Goal: Task Accomplishment & Management: Manage account settings

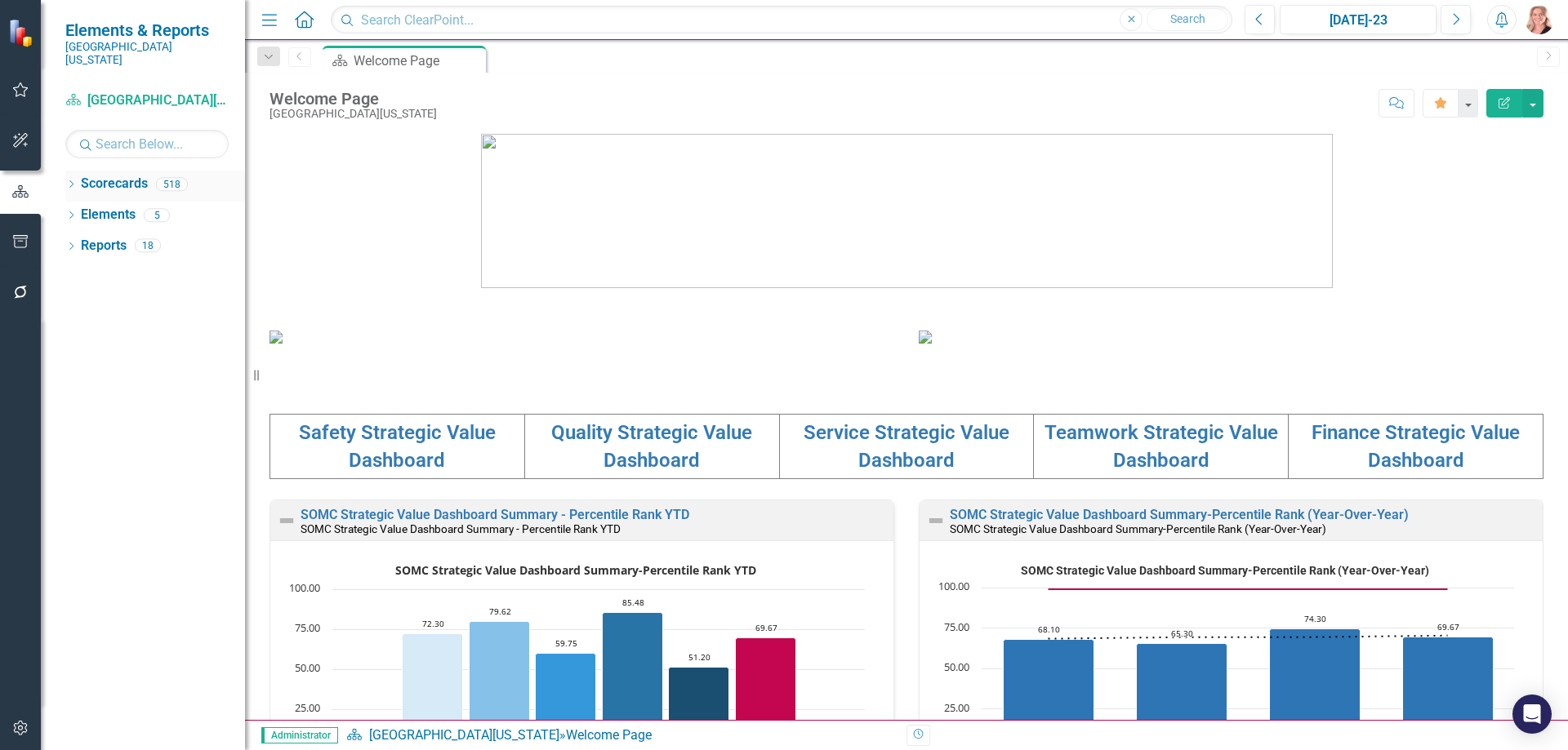
click at [69, 181] on icon "Dropdown" at bounding box center [70, 185] width 11 height 9
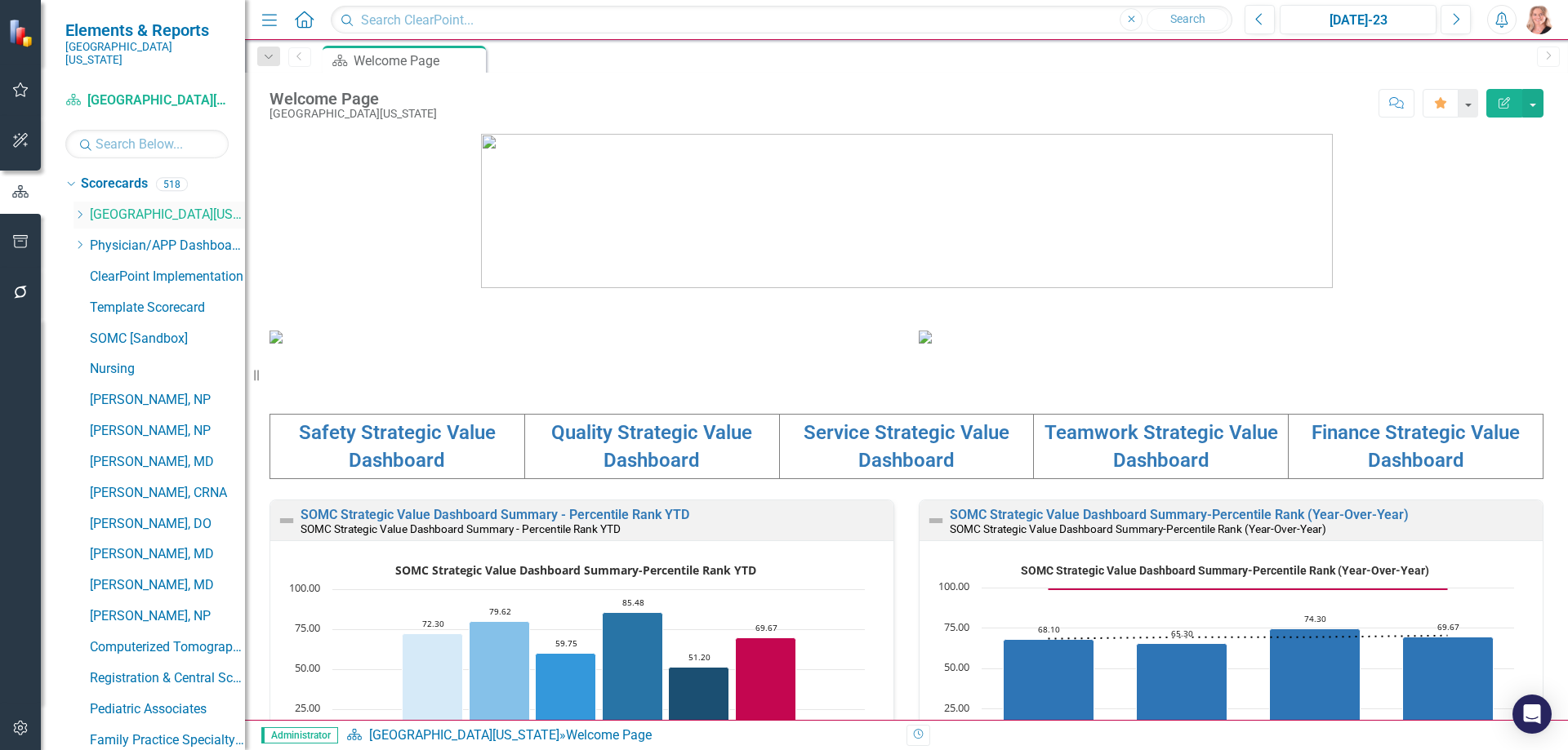
click at [84, 210] on icon "Dropdown" at bounding box center [79, 215] width 12 height 10
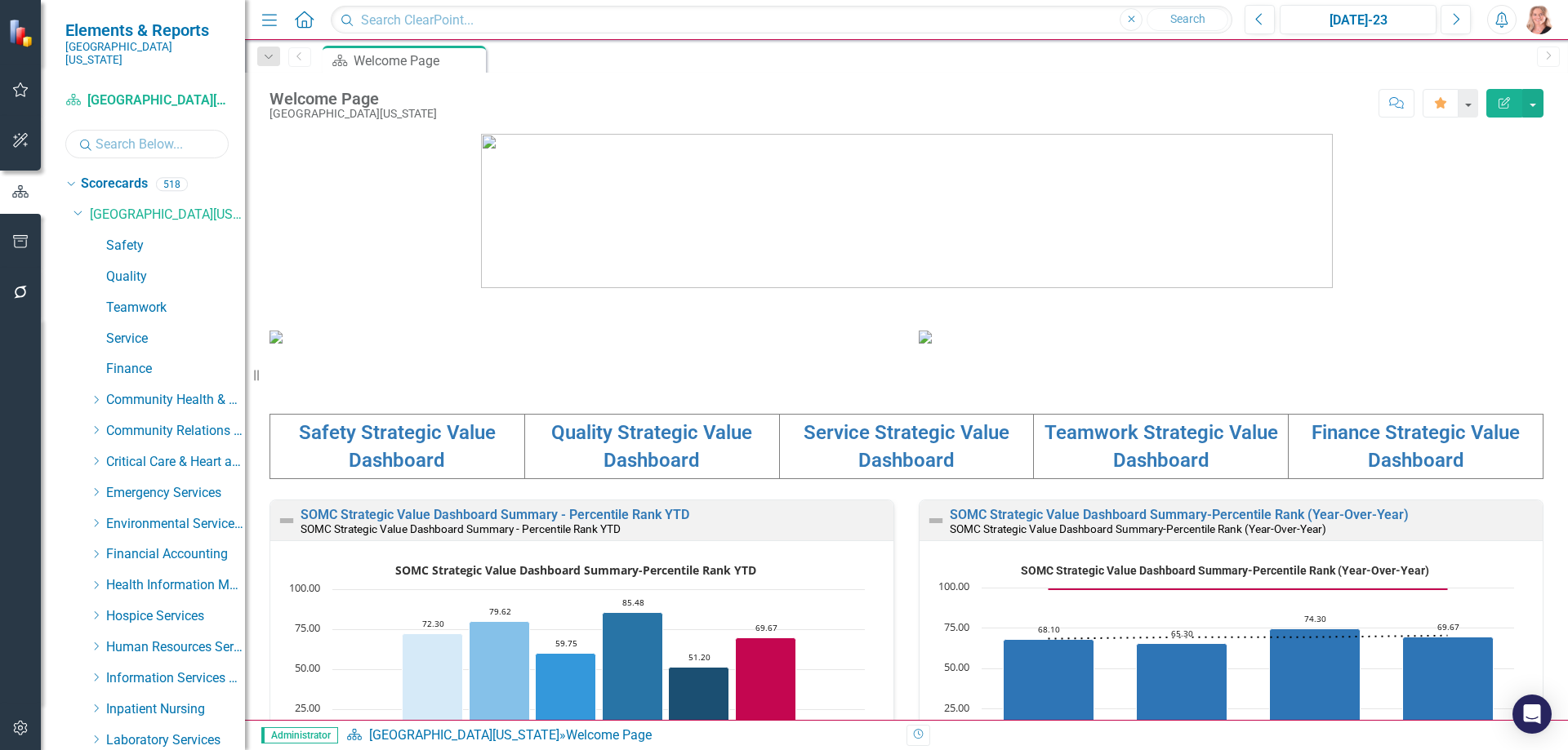
click at [150, 133] on input "text" at bounding box center [146, 144] width 163 height 29
click at [67, 178] on icon "Dropdown" at bounding box center [69, 183] width 9 height 11
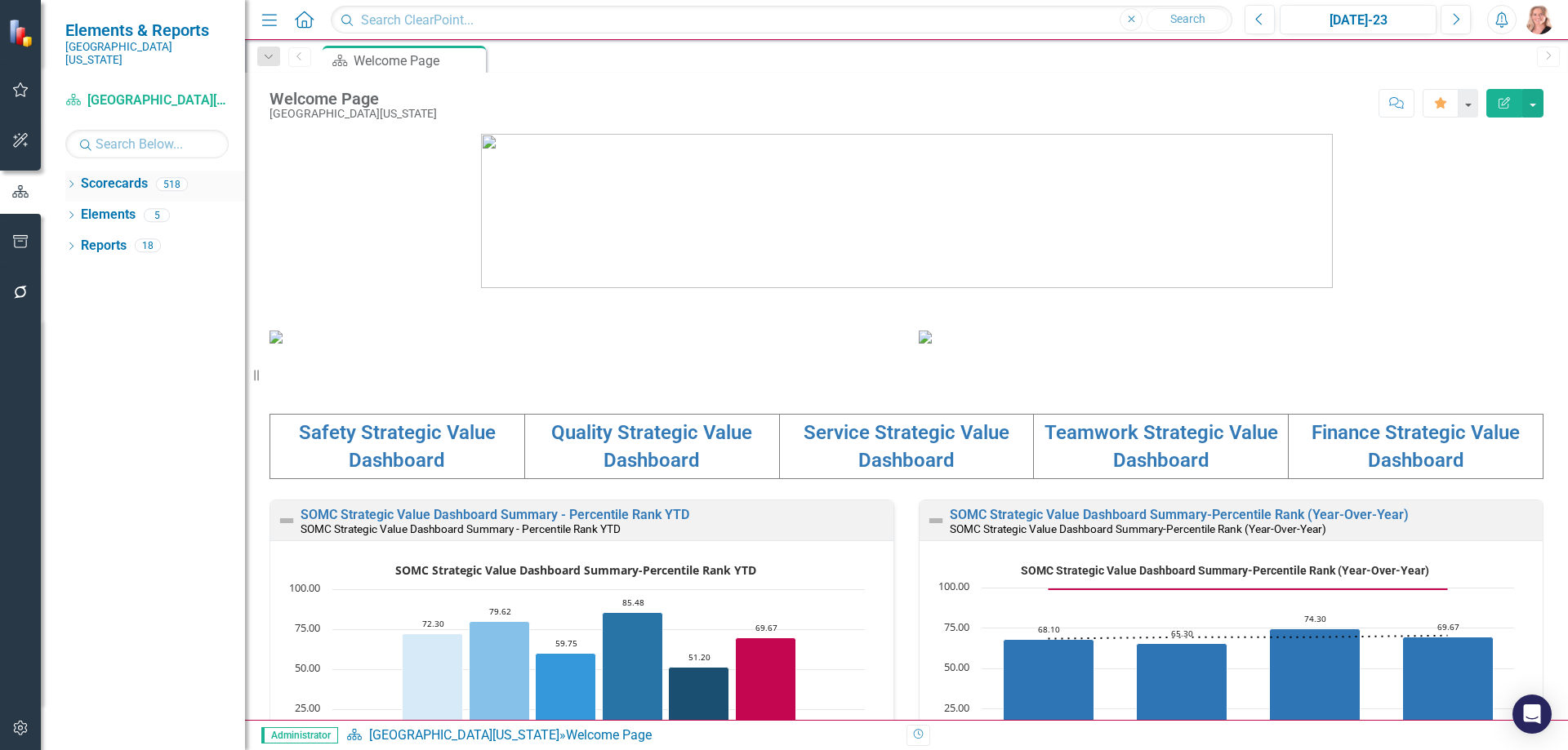
click at [68, 181] on icon "Dropdown" at bounding box center [70, 185] width 11 height 9
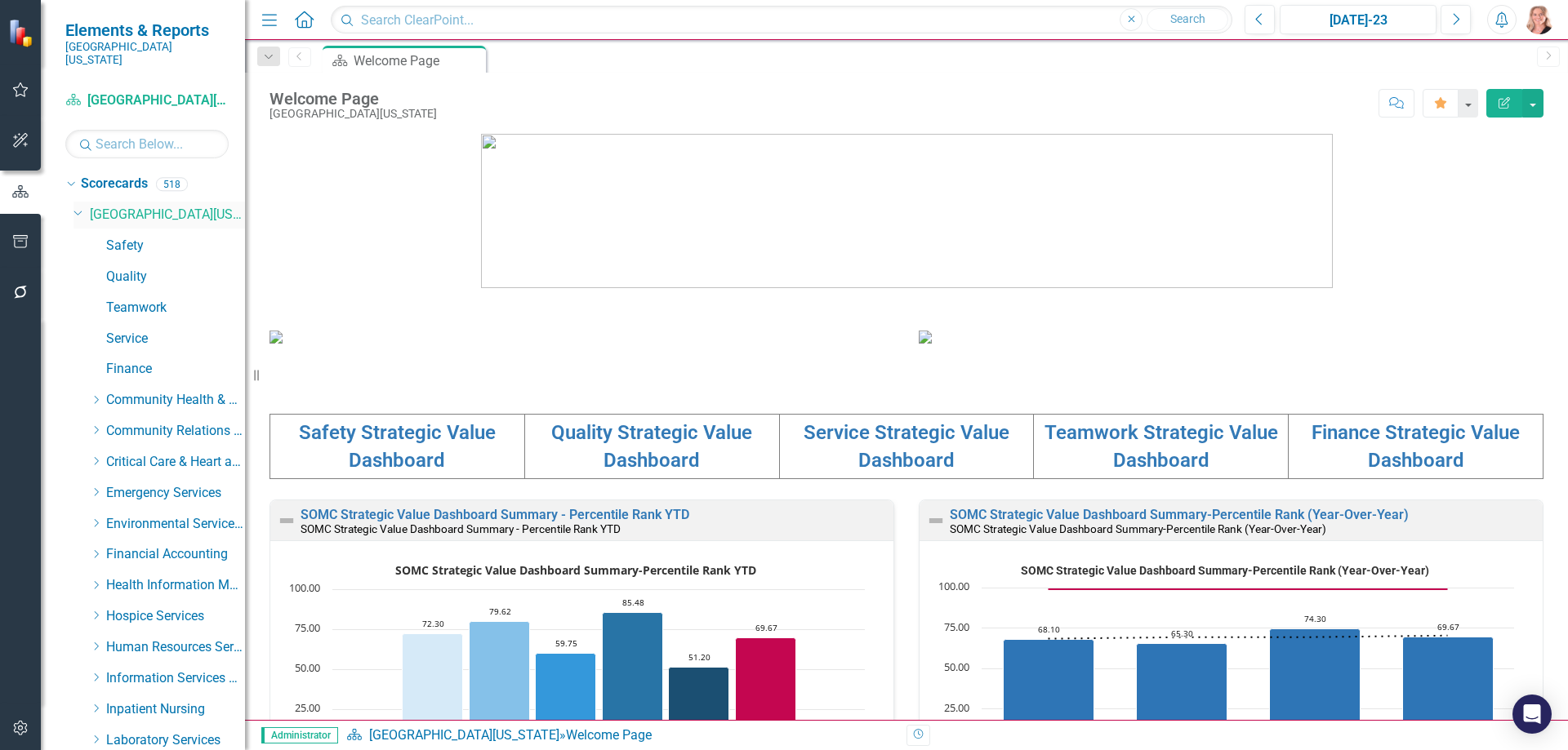
click at [80, 211] on icon at bounding box center [78, 213] width 8 height 4
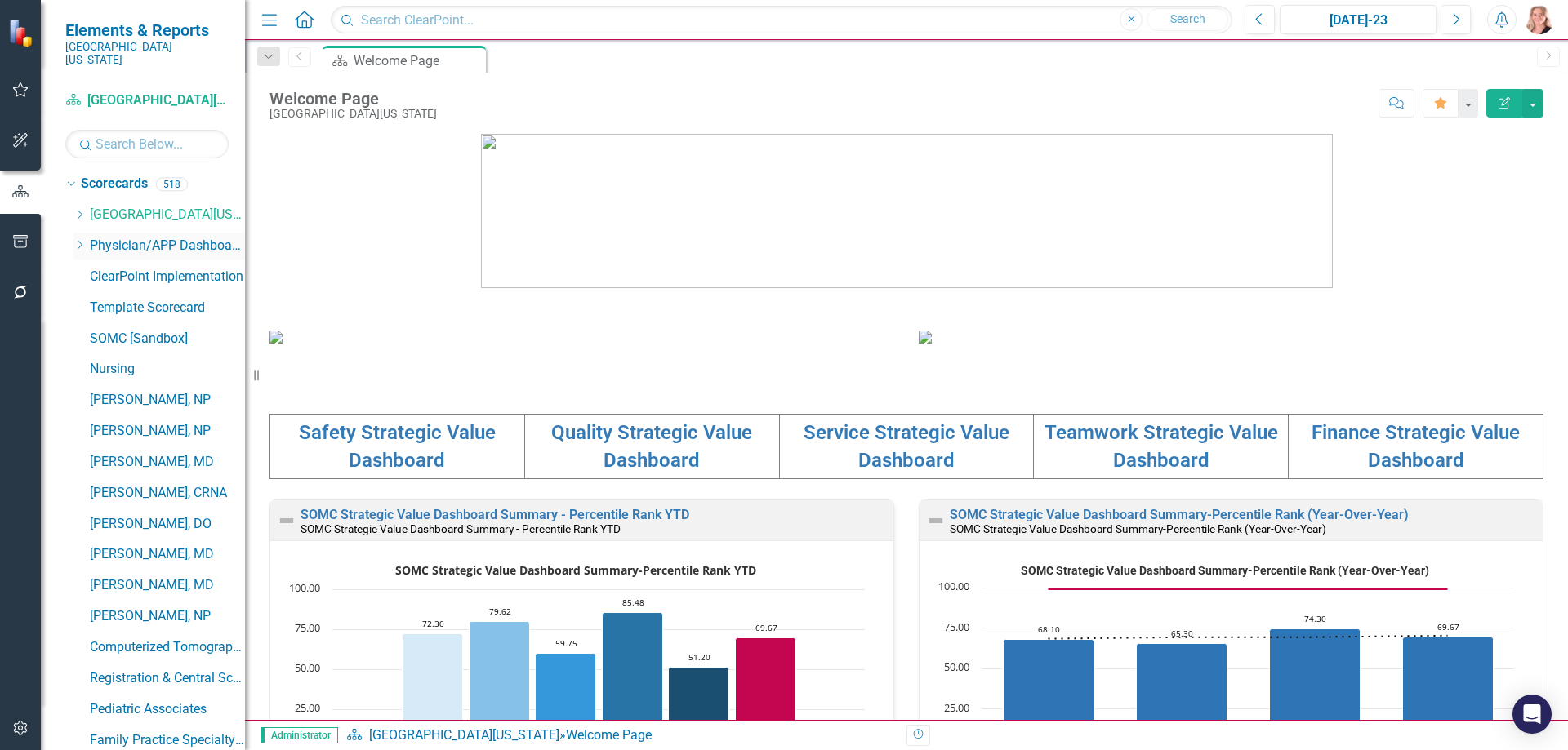
click at [75, 240] on icon "Dropdown" at bounding box center [79, 245] width 12 height 10
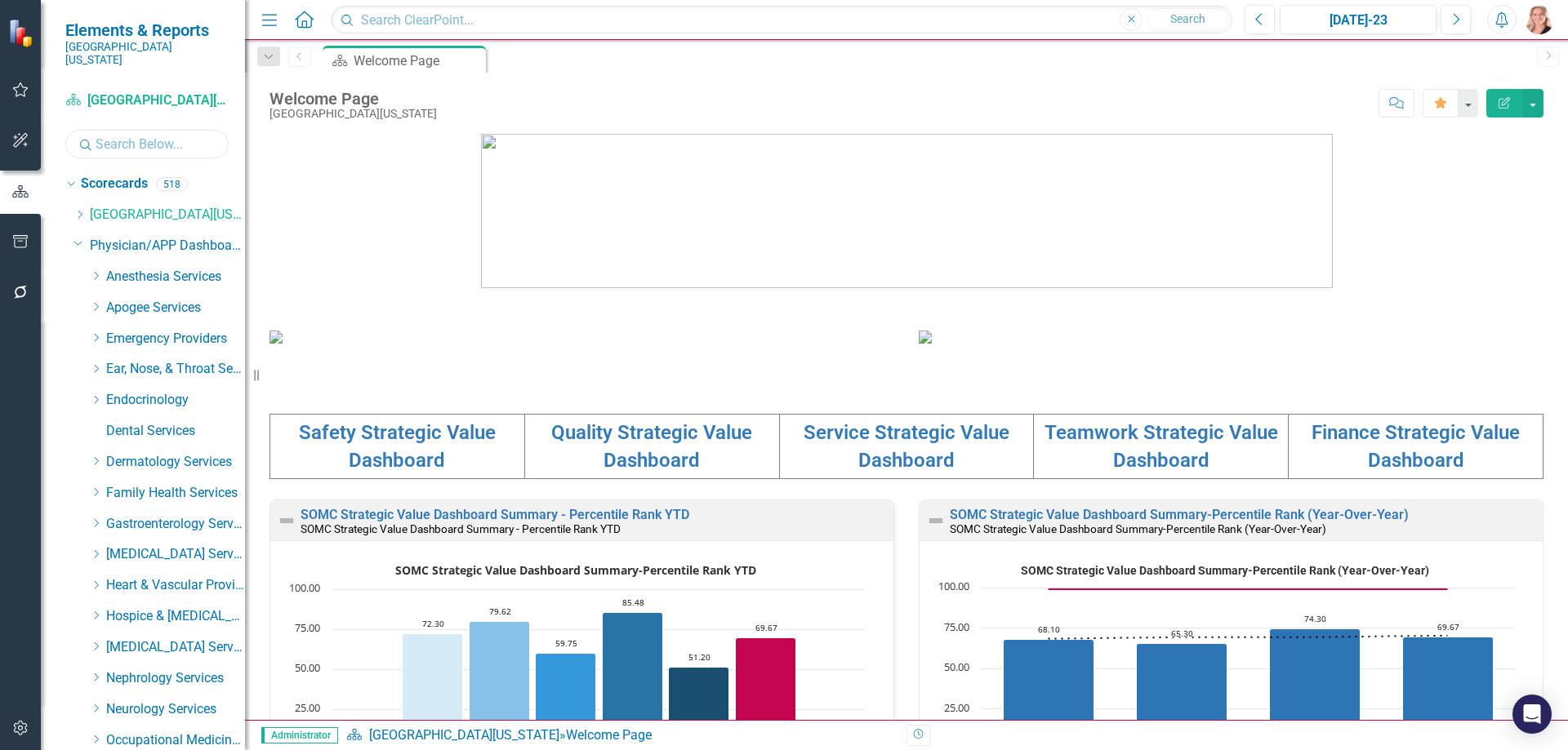
click at [140, 135] on input "text" at bounding box center [146, 144] width 163 height 29
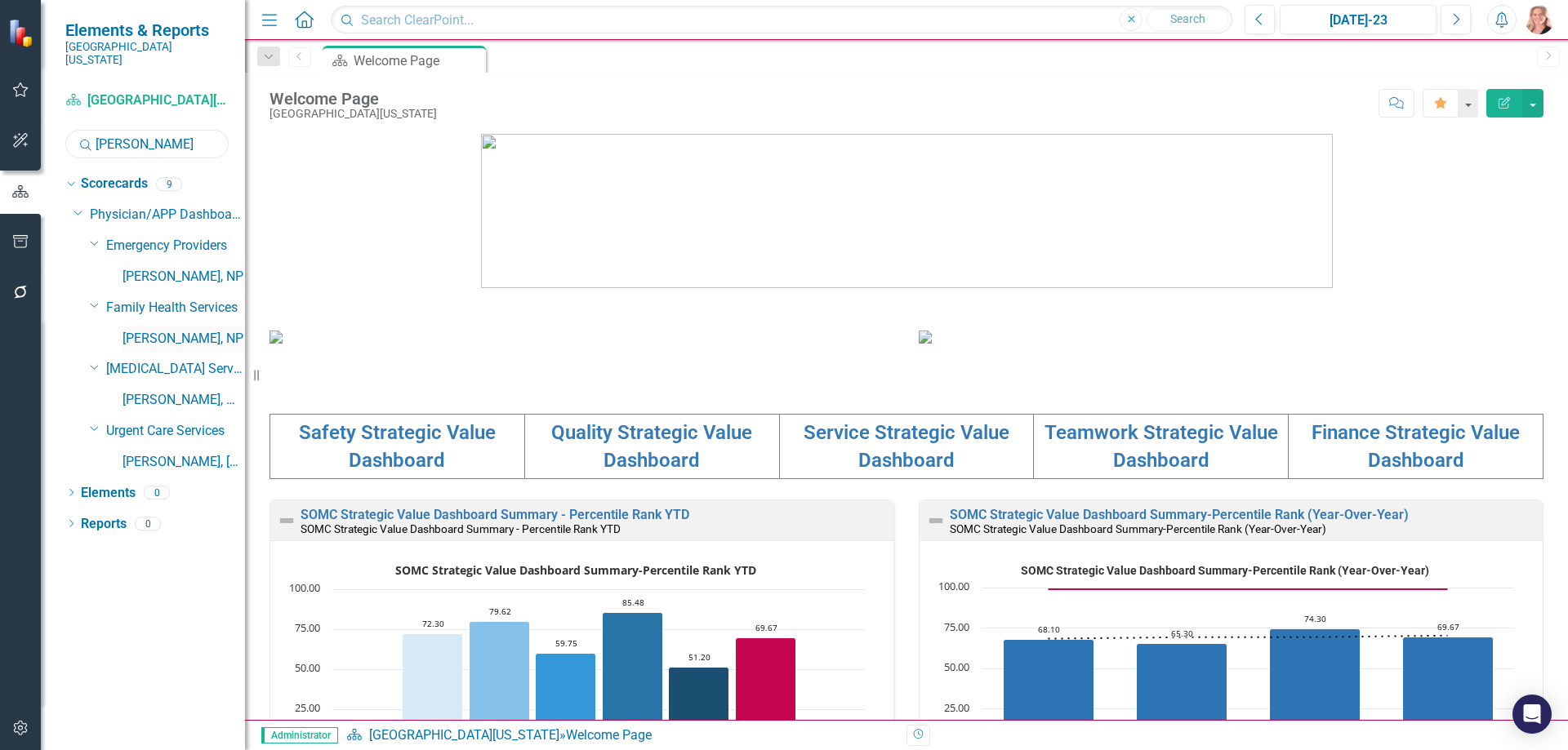
type input "johns"
click at [140, 330] on link "Kristie Johnson, NP" at bounding box center [183, 339] width 122 height 19
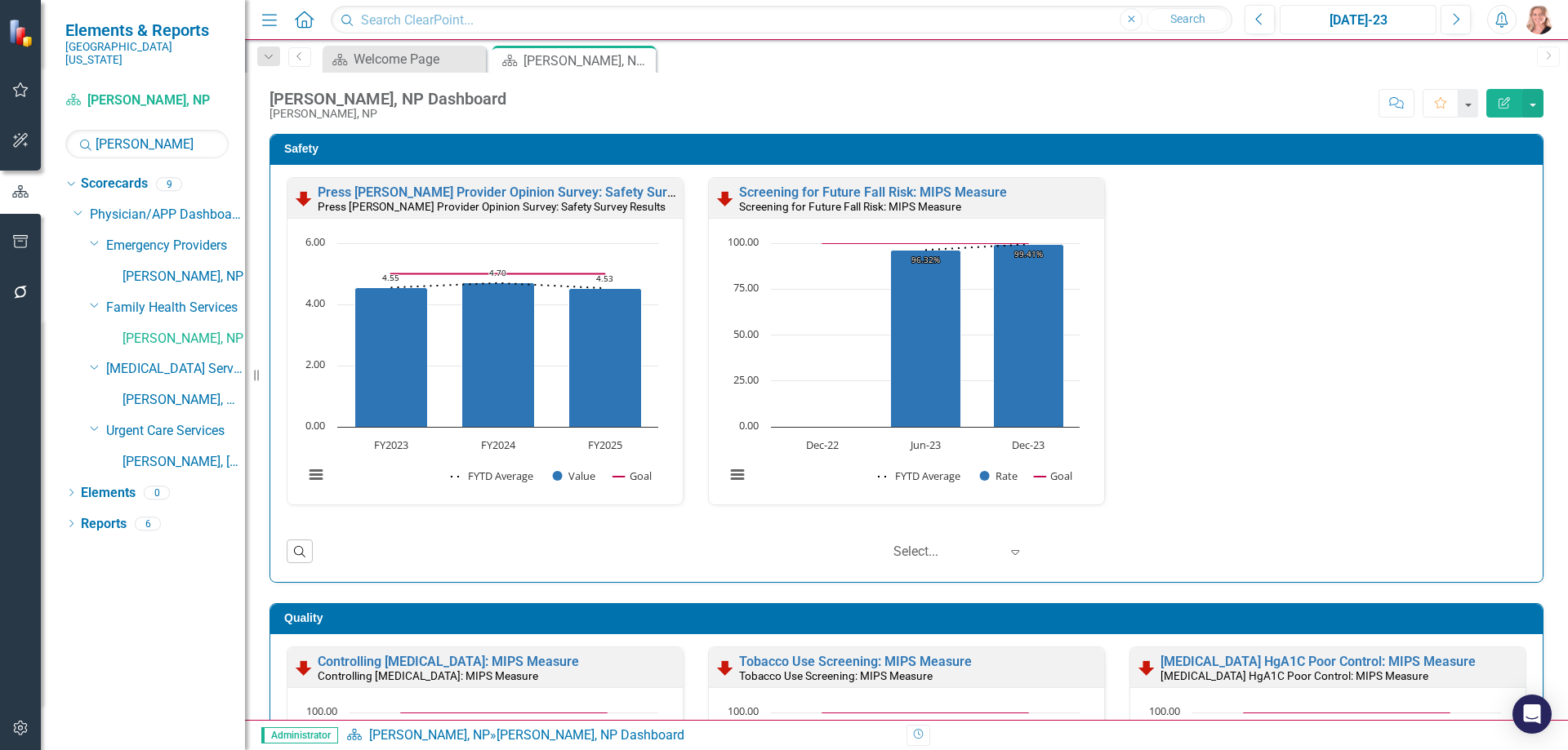
click at [1314, 18] on div "[DATE]-23" at bounding box center [1357, 21] width 145 height 20
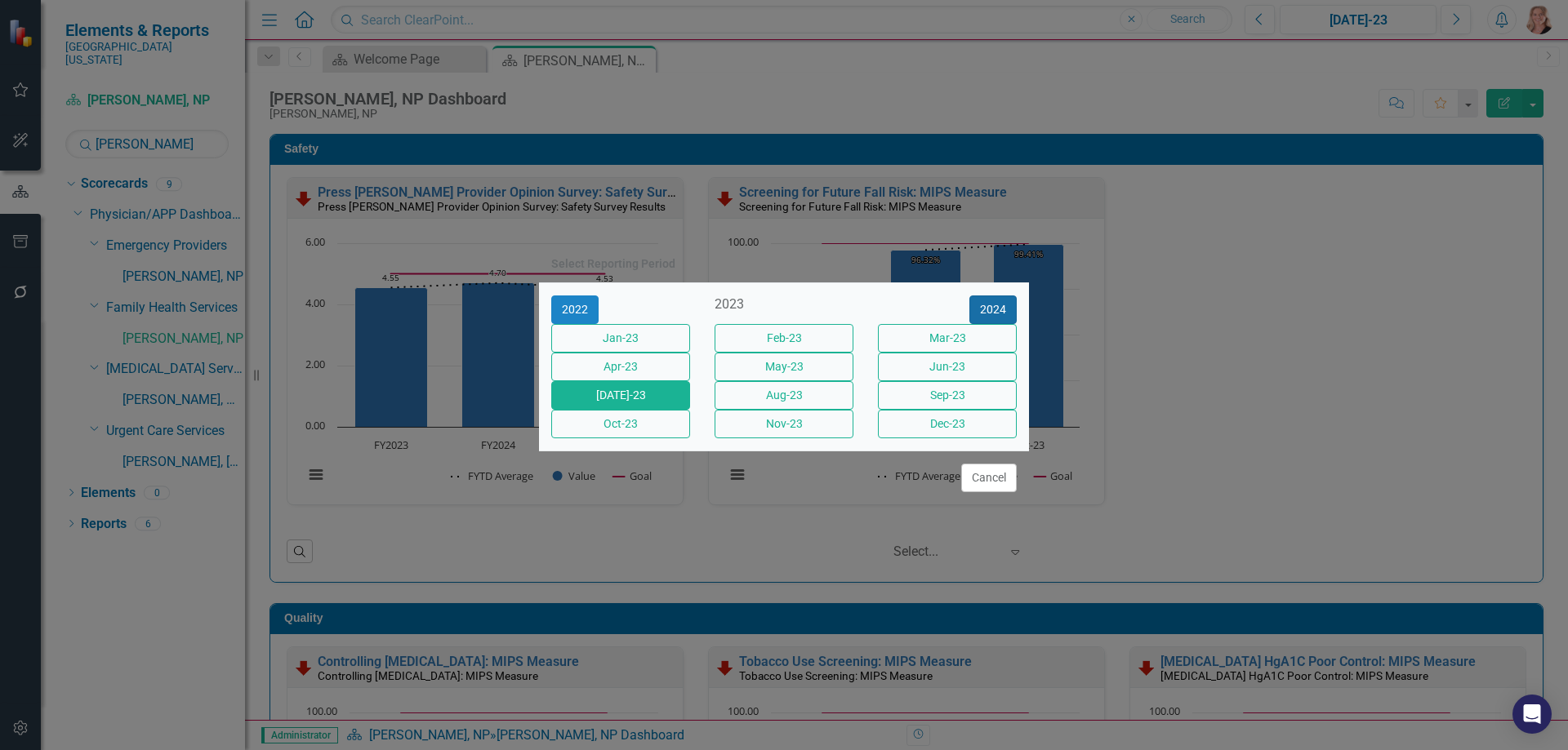
click at [982, 296] on button "2024" at bounding box center [992, 310] width 47 height 29
click at [996, 296] on button "2025" at bounding box center [992, 310] width 47 height 29
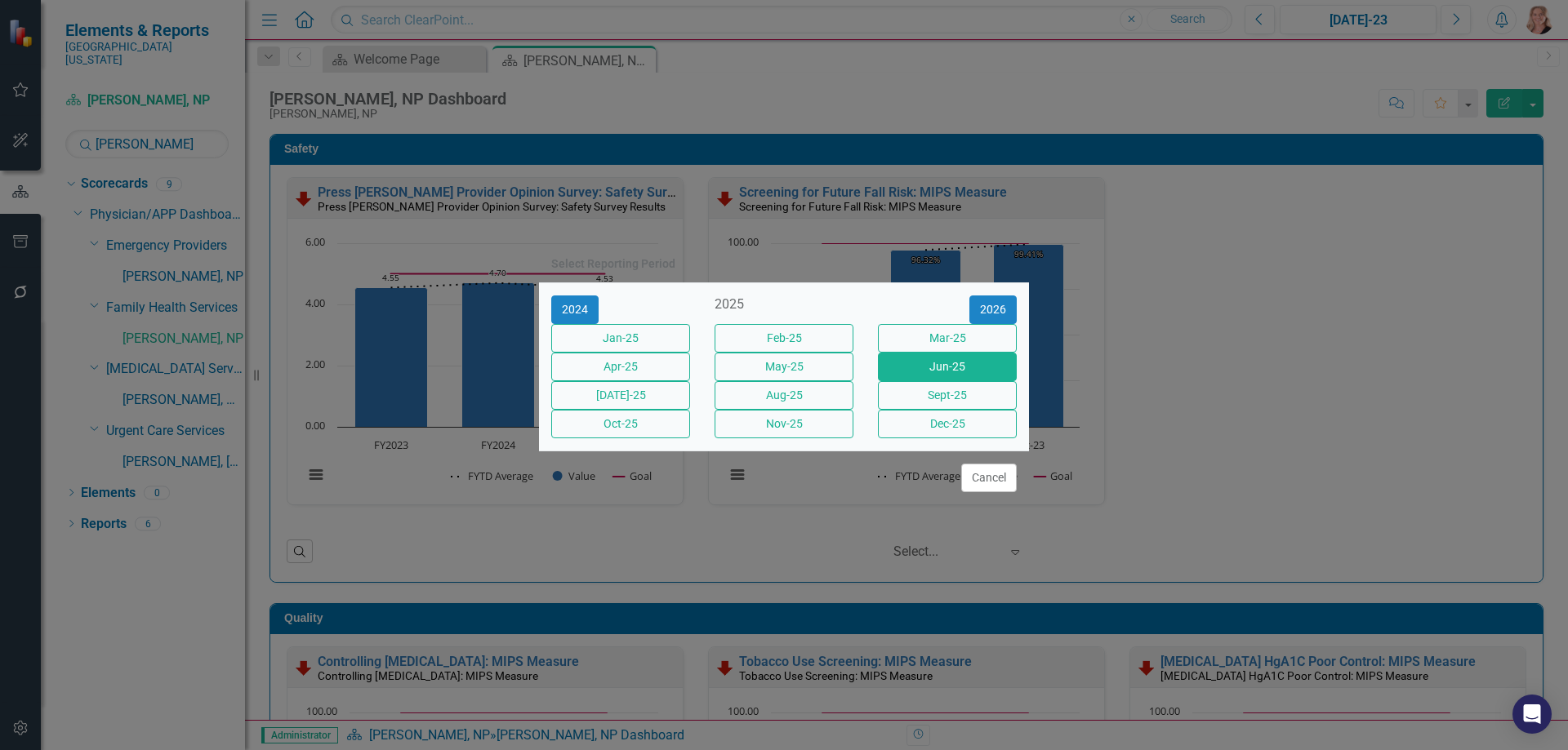
click at [942, 367] on button "Jun-25" at bounding box center [947, 367] width 139 height 29
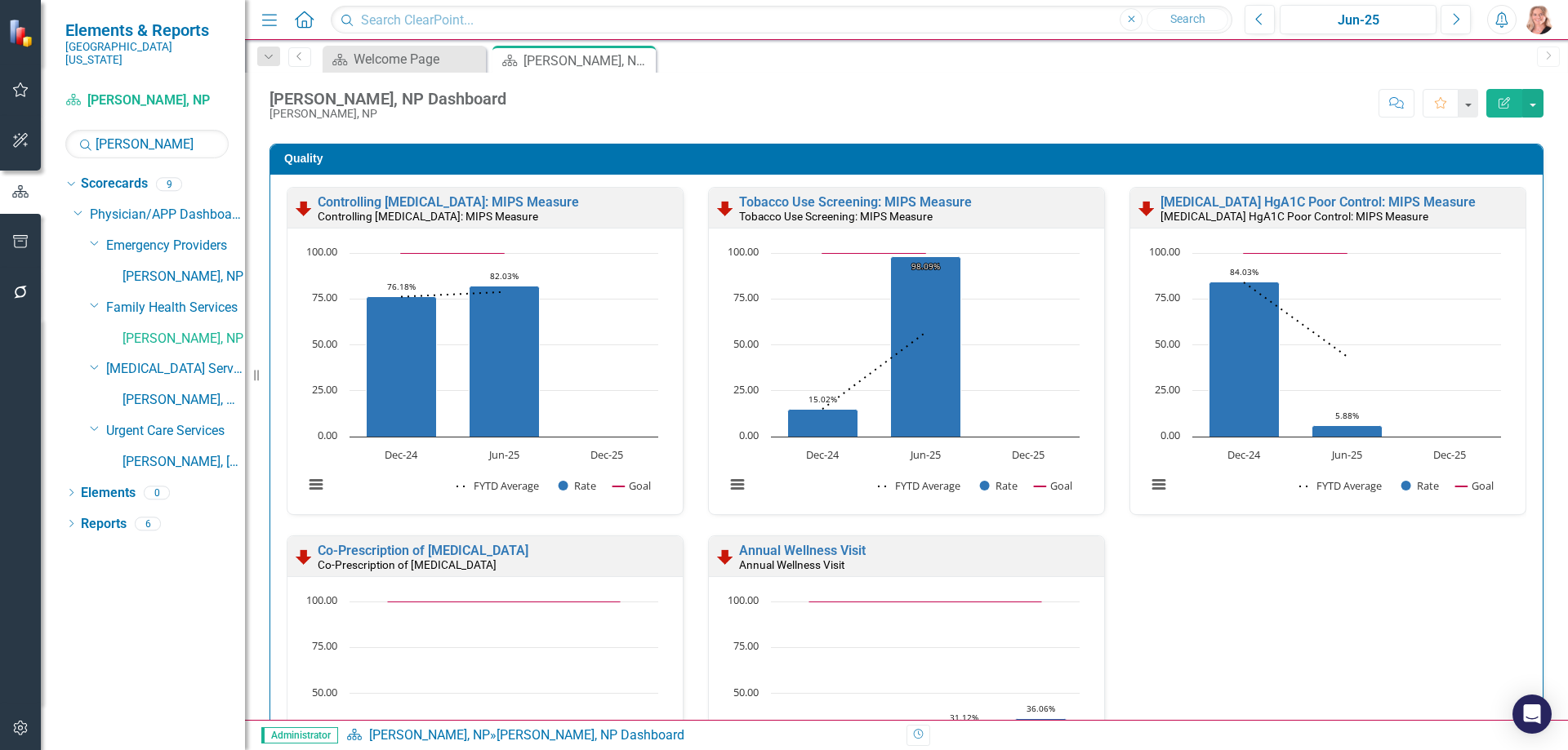
scroll to position [408, 0]
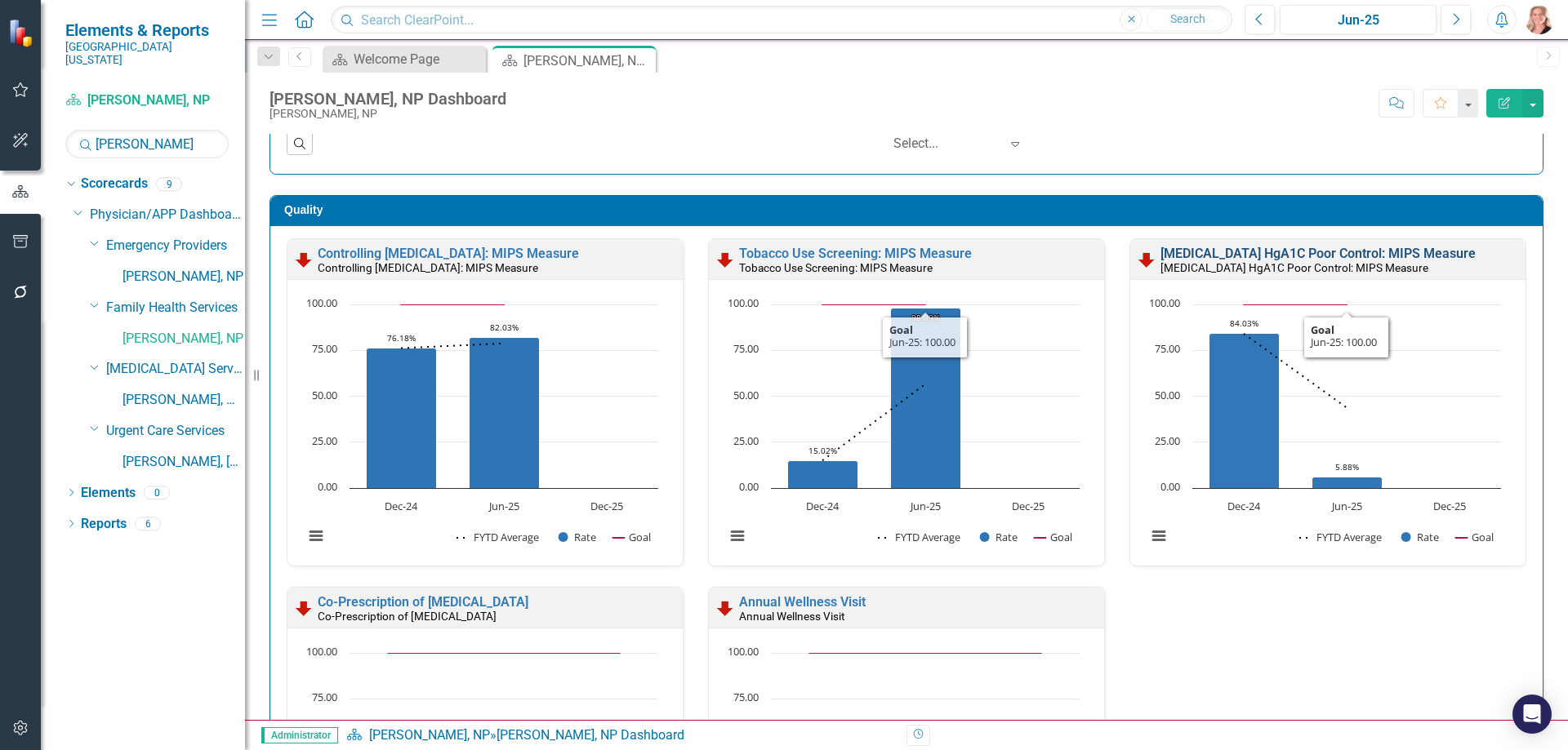
click at [1386, 251] on link "Diabetes HgA1C Poor Control: MIPS Measure" at bounding box center [1317, 254] width 315 height 16
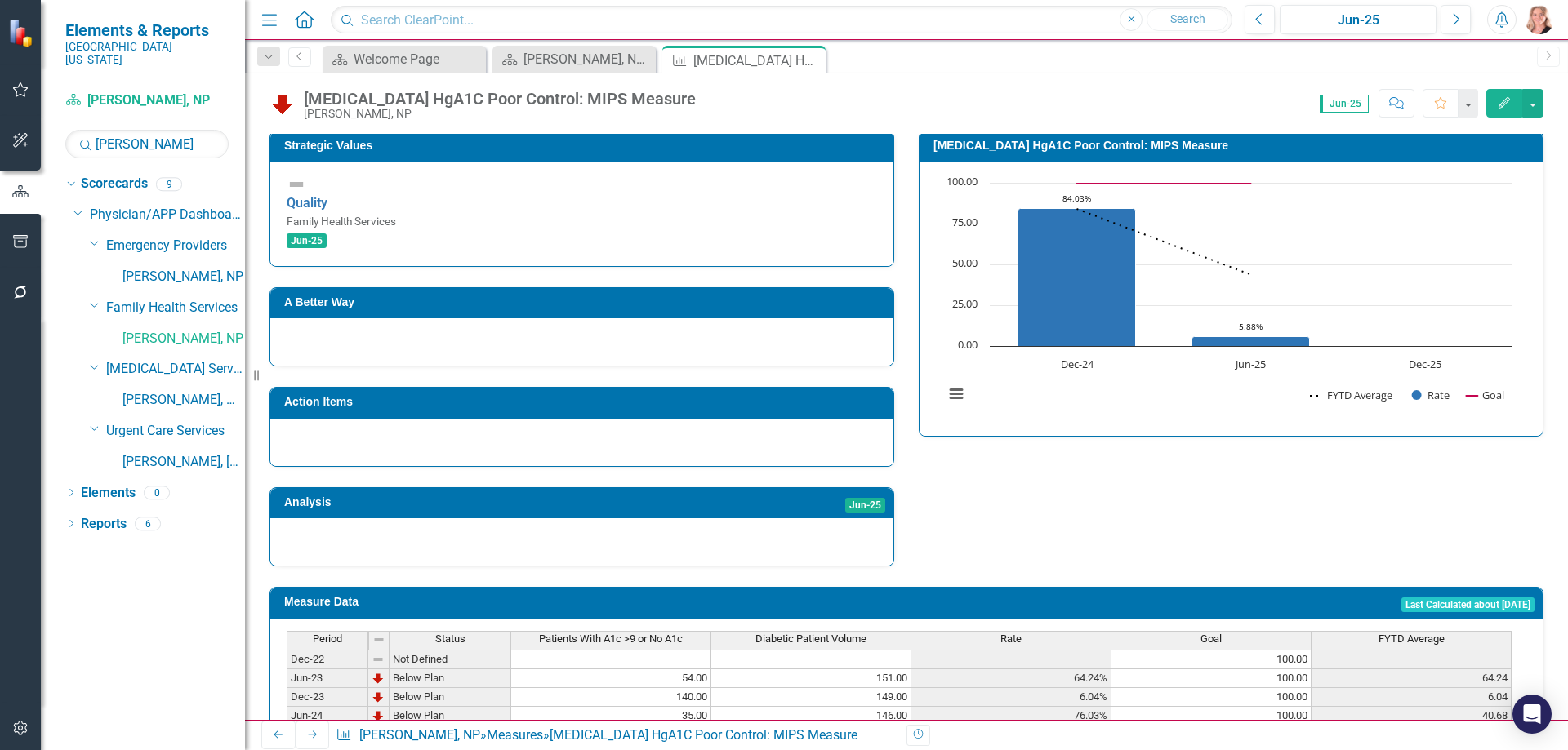
scroll to position [394, 0]
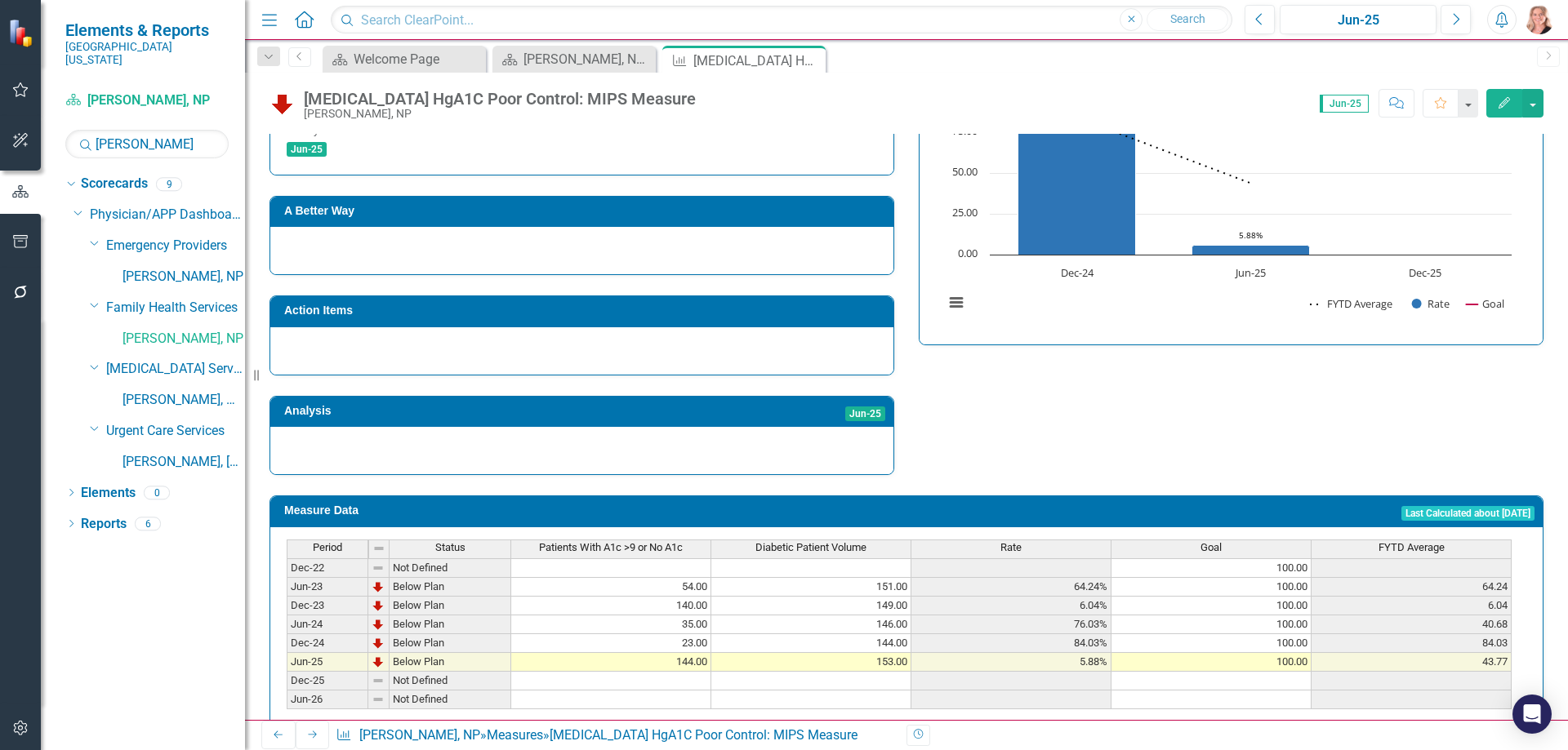
click at [1019, 542] on span "Rate" at bounding box center [1010, 547] width 21 height 11
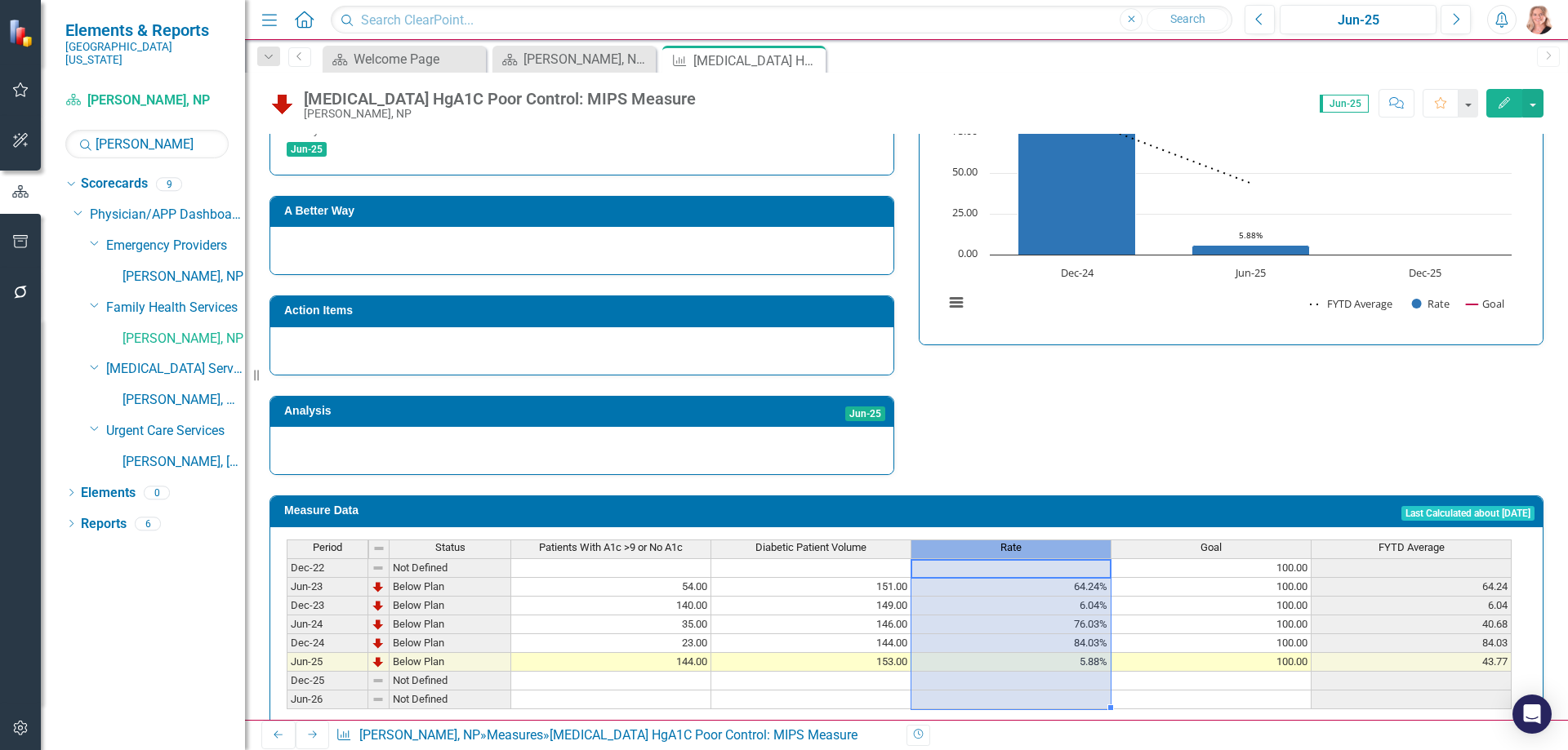
click at [1020, 542] on span "Rate" at bounding box center [1010, 547] width 21 height 11
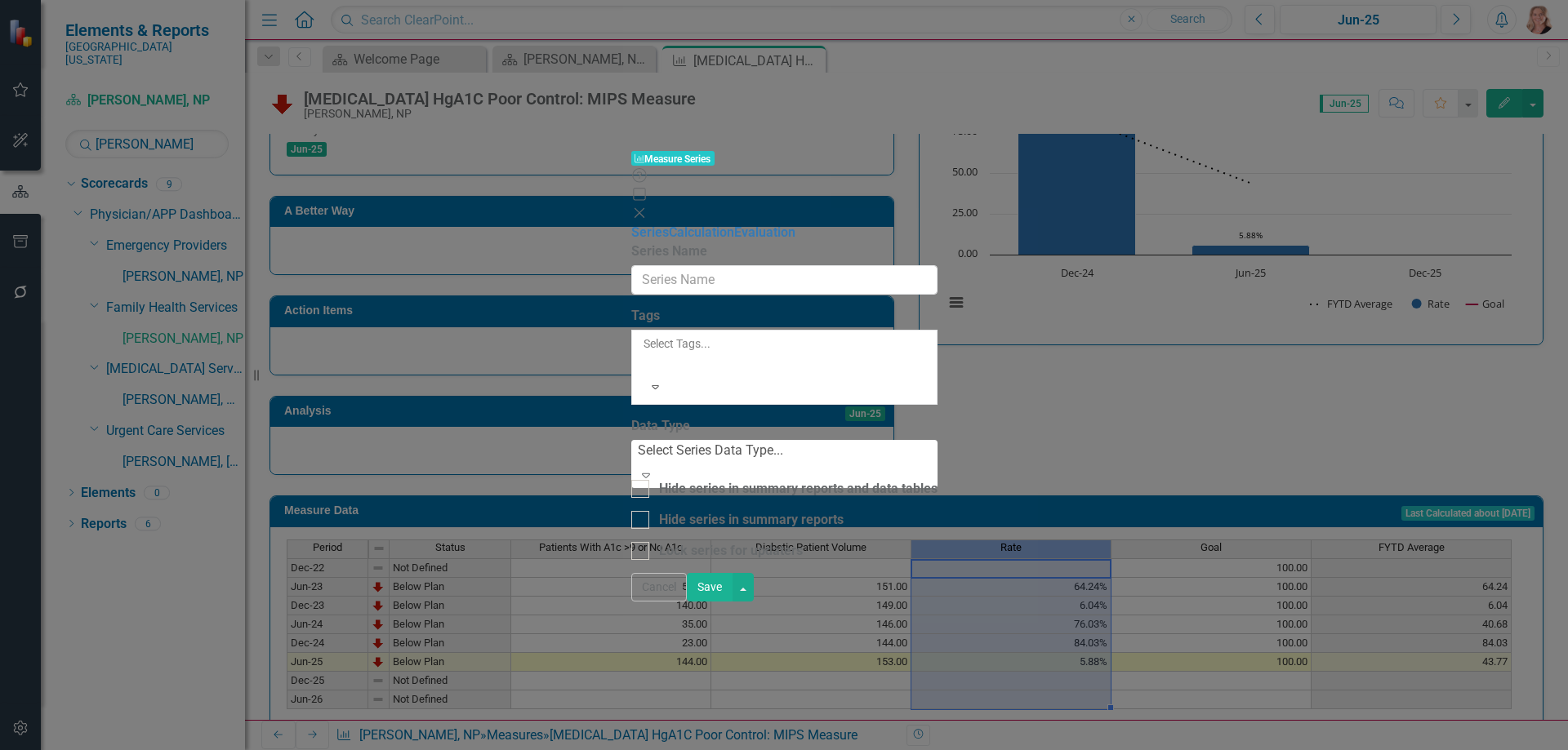
type input "Rate"
click at [669, 225] on link "Calculation" at bounding box center [701, 233] width 65 height 16
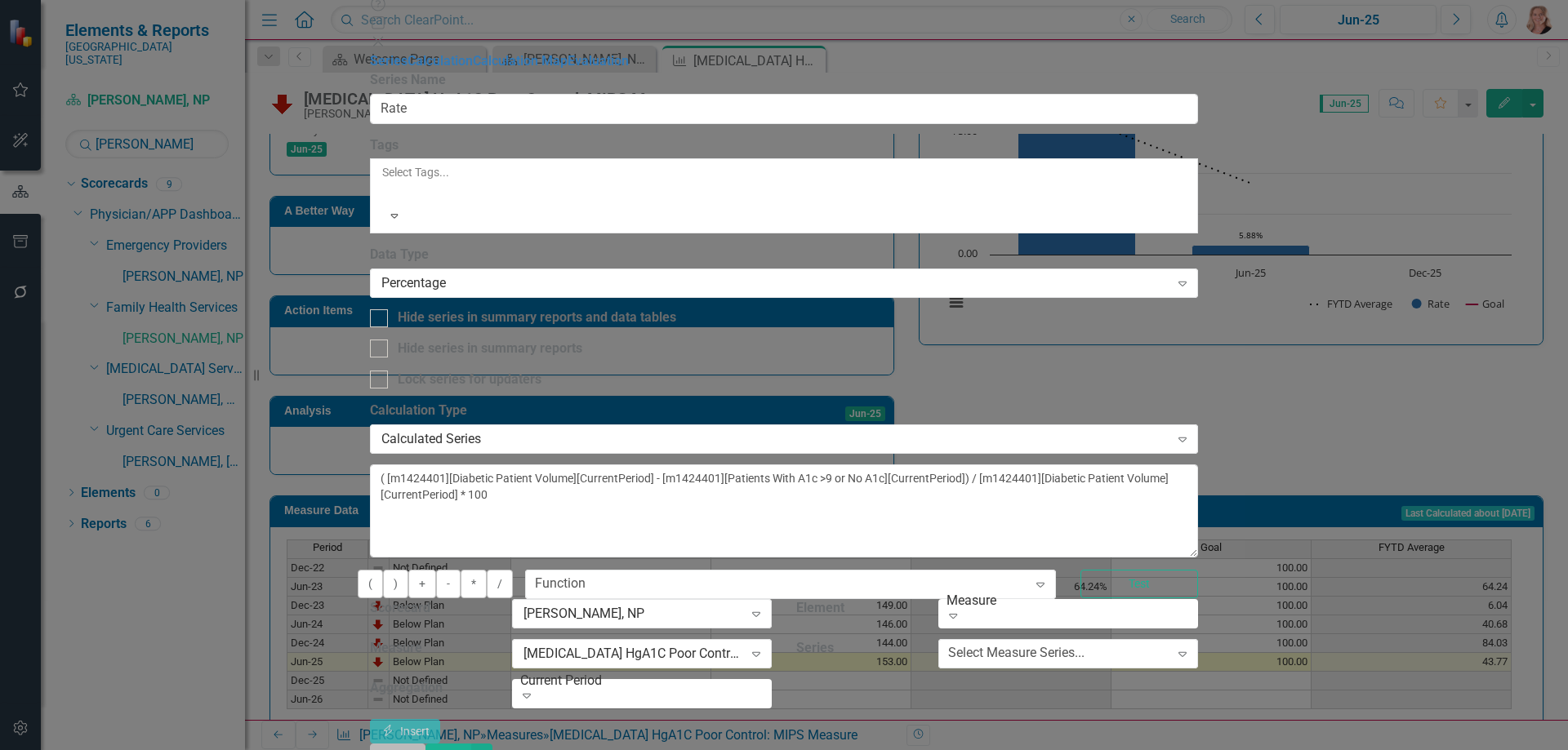
click at [425, 744] on button "Cancel" at bounding box center [398, 758] width 56 height 29
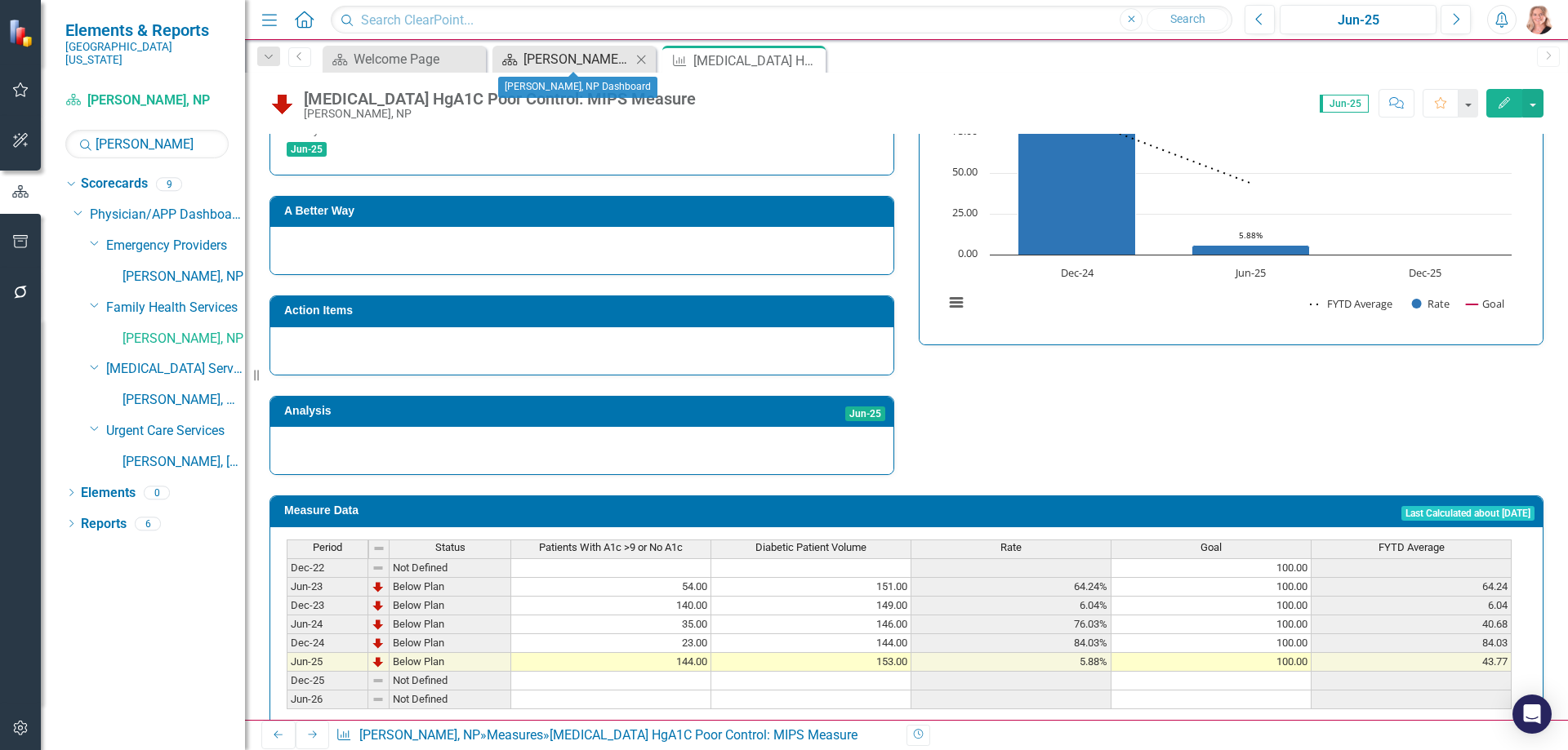
click at [538, 57] on div "Kristie Johnson, NP Dashboard" at bounding box center [577, 59] width 108 height 20
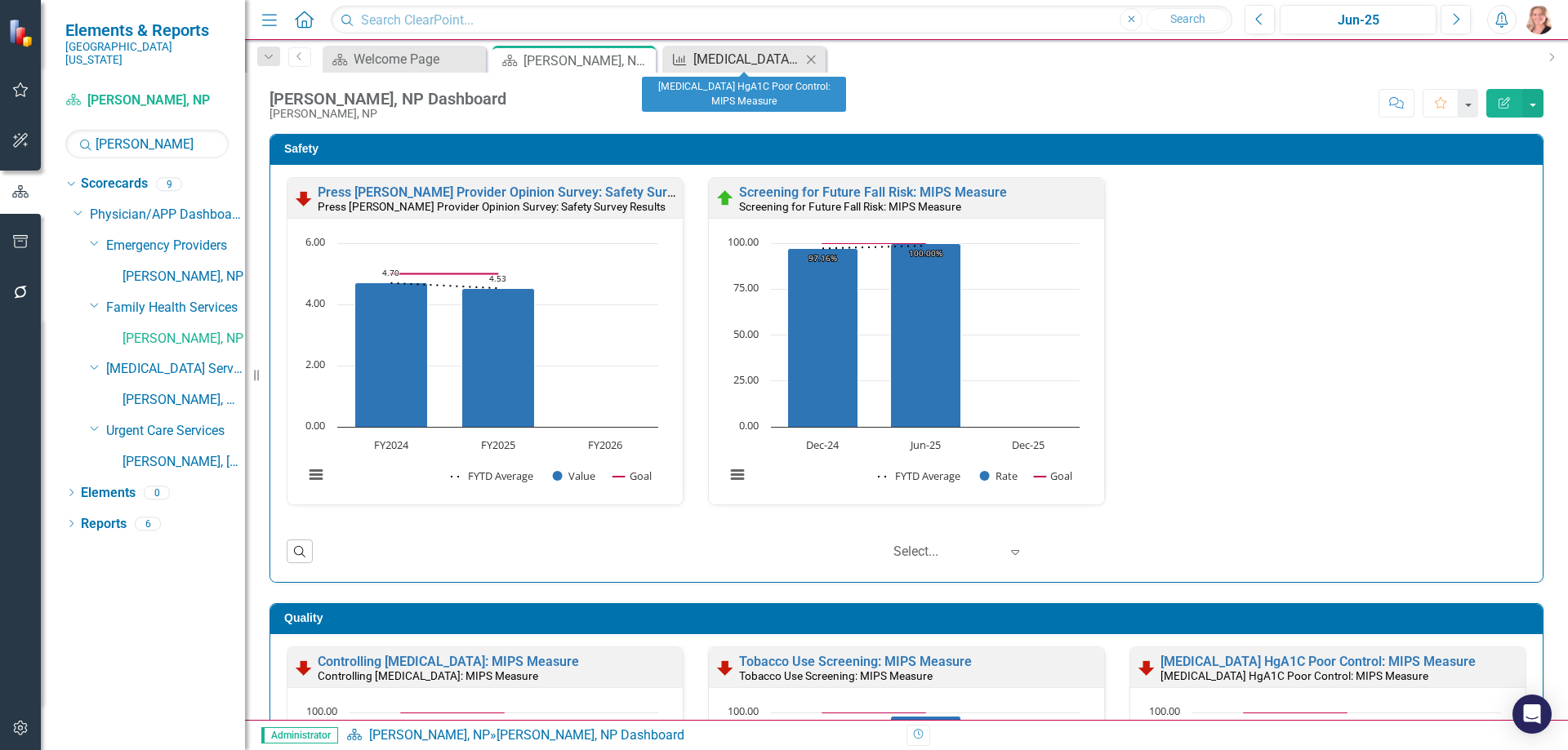
click at [725, 62] on div "Diabetes HgA1C Poor Control: MIPS Measure" at bounding box center [747, 59] width 108 height 20
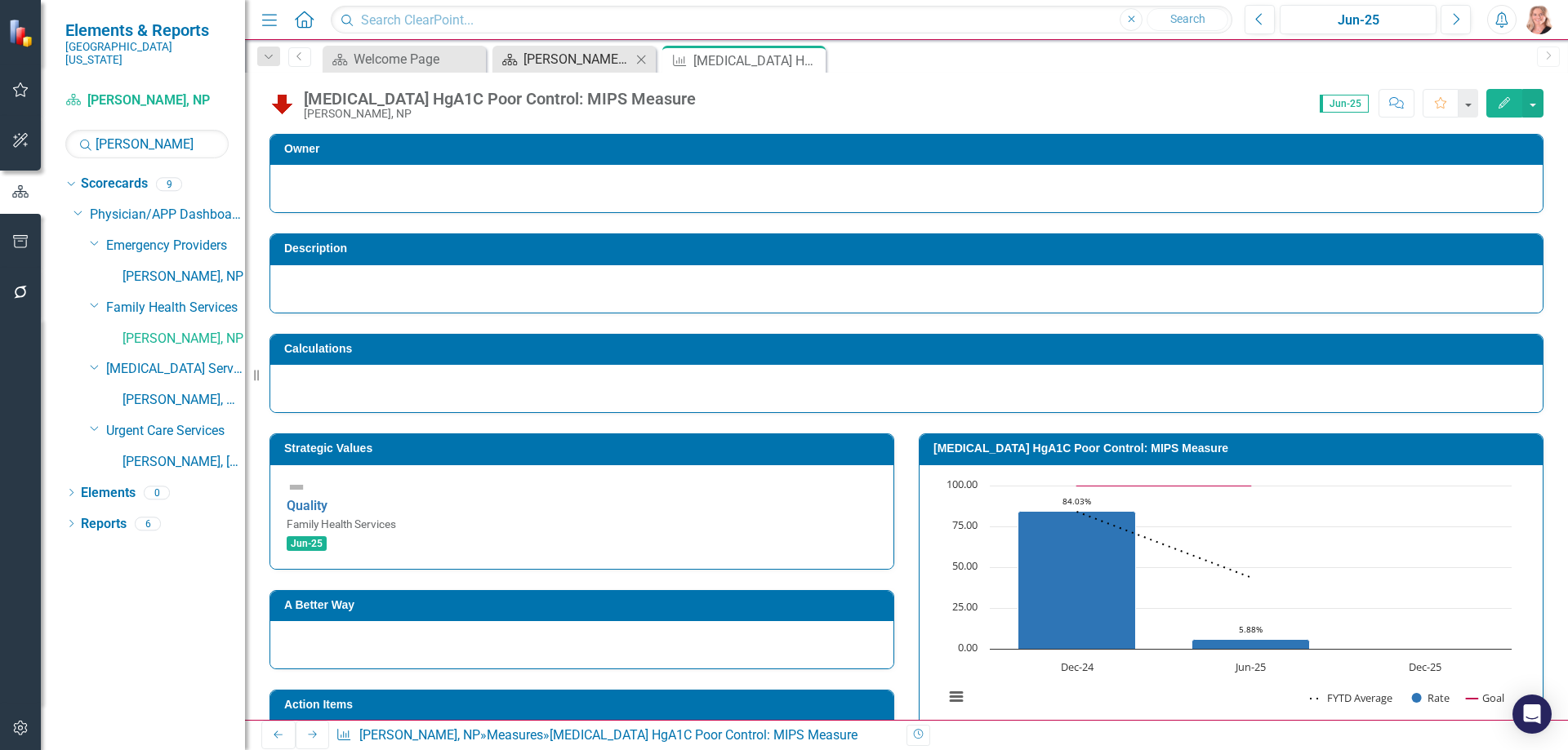
click at [563, 56] on div "Kristie Johnson, NP Dashboard" at bounding box center [577, 59] width 108 height 20
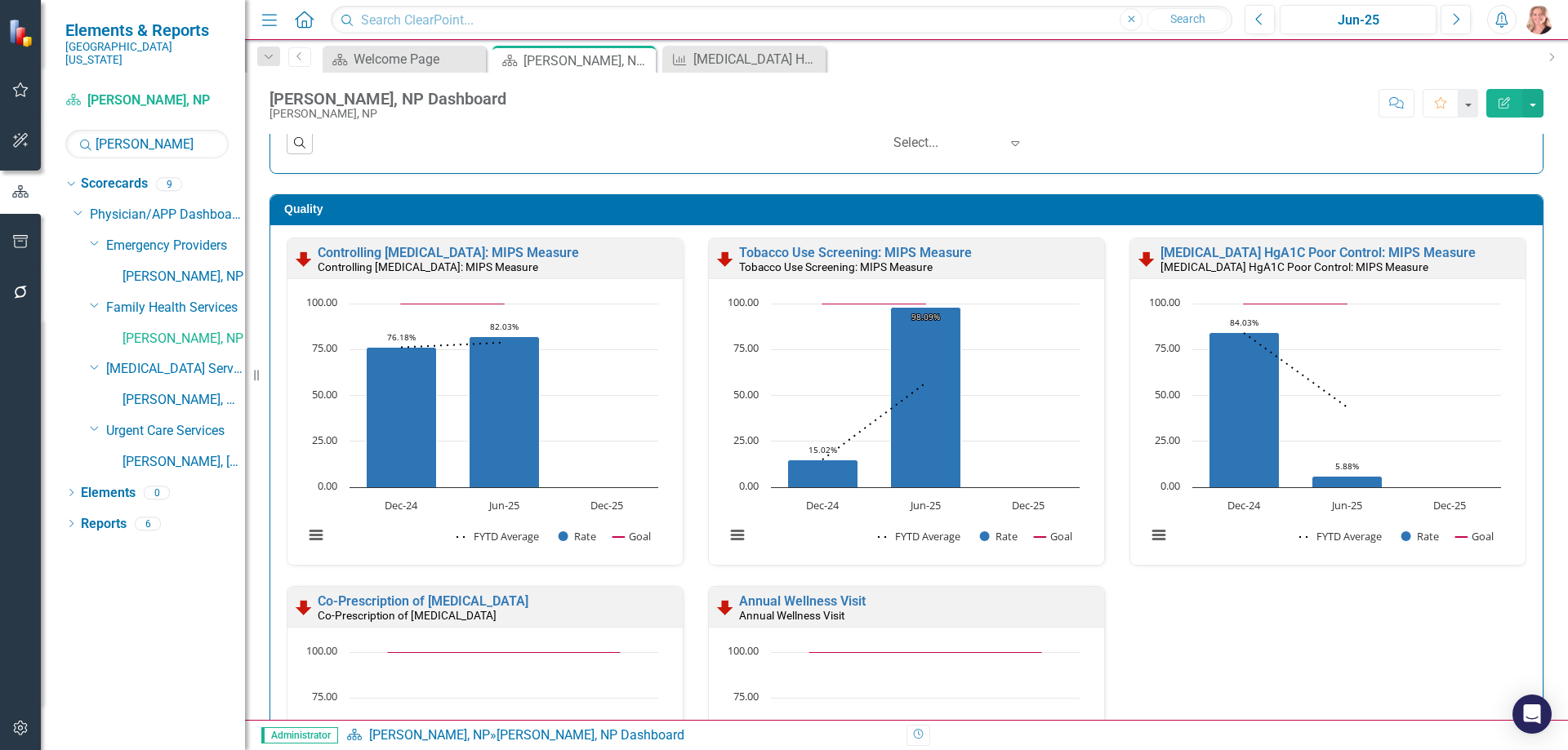
scroll to position [408, 0]
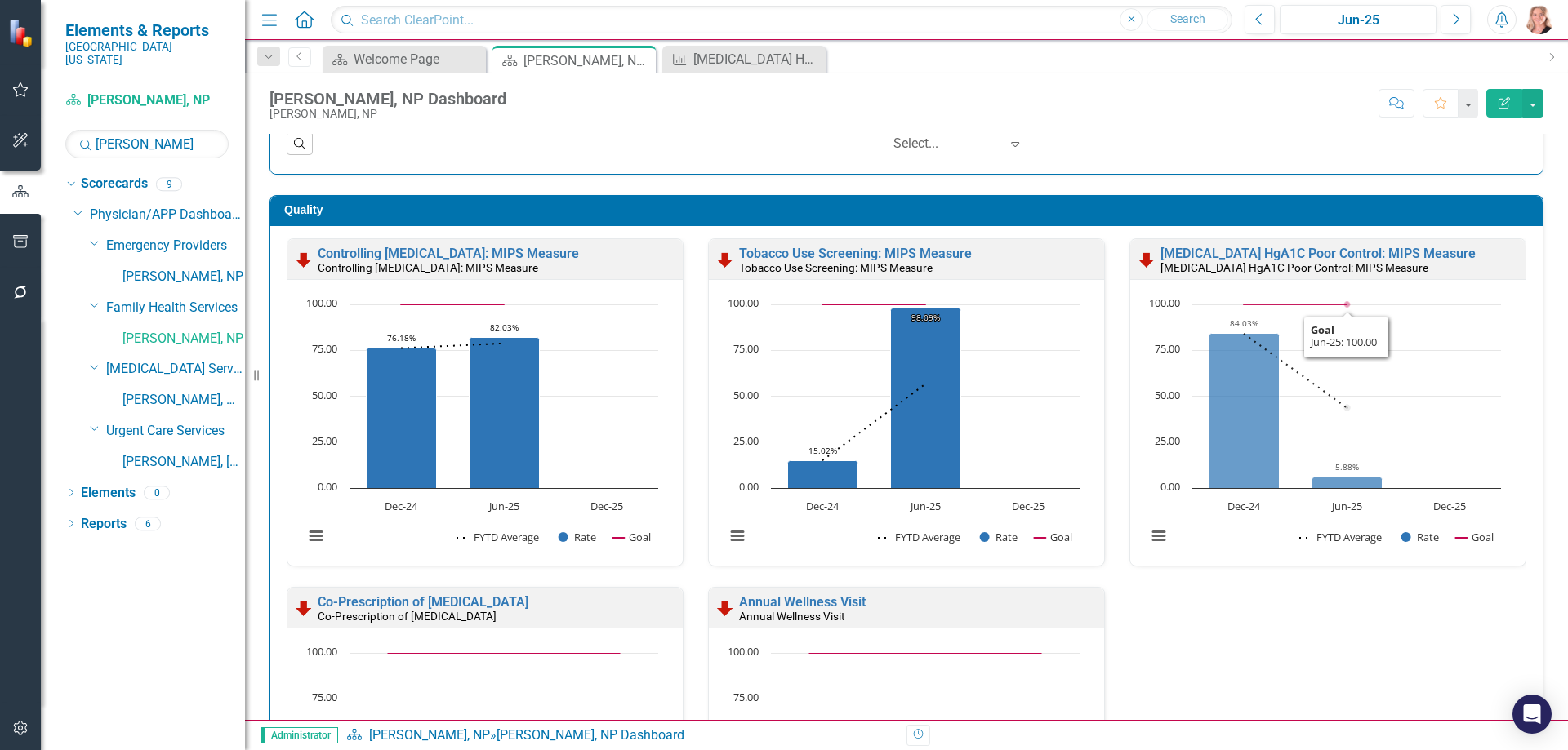
click at [1303, 246] on div "Diabetes HgA1C Poor Control: MIPS Measure Diabetes HgA1C Poor Control: MIPS Mea…" at bounding box center [1327, 259] width 395 height 40
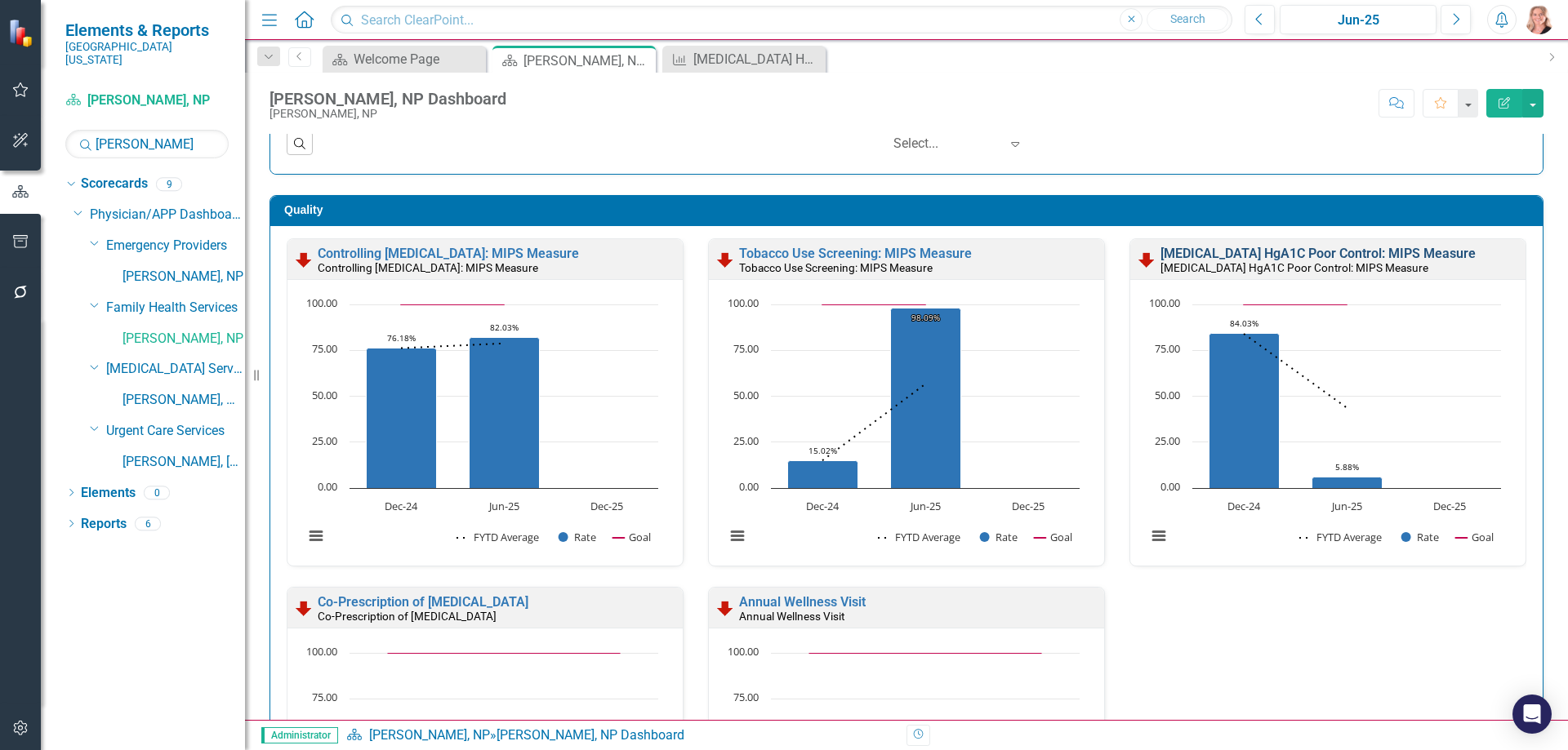
click at [1302, 255] on link "Diabetes HgA1C Poor Control: MIPS Measure" at bounding box center [1317, 254] width 315 height 16
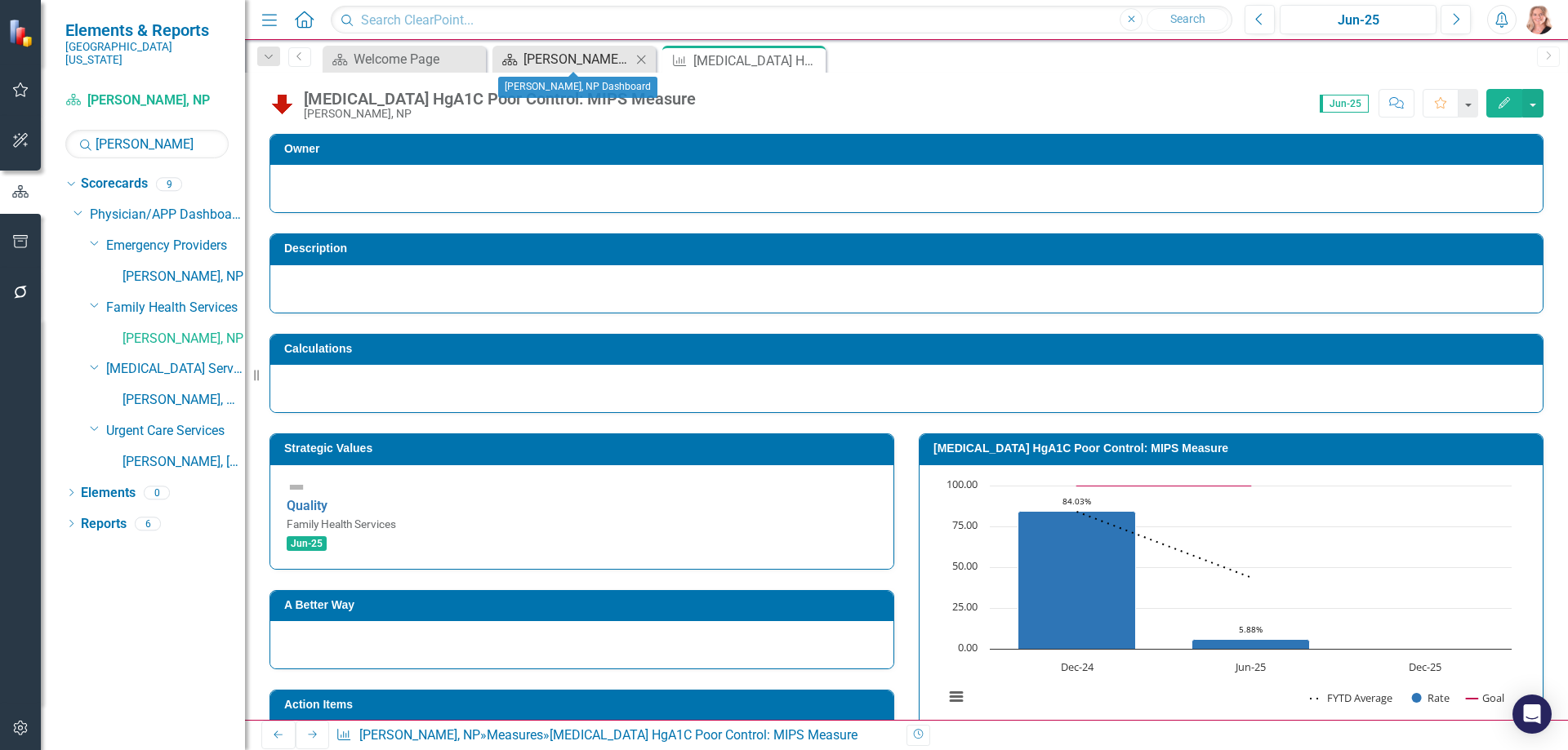
click at [571, 59] on div "Kristie Johnson, NP Dashboard" at bounding box center [577, 59] width 108 height 20
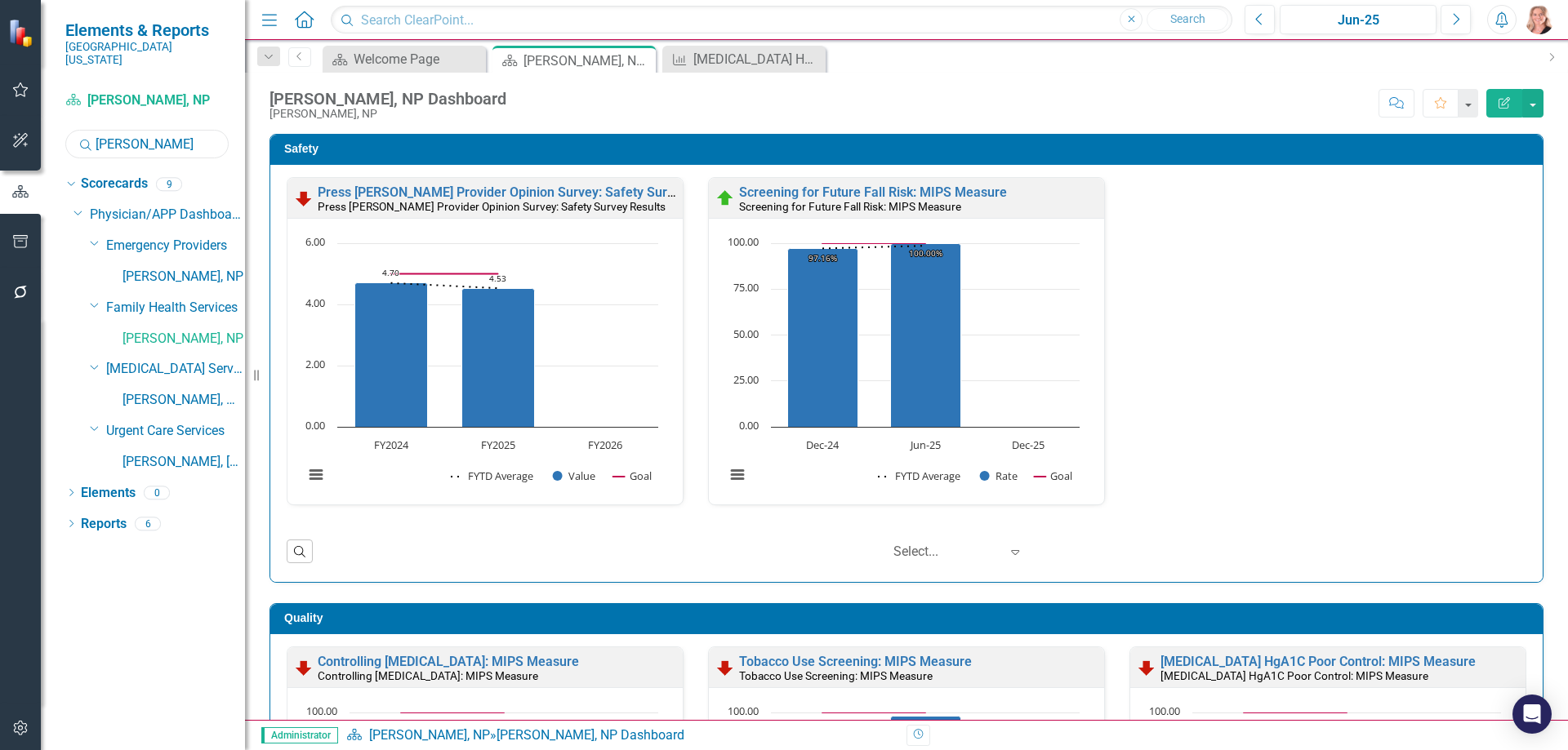
click at [138, 130] on input "johns" at bounding box center [146, 144] width 163 height 29
click at [137, 130] on input "johns" at bounding box center [146, 144] width 163 height 29
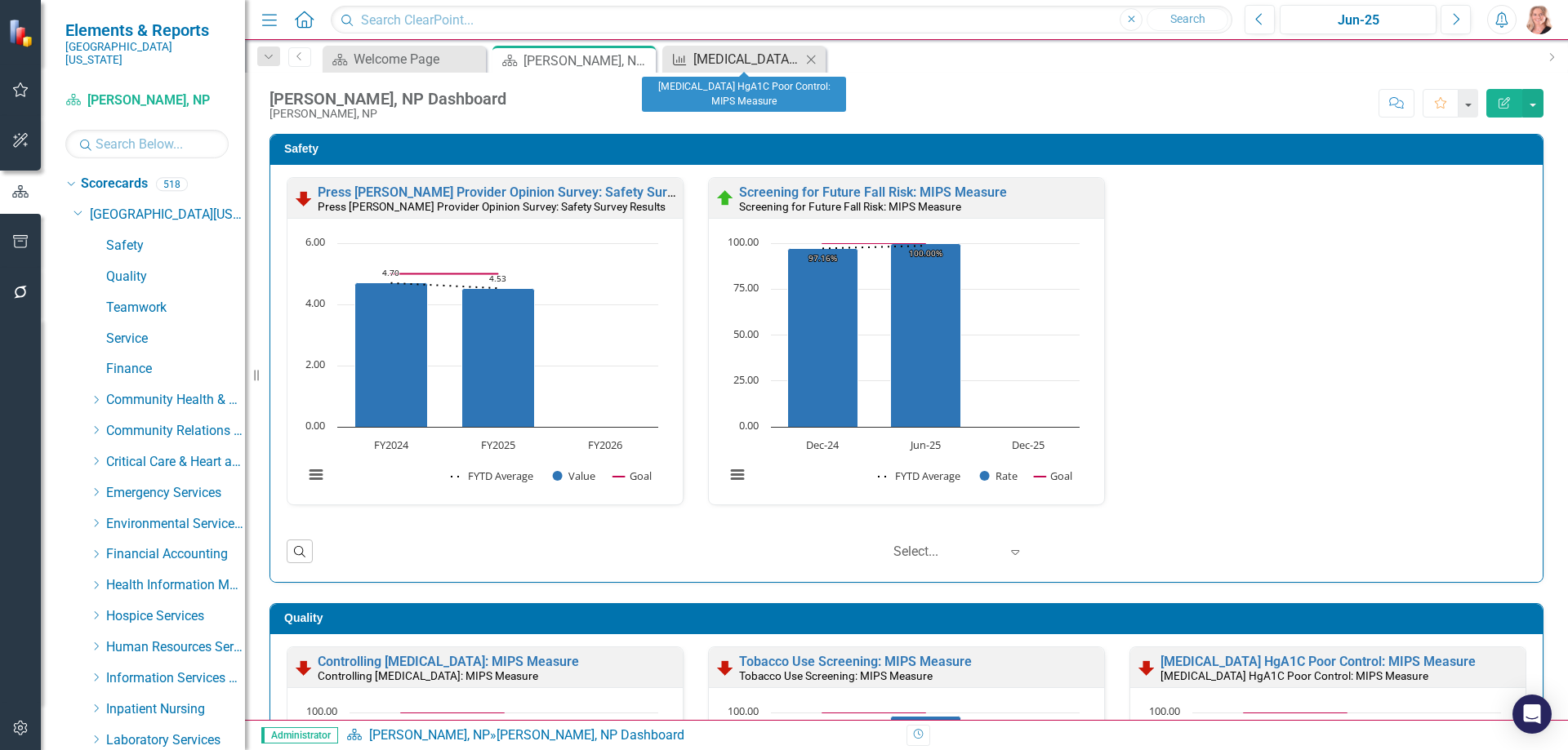
click at [754, 59] on div "Diabetes HgA1C Poor Control: MIPS Measure" at bounding box center [747, 59] width 108 height 20
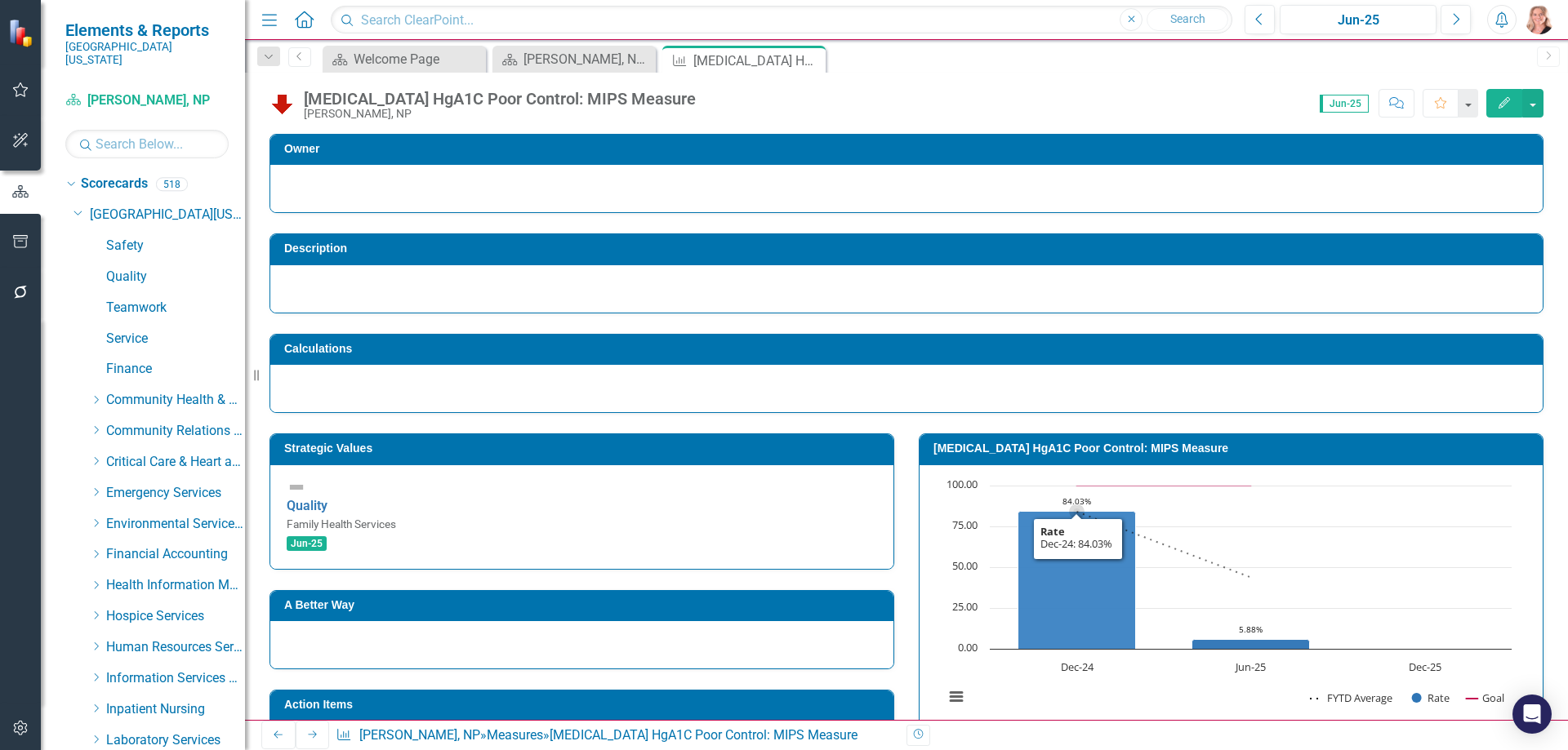
scroll to position [394, 0]
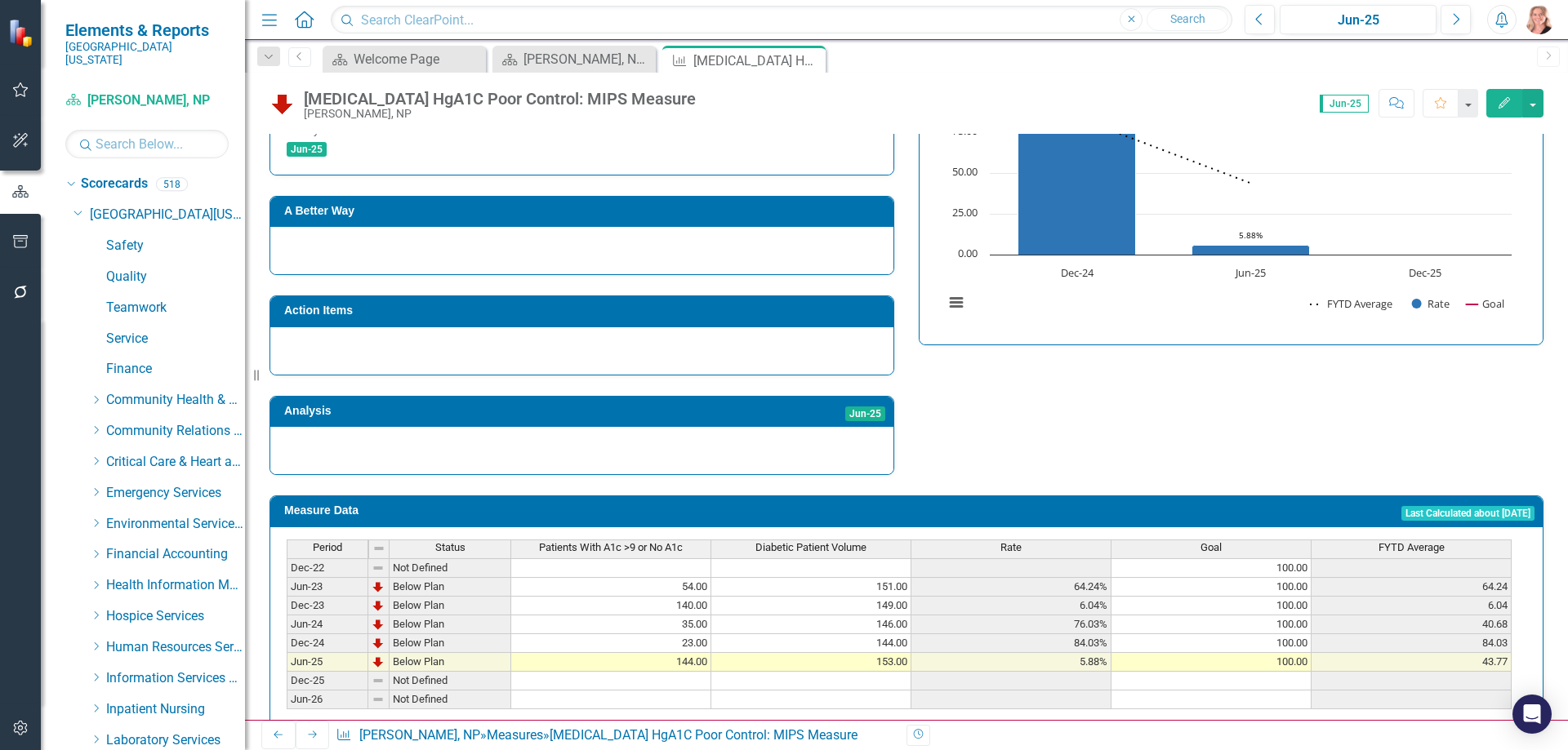
click at [1018, 542] on span "Rate" at bounding box center [1010, 547] width 21 height 11
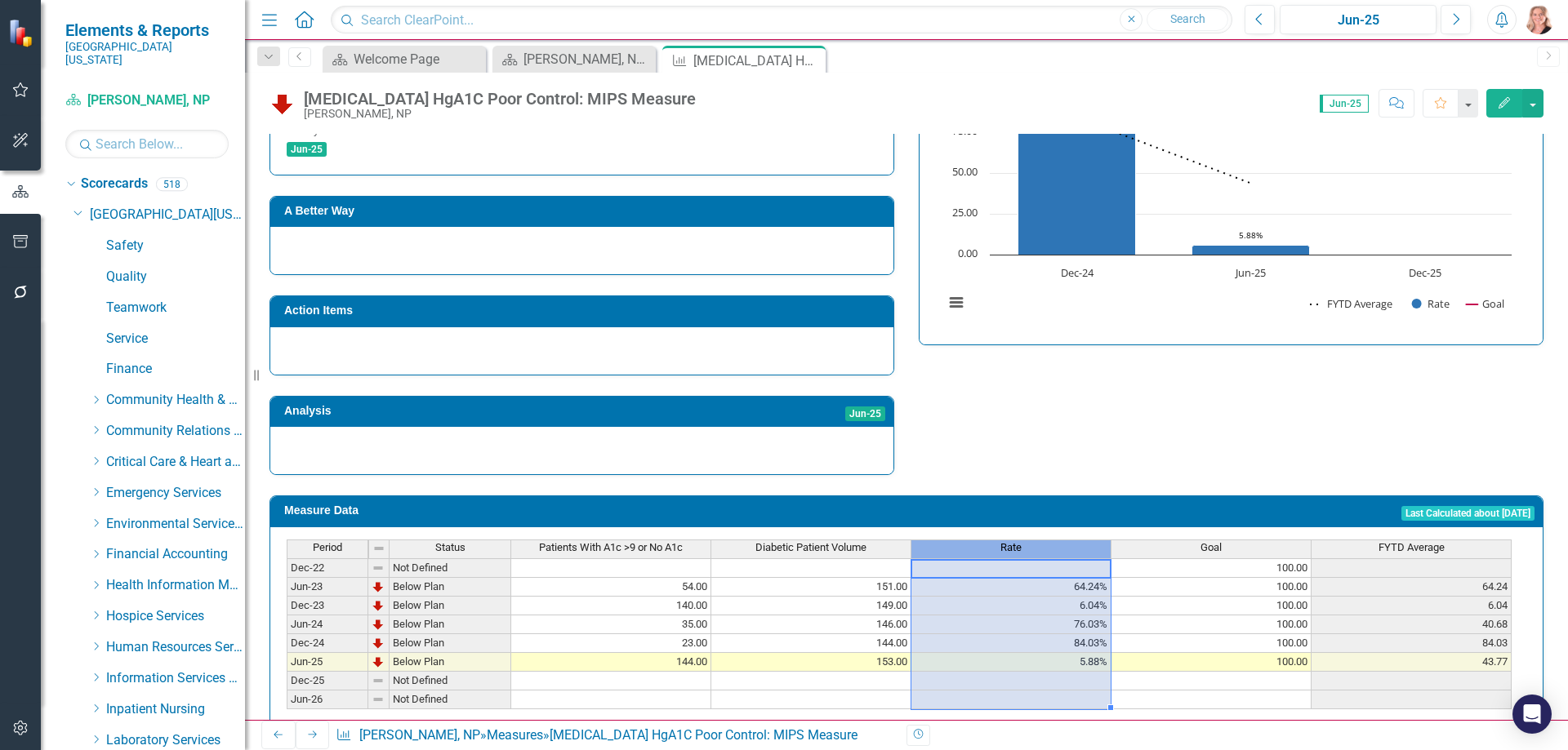
click at [1017, 542] on span "Rate" at bounding box center [1010, 547] width 21 height 11
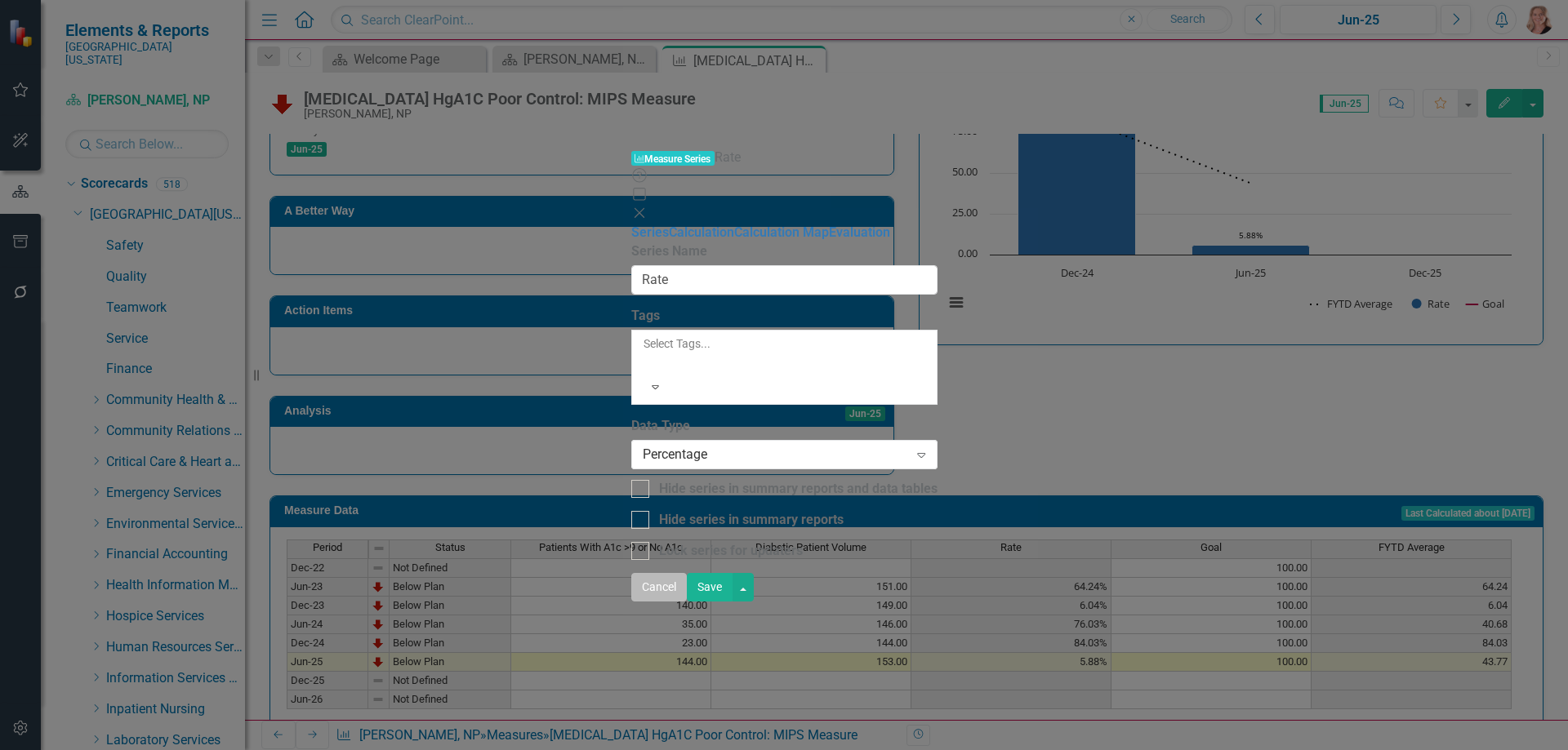
click at [687, 602] on button "Cancel" at bounding box center [659, 587] width 56 height 29
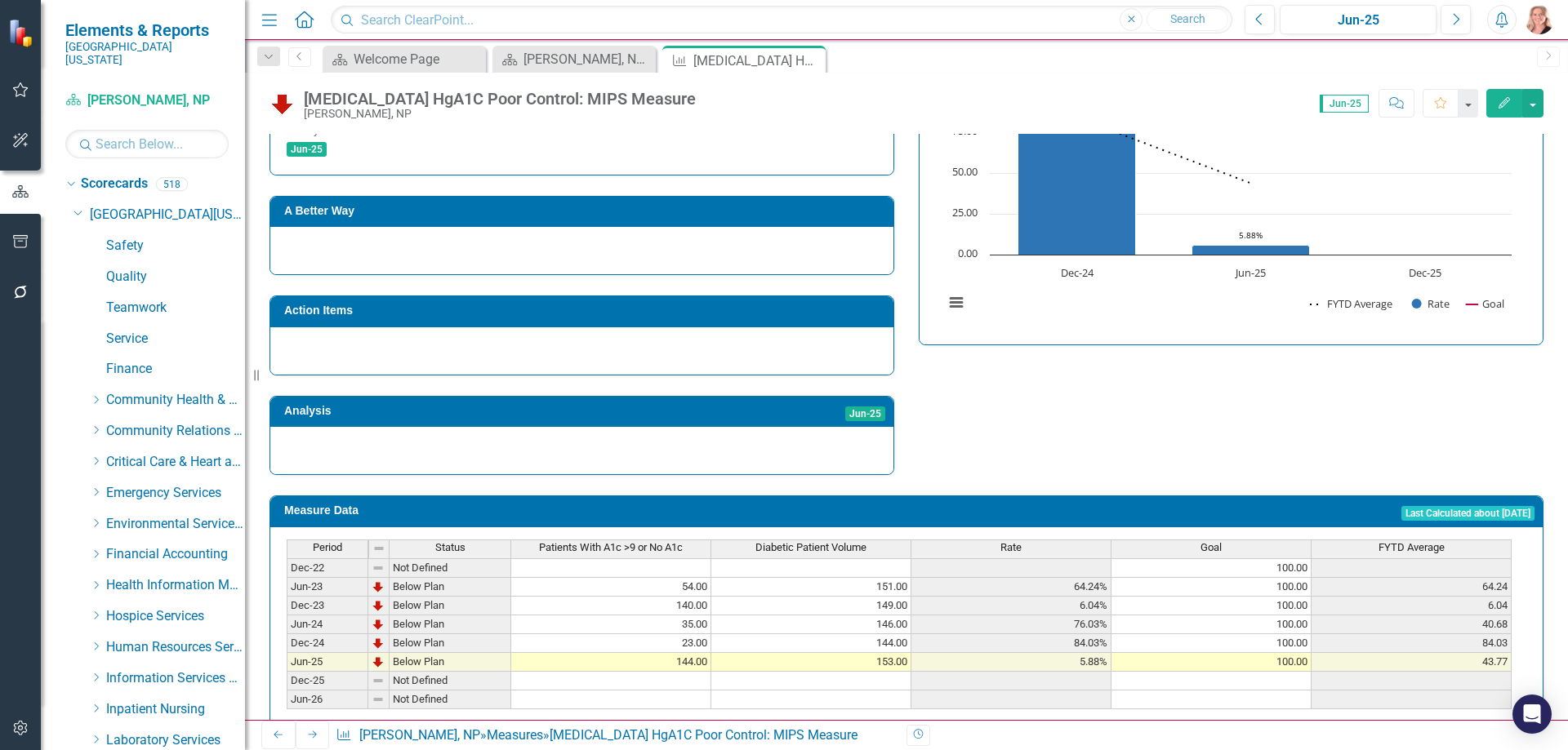
click at [1007, 542] on span "Rate" at bounding box center [1010, 547] width 21 height 11
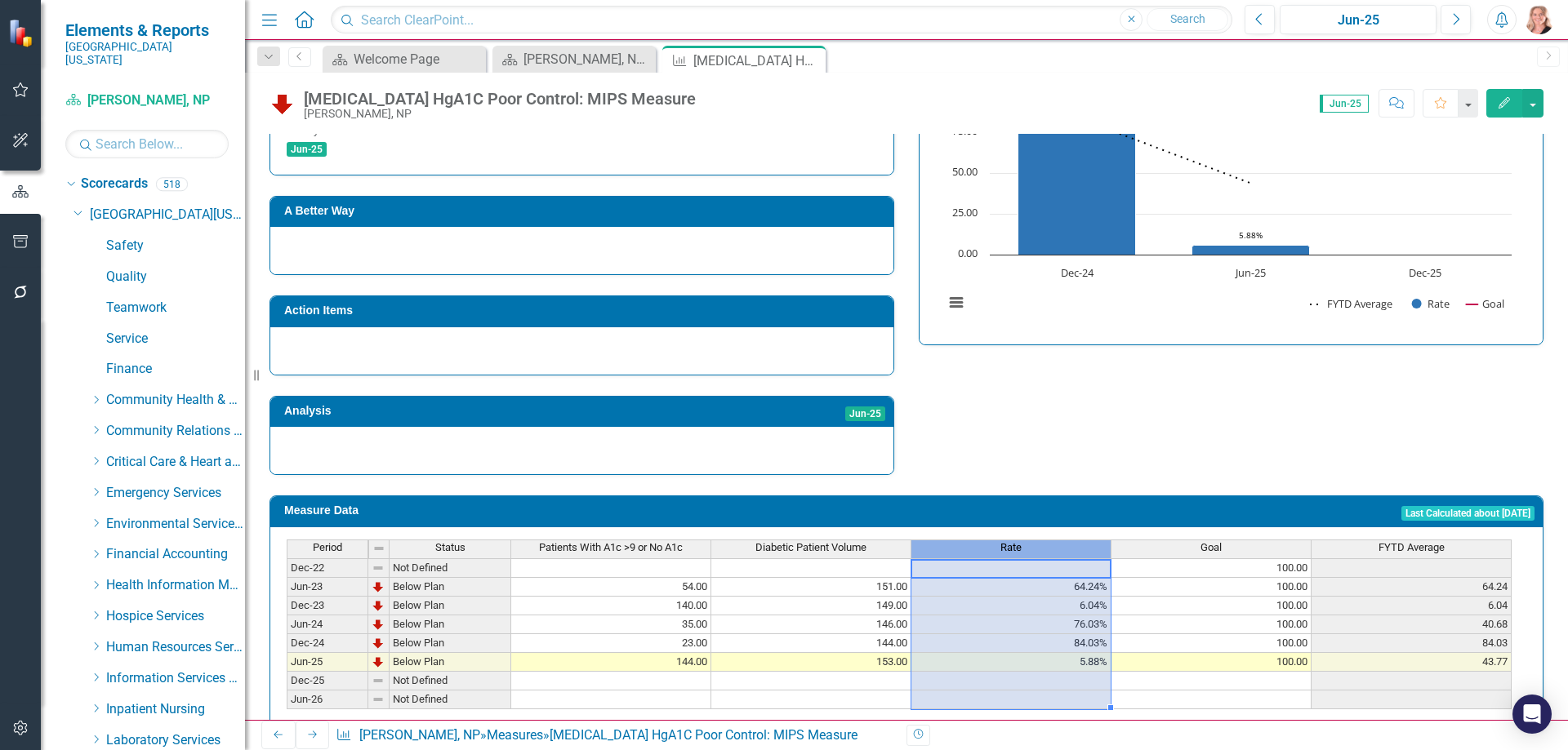
click at [1007, 542] on span "Rate" at bounding box center [1010, 547] width 21 height 11
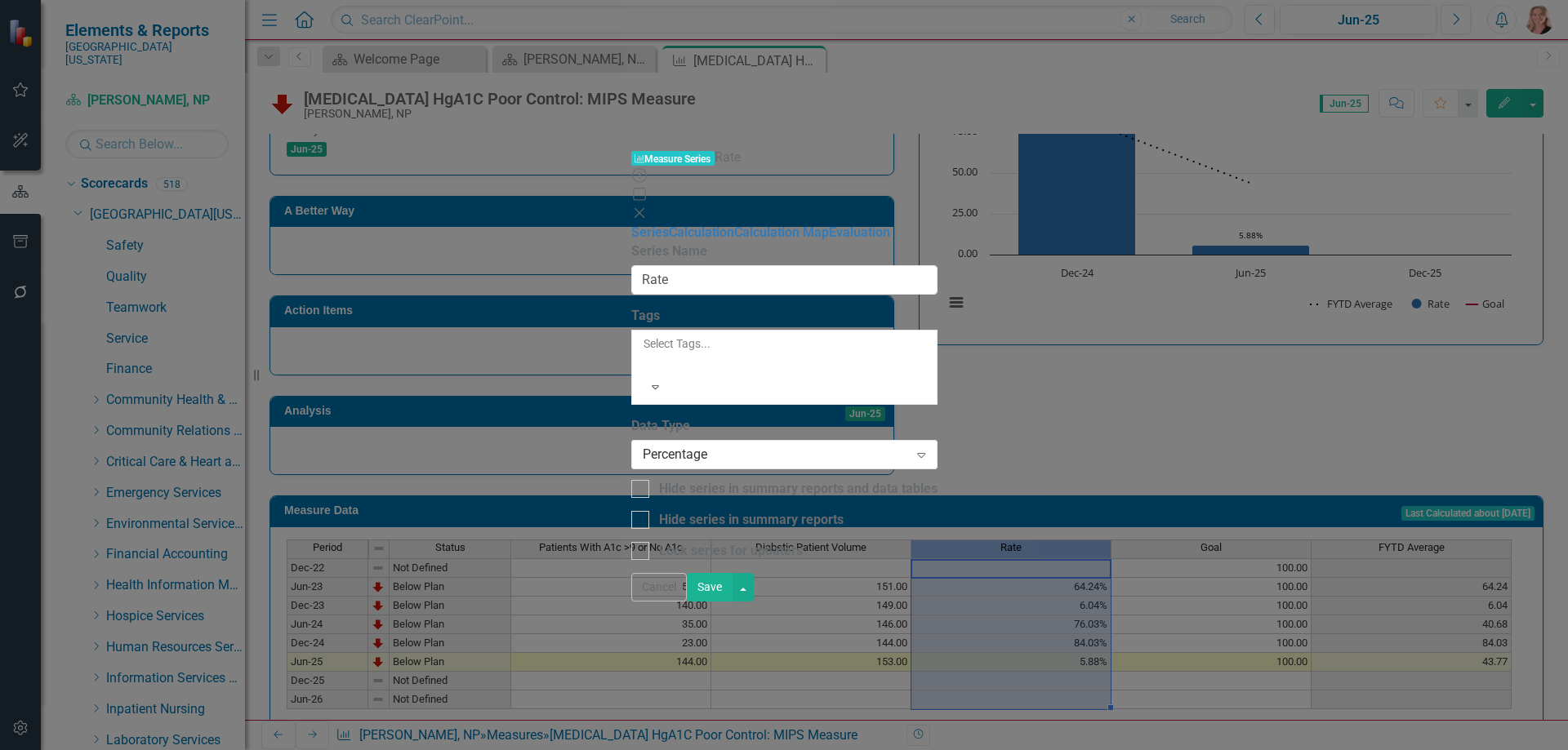
click at [687, 602] on button "Cancel" at bounding box center [659, 587] width 56 height 29
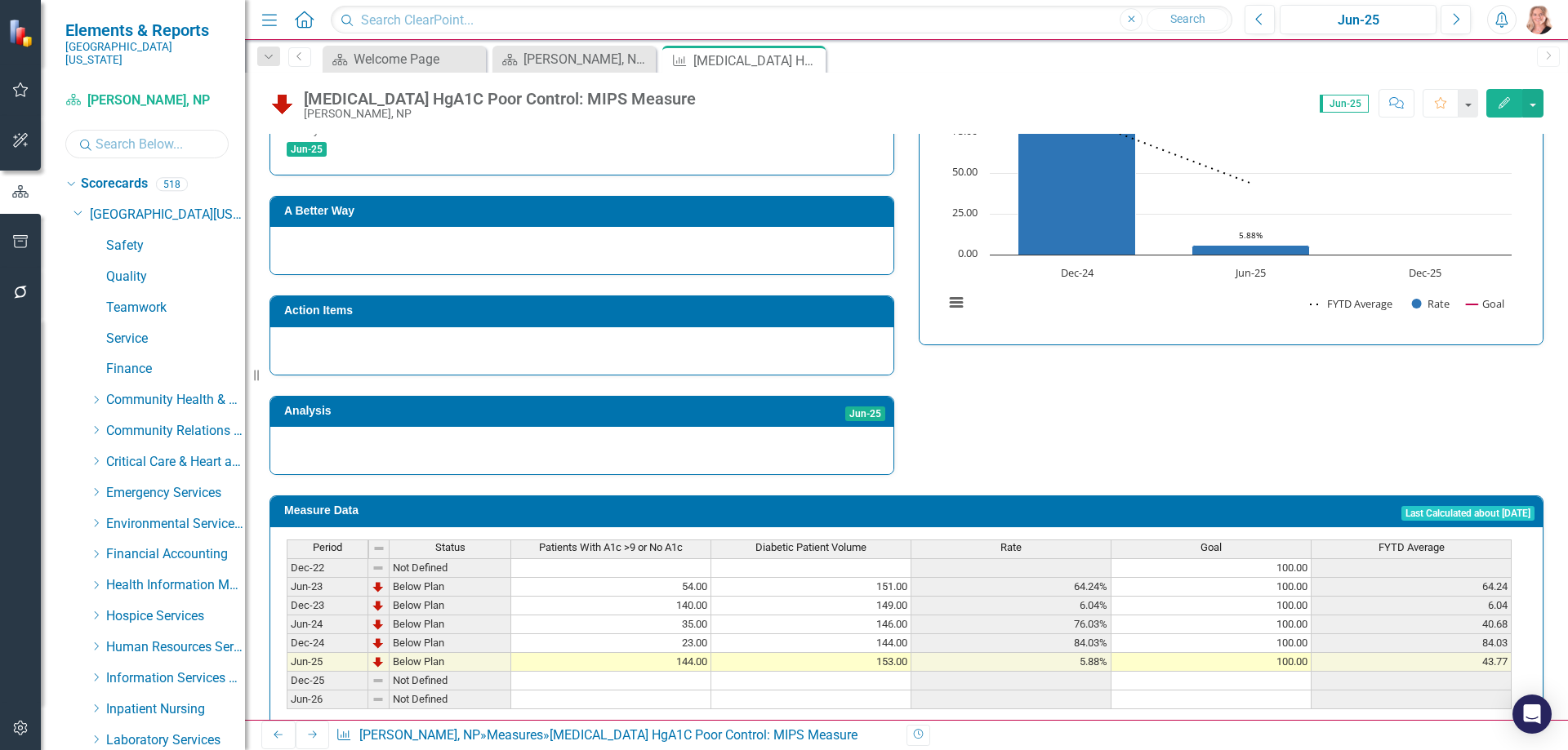
click at [145, 135] on input "text" at bounding box center [146, 144] width 163 height 29
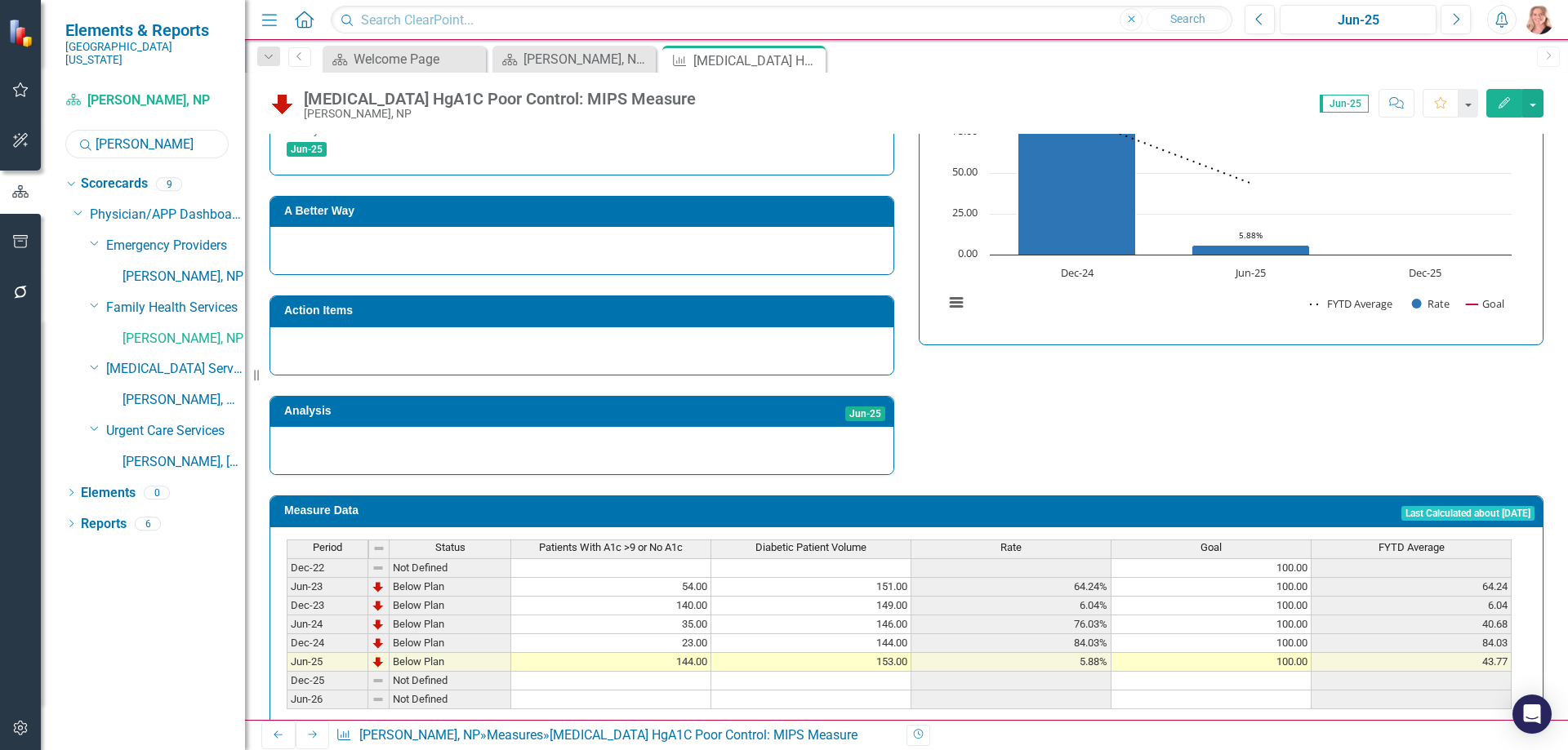
type input "johnson"
click at [813, 60] on icon "Close" at bounding box center [810, 60] width 16 height 13
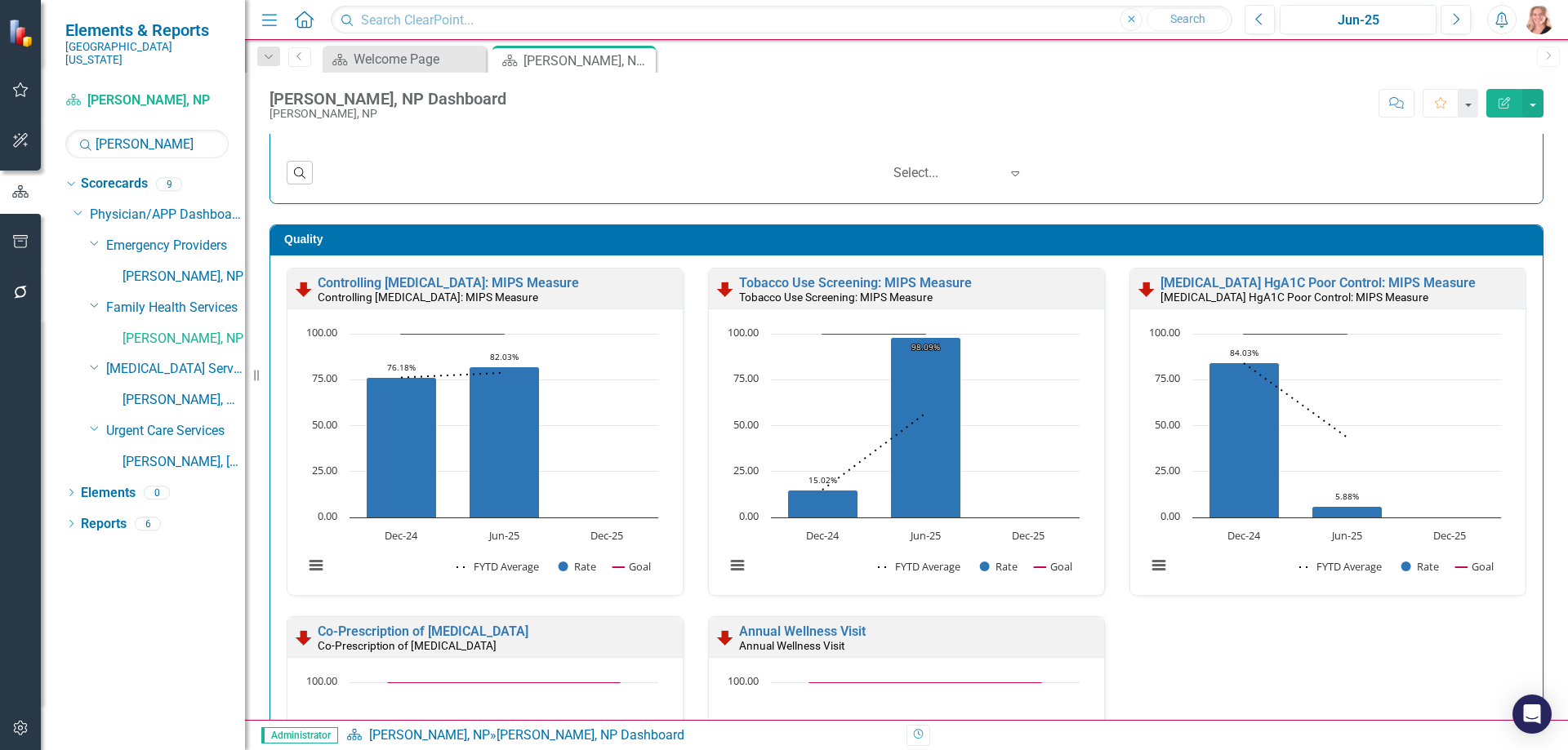
scroll to position [408, 0]
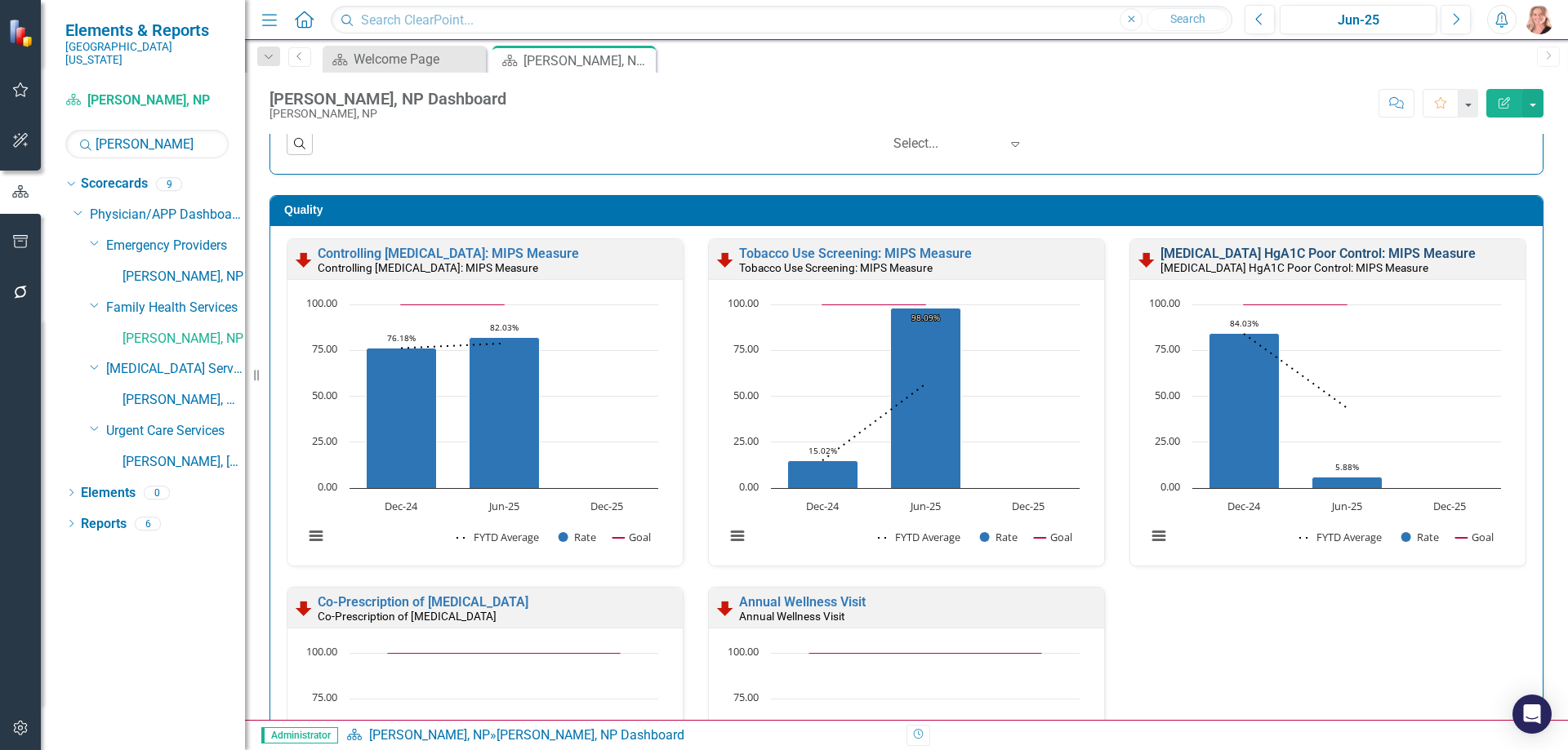
click at [1404, 250] on link "Diabetes HgA1C Poor Control: MIPS Measure" at bounding box center [1317, 254] width 315 height 16
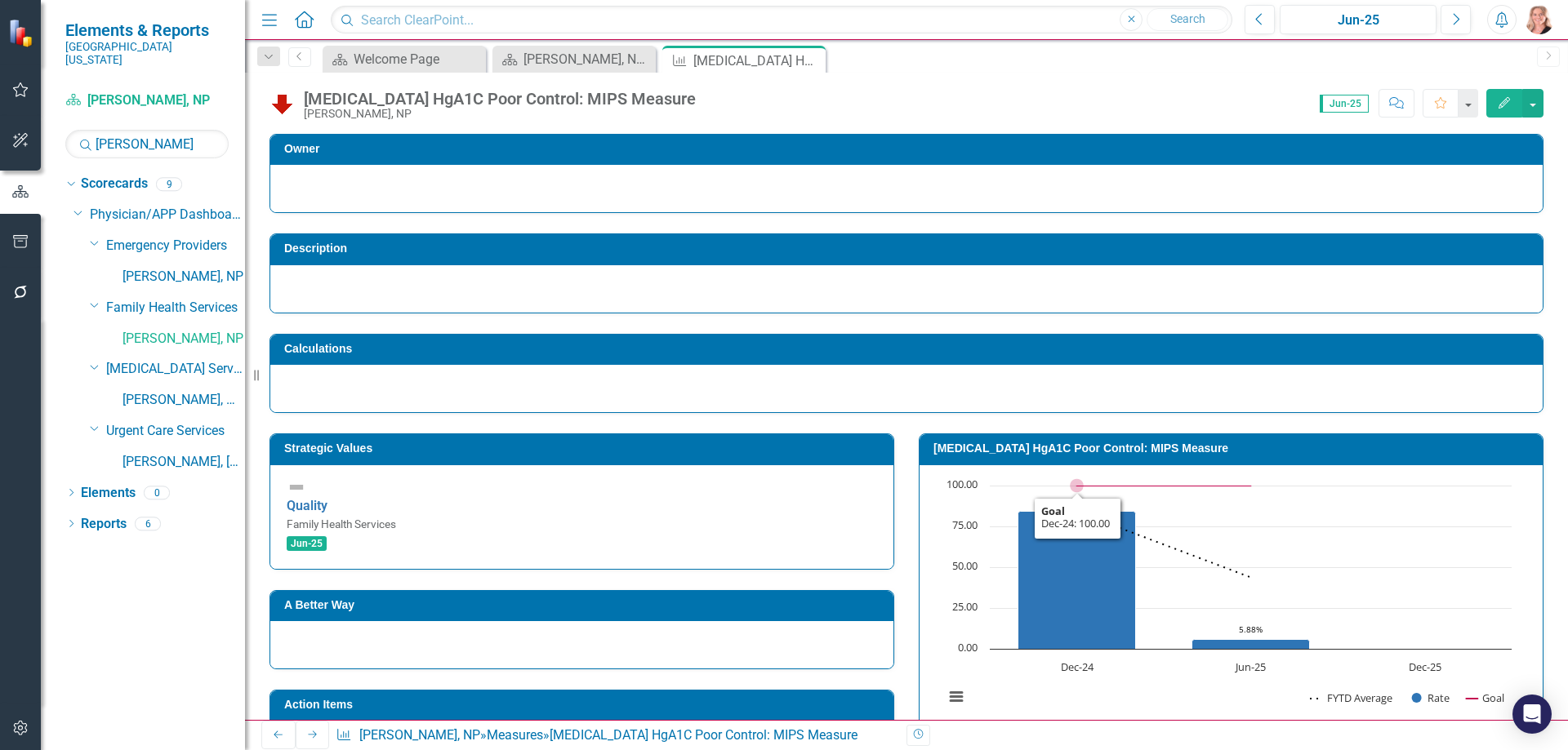
scroll to position [394, 0]
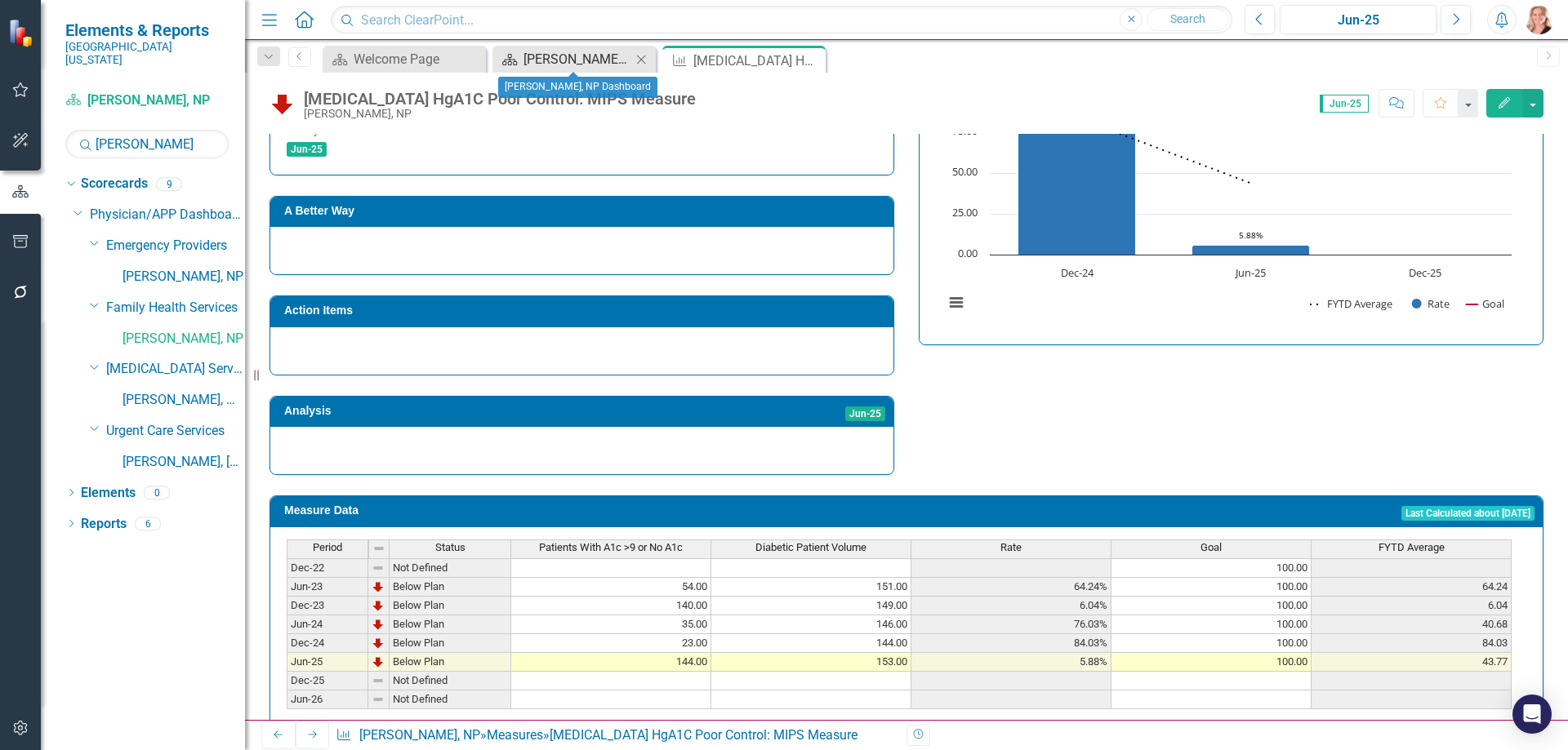
click at [597, 59] on div "Kristie Johnson, NP Dashboard" at bounding box center [577, 59] width 108 height 20
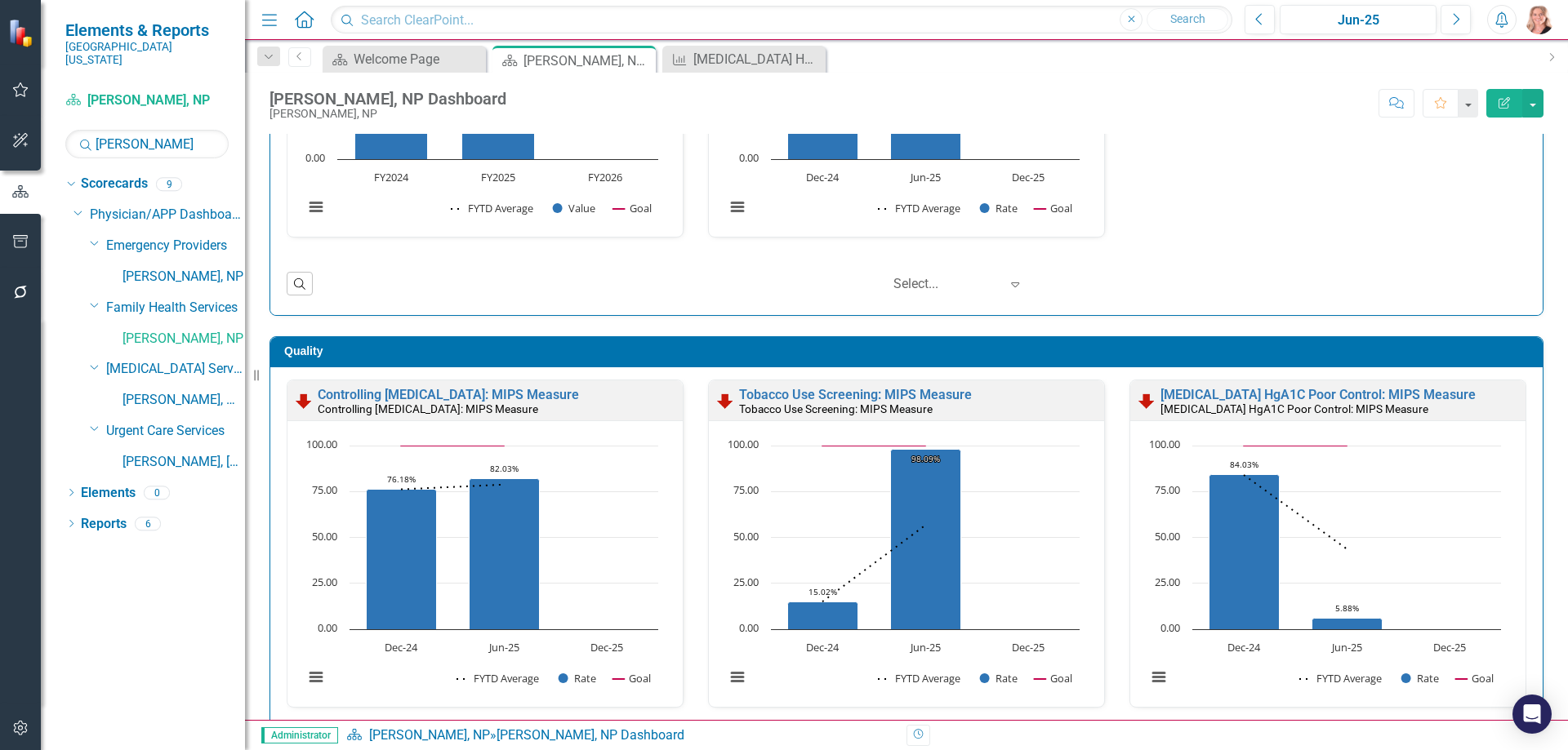
scroll to position [163, 0]
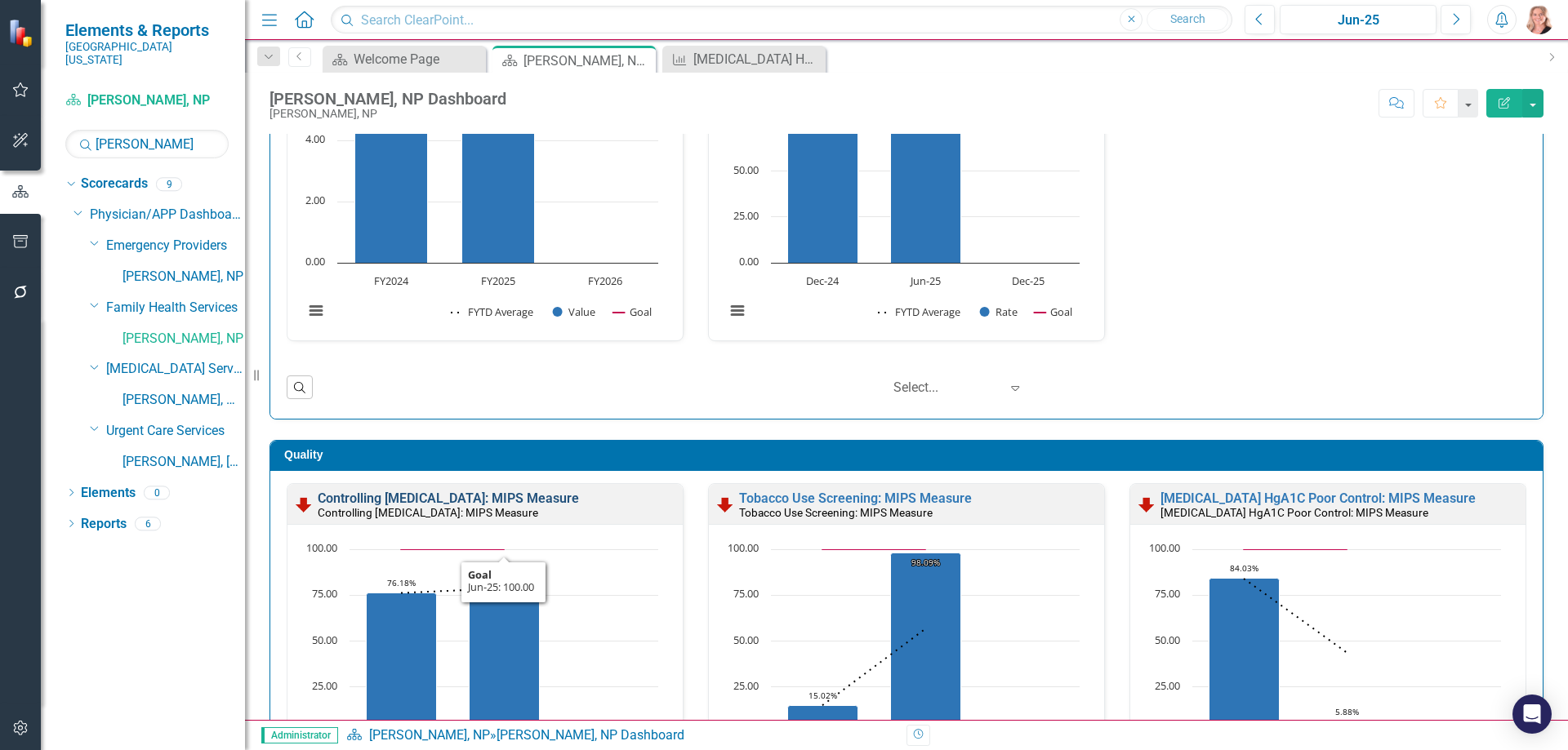
click at [544, 499] on link "Controlling High Blood Pressure: MIPS Measure" at bounding box center [448, 499] width 261 height 16
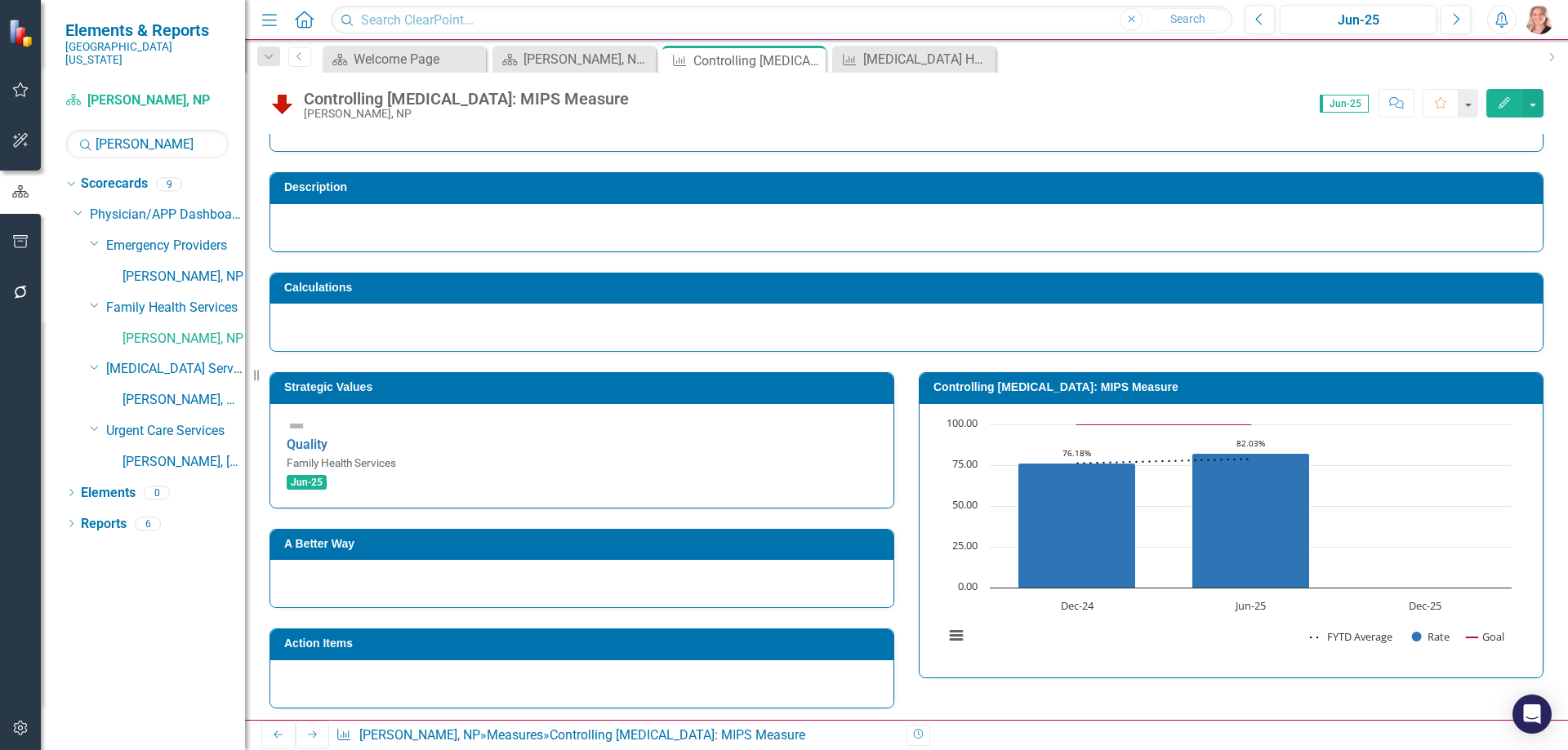
scroll to position [407, 0]
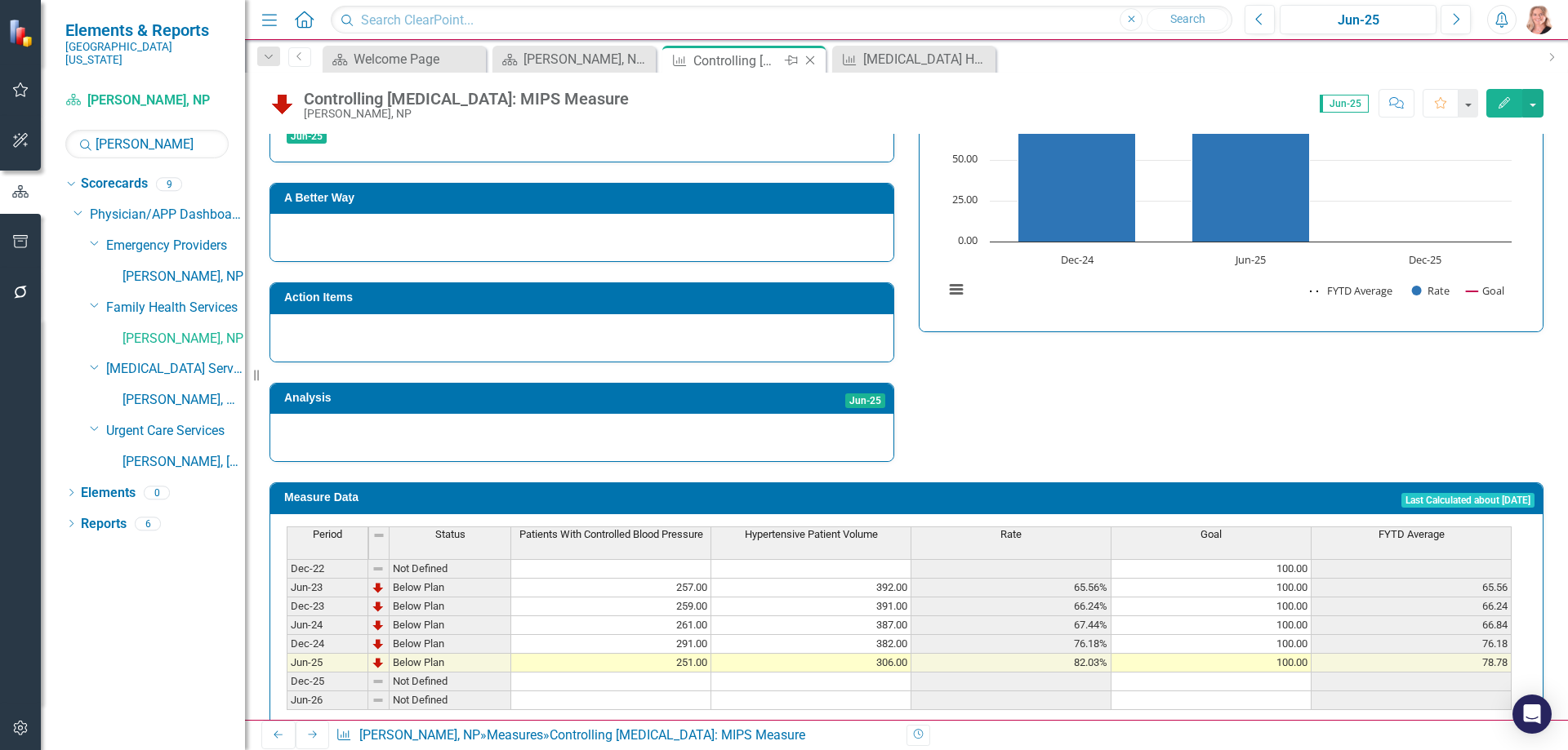
click at [812, 58] on icon at bounding box center [810, 60] width 9 height 9
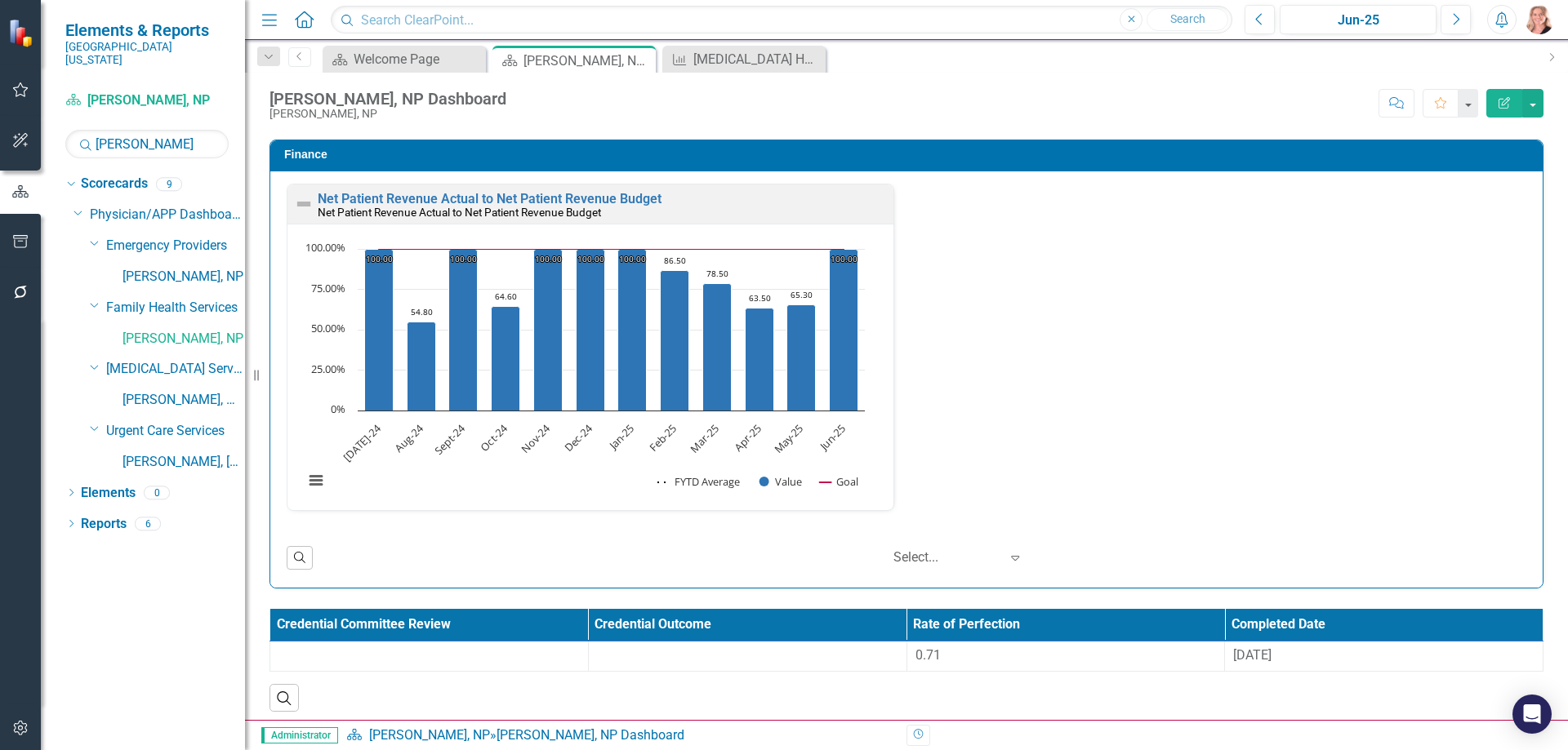
scroll to position [2577, 0]
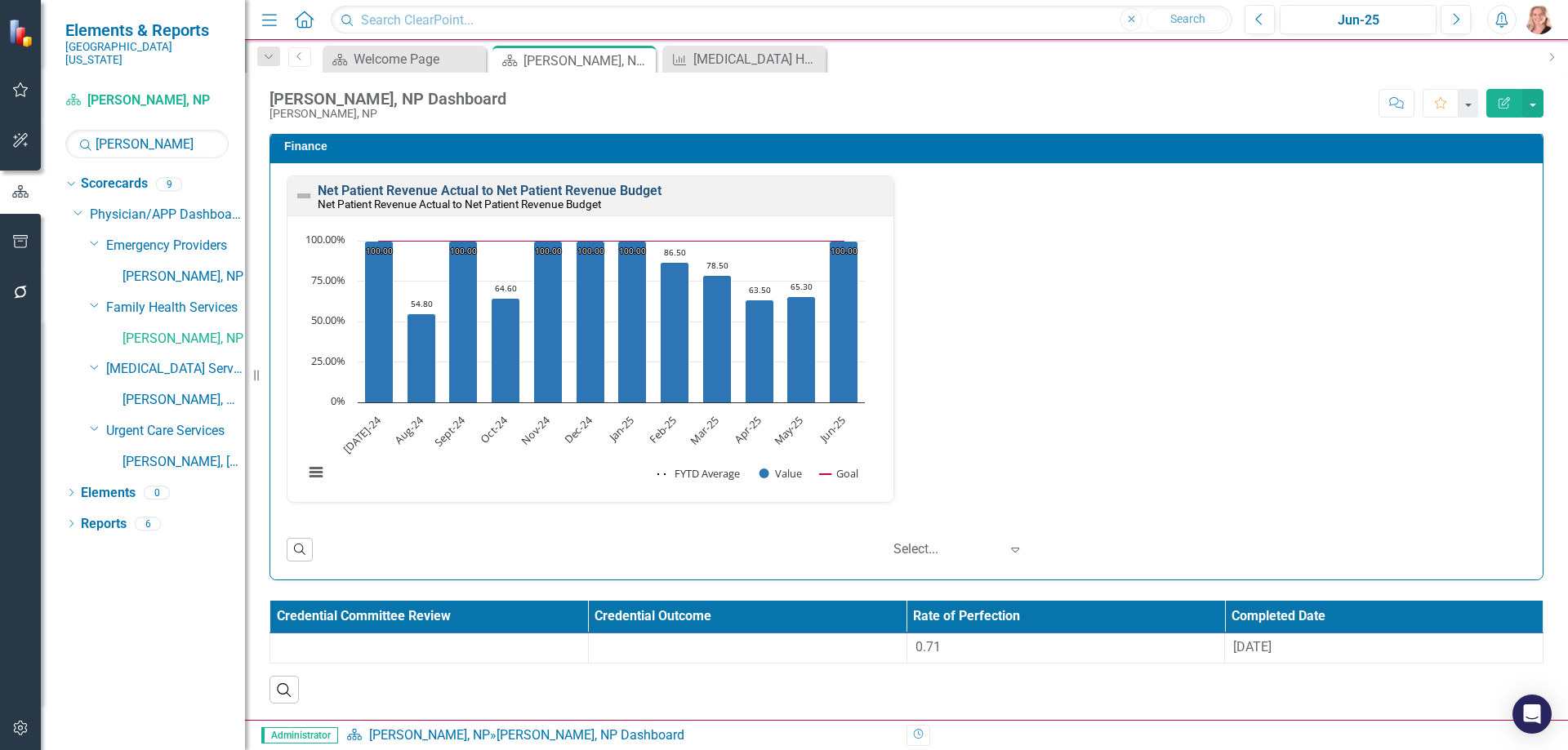
click at [441, 194] on link "Net Patient Revenue Actual to Net Patient Revenue Budget" at bounding box center [490, 191] width 344 height 16
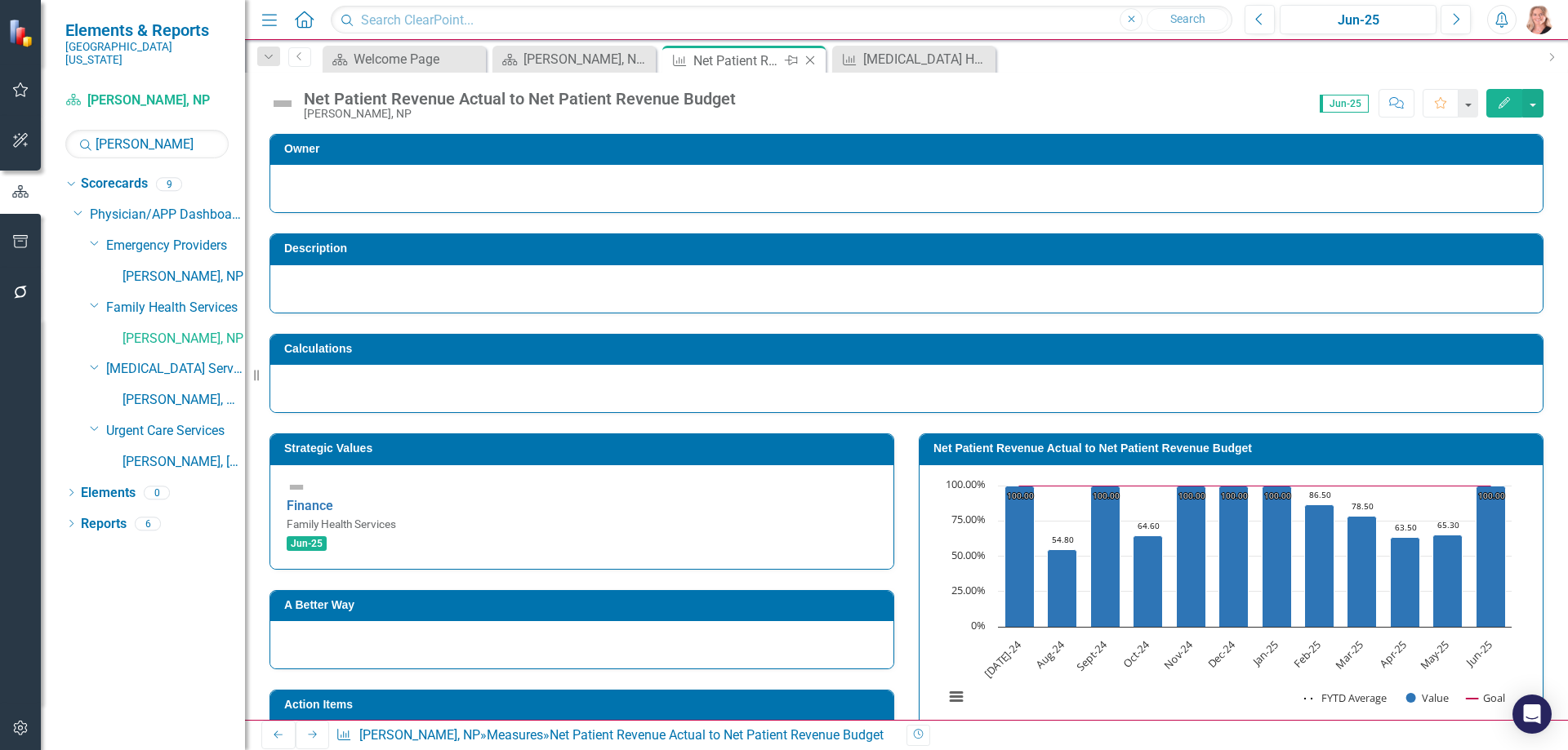
click at [812, 60] on icon "Close" at bounding box center [810, 60] width 16 height 13
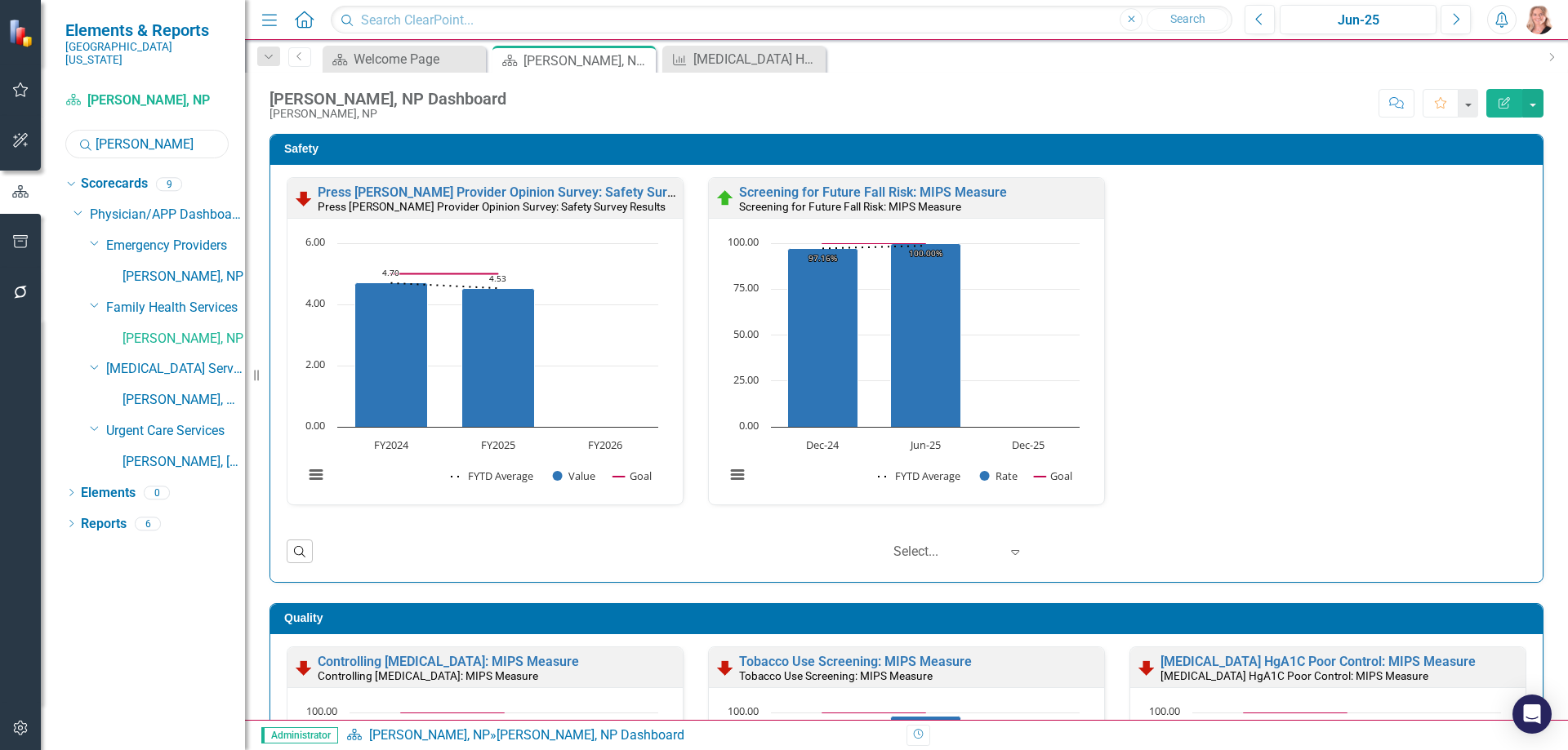
click at [162, 133] on input "johnson" at bounding box center [146, 144] width 163 height 29
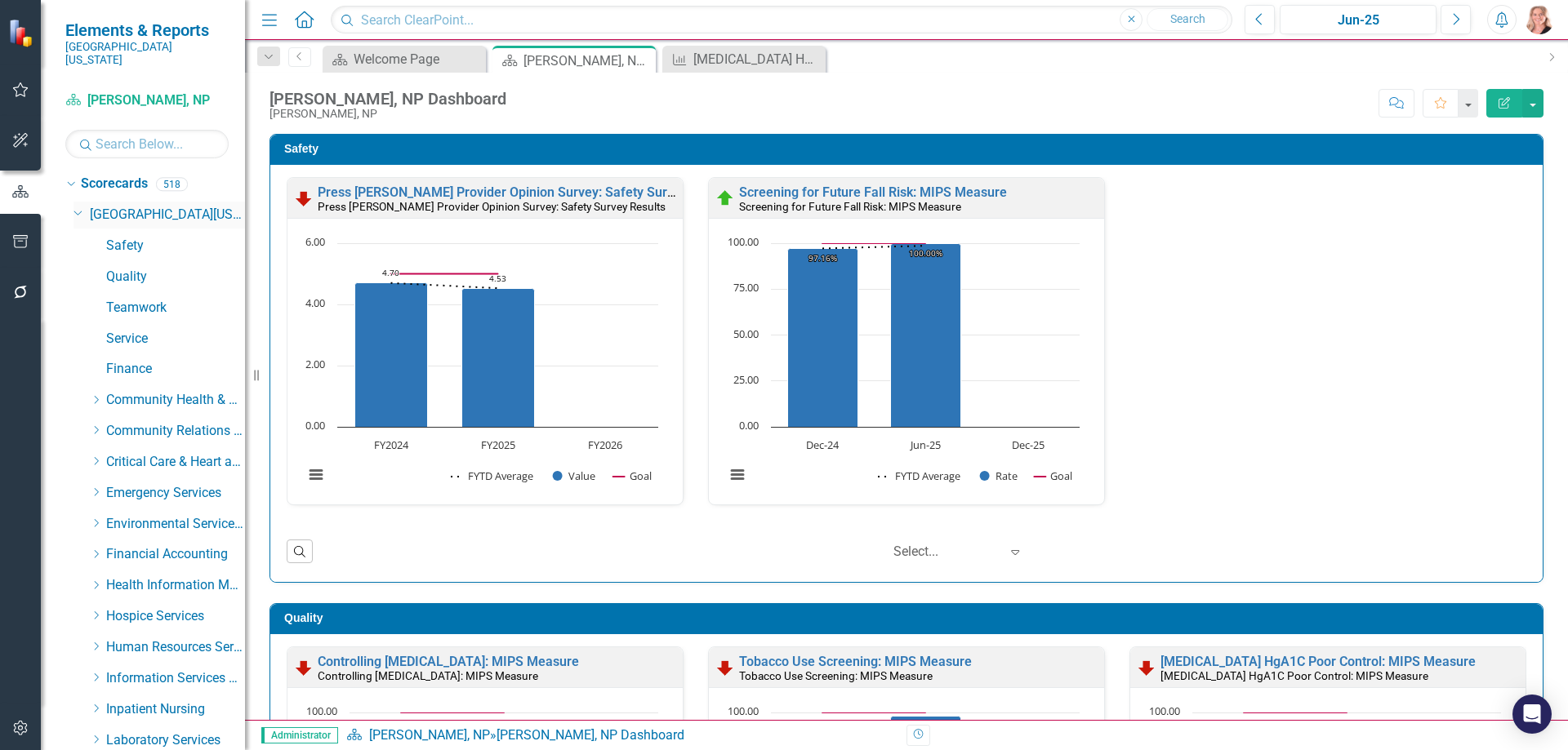
click at [78, 206] on icon "Dropdown" at bounding box center [78, 212] width 10 height 12
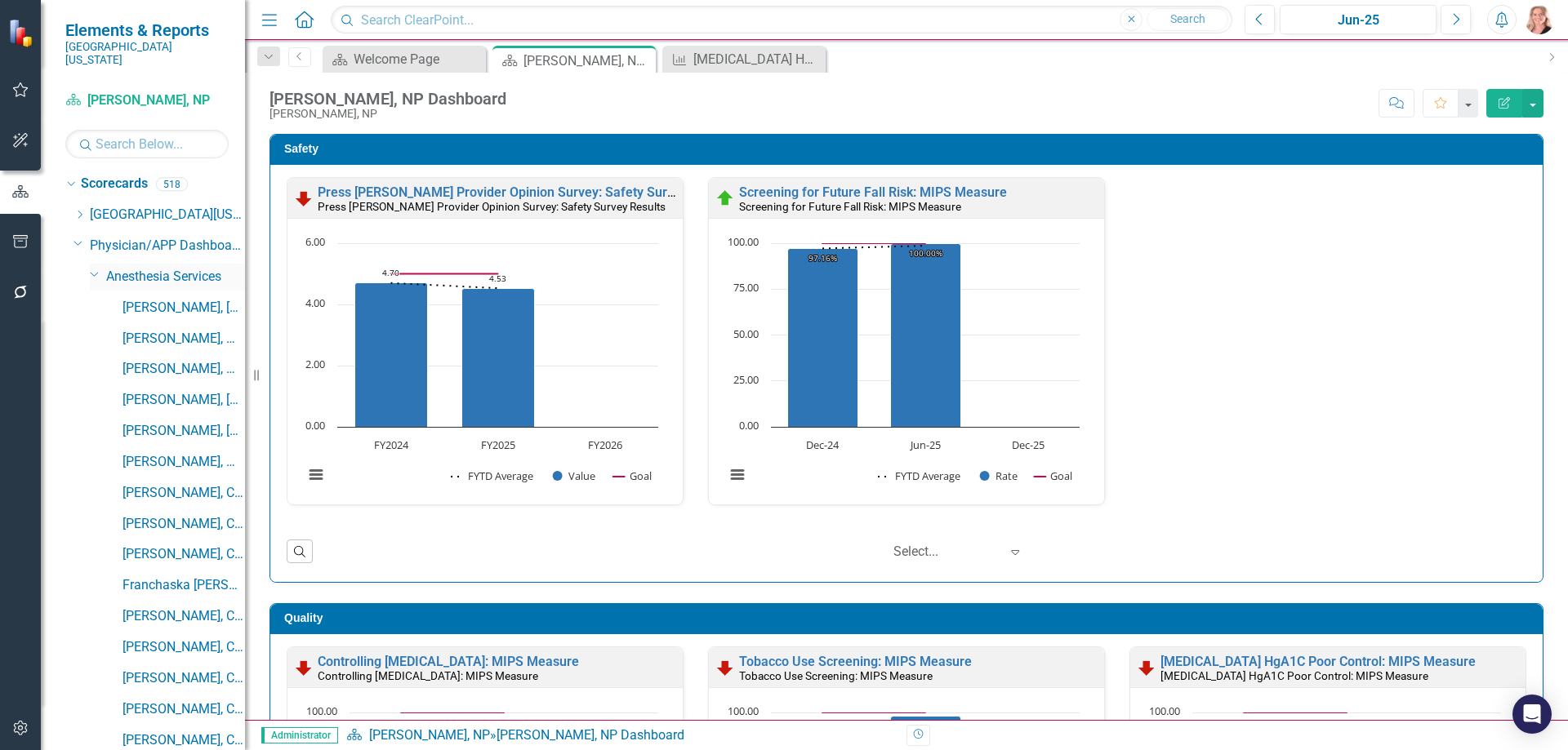
click at [93, 268] on icon "Dropdown" at bounding box center [95, 274] width 10 height 12
click at [94, 299] on icon "Dropdown" at bounding box center [95, 305] width 10 height 12
click at [78, 237] on icon "Dropdown" at bounding box center [78, 243] width 10 height 12
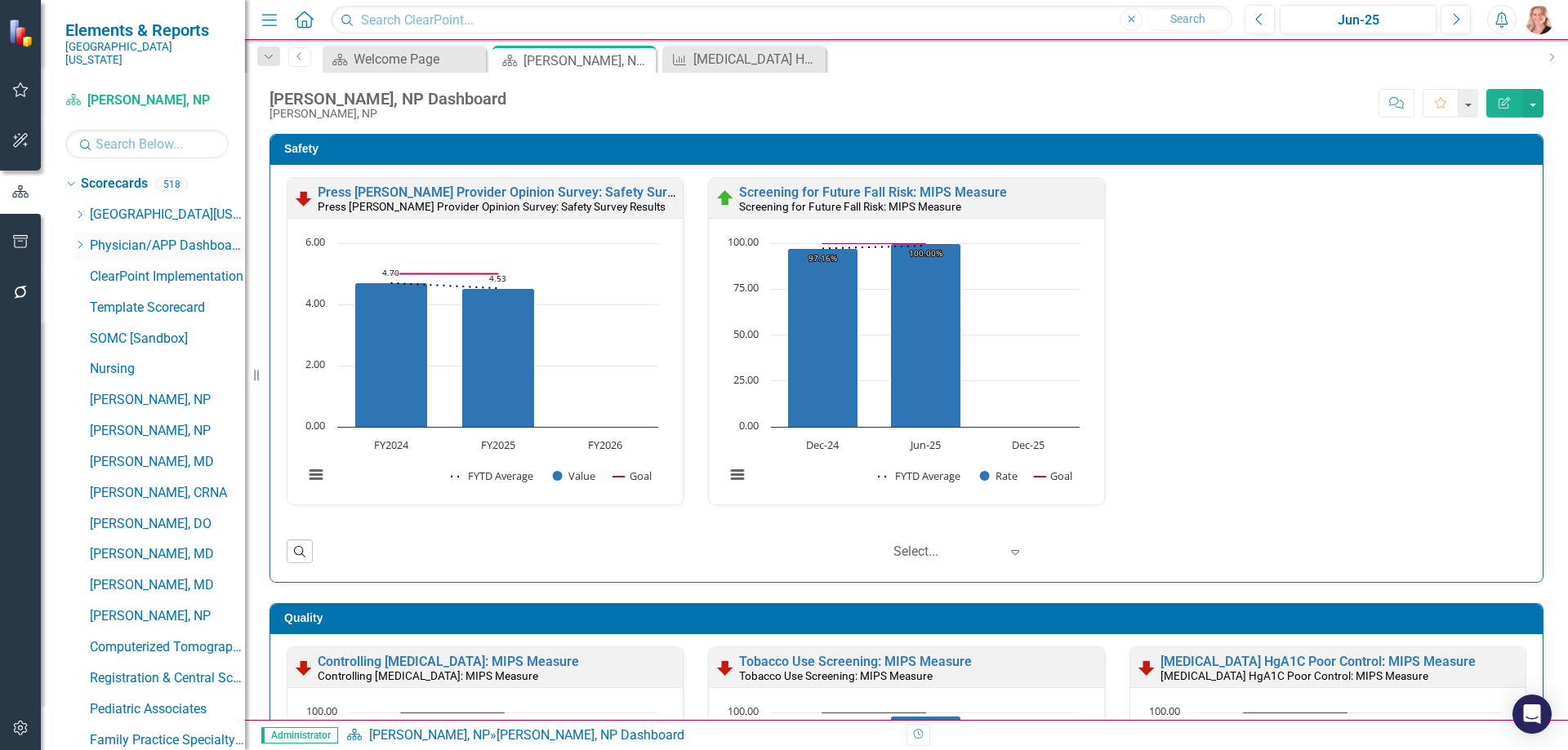
click at [78, 240] on icon "Dropdown" at bounding box center [79, 245] width 12 height 10
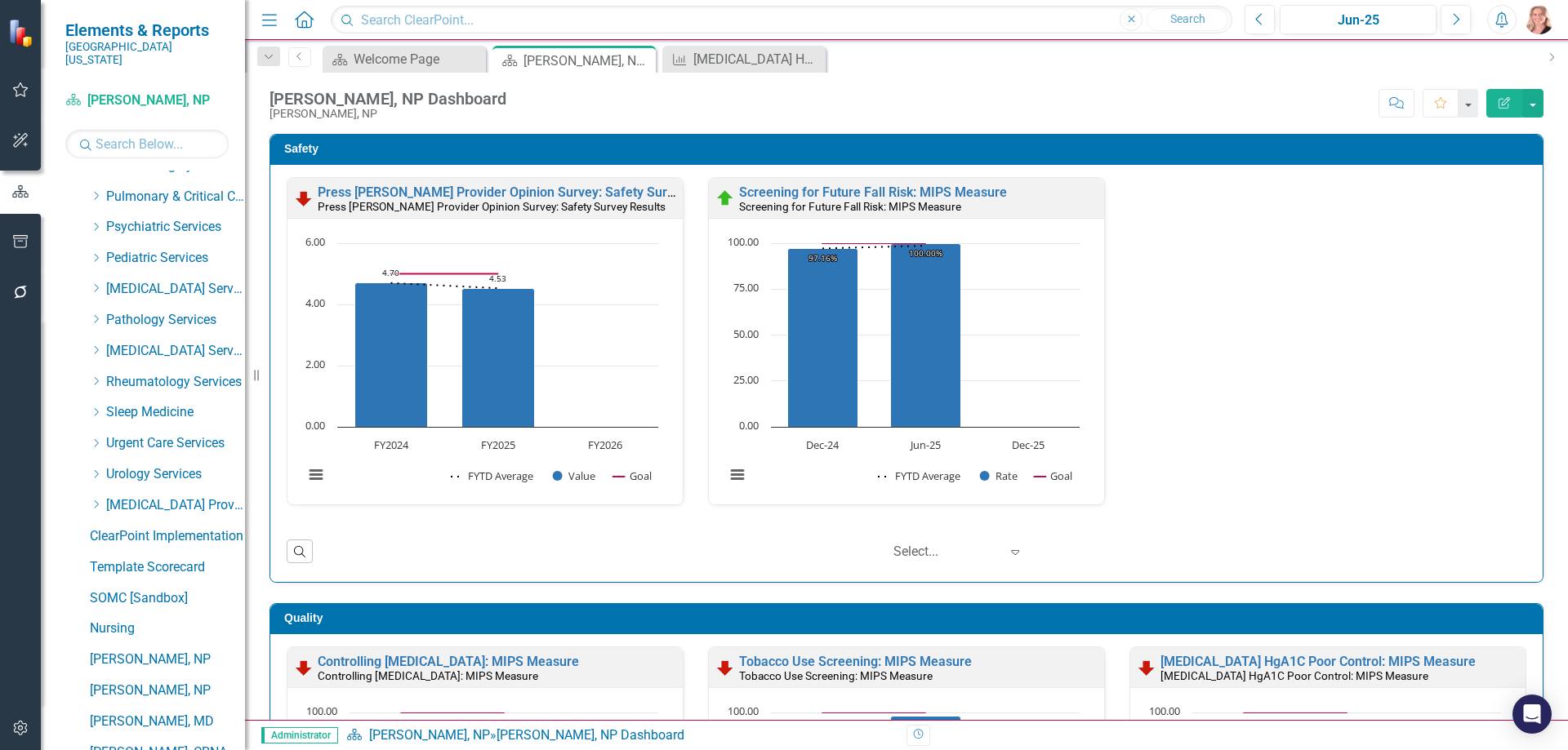
scroll to position [735, 0]
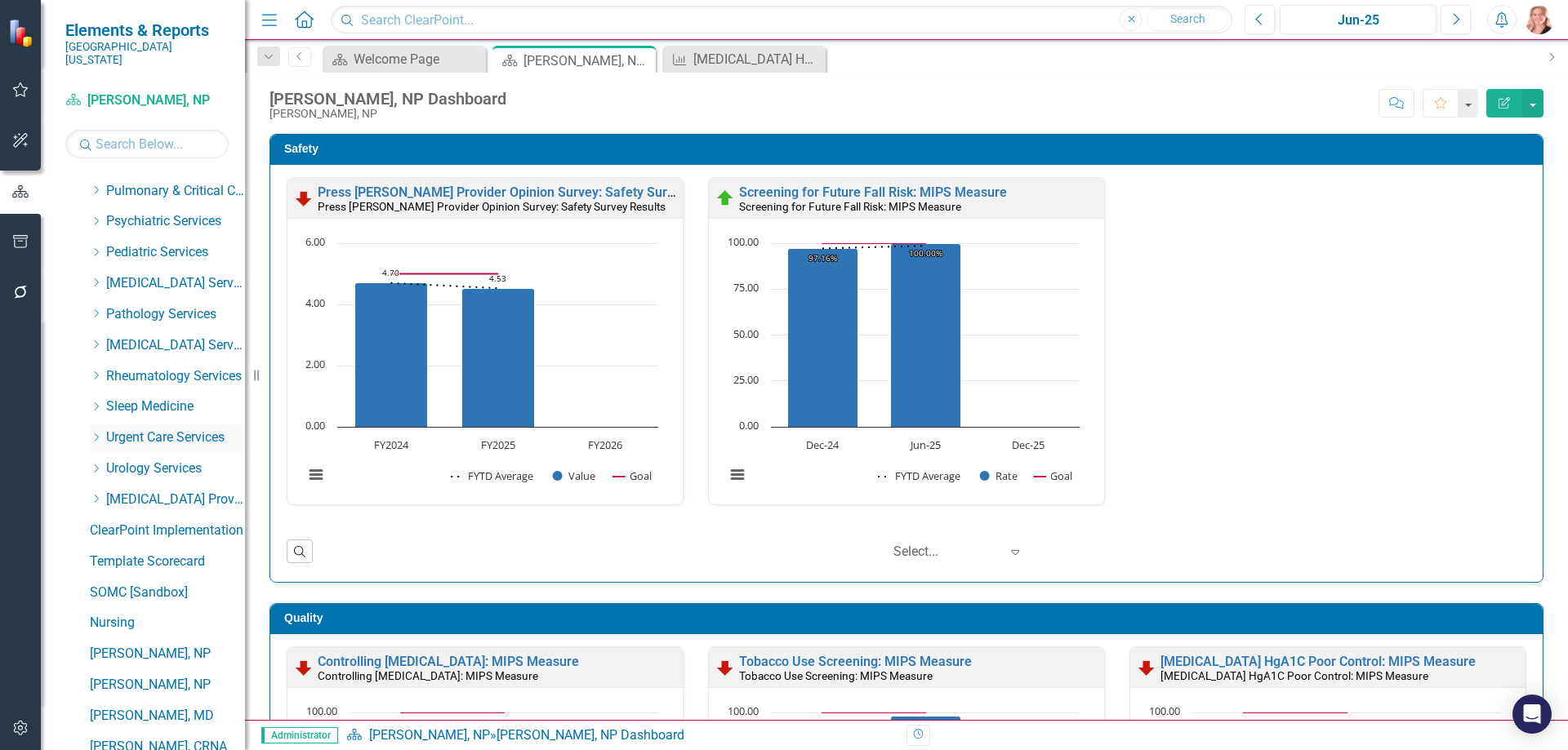
click at [97, 434] on icon at bounding box center [97, 438] width 4 height 8
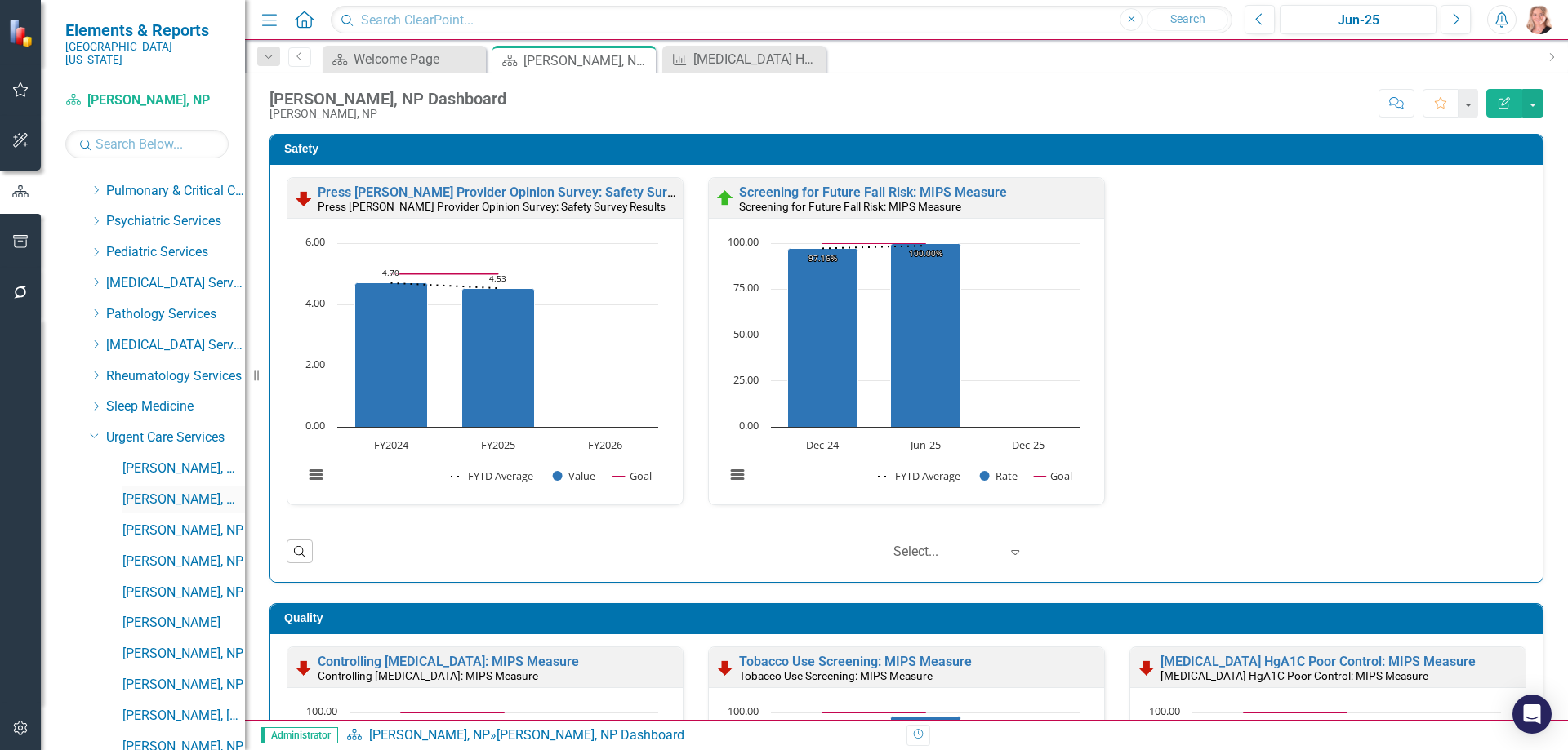
click at [164, 491] on link "[PERSON_NAME], MD" at bounding box center [183, 500] width 122 height 19
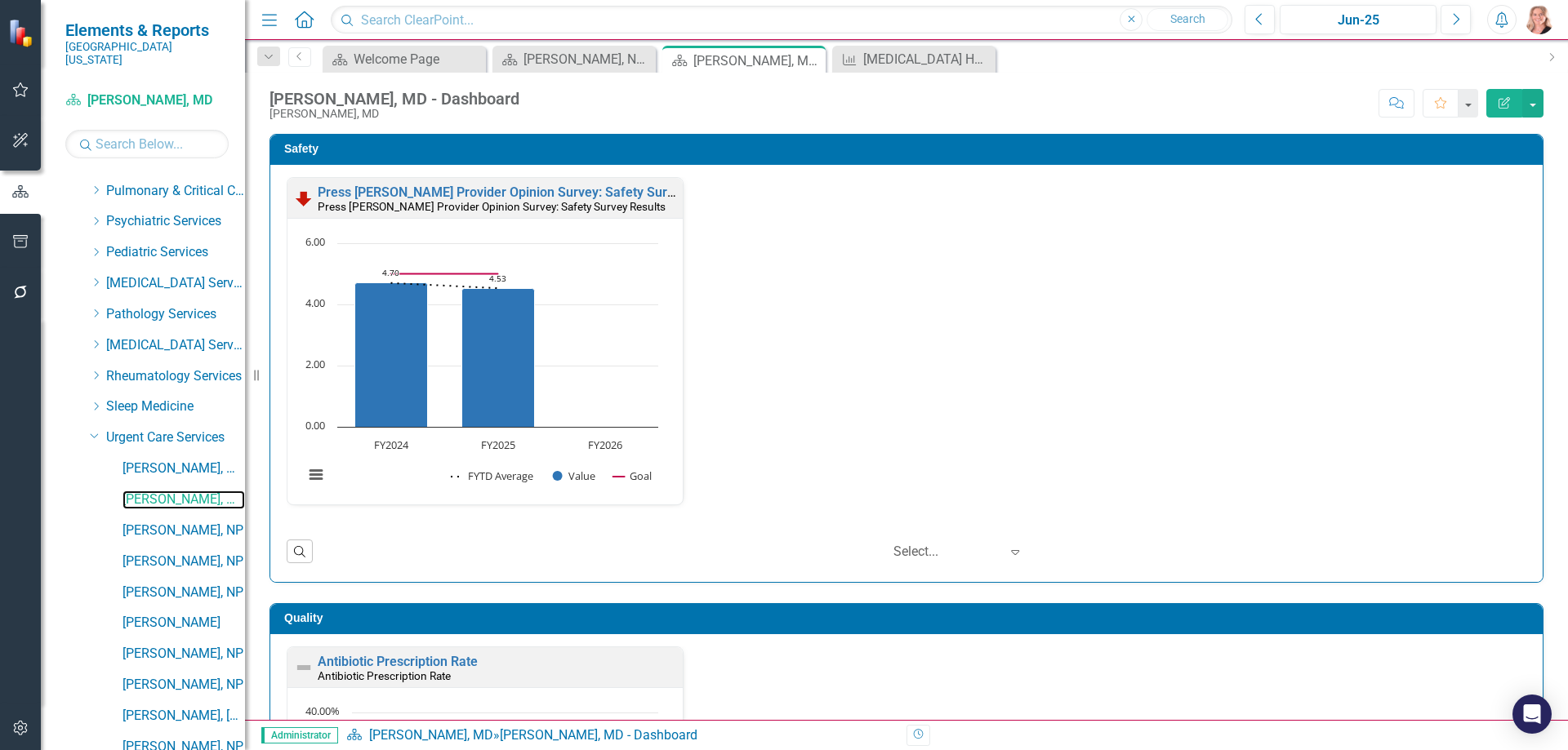
scroll to position [327, 0]
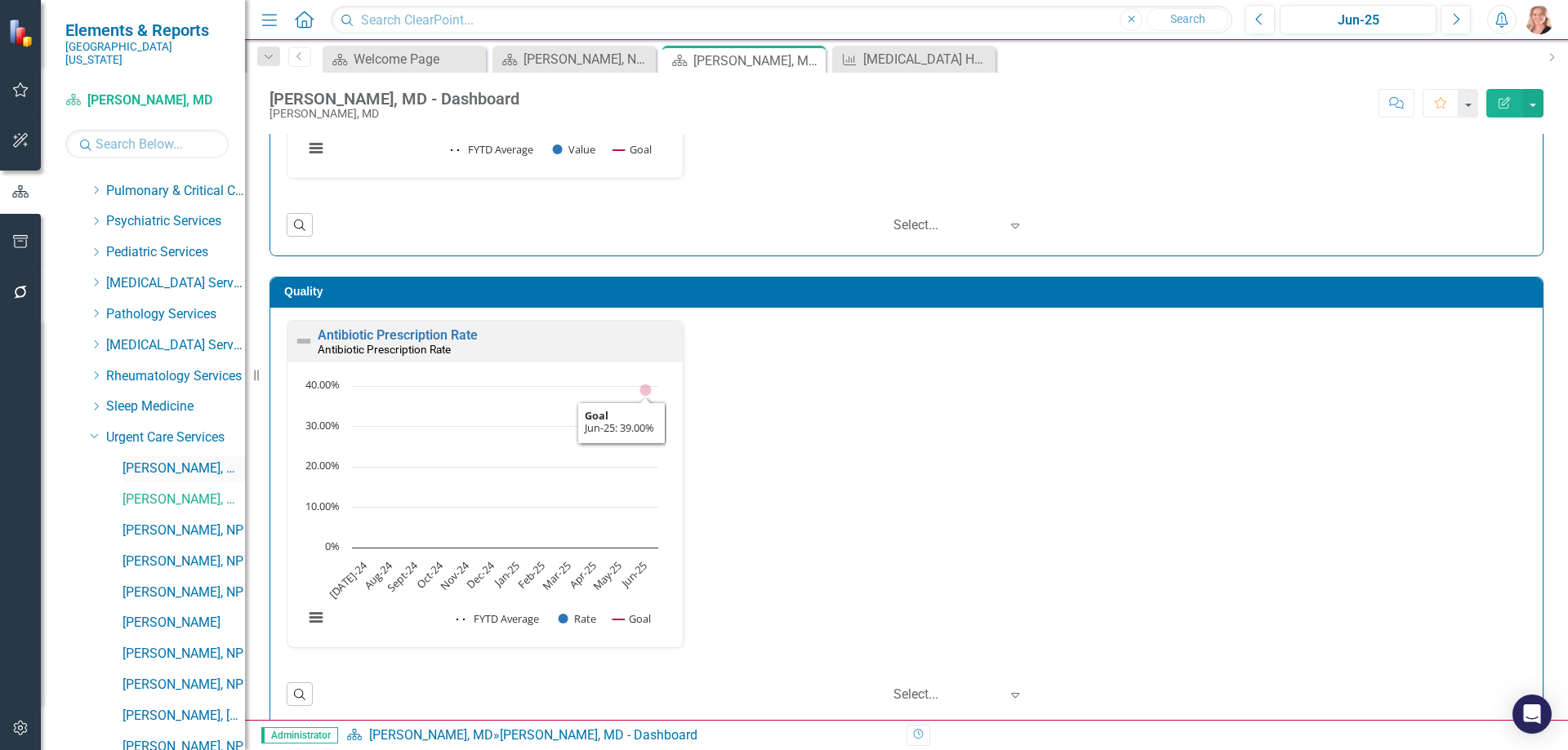
click at [161, 463] on link "[PERSON_NAME], MD" at bounding box center [183, 469] width 122 height 19
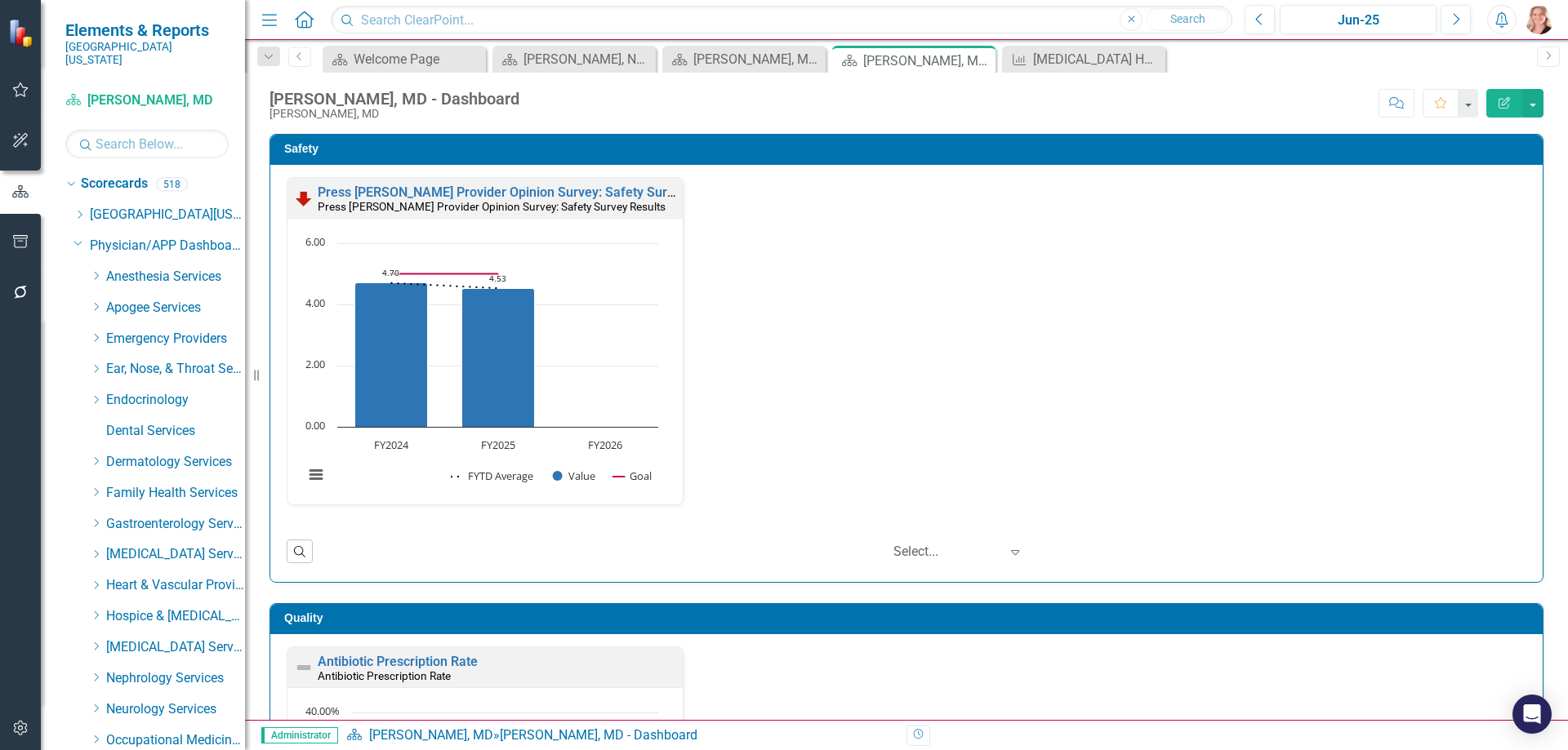
scroll to position [735, 0]
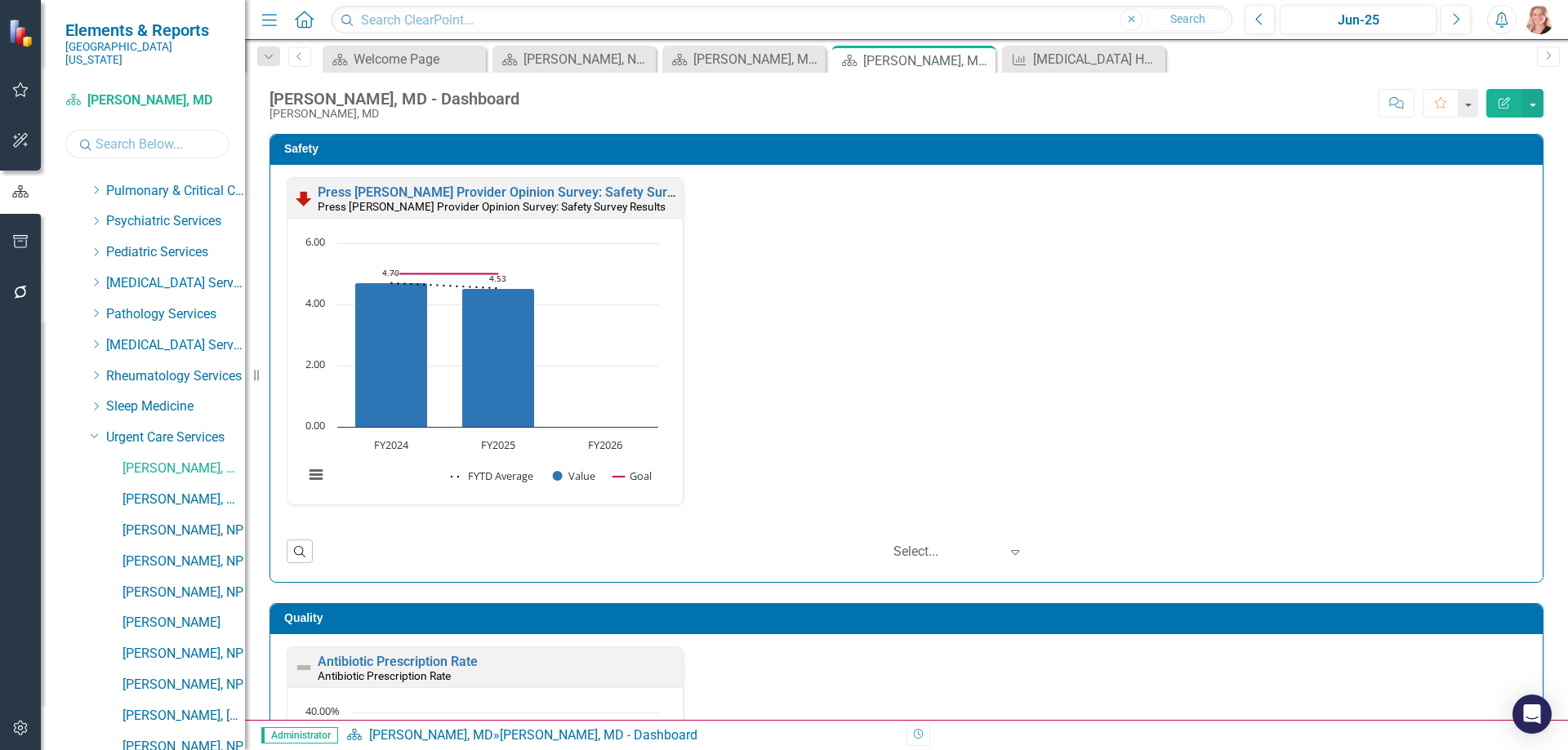
click at [128, 130] on input "text" at bounding box center [146, 144] width 163 height 29
click at [33, 492] on div at bounding box center [20, 510] width 41 height 385
click at [92, 429] on icon "Dropdown" at bounding box center [95, 435] width 10 height 12
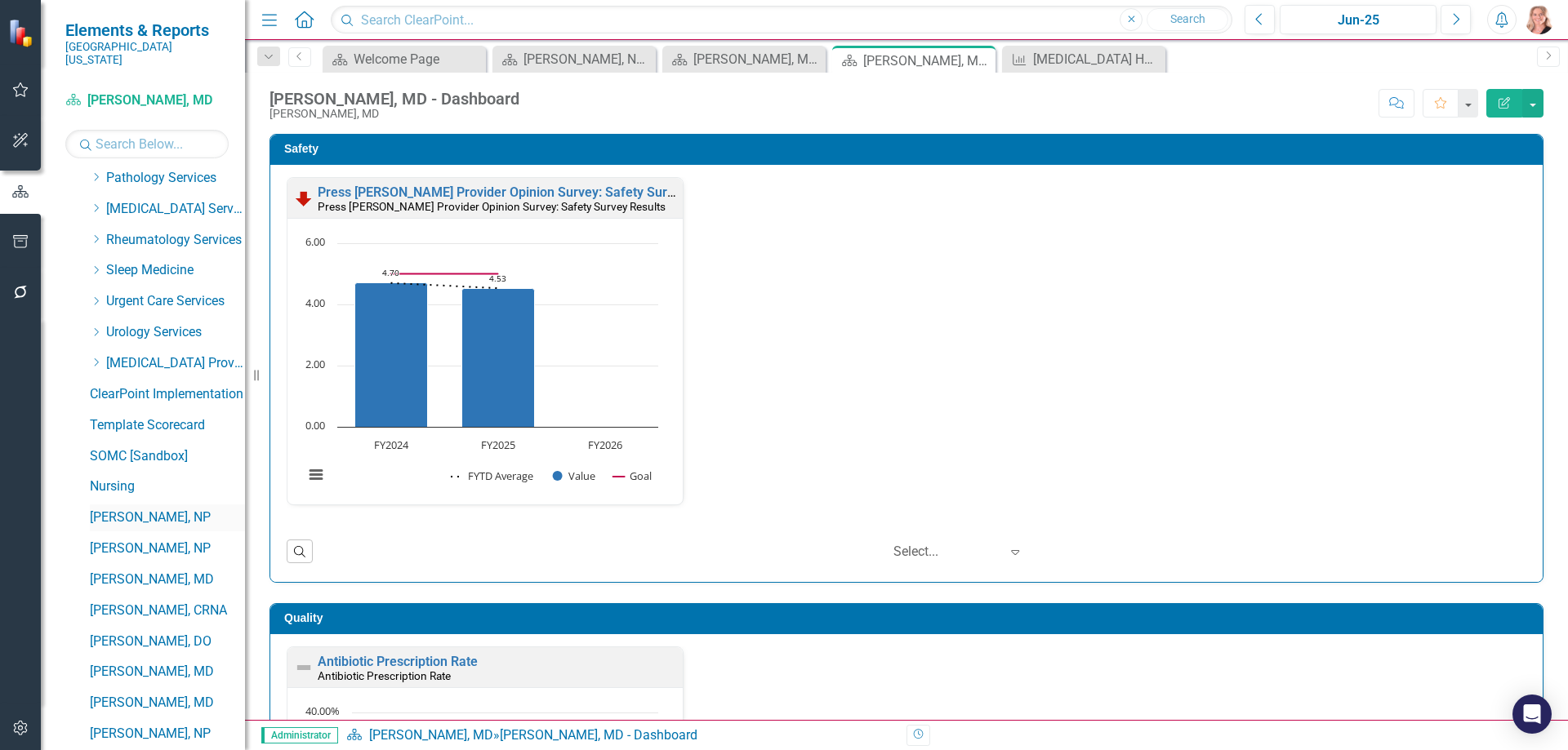
scroll to position [1045, 0]
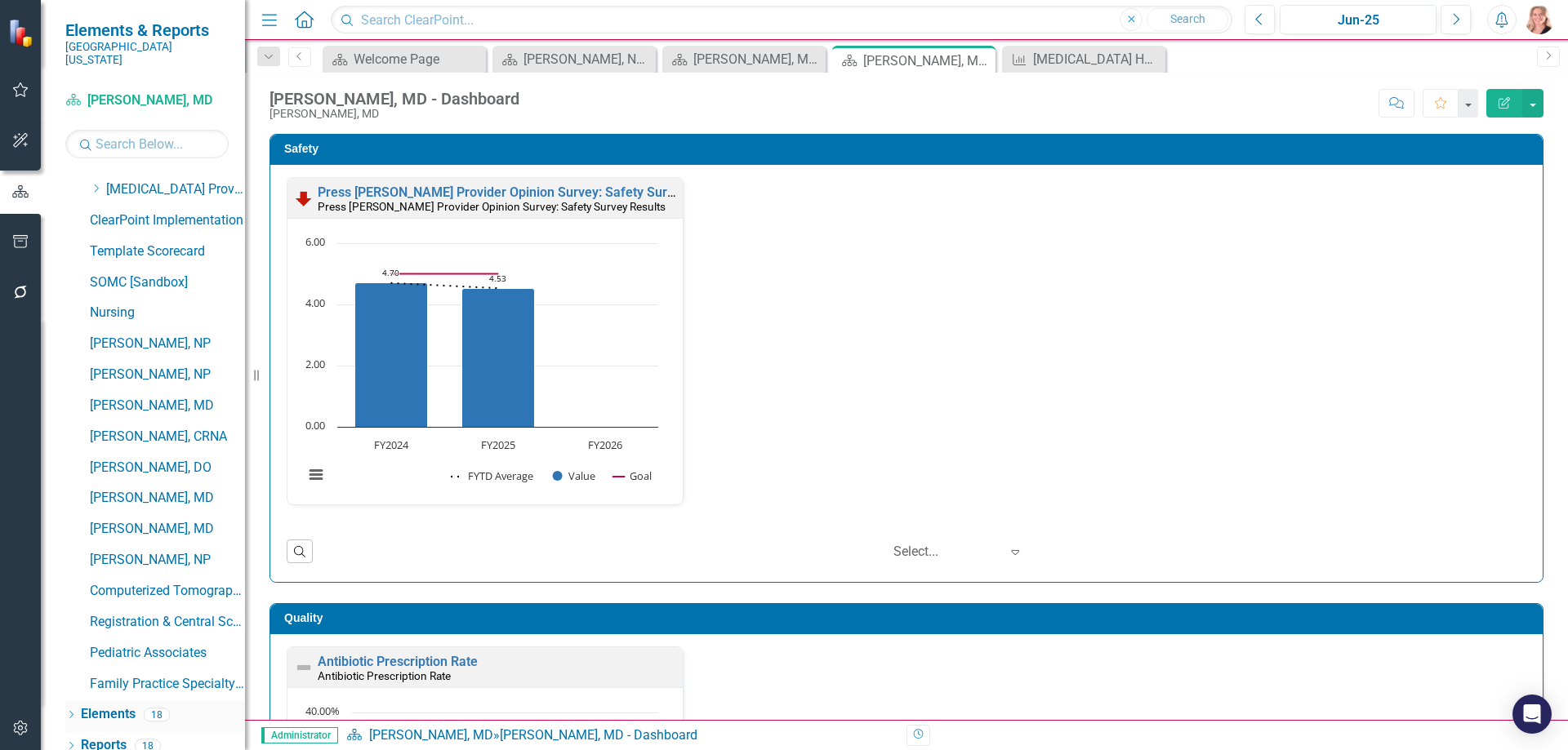
click at [108, 705] on link "Elements" at bounding box center [108, 714] width 55 height 19
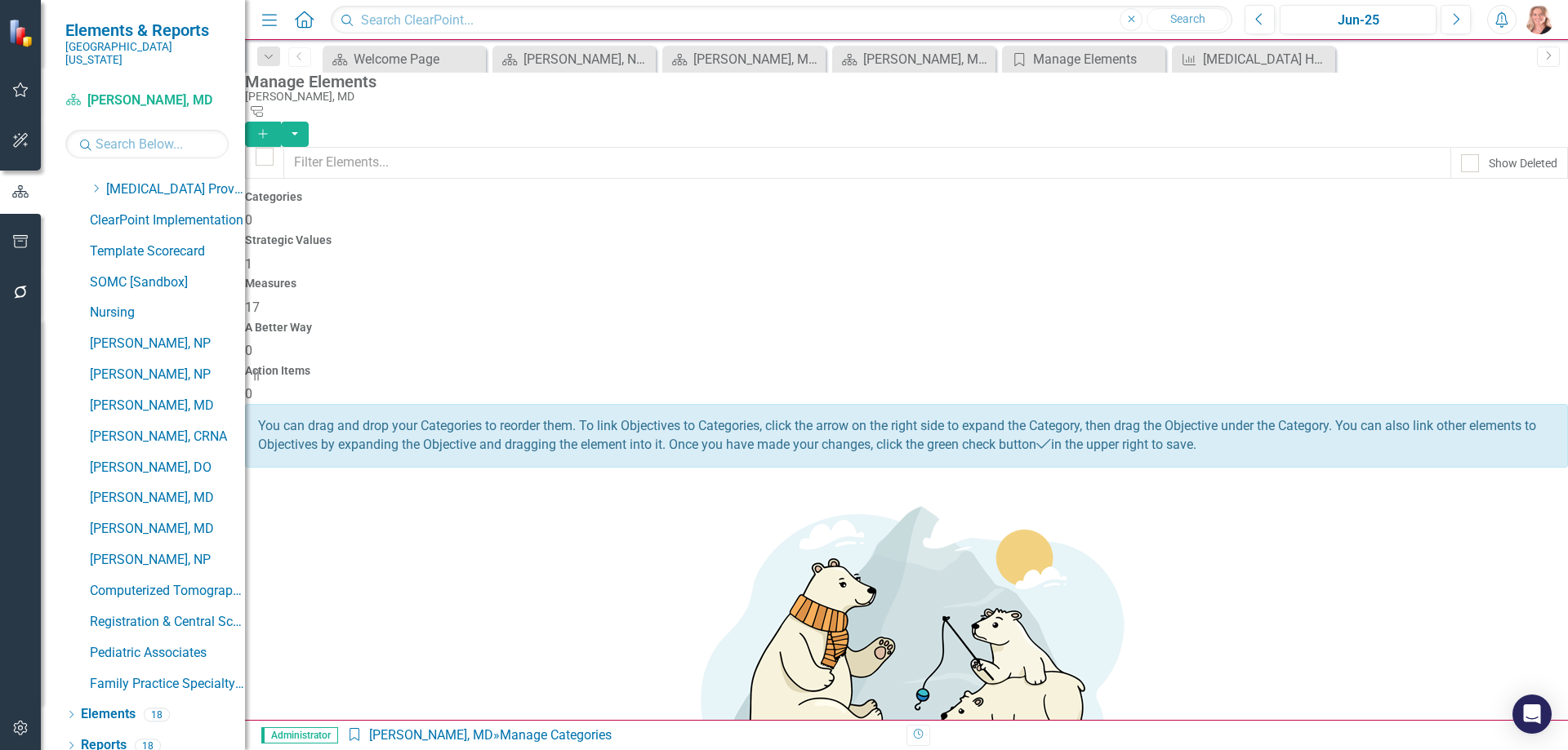
click at [907, 278] on h4 "Measures" at bounding box center [906, 284] width 1323 height 12
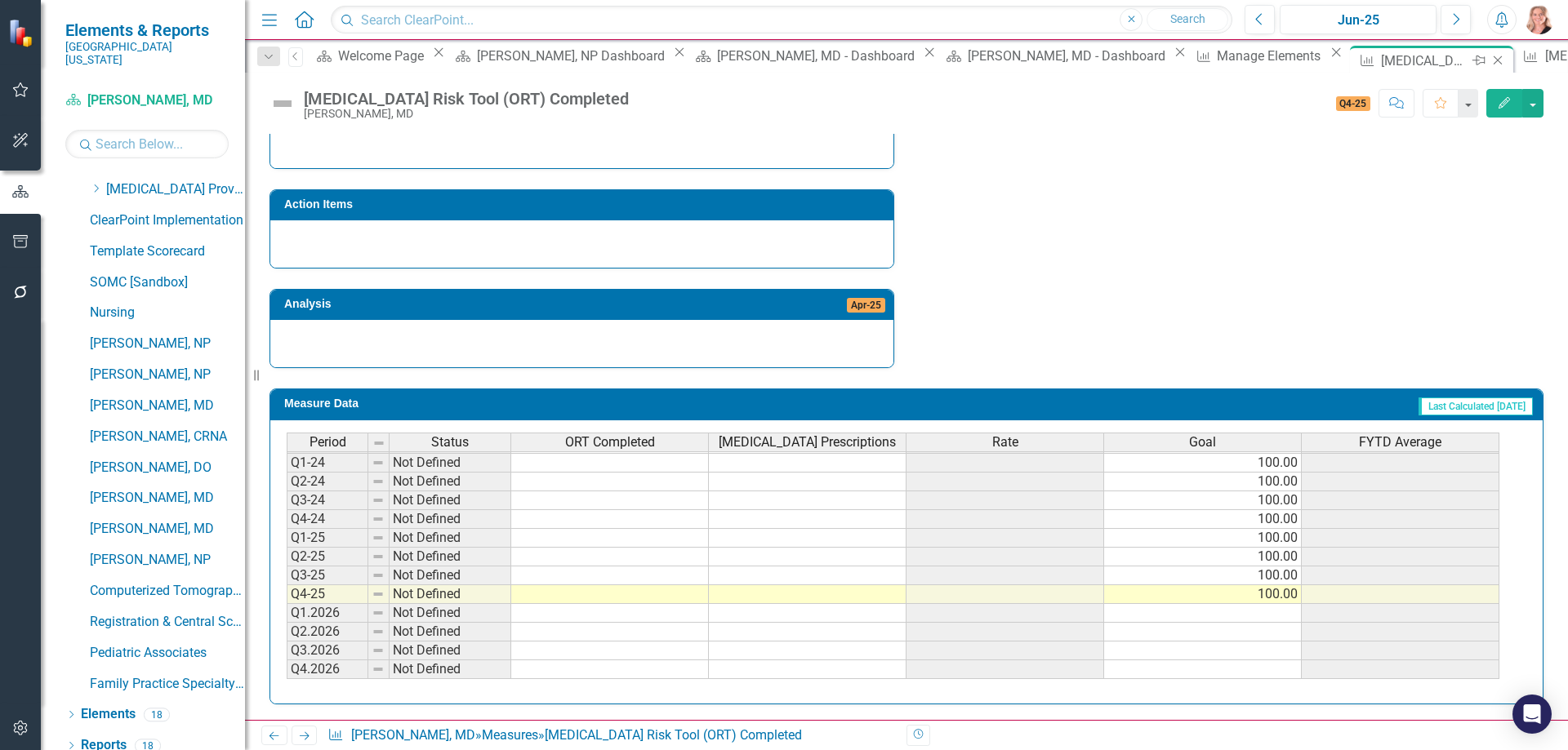
scroll to position [471, 0]
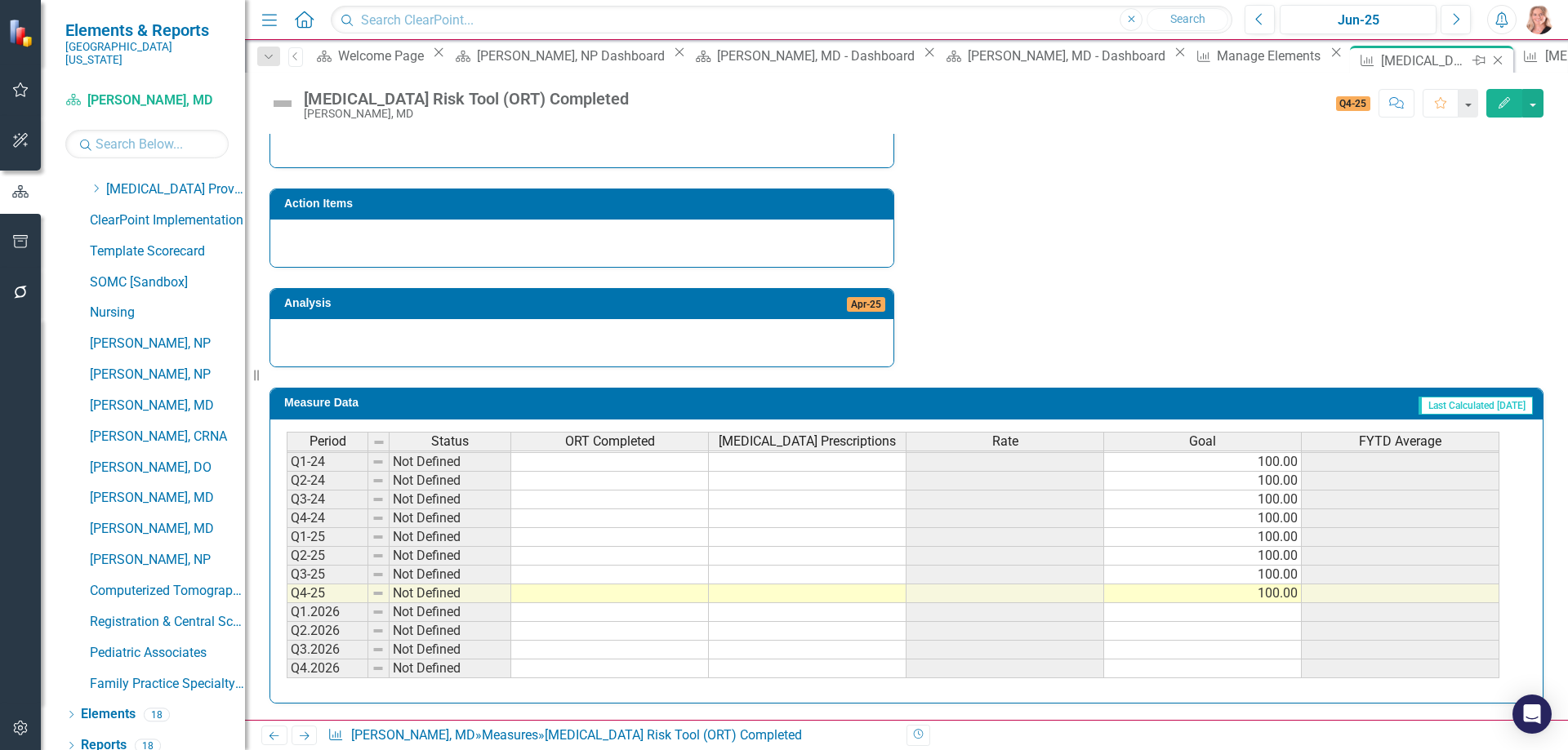
click at [1493, 62] on icon at bounding box center [1497, 60] width 9 height 9
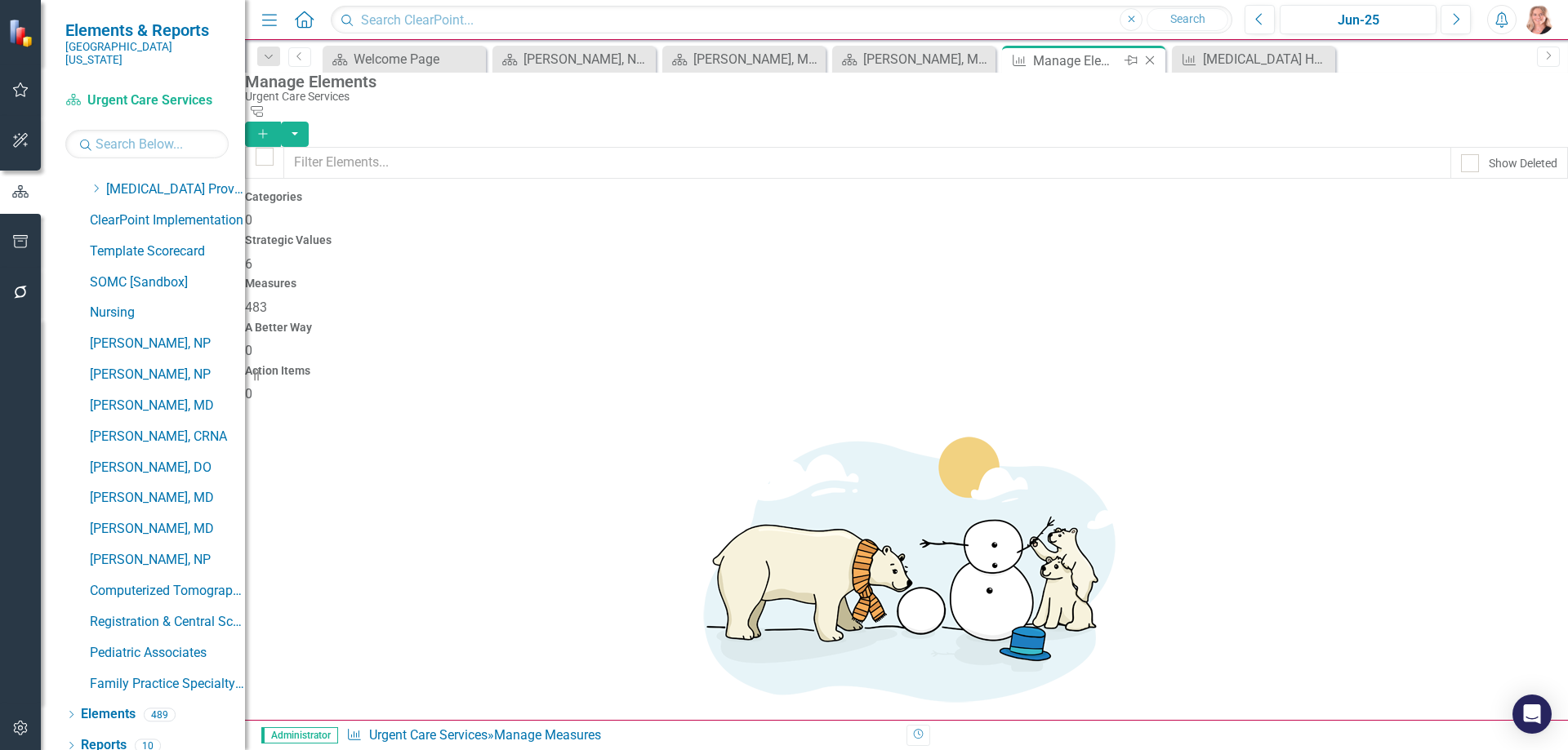
click at [1061, 62] on div "Manage Elements" at bounding box center [1076, 61] width 87 height 20
click at [1151, 59] on icon at bounding box center [1149, 60] width 9 height 9
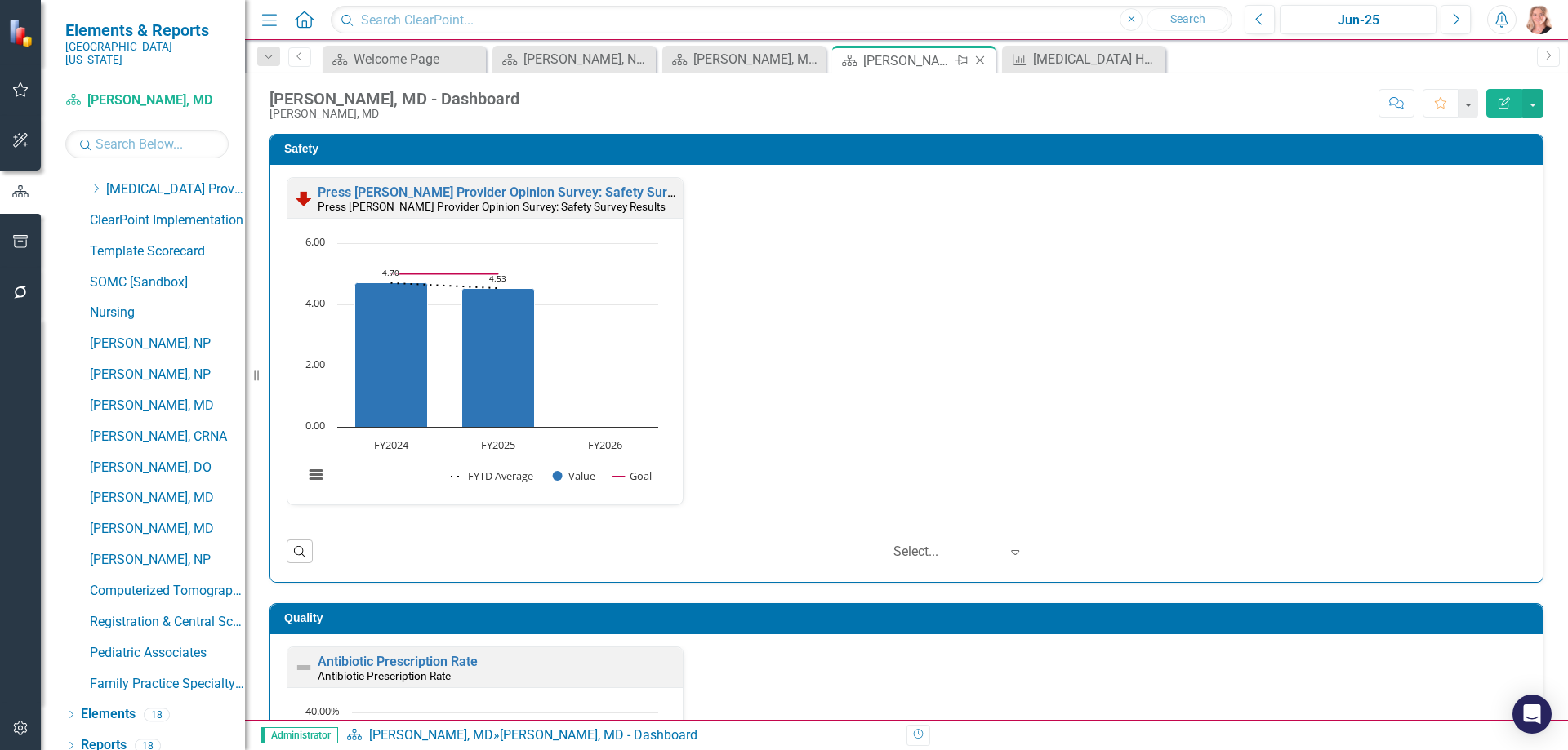
click at [915, 60] on div "Roland Benton, MD - Dashboard" at bounding box center [906, 61] width 87 height 20
click at [96, 707] on link "Elements" at bounding box center [108, 714] width 55 height 19
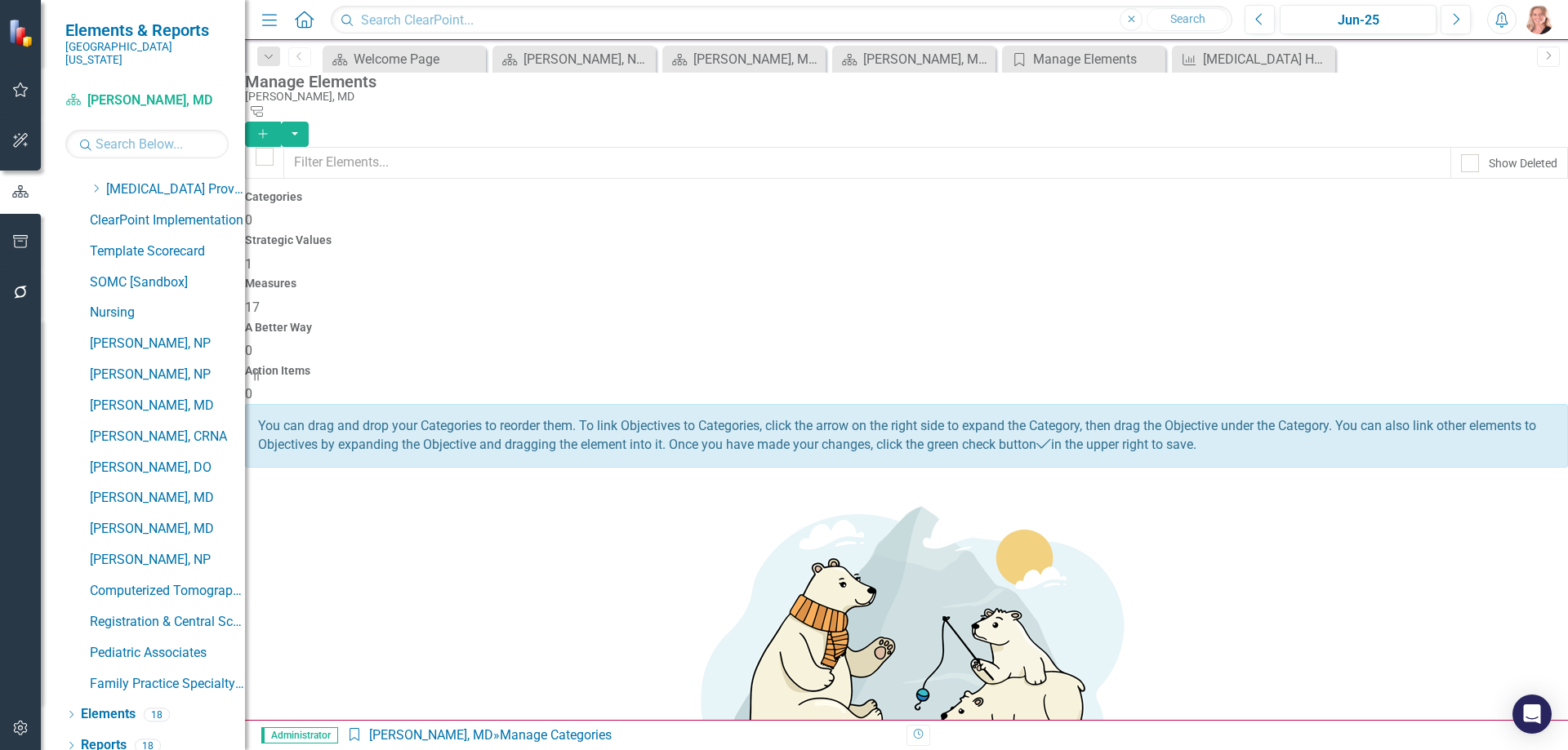
click at [892, 278] on div "Measures 17" at bounding box center [906, 297] width 1323 height 39
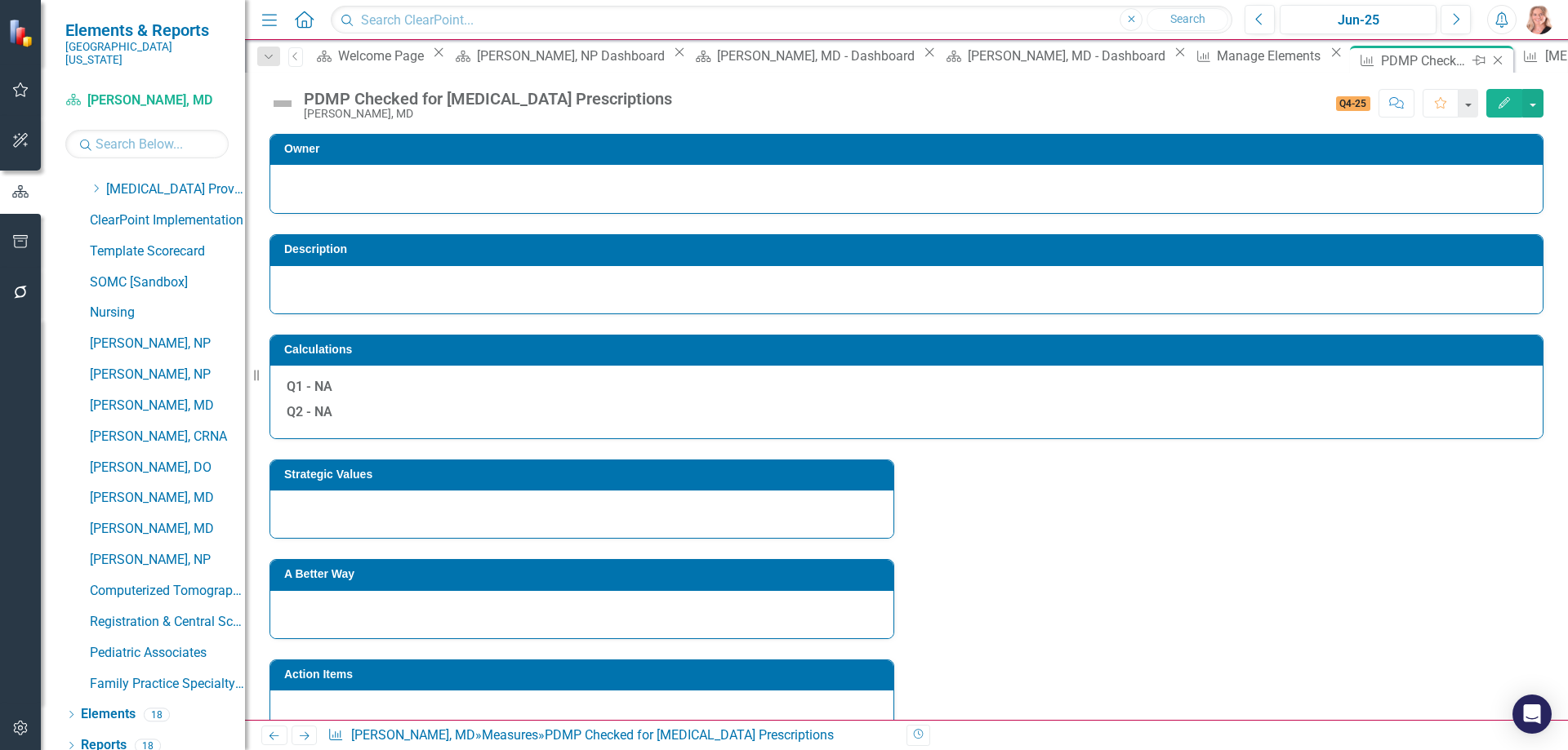
click at [1493, 60] on icon at bounding box center [1497, 60] width 9 height 9
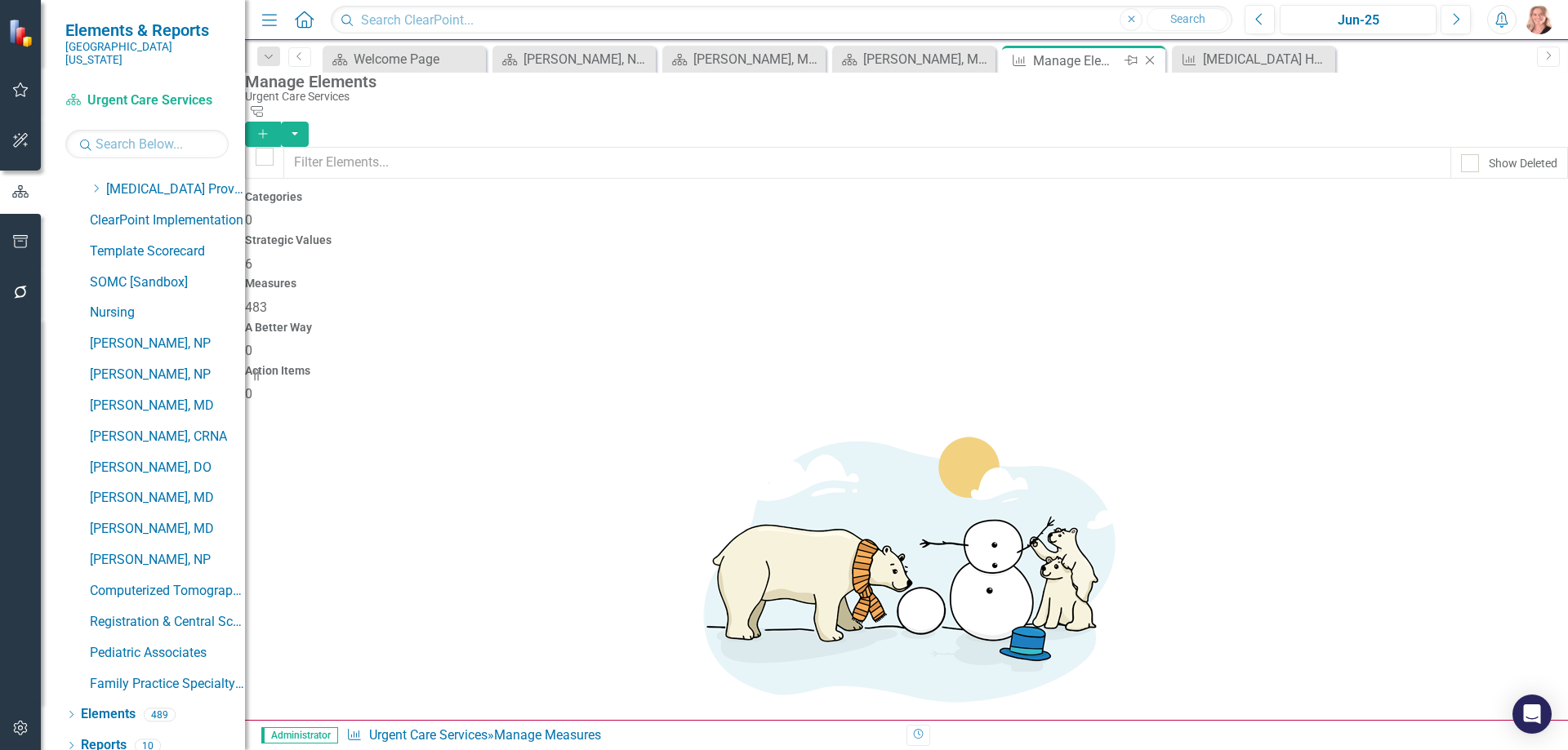
click at [1152, 60] on icon "Close" at bounding box center [1149, 60] width 16 height 13
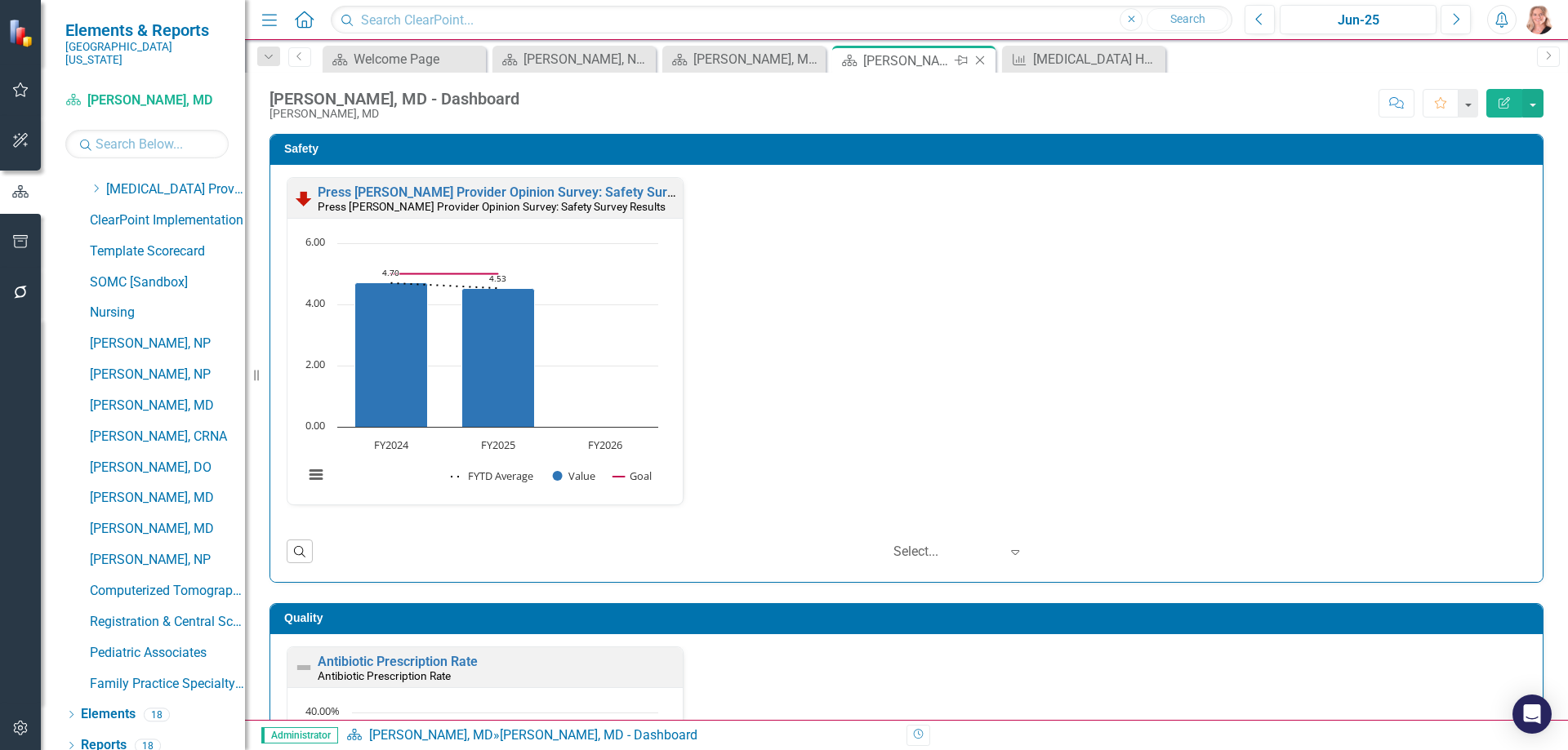
click at [906, 60] on div "Roland Benton, MD - Dashboard" at bounding box center [906, 61] width 87 height 20
click at [174, 130] on input "text" at bounding box center [146, 144] width 163 height 29
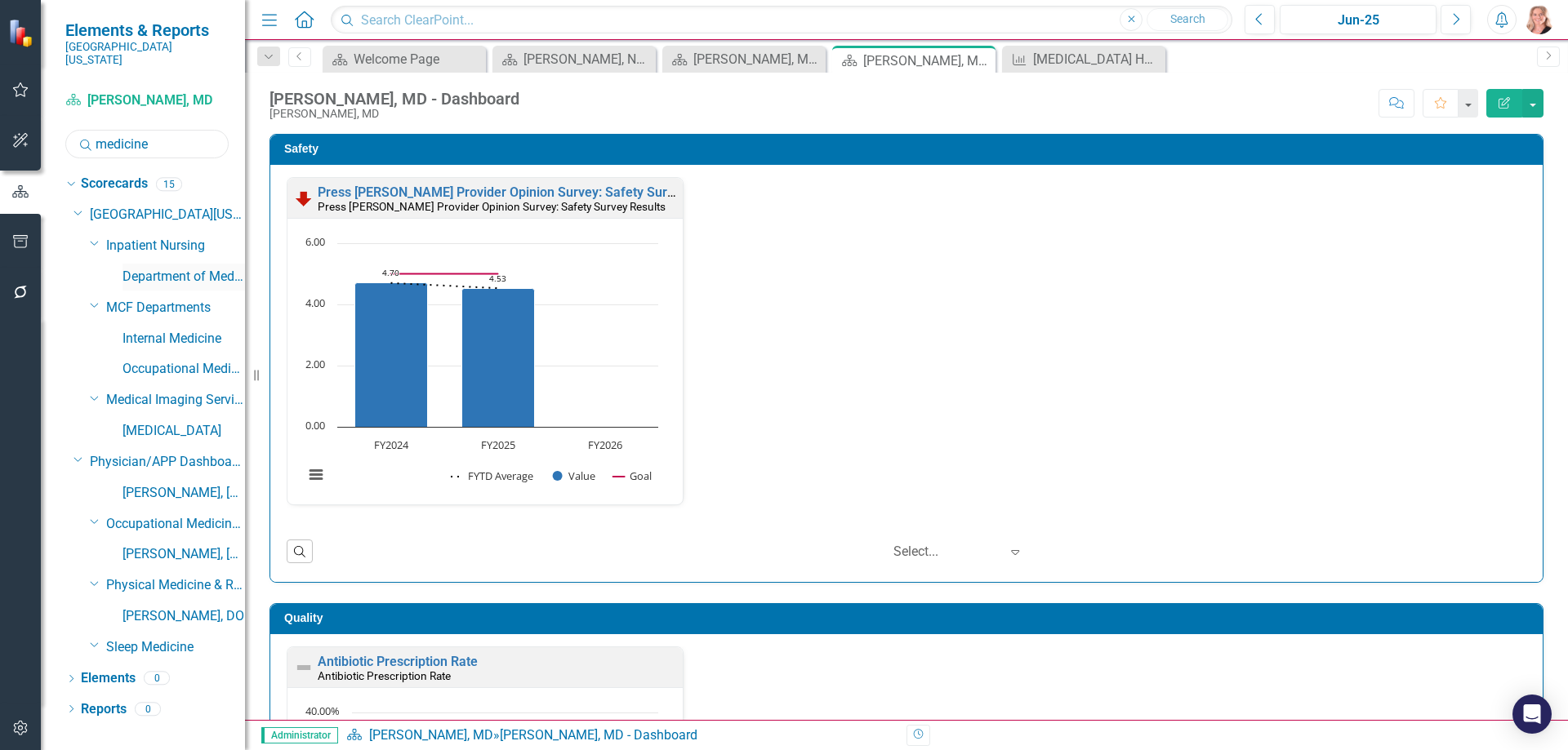
type input "medicine"
click at [172, 268] on link "Department of Medicine" at bounding box center [183, 277] width 122 height 19
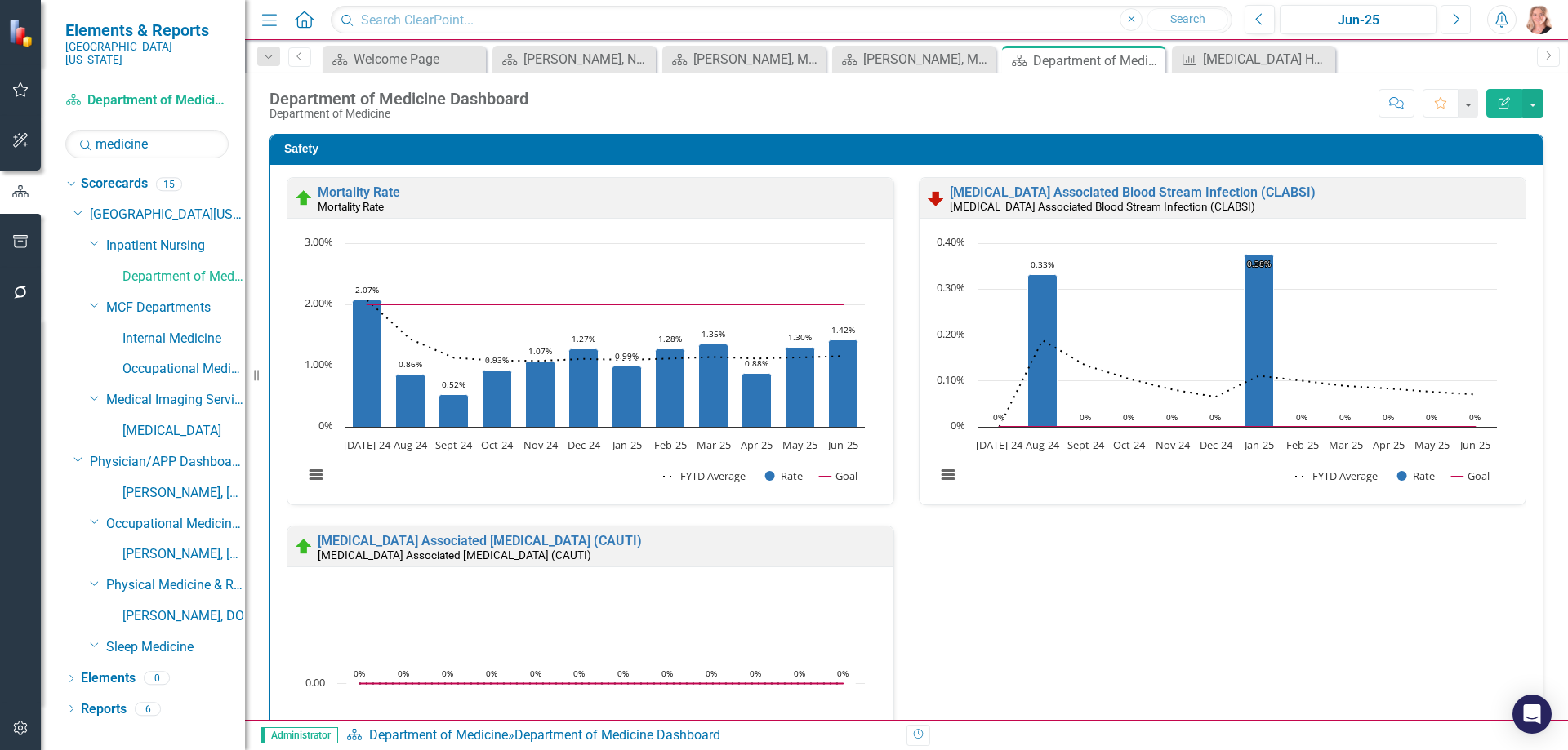
click at [1448, 21] on button "Next" at bounding box center [1455, 19] width 30 height 29
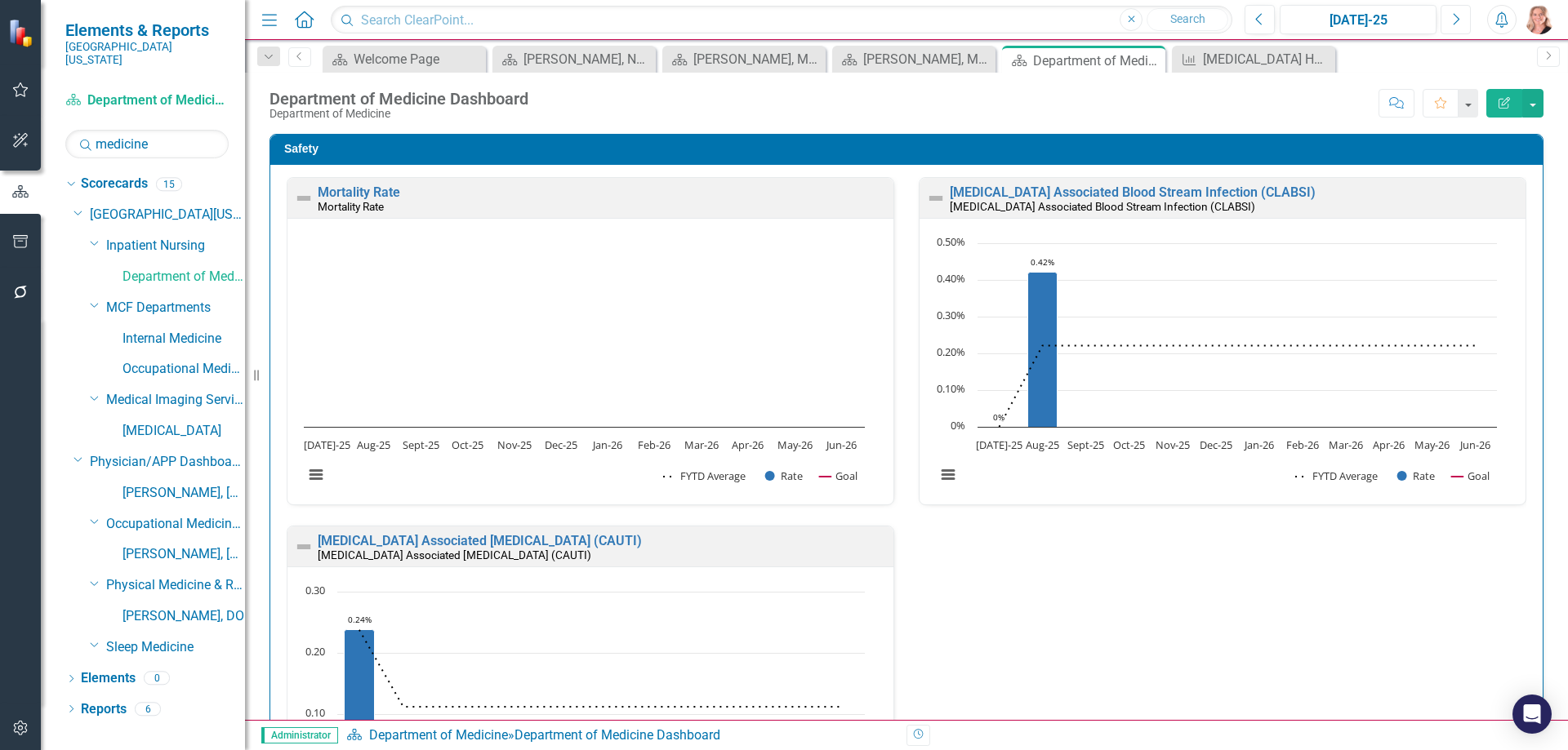
click at [1450, 21] on button "Next" at bounding box center [1455, 19] width 30 height 29
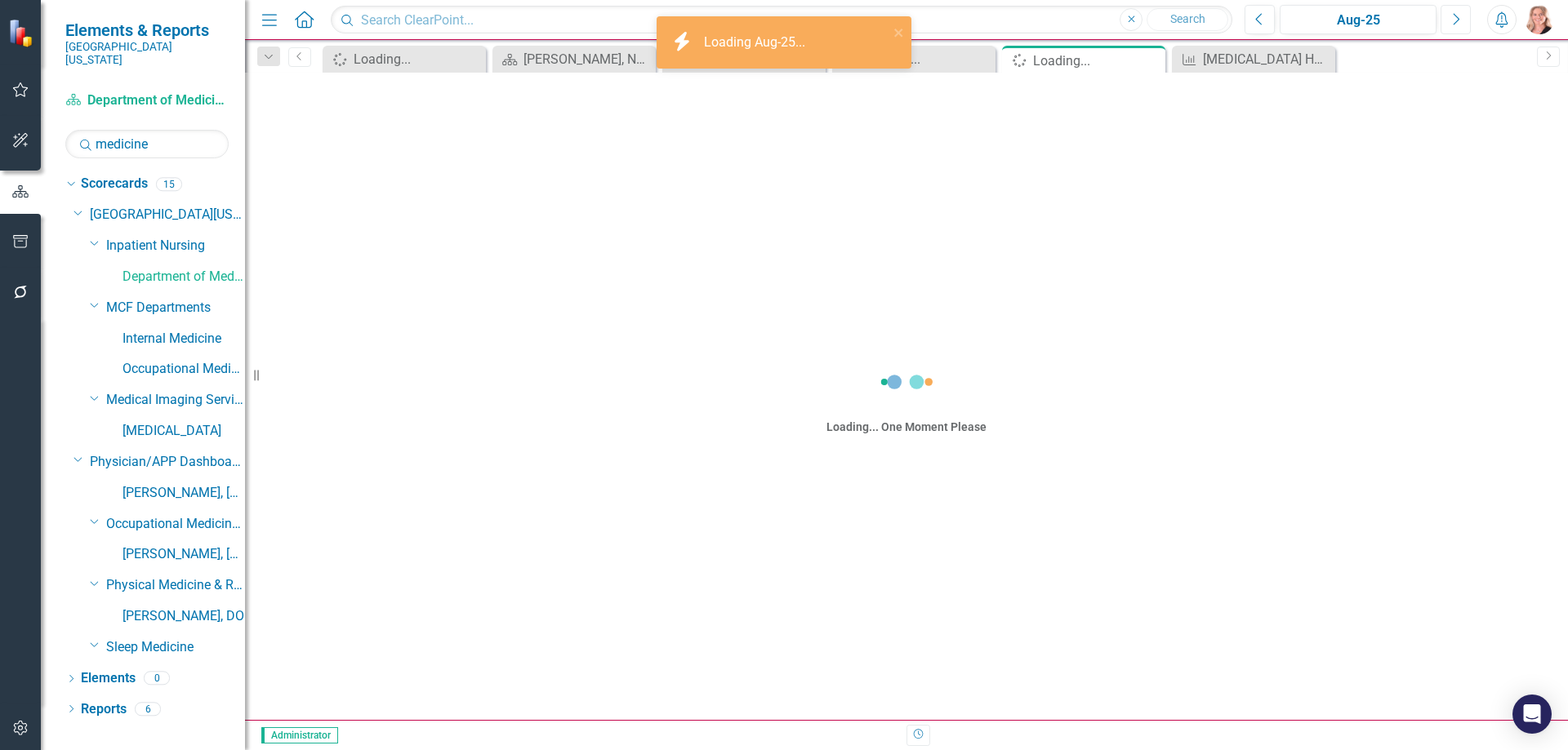
click at [1451, 21] on icon "Next" at bounding box center [1455, 19] width 9 height 15
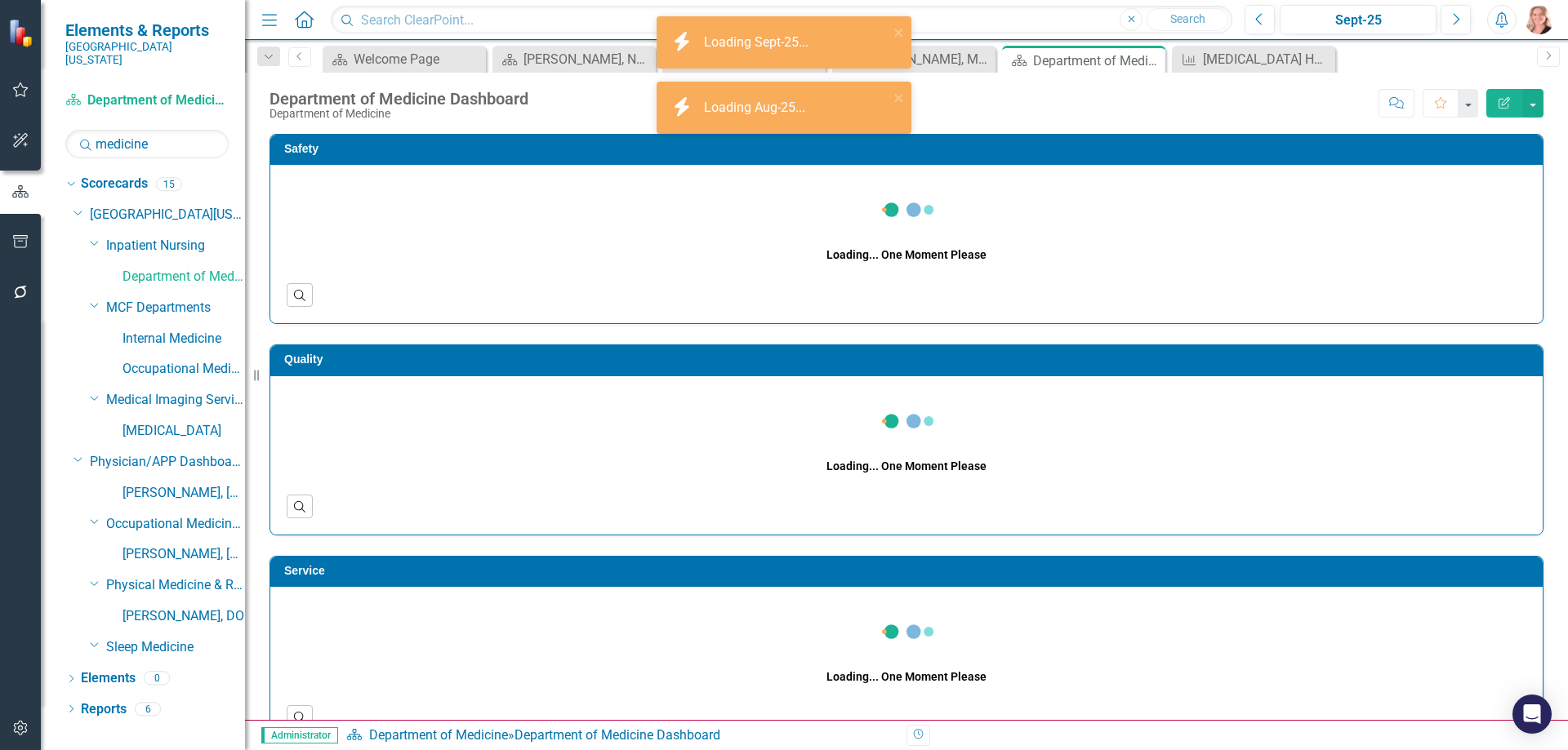
click at [0, 0] on icon "Close" at bounding box center [0, 0] width 0 height 0
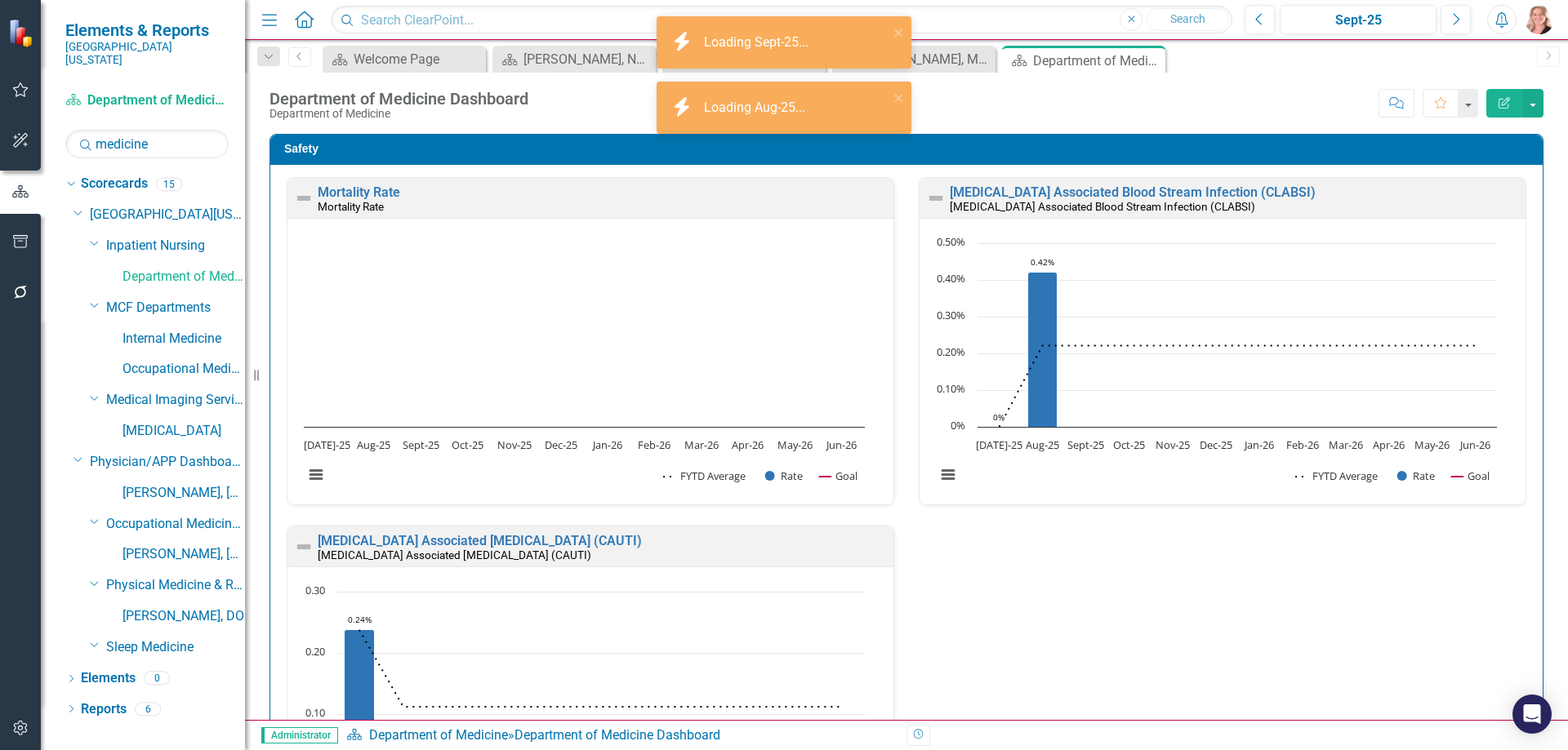
click at [0, 0] on icon "Close" at bounding box center [0, 0] width 0 height 0
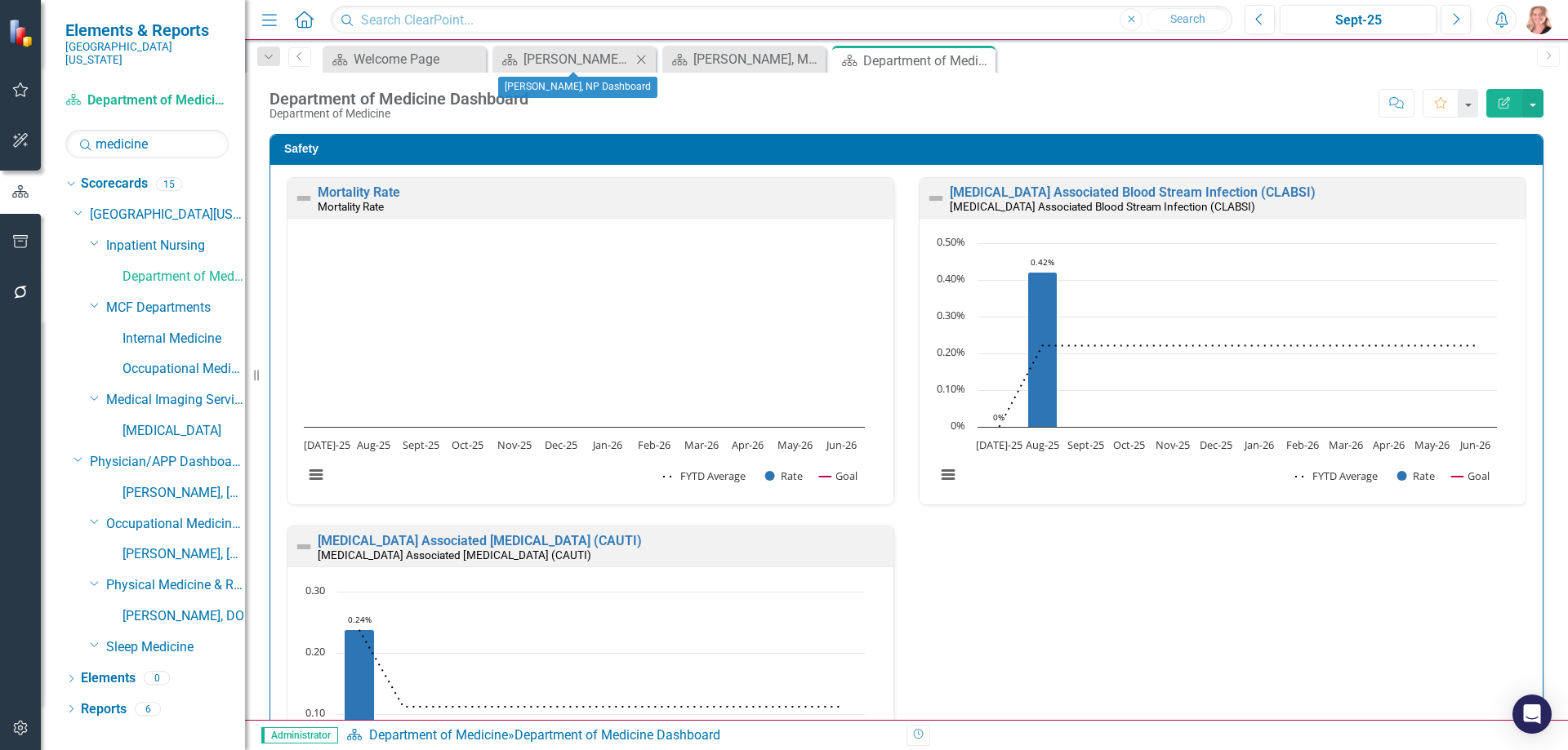
click at [643, 61] on icon "Close" at bounding box center [641, 59] width 16 height 13
click at [643, 63] on icon "Close" at bounding box center [641, 59] width 16 height 13
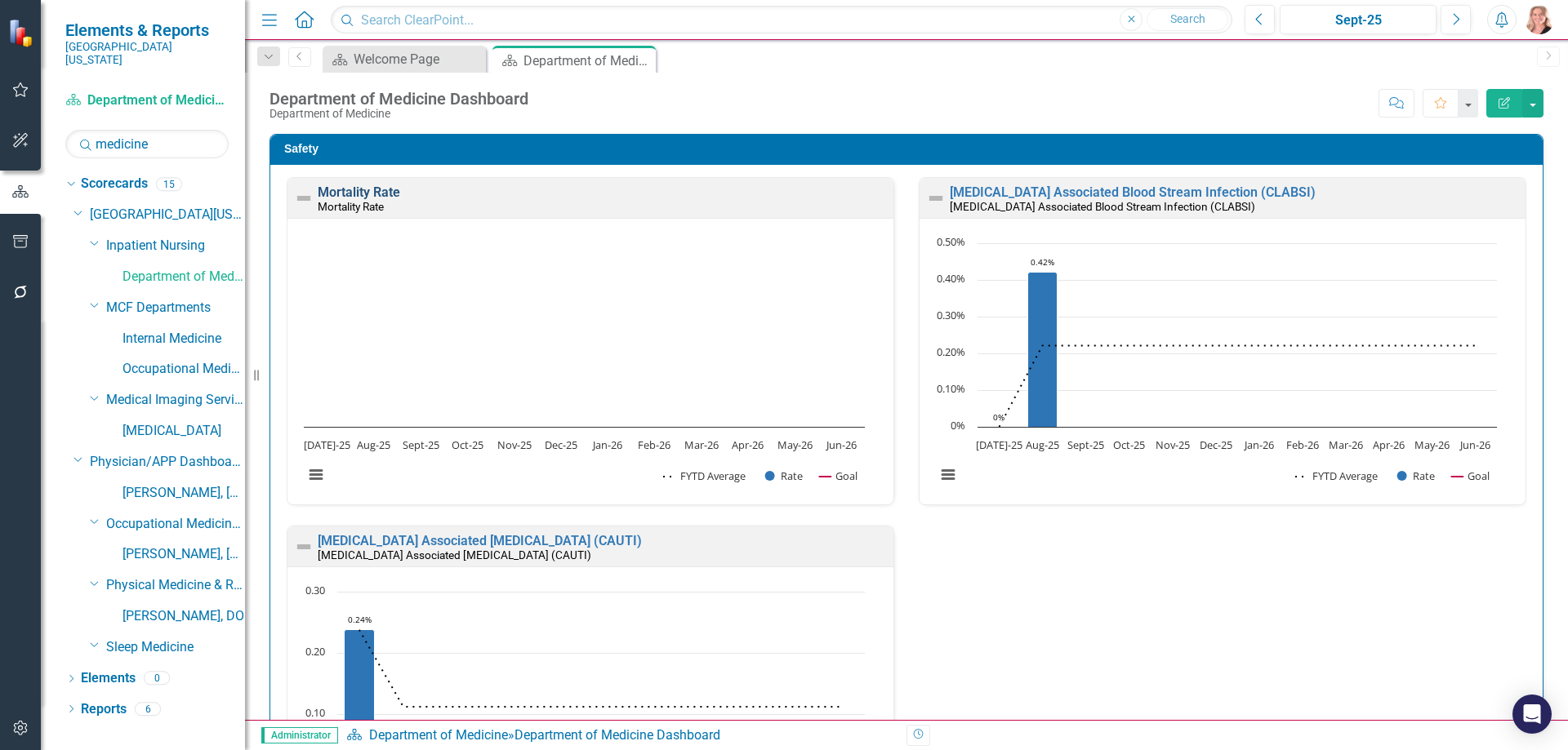
click at [387, 192] on link "Mortality Rate" at bounding box center [359, 193] width 82 height 16
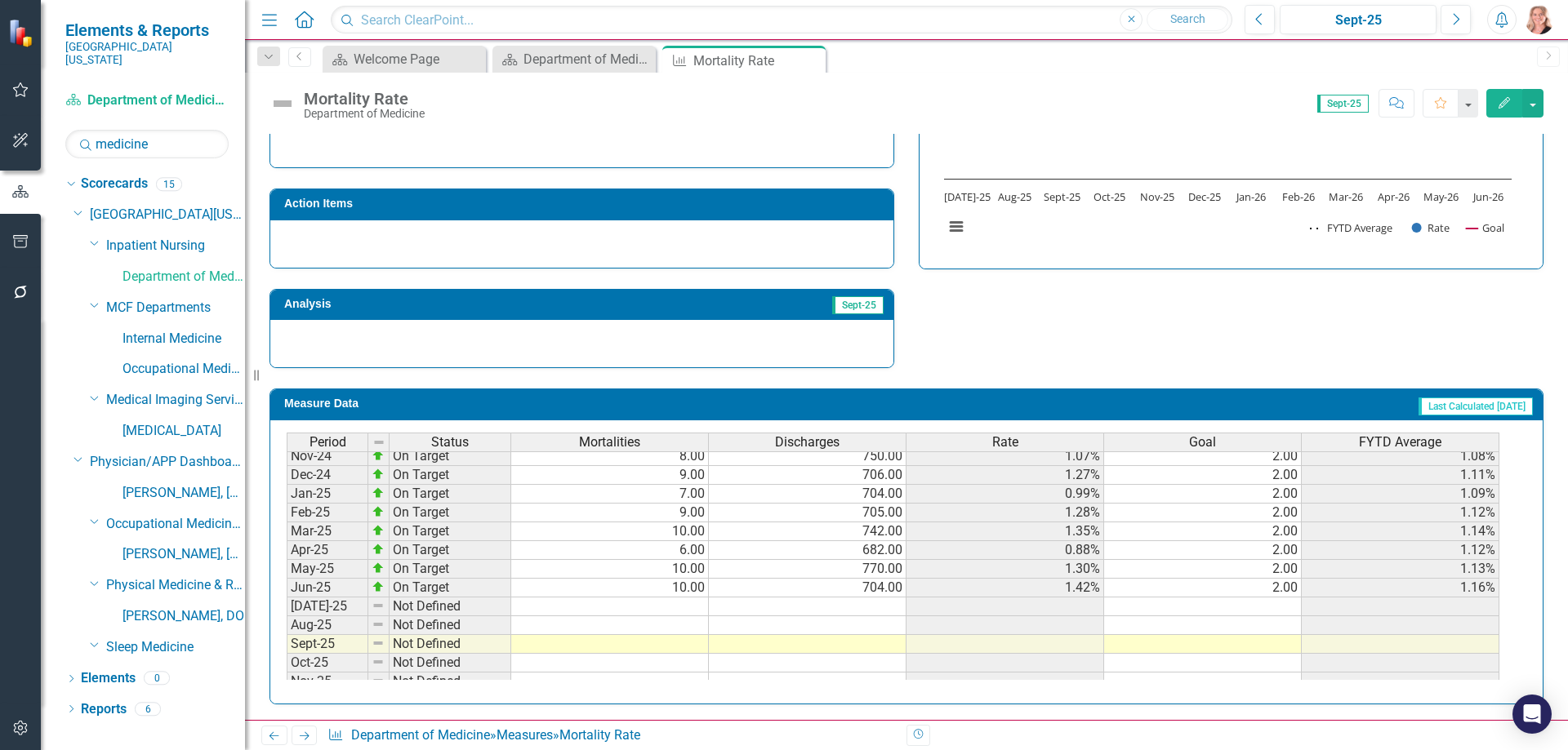
scroll to position [572, 0]
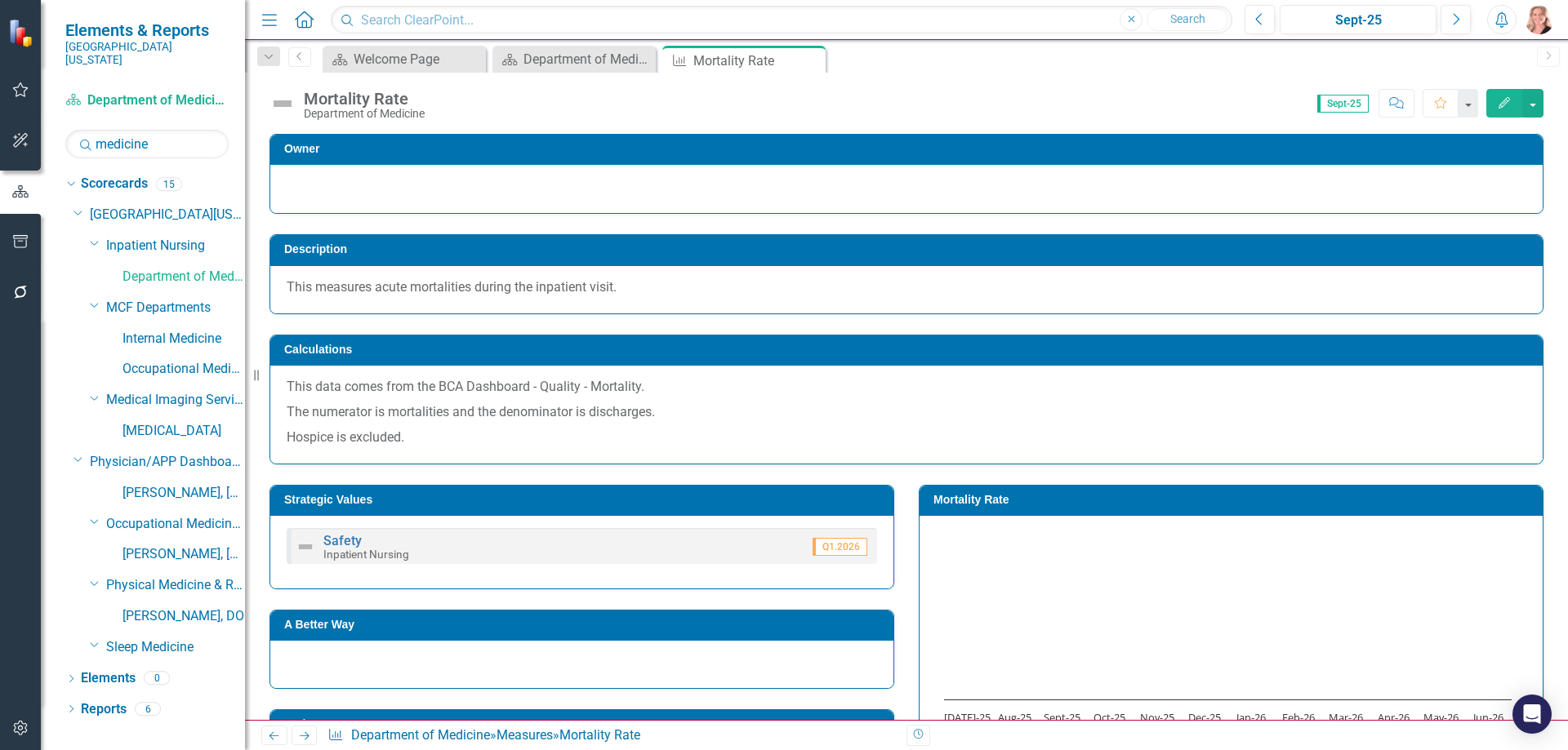
scroll to position [572, 0]
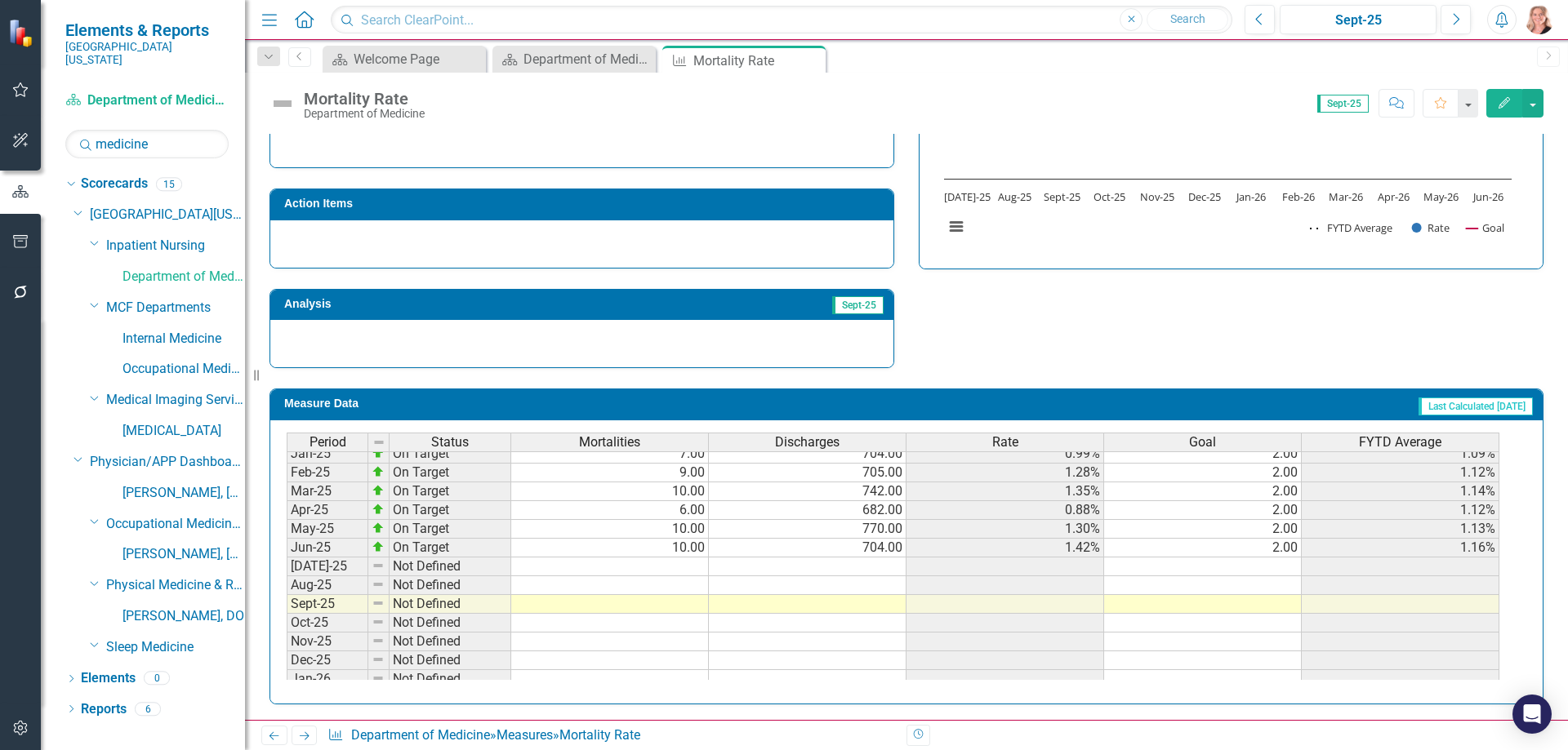
click at [1270, 552] on td "2.00" at bounding box center [1203, 548] width 198 height 19
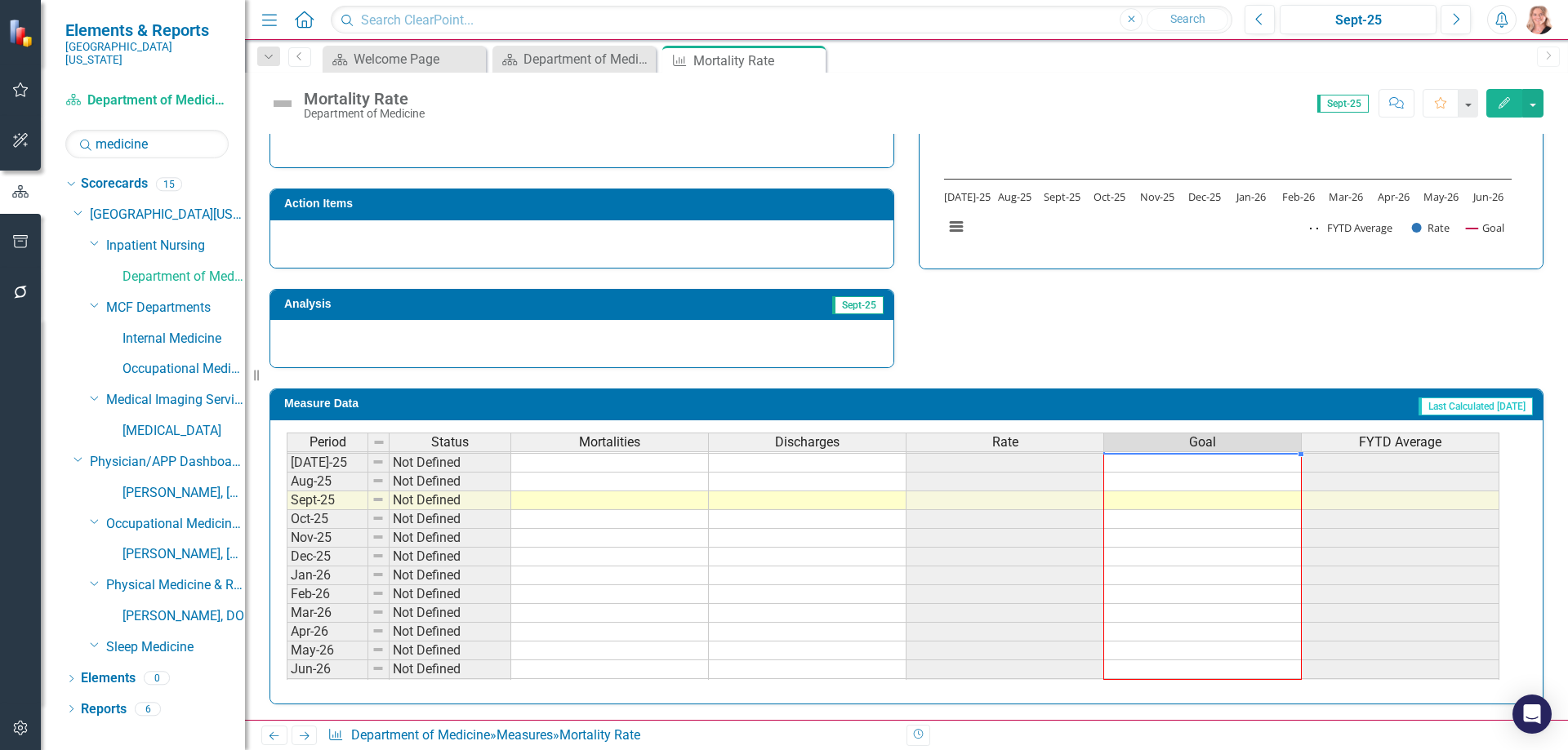
drag, startPoint x: 1301, startPoint y: 558, endPoint x: 1287, endPoint y: 676, distance: 119.2
click at [287, 676] on div "Period Status Mortalities Discharges Rate Goal FYTD Average Jun-24 On Target 10…" at bounding box center [287, 443] width 0 height 509
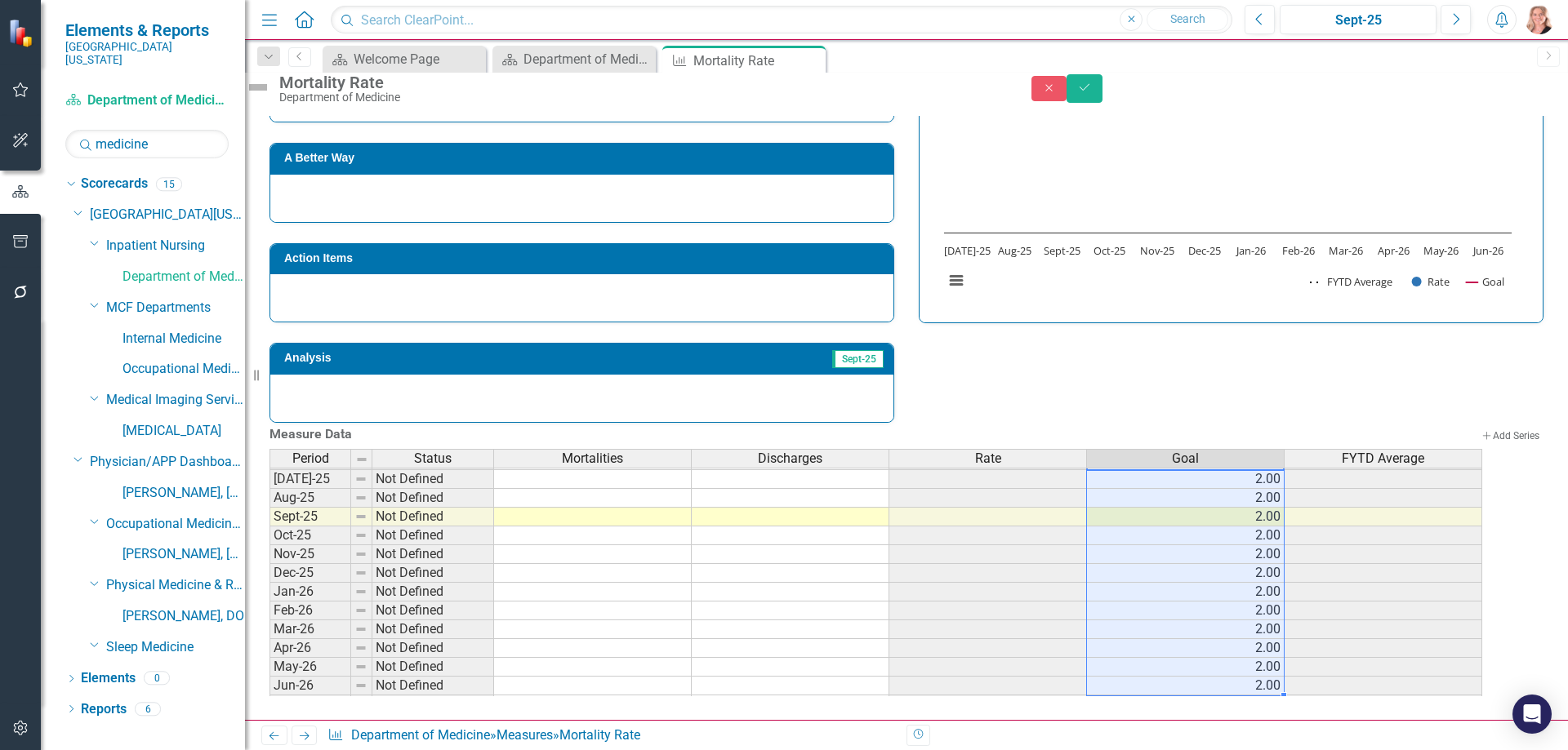
type textarea "2"
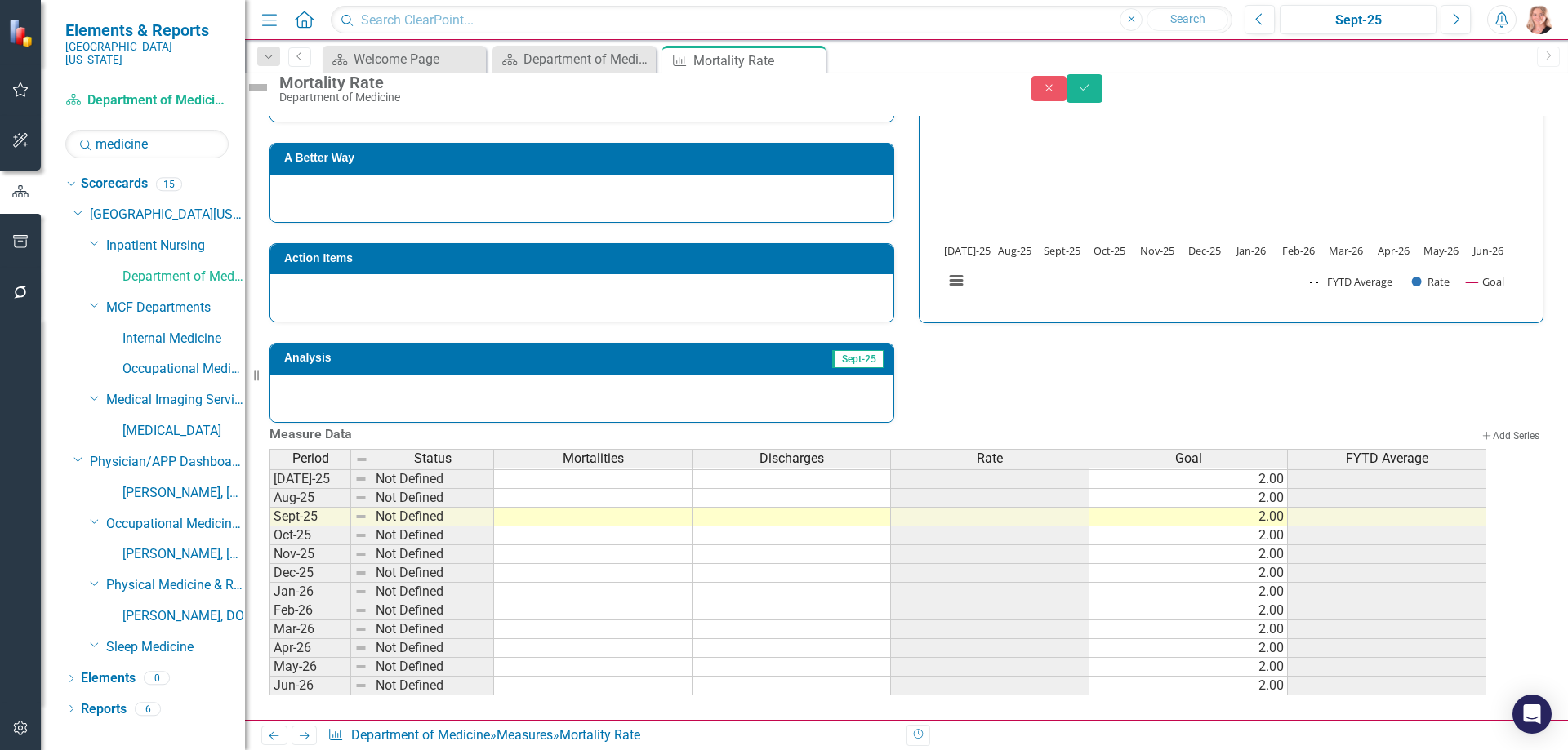
click at [1329, 349] on div "Strategic Values Safety Inpatient Nursing Q1.2026 A Better Way Action Items Ana…" at bounding box center [906, 210] width 1298 height 425
click at [1102, 103] on button "Save" at bounding box center [1084, 88] width 36 height 29
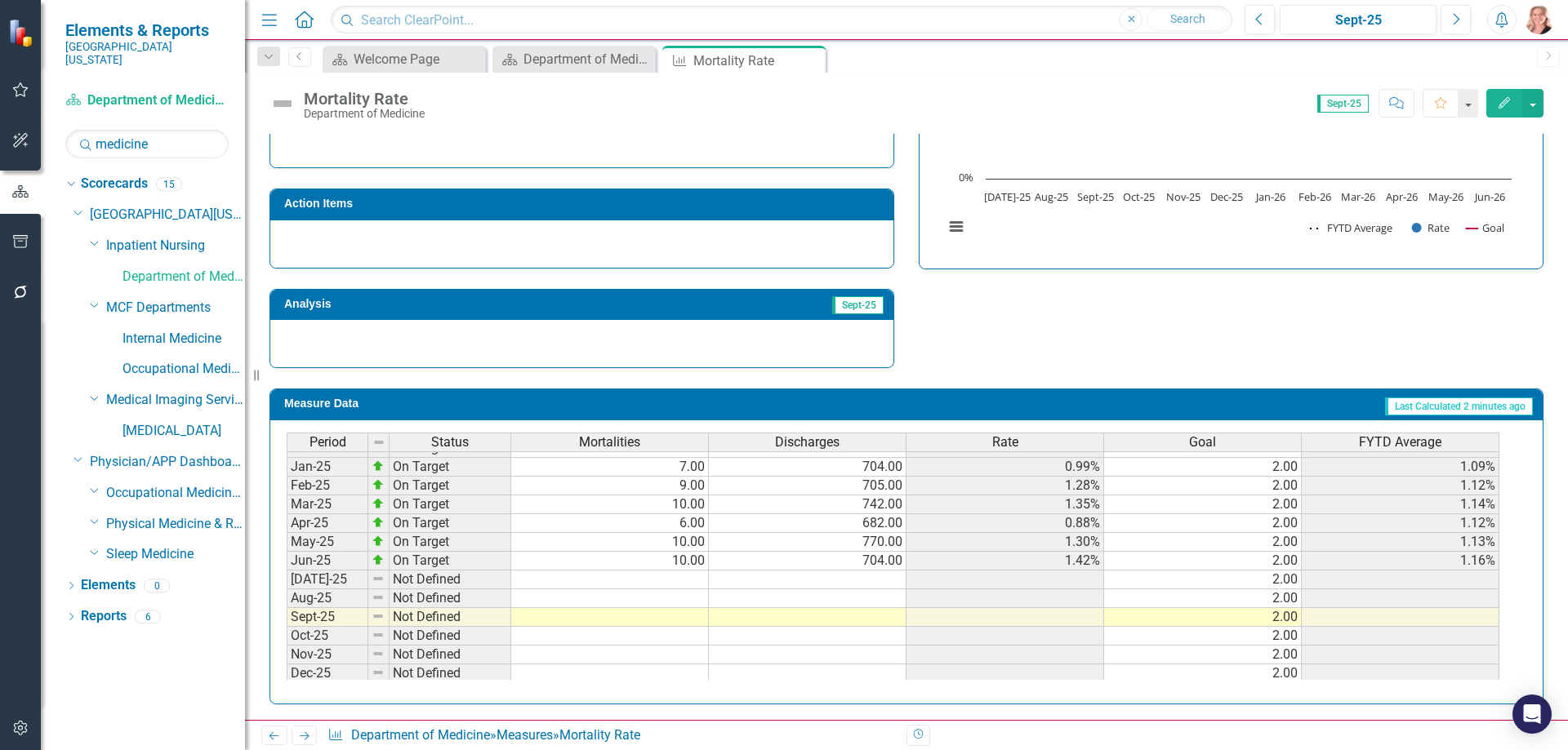
scroll to position [572, 0]
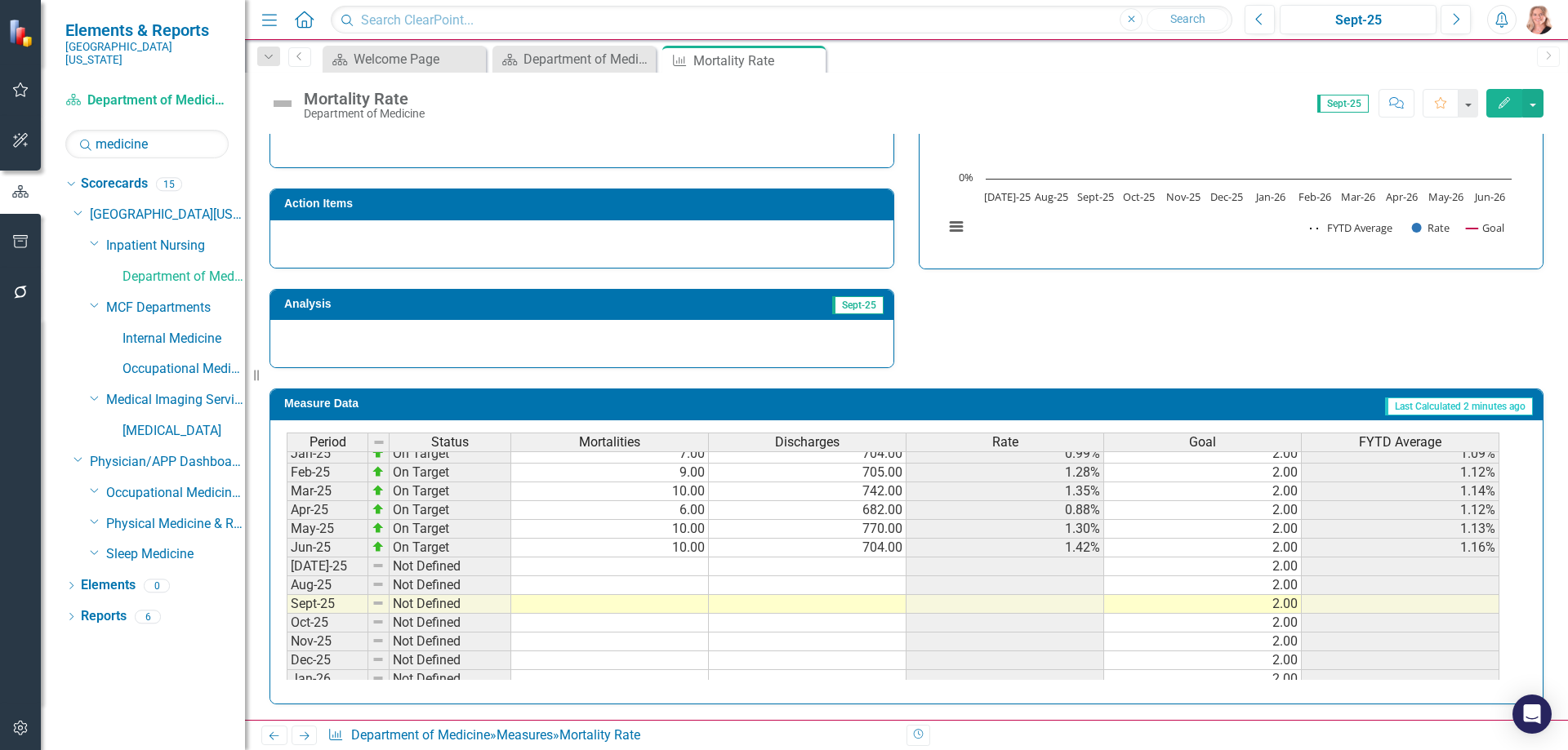
click at [696, 571] on tbody "Nov-23 On Target 10.00 711.00 1.41% 2.00 0.99% Dec-23 On Target 11.00 820.00 1.…" at bounding box center [893, 482] width 1212 height 602
type textarea "1"
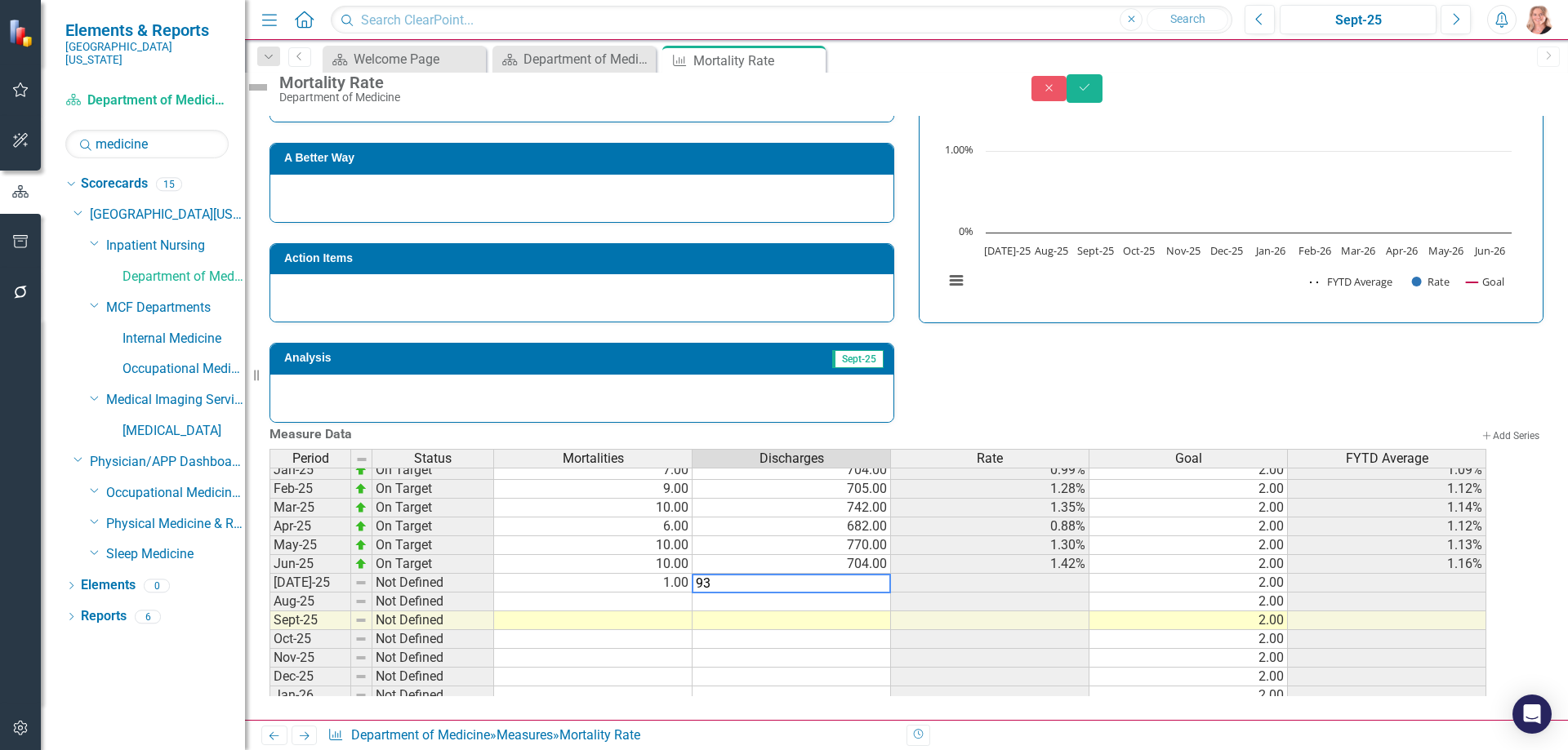
type textarea "931"
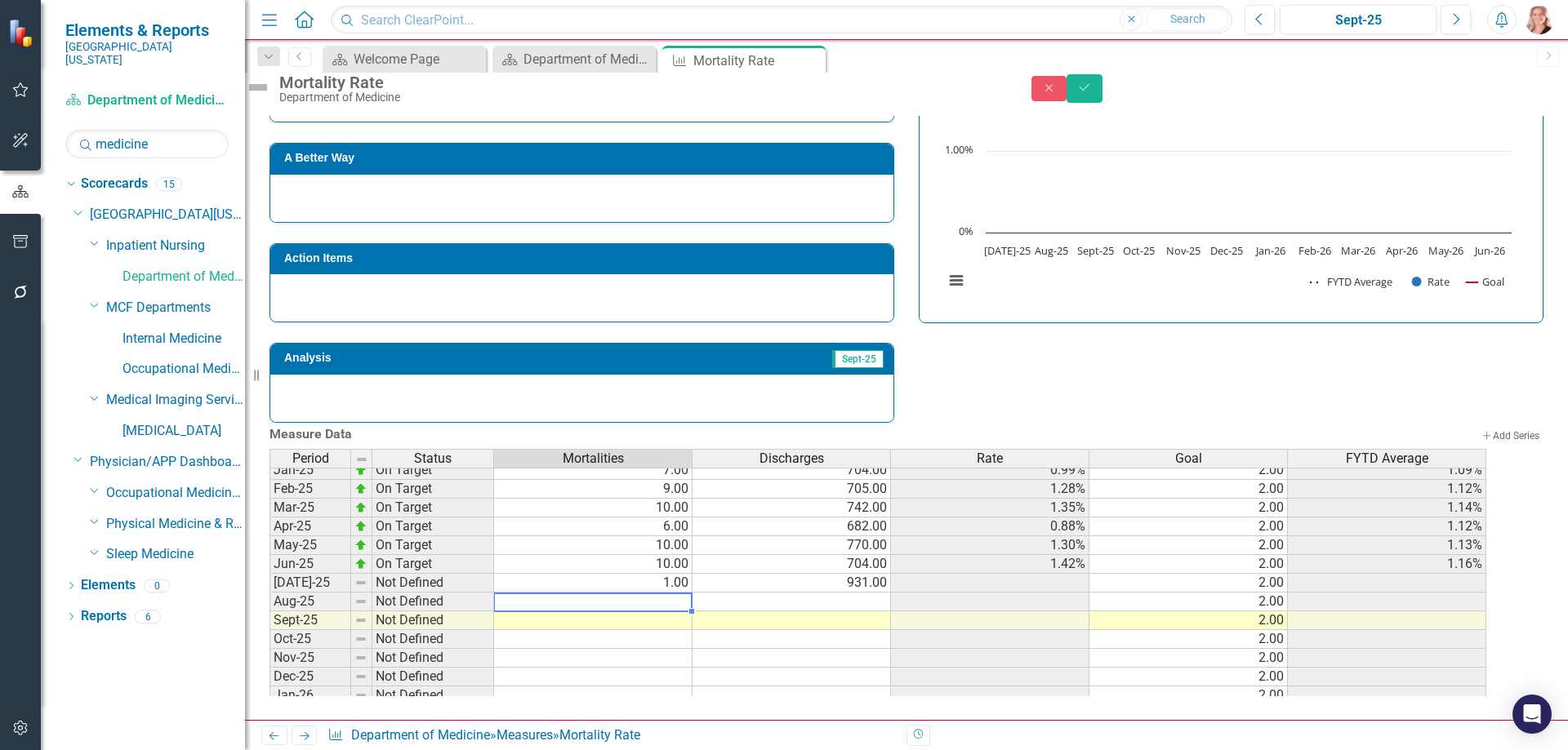
click at [647, 596] on td at bounding box center [593, 602] width 198 height 19
type textarea "3"
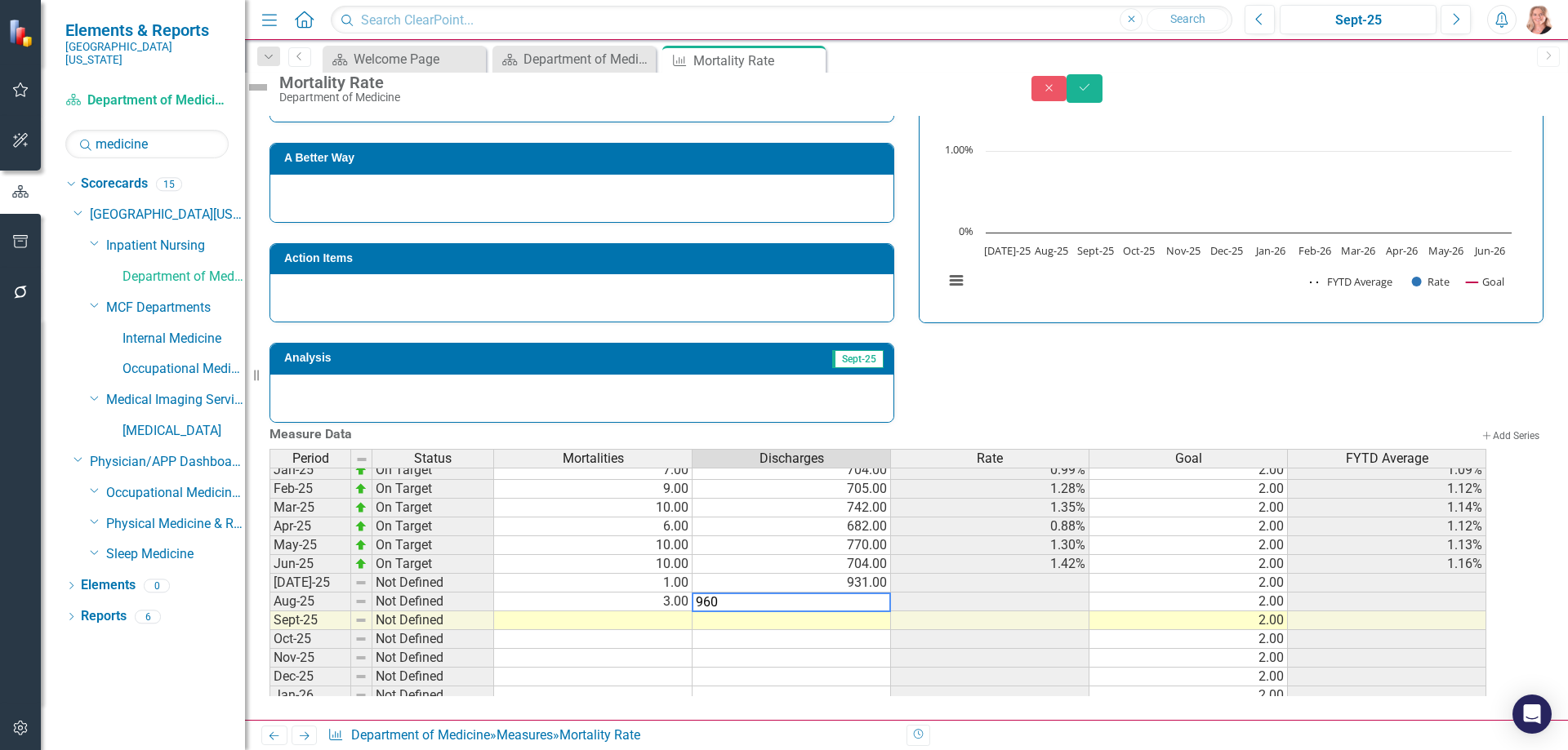
click at [1163, 293] on div "Strategic Values Safety Inpatient Nursing Q1.2026 A Better Way Action Items Ana…" at bounding box center [906, 210] width 1298 height 425
click at [634, 621] on td at bounding box center [593, 621] width 198 height 19
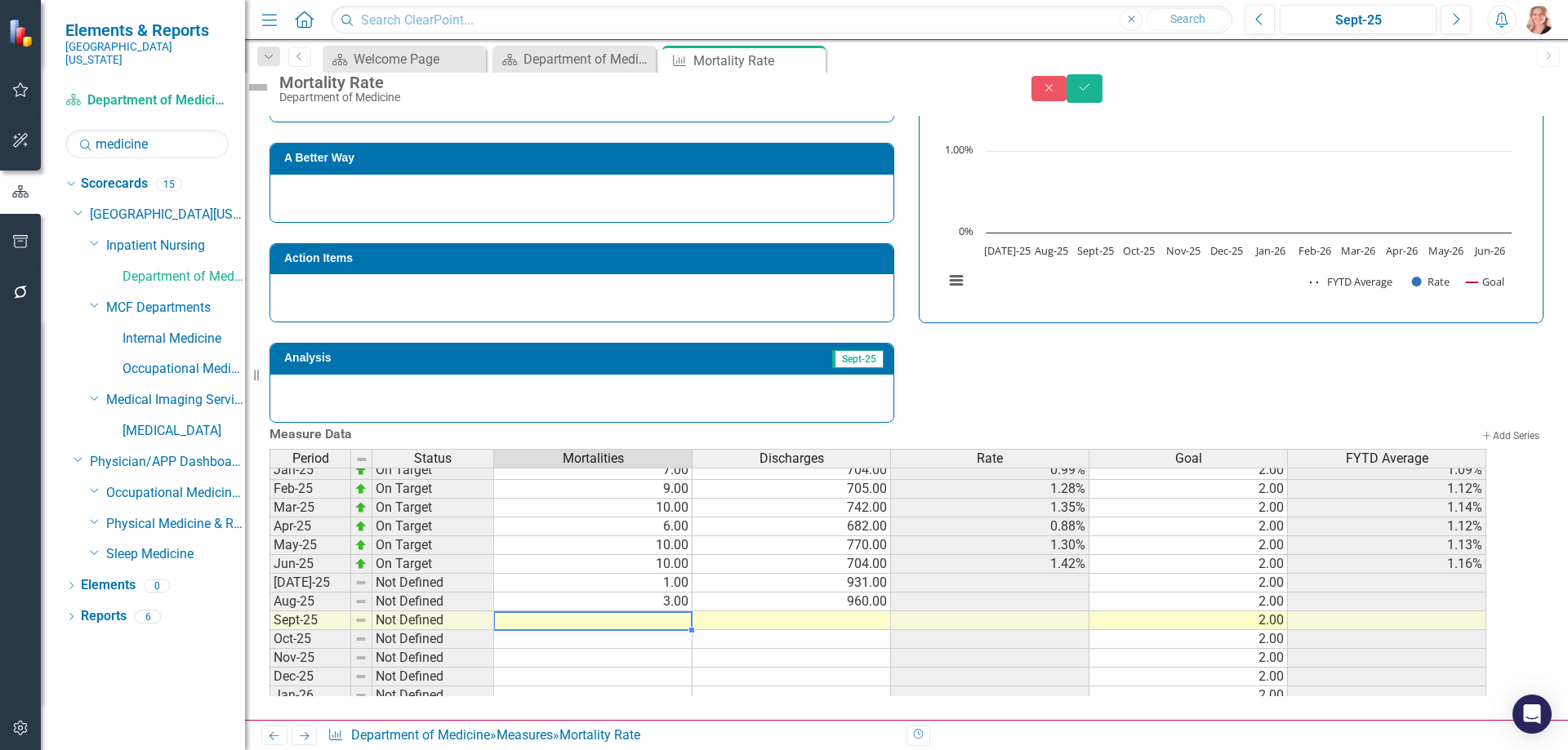
type textarea "3"
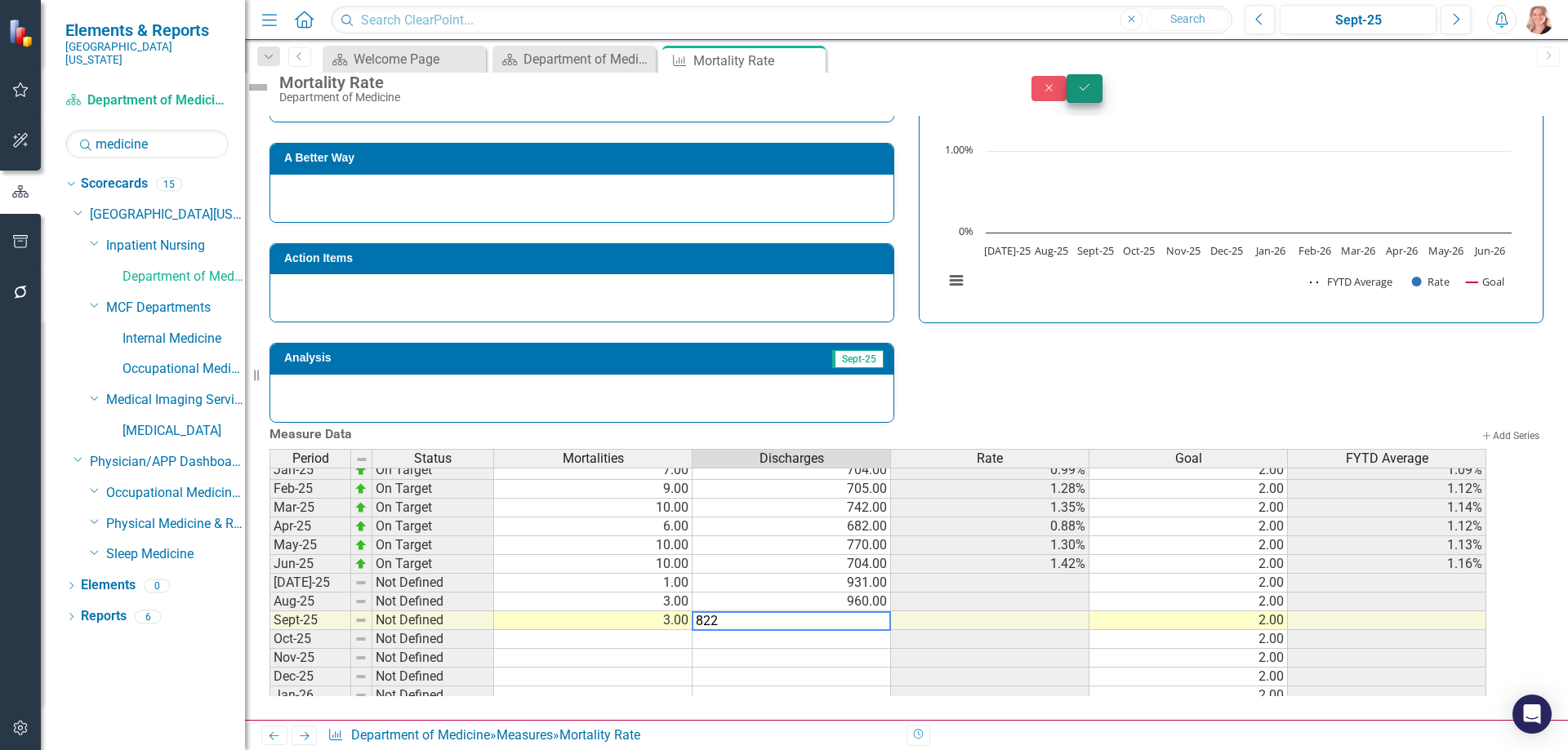
type textarea "822"
click at [1102, 103] on button "Save" at bounding box center [1084, 88] width 36 height 29
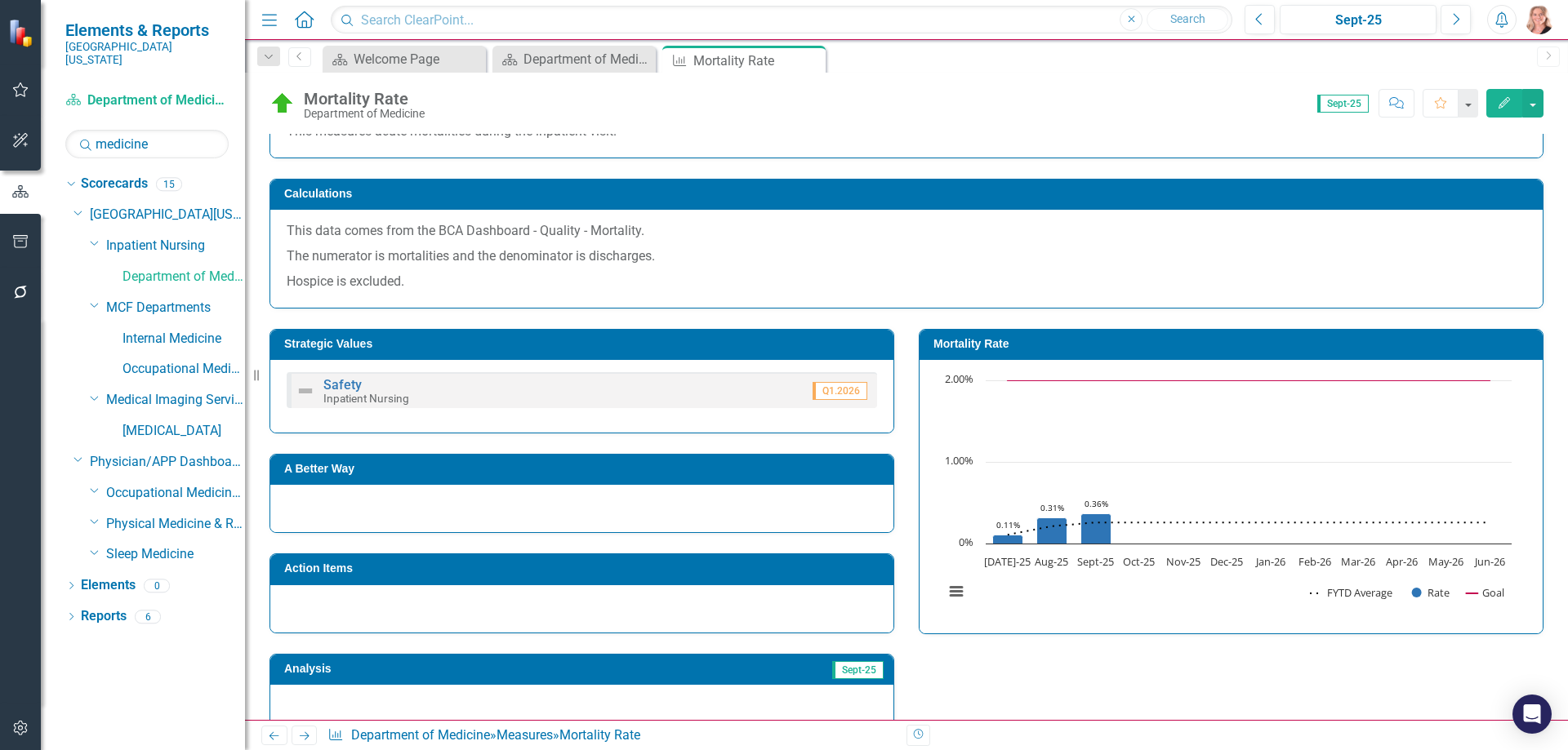
scroll to position [0, 0]
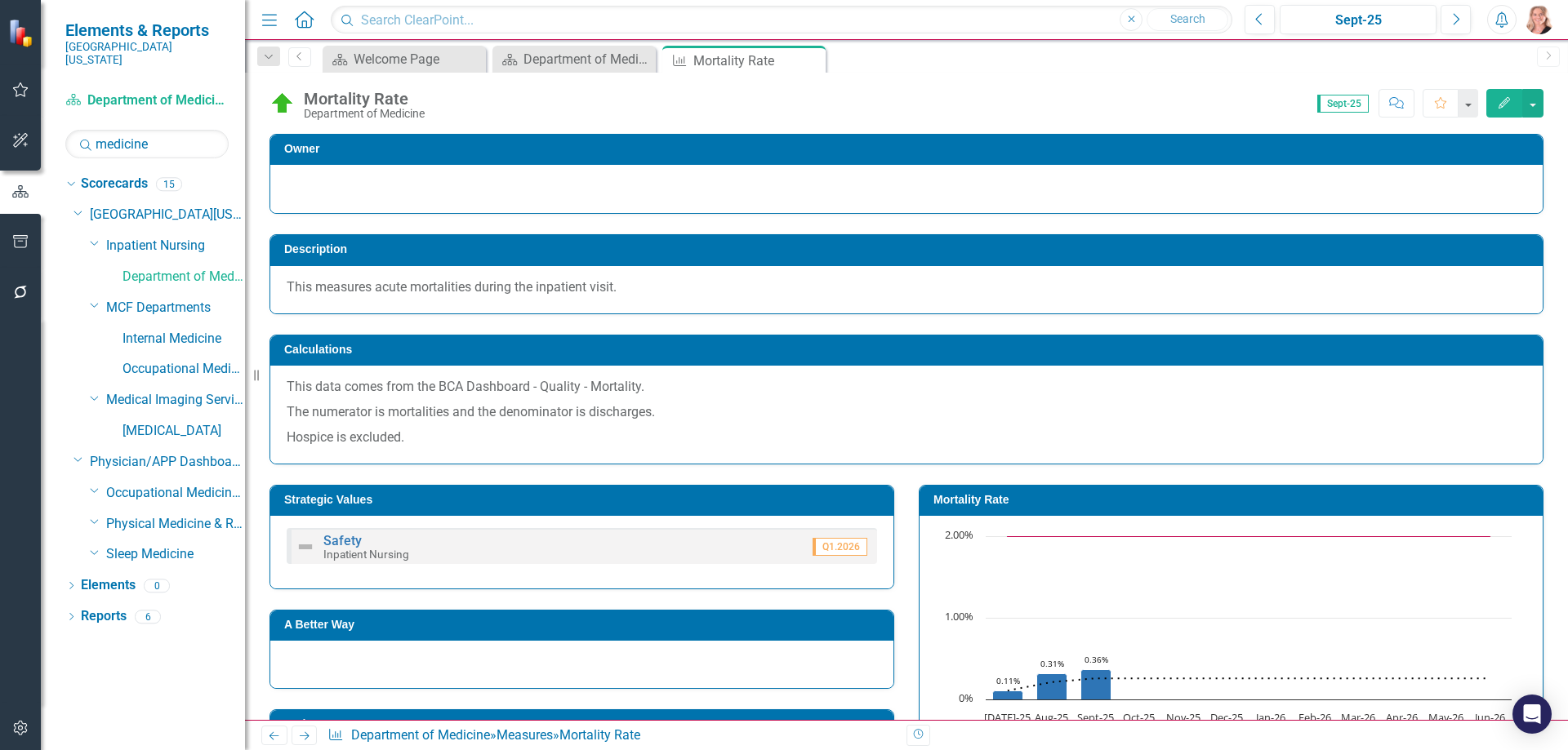
drag, startPoint x: 809, startPoint y: 57, endPoint x: 676, endPoint y: 728, distance: 684.2
click at [0, 0] on icon "Close" at bounding box center [0, 0] width 0 height 0
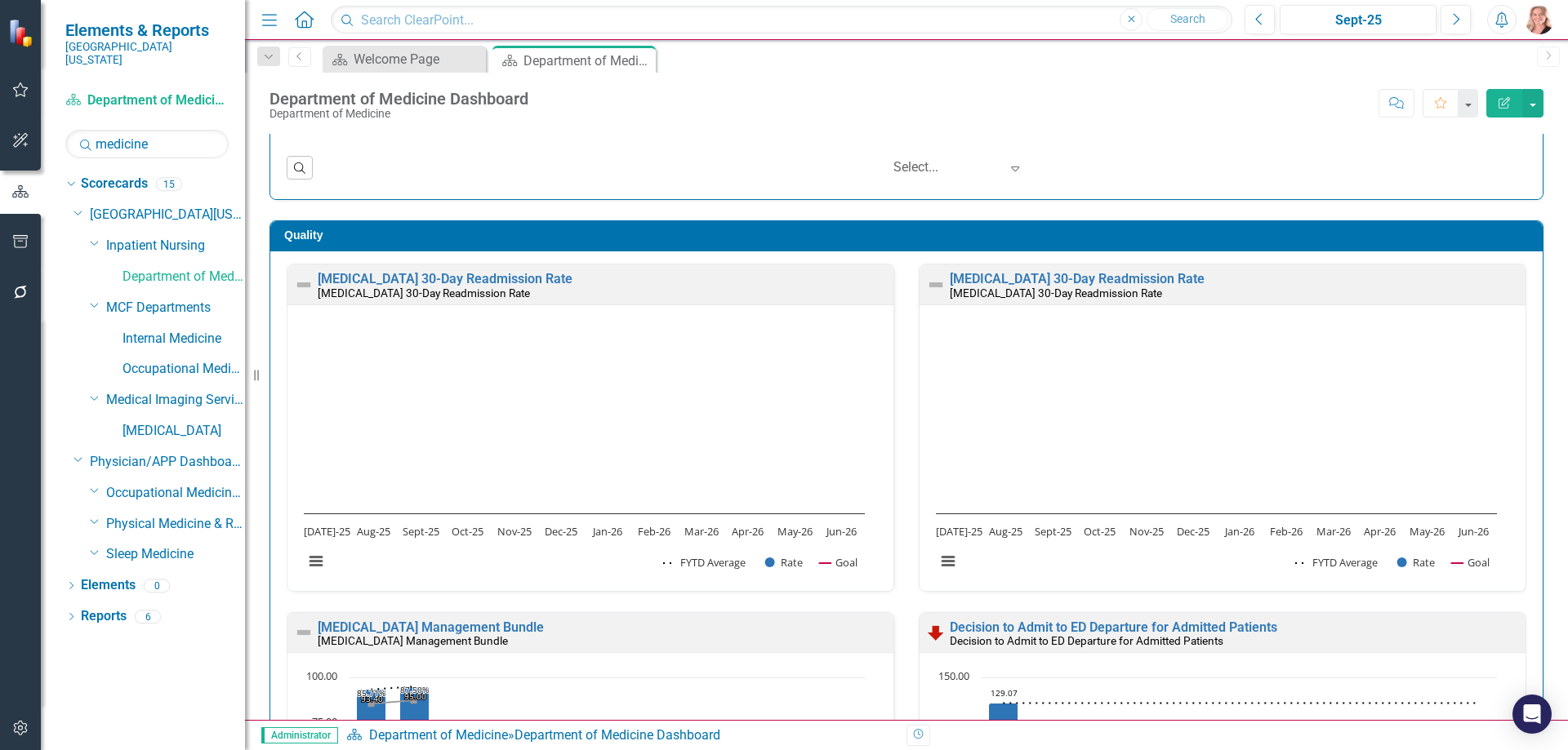
scroll to position [735, 0]
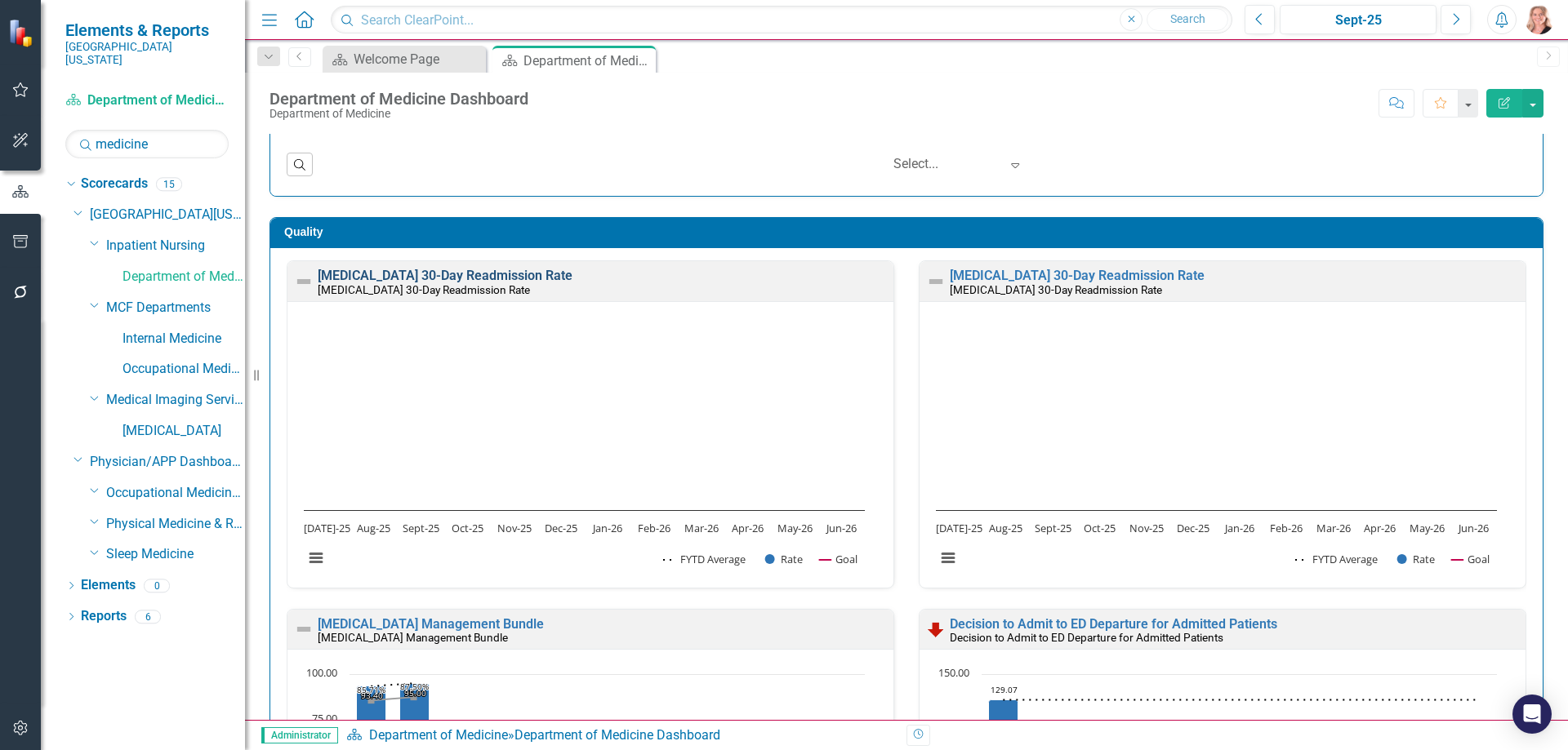
click at [416, 278] on link "[MEDICAL_DATA] 30-Day Readmission Rate" at bounding box center [445, 276] width 255 height 16
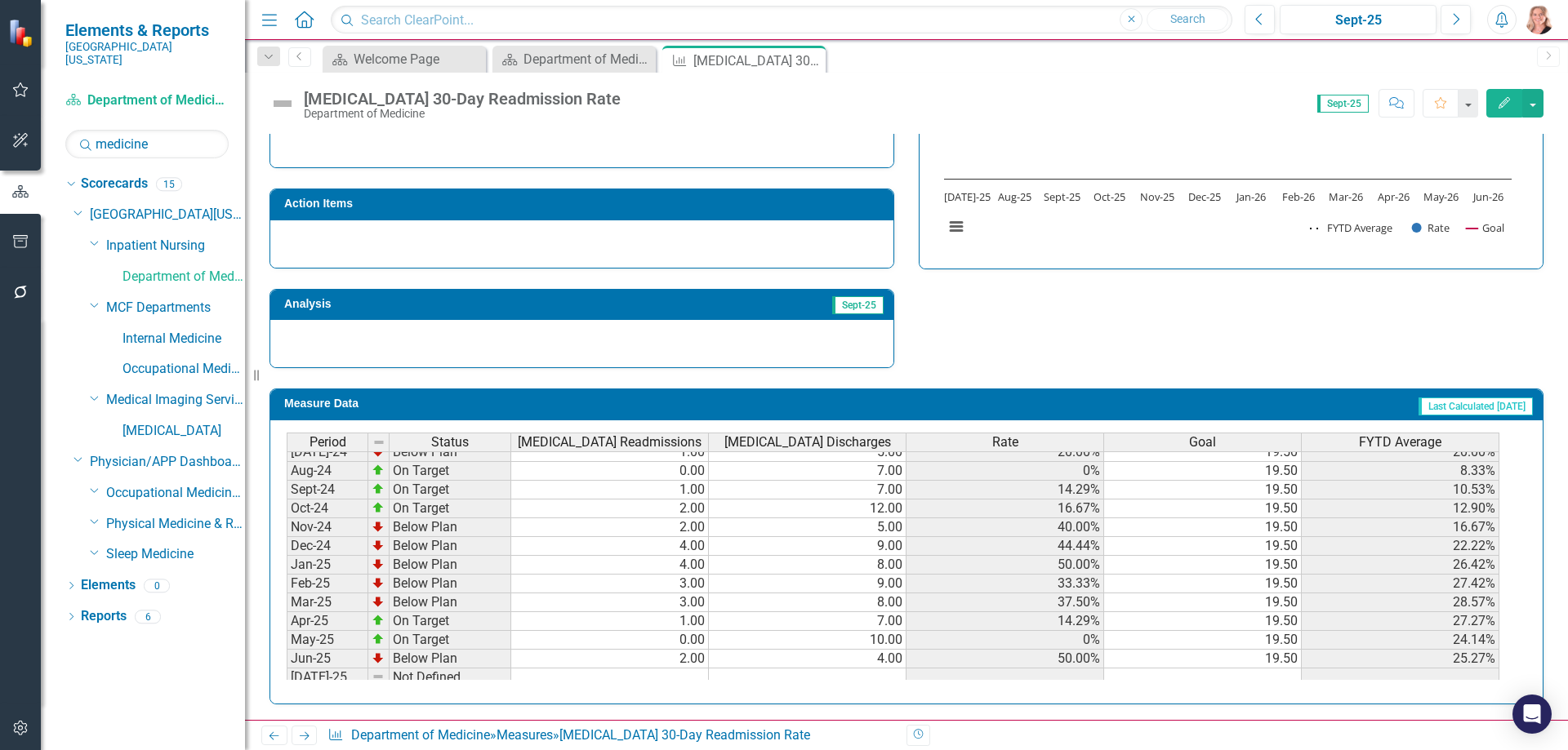
scroll to position [490, 0]
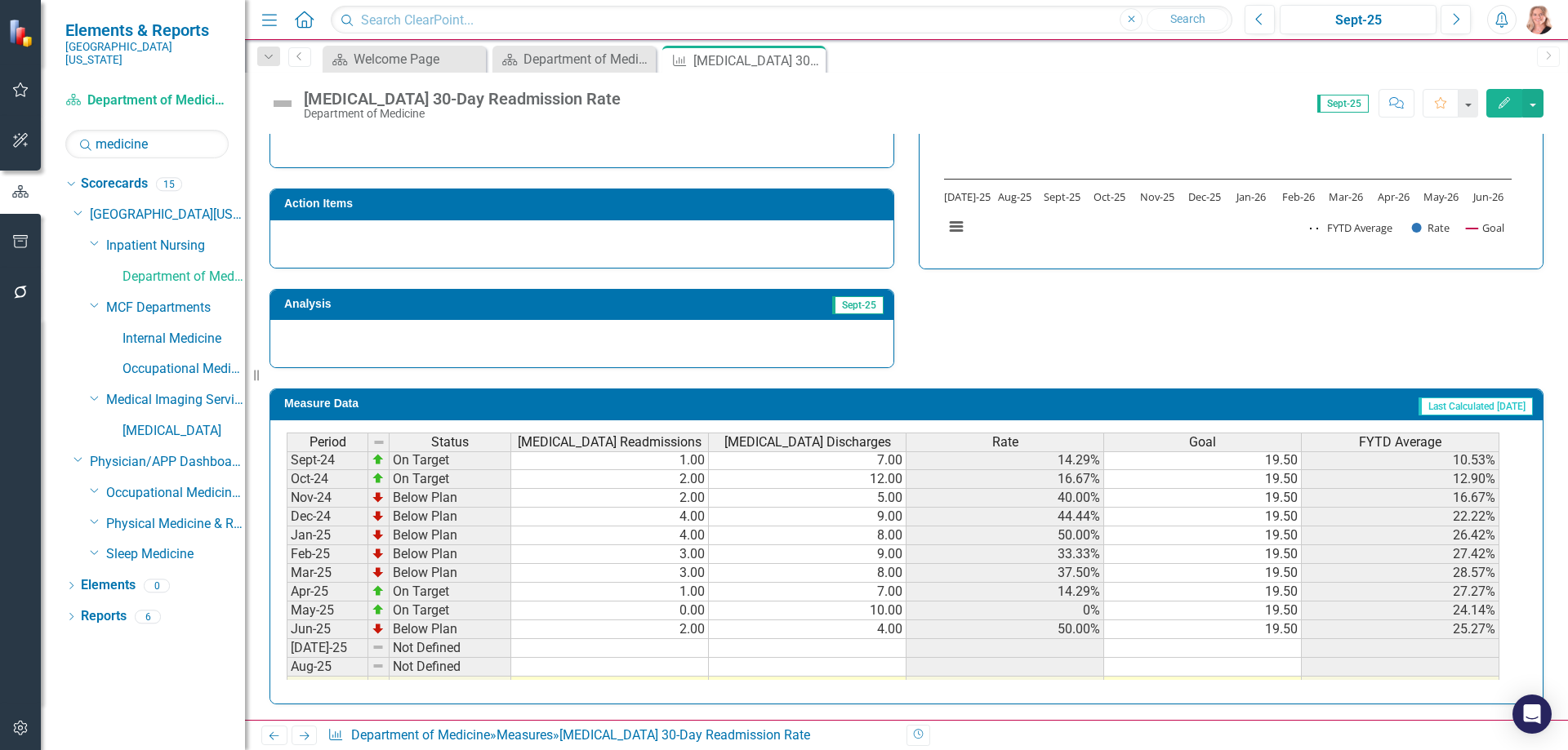
click at [699, 648] on tbody "Jul-23 Below Plan 2.00 6.00 33.33% 19.50 33.33% Aug-23 Below Plan 6.00 13.00 46…" at bounding box center [893, 479] width 1212 height 583
type textarea "0"
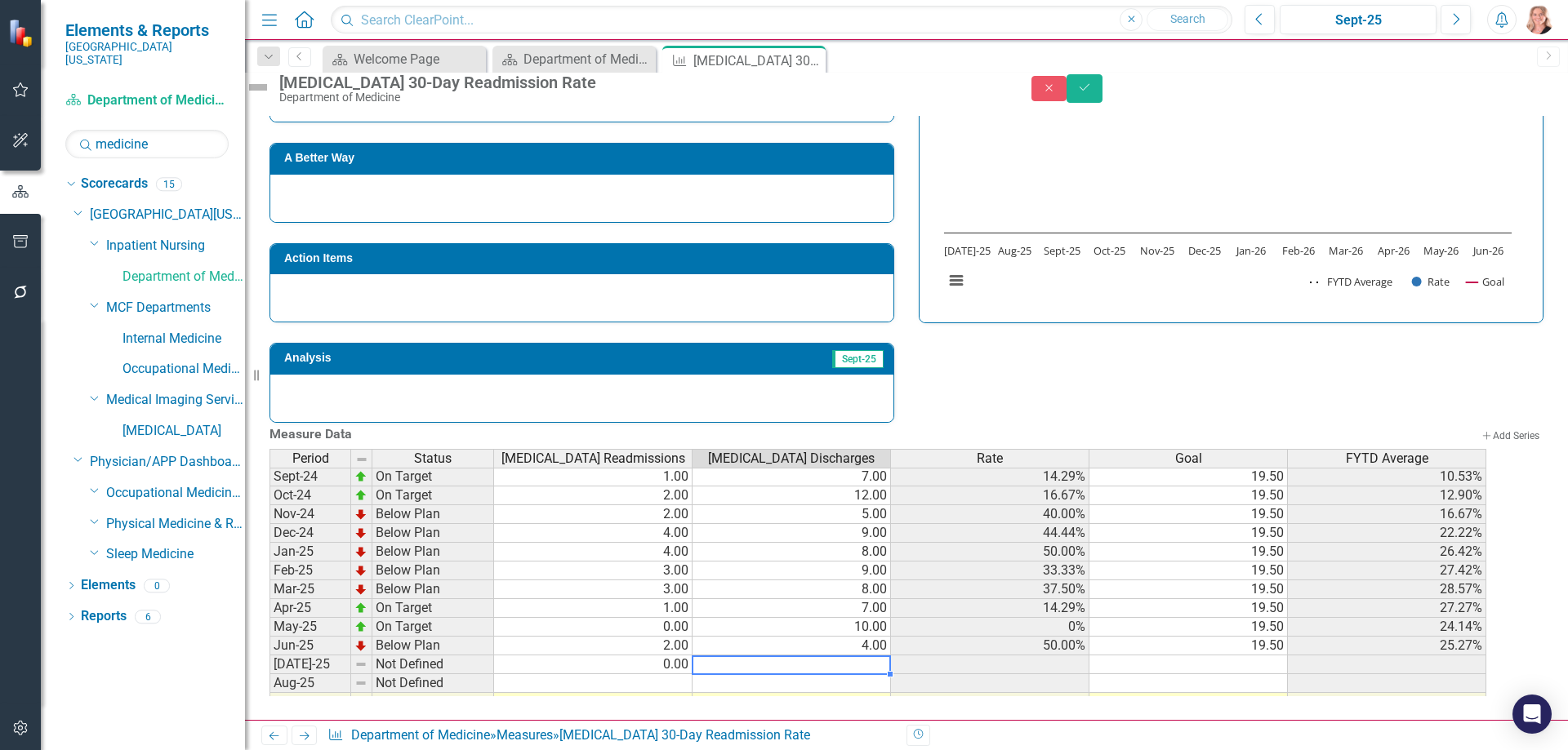
type textarea "11"
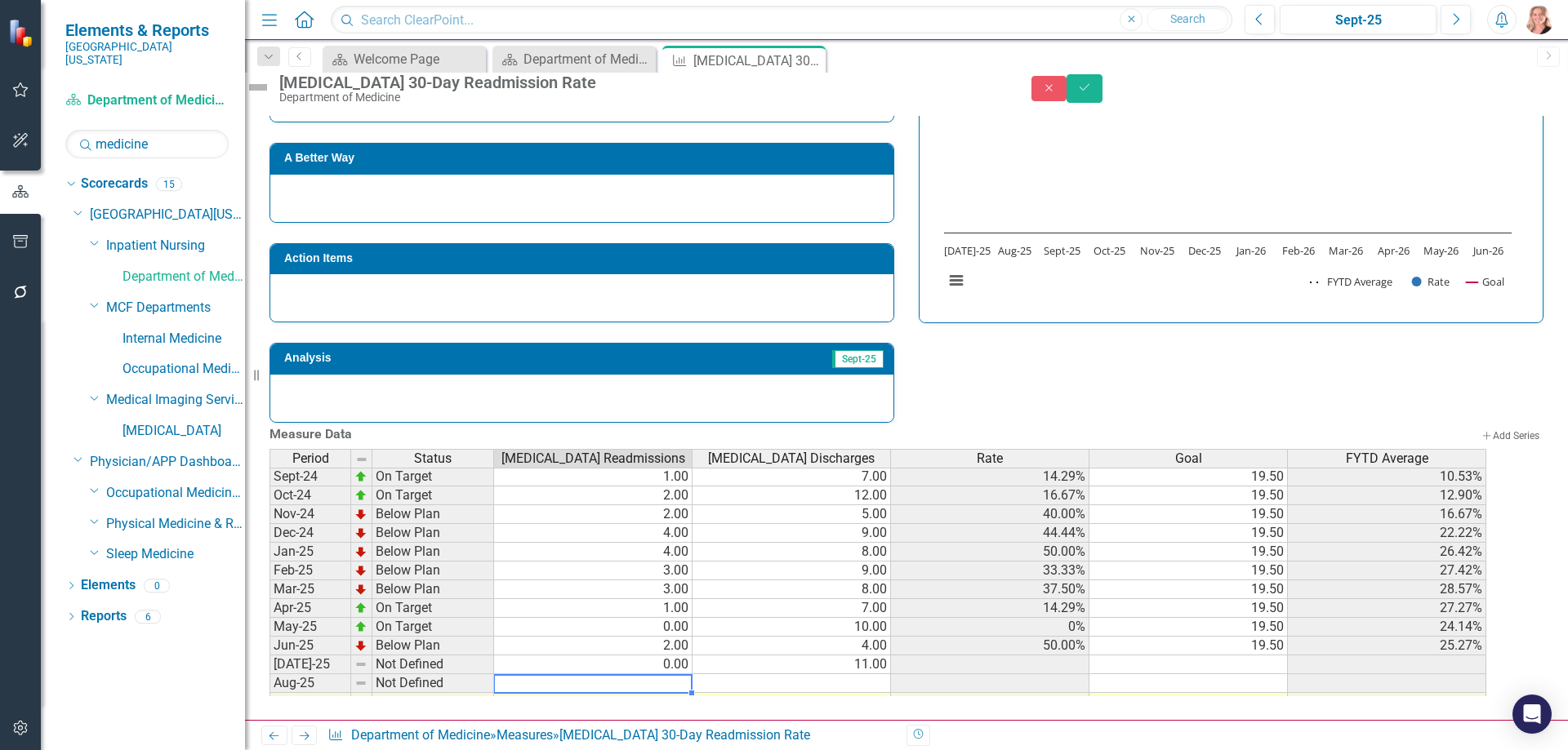
click at [674, 678] on td at bounding box center [593, 683] width 198 height 19
type textarea "0"
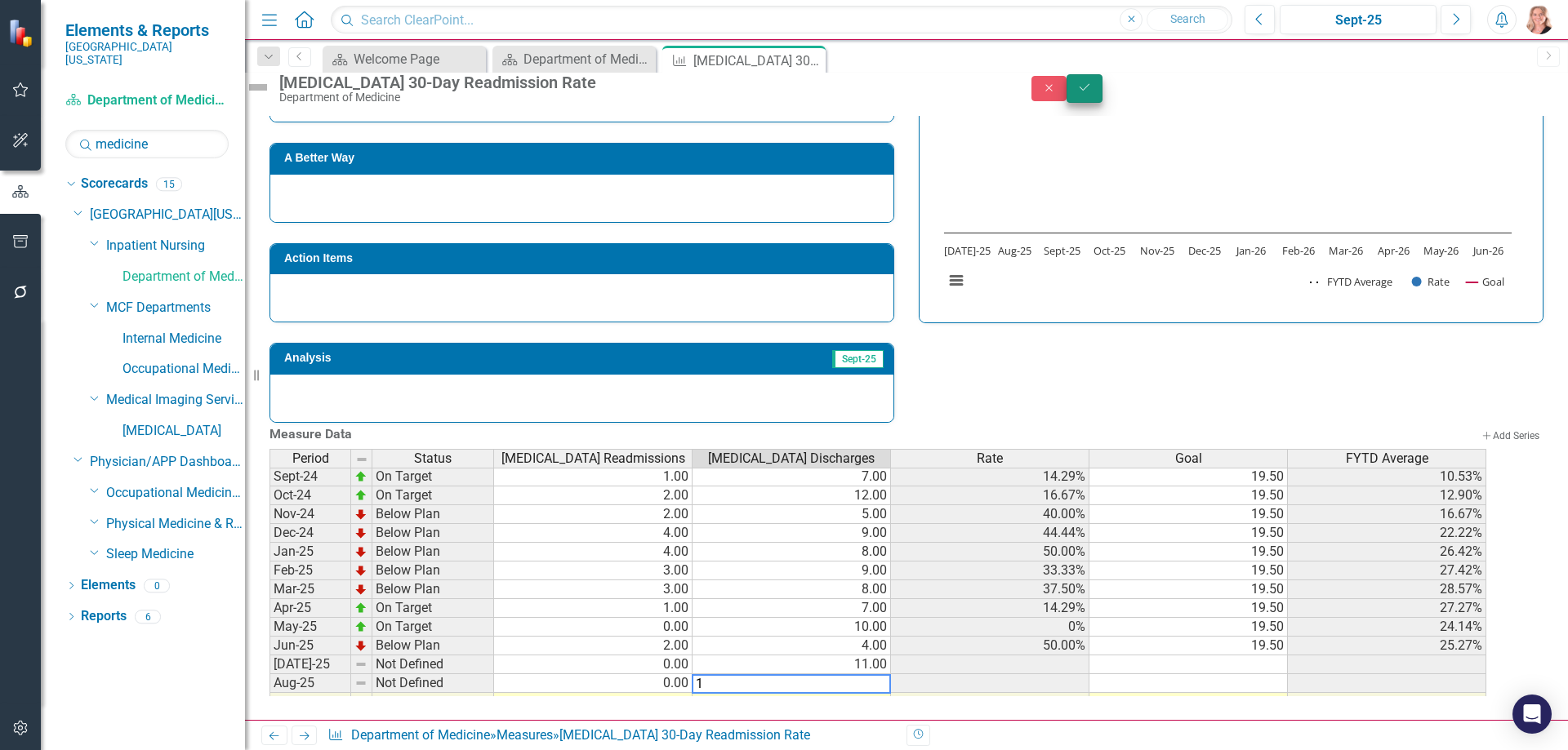
type textarea "1"
click at [1102, 103] on button "Save" at bounding box center [1084, 88] width 36 height 29
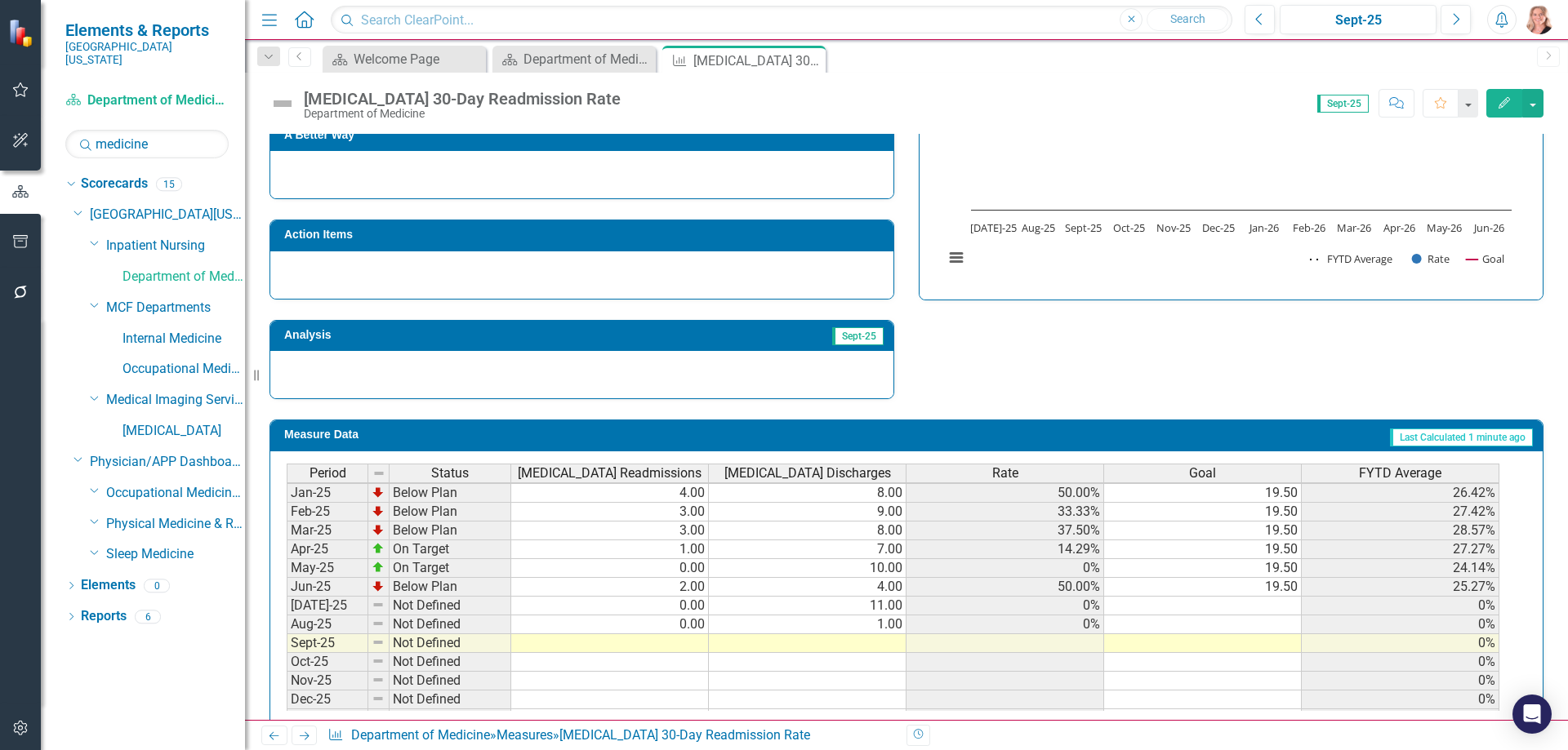
scroll to position [572, 0]
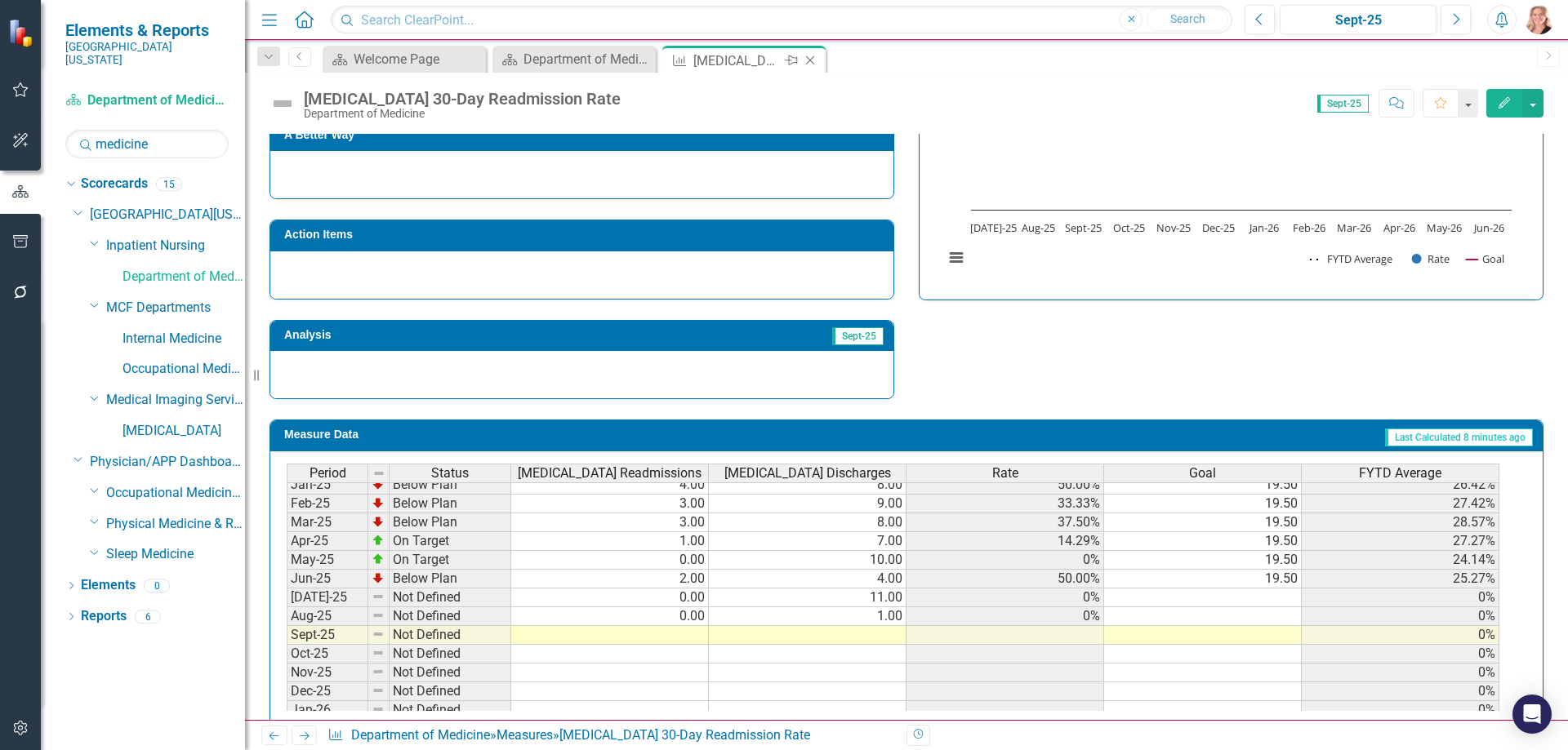
click at [808, 60] on icon "Close" at bounding box center [810, 60] width 16 height 13
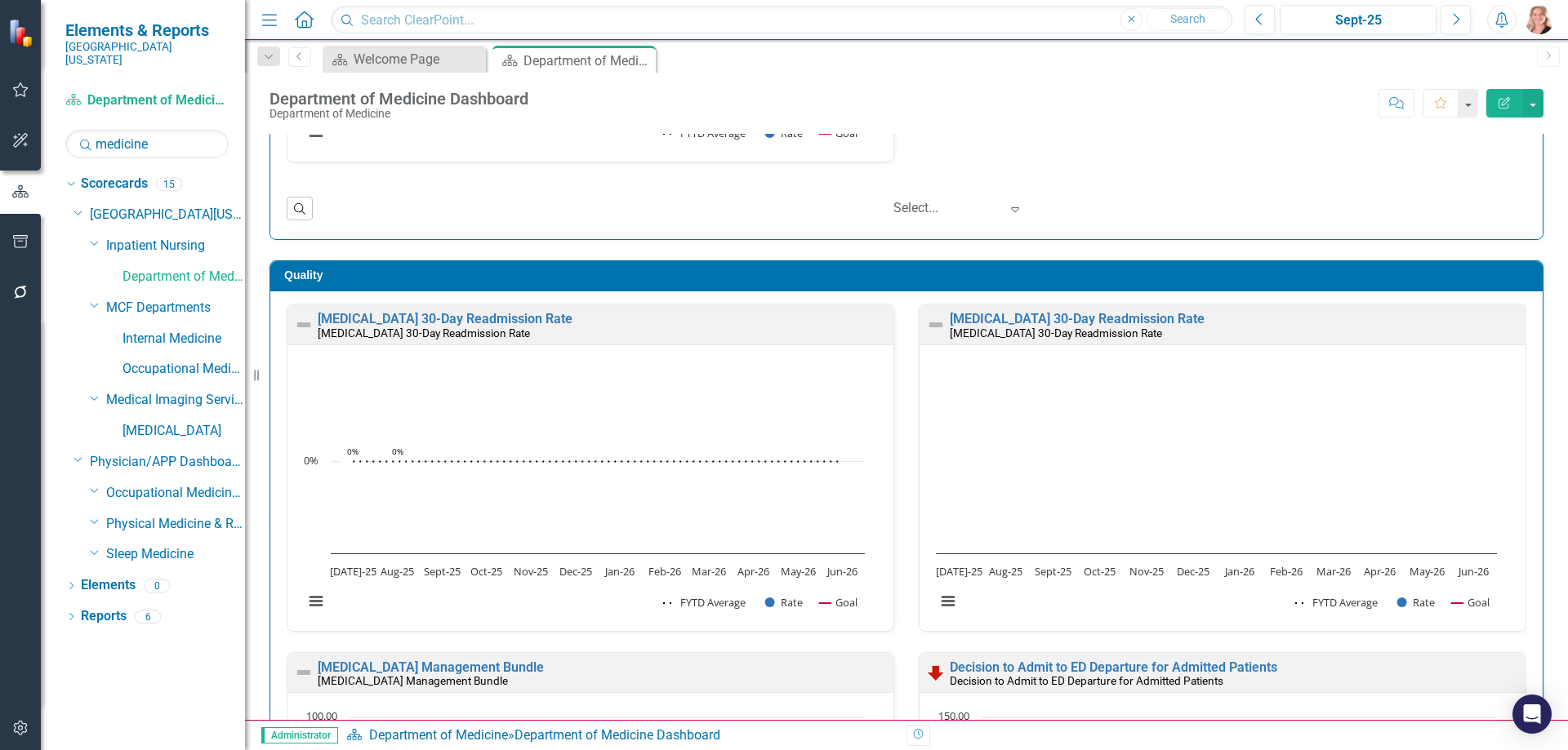
scroll to position [735, 0]
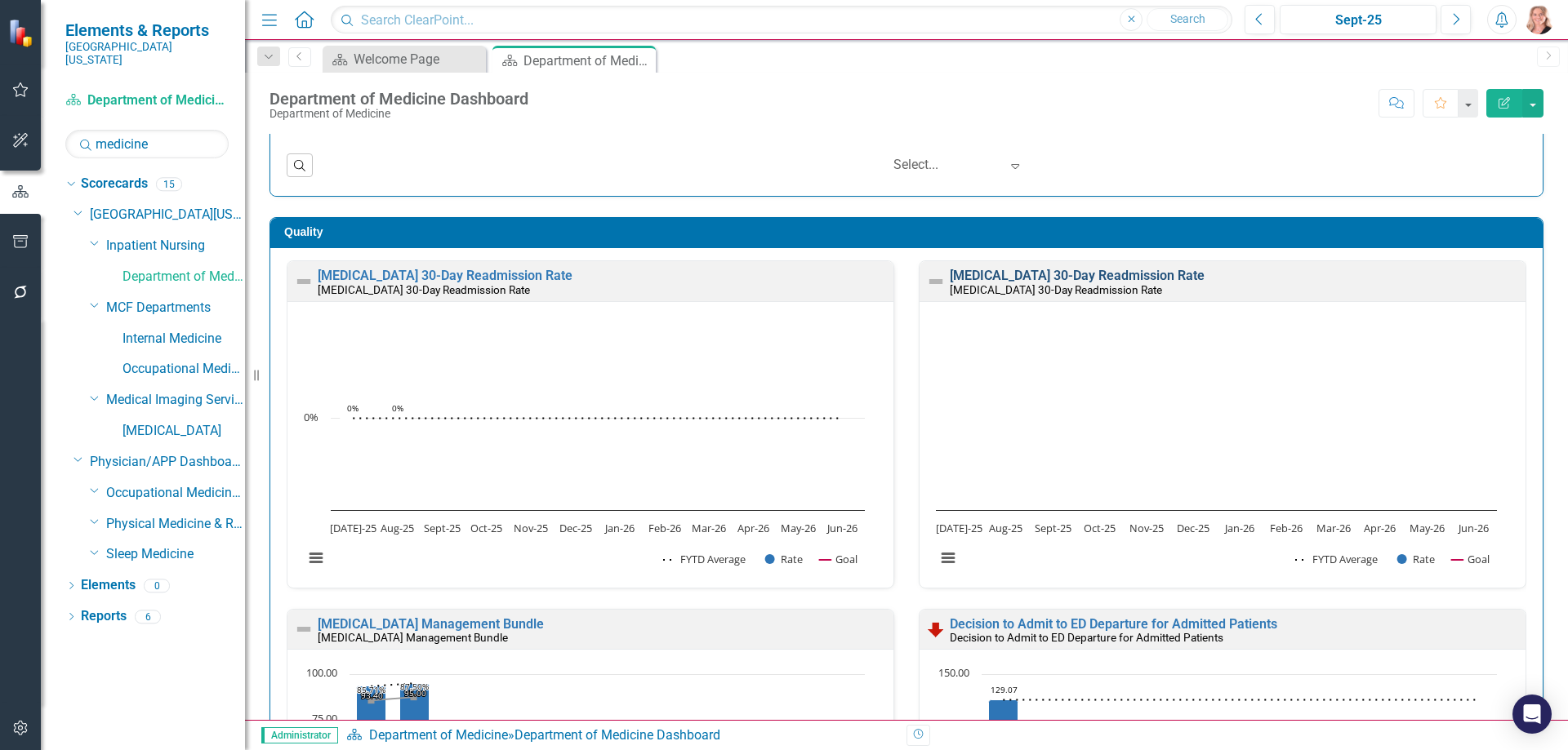
click at [1065, 270] on link "[MEDICAL_DATA] 30-Day Readmission Rate" at bounding box center [1077, 276] width 255 height 16
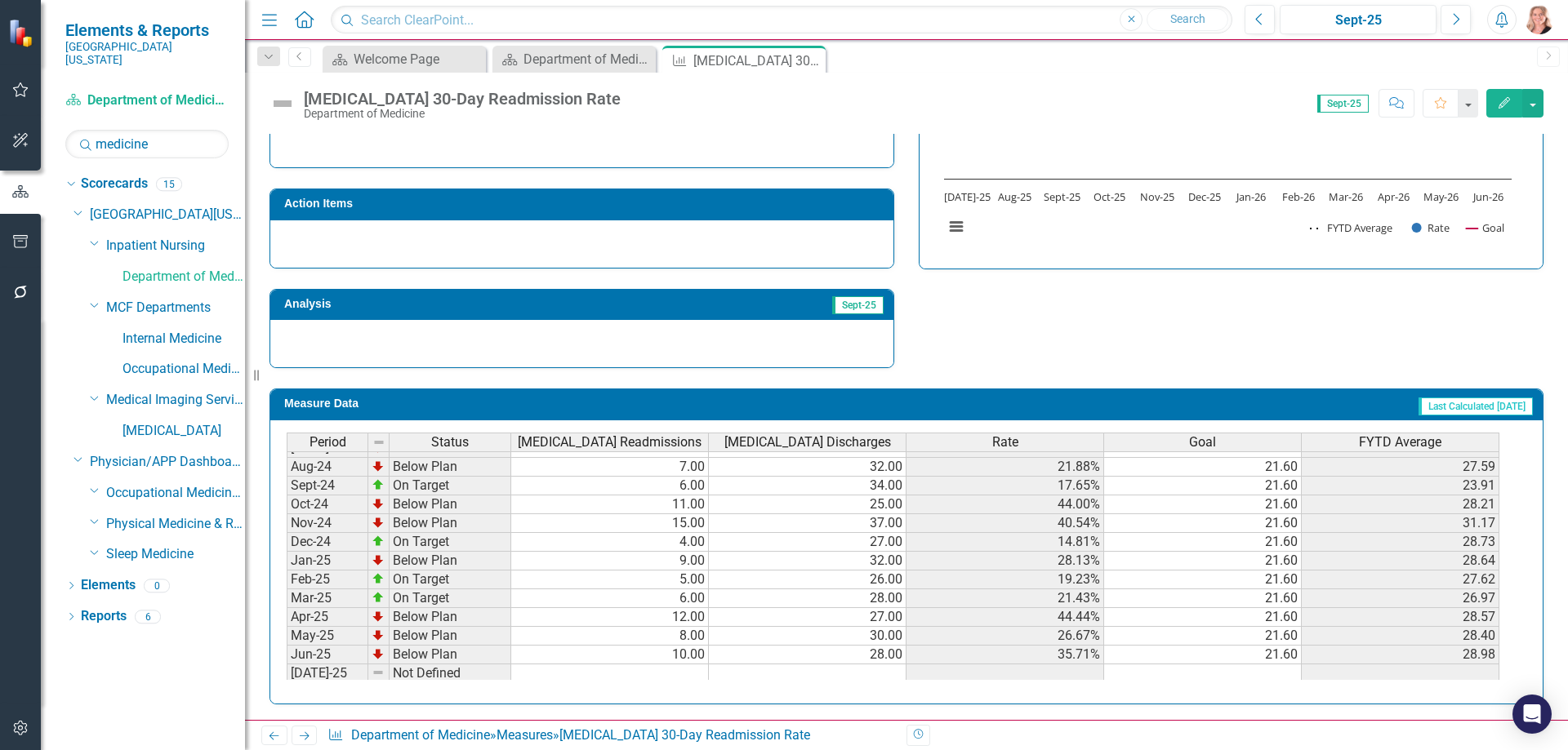
scroll to position [618, 0]
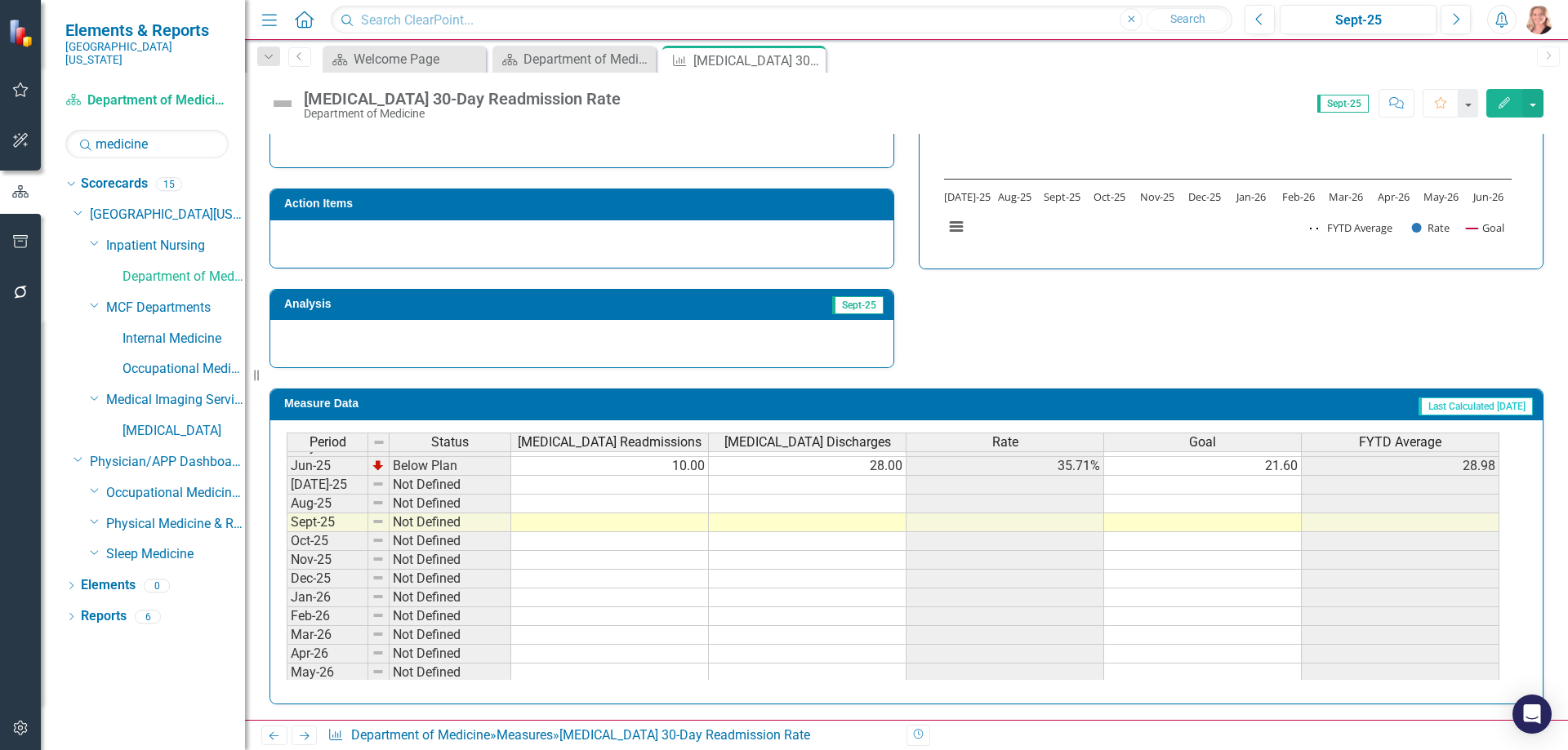
click at [661, 485] on tbody "Mar-24 On Target 2.00 16.00 12.50% 21.60 22.47 Apr-24 Below Plan 10.00 43.00 23…" at bounding box center [893, 438] width 1212 height 527
type textarea "8"
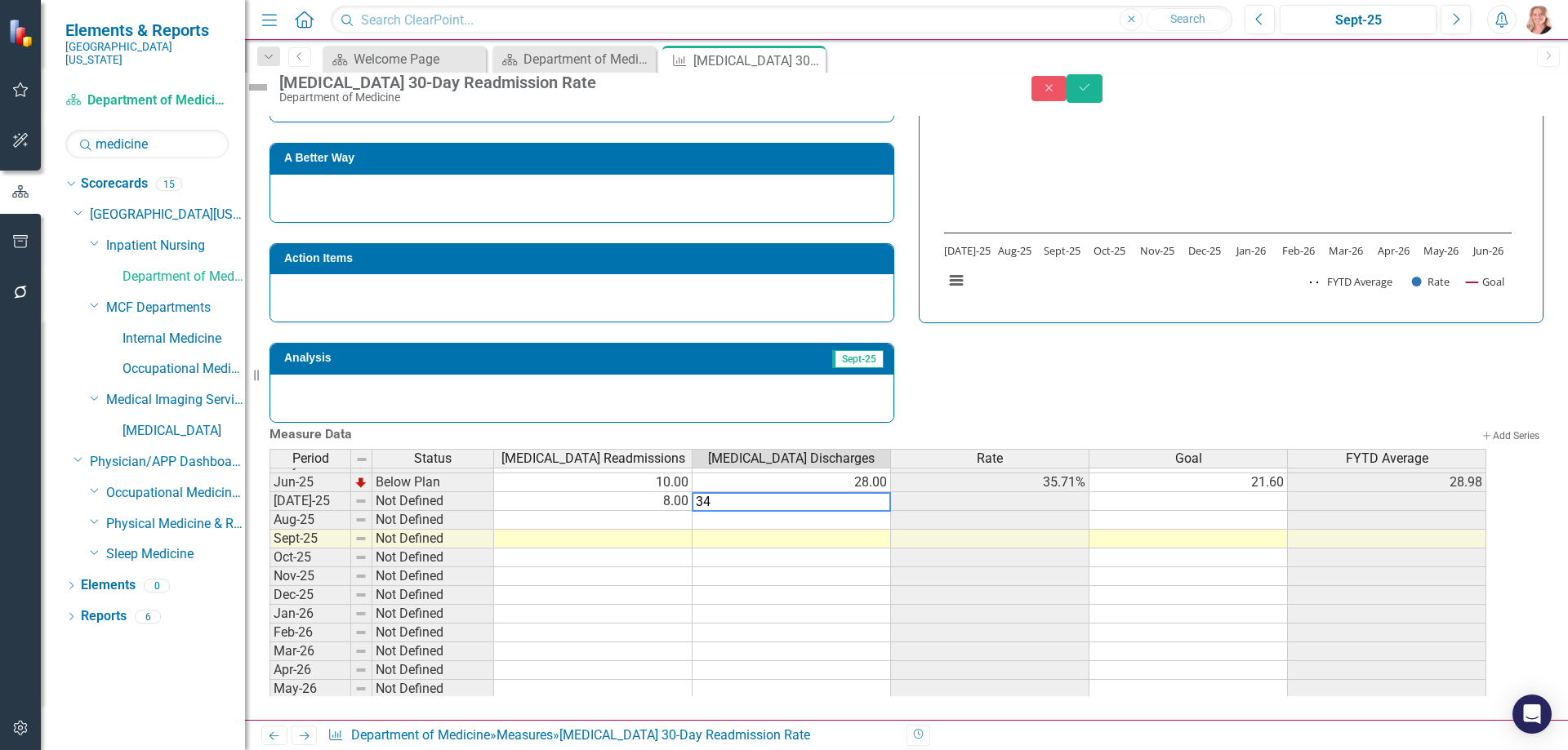
type textarea "34"
click at [630, 516] on td at bounding box center [593, 520] width 198 height 19
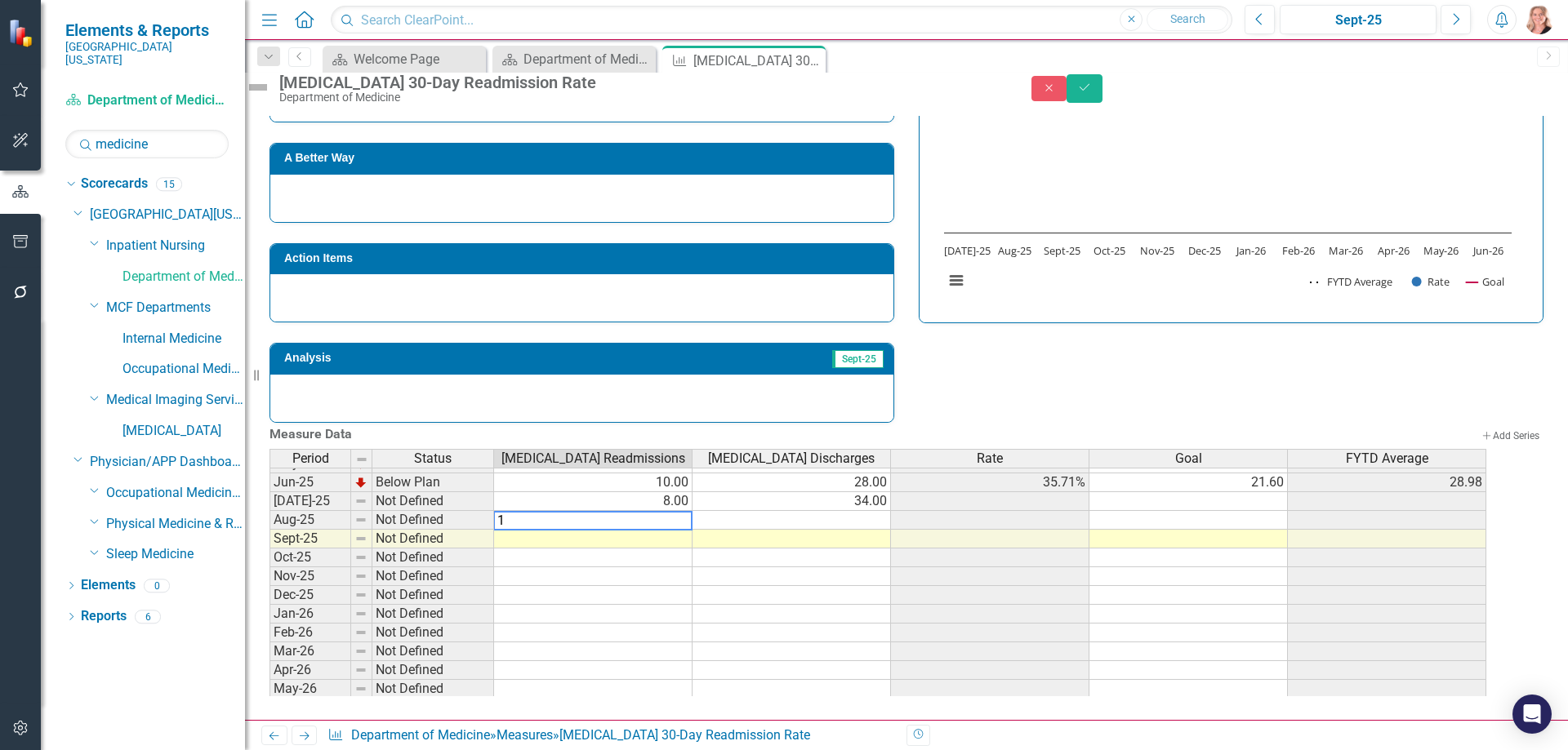
type textarea "10"
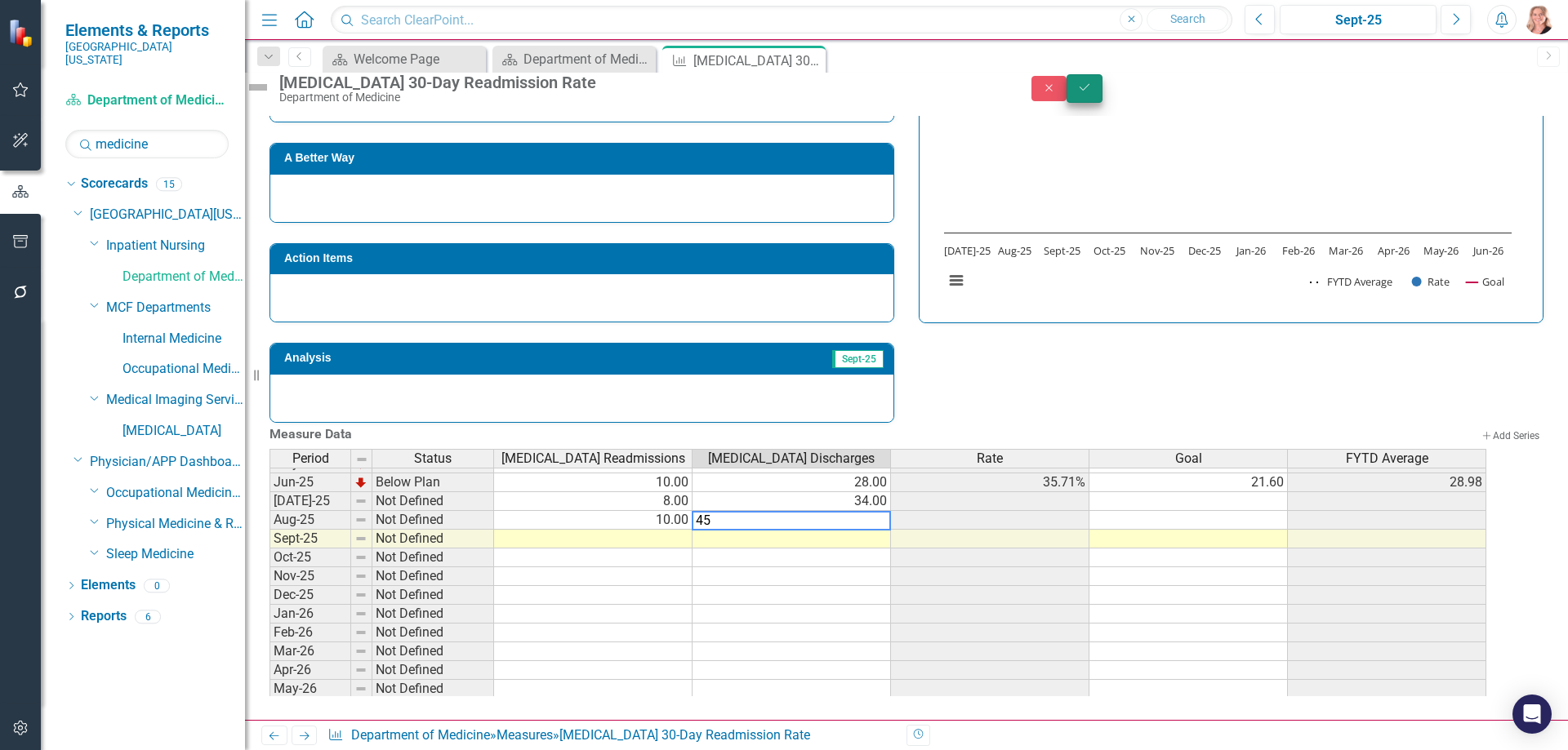
type textarea "45"
click at [1102, 87] on button "Save" at bounding box center [1084, 88] width 36 height 29
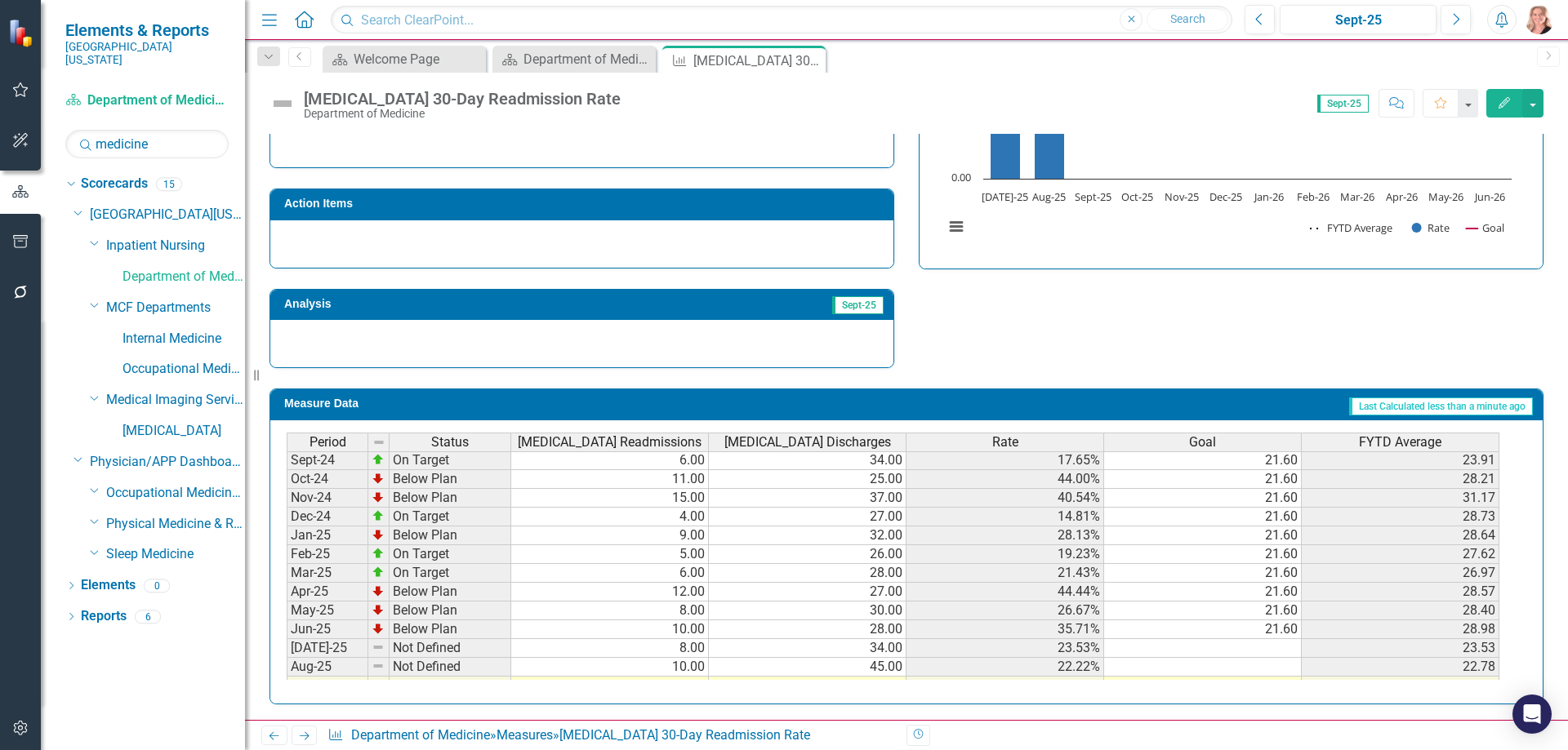
scroll to position [572, 0]
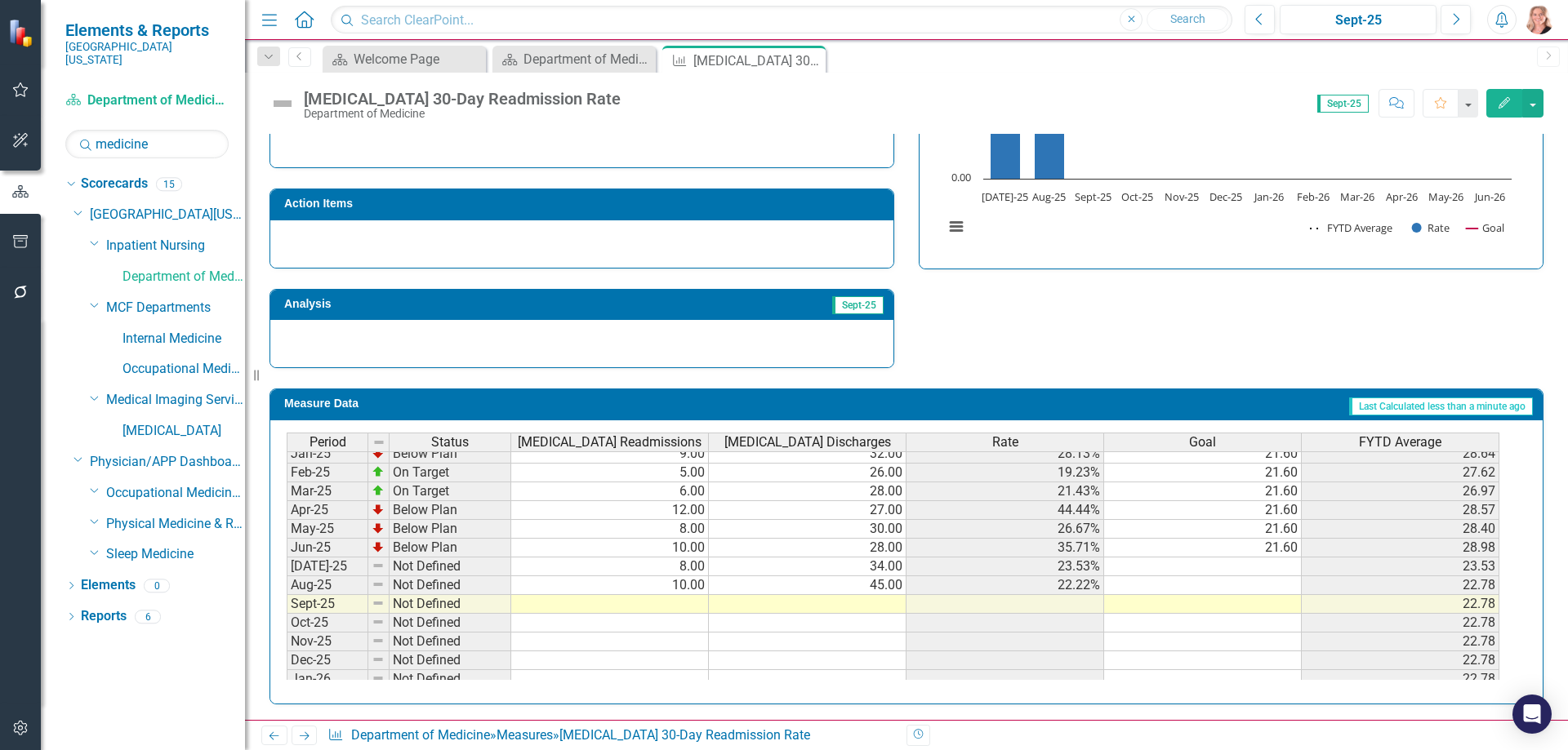
click at [1230, 547] on tbody "Aug-23 On Target 3.00 28.00 10.71% 21.60 20.97 Sep-23 Below Plan 7.00 30.00 23.…" at bounding box center [893, 416] width 1212 height 583
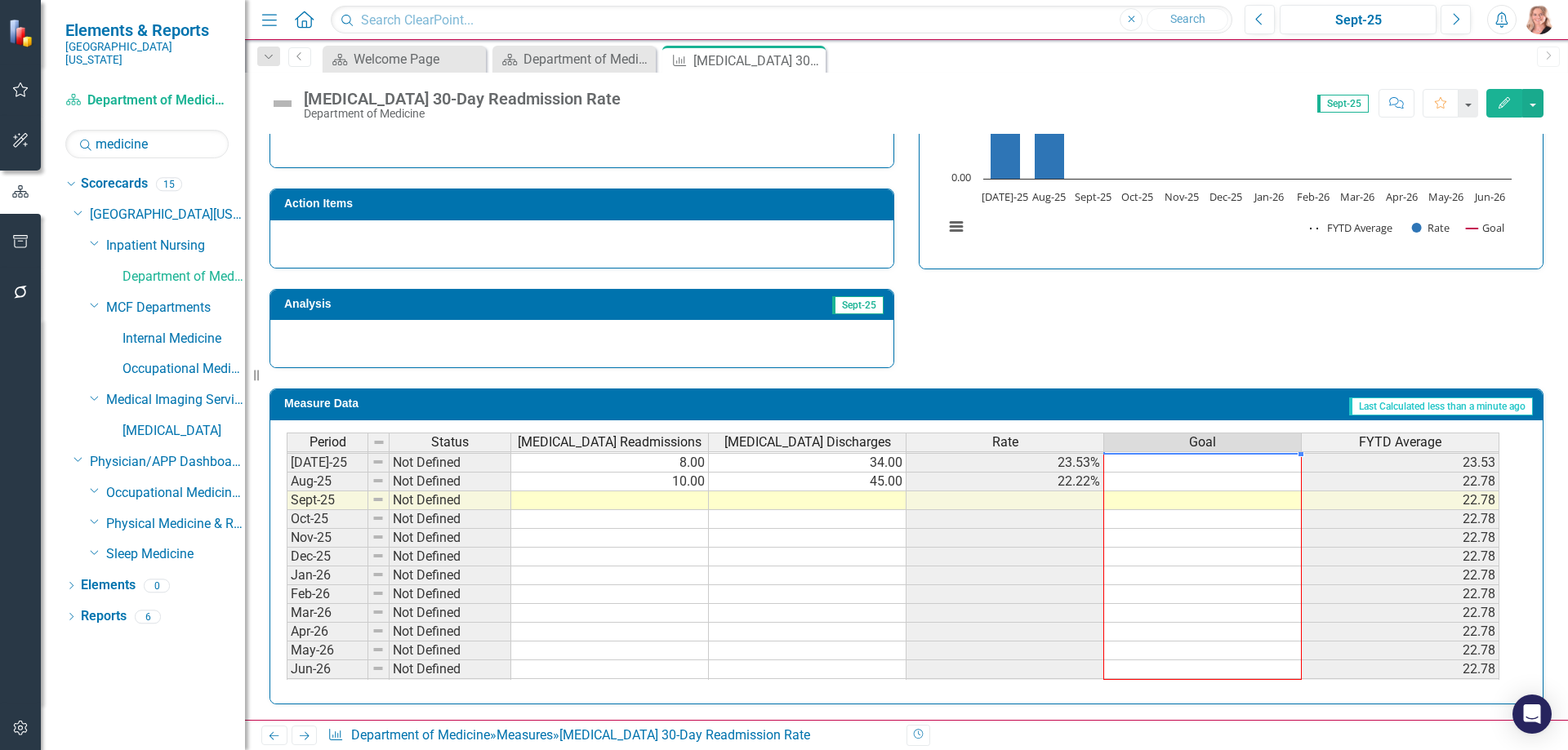
drag, startPoint x: 1298, startPoint y: 558, endPoint x: 1286, endPoint y: 679, distance: 122.3
click at [287, 698] on div at bounding box center [287, 698] width 0 height 0
type textarea "21.6"
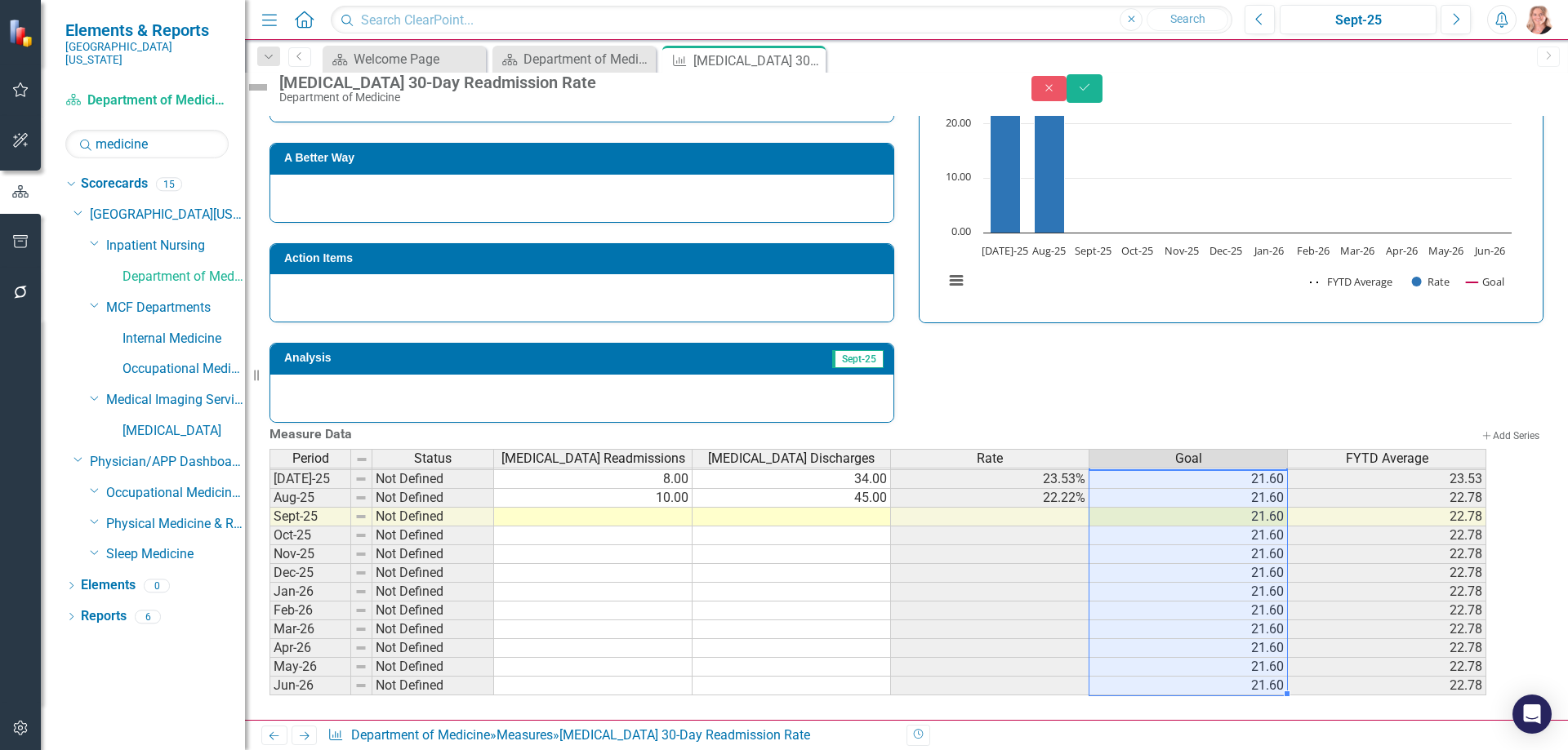
click at [1310, 336] on div "Strategic Values Quality Inpatient Nursing Q1.2026 A Better Way Action Items An…" at bounding box center [906, 210] width 1298 height 425
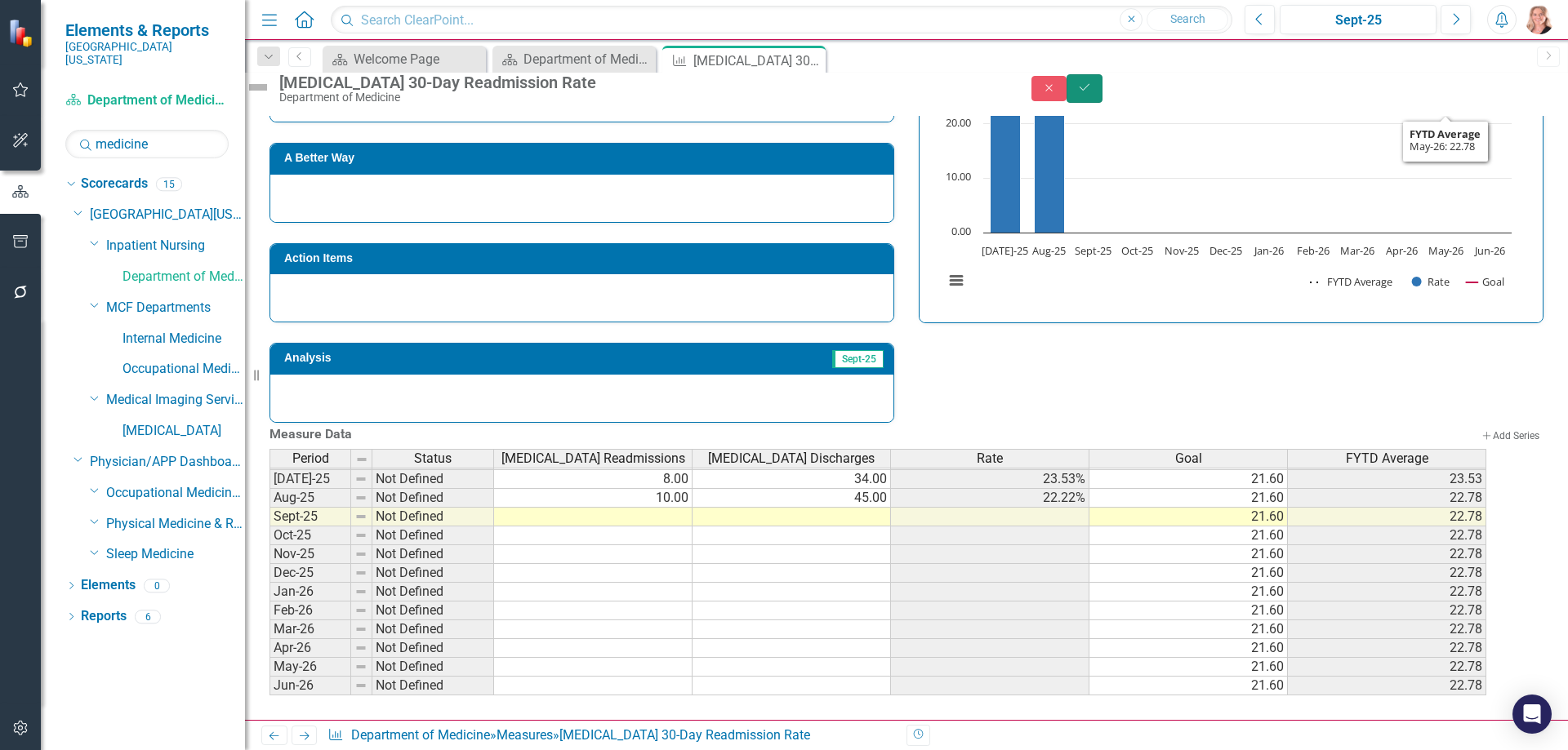
click at [1102, 103] on button "Save" at bounding box center [1084, 88] width 36 height 29
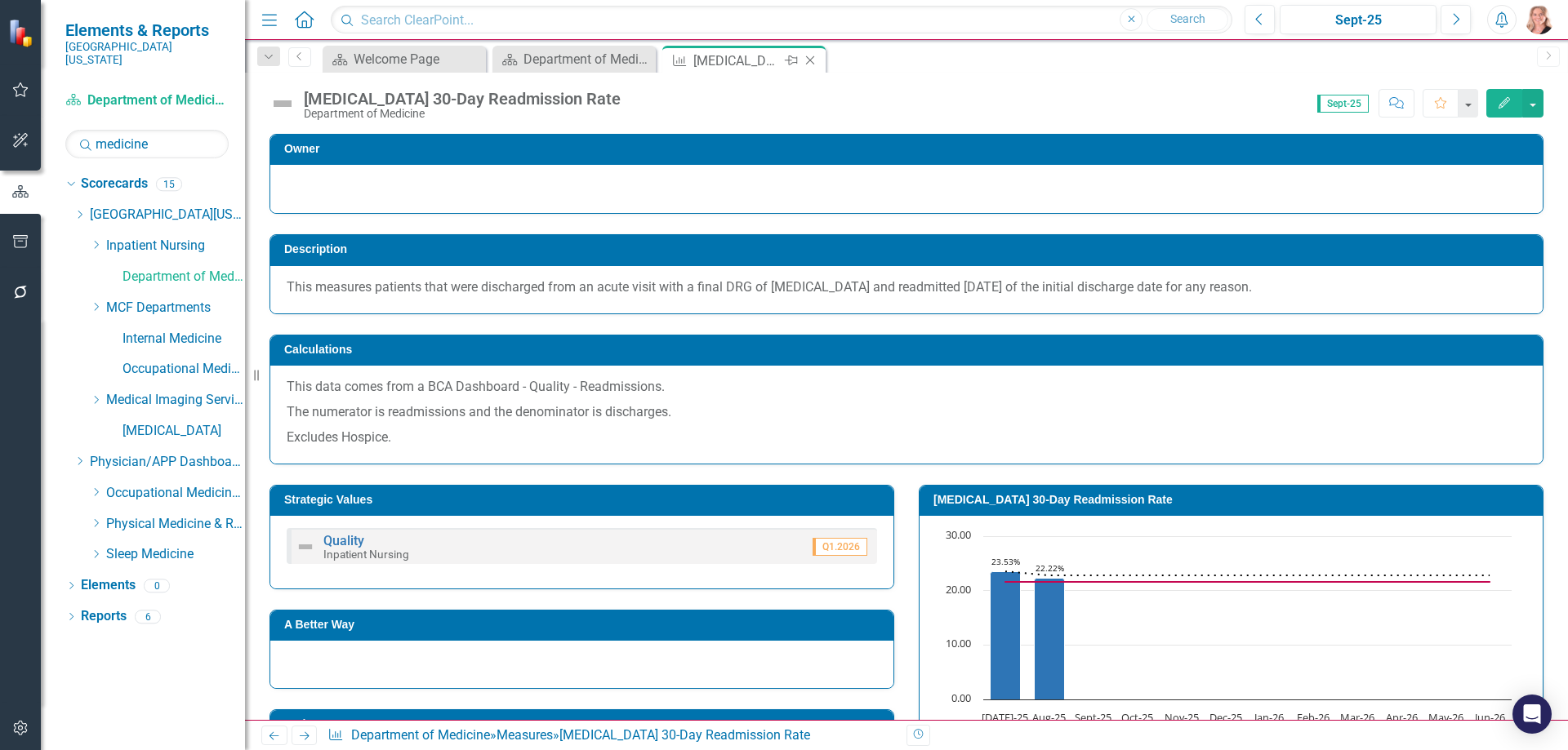
click at [808, 58] on icon "Close" at bounding box center [810, 60] width 16 height 13
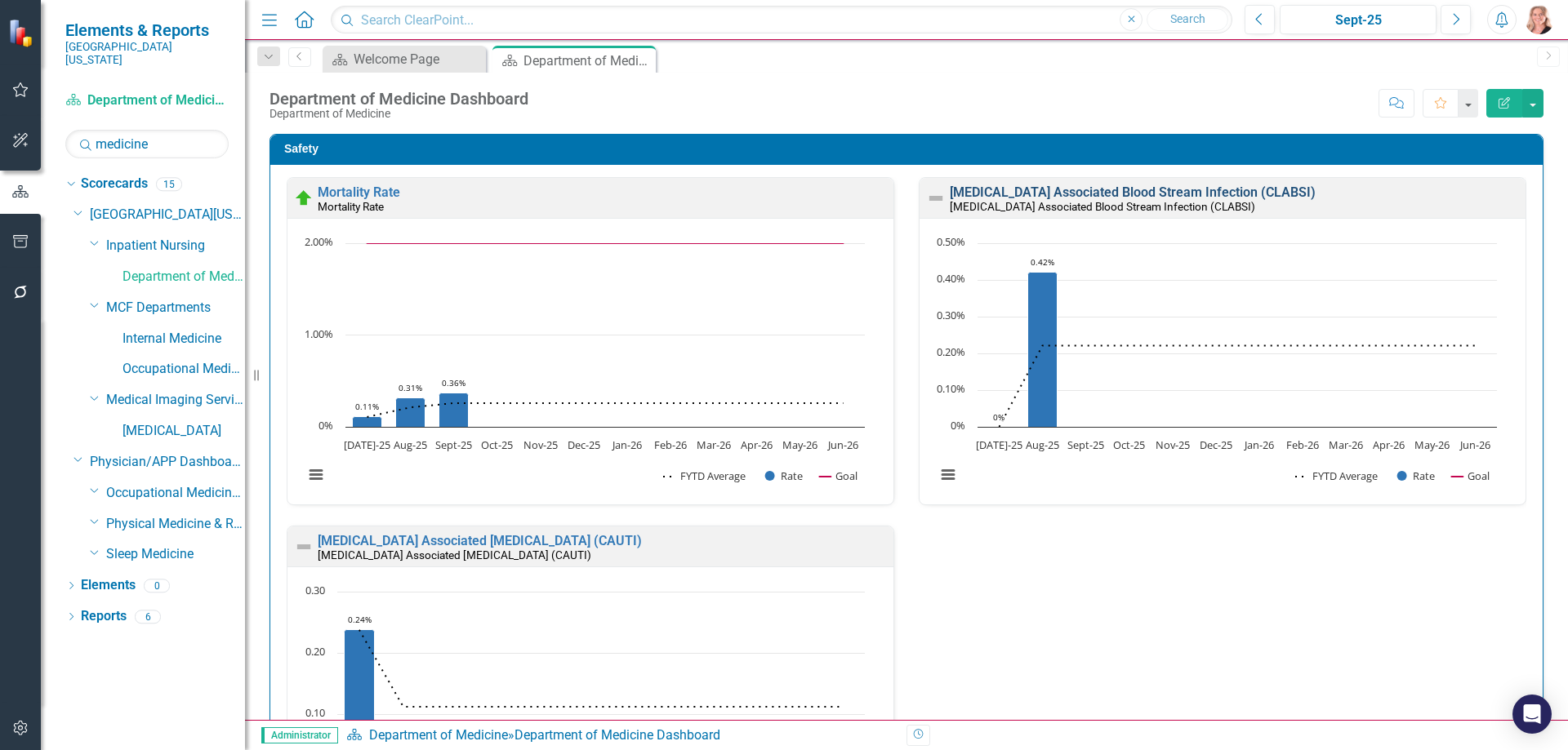
click at [1219, 191] on link "[MEDICAL_DATA] Associated Blood Stream Infection (CLABSI)" at bounding box center [1133, 193] width 366 height 16
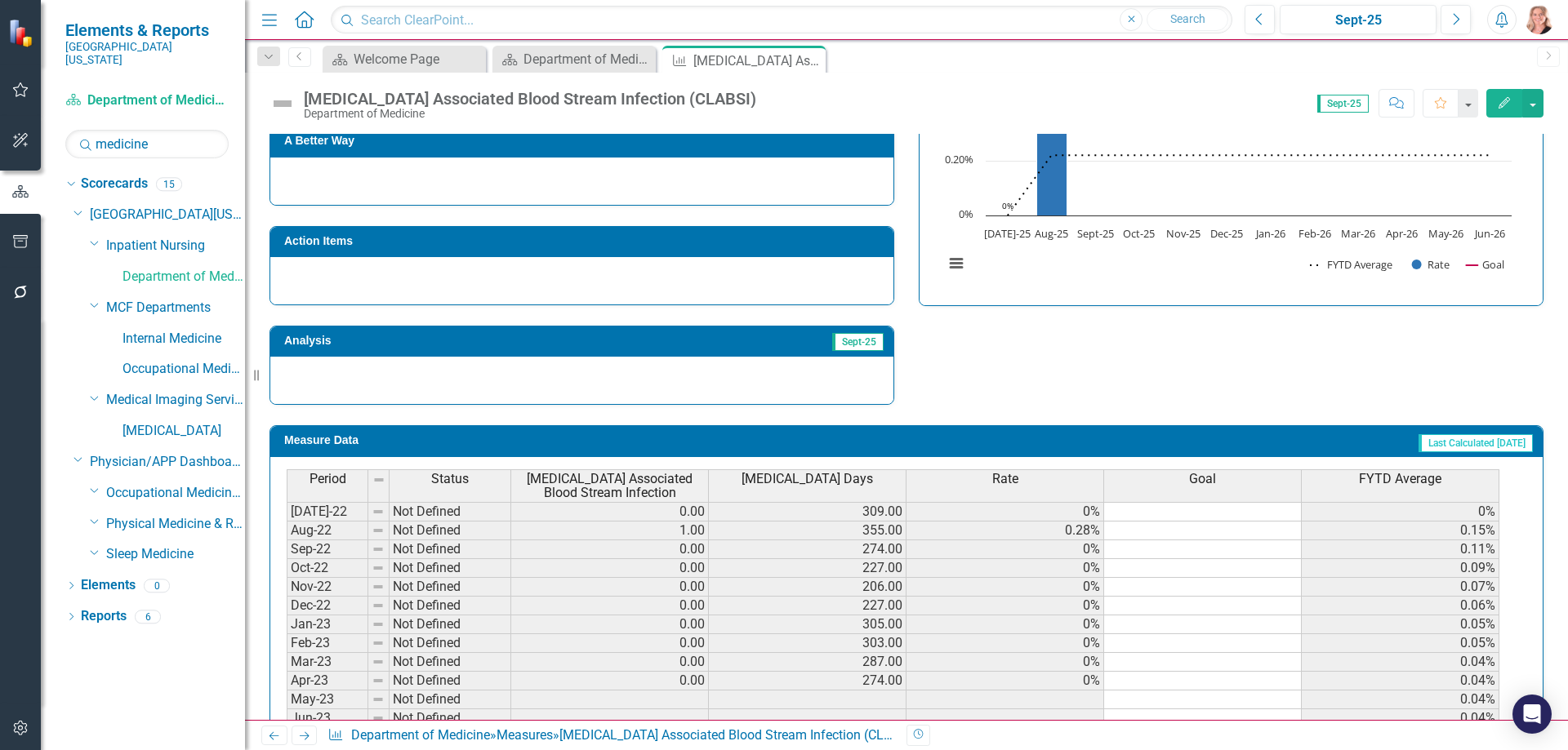
scroll to position [82, 0]
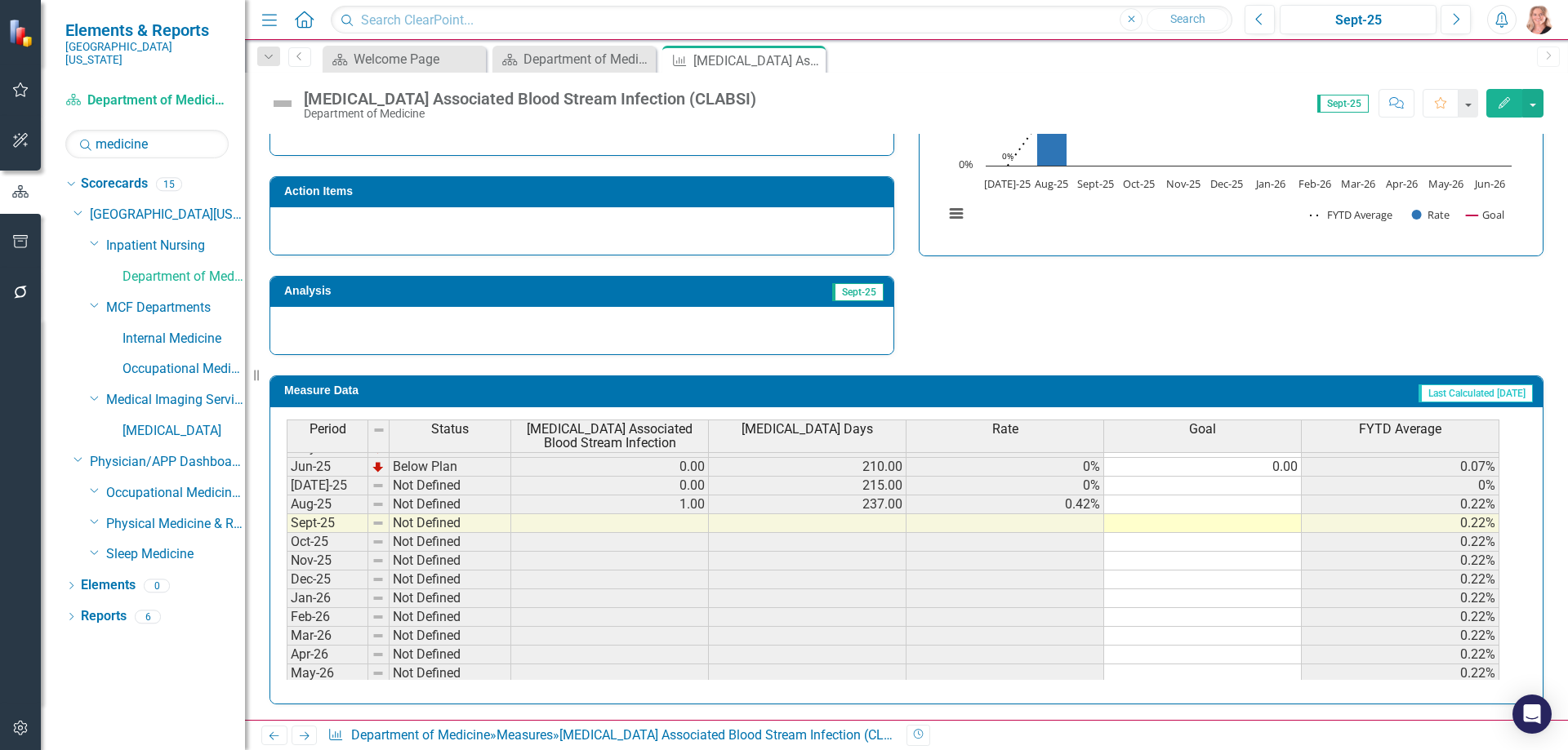
click at [1248, 468] on td "0.00" at bounding box center [1203, 467] width 198 height 19
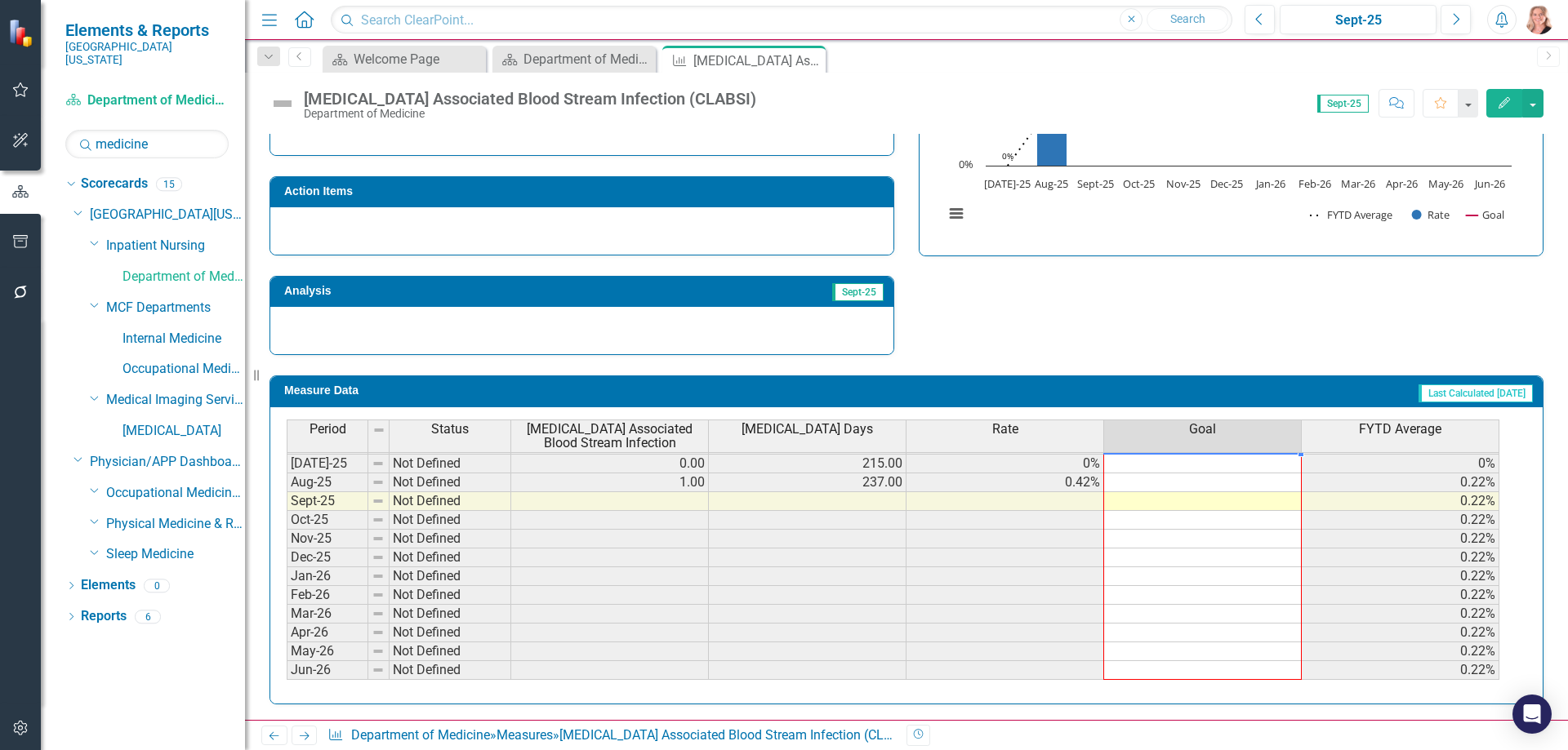
drag, startPoint x: 1300, startPoint y: 477, endPoint x: 1301, endPoint y: 665, distance: 187.8
click at [287, 699] on div at bounding box center [287, 699] width 0 height 0
type textarea "0"
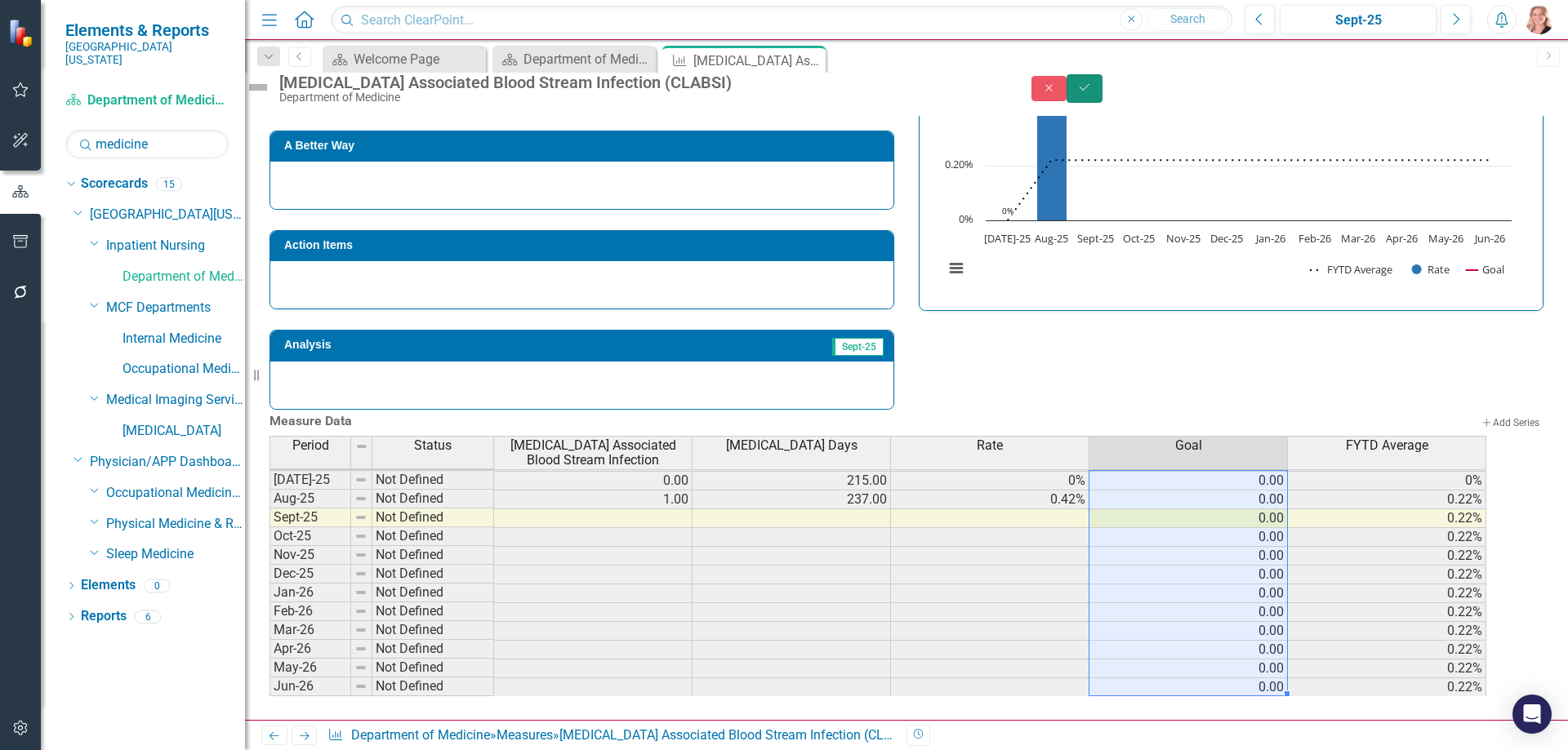
click at [1092, 91] on icon "Save" at bounding box center [1084, 87] width 15 height 11
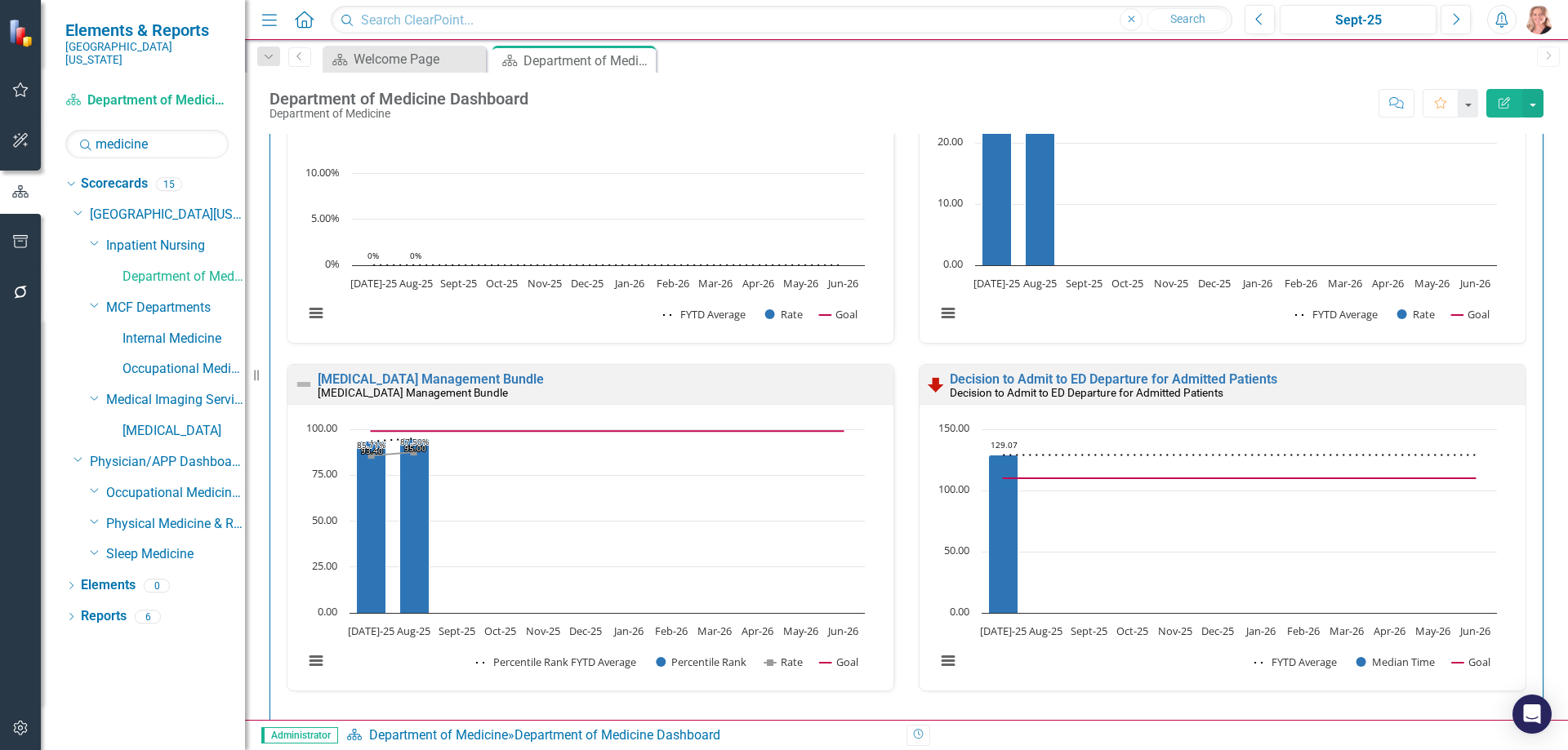
scroll to position [1061, 0]
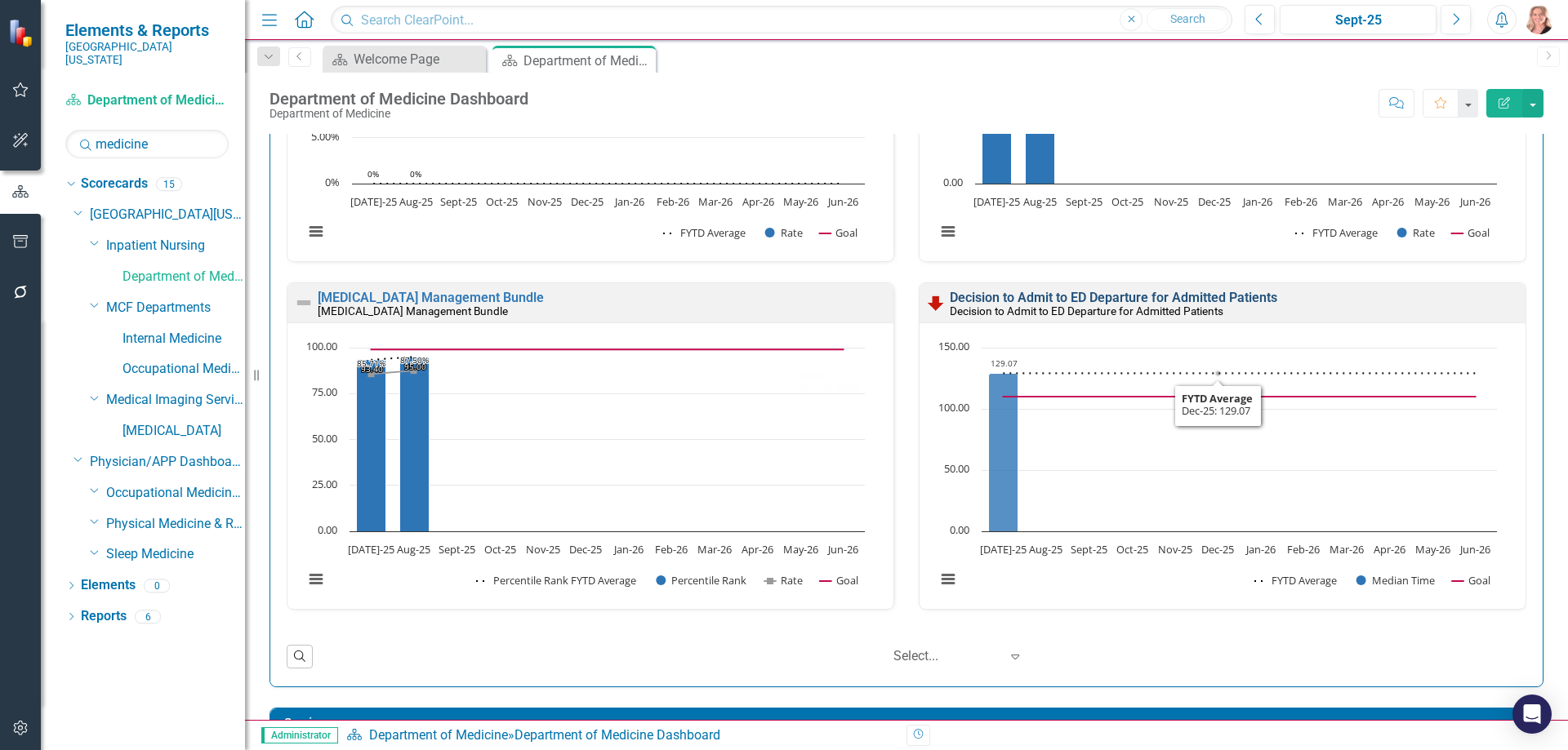
click at [1211, 296] on link "Decision to Admit to ED Departure for Admitted Patients" at bounding box center [1113, 298] width 327 height 16
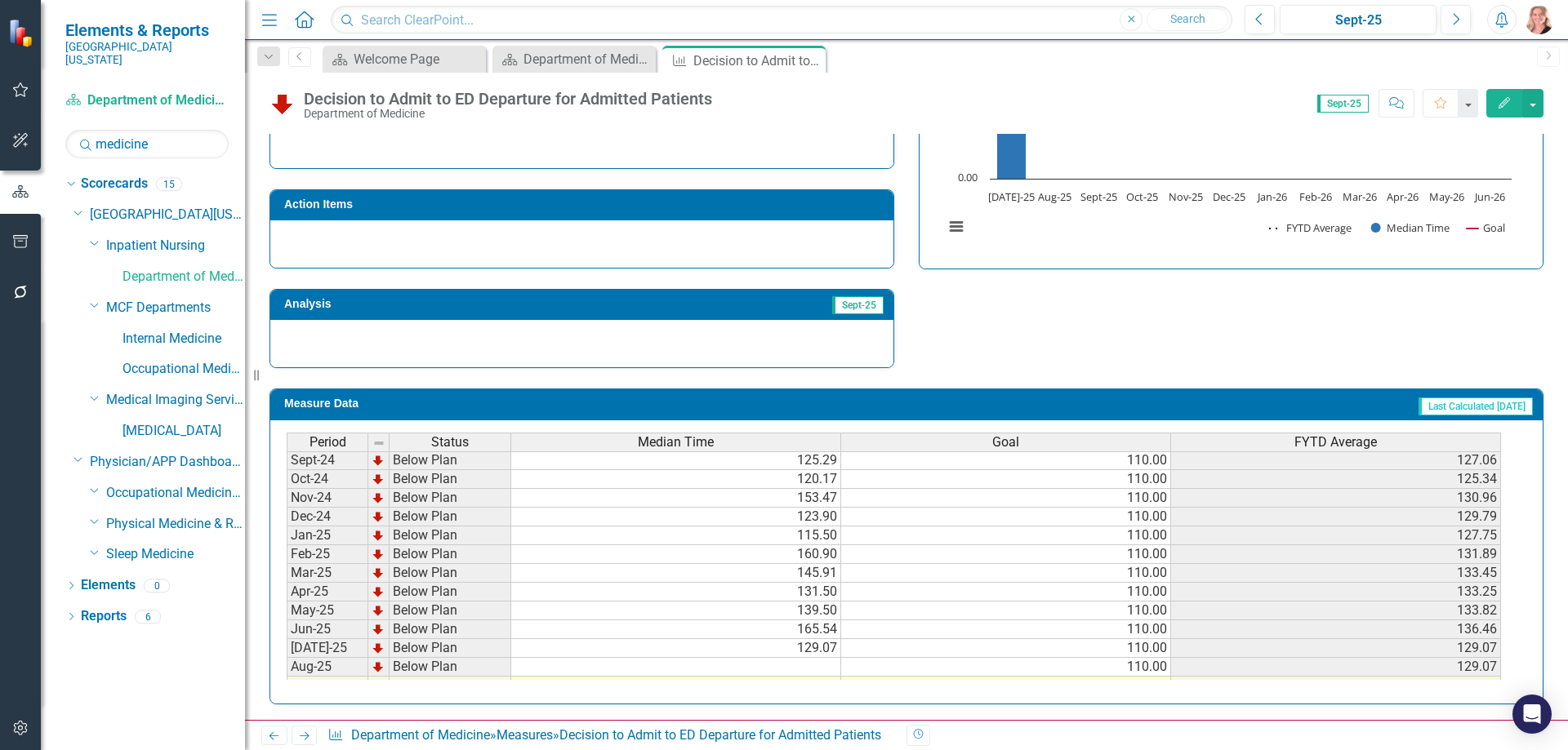
scroll to position [653, 0]
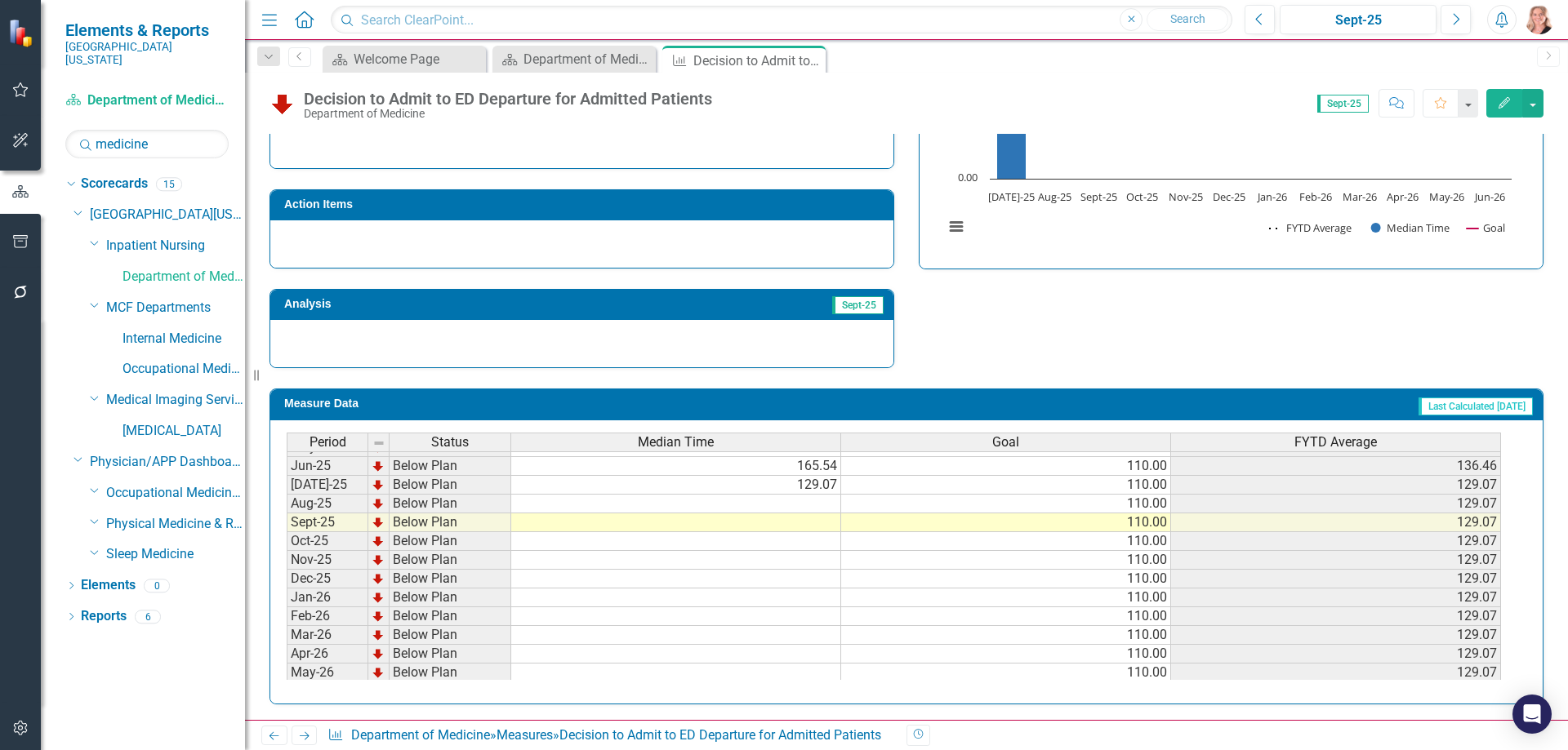
click at [756, 503] on tbody "Jan-24 On Target 107.77 110.00 102.59 Feb-24 On Target 124.29 110.00 105.30 Mar…" at bounding box center [894, 419] width 1214 height 564
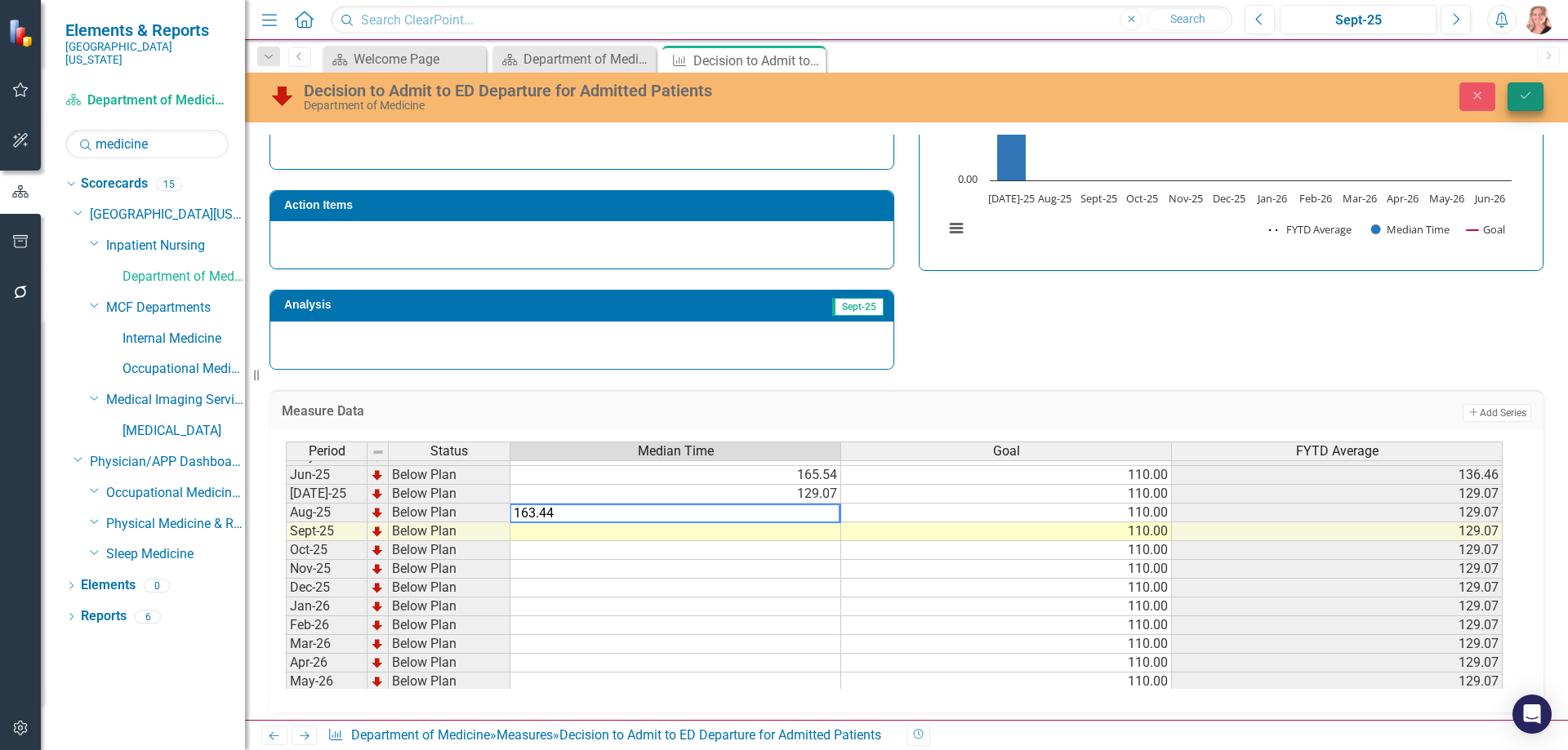
type textarea "163.44"
click at [1512, 109] on button "Save" at bounding box center [1525, 96] width 36 height 29
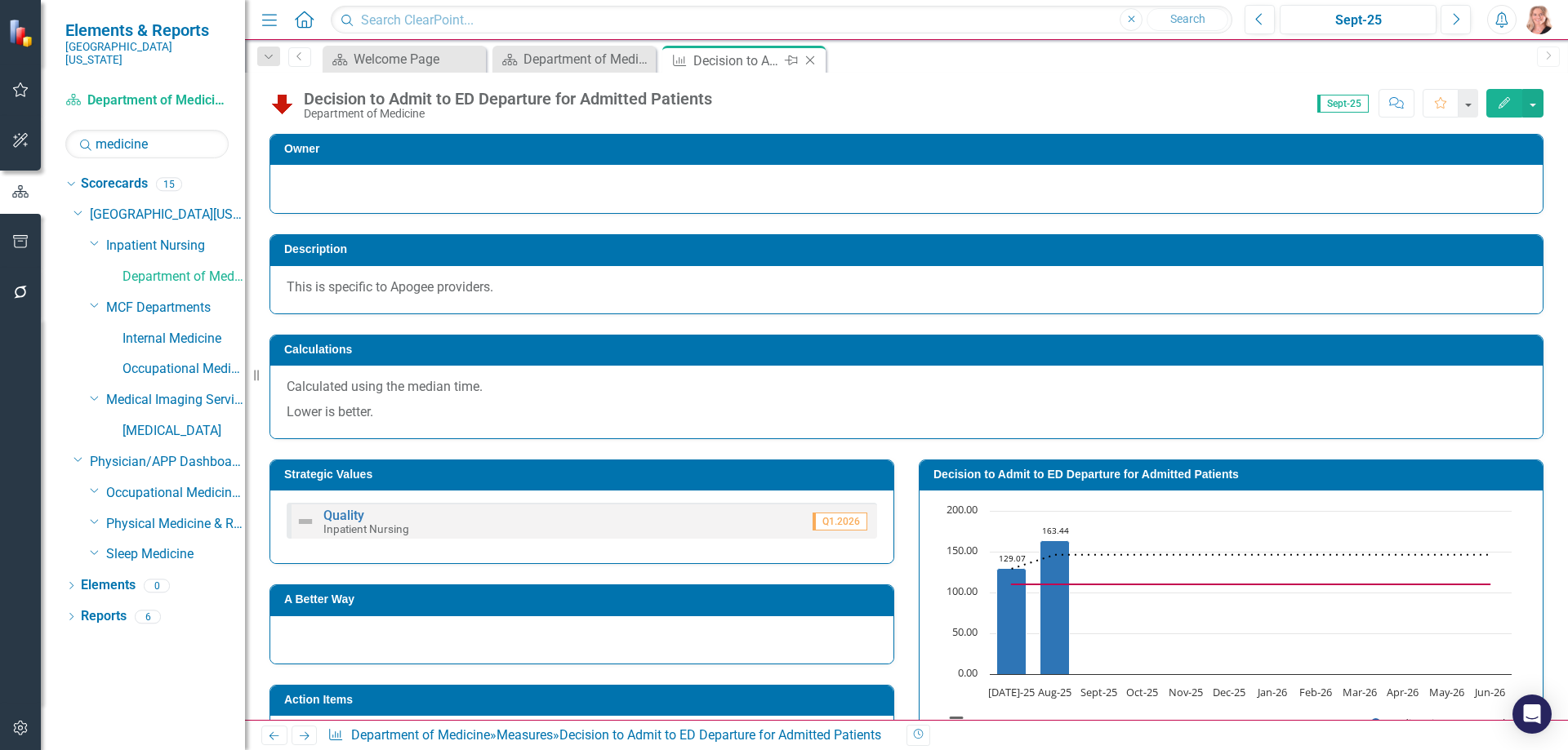
click at [812, 59] on icon at bounding box center [810, 60] width 9 height 9
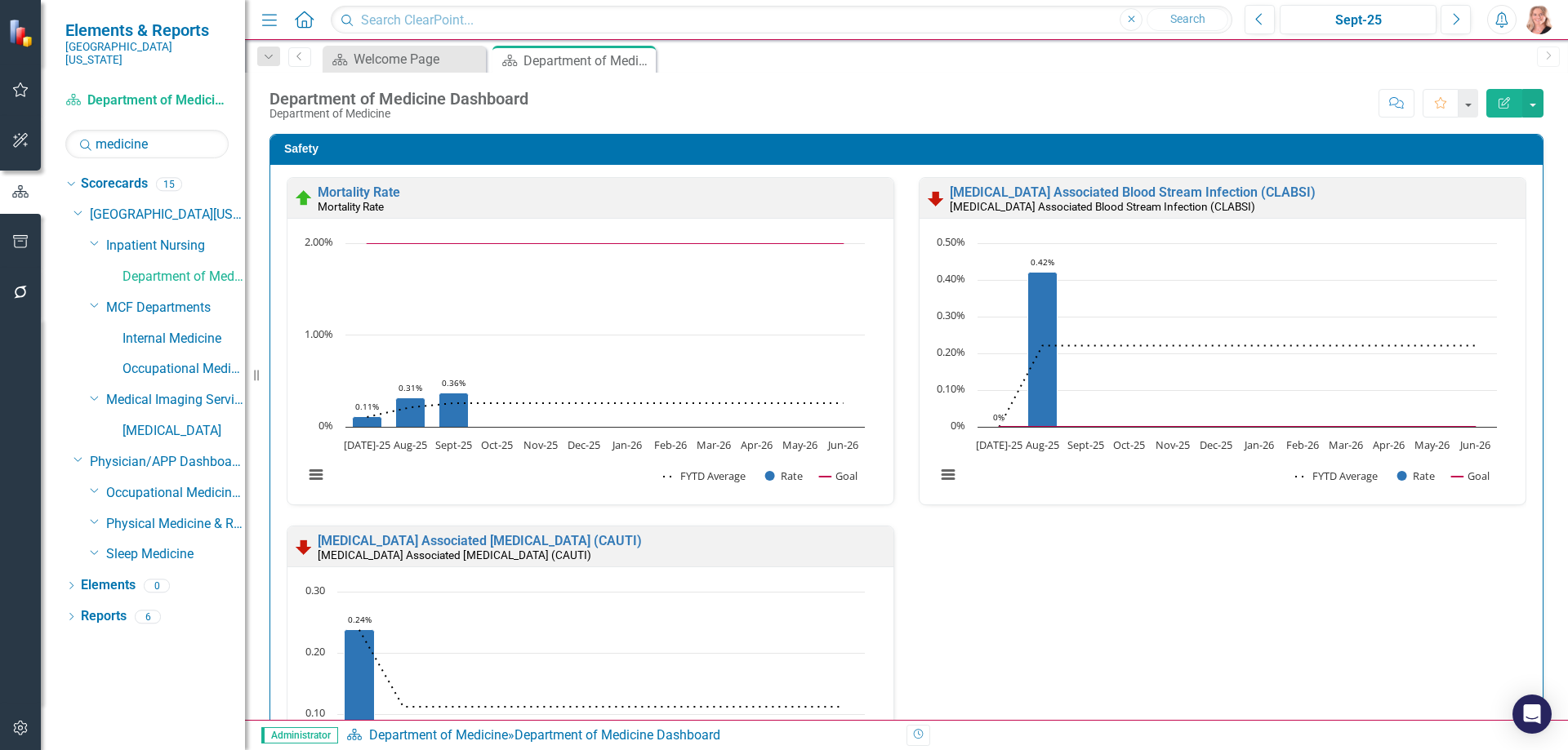
click at [1538, 268] on div "Safety Mortality Rate Mortality Rate Loading... Chart Combination chart with 3 …" at bounding box center [906, 522] width 1298 height 818
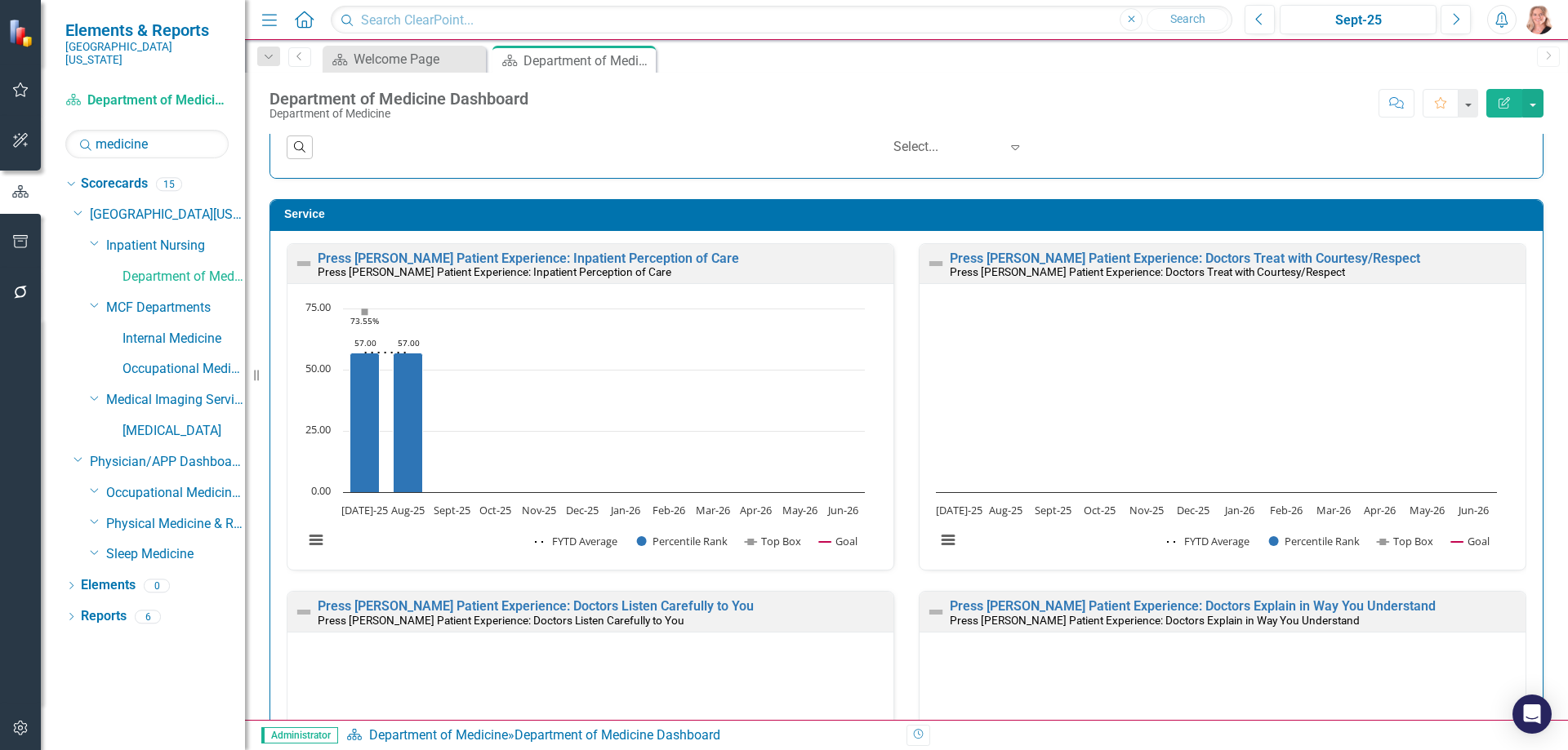
scroll to position [1551, 0]
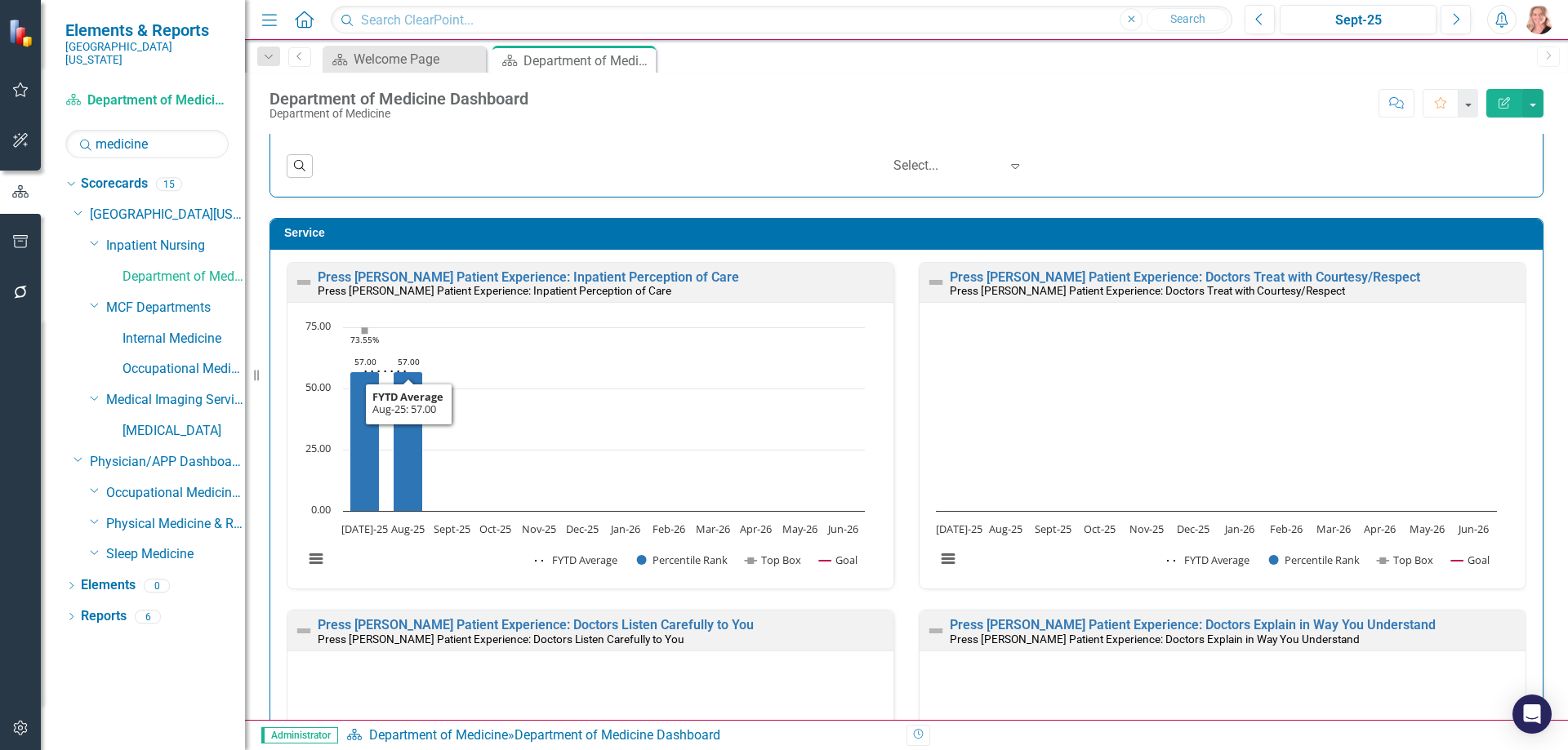
click at [583, 268] on div "Press [PERSON_NAME] Patient Experience: Inpatient Perception of Care Press [PER…" at bounding box center [590, 283] width 606 height 40
click at [583, 276] on link "Press [PERSON_NAME] Patient Experience: Inpatient Perception of Care" at bounding box center [528, 277] width 421 height 16
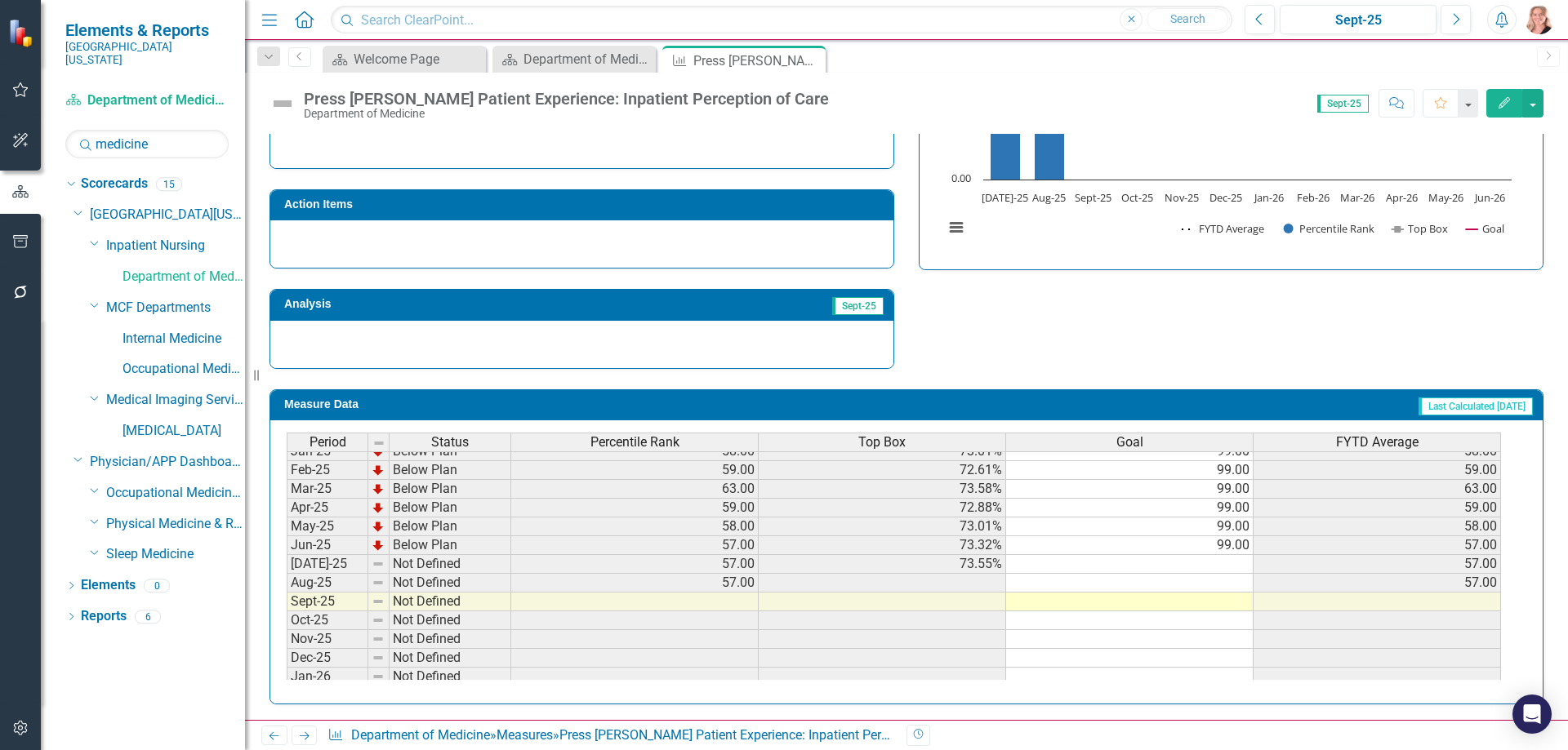
scroll to position [653, 0]
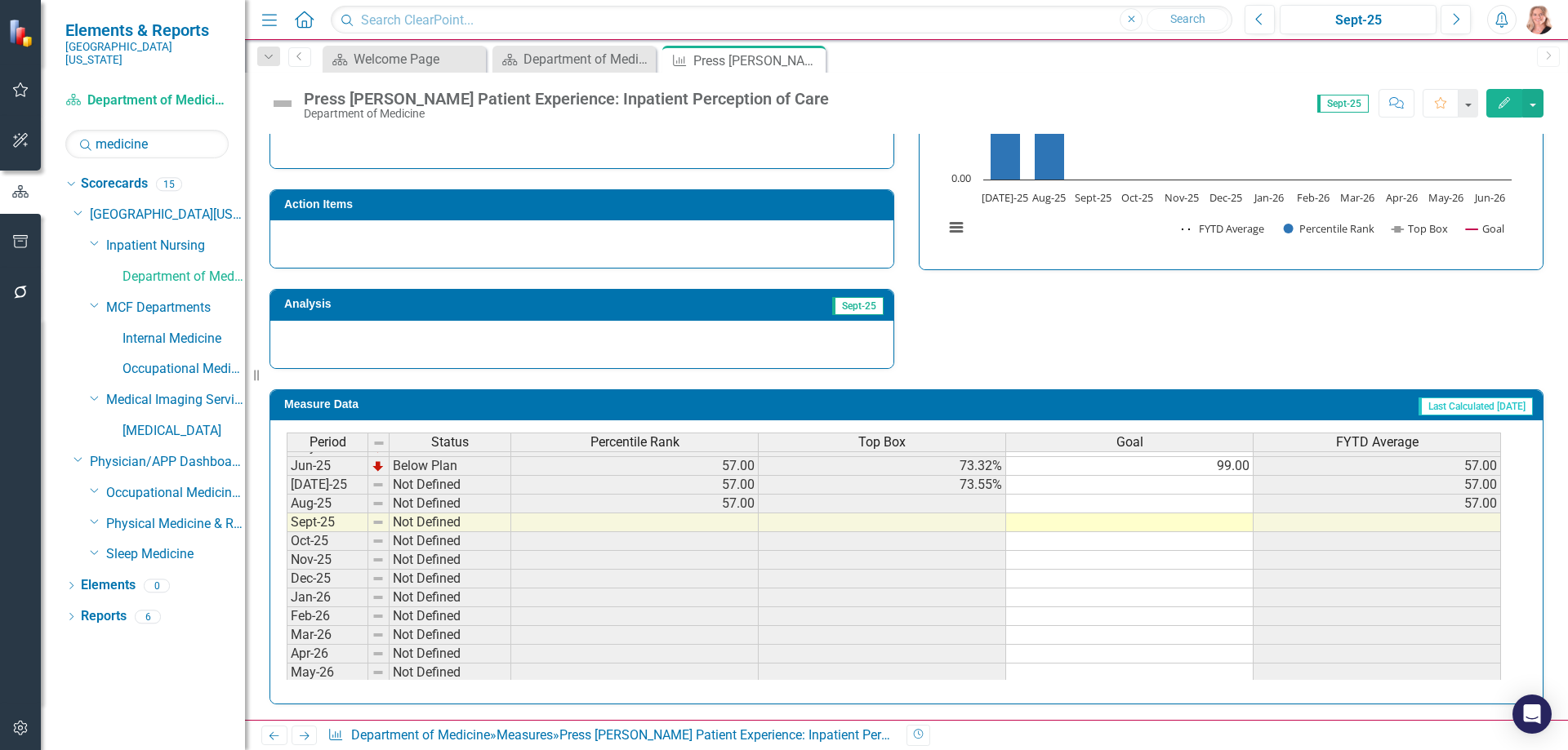
click at [1213, 469] on td "99.00" at bounding box center [1129, 466] width 247 height 19
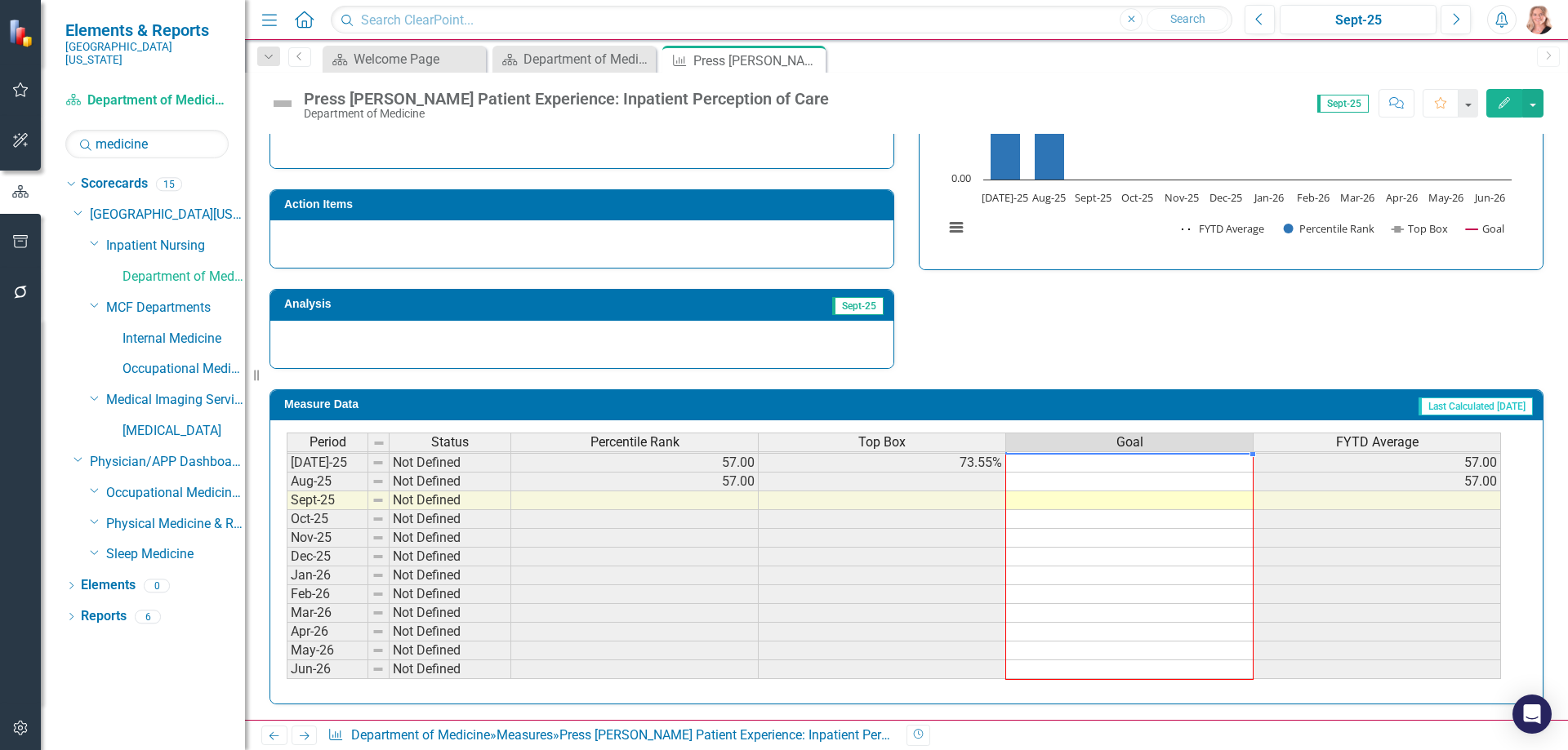
drag, startPoint x: 1252, startPoint y: 477, endPoint x: 1244, endPoint y: 678, distance: 201.0
click at [287, 678] on div "Period Status Percentile Rank Top Box Goal FYTD Average May-24 Below Plan 60.00…" at bounding box center [287, 425] width 0 height 509
type textarea "99"
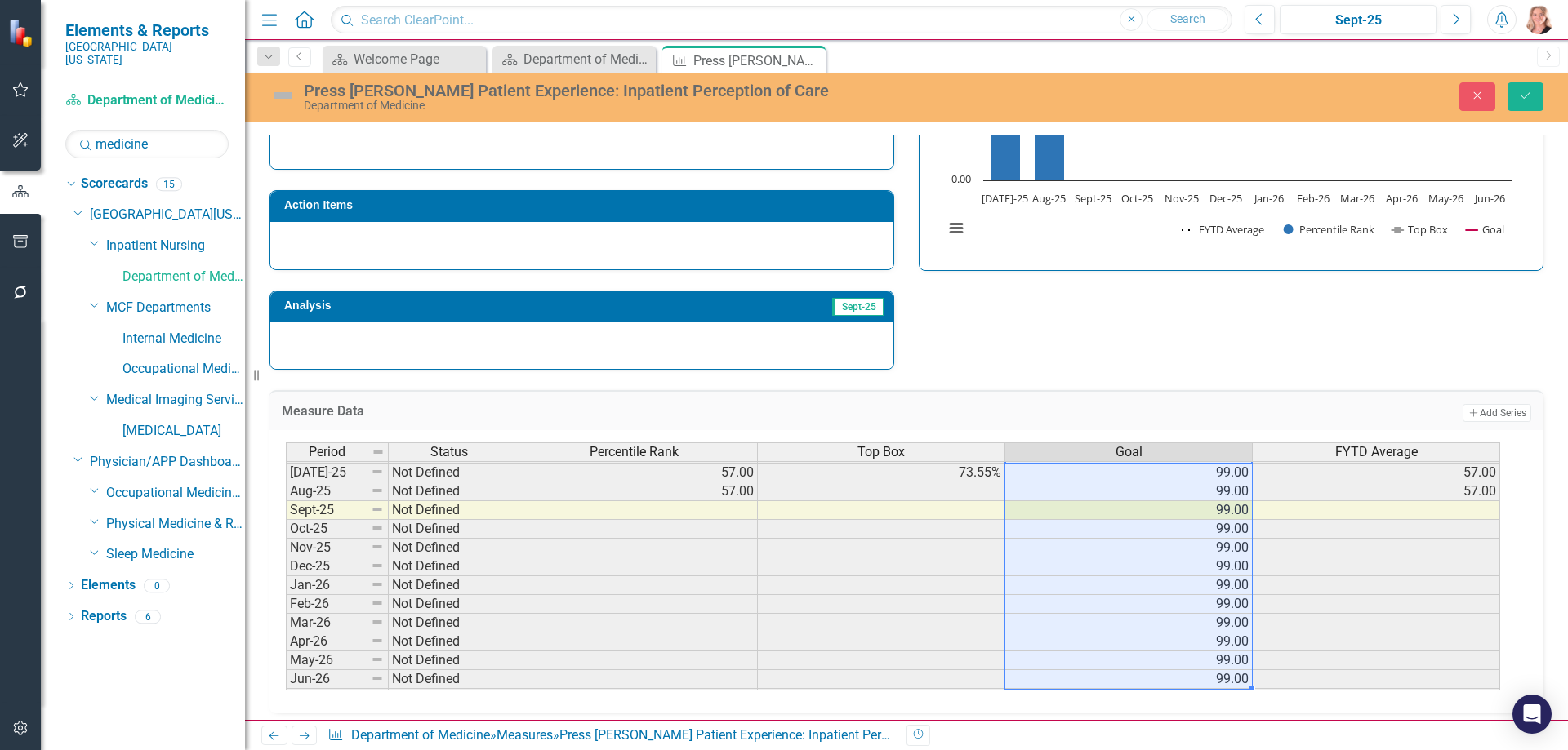
click at [1268, 358] on div "Strategic Values Service Inpatient Nursing Q1.2026 A Better Way Action Items An…" at bounding box center [906, 157] width 1298 height 425
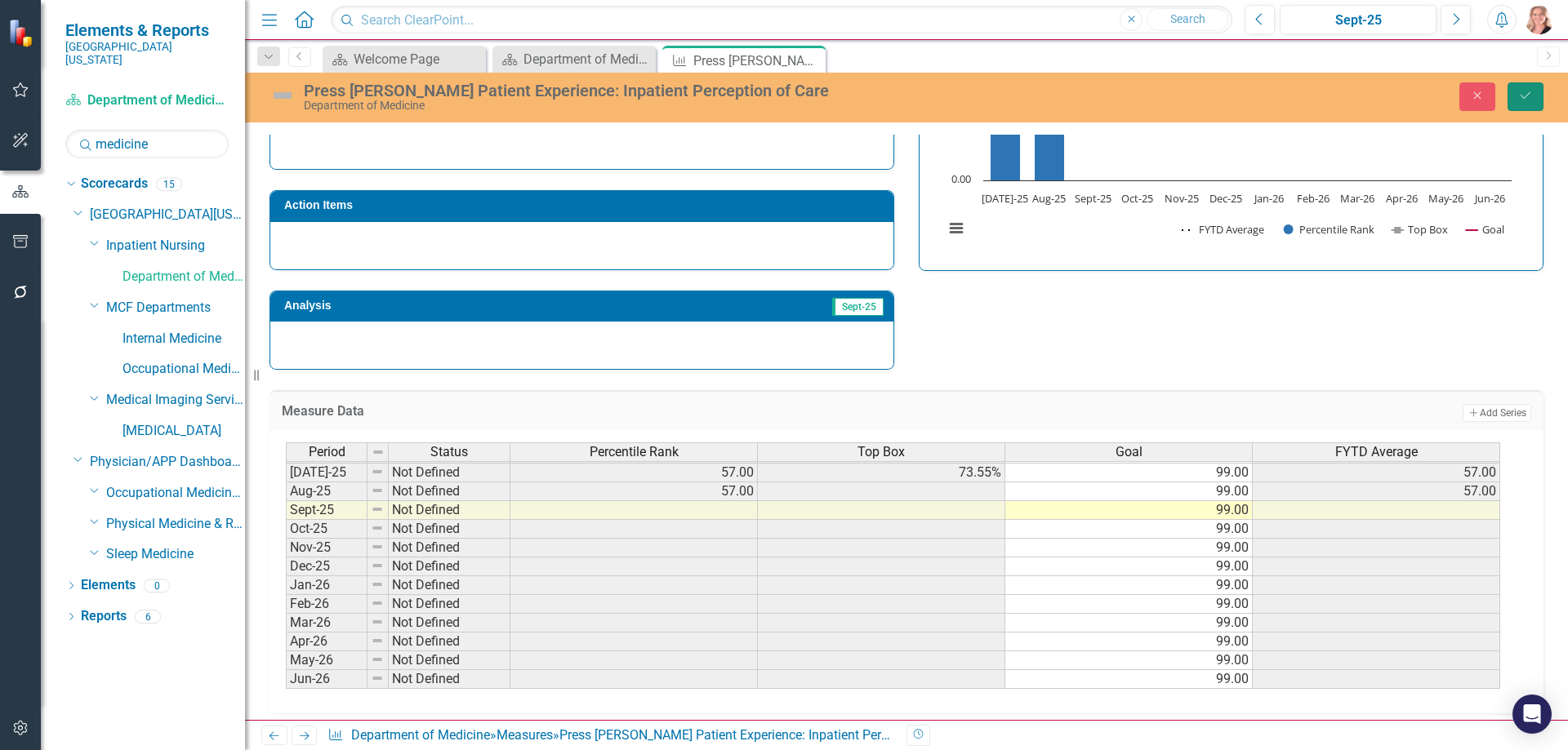
click at [1523, 97] on icon "Save" at bounding box center [1525, 95] width 15 height 11
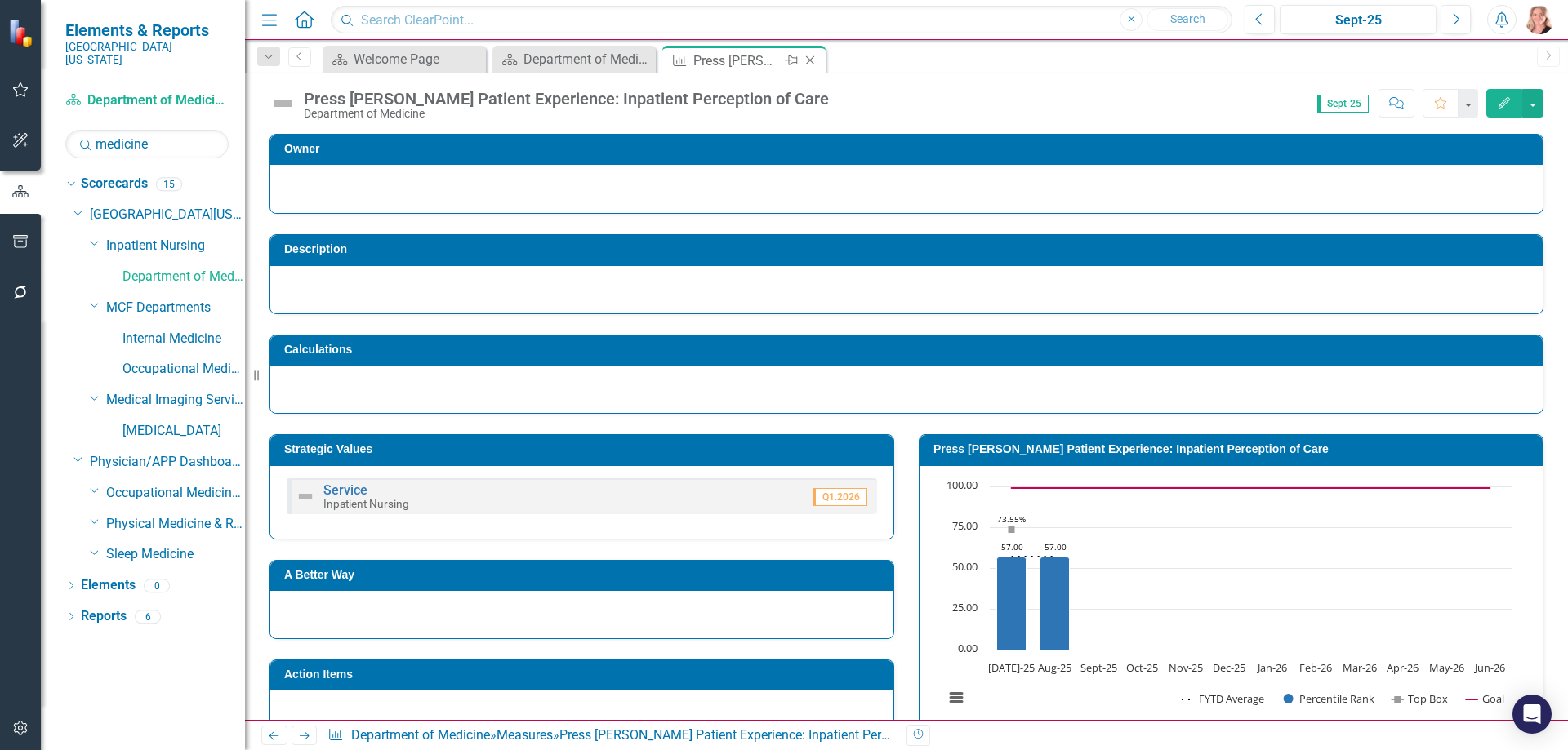
click at [812, 59] on icon "Close" at bounding box center [810, 60] width 16 height 13
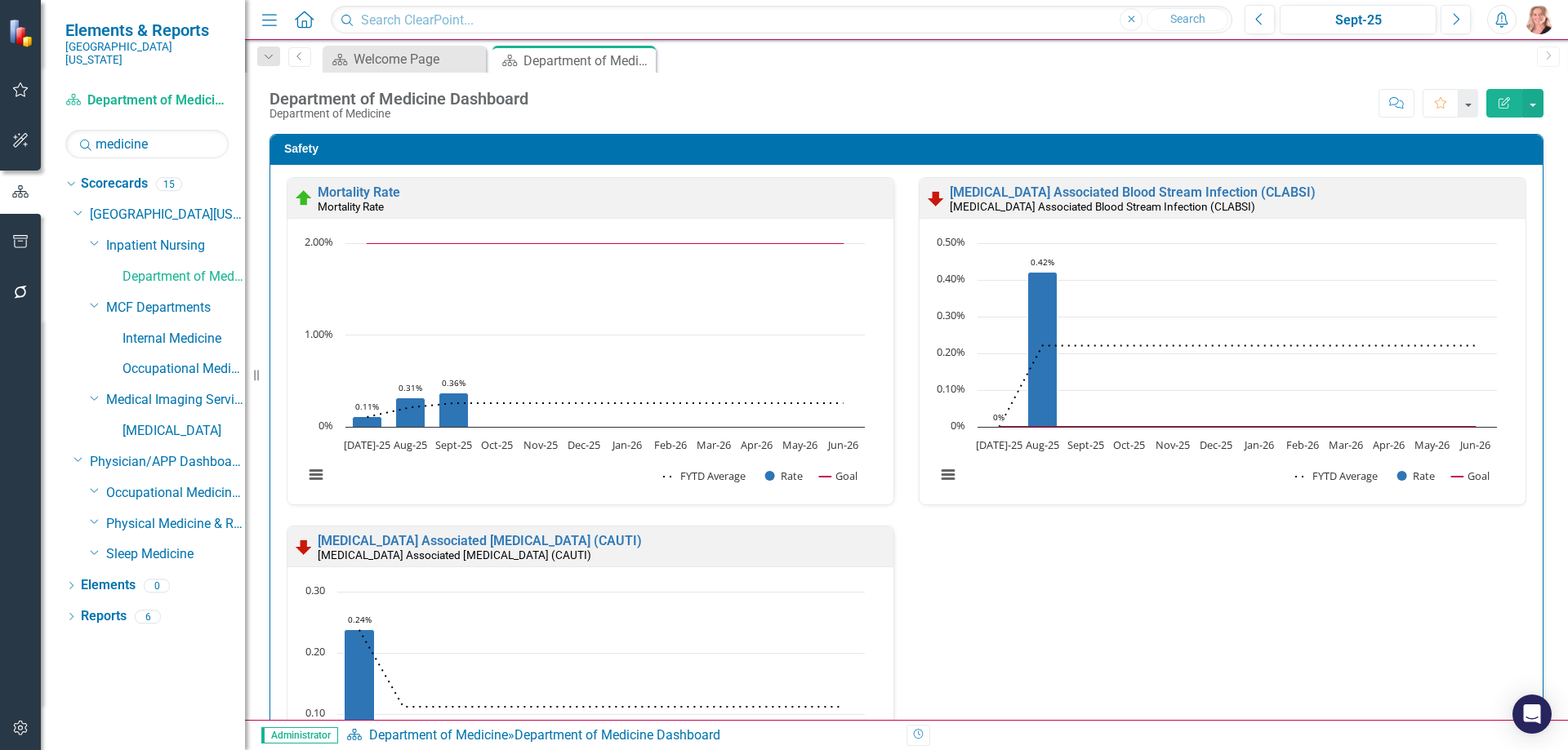
click at [1542, 260] on div "Safety Mortality Rate Mortality Rate Loading... Chart Combination chart with 3 …" at bounding box center [906, 522] width 1298 height 818
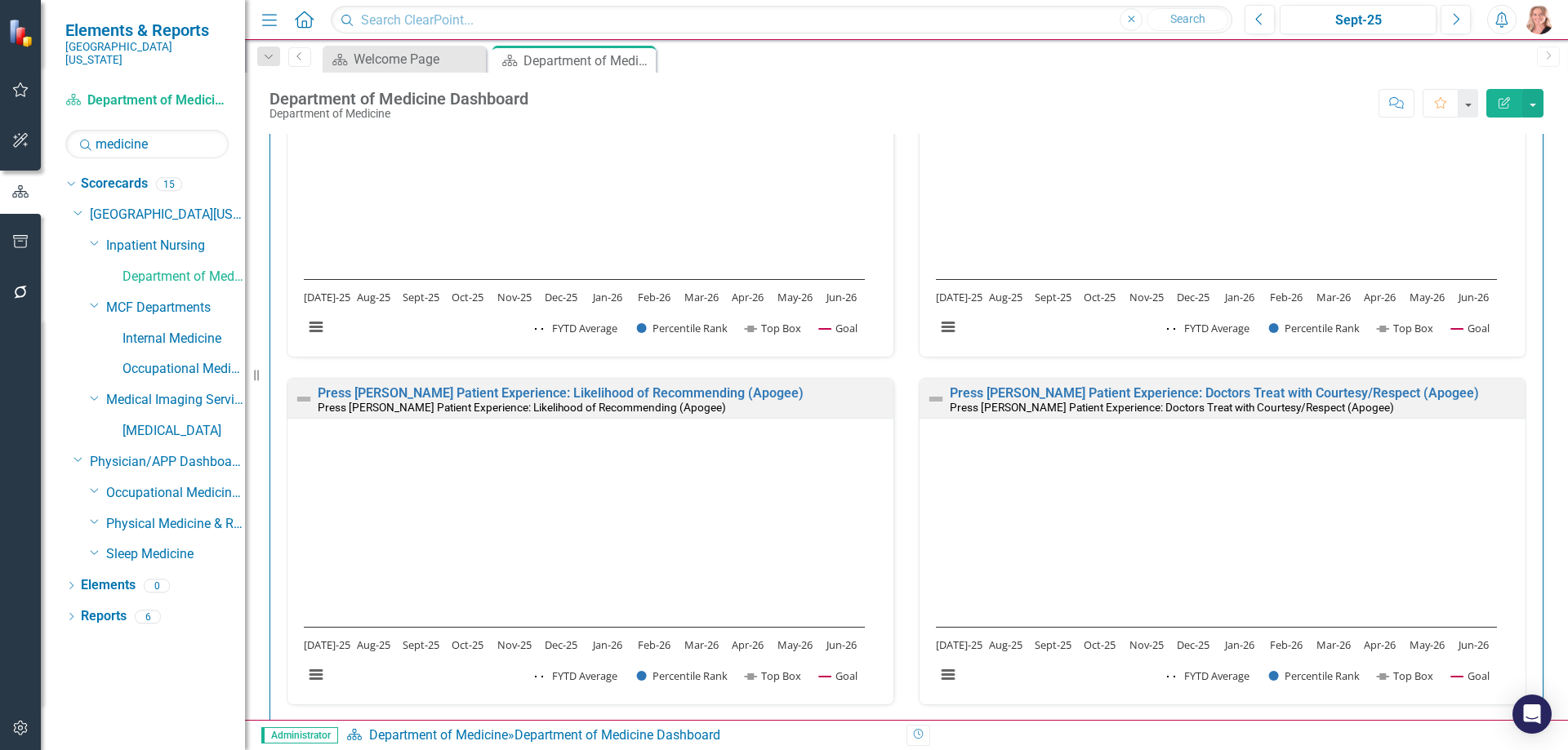
scroll to position [2137, 0]
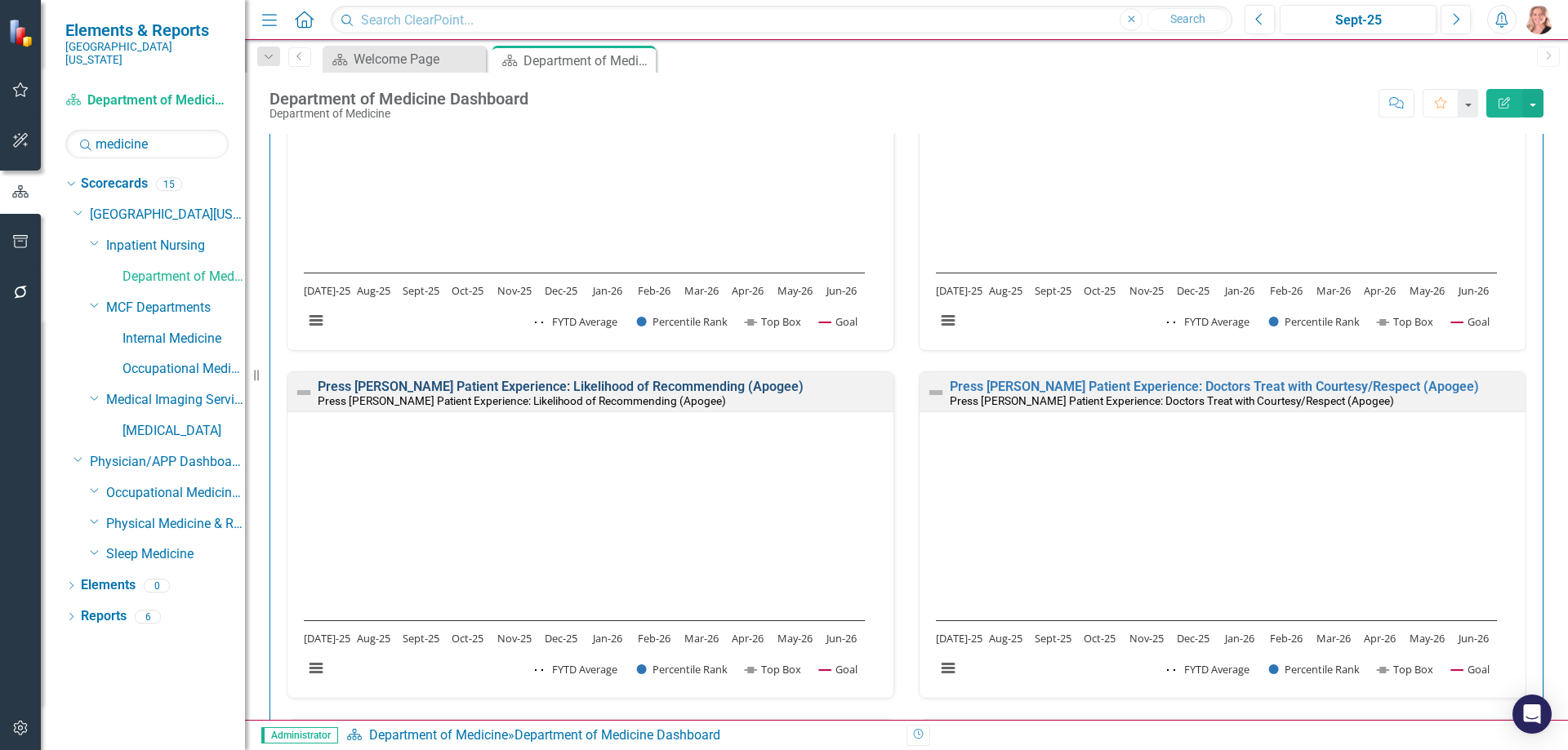
click at [710, 389] on link "Press [PERSON_NAME] Patient Experience: Likelihood of Recommending (Apogee)" at bounding box center [561, 387] width 486 height 16
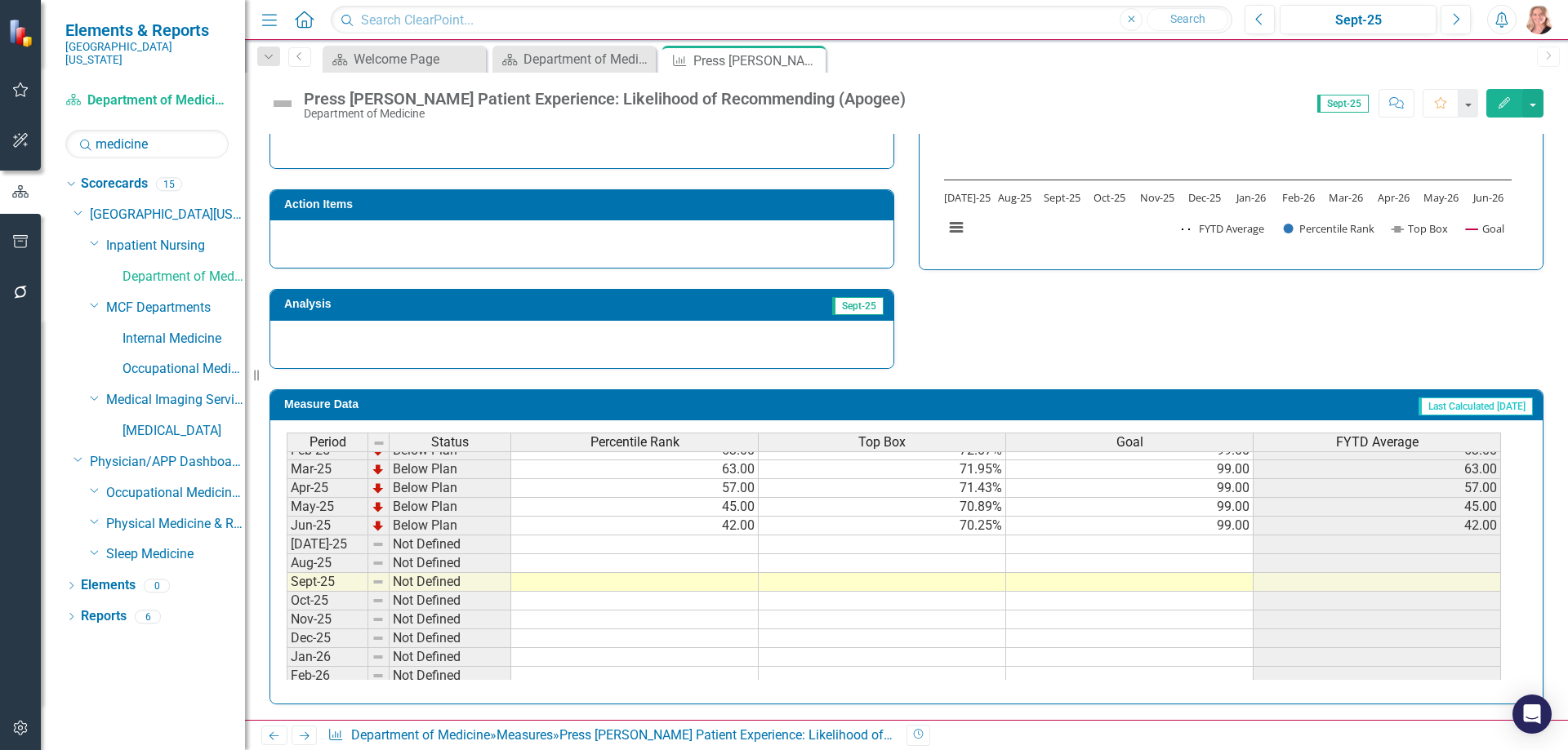
click at [1189, 526] on tbody "Jan-24 Not Defined Feb-24 Not Defined Mar-24 Not Defined Apr-24 Not Defined May…" at bounding box center [894, 479] width 1214 height 564
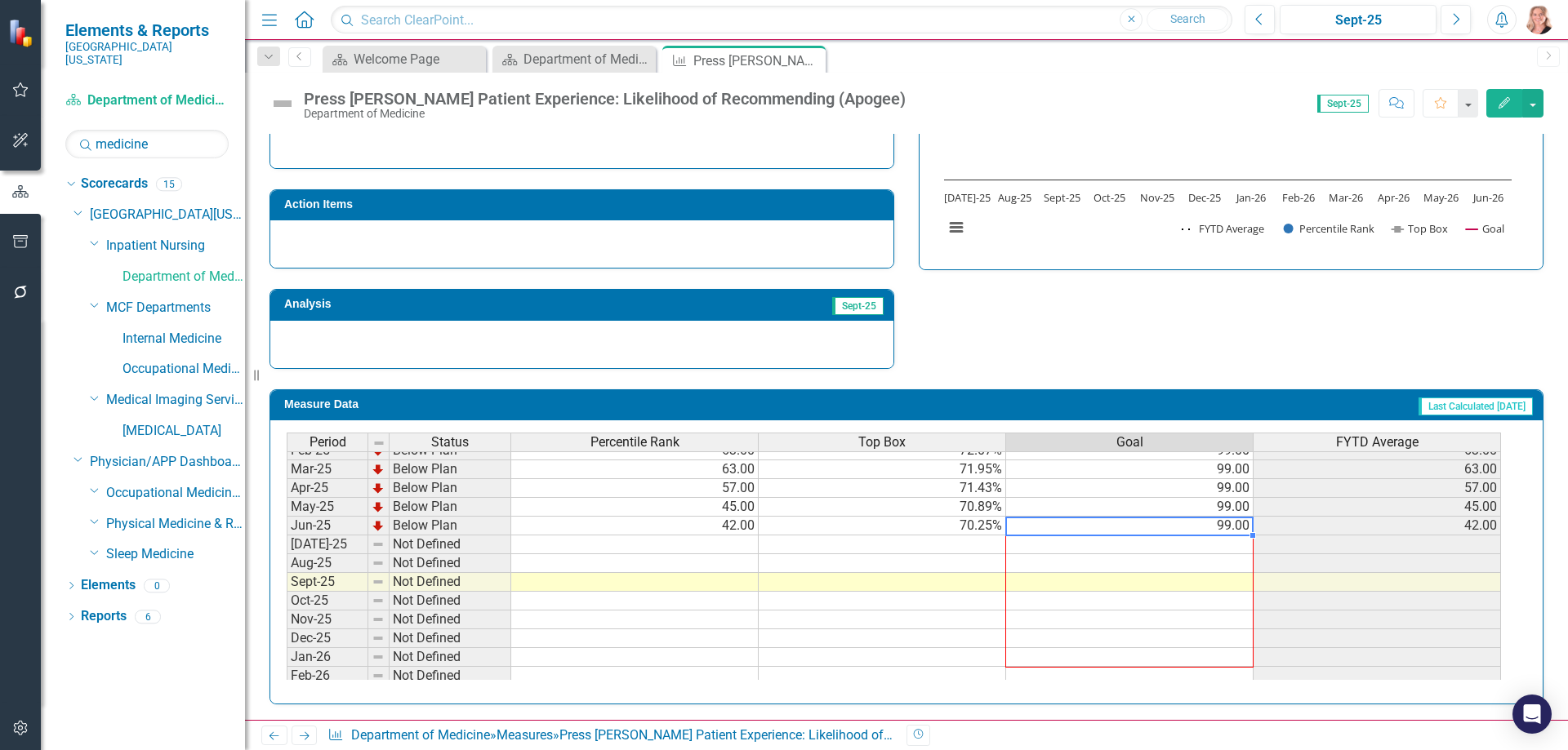
scroll to position [675, 0]
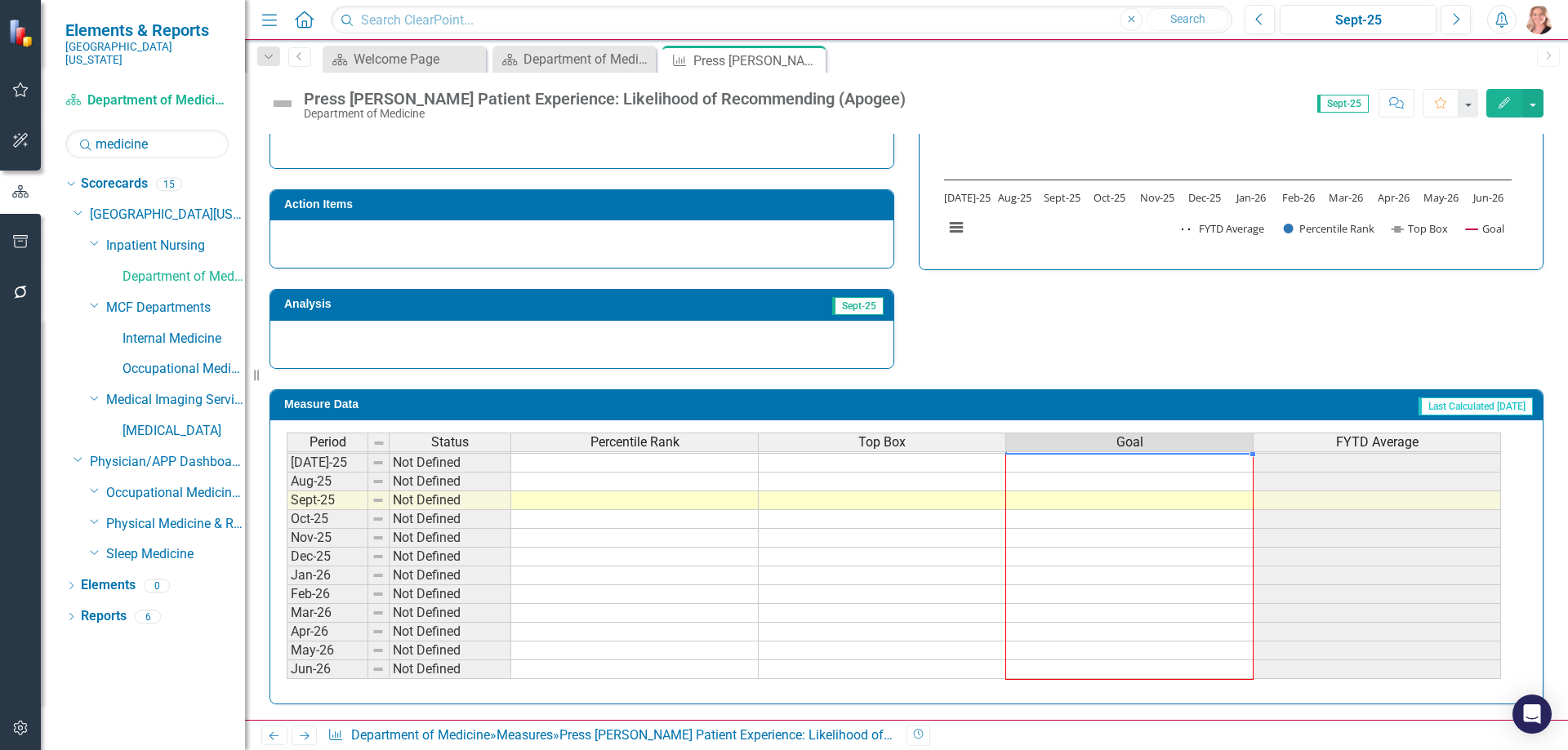
drag, startPoint x: 1252, startPoint y: 537, endPoint x: 1249, endPoint y: 680, distance: 142.9
click at [287, 679] on div at bounding box center [287, 679] width 0 height 0
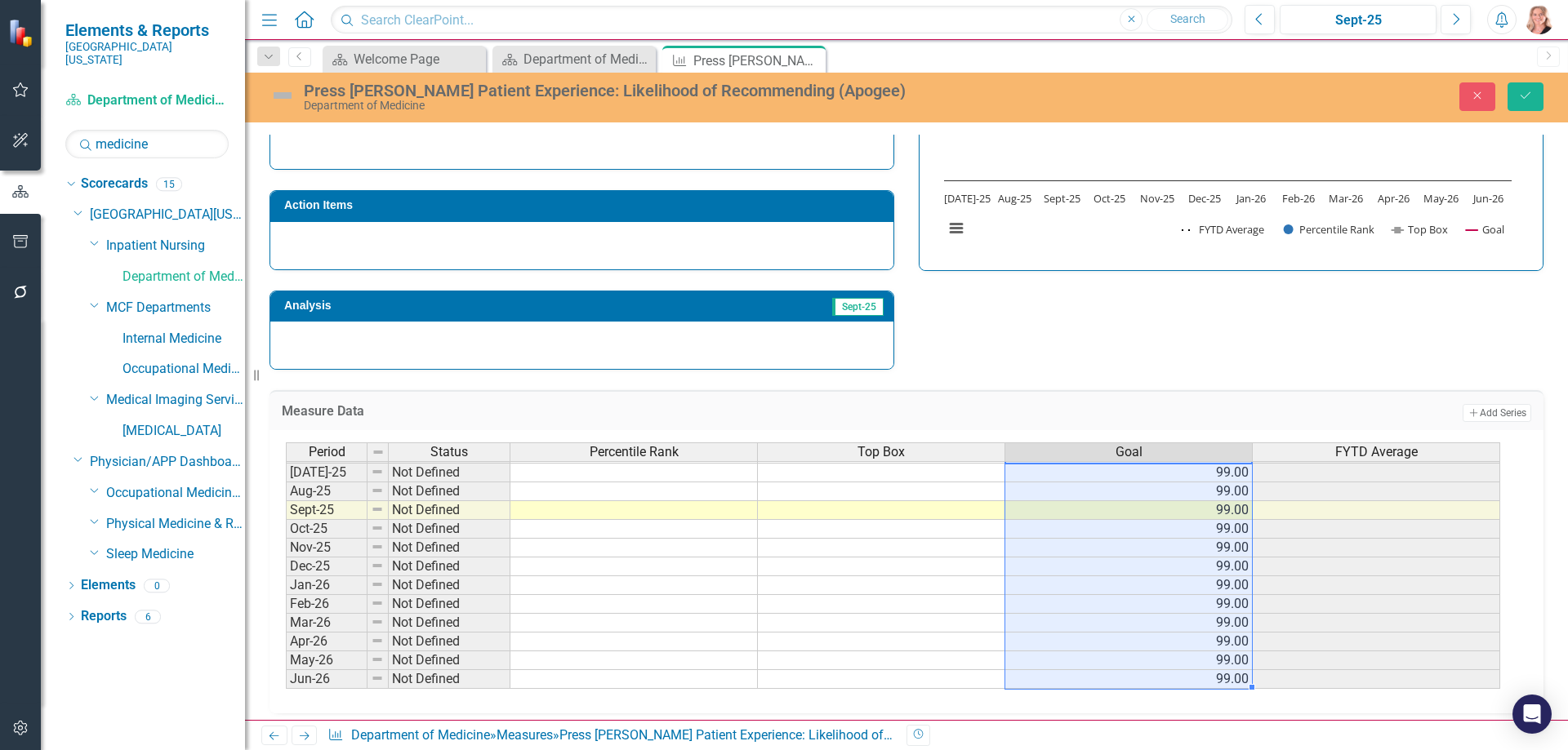
click at [1029, 336] on div "Strategic Values Service Inpatient Nursing Q1.2026 A Better Way Action Items An…" at bounding box center [906, 157] width 1298 height 425
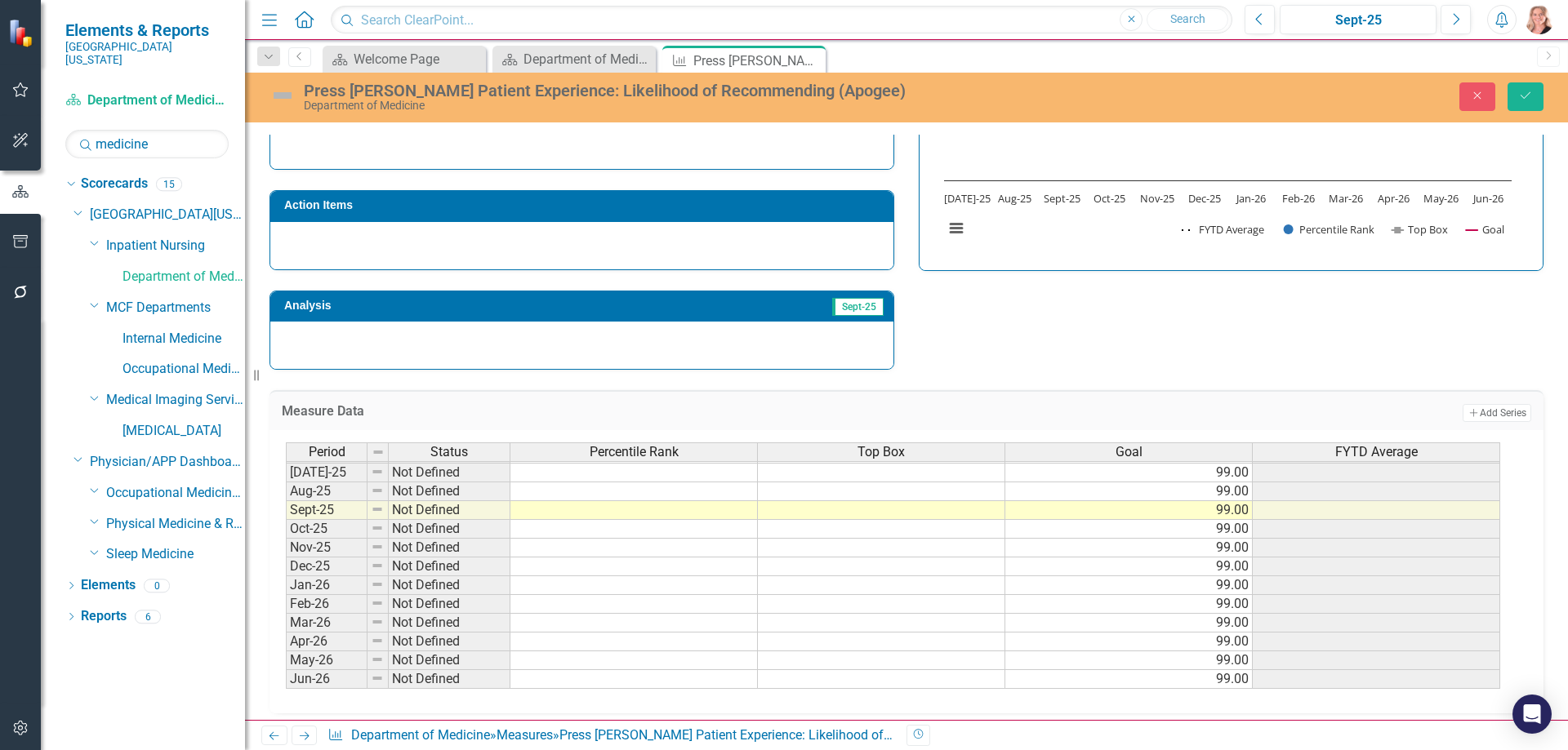
click at [546, 515] on td at bounding box center [633, 510] width 247 height 19
click at [548, 496] on td at bounding box center [633, 492] width 247 height 19
type textarea "40"
type textarea "69.87"
click at [1519, 107] on button "Save" at bounding box center [1525, 96] width 36 height 29
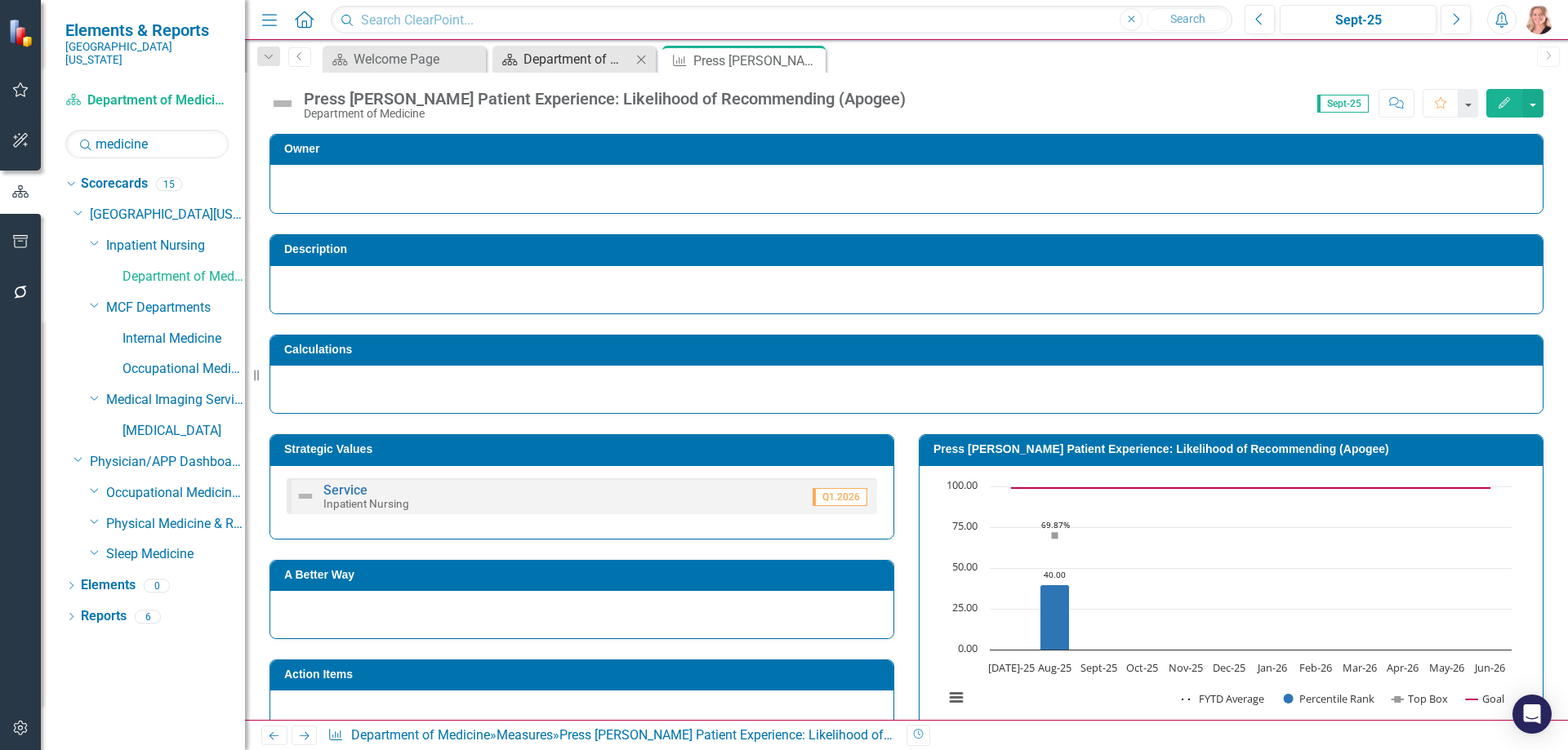
click at [581, 56] on div "Department of Medicine Dashboard" at bounding box center [577, 59] width 108 height 20
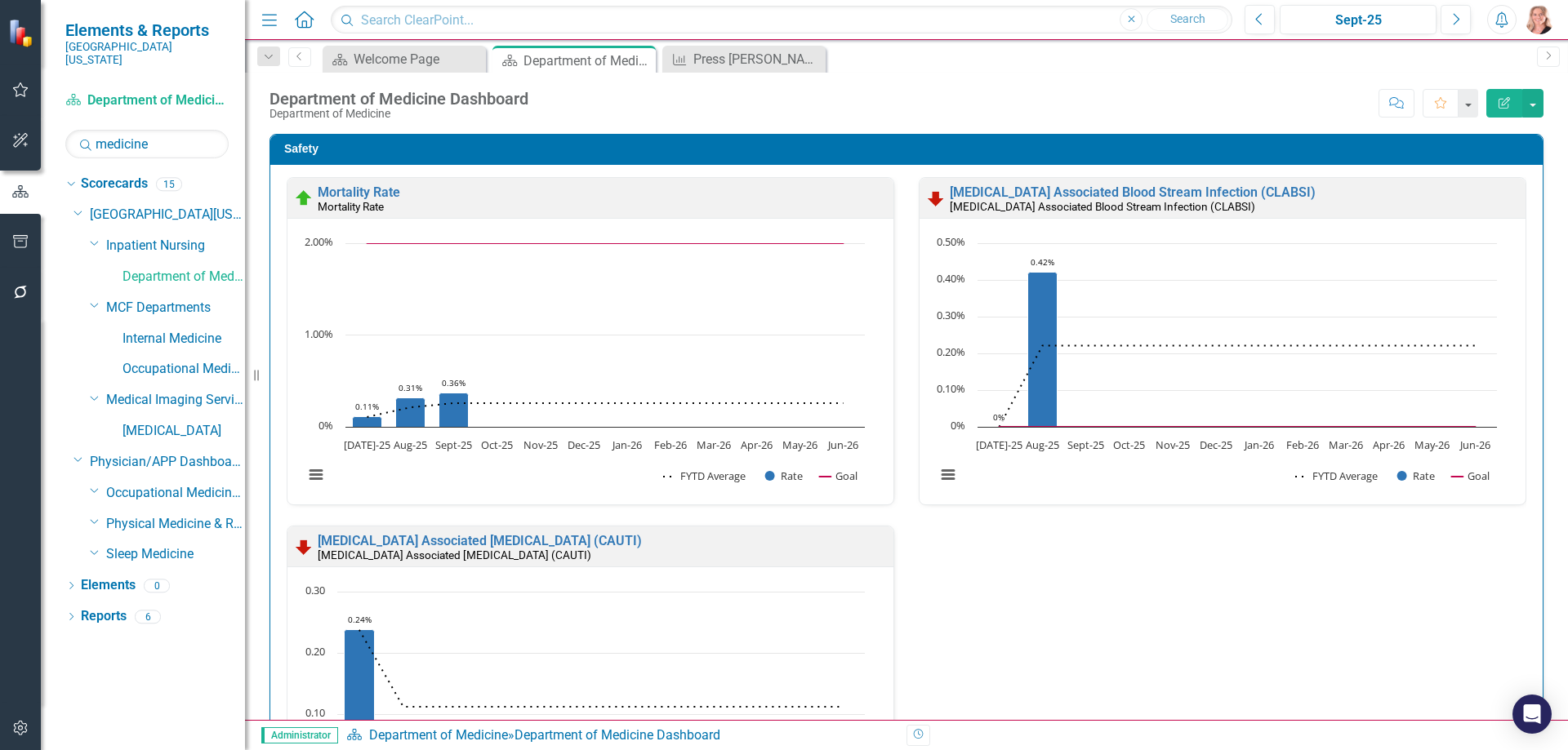
click at [1533, 340] on div "Safety Mortality Rate Mortality Rate Loading... Chart Combination chart with 3 …" at bounding box center [906, 522] width 1298 height 818
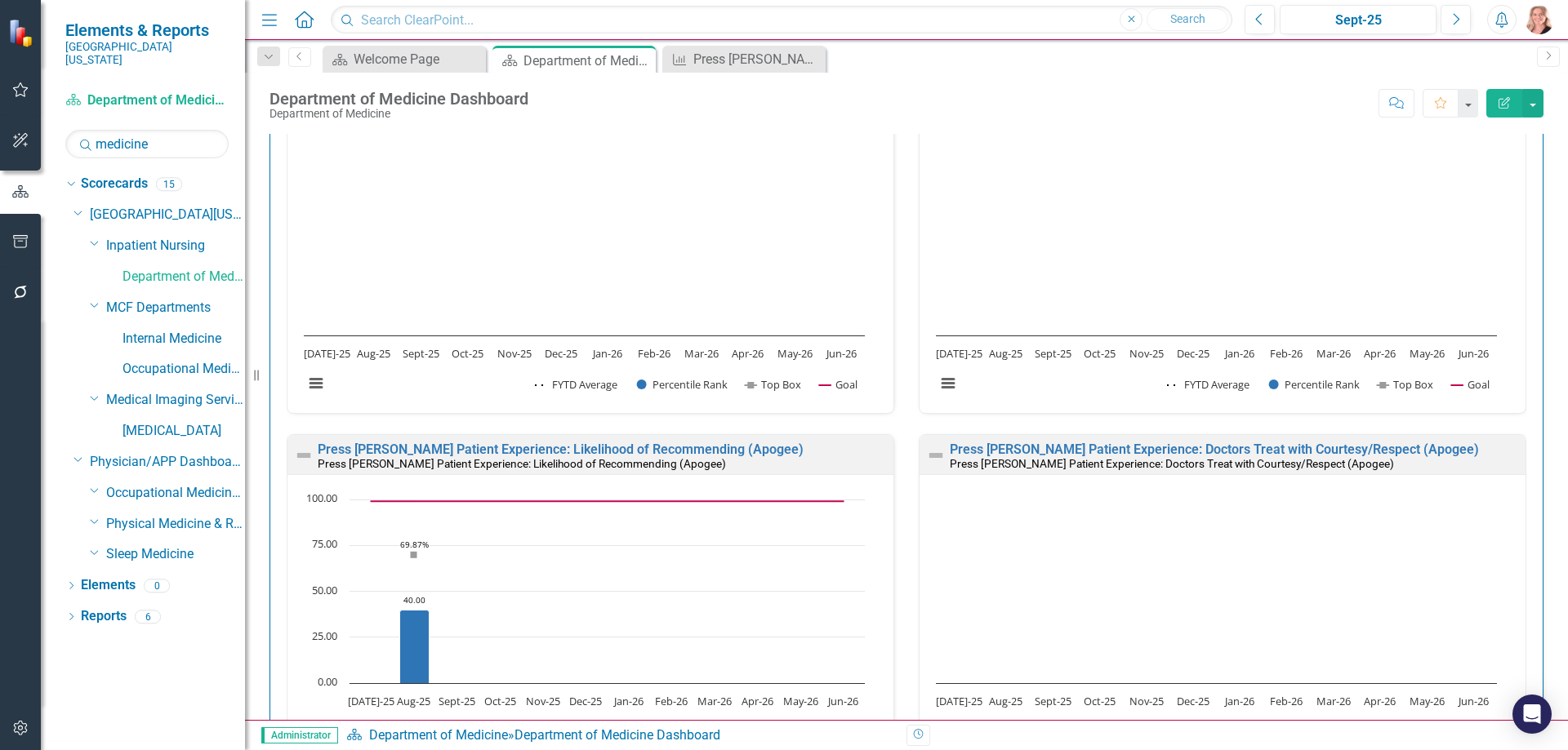
scroll to position [2204, 0]
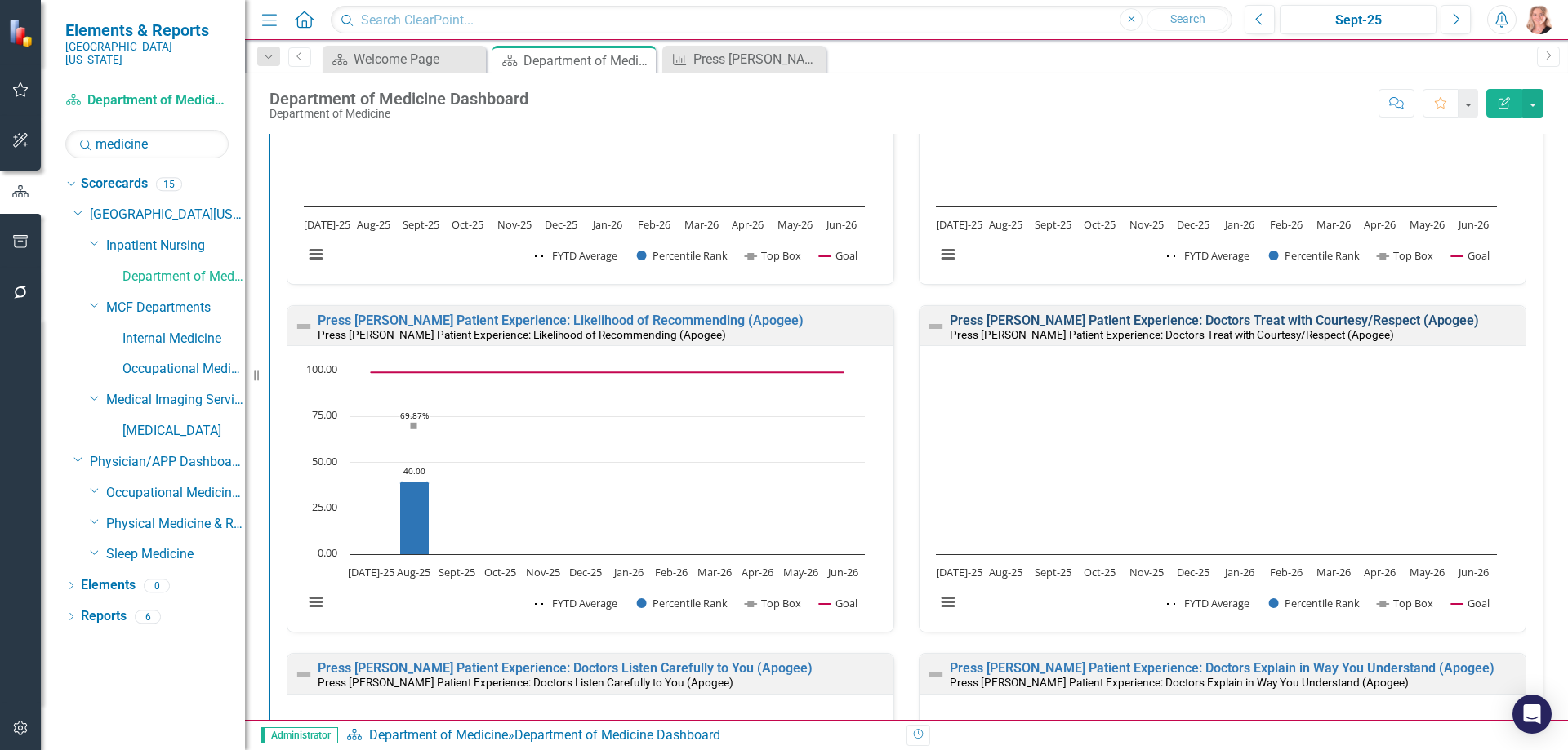
click at [1369, 322] on link "Press [PERSON_NAME] Patient Experience: Doctors Treat with Courtesy/Respect (Ap…" at bounding box center [1214, 321] width 529 height 16
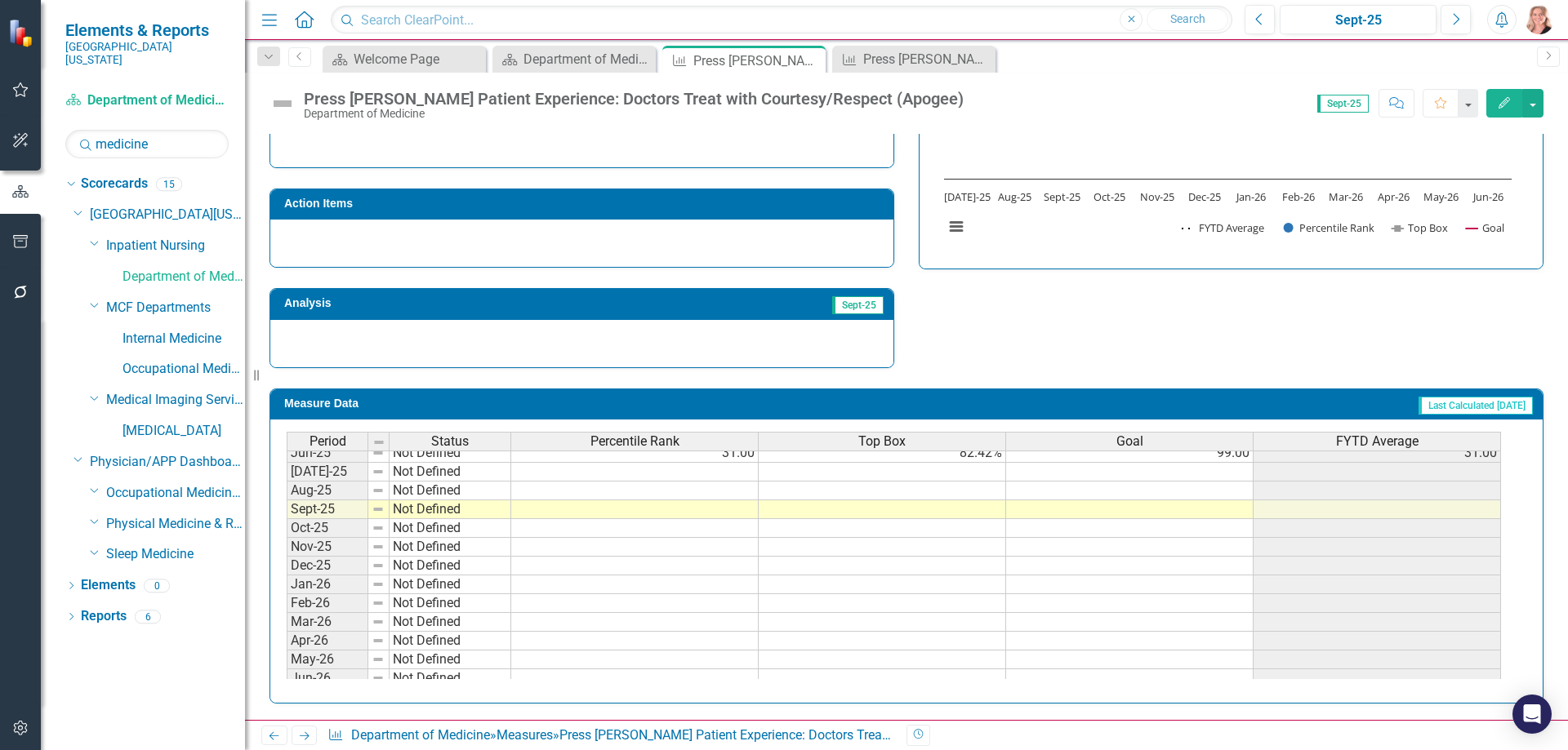
scroll to position [675, 0]
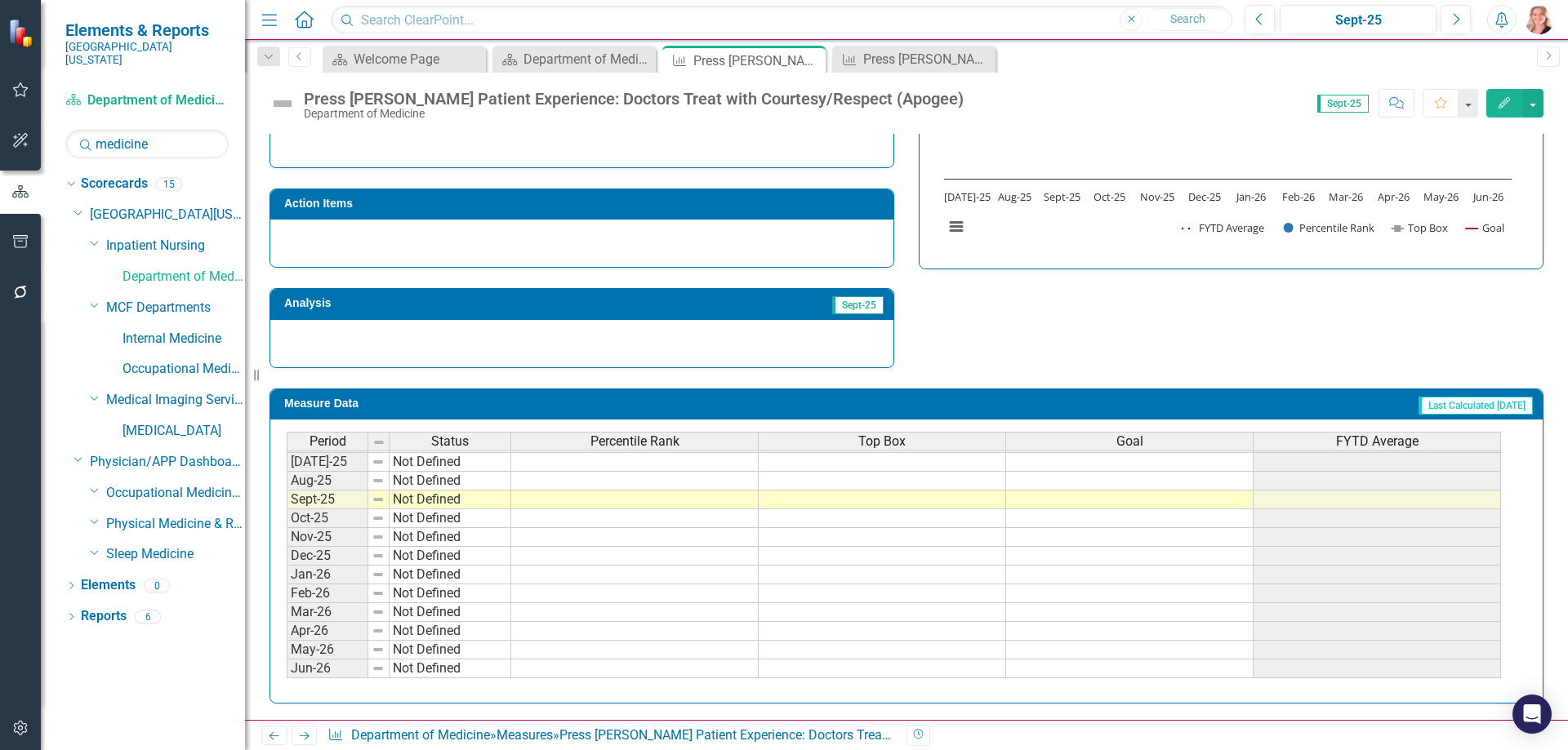
click at [686, 483] on tbody "Mar-24 Not Defined Apr-24 Not Defined May-24 Not Defined Jun-24 Not Defined [DA…" at bounding box center [894, 415] width 1214 height 527
type textarea "32"
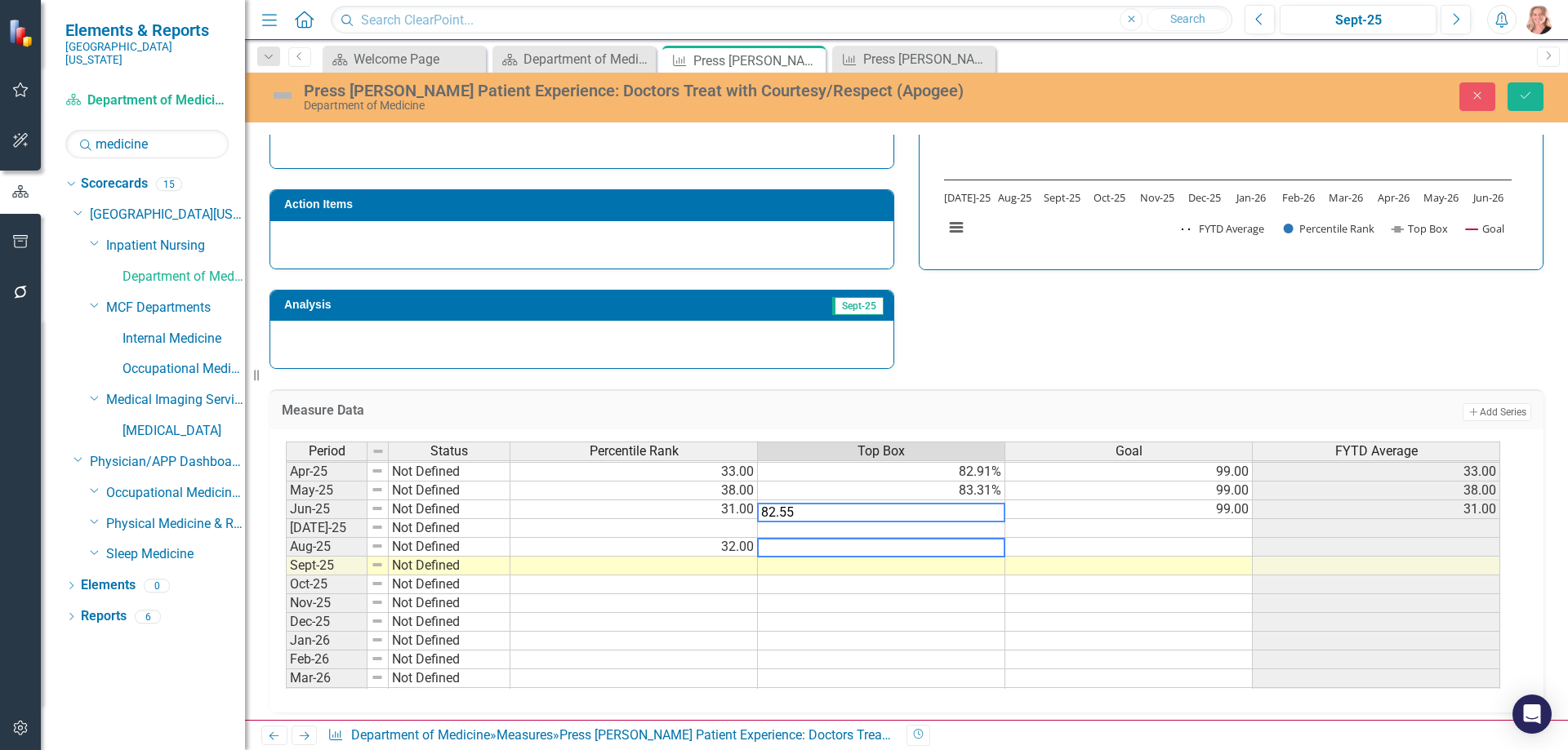
scroll to position [594, 0]
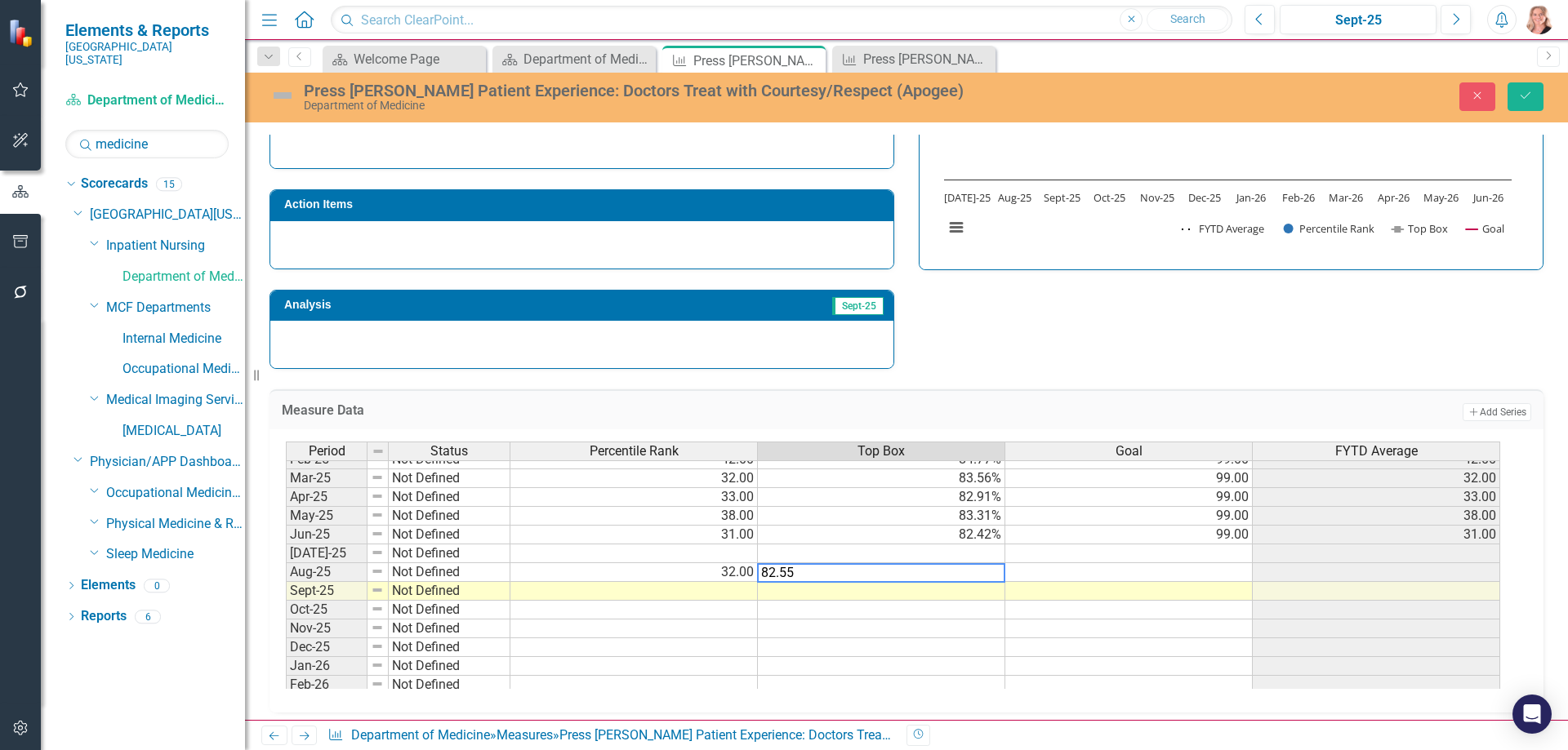
type textarea "99"
click at [1165, 534] on tbody "Jun-24 Not Defined Jul-24 Not Defined 43.00 85.36% 99.00 43.00 Aug-24 Not Defin…" at bounding box center [893, 535] width 1214 height 470
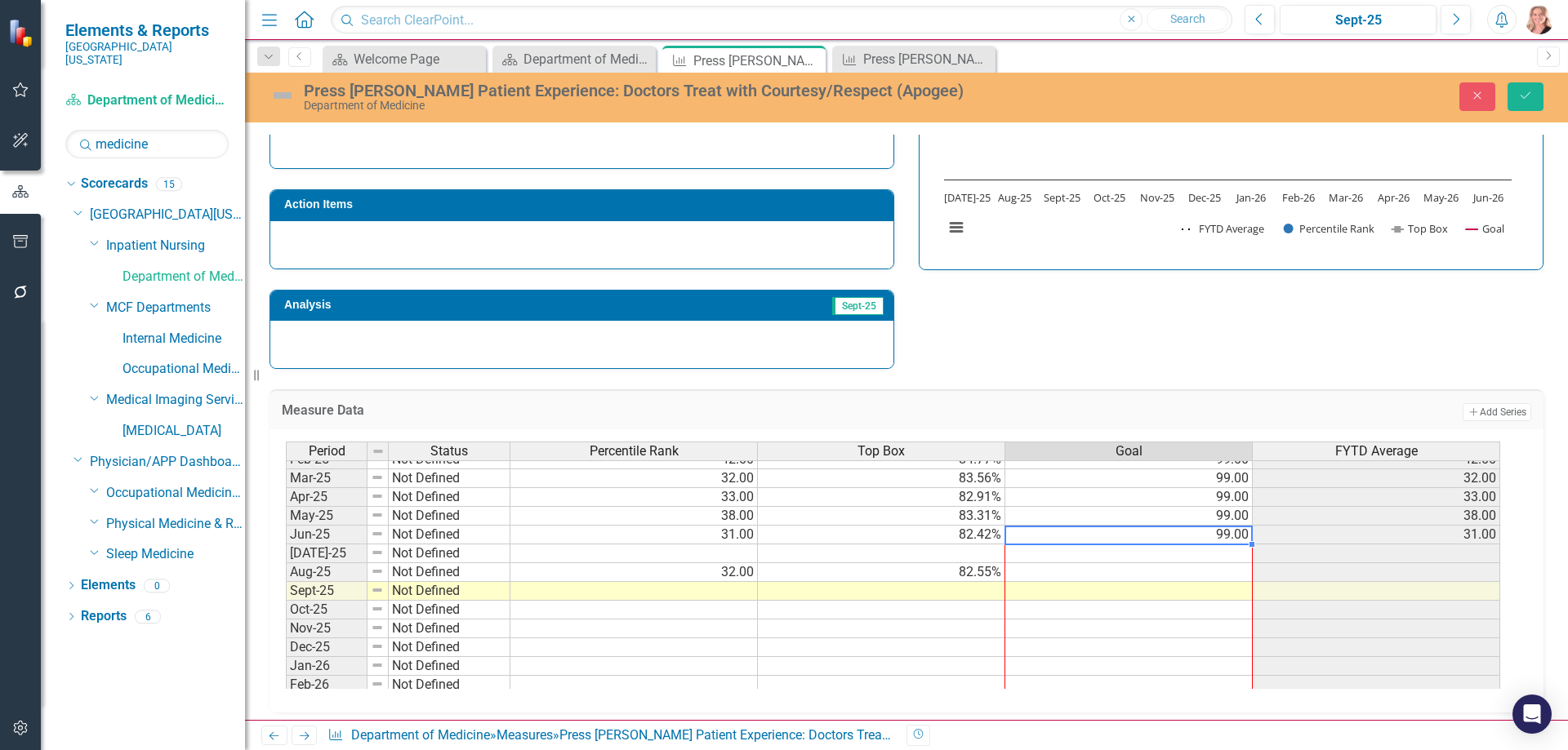
scroll to position [675, 0]
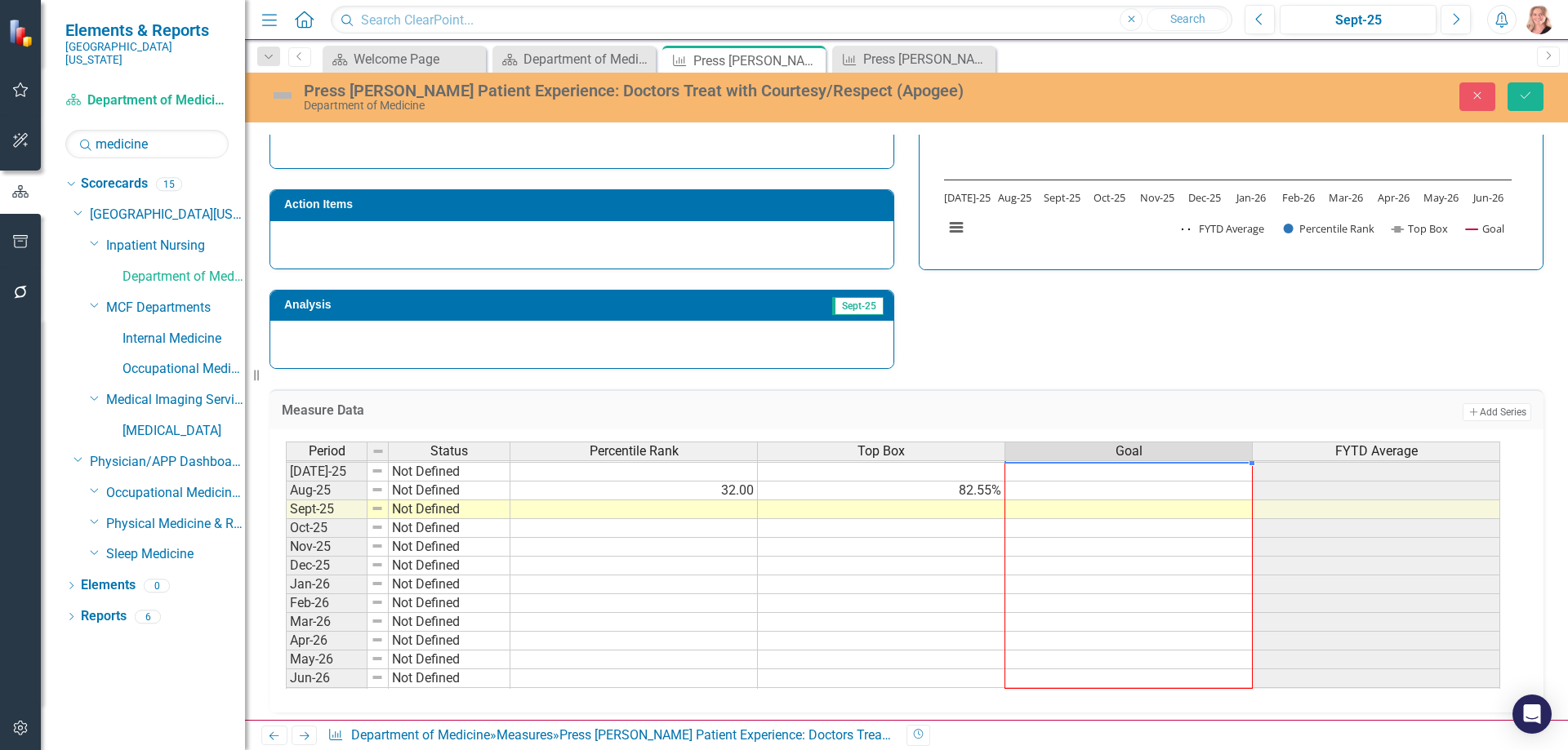
drag, startPoint x: 1251, startPoint y: 548, endPoint x: 1237, endPoint y: 680, distance: 133.0
click at [286, 680] on div "Period Status Percentile Rank Top Box Goal FYTD Average Jun-24 Not Defined Jul-…" at bounding box center [286, 452] width 0 height 509
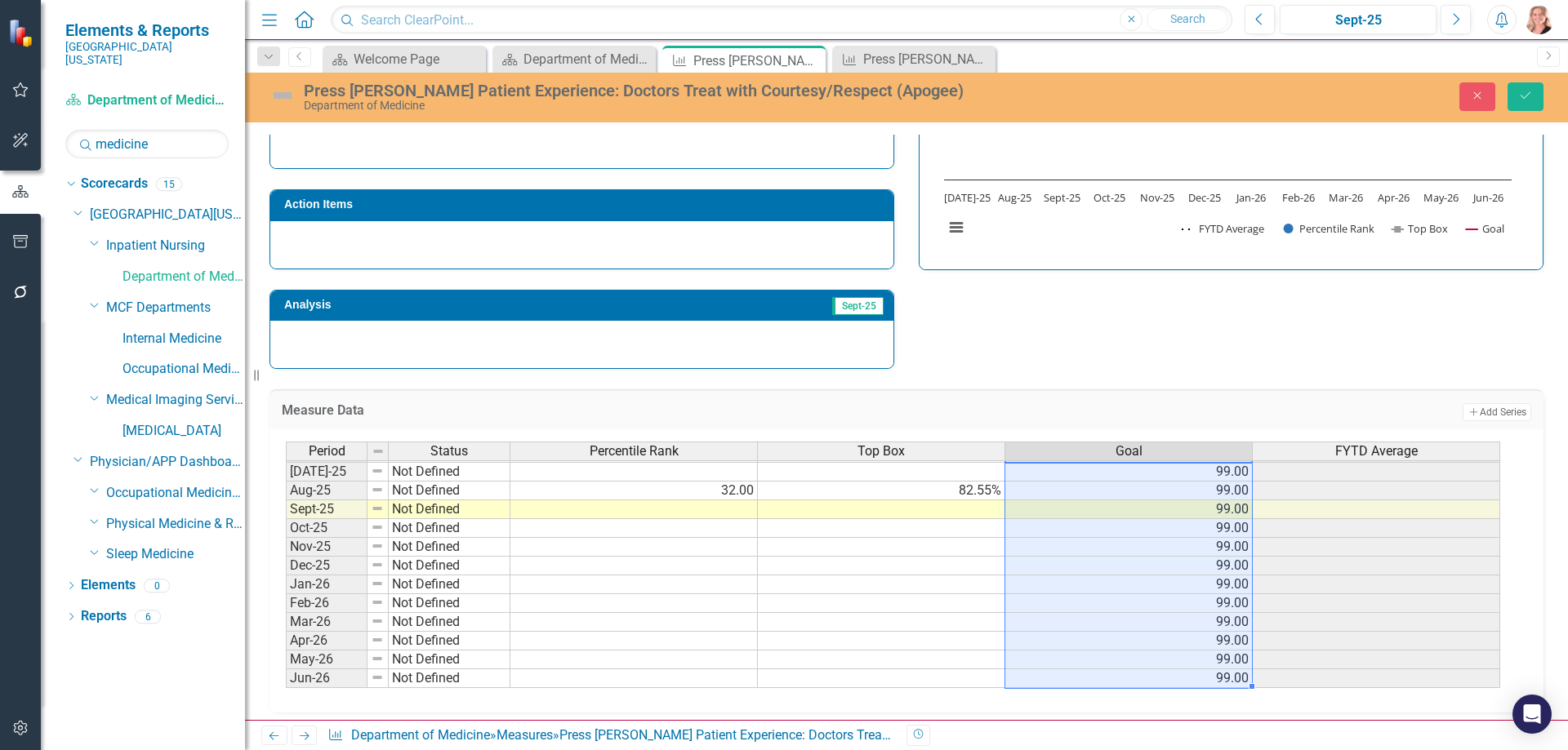
click at [1428, 314] on div "Strategic Values Service Inpatient Nursing Q1.2026 A Better Way Action Items An…" at bounding box center [906, 156] width 1298 height 425
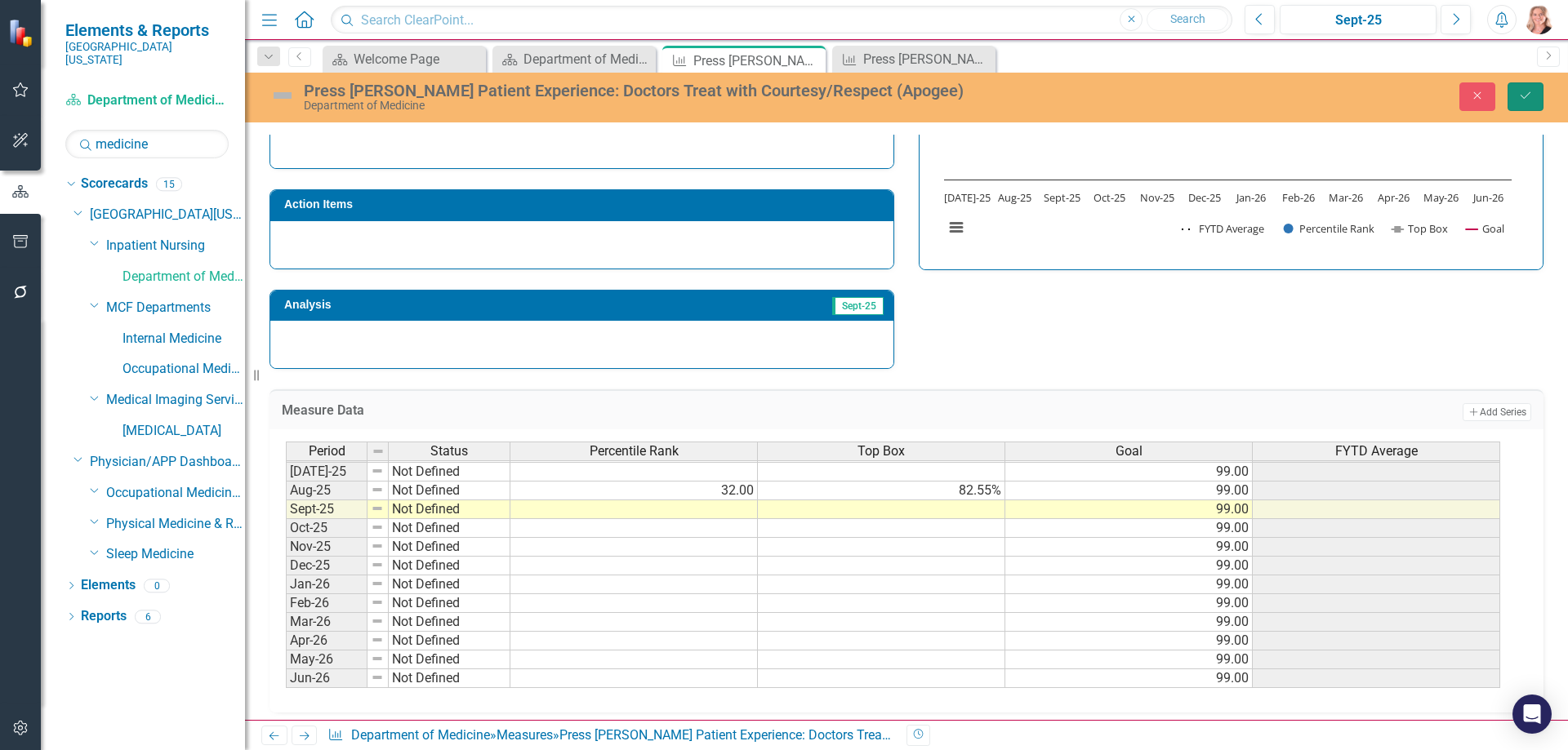
click at [1518, 102] on button "Save" at bounding box center [1525, 96] width 36 height 29
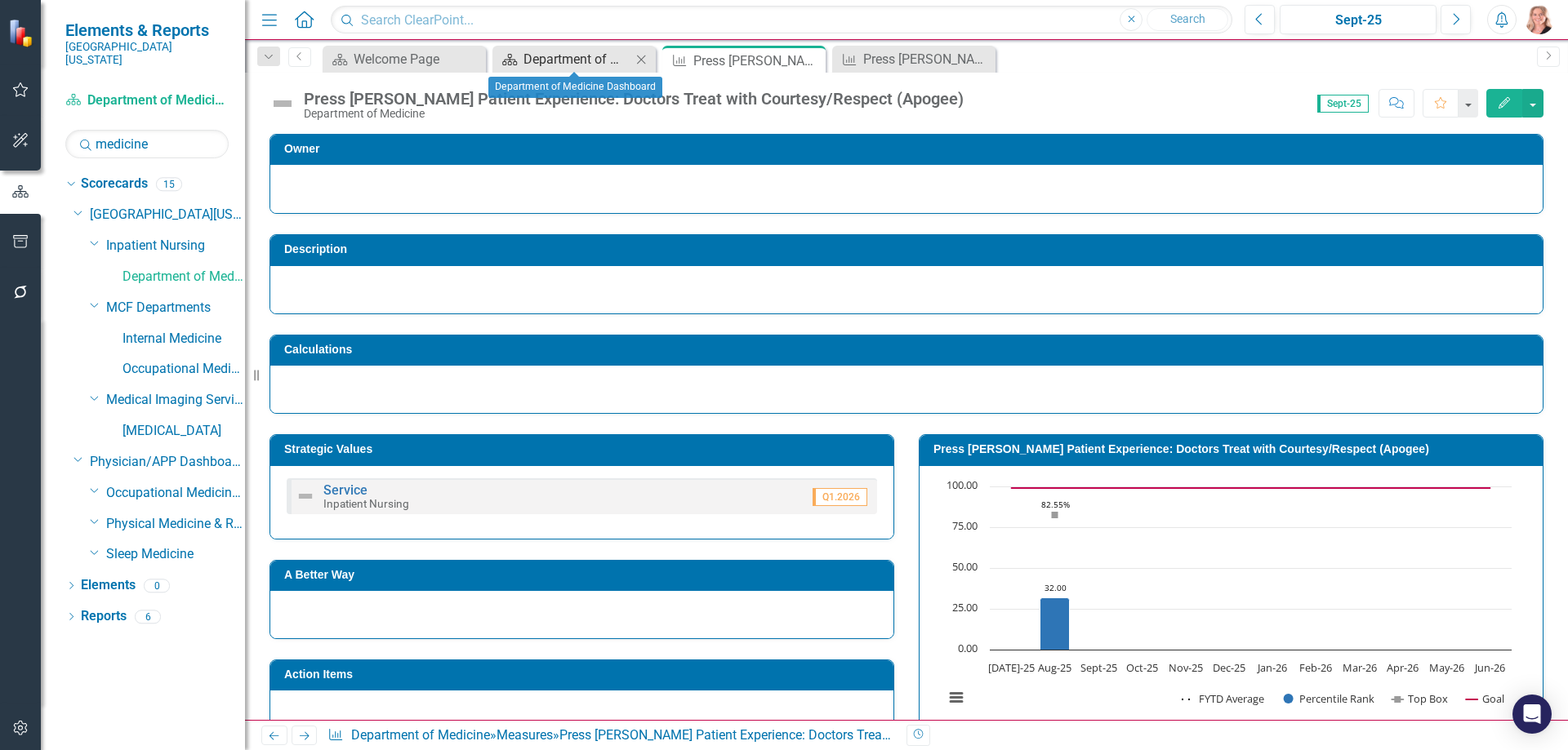
click at [575, 58] on div "Department of Medicine Dashboard" at bounding box center [577, 59] width 108 height 20
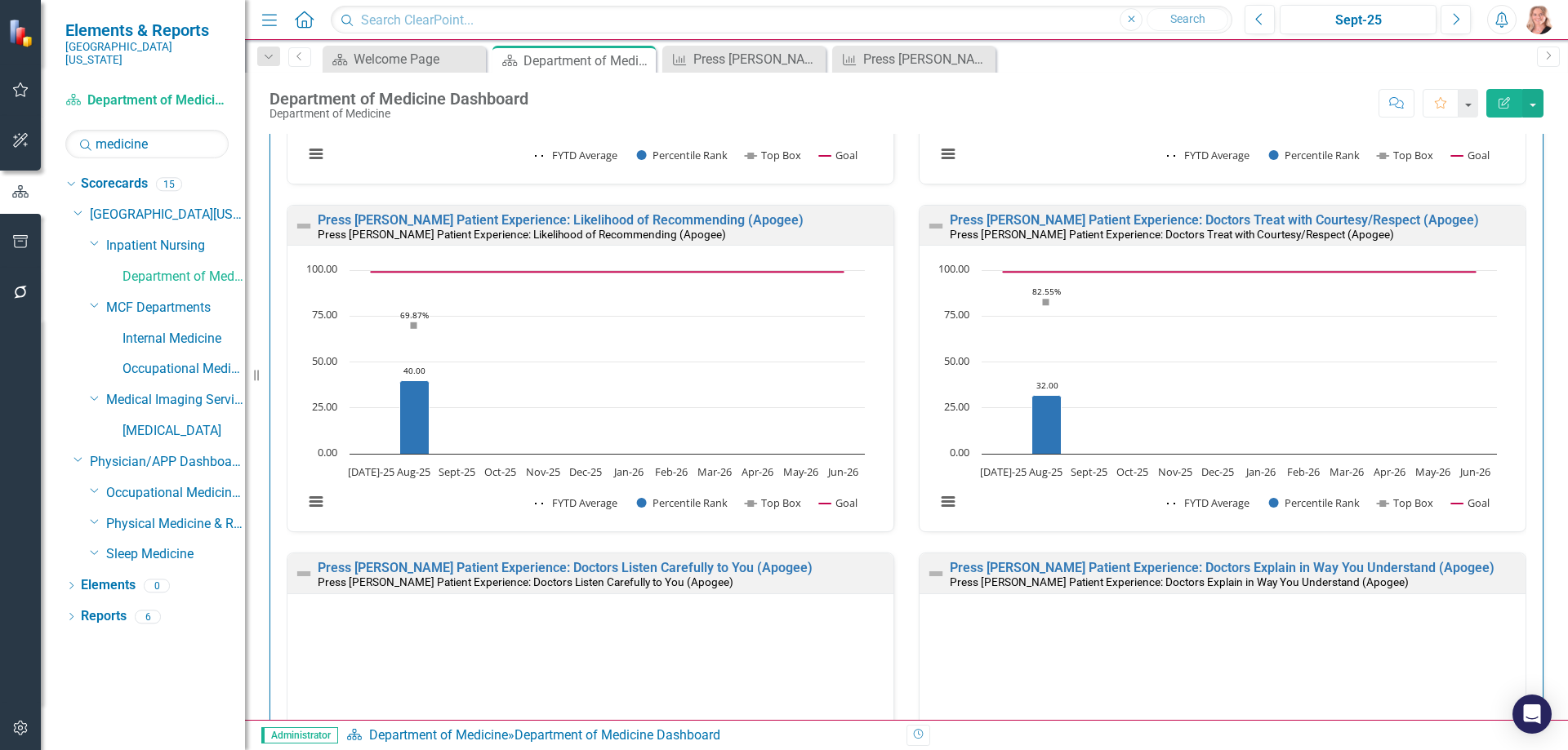
scroll to position [2368, 0]
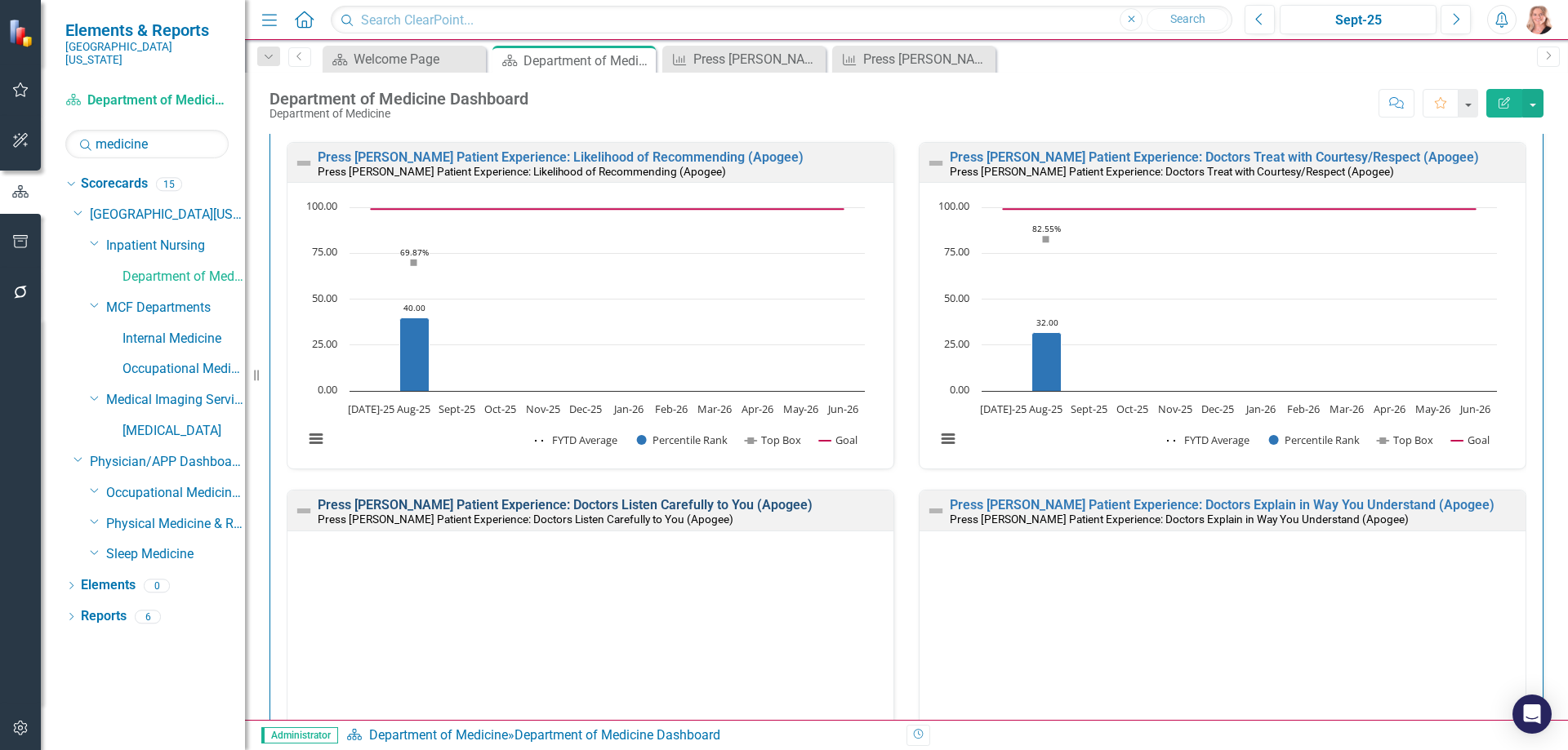
click at [715, 502] on link "Press [PERSON_NAME] Patient Experience: Doctors Listen Carefully to You (Apogee)" at bounding box center [565, 505] width 495 height 16
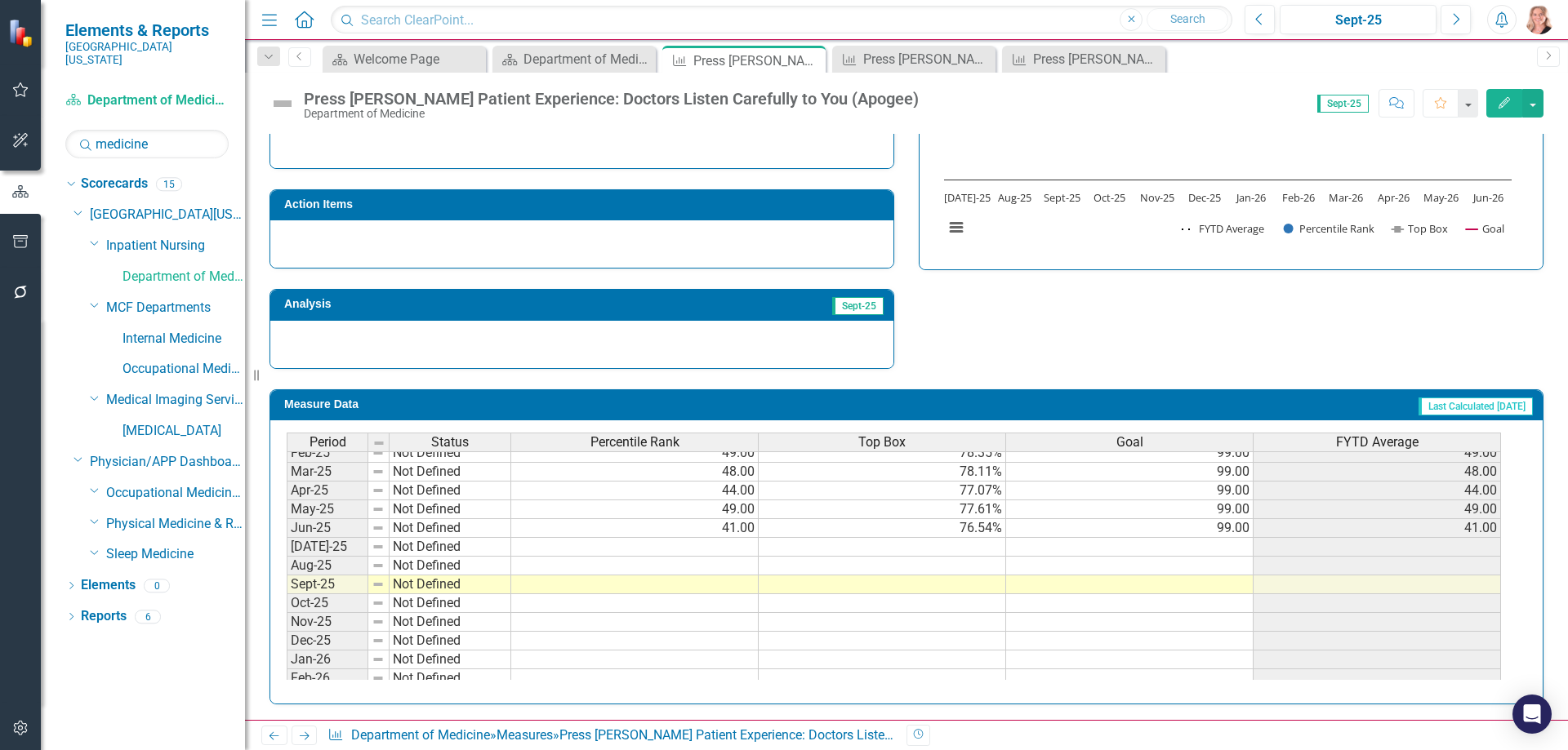
scroll to position [675, 0]
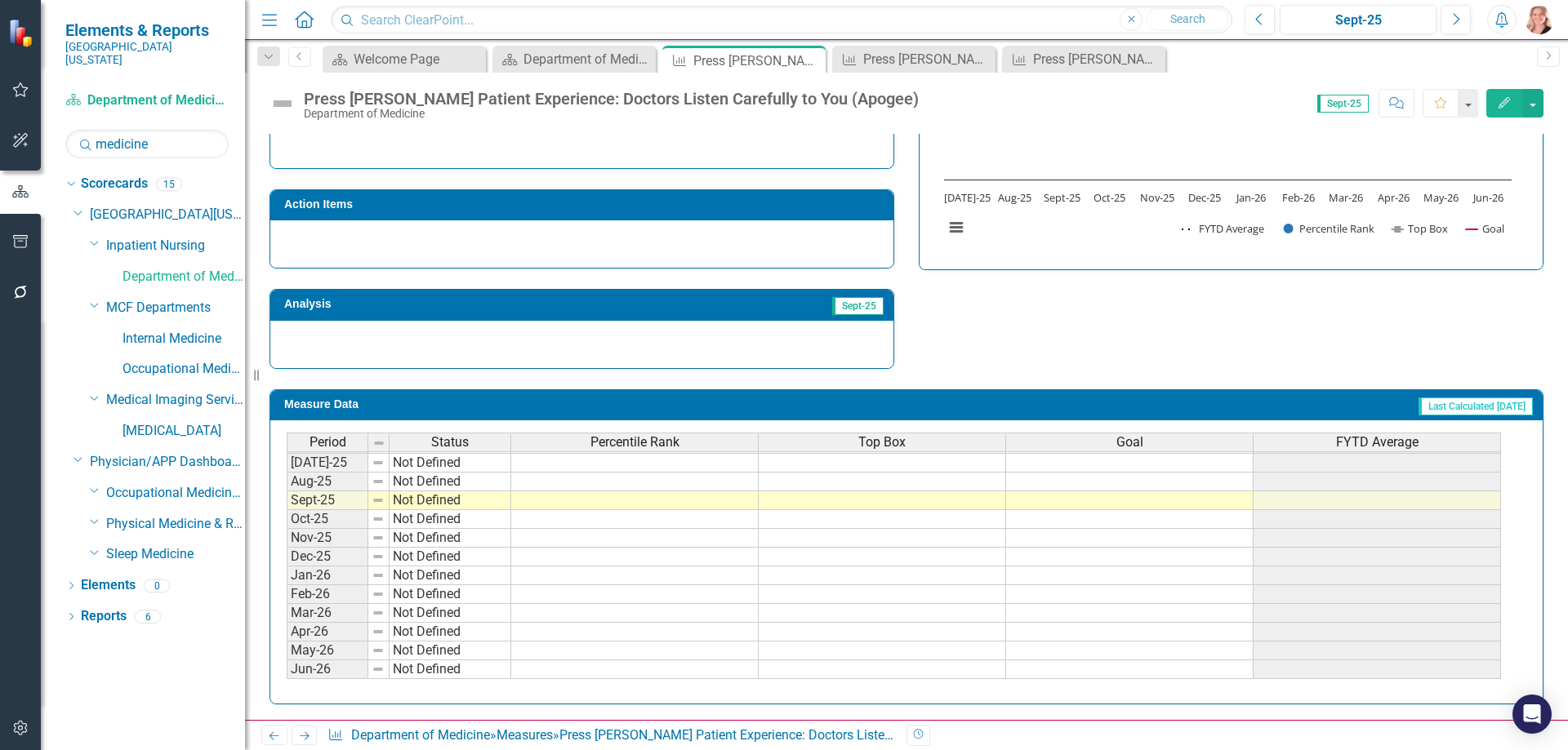
click at [695, 482] on tbody "May-24 Not Defined Jun-24 Not Defined Jul-24 Not Defined 46.00 78.05% 99.00 46.…" at bounding box center [894, 434] width 1214 height 489
type textarea "46"
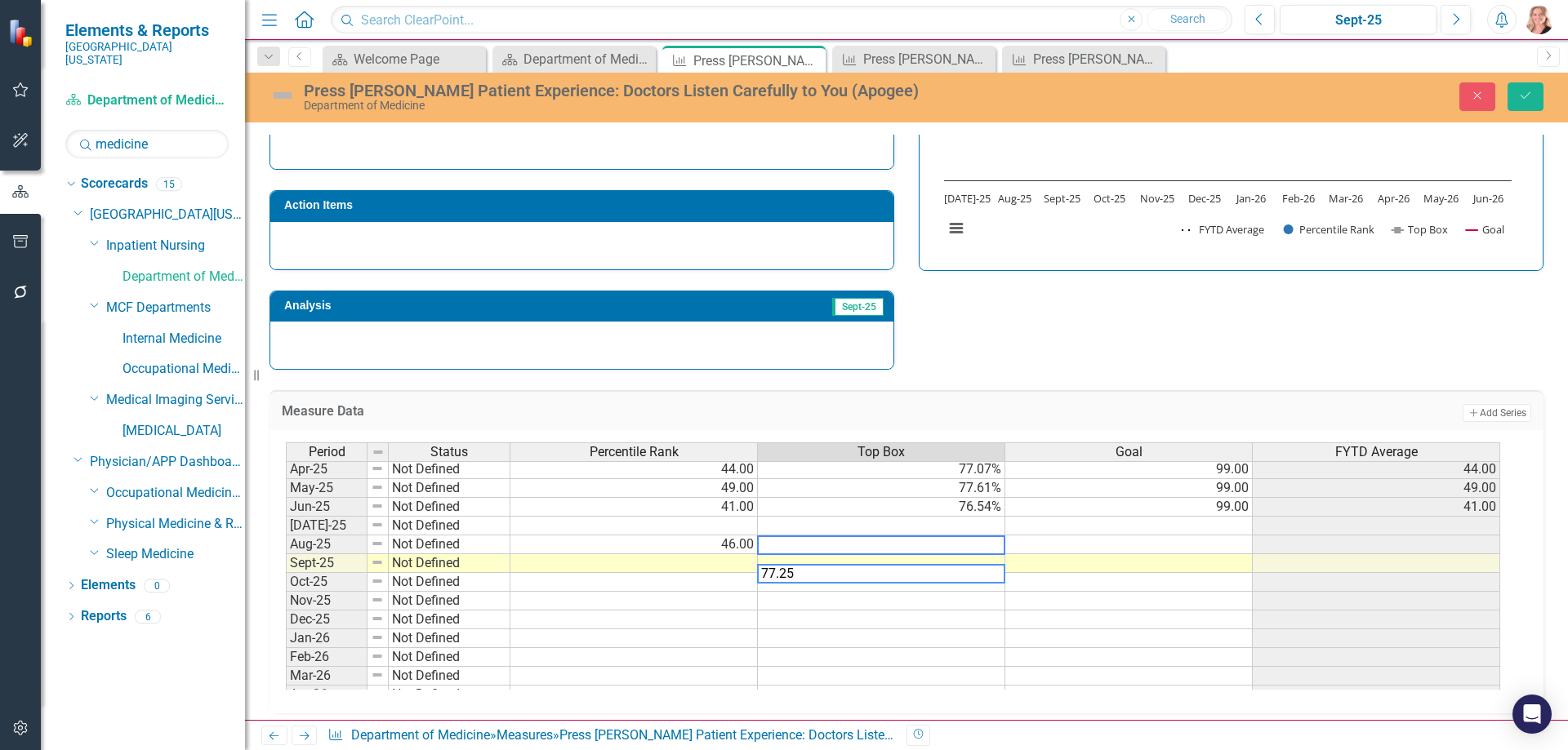
scroll to position [594, 0]
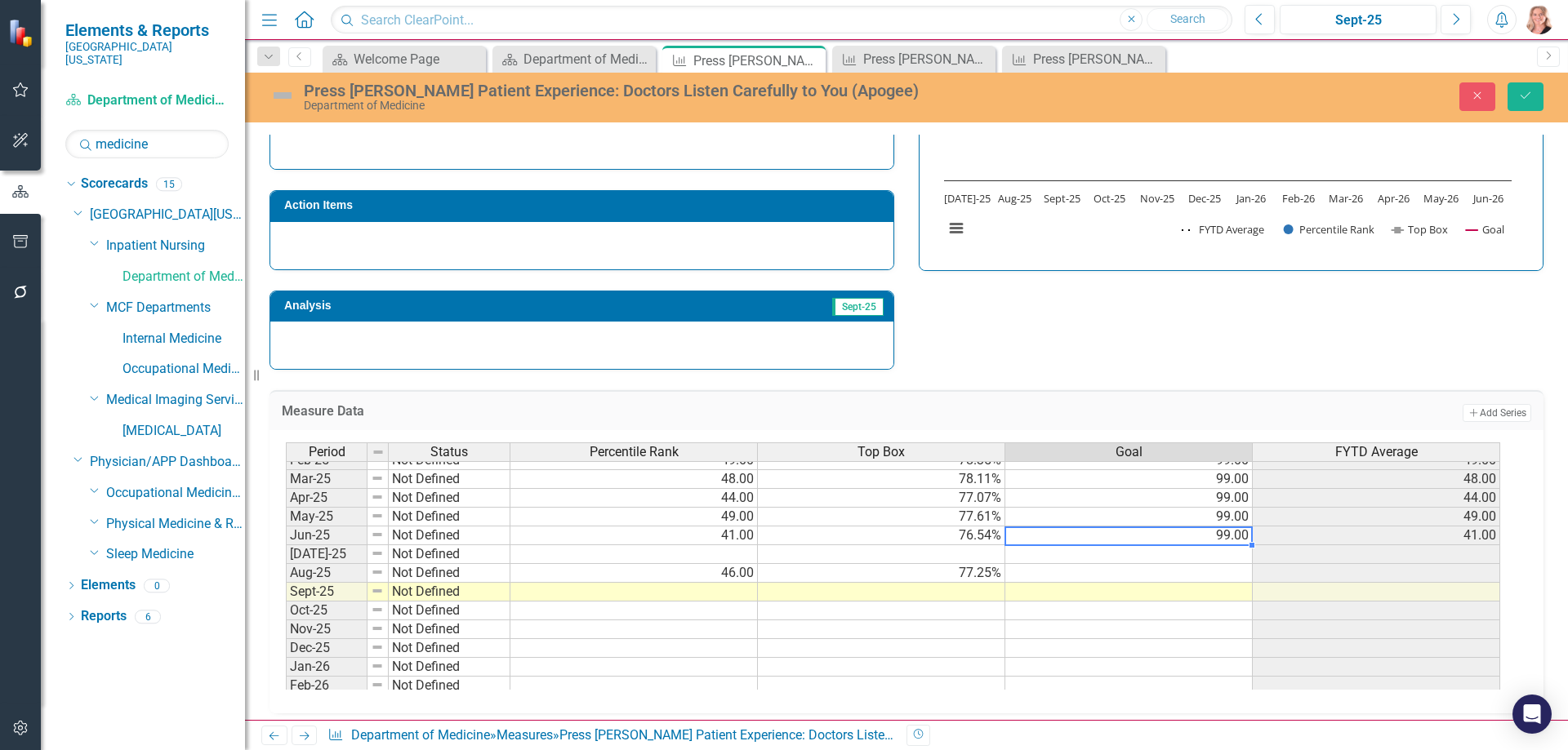
click at [1110, 530] on tbody "Mar-24 Not Defined Apr-24 Not Defined May-24 Not Defined Jun-24 Not Defined Jul…" at bounding box center [893, 507] width 1214 height 527
type textarea "99"
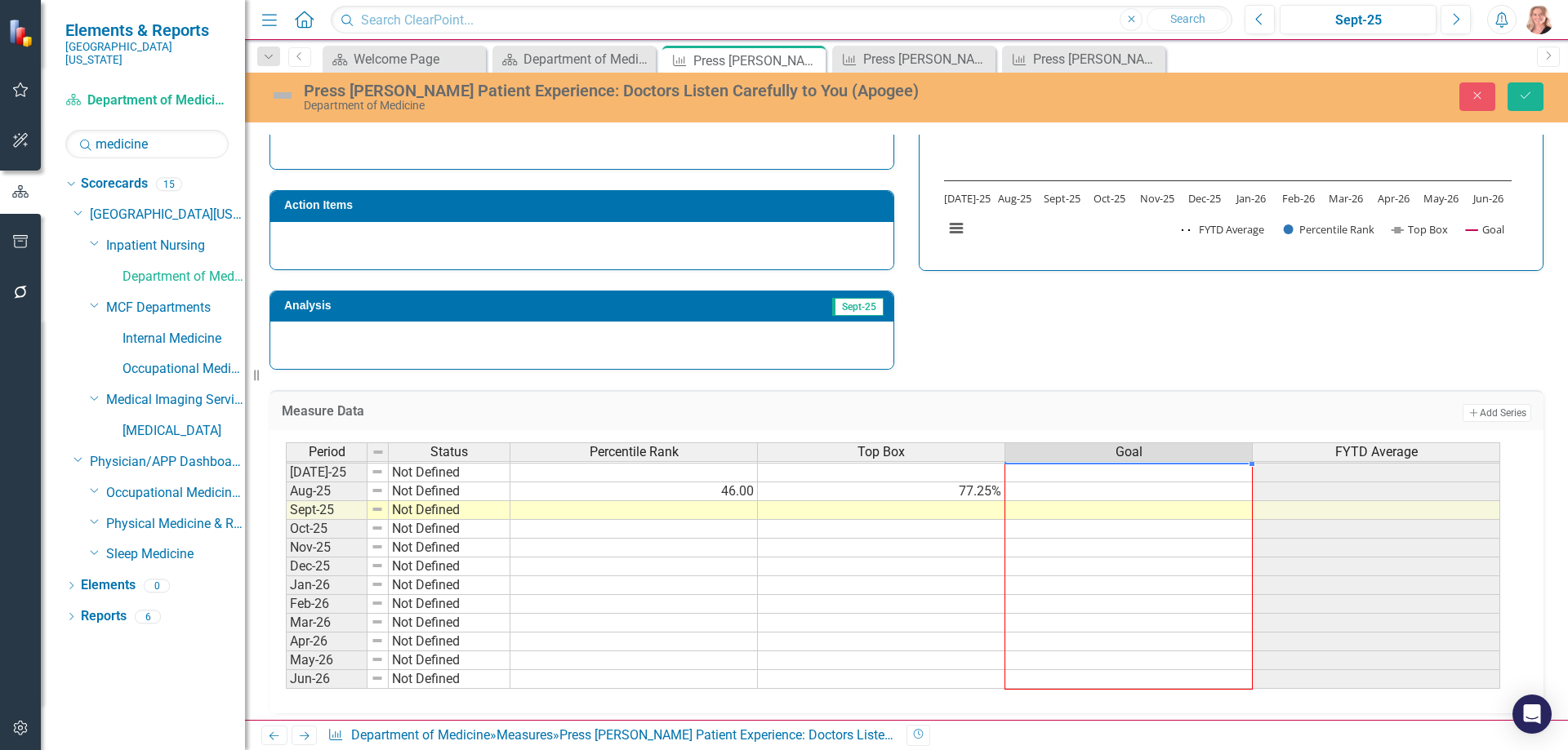
drag, startPoint x: 1254, startPoint y: 545, endPoint x: 1241, endPoint y: 677, distance: 132.1
click at [286, 677] on div "Period Status Percentile Rank Top Box Goal FYTD Average Mar-24 Not Defined Apr-…" at bounding box center [286, 416] width 0 height 546
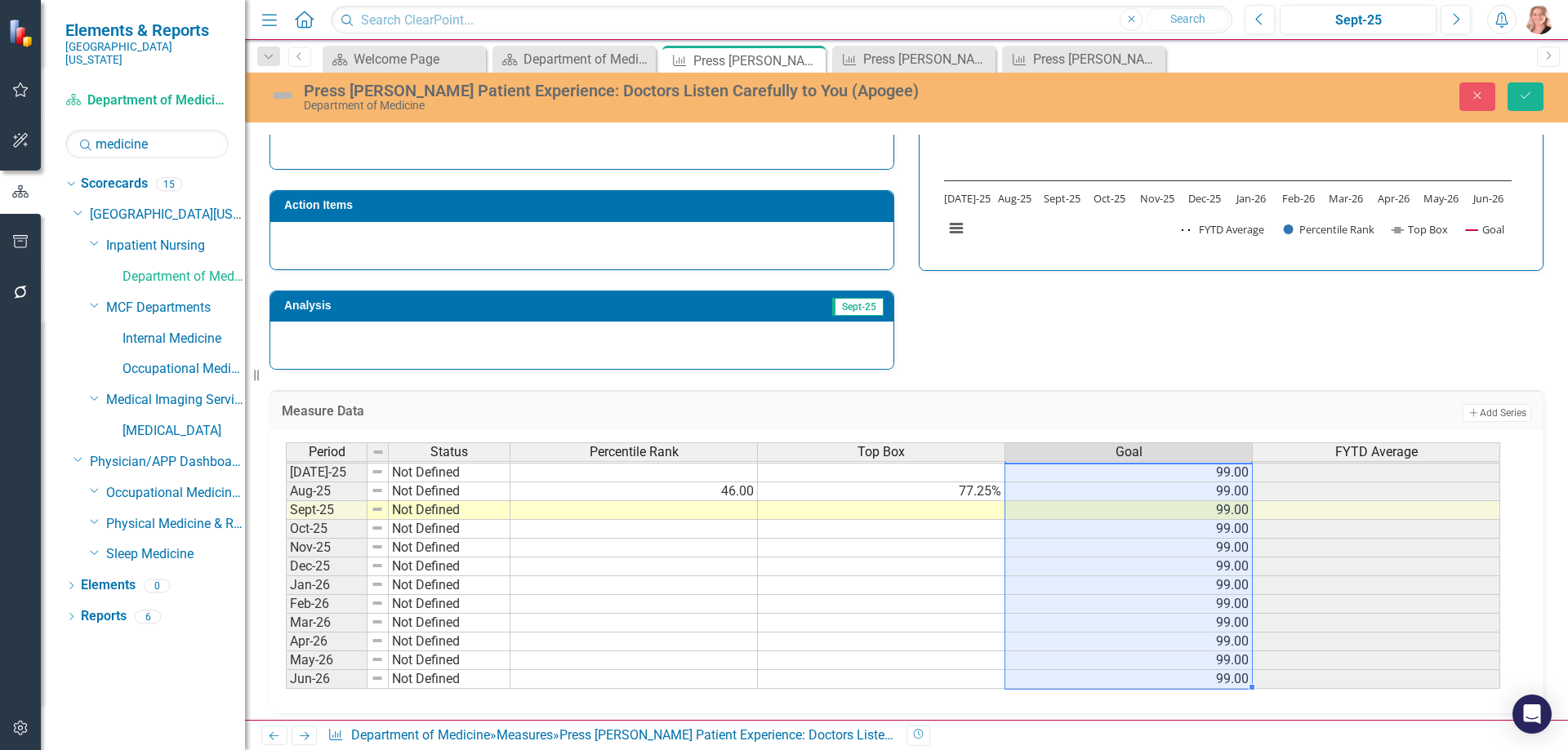
click at [1310, 344] on div "Strategic Values Service Inpatient Nursing Q1.2026 A Better Way Action Items An…" at bounding box center [906, 157] width 1298 height 425
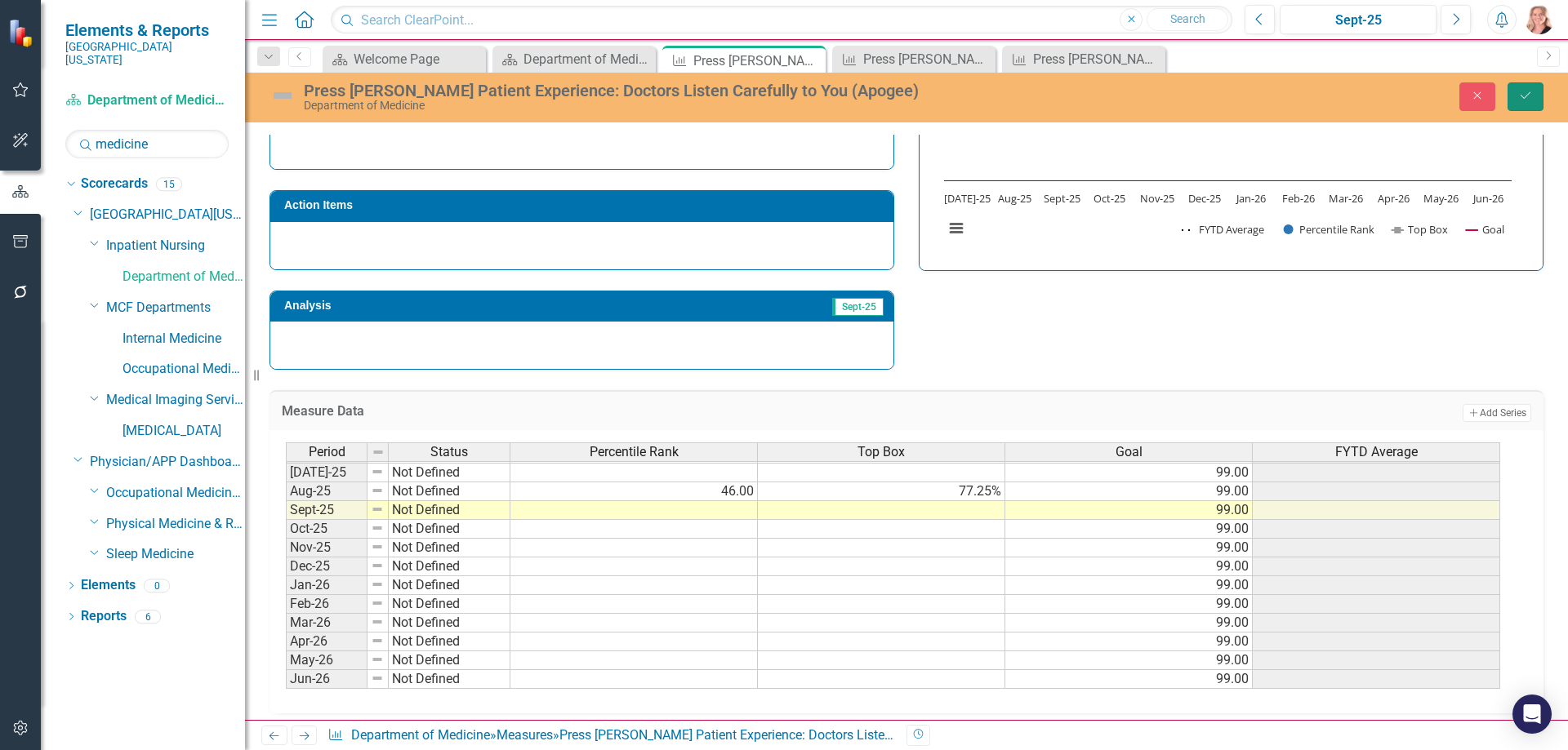
click at [1532, 97] on button "Save" at bounding box center [1525, 96] width 36 height 29
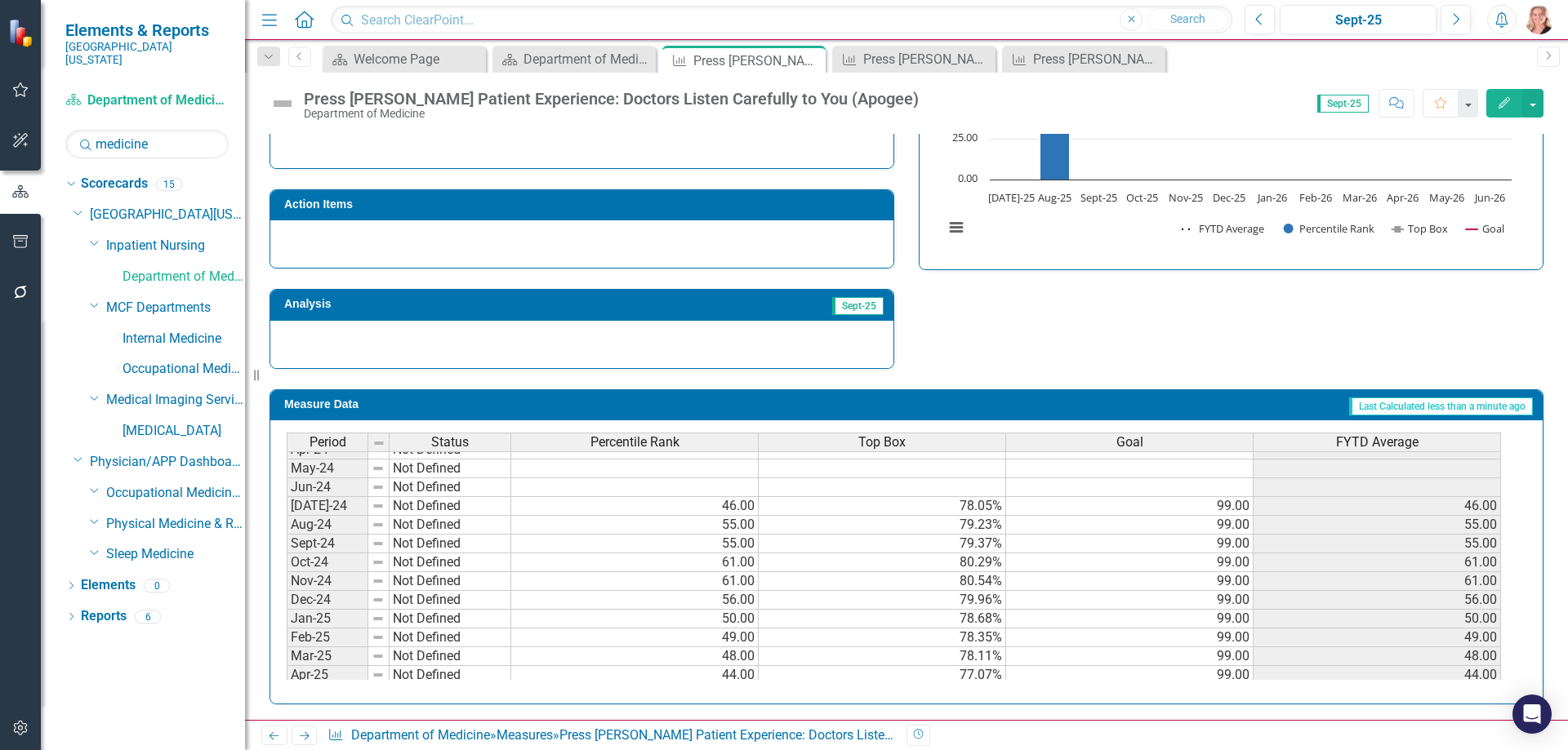
scroll to position [408, 0]
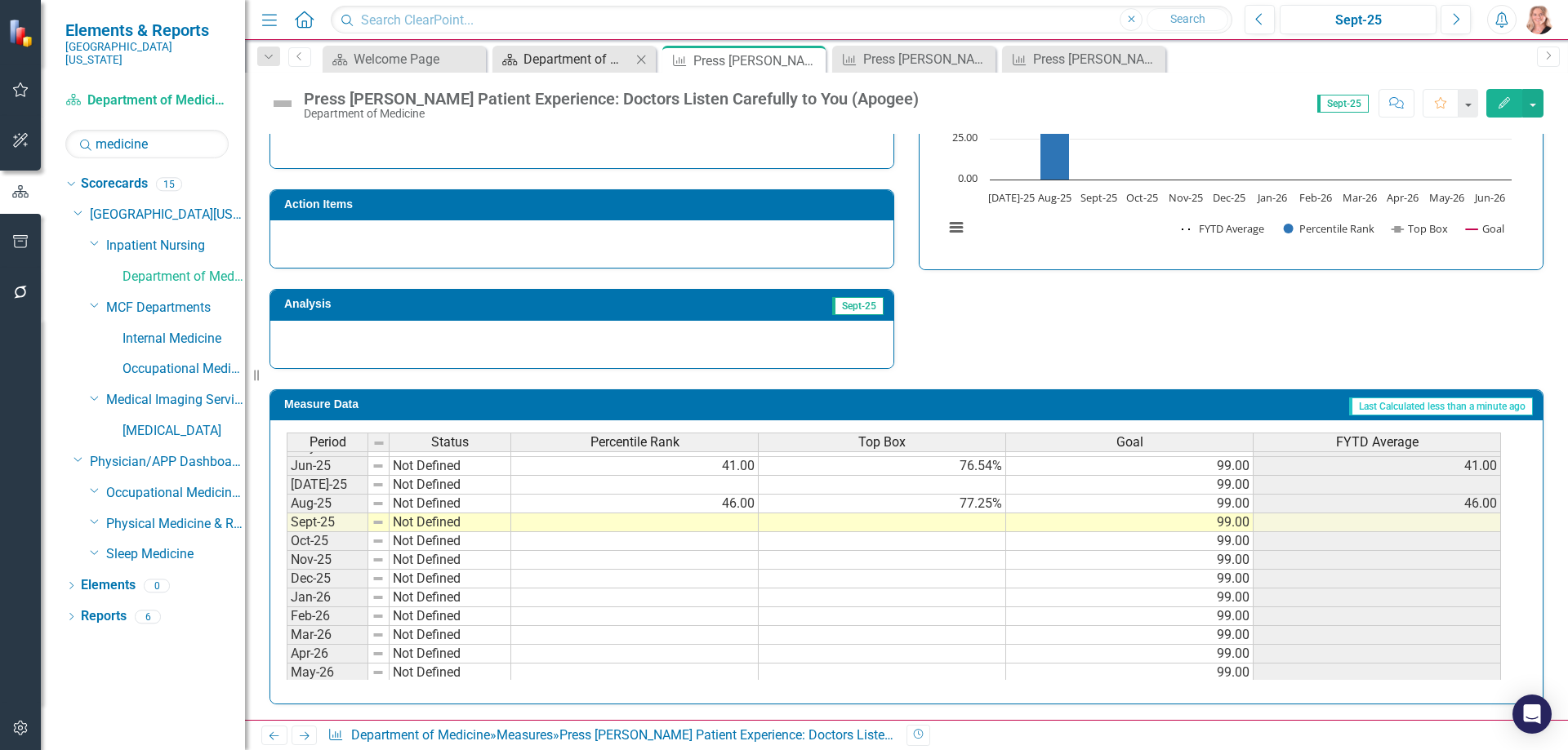
click at [589, 63] on div "Department of Medicine Dashboard" at bounding box center [577, 59] width 108 height 20
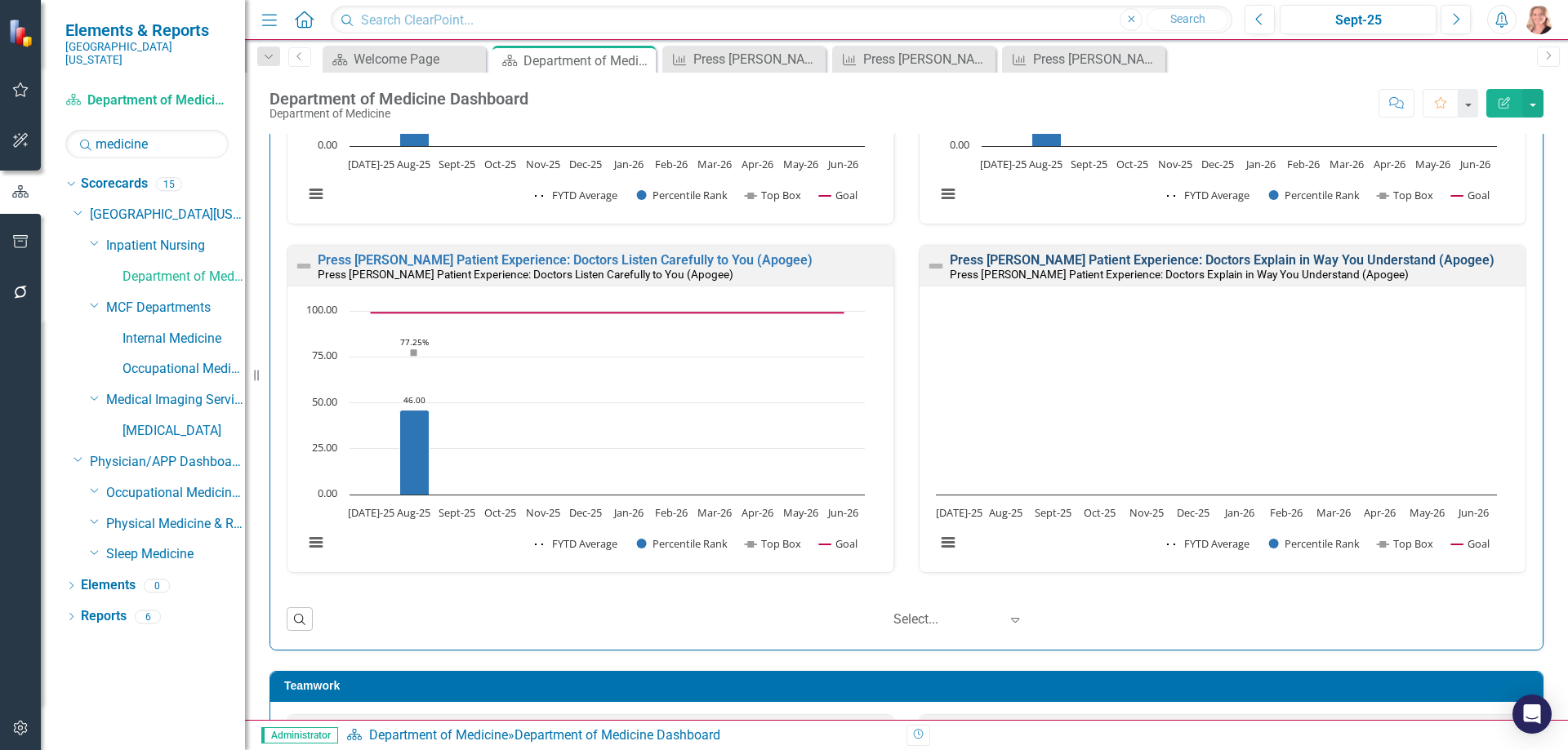
click at [1381, 263] on link "Press [PERSON_NAME] Patient Experience: Doctors Explain in Way You Understand (…" at bounding box center [1222, 260] width 545 height 16
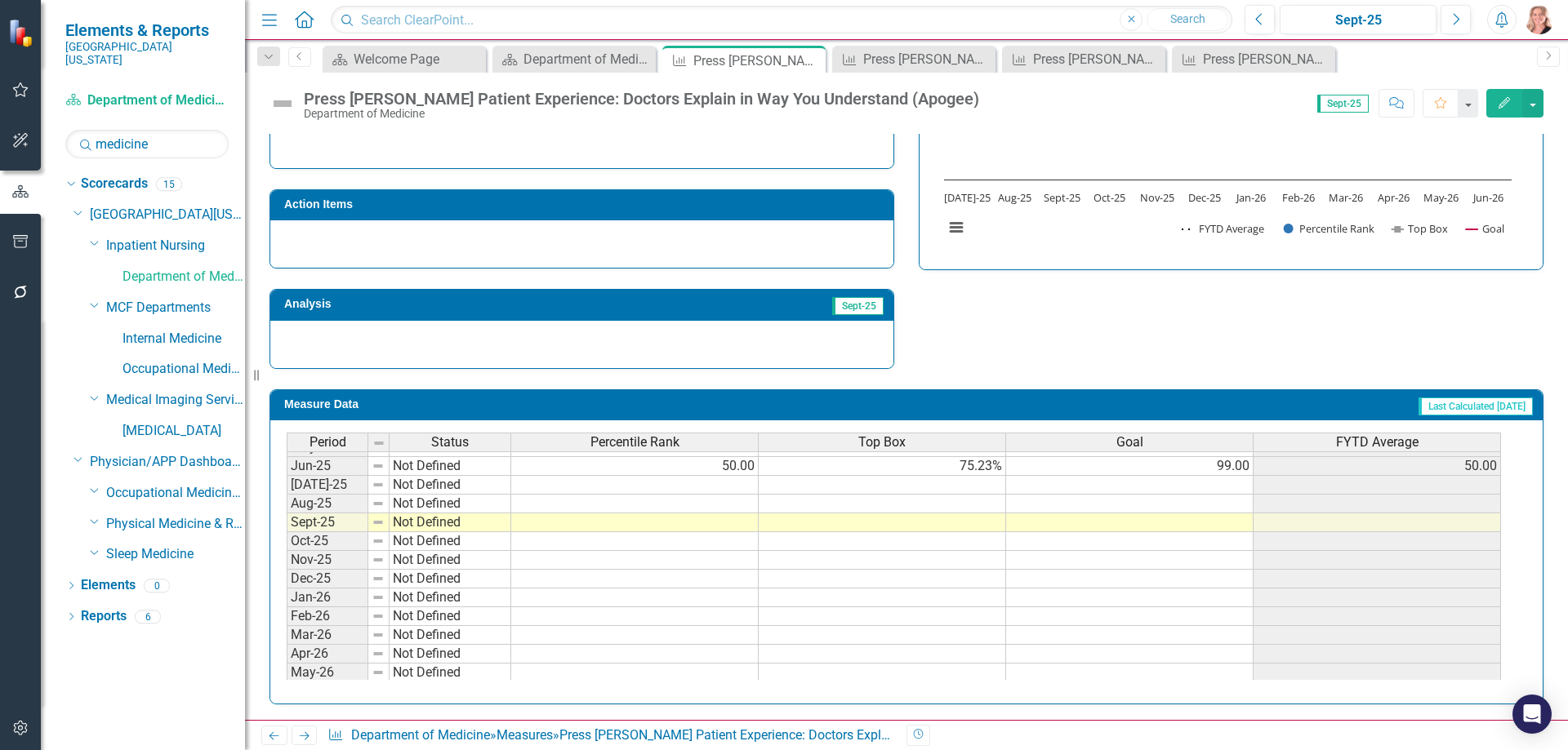
click at [694, 507] on td at bounding box center [634, 504] width 247 height 19
click at [615, 506] on td at bounding box center [634, 504] width 247 height 19
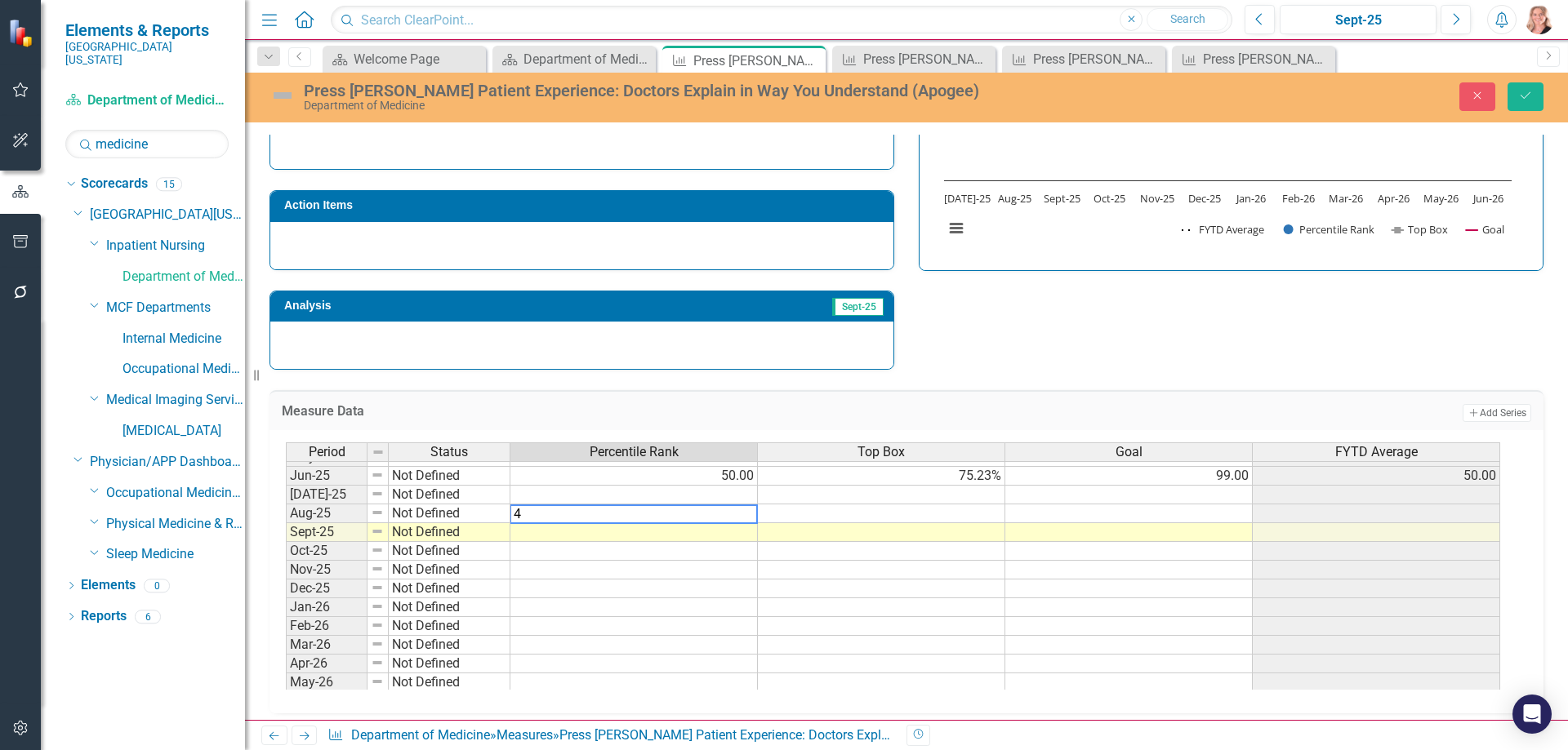
type textarea "47"
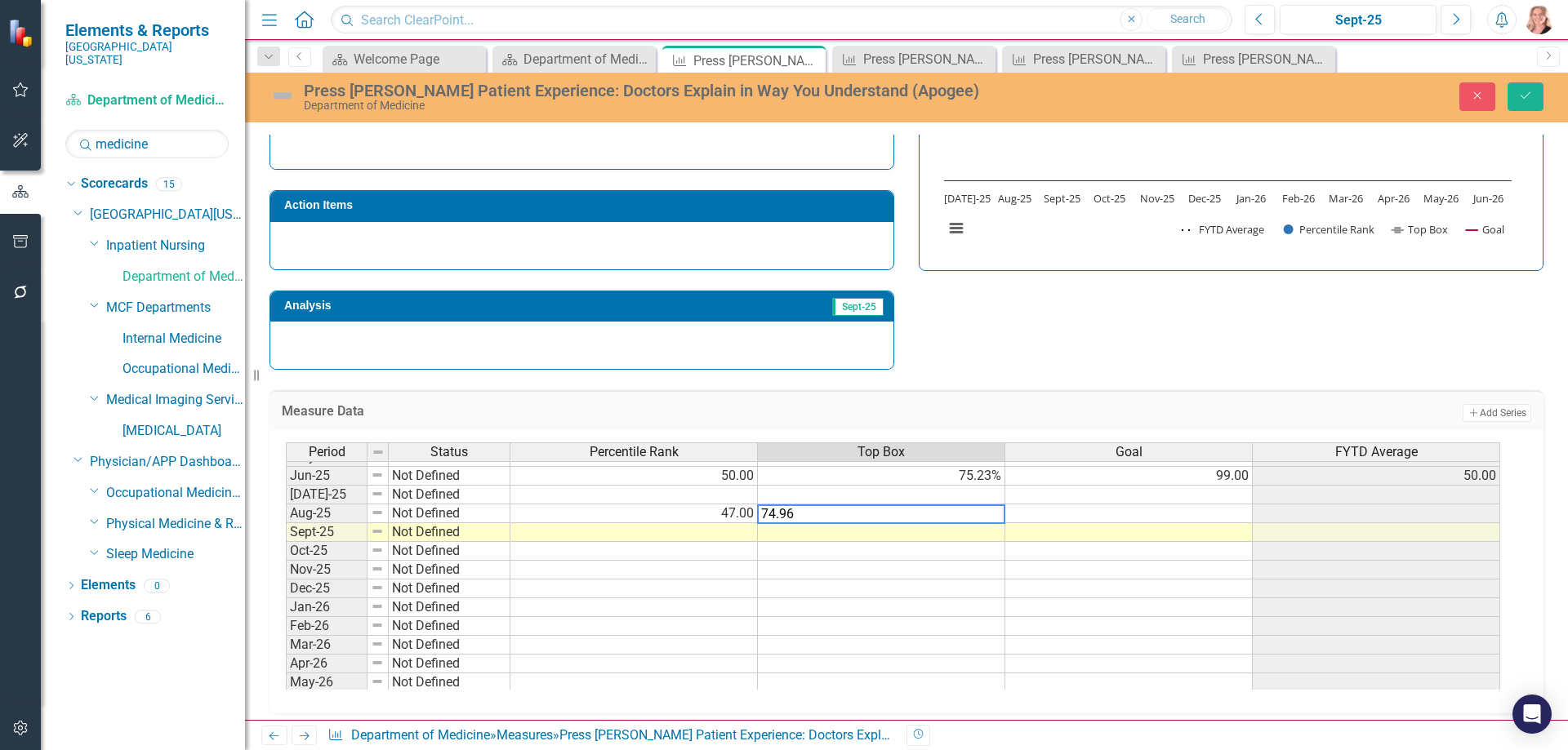
type textarea "99"
click at [1204, 480] on td "99.00" at bounding box center [1128, 476] width 247 height 19
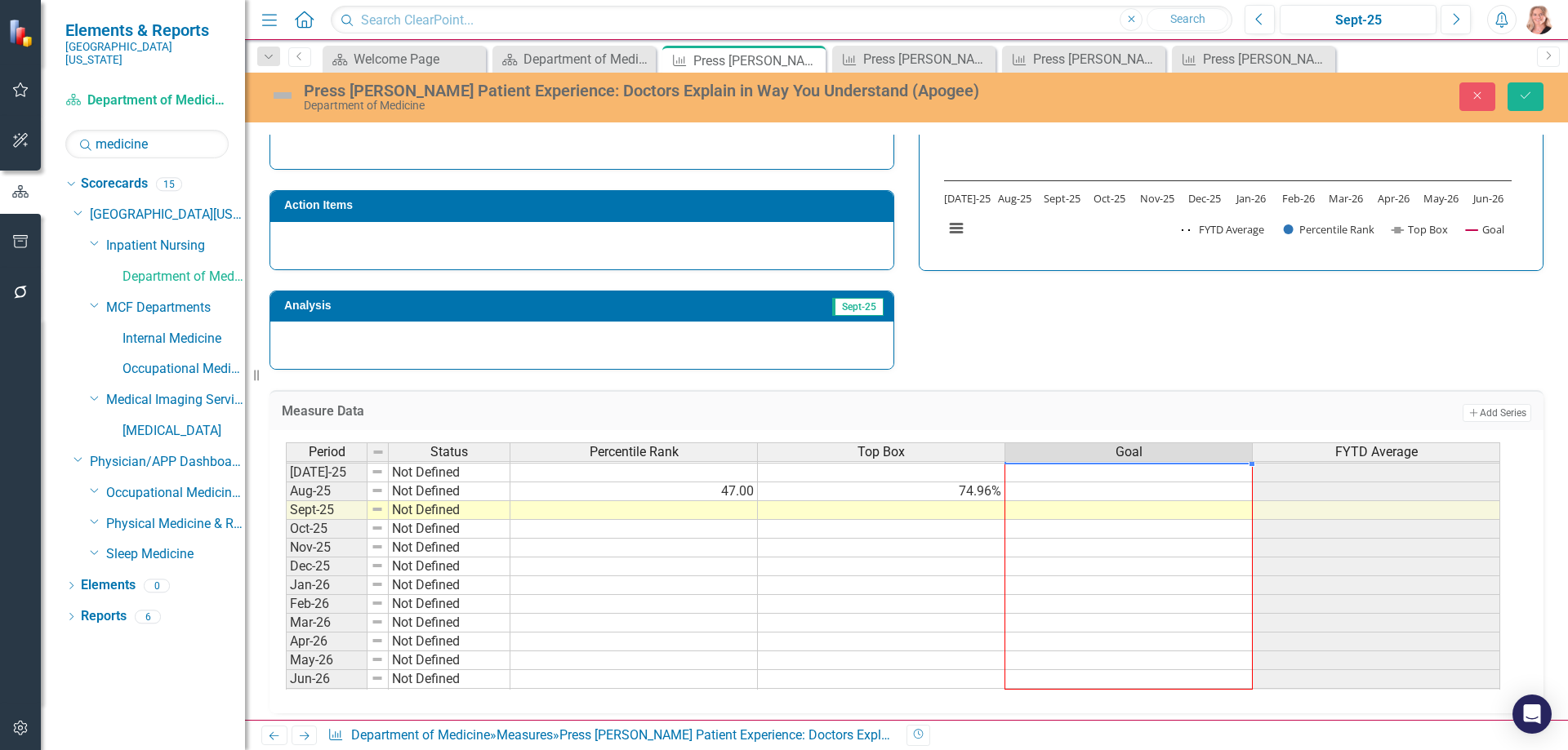
scroll to position [694, 0]
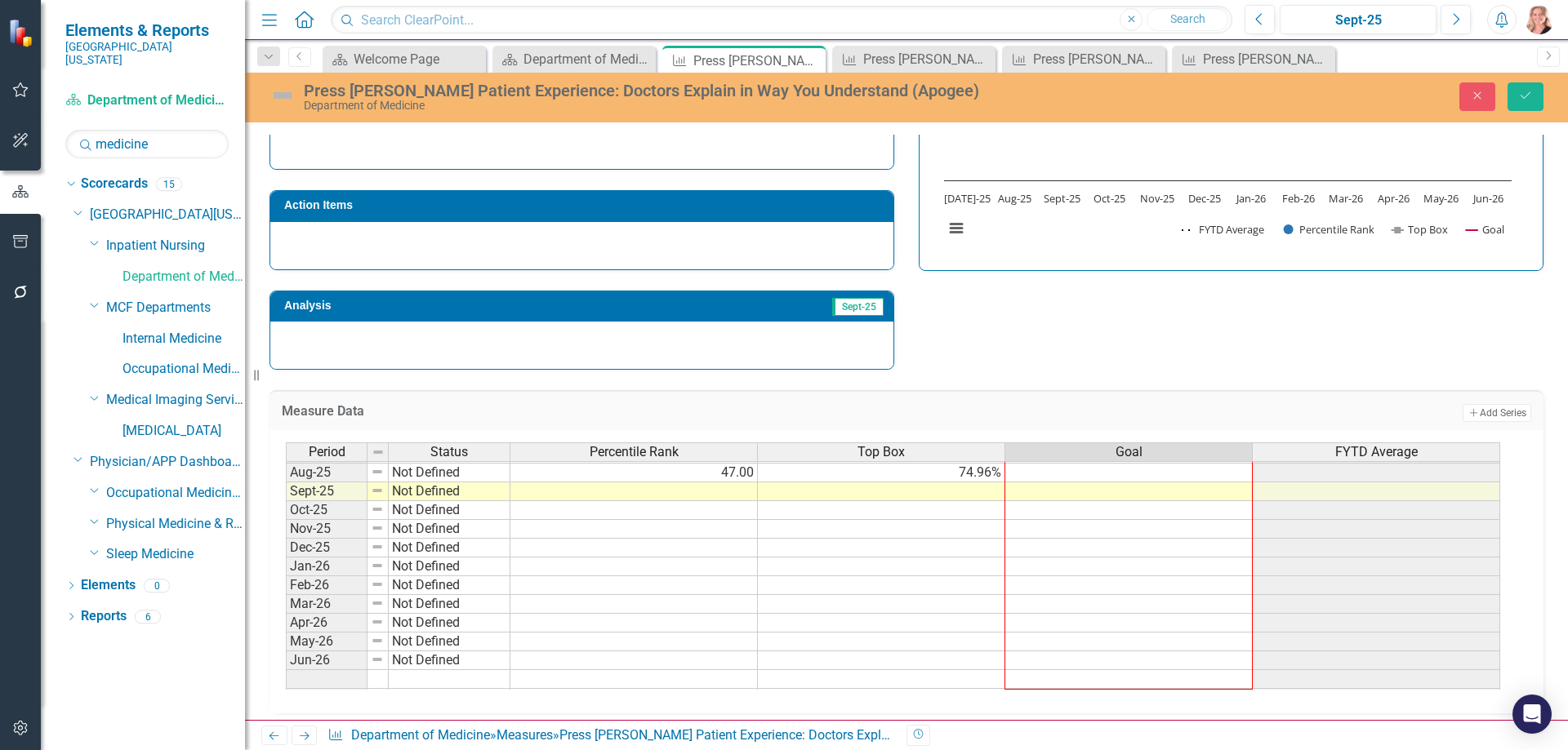
drag, startPoint x: 1249, startPoint y: 487, endPoint x: 1243, endPoint y: 672, distance: 184.6
click at [286, 672] on div "Period Status Percentile Rank Top Box Goal FYTD Average [DATE]-24 Not Defined 5…" at bounding box center [286, 453] width 0 height 509
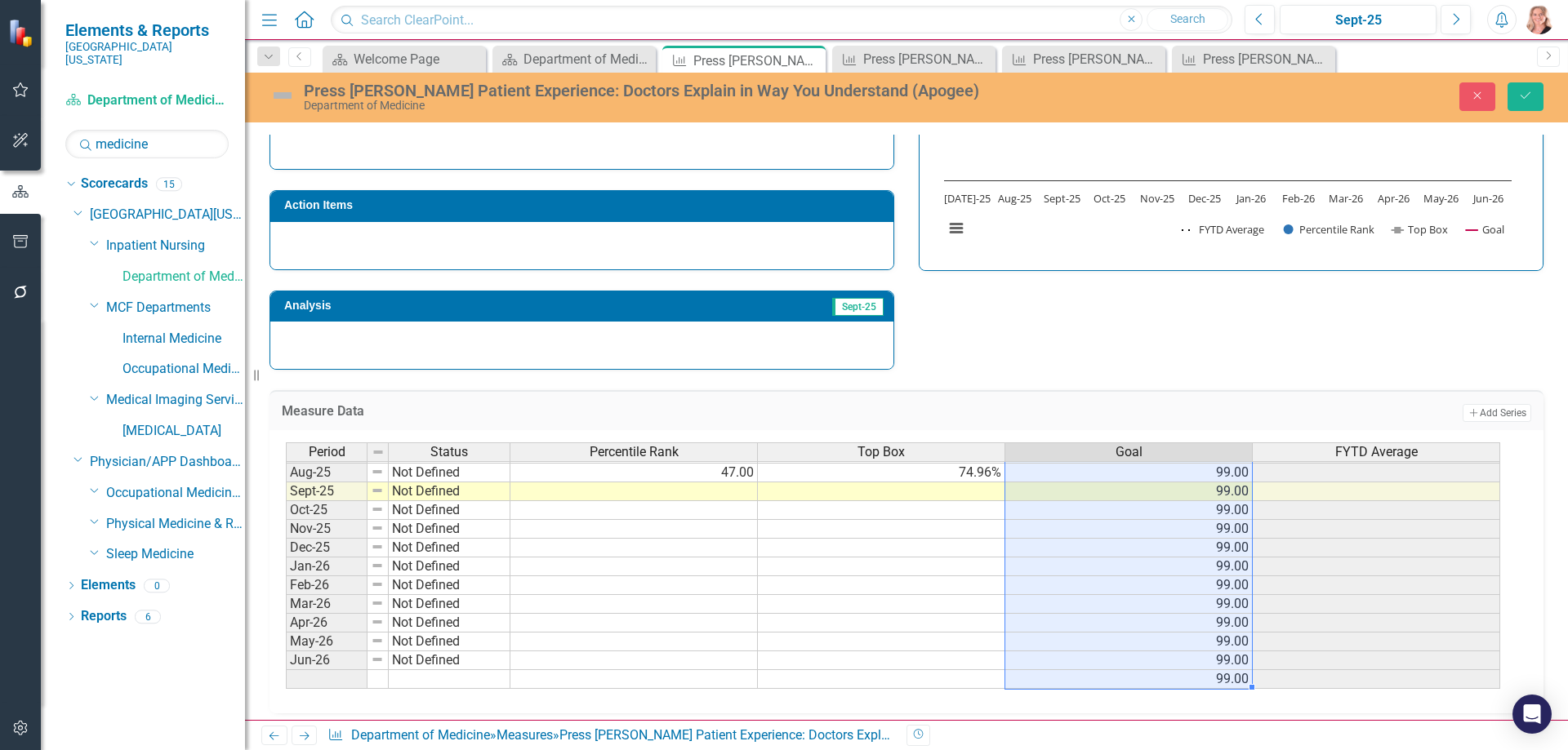
click at [1434, 349] on div "Strategic Values Service Inpatient Nursing Q1.2026 A Better Way Action Items An…" at bounding box center [906, 157] width 1298 height 425
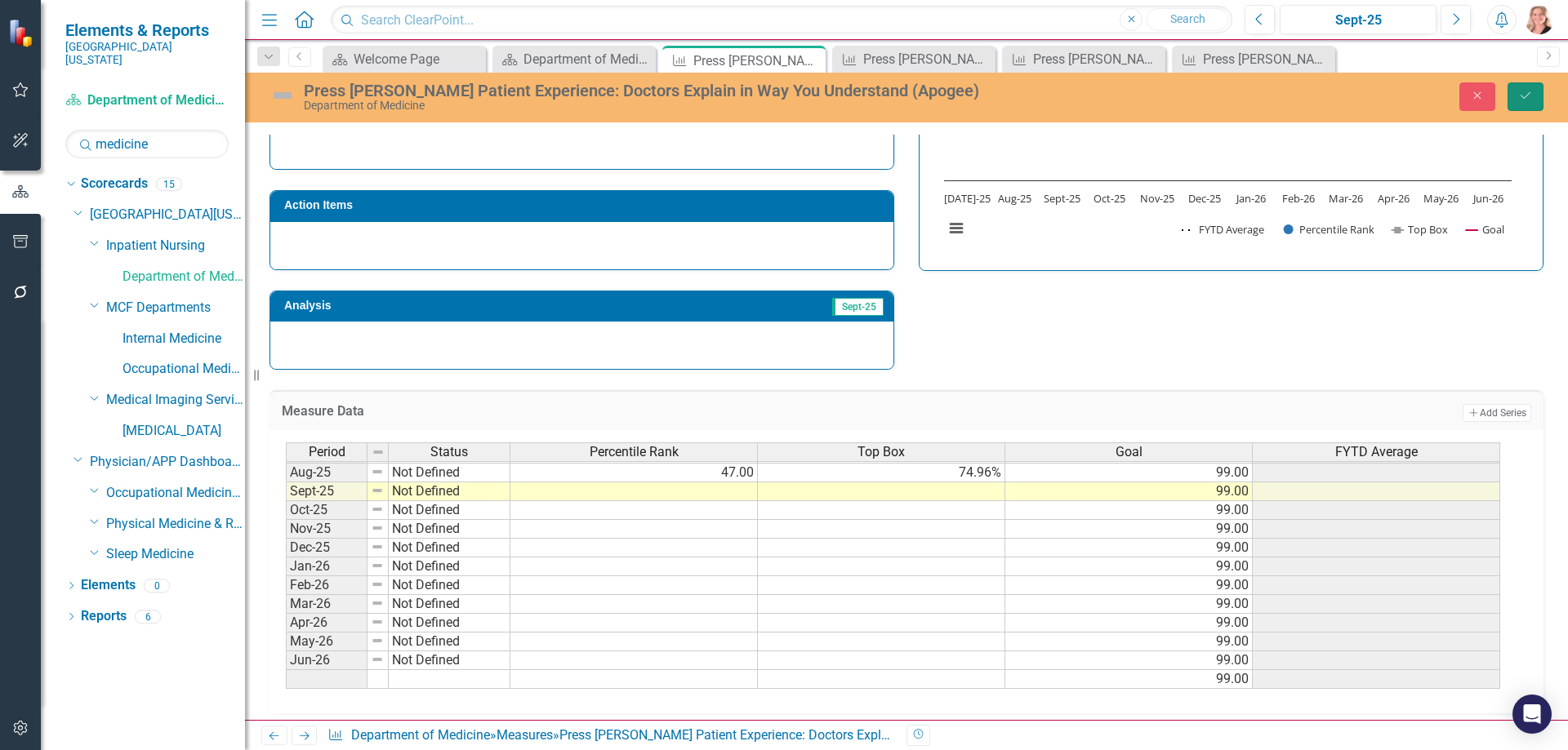
click at [1520, 101] on icon "Save" at bounding box center [1525, 95] width 15 height 11
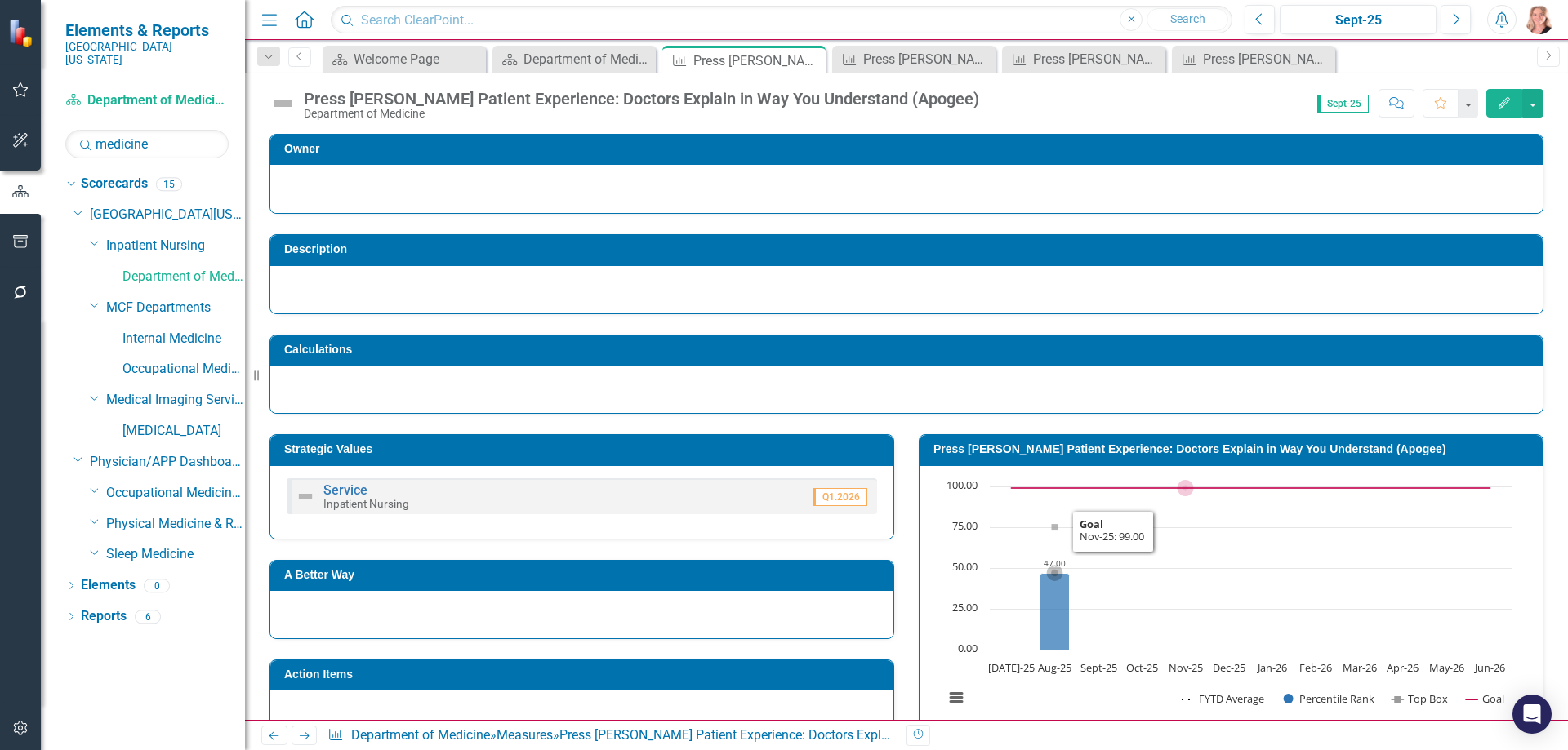
click at [1213, 551] on rect "Interactive chart" at bounding box center [1228, 600] width 584 height 245
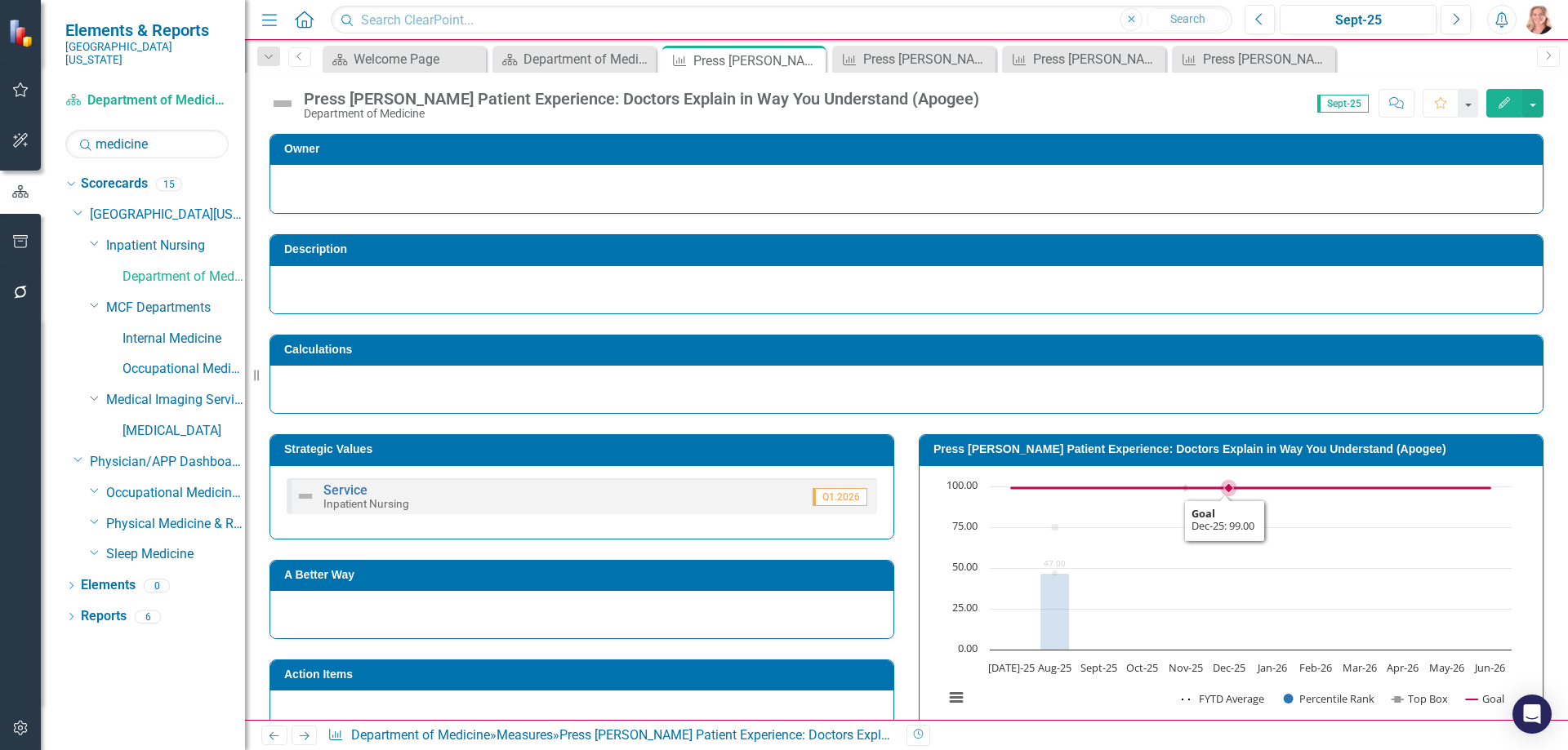
click at [1213, 551] on rect "Interactive chart" at bounding box center [1228, 600] width 584 height 245
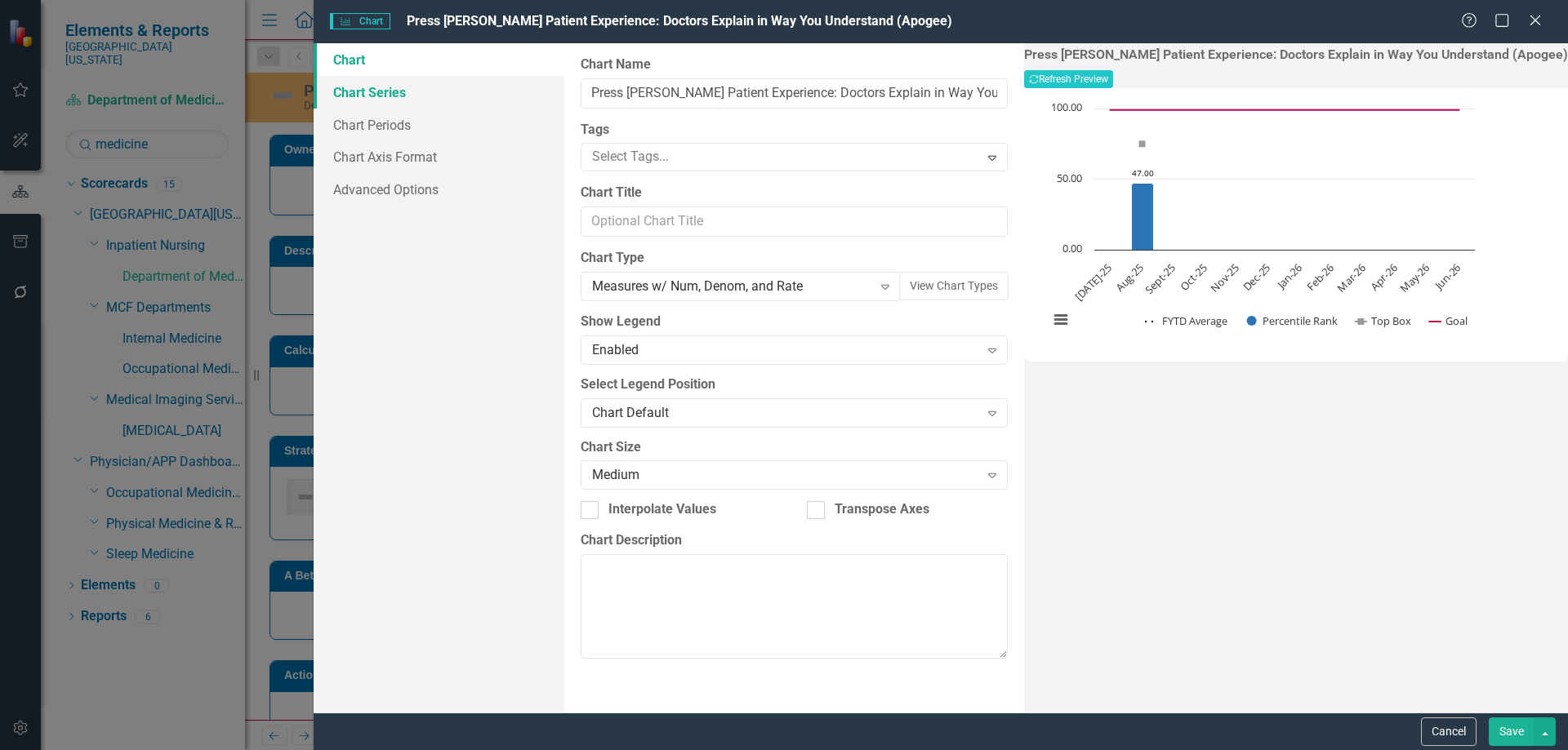
click at [389, 100] on link "Chart Series" at bounding box center [439, 92] width 251 height 33
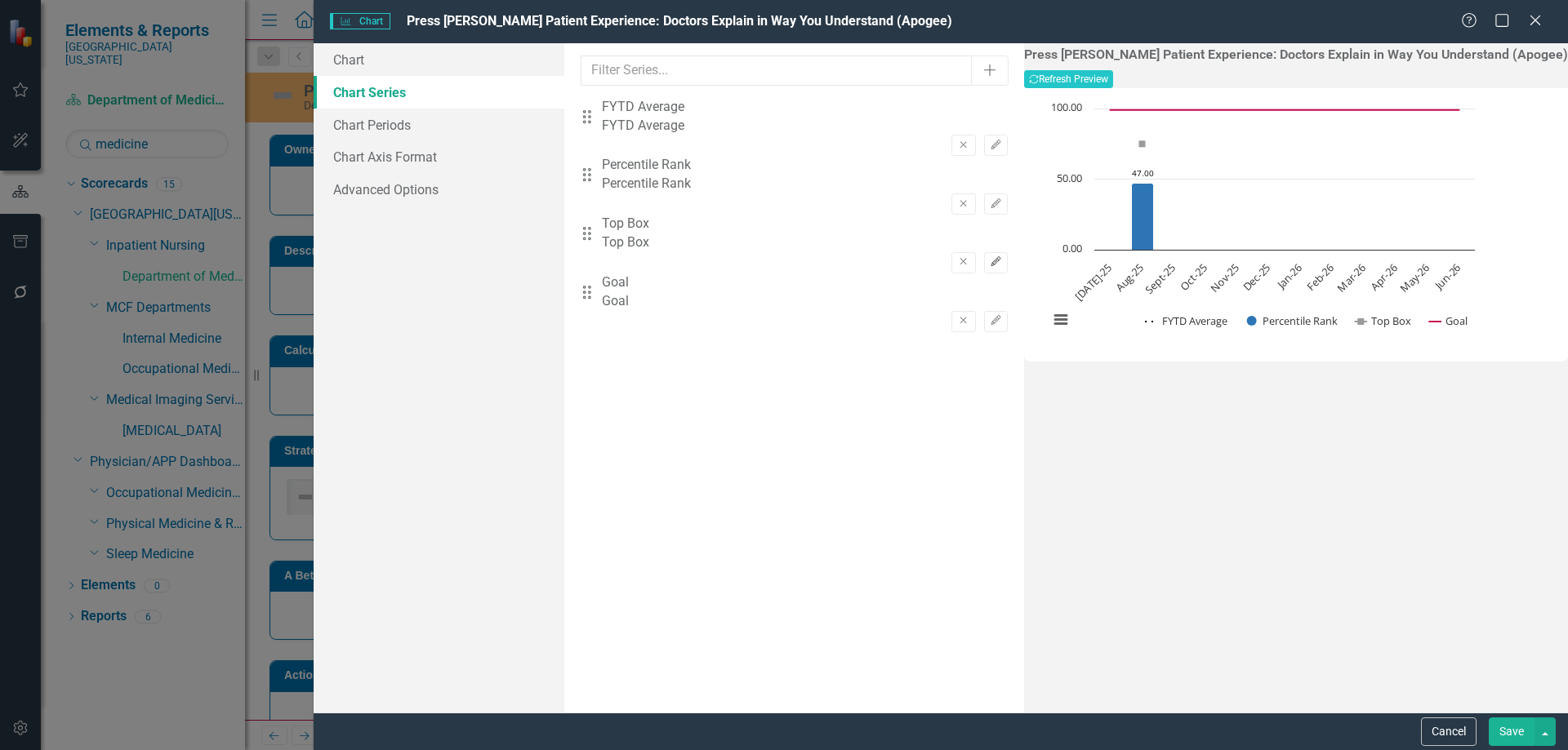
click at [1008, 252] on button "Edit" at bounding box center [996, 262] width 24 height 21
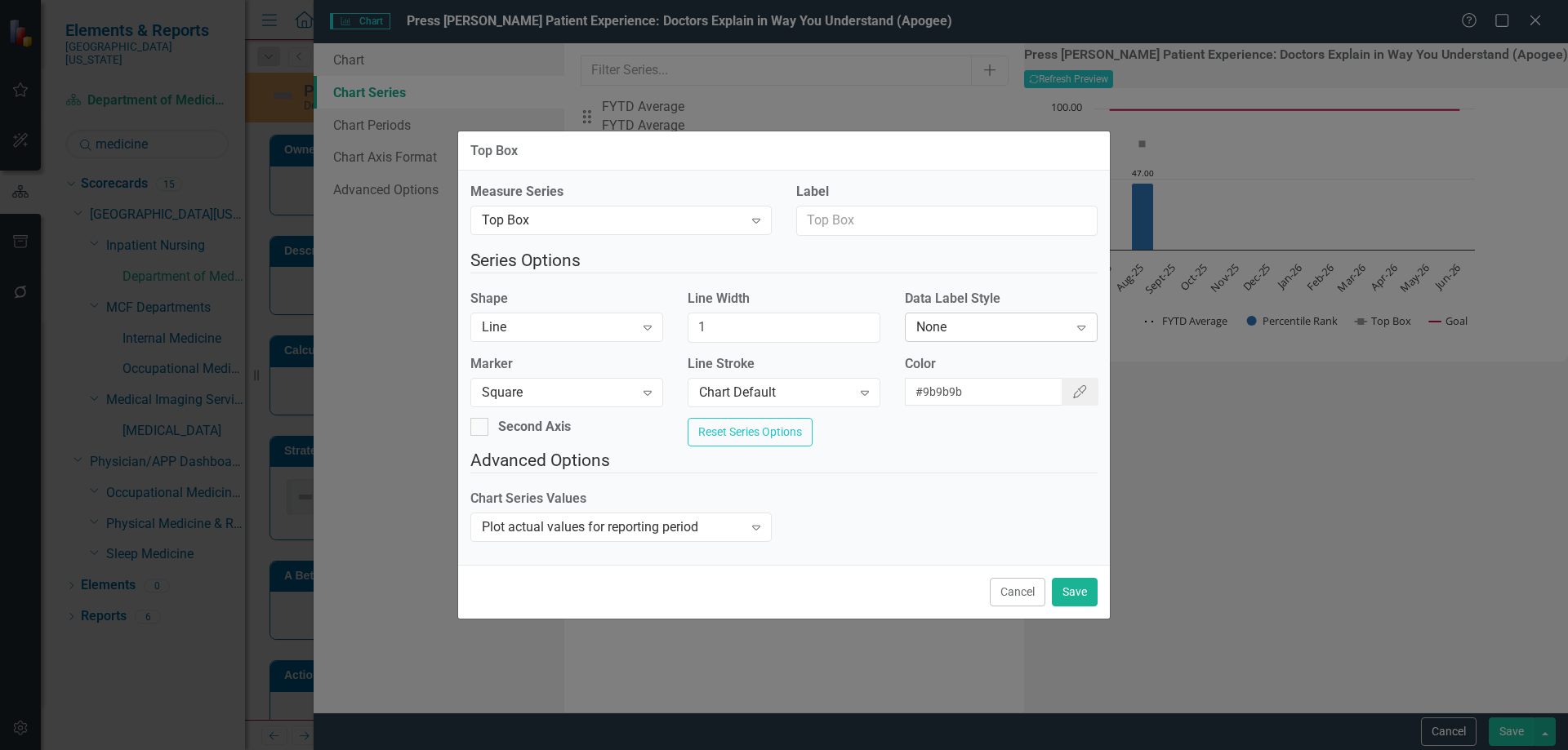
click at [950, 319] on div "None" at bounding box center [992, 327] width 153 height 19
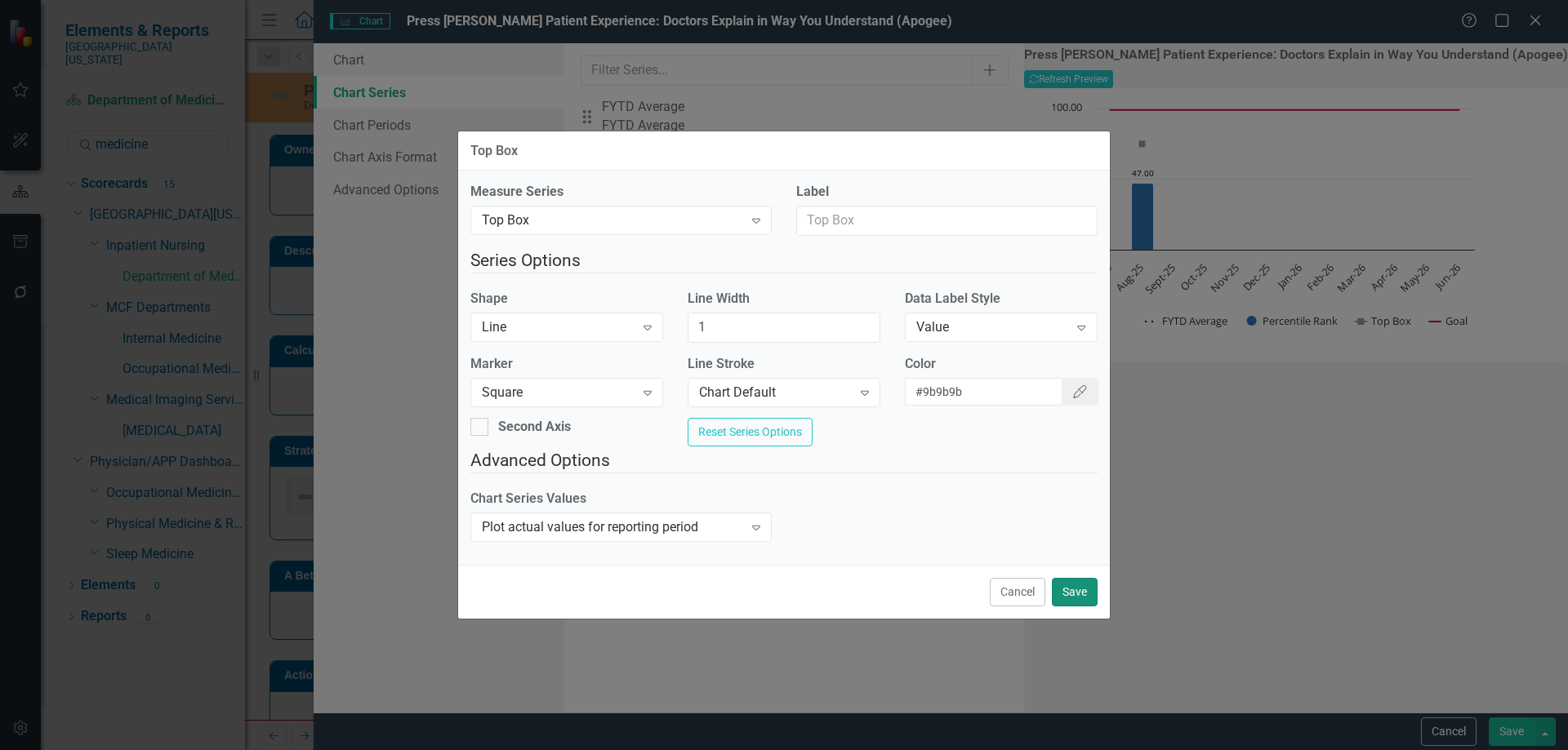
click at [1066, 607] on button "Save" at bounding box center [1075, 592] width 46 height 29
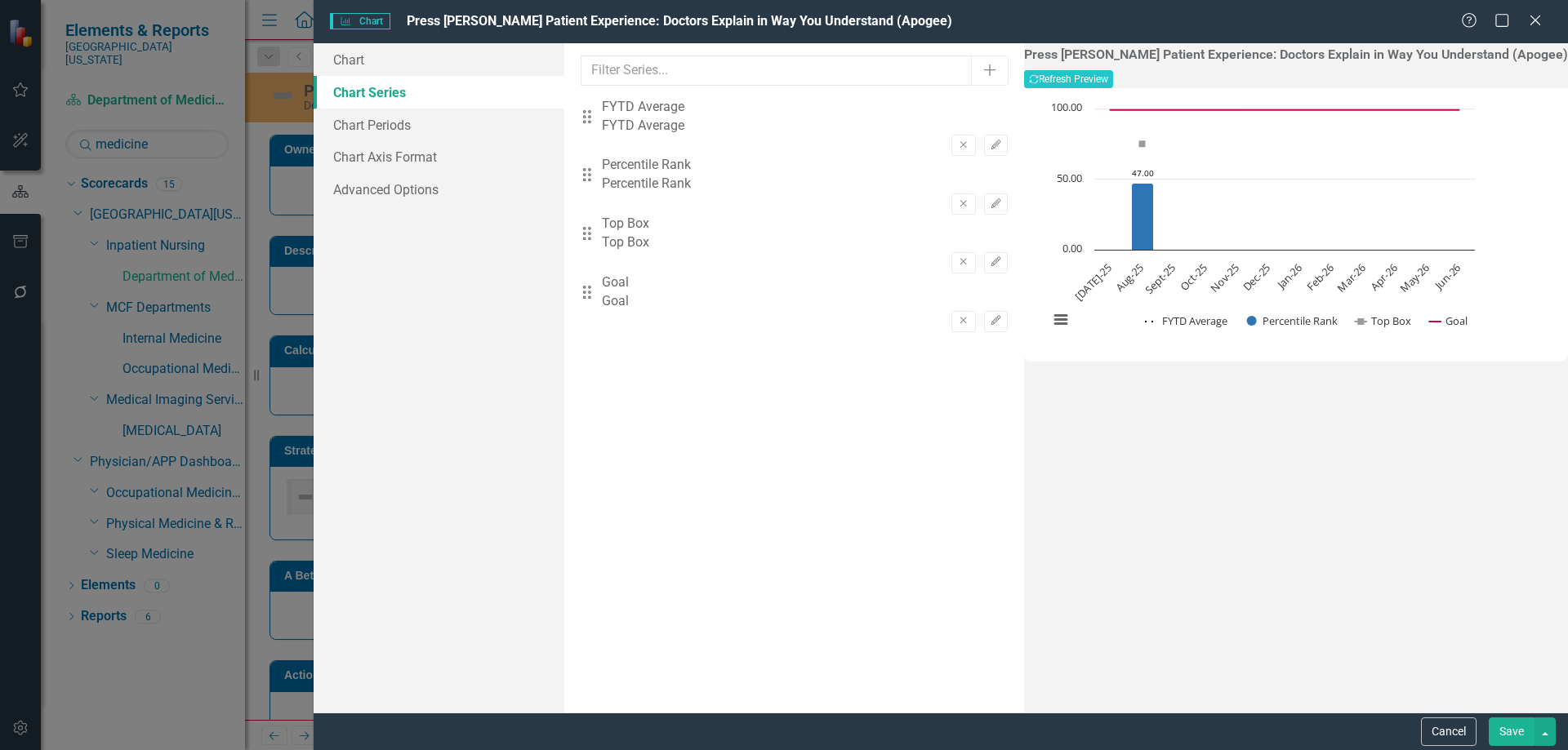
click at [1494, 723] on button "Save" at bounding box center [1511, 732] width 46 height 29
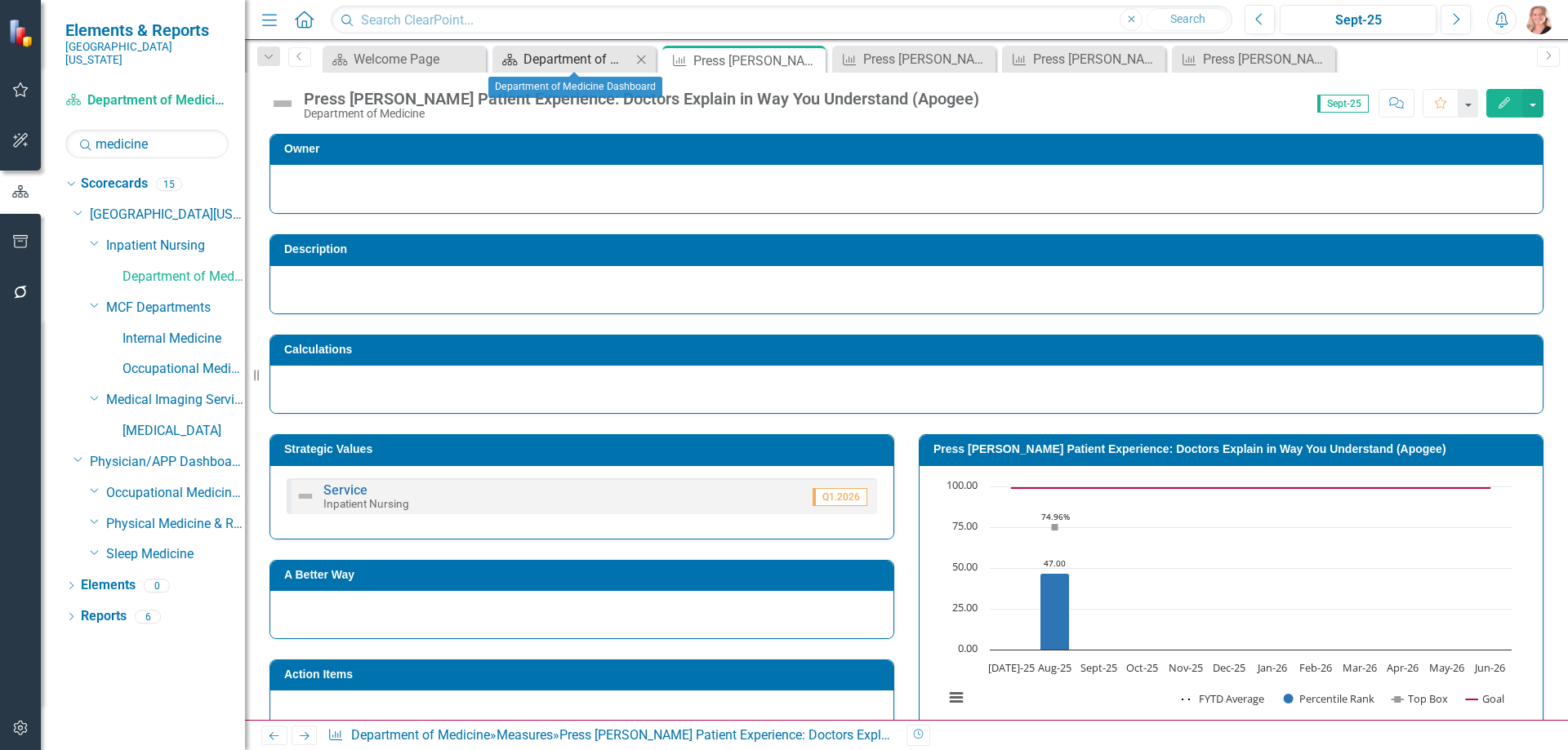
click at [567, 65] on div "Department of Medicine Dashboard" at bounding box center [577, 59] width 108 height 20
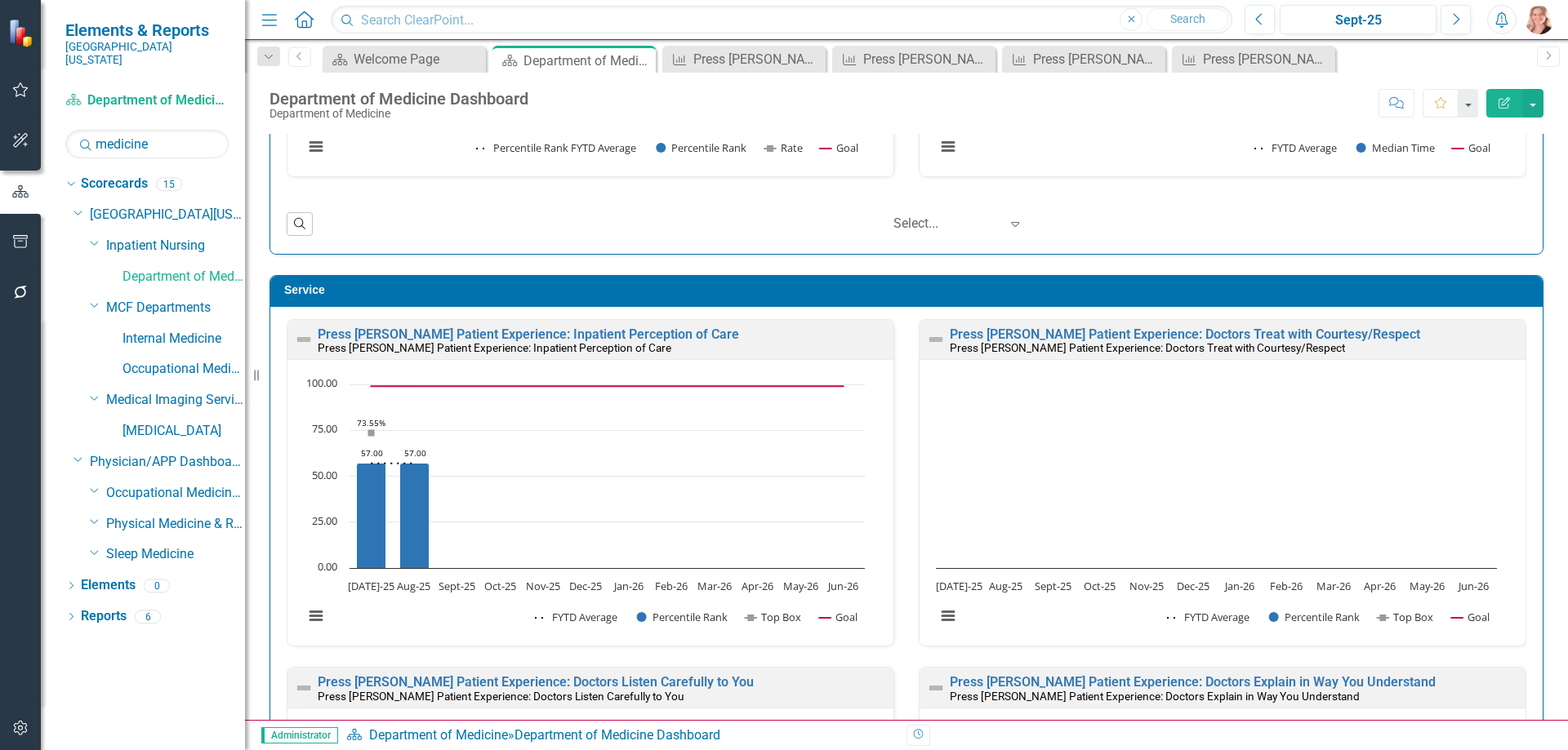
scroll to position [1388, 0]
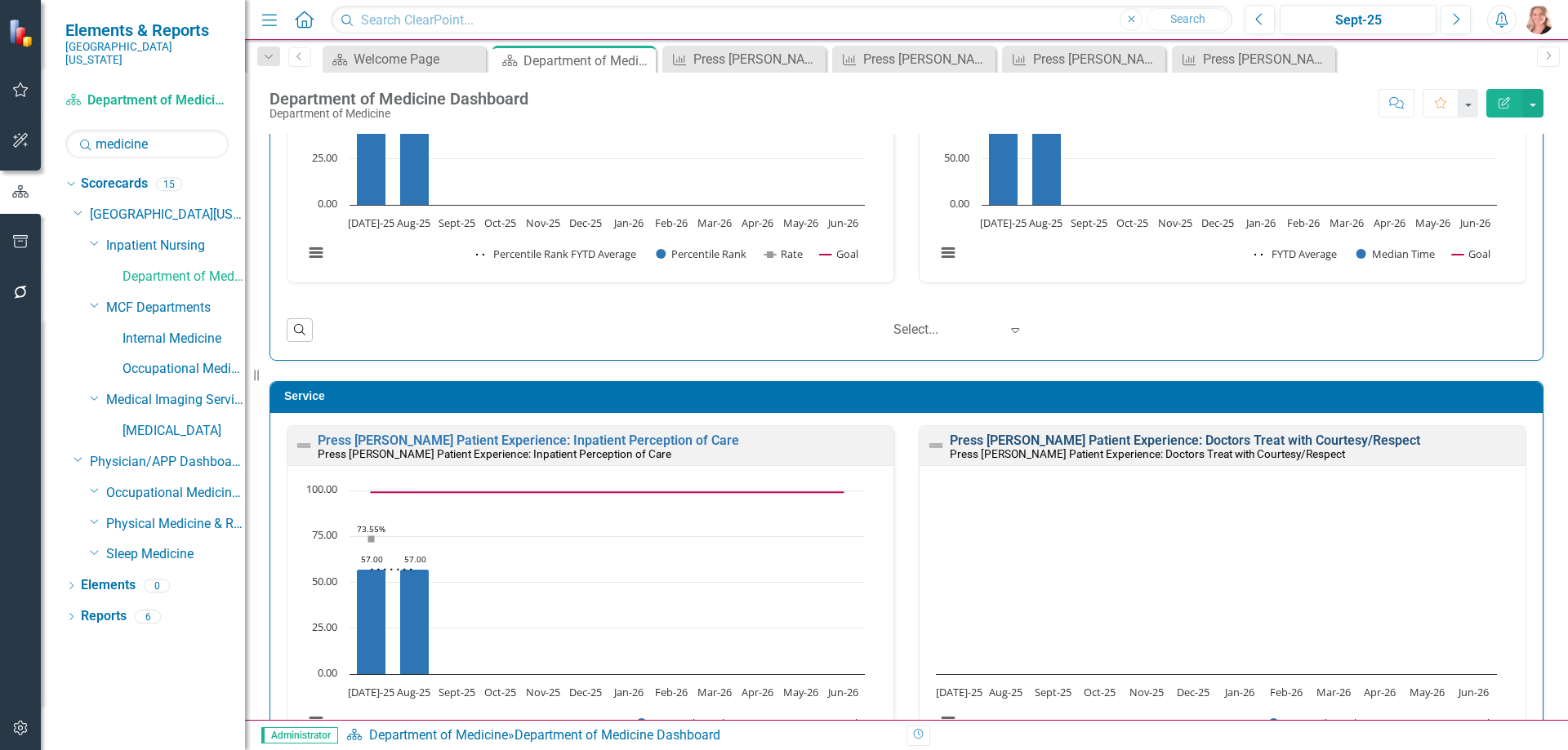
click at [1088, 440] on link "Press [PERSON_NAME] Patient Experience: Doctors Treat with Courtesy/Respect" at bounding box center [1185, 441] width 470 height 16
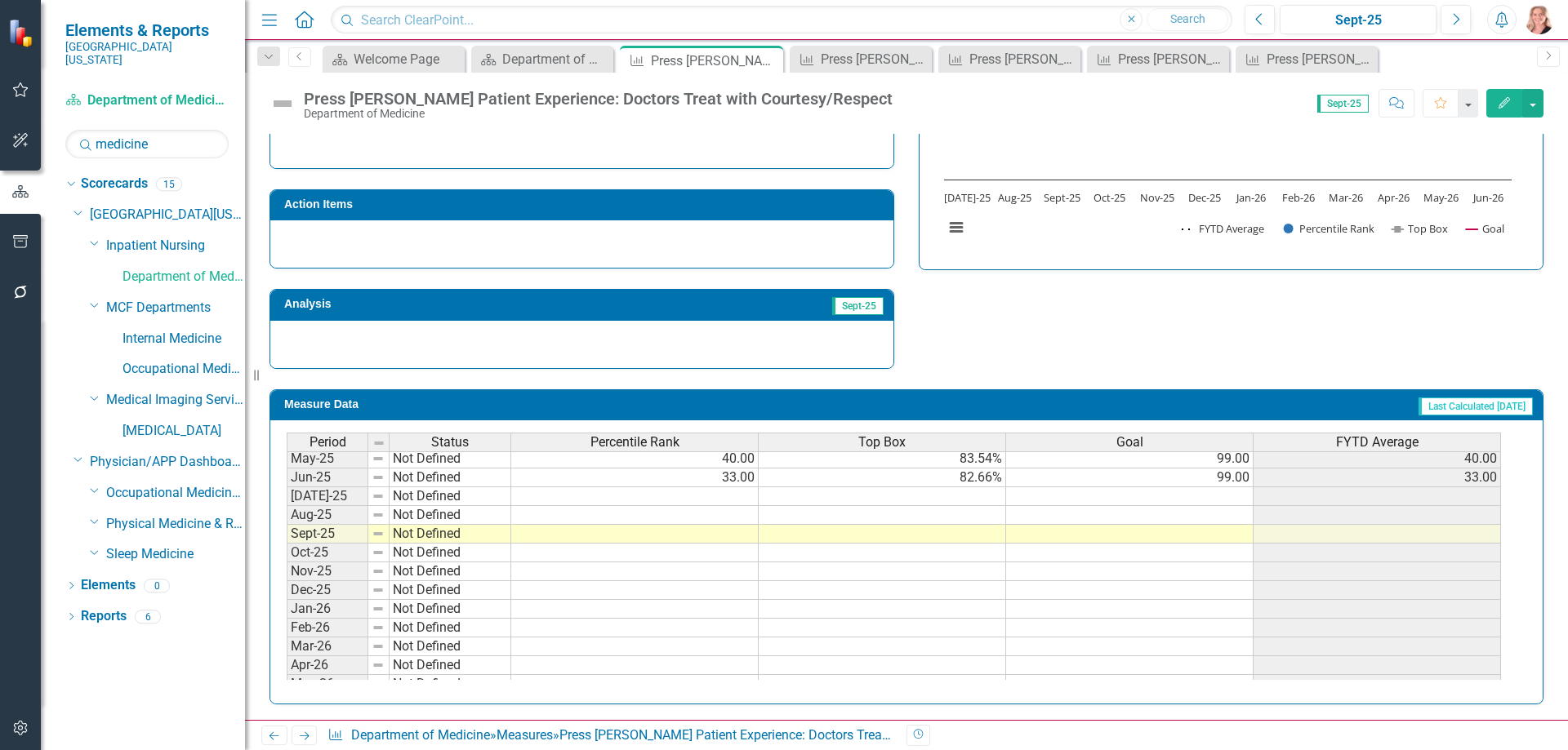
scroll to position [653, 0]
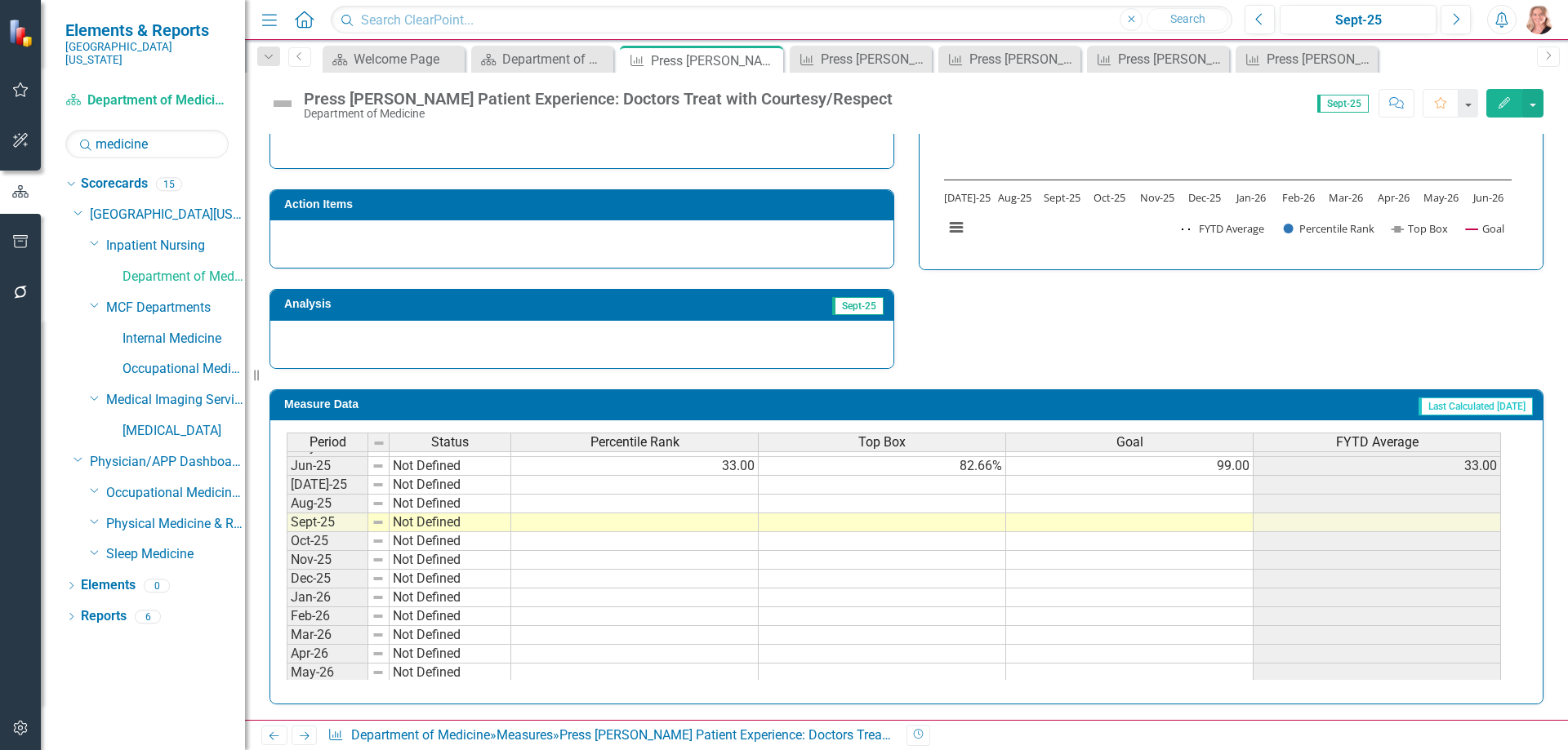
click at [1167, 472] on tbody "Jan-24 Not Defined 59.00 86.64% 99.00 59.00 Feb-24 Not Defined 63.00 86.94% 99.…" at bounding box center [894, 419] width 1214 height 564
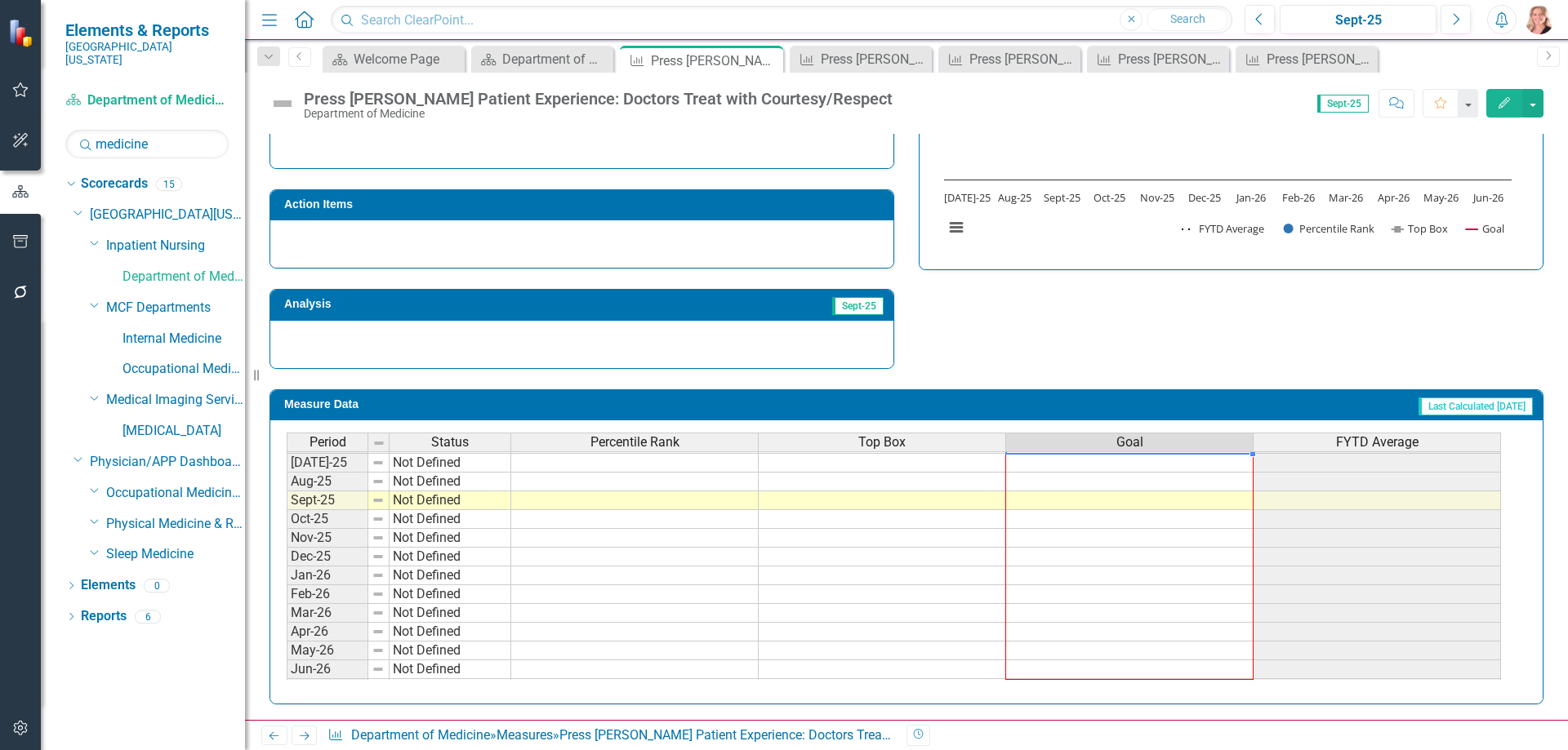
drag, startPoint x: 1254, startPoint y: 478, endPoint x: 1241, endPoint y: 671, distance: 193.1
click at [287, 671] on div "Period Status Percentile Rank Top Box Goal FYTD Average Jun-24 Not Defined 54.0…" at bounding box center [287, 443] width 0 height 509
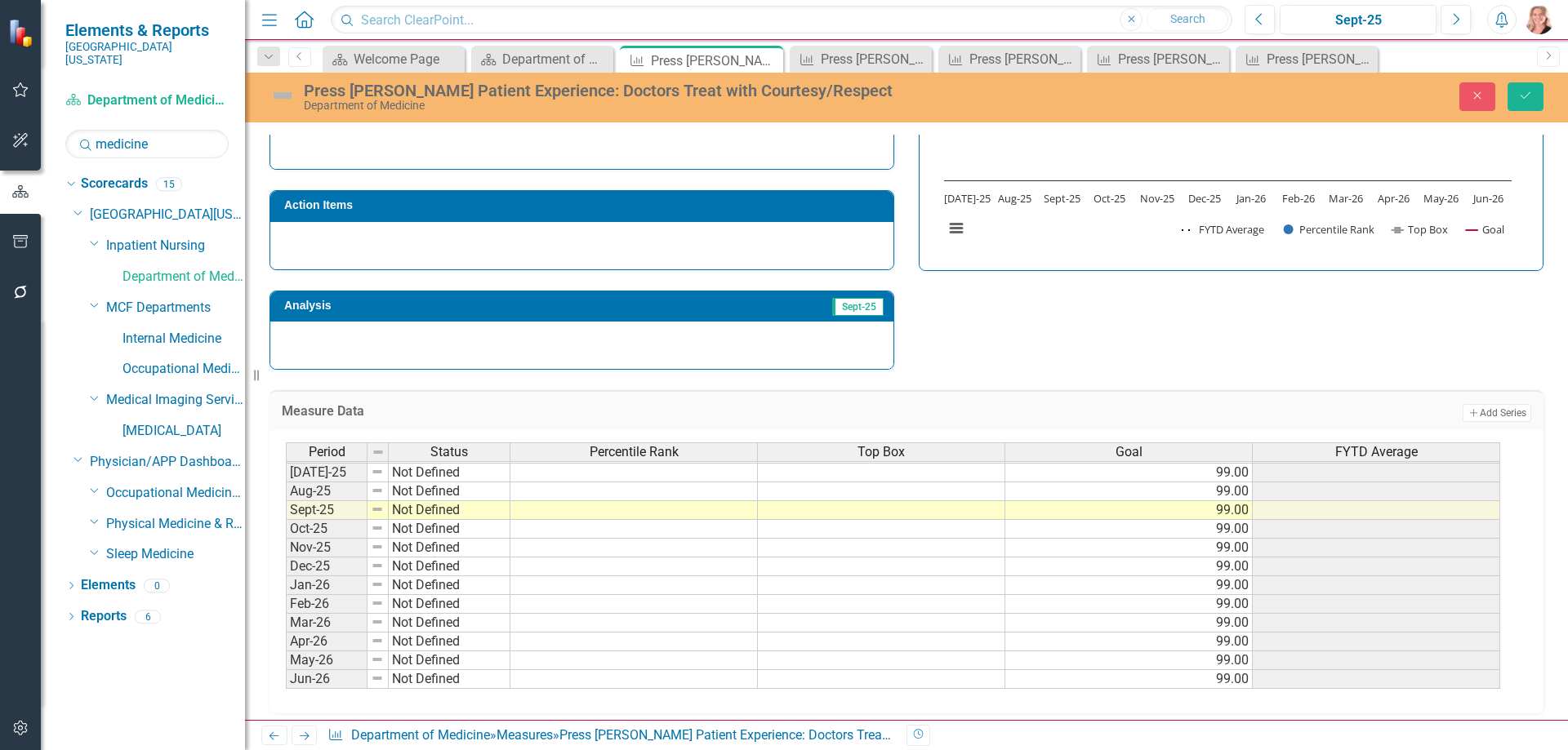
click at [1243, 377] on div "Measure Data Add Add Series Period Status Percentile Rank Top Box Goal FYTD Ave…" at bounding box center [906, 542] width 1298 height 344
click at [697, 492] on td at bounding box center [633, 492] width 247 height 19
click at [694, 496] on td at bounding box center [633, 492] width 247 height 19
type textarea "62"
click at [852, 492] on td at bounding box center [881, 492] width 247 height 19
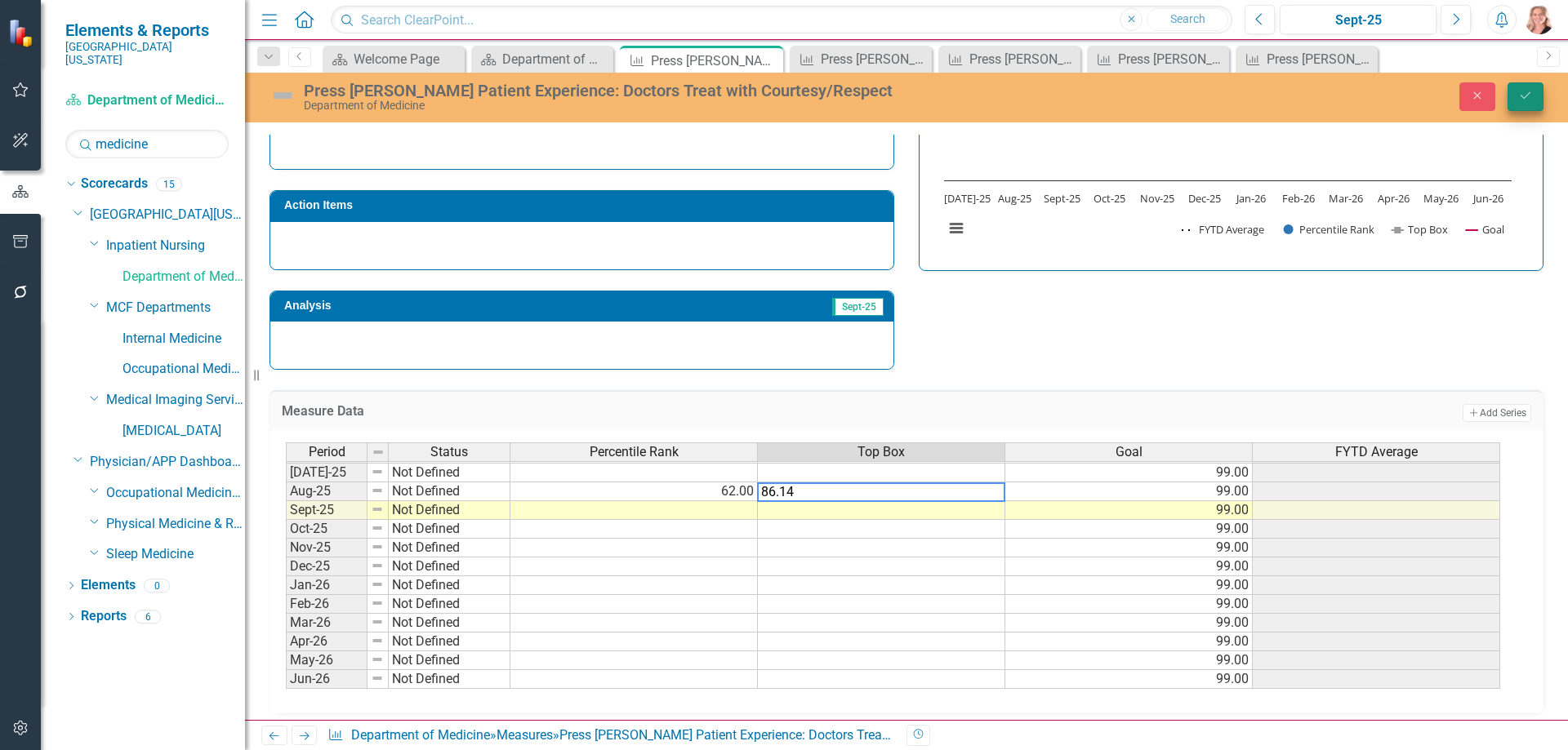
type textarea "86.14"
click at [1534, 102] on button "Save" at bounding box center [1525, 96] width 36 height 29
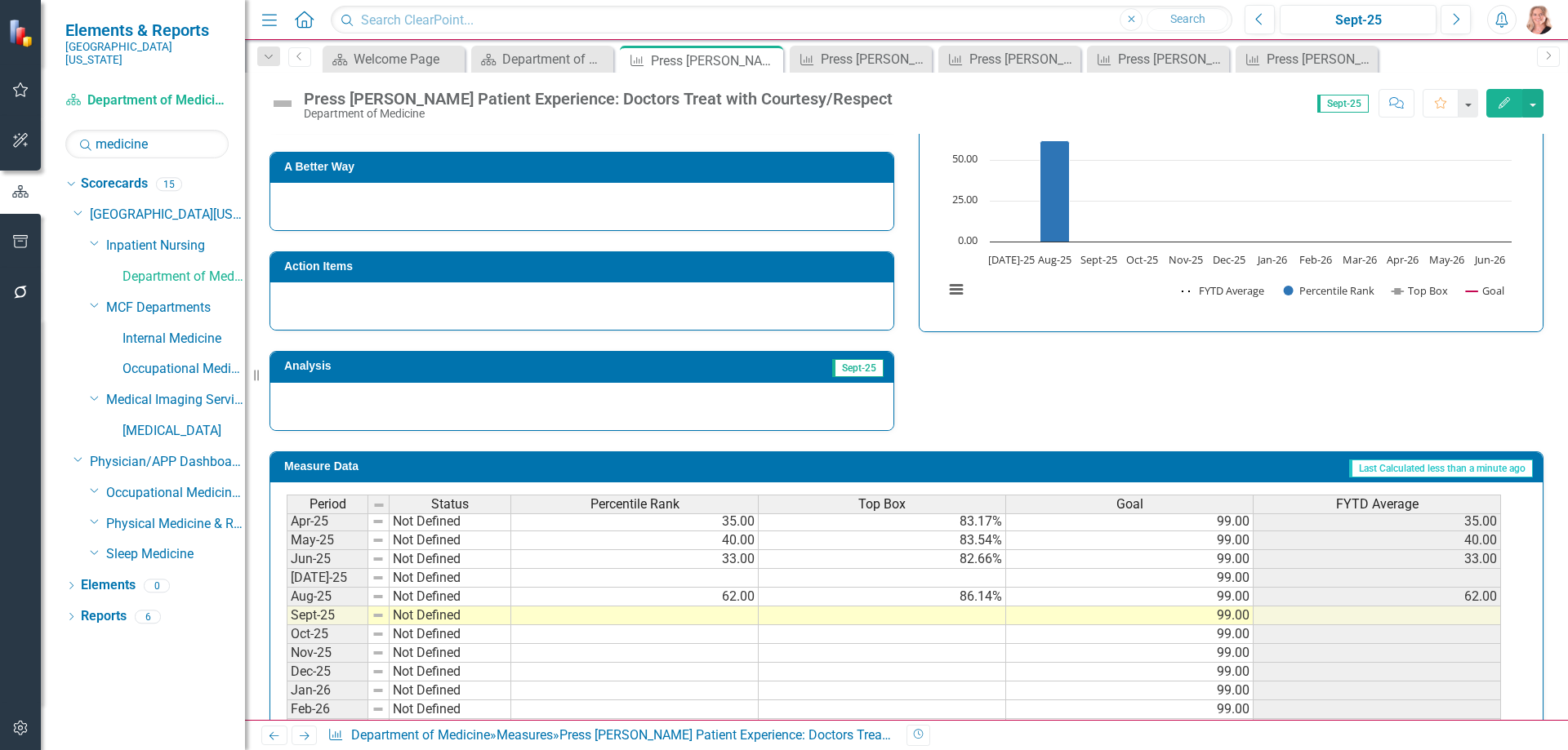
scroll to position [594, 0]
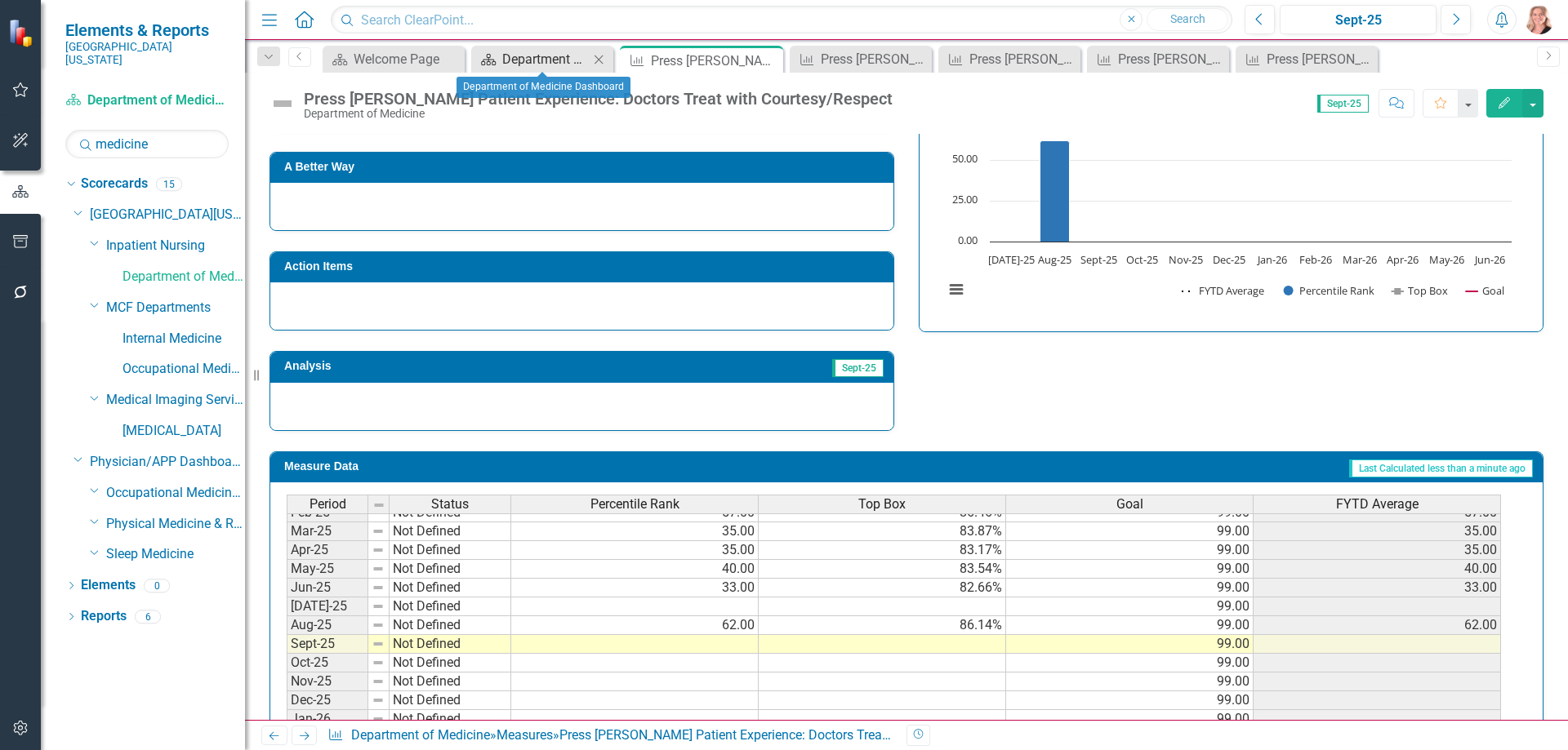
click at [527, 62] on div "Department of Medicine Dashboard" at bounding box center [545, 59] width 87 height 20
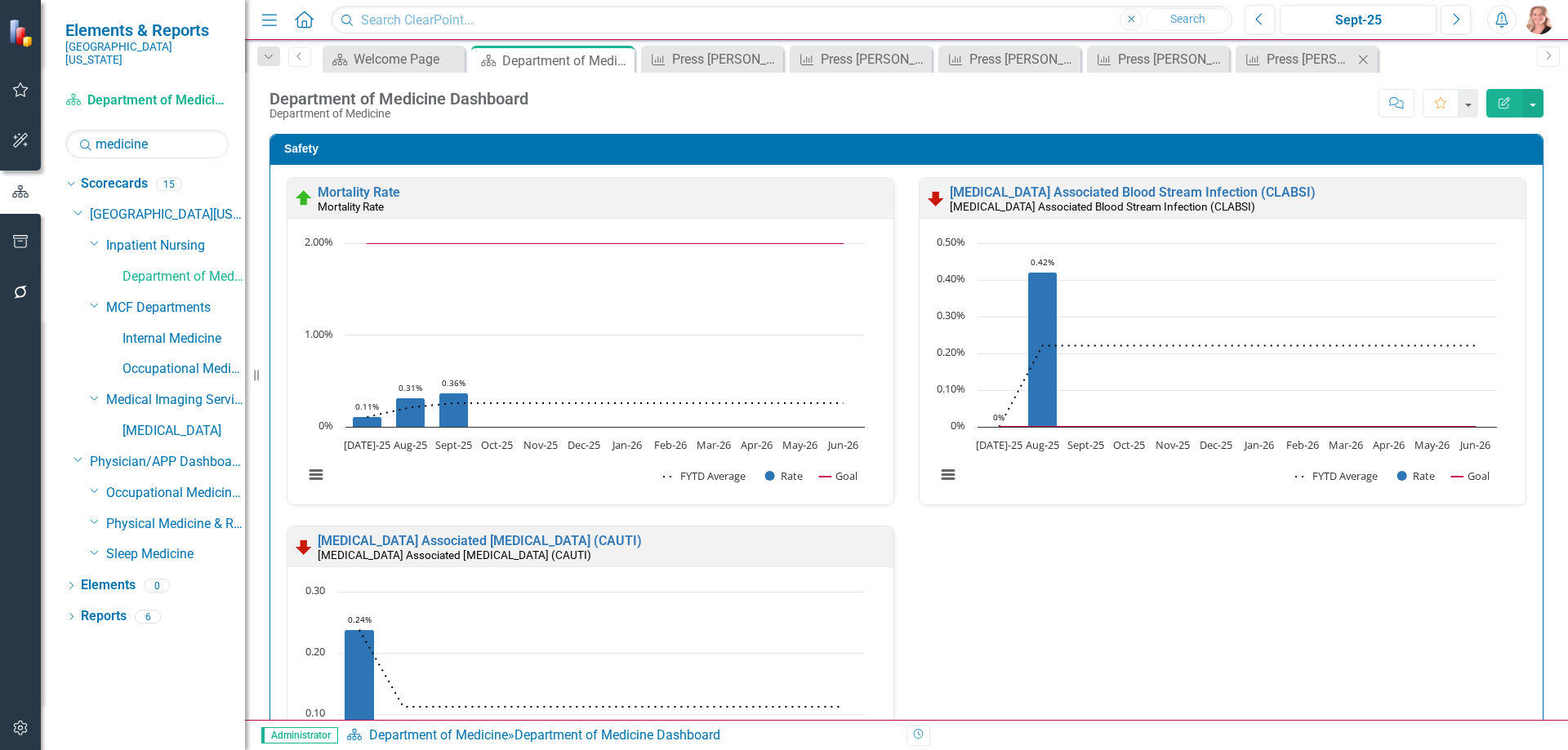
click at [1364, 62] on icon "Close" at bounding box center [1363, 59] width 16 height 13
click at [0, 0] on icon "Close" at bounding box center [0, 0] width 0 height 0
click at [1152, 60] on icon "Close" at bounding box center [1150, 59] width 16 height 13
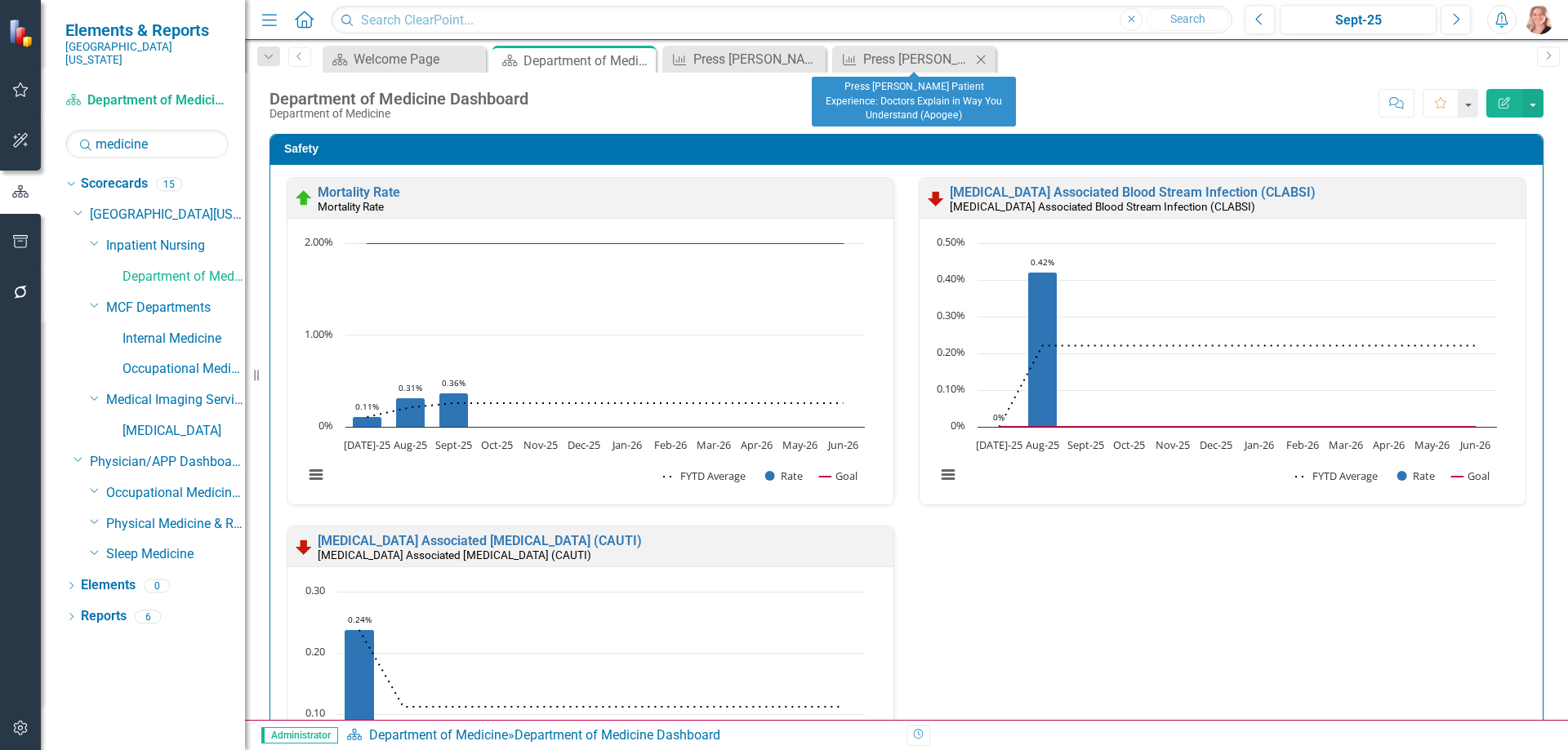
click at [987, 61] on icon "Close" at bounding box center [980, 59] width 16 height 13
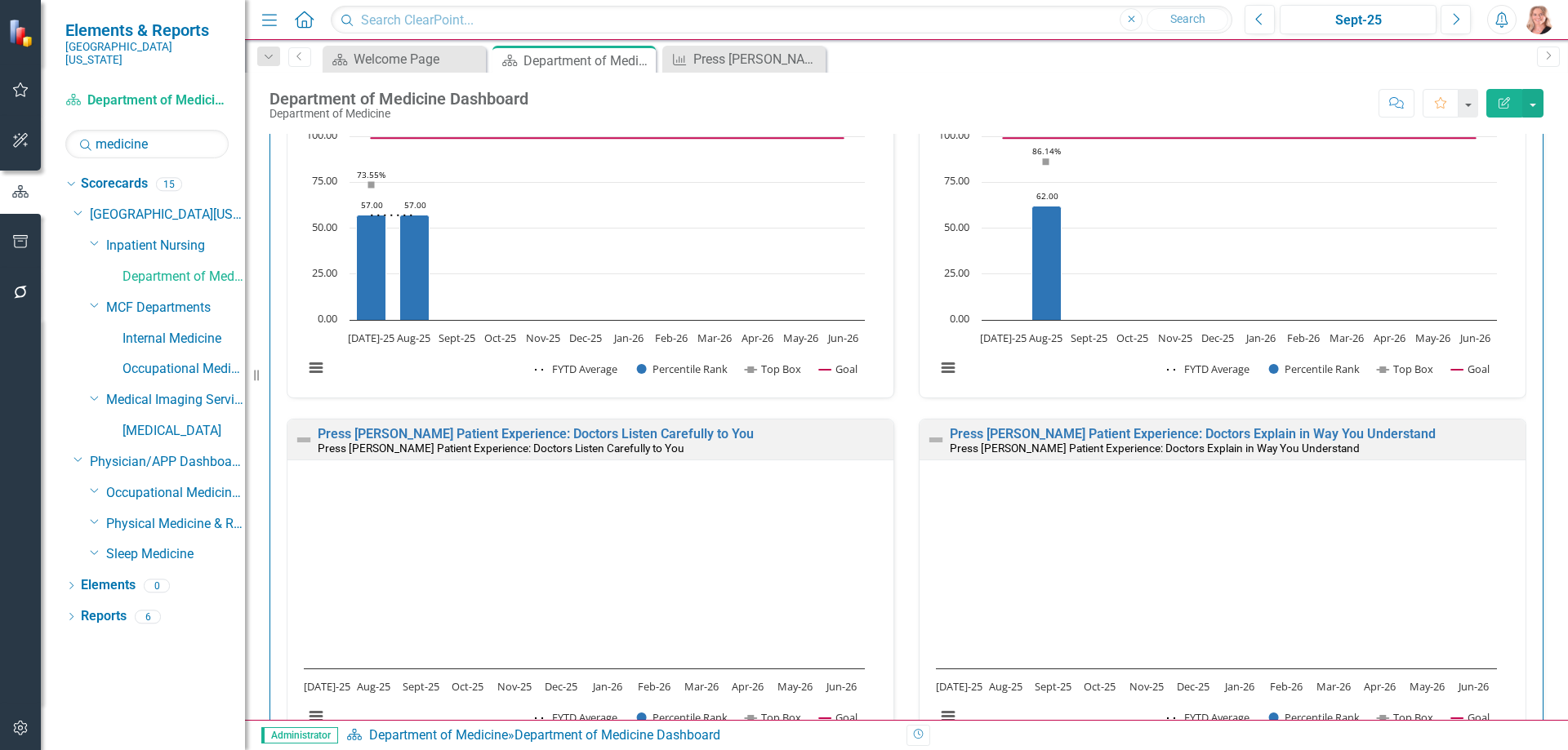
scroll to position [1878, 0]
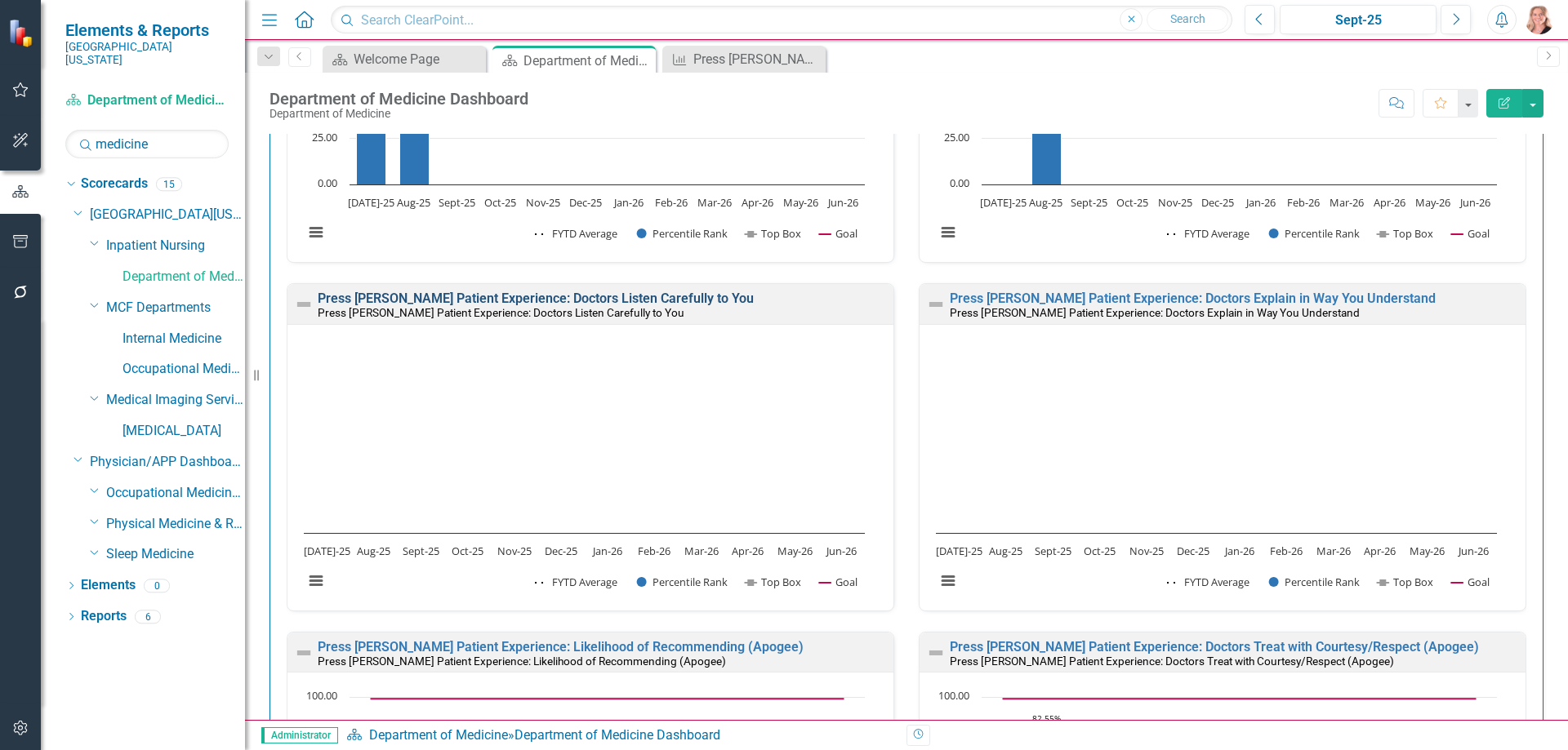
click at [647, 297] on link "Press [PERSON_NAME] Patient Experience: Doctors Listen Carefully to You" at bounding box center [536, 299] width 436 height 16
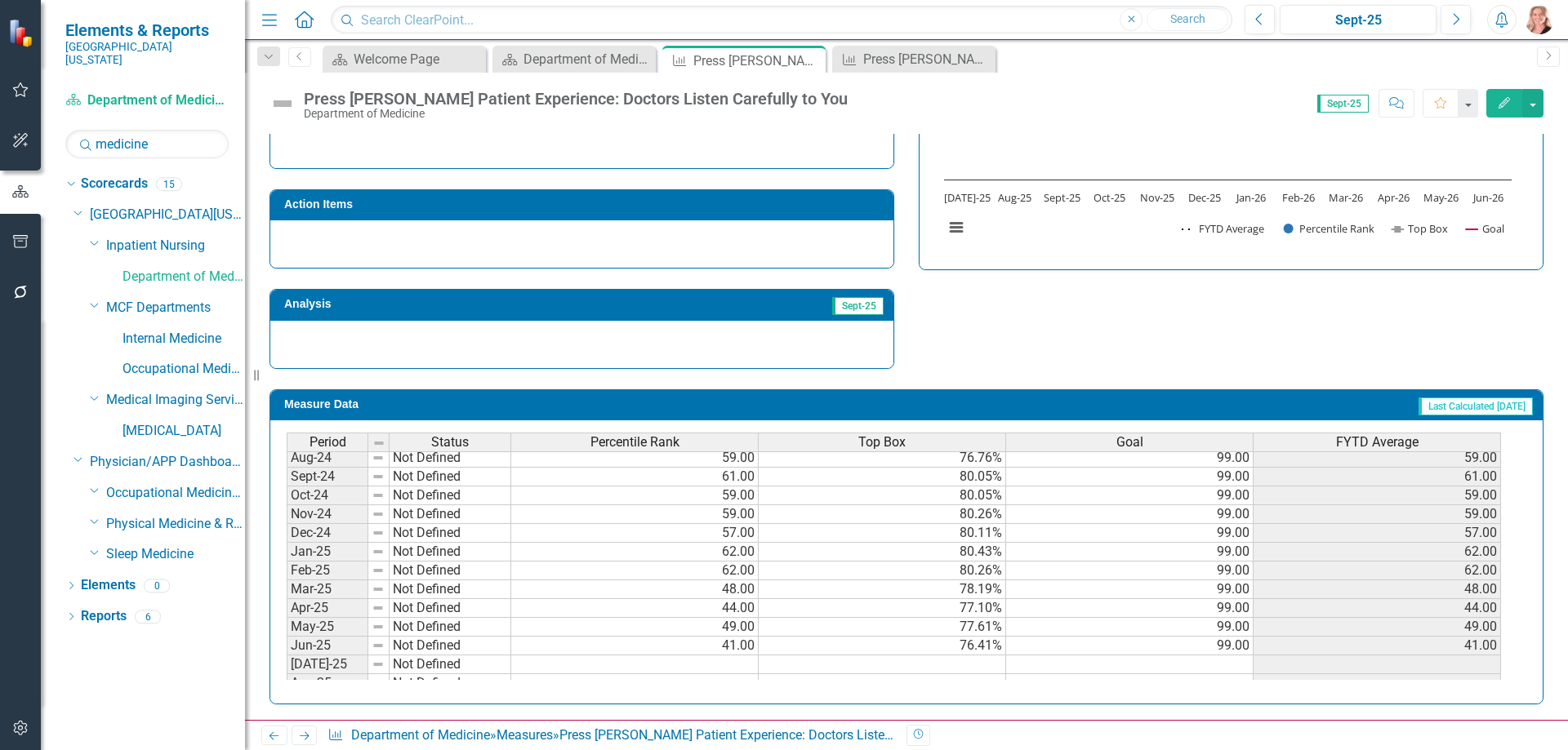
scroll to position [572, 0]
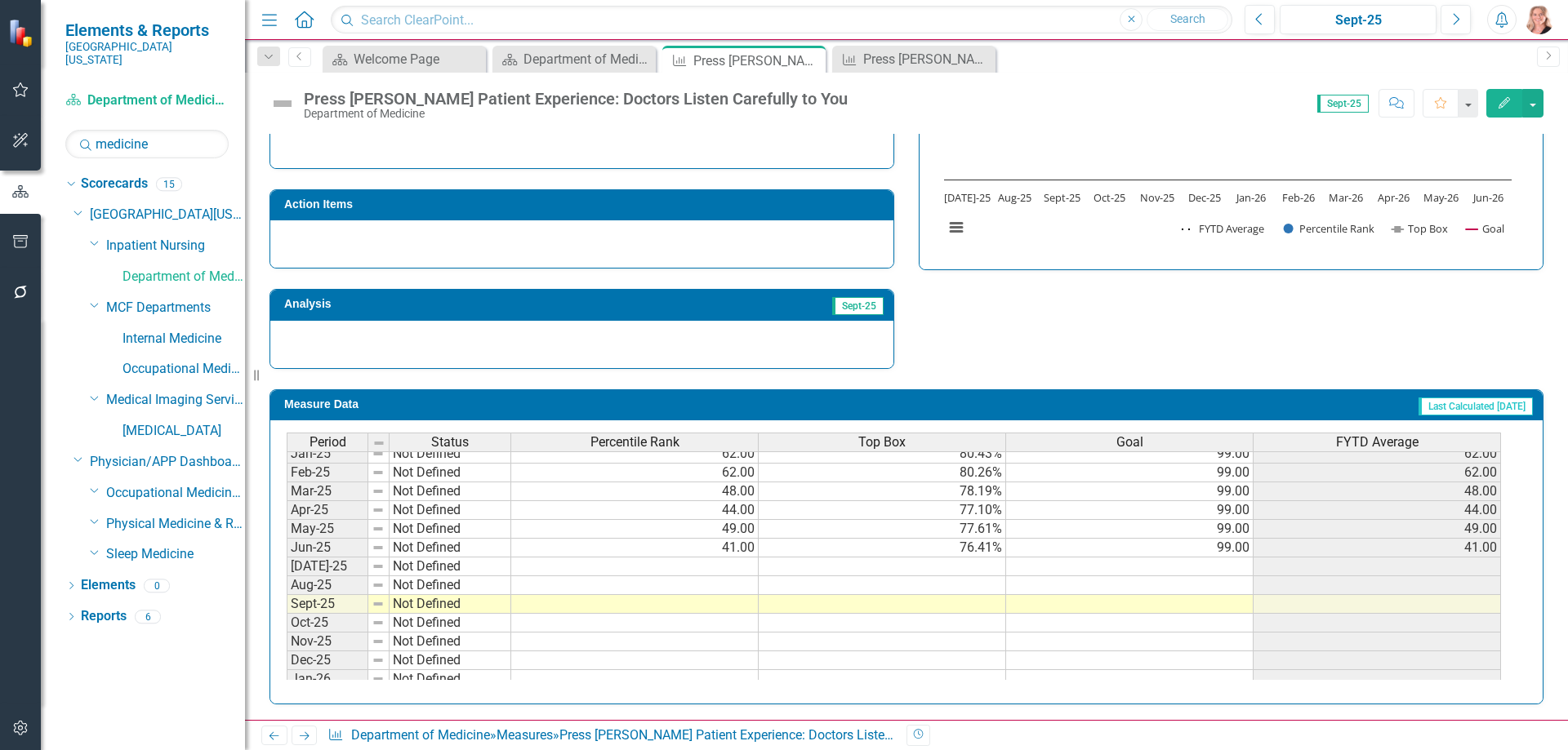
click at [713, 588] on tbody "Oct-23 Not Defined 70.00 81.24% 99.00 70.00 Nov-23 Not Defined 74.00 81.70% 99.…" at bounding box center [894, 453] width 1214 height 583
click at [723, 584] on td at bounding box center [634, 585] width 247 height 19
type textarea "75"
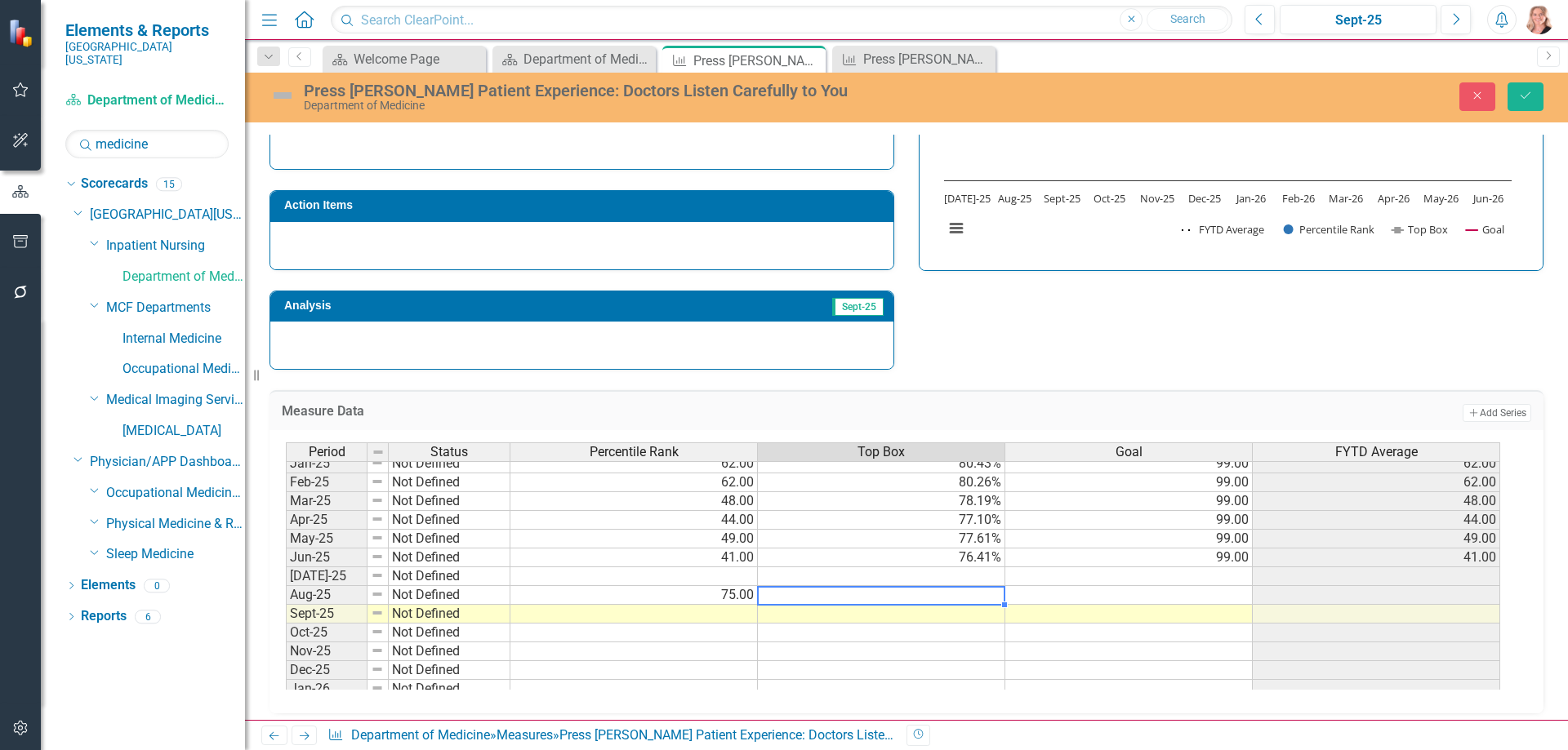
click at [961, 596] on td at bounding box center [881, 595] width 247 height 19
type textarea "99"
click at [1186, 563] on td "99.00" at bounding box center [1128, 558] width 247 height 19
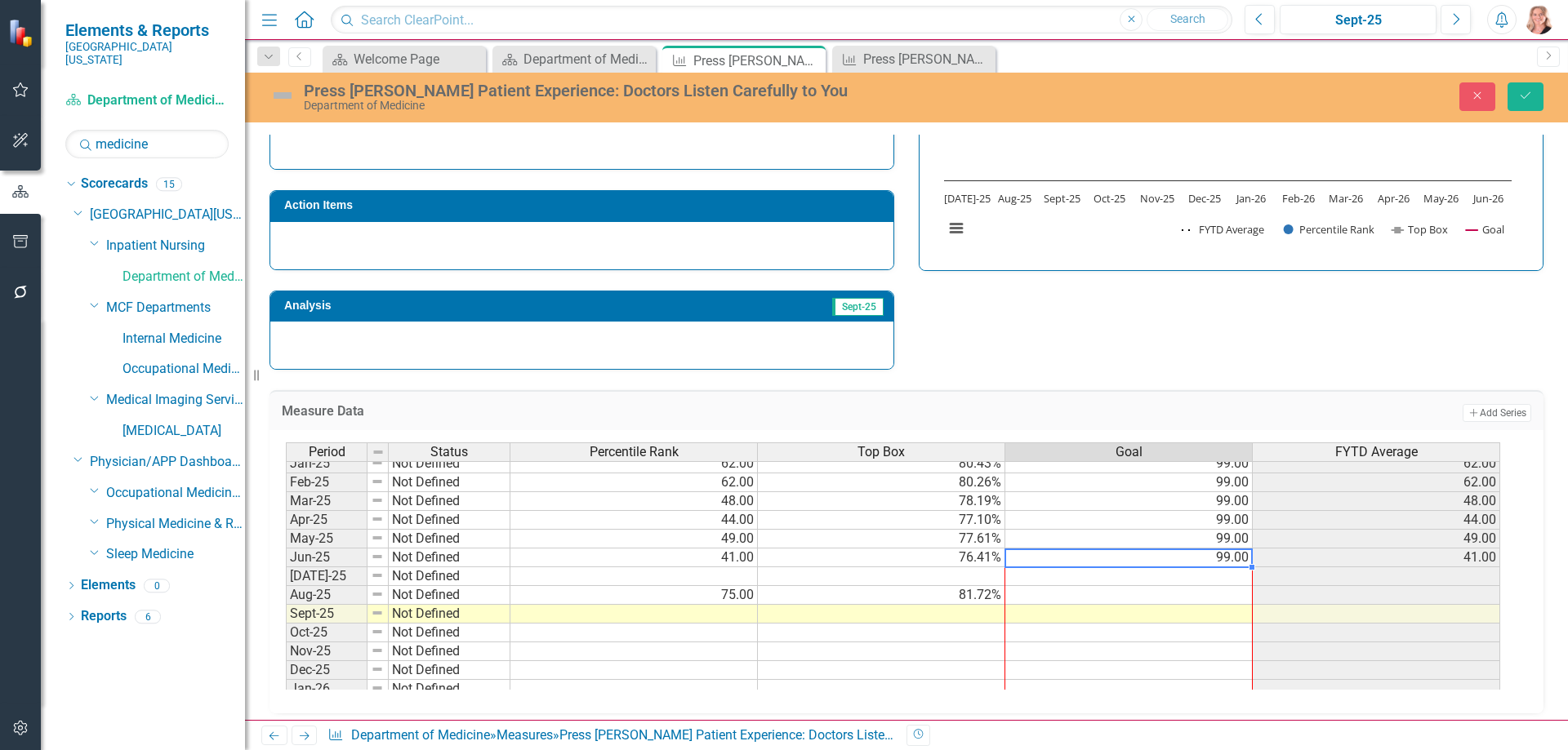
scroll to position [675, 0]
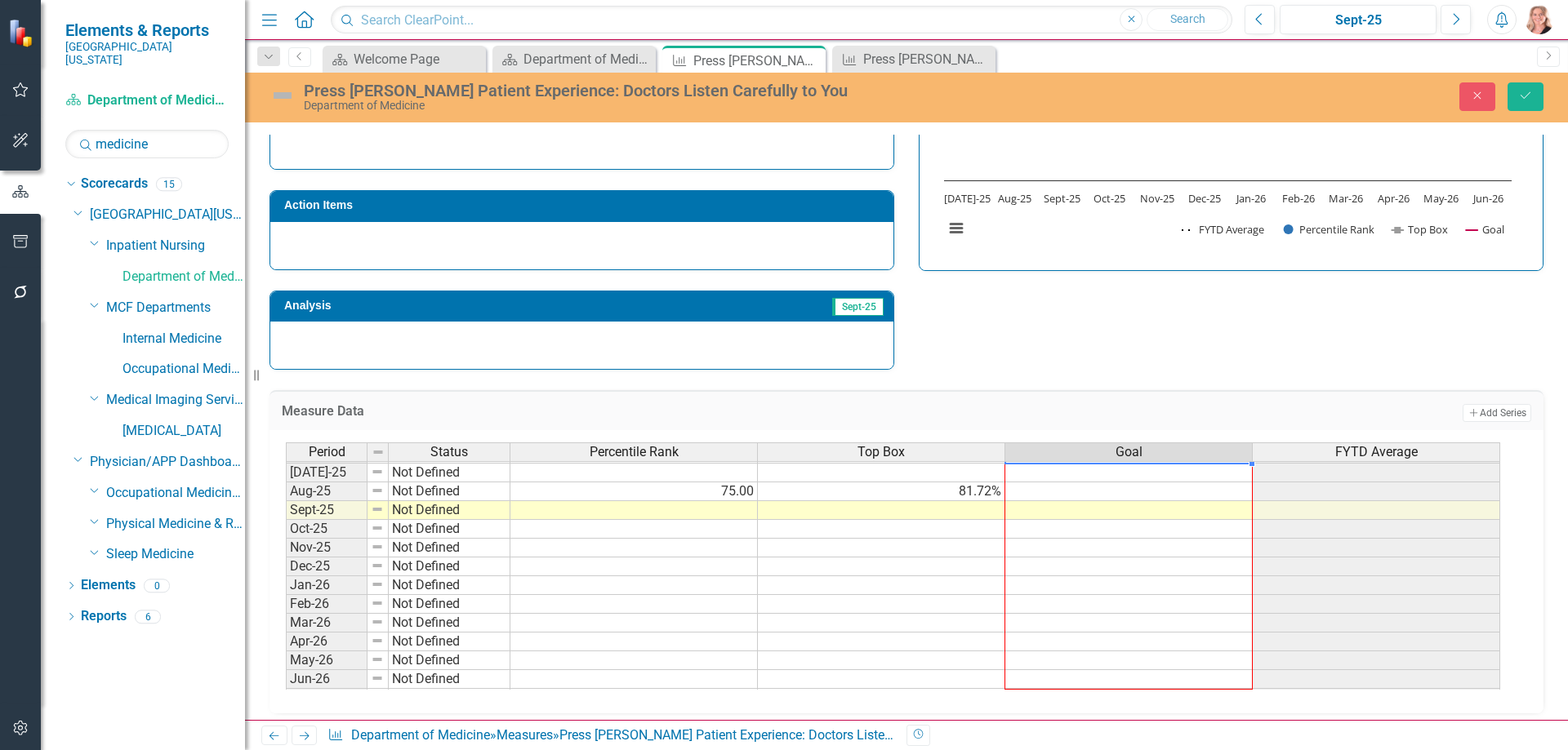
drag, startPoint x: 1252, startPoint y: 568, endPoint x: 1232, endPoint y: 676, distance: 109.5
click at [286, 676] on div "Period Status Percentile Rank Top Box Goal FYTD Average Jun-24 Not Defined 67.0…" at bounding box center [286, 453] width 0 height 509
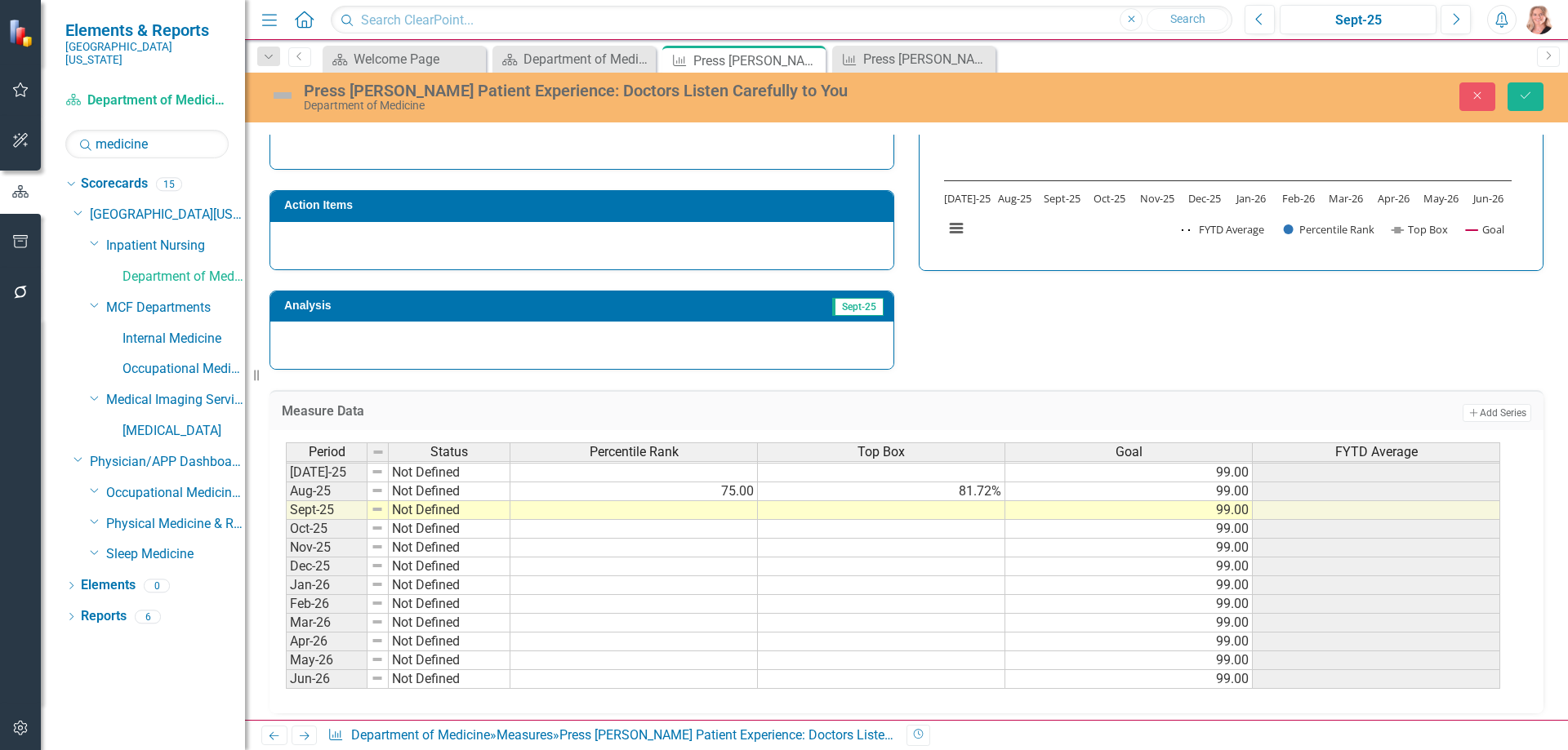
click at [1319, 296] on div "Strategic Values Service Inpatient Nursing Q1.2026 A Better Way Action Items An…" at bounding box center [906, 157] width 1298 height 425
click at [1520, 105] on button "Save" at bounding box center [1525, 96] width 36 height 29
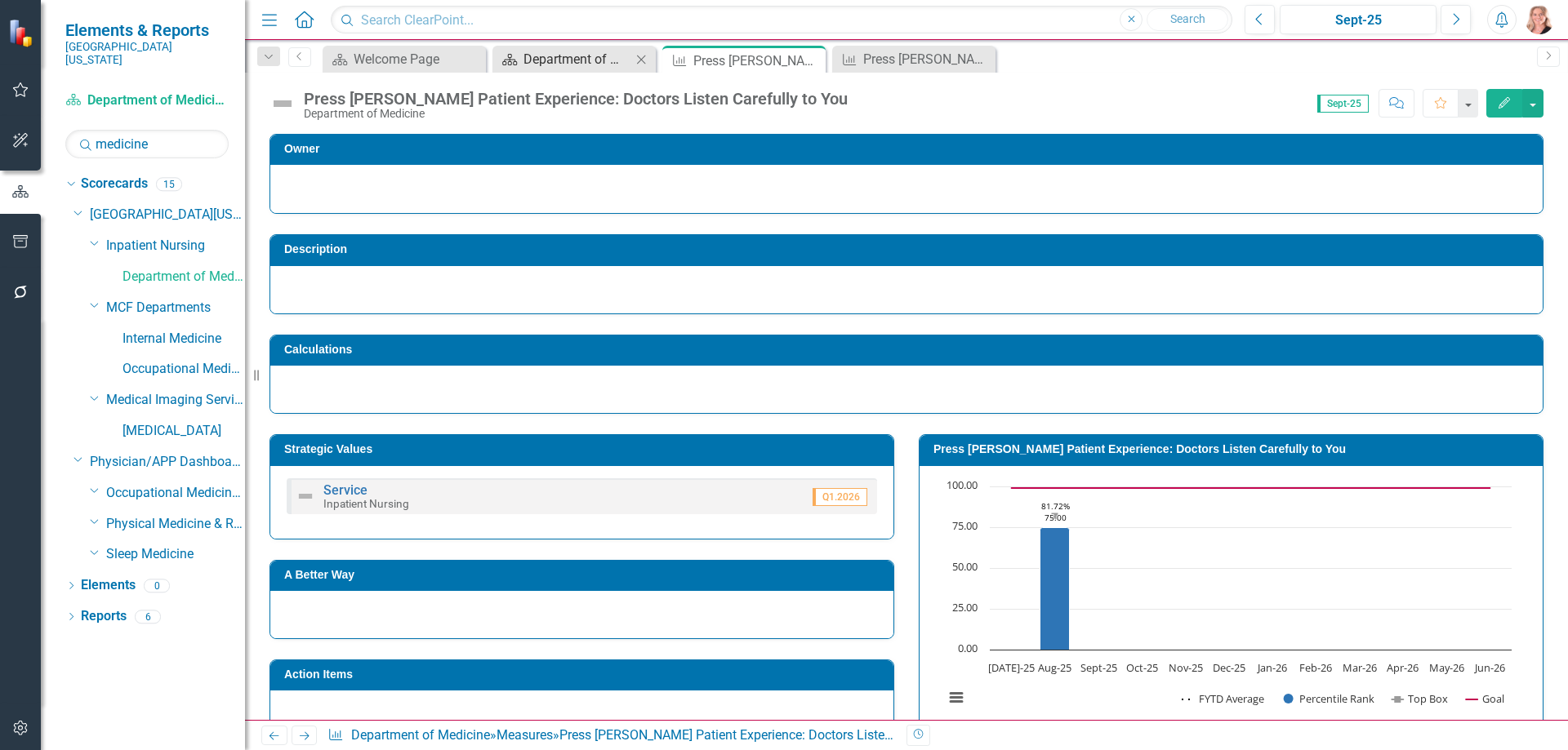
click at [576, 64] on div "Department of Medicine Dashboard" at bounding box center [577, 59] width 108 height 20
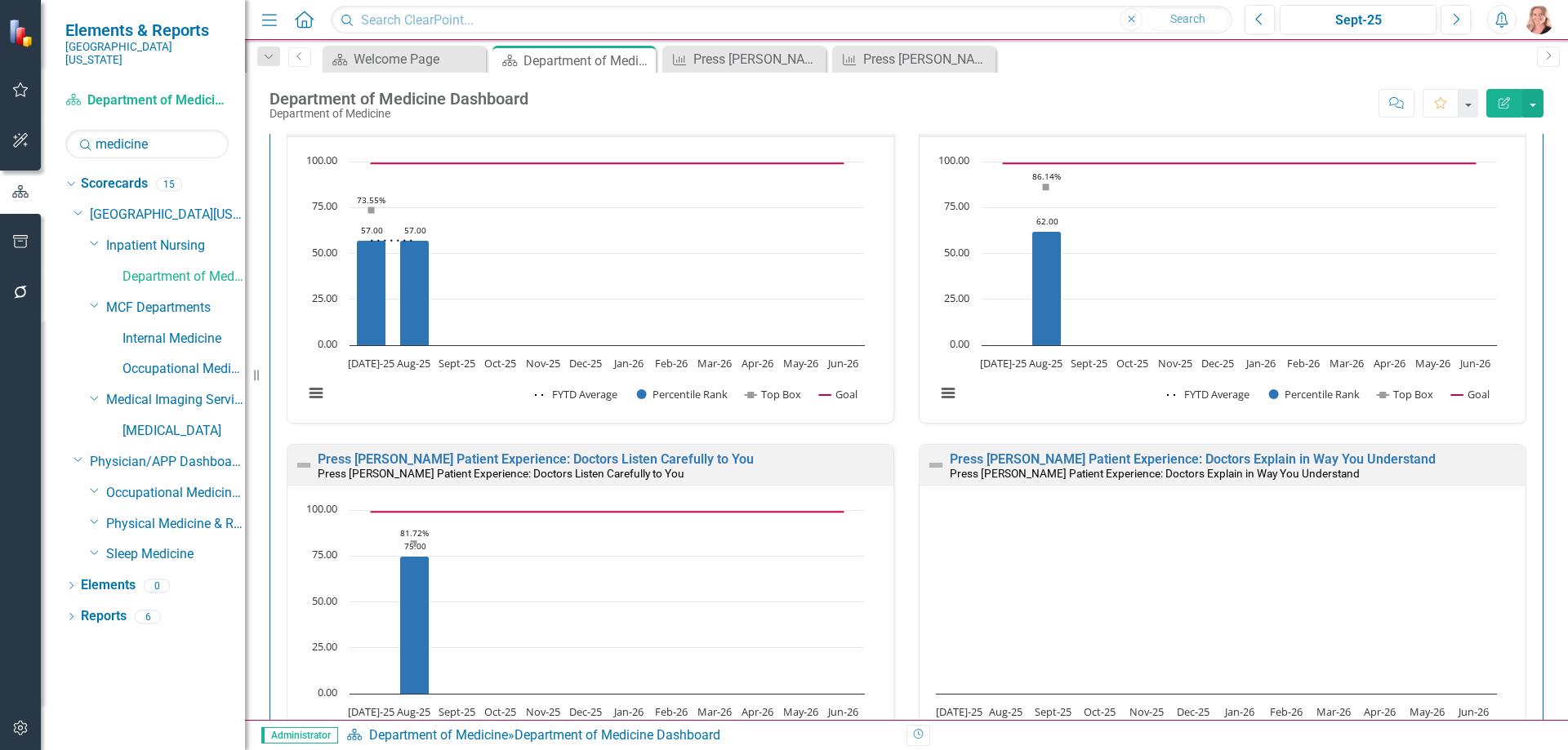
scroll to position [1715, 0]
click at [1318, 459] on link "Press [PERSON_NAME] Patient Experience: Doctors Explain in Way You Understand" at bounding box center [1193, 462] width 486 height 16
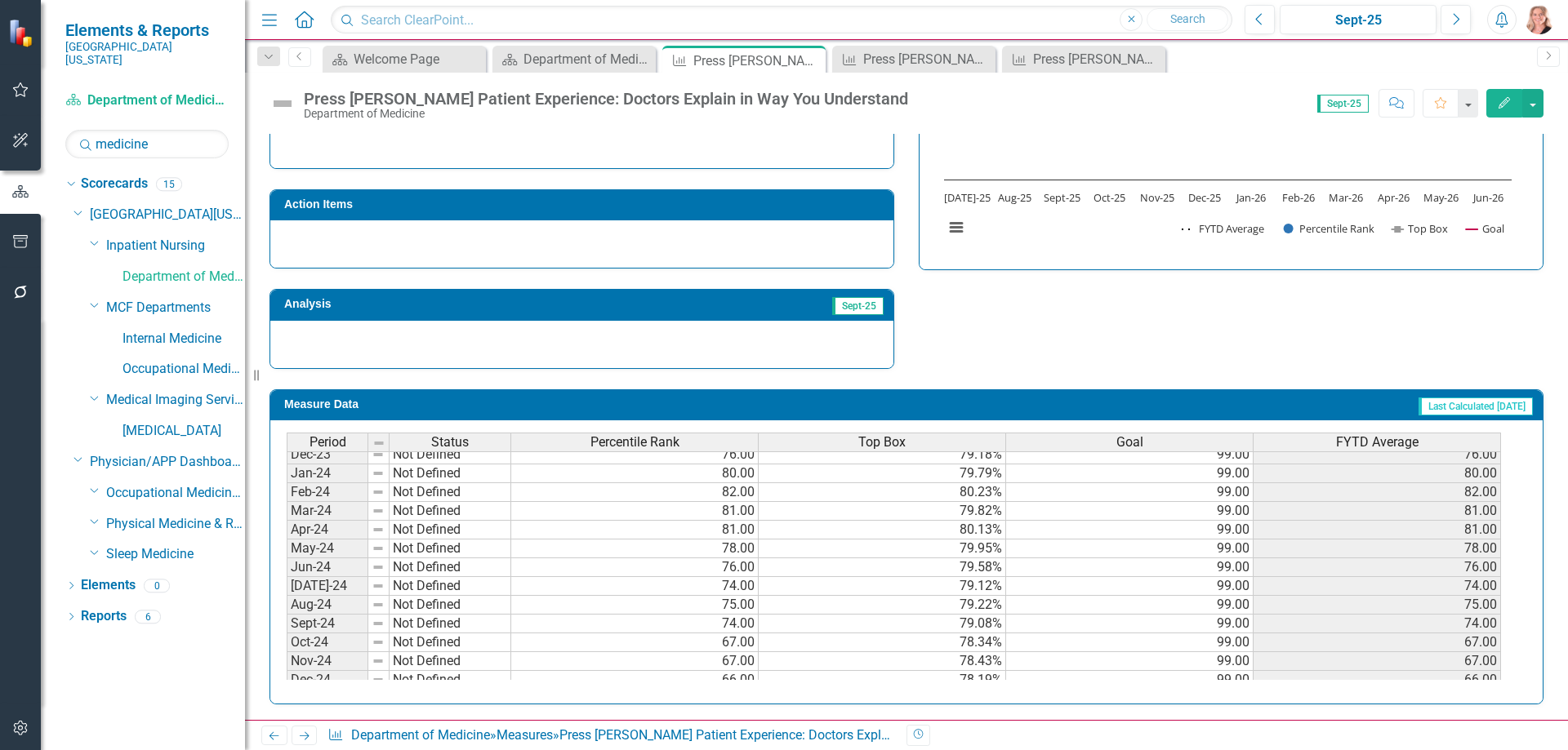
scroll to position [385, 0]
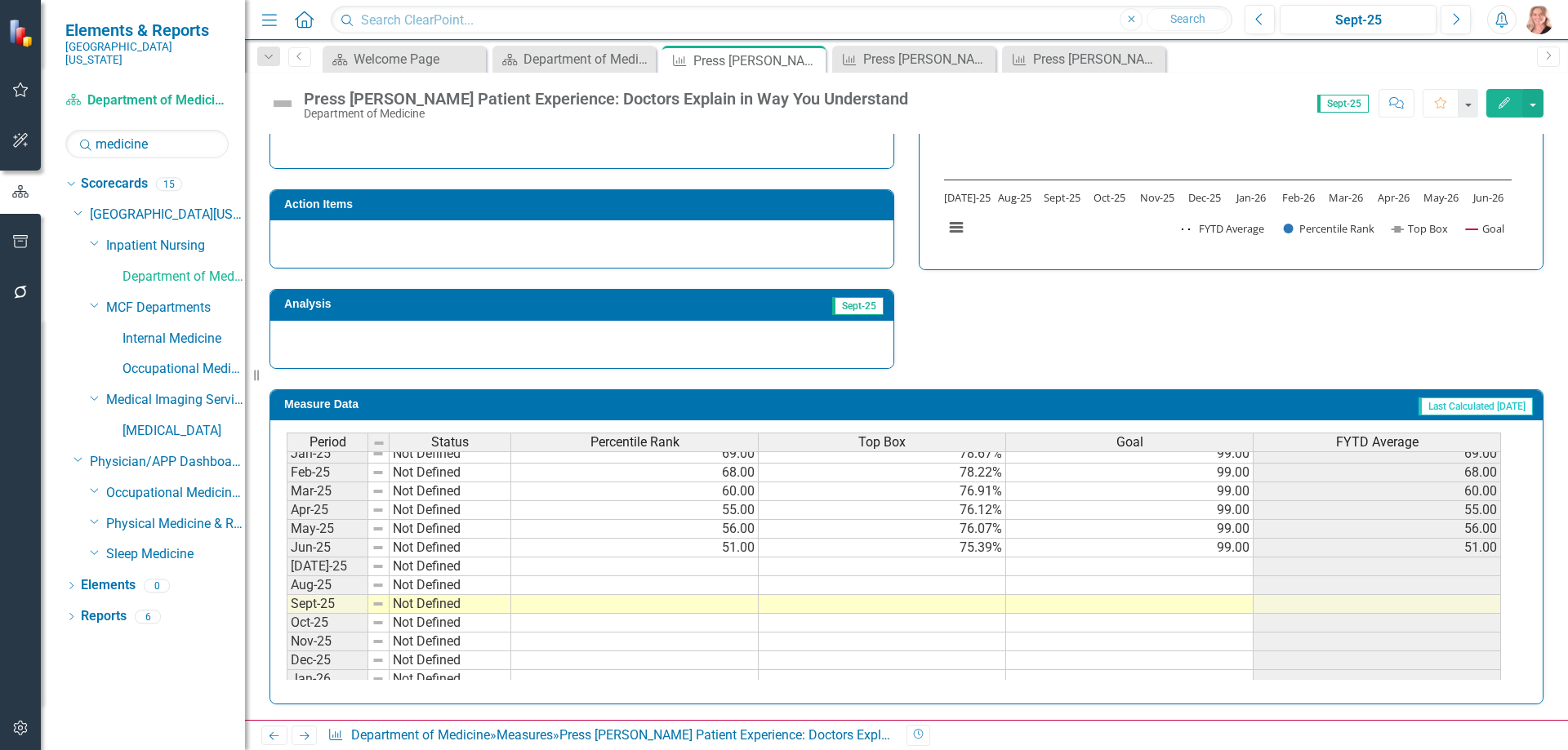
click at [1202, 550] on tbody "Oct-23 Not Defined 70.00 78.32% 99.00 70.00 Nov-23 Not Defined 72.00 78.59% 99.…" at bounding box center [894, 453] width 1214 height 583
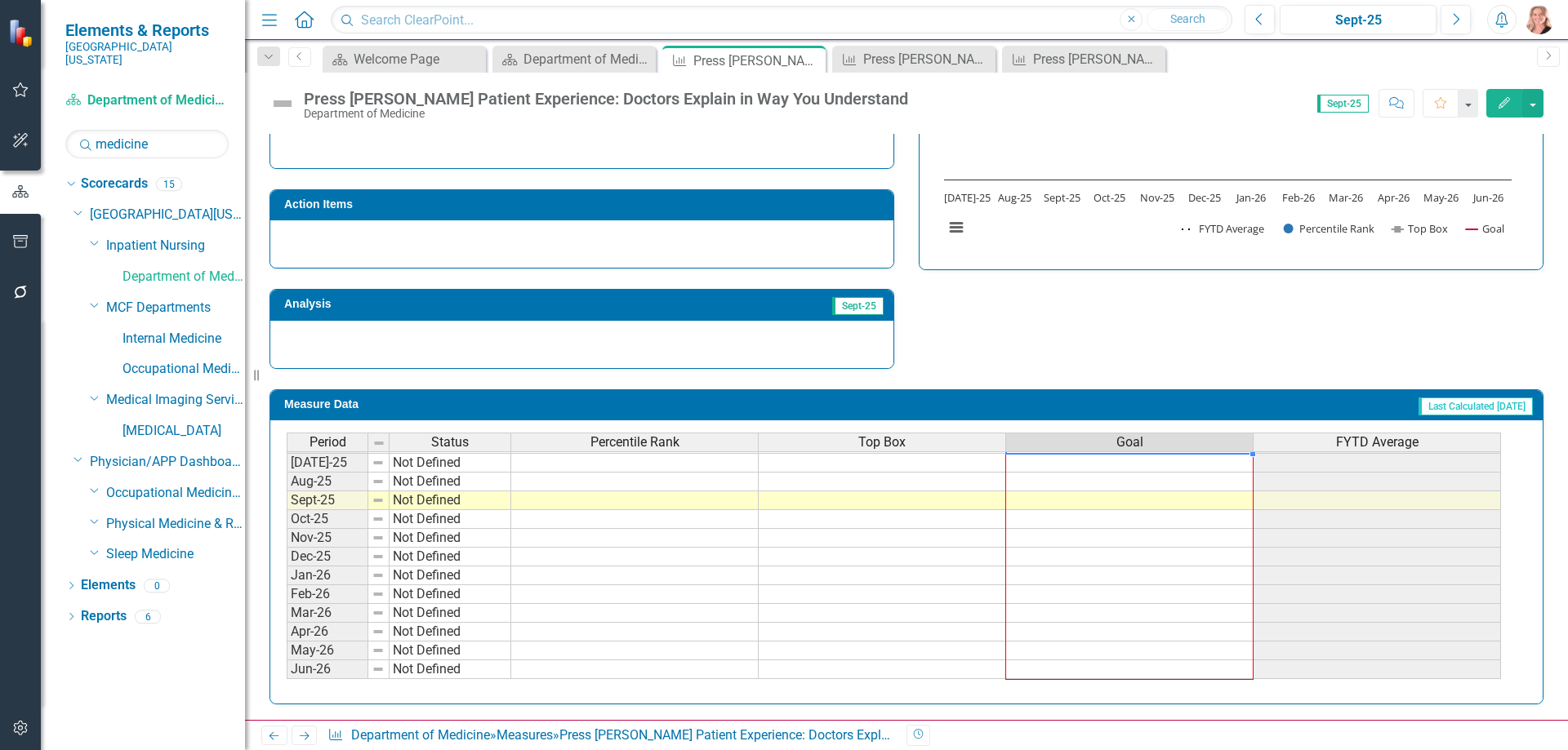
drag, startPoint x: 1252, startPoint y: 558, endPoint x: 1236, endPoint y: 676, distance: 119.4
click at [287, 676] on div "Period Status Percentile Rank Top Box Goal FYTD Average Feb-24 Not Defined 82.0…" at bounding box center [287, 396] width 0 height 565
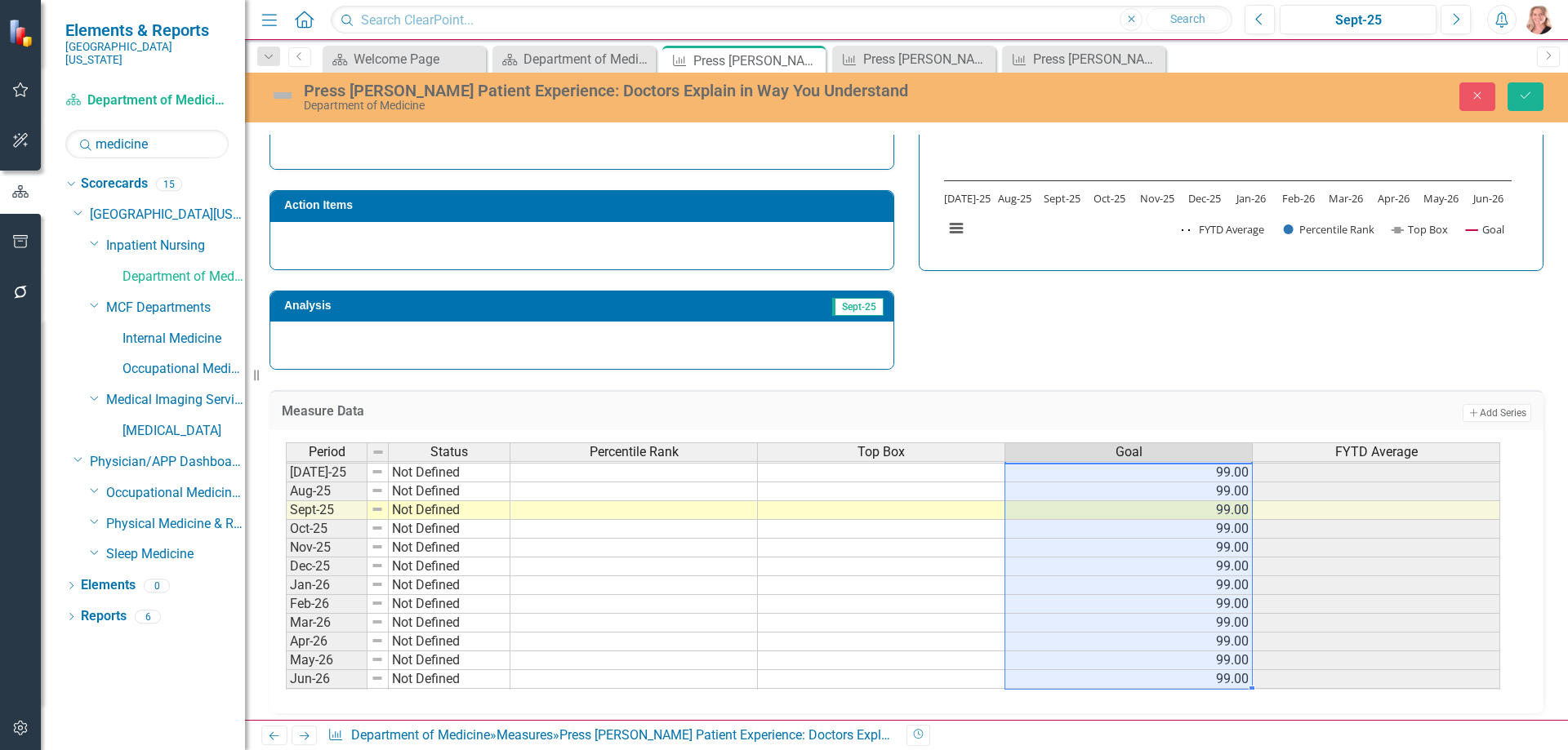
type textarea "99"
click at [1336, 351] on div "Strategic Values Service Inpatient Nursing Q1.2026 A Better Way Action Items An…" at bounding box center [906, 157] width 1298 height 425
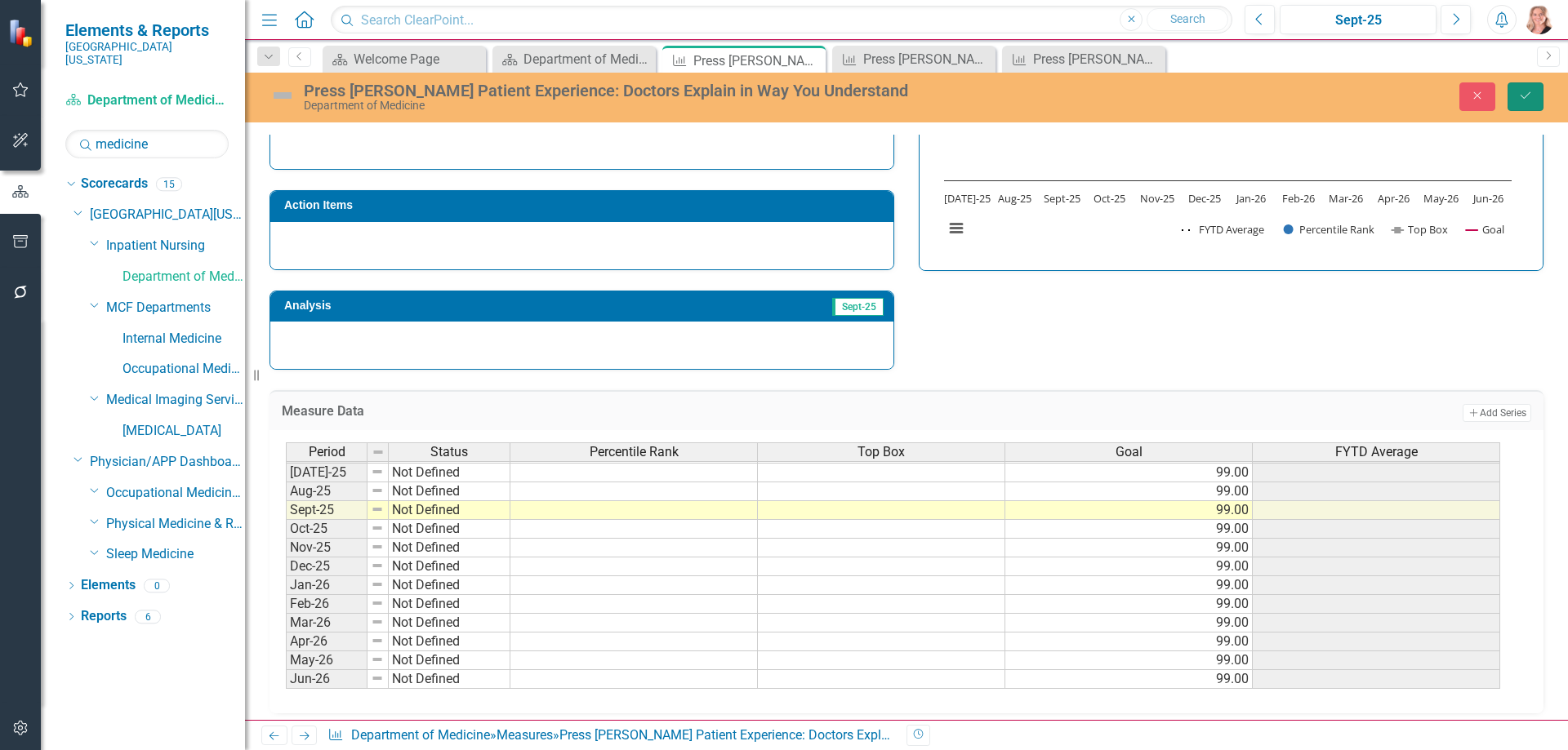
click at [1516, 87] on button "Save" at bounding box center [1525, 96] width 36 height 29
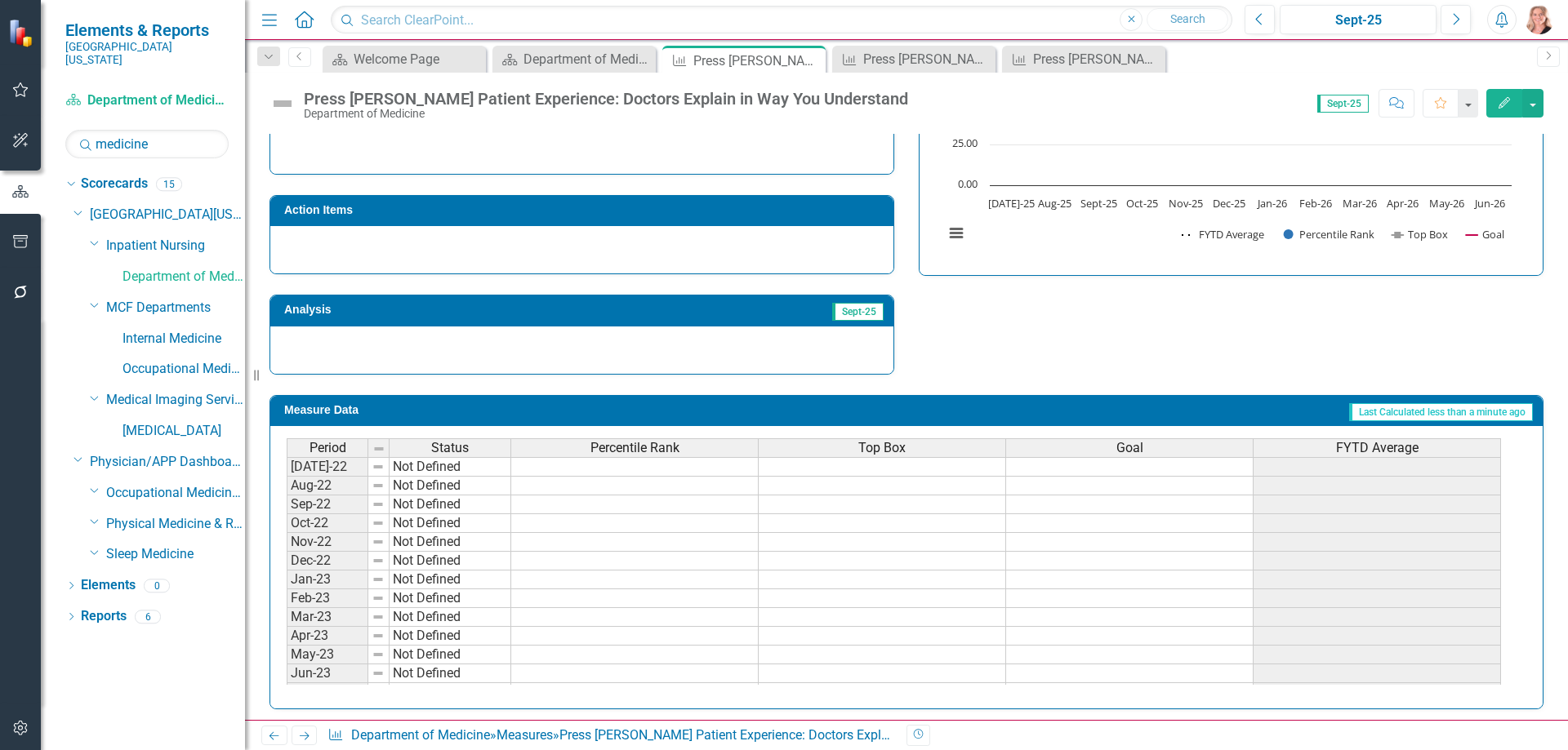
scroll to position [470, 0]
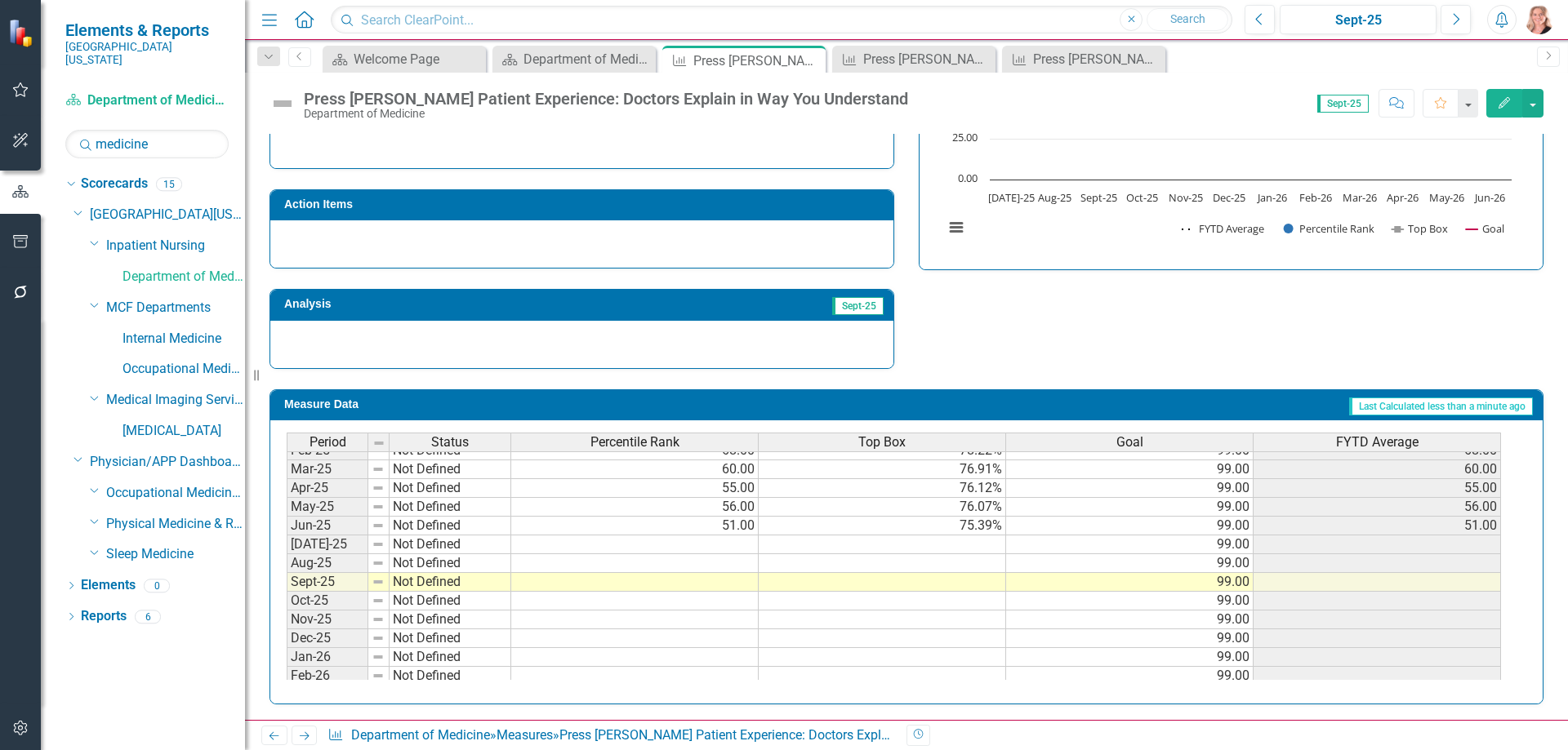
click at [684, 567] on tbody "Apr-24 Not Defined 81.00 80.13% 99.00 81.00 May-24 Not Defined 78.00 79.95% 99.…" at bounding box center [894, 507] width 1214 height 508
click at [721, 565] on td at bounding box center [634, 563] width 247 height 19
type textarea "74"
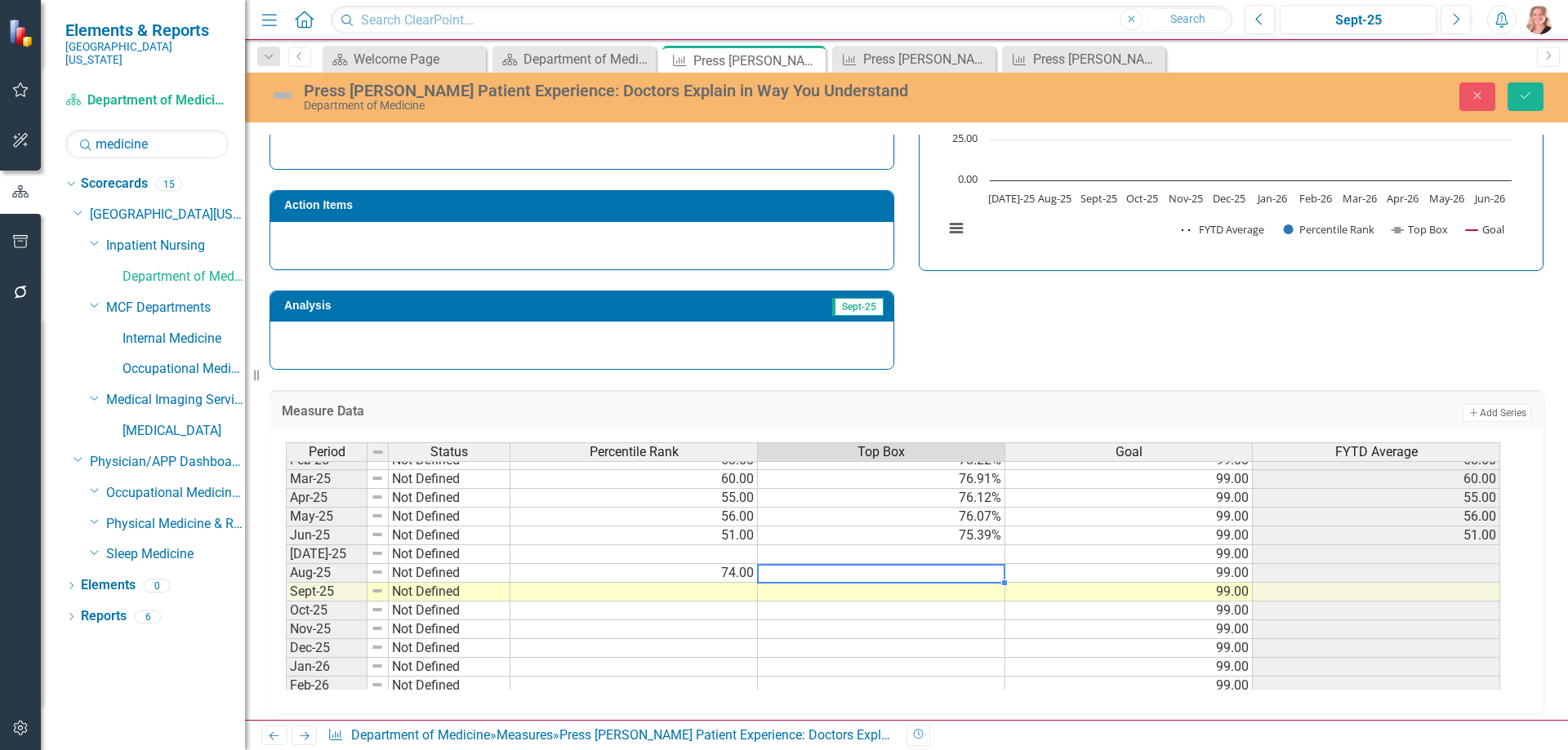
click at [977, 573] on td at bounding box center [881, 573] width 247 height 19
type textarea "79.38"
click at [1524, 96] on icon "Save" at bounding box center [1525, 95] width 15 height 11
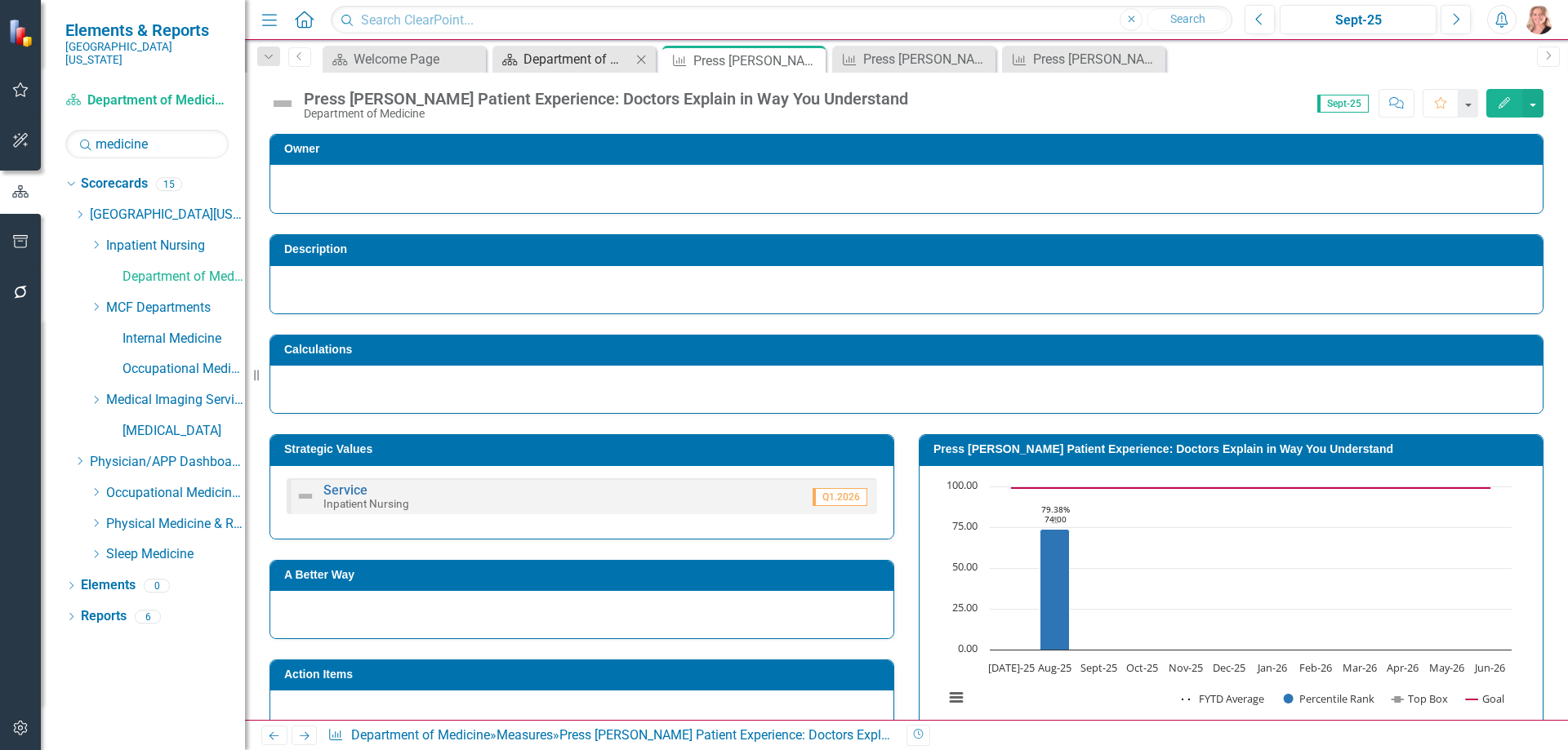
click at [570, 60] on div "Department of Medicine Dashboard" at bounding box center [577, 59] width 108 height 20
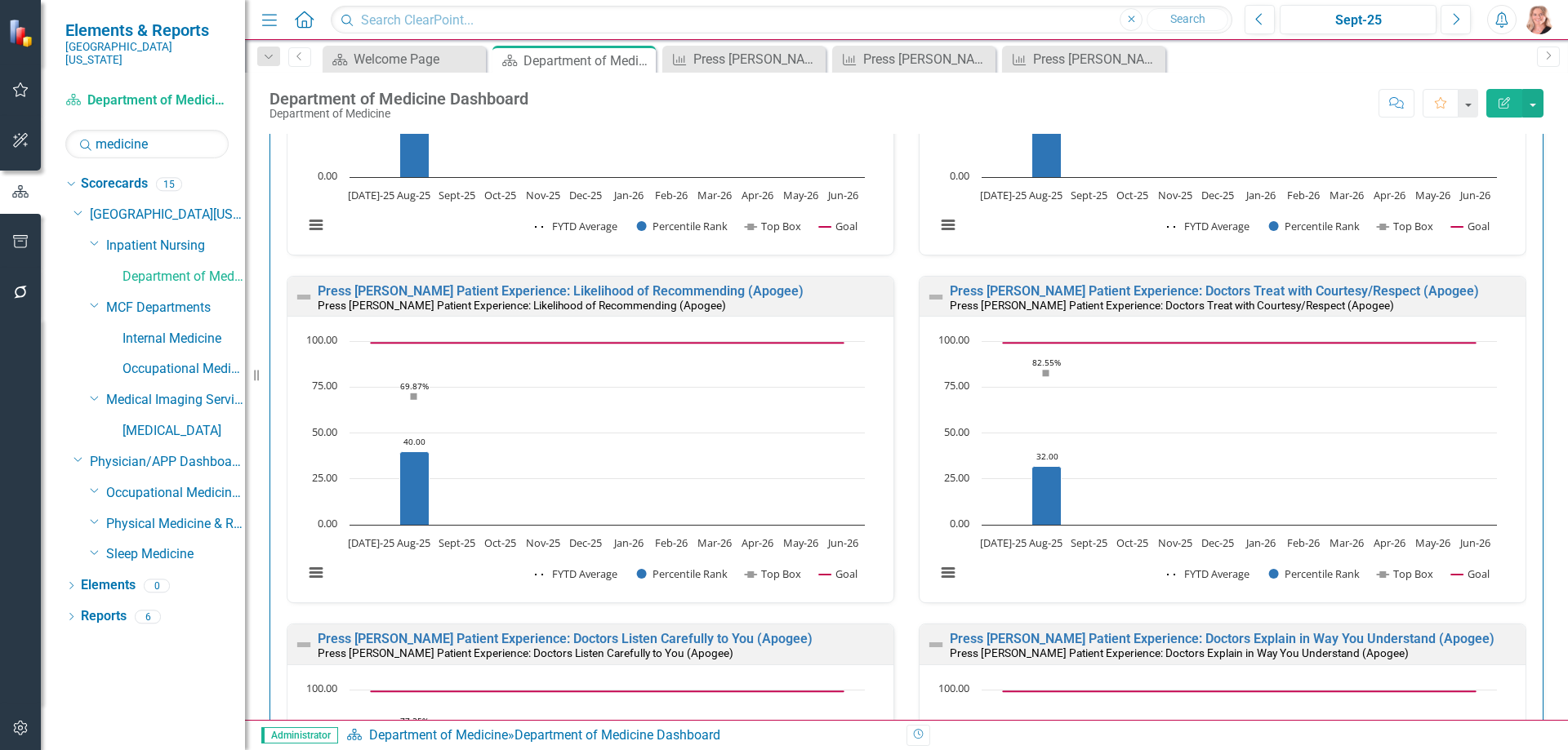
scroll to position [2204, 0]
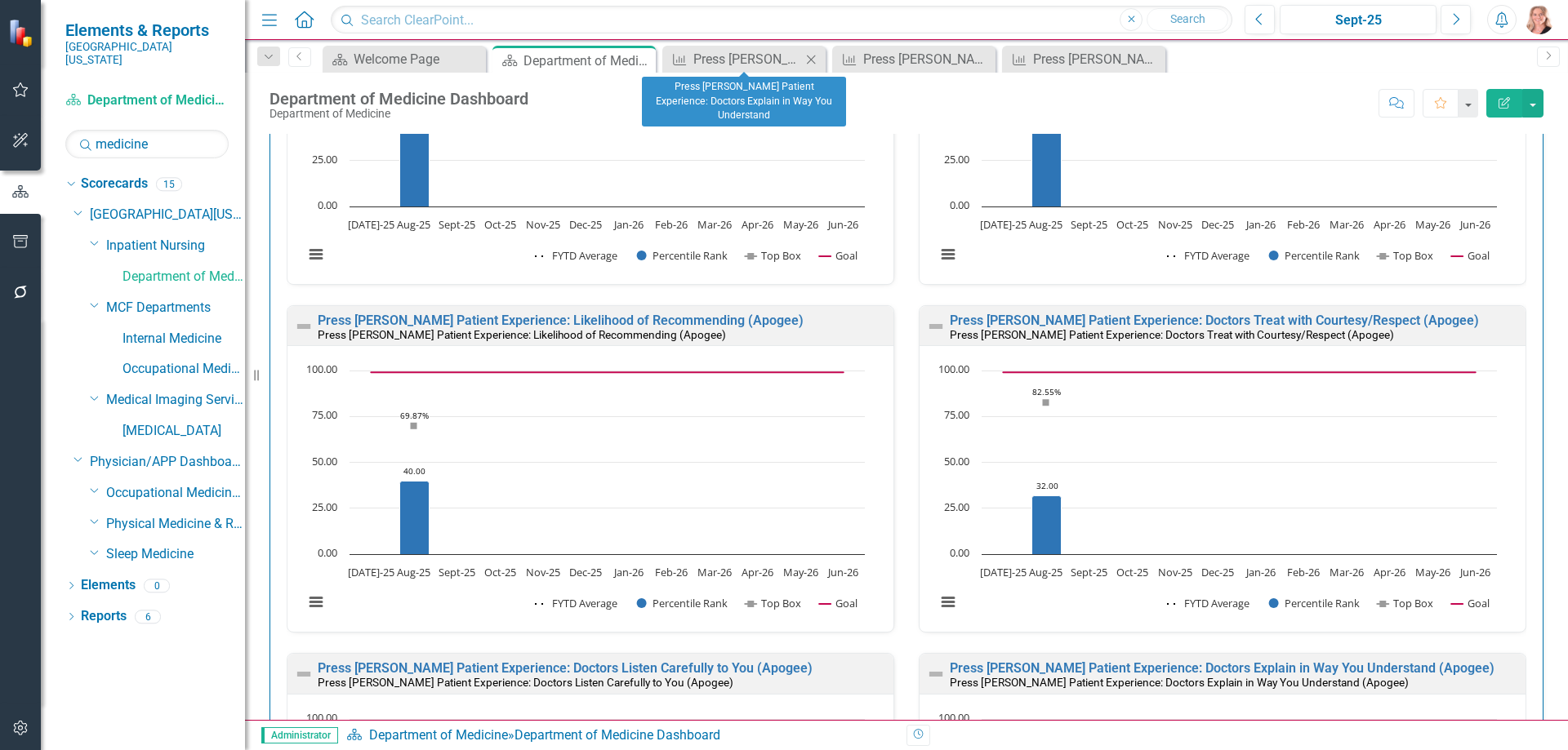
click at [810, 60] on icon at bounding box center [811, 59] width 9 height 9
click at [817, 60] on icon "Close" at bounding box center [811, 59] width 16 height 13
click at [0, 0] on icon "Close" at bounding box center [0, 0] width 0 height 0
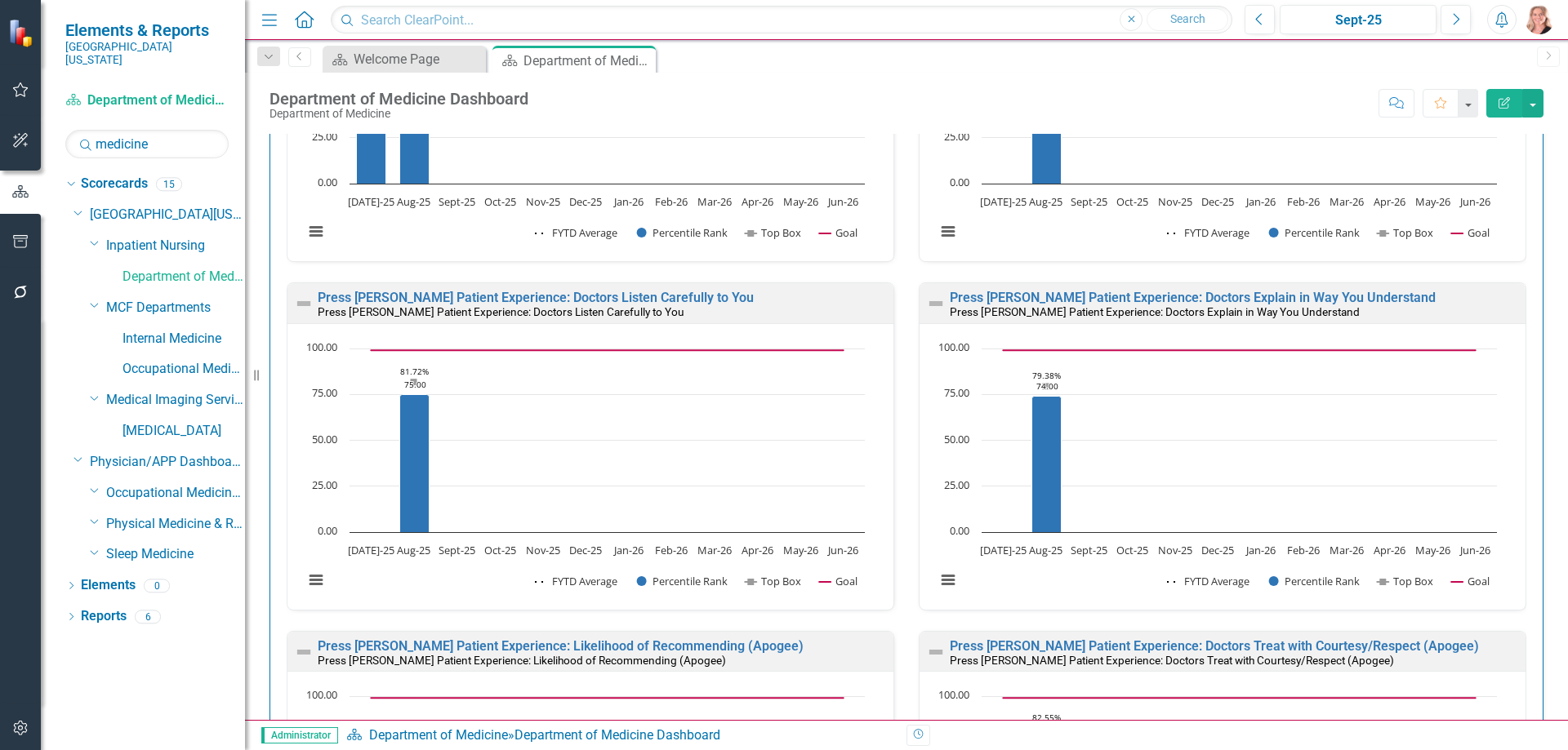
scroll to position [1959, 0]
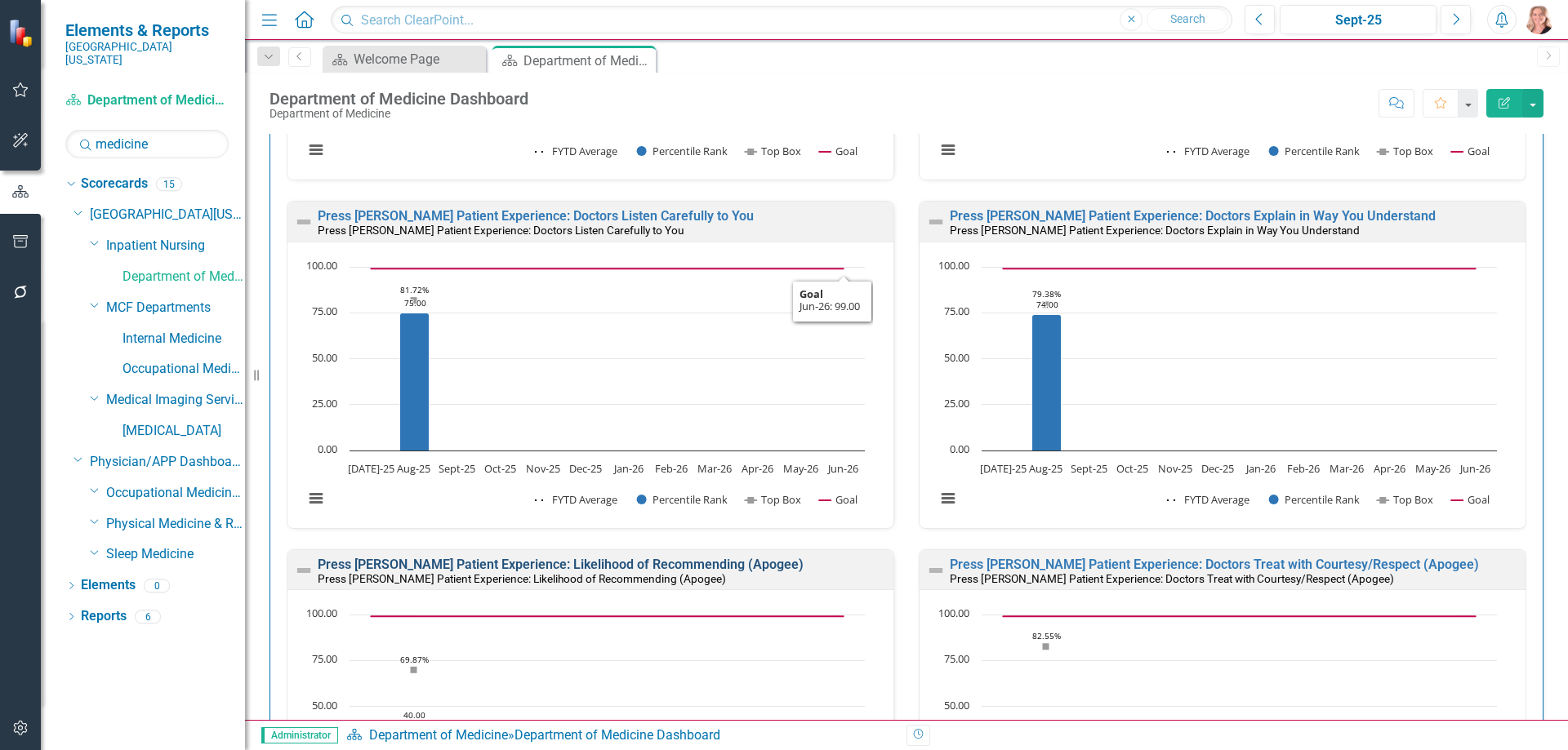
click at [690, 563] on link "Press [PERSON_NAME] Patient Experience: Likelihood of Recommending (Apogee)" at bounding box center [561, 565] width 486 height 16
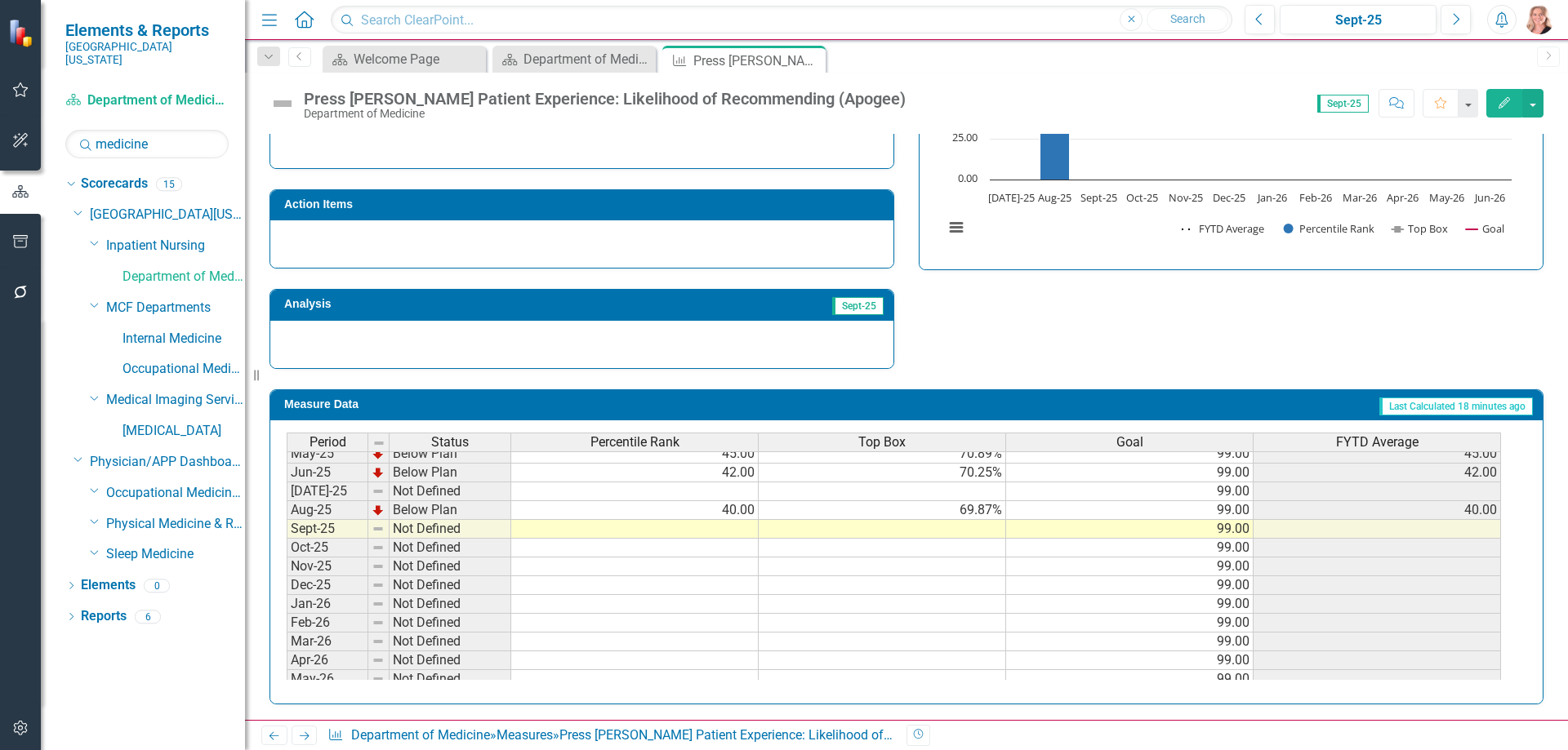
scroll to position [653, 0]
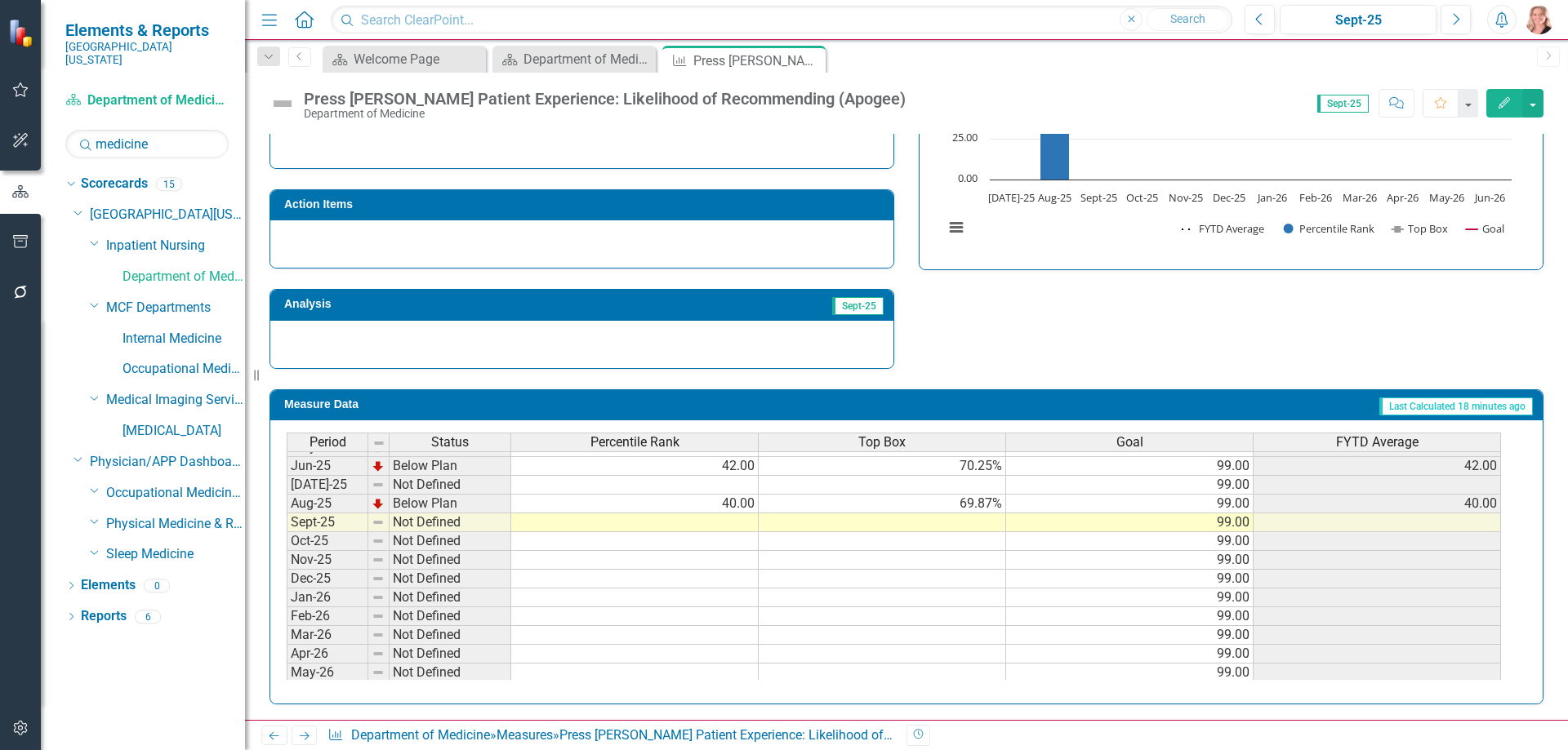
click at [713, 491] on tbody "Feb-24 Not Defined Mar-24 Not Defined Apr-24 Not Defined May-24 Not Defined Jun…" at bounding box center [894, 428] width 1214 height 545
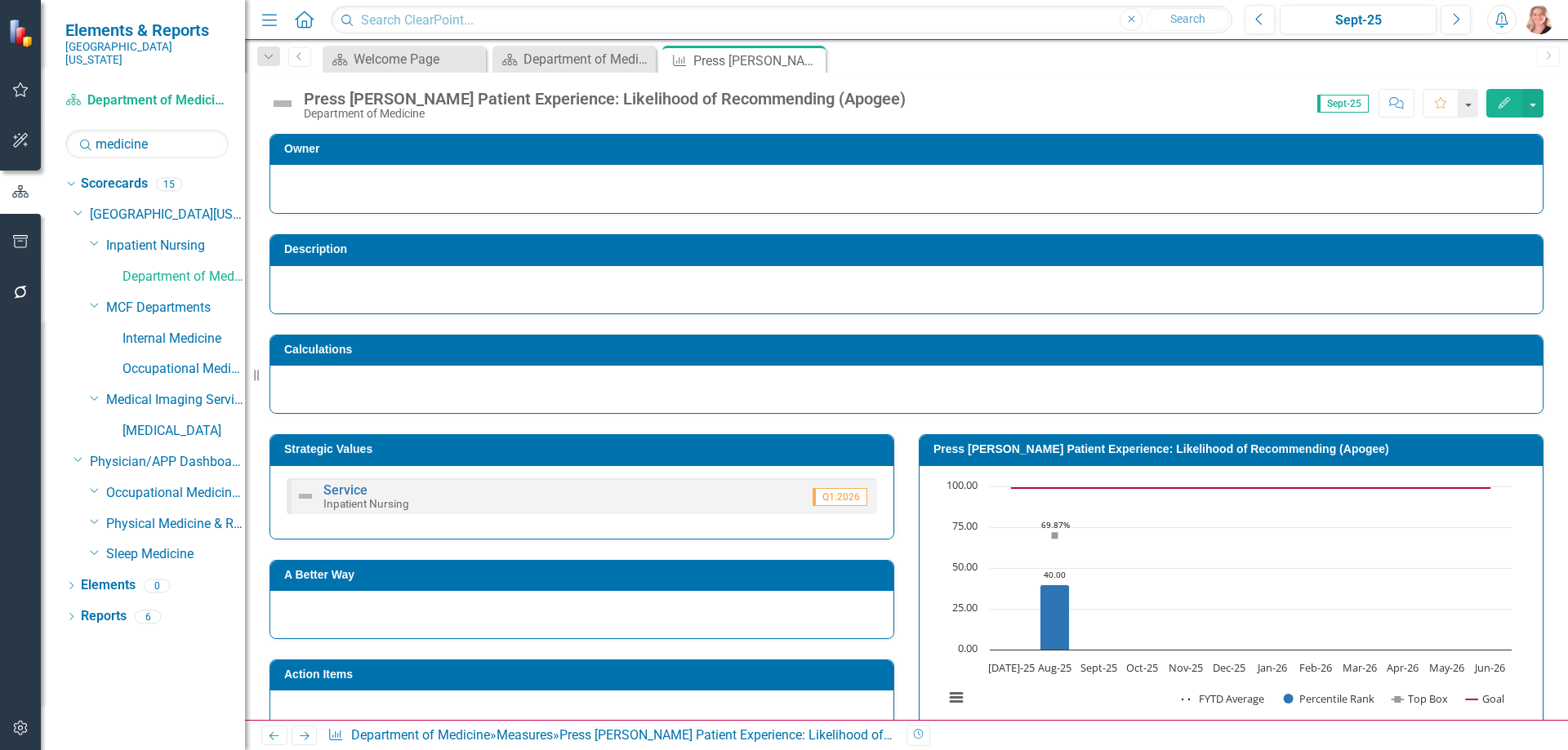
scroll to position [653, 0]
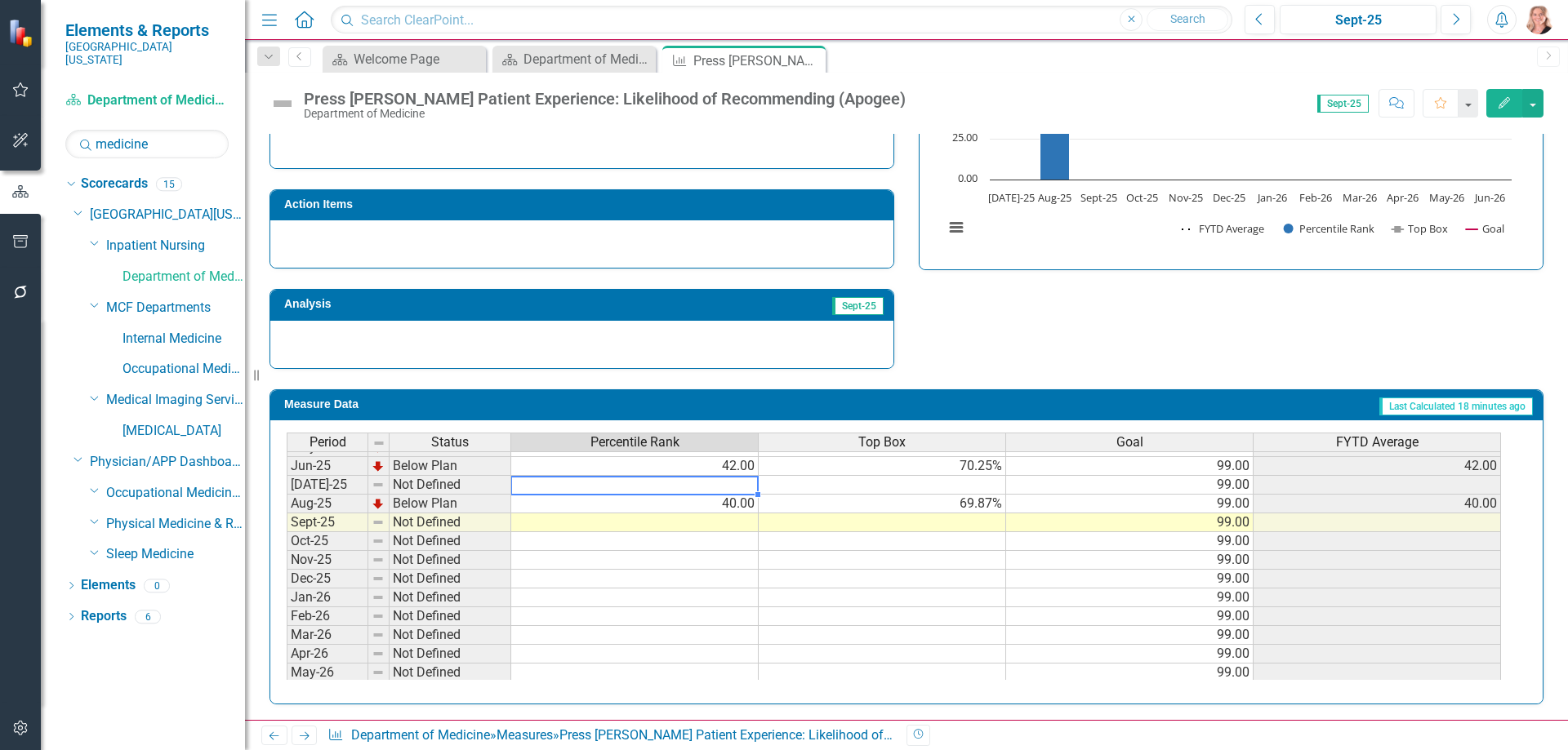
click at [739, 486] on td at bounding box center [634, 485] width 247 height 19
type textarea "43"
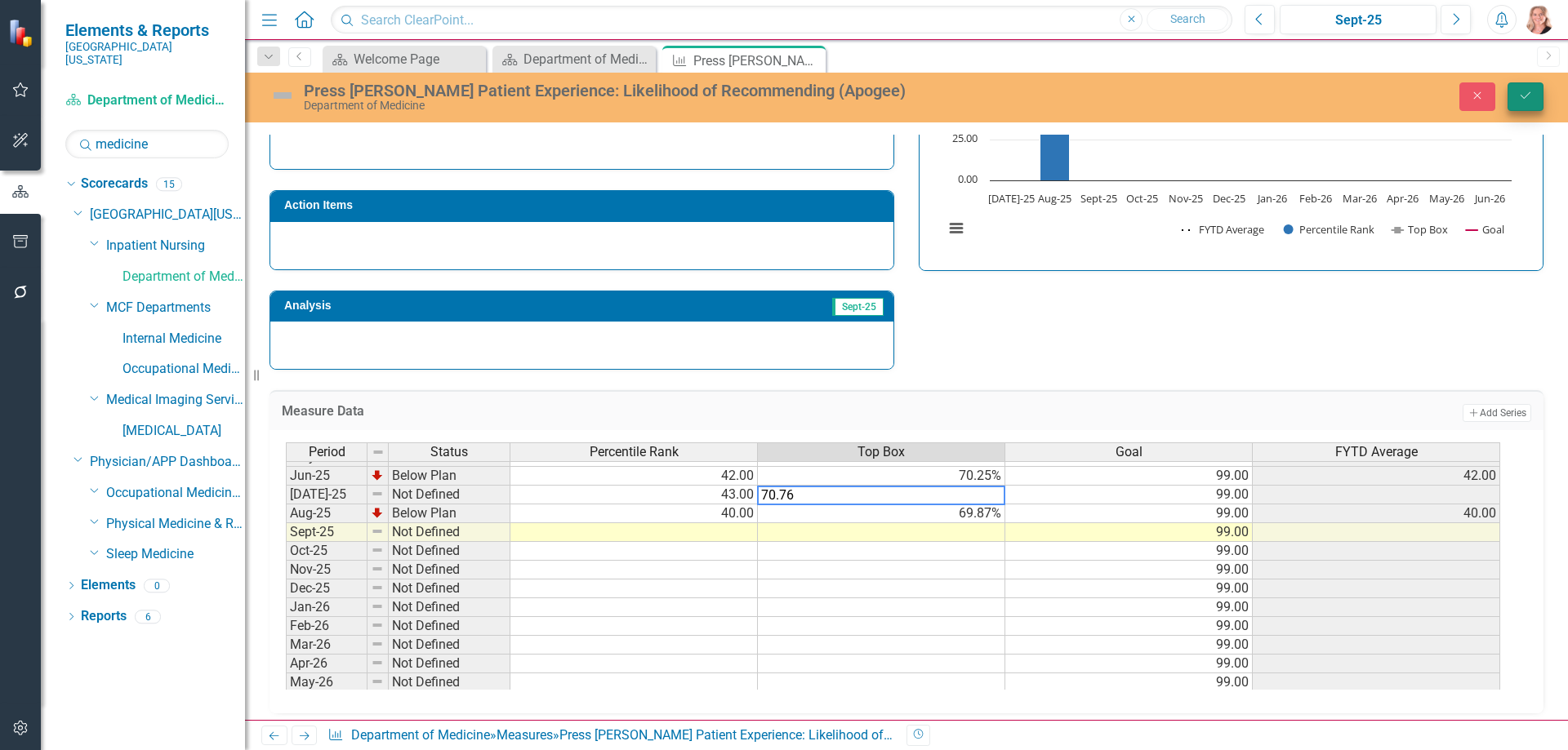
type textarea "70.76"
click at [1527, 99] on icon "Save" at bounding box center [1525, 95] width 15 height 11
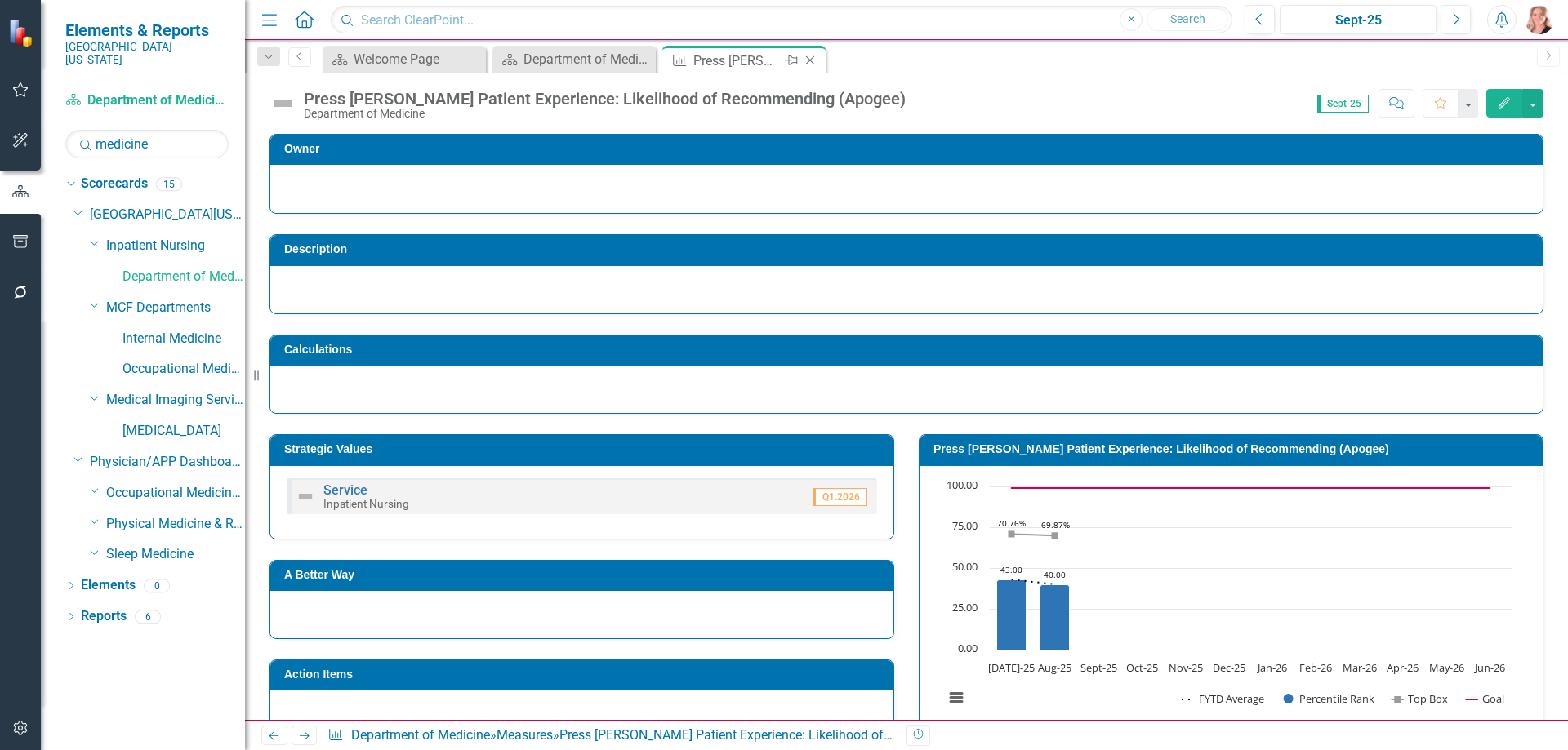
click at [809, 62] on icon "Close" at bounding box center [810, 60] width 16 height 13
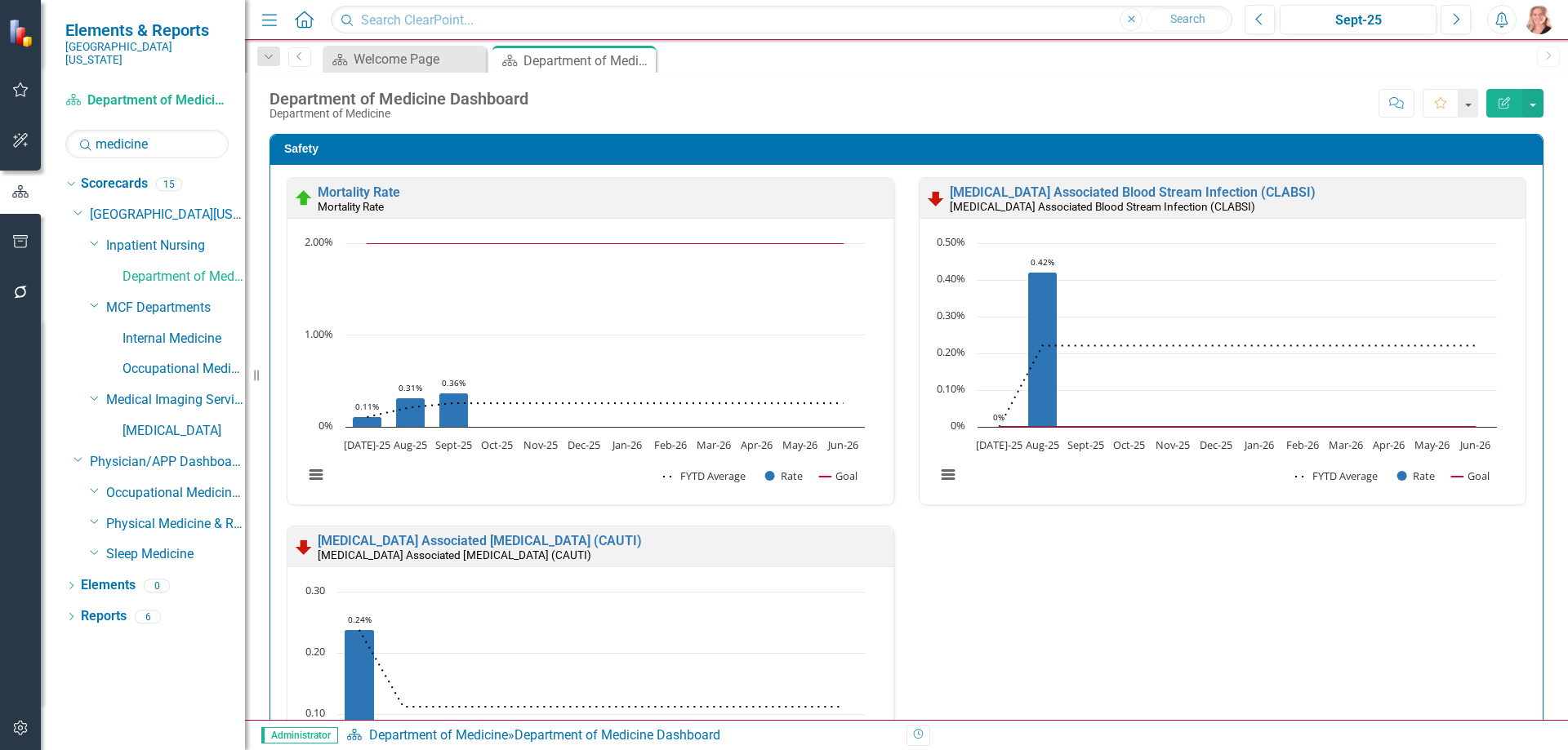
click at [1537, 339] on div "Safety Mortality Rate Mortality Rate Loading... Chart Combination chart with 3 …" at bounding box center [906, 522] width 1298 height 818
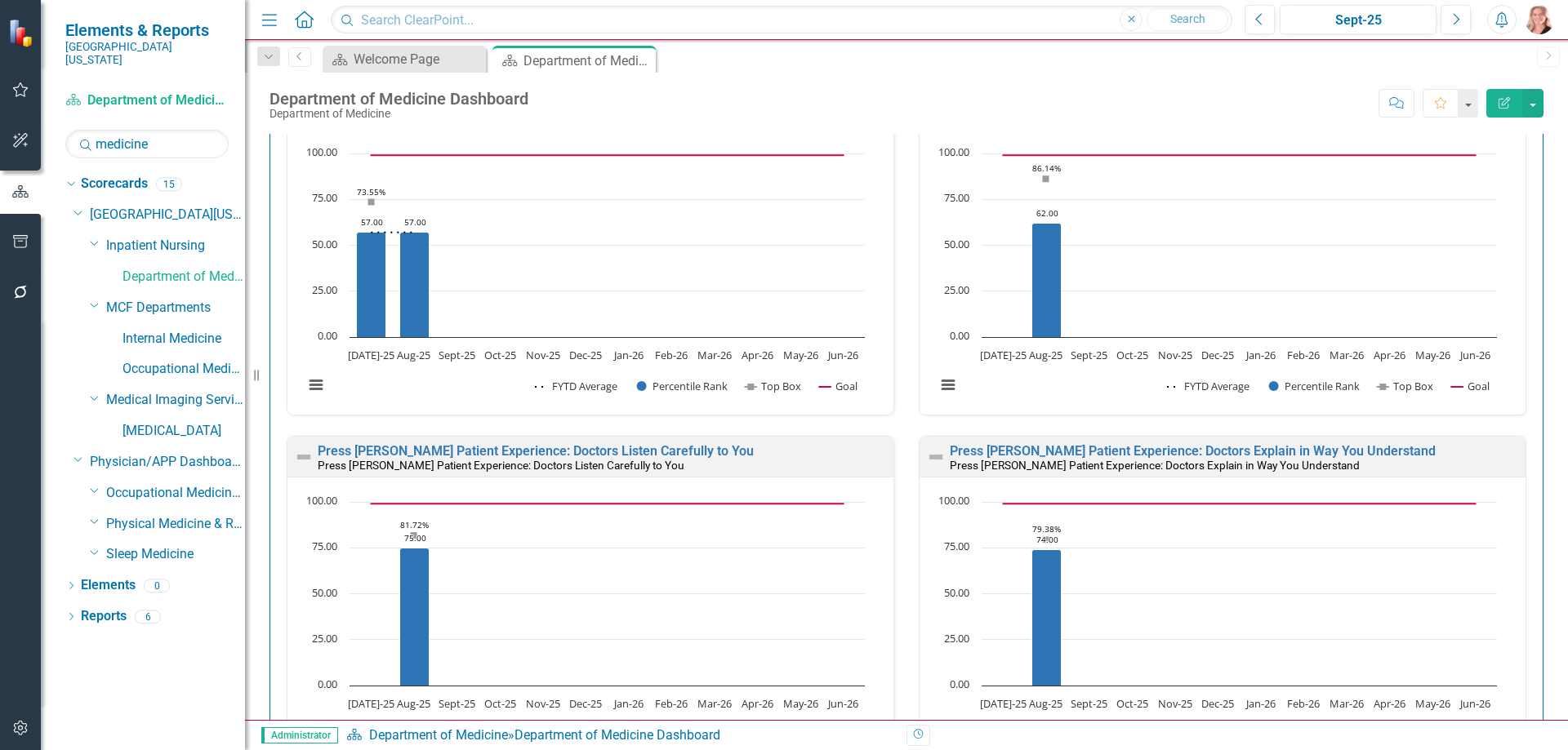
scroll to position [1633, 0]
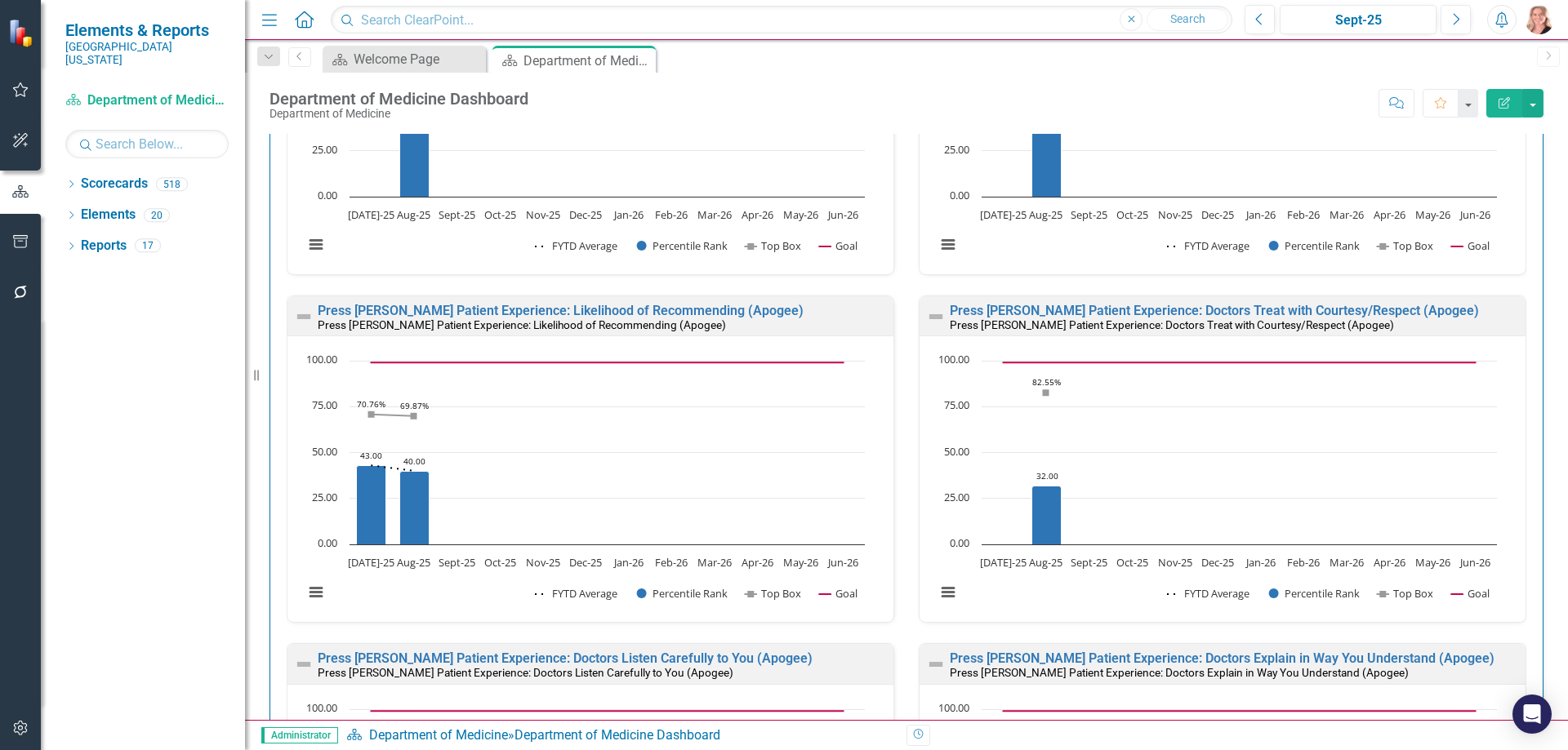
scroll to position [2204, 0]
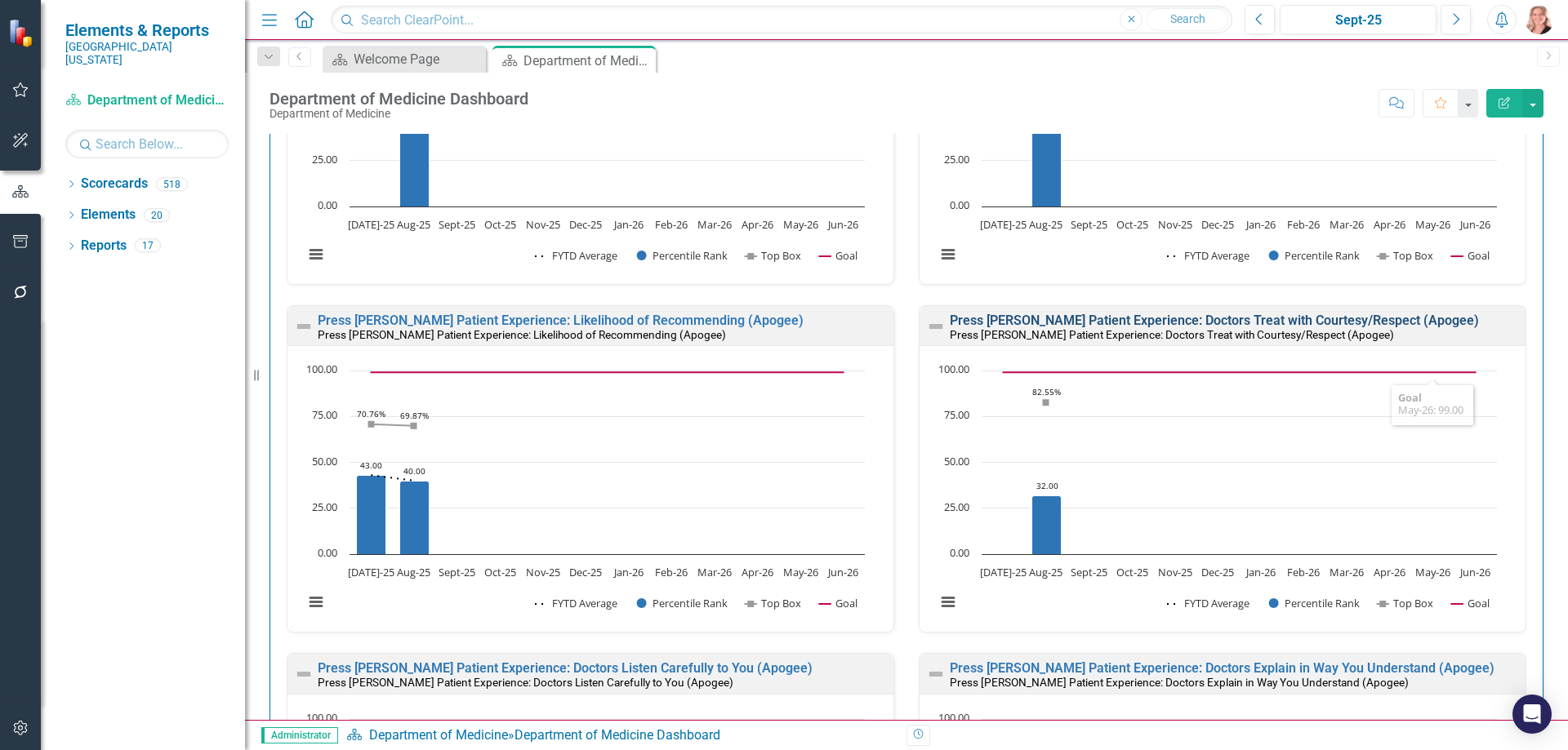
click at [1297, 323] on link "Press [PERSON_NAME] Patient Experience: Doctors Treat with Courtesy/Respect (Ap…" at bounding box center [1214, 321] width 529 height 16
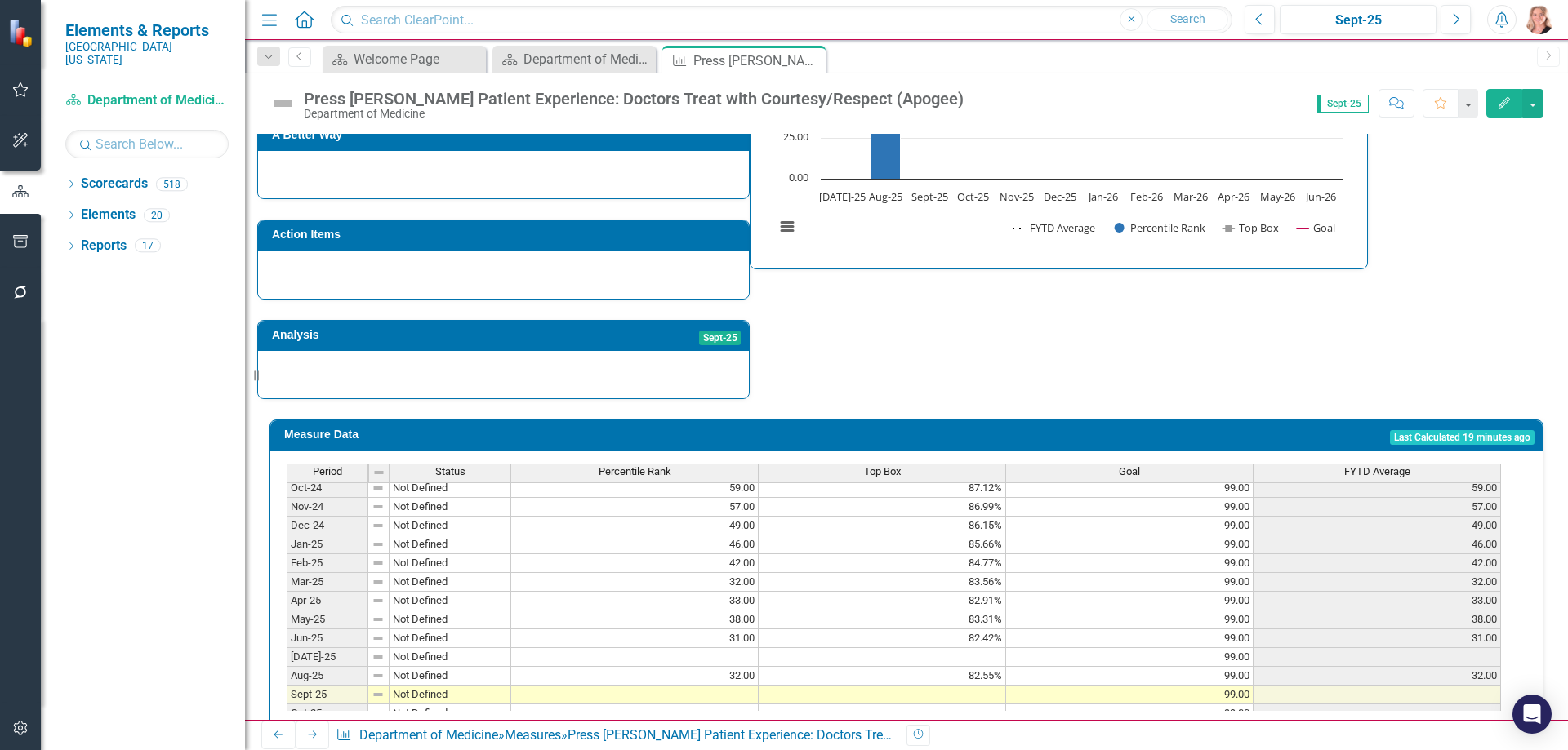
scroll to position [653, 0]
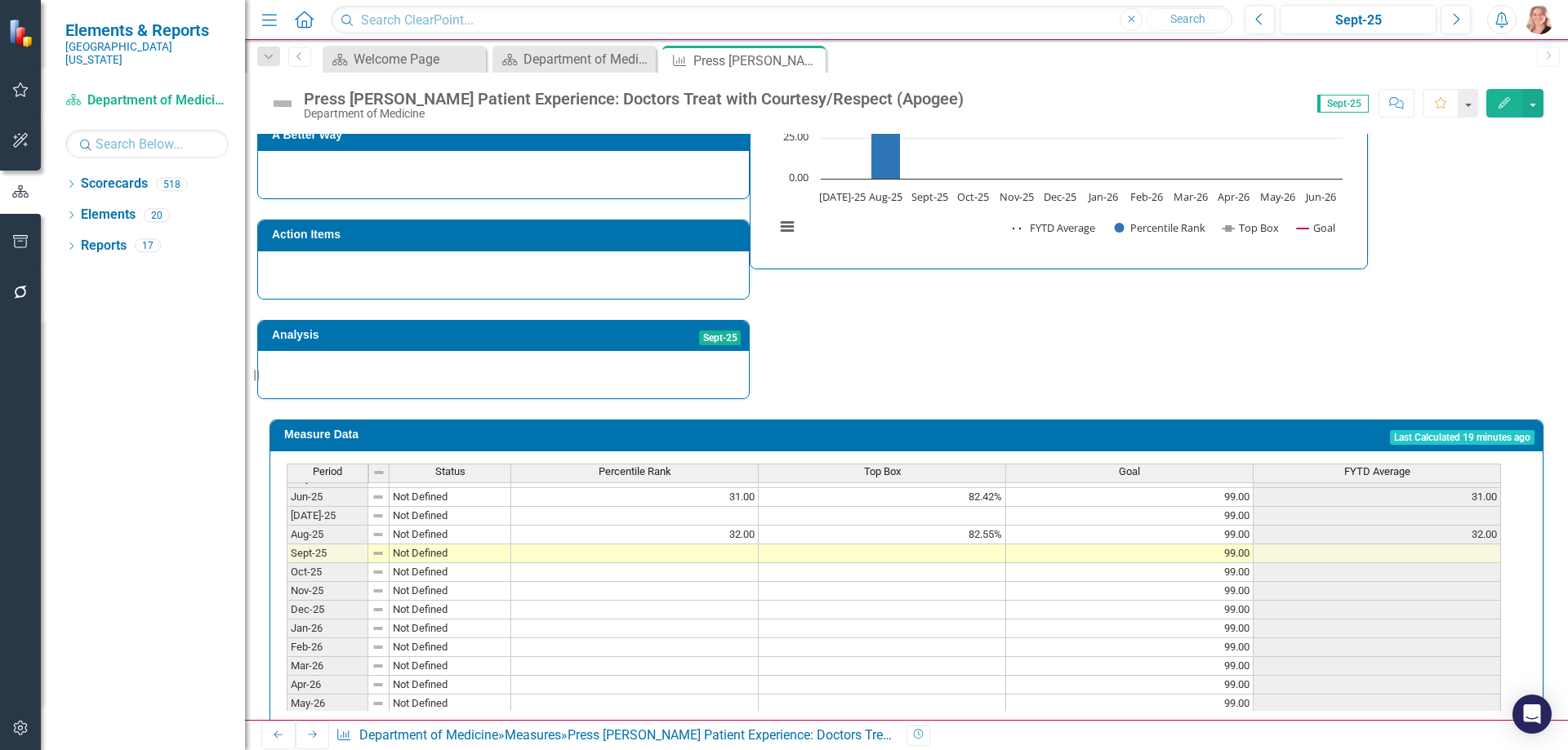
click at [740, 489] on tbody "Mar-24 Not Defined Apr-24 Not Defined May-24 Not Defined Jun-24 Not Defined [DA…" at bounding box center [894, 469] width 1214 height 527
click at [723, 507] on td at bounding box center [634, 516] width 247 height 19
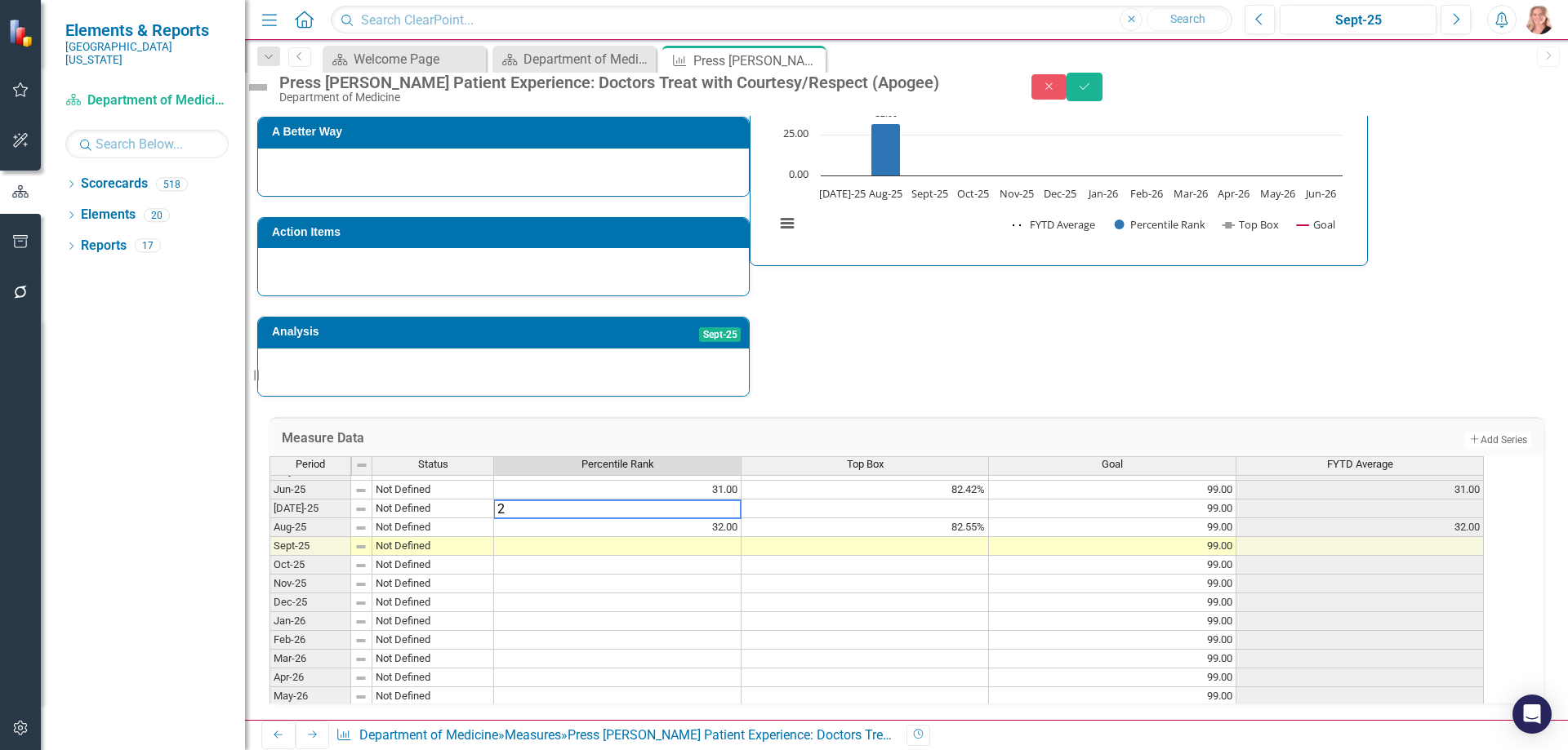
type textarea "29"
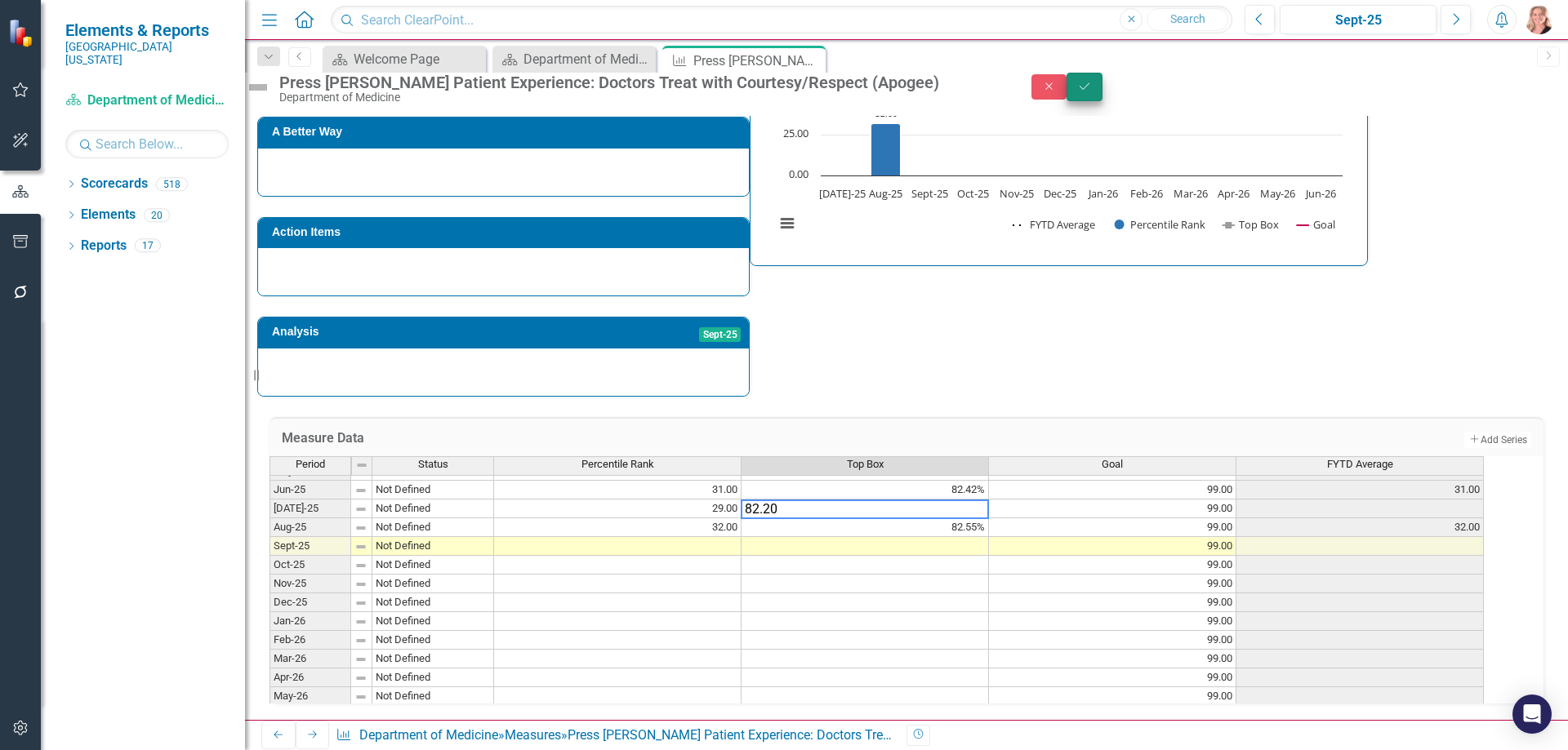
type textarea "82.20"
click at [1092, 92] on icon "Save" at bounding box center [1084, 86] width 15 height 11
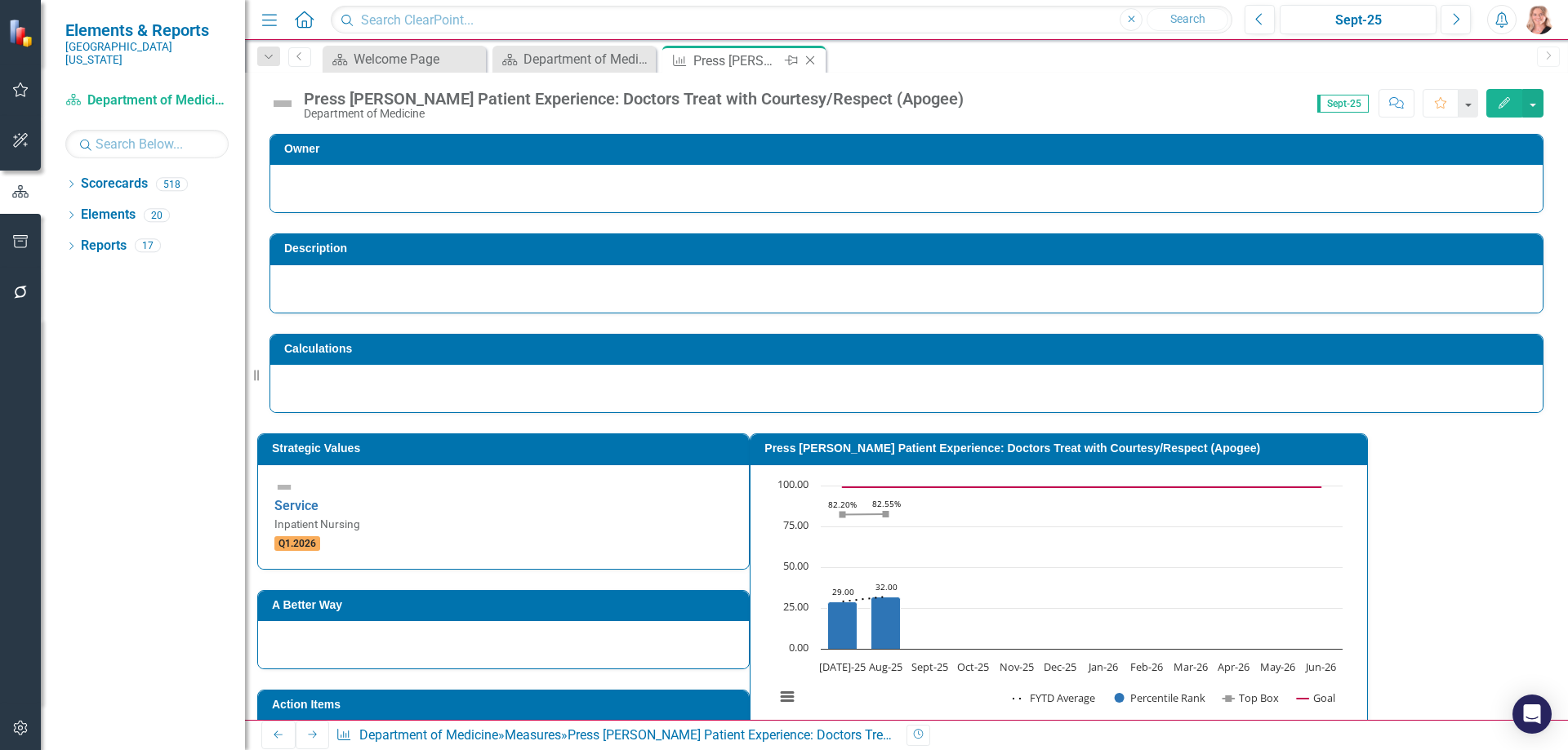
click at [808, 57] on icon "Close" at bounding box center [810, 60] width 16 height 13
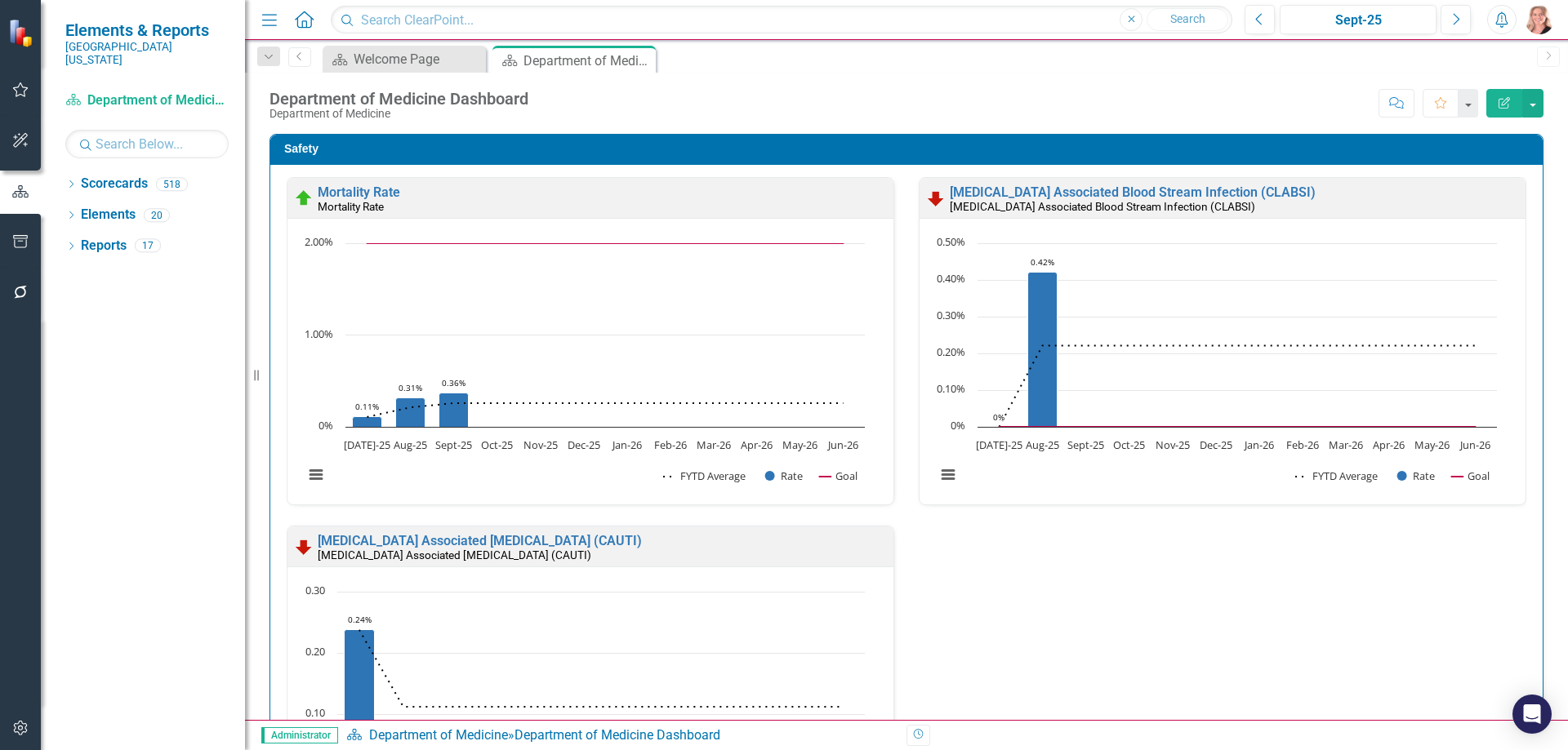
click at [1530, 269] on div "Safety Mortality Rate Mortality Rate Loading... Chart Combination chart with 3 …" at bounding box center [906, 533] width 1274 height 798
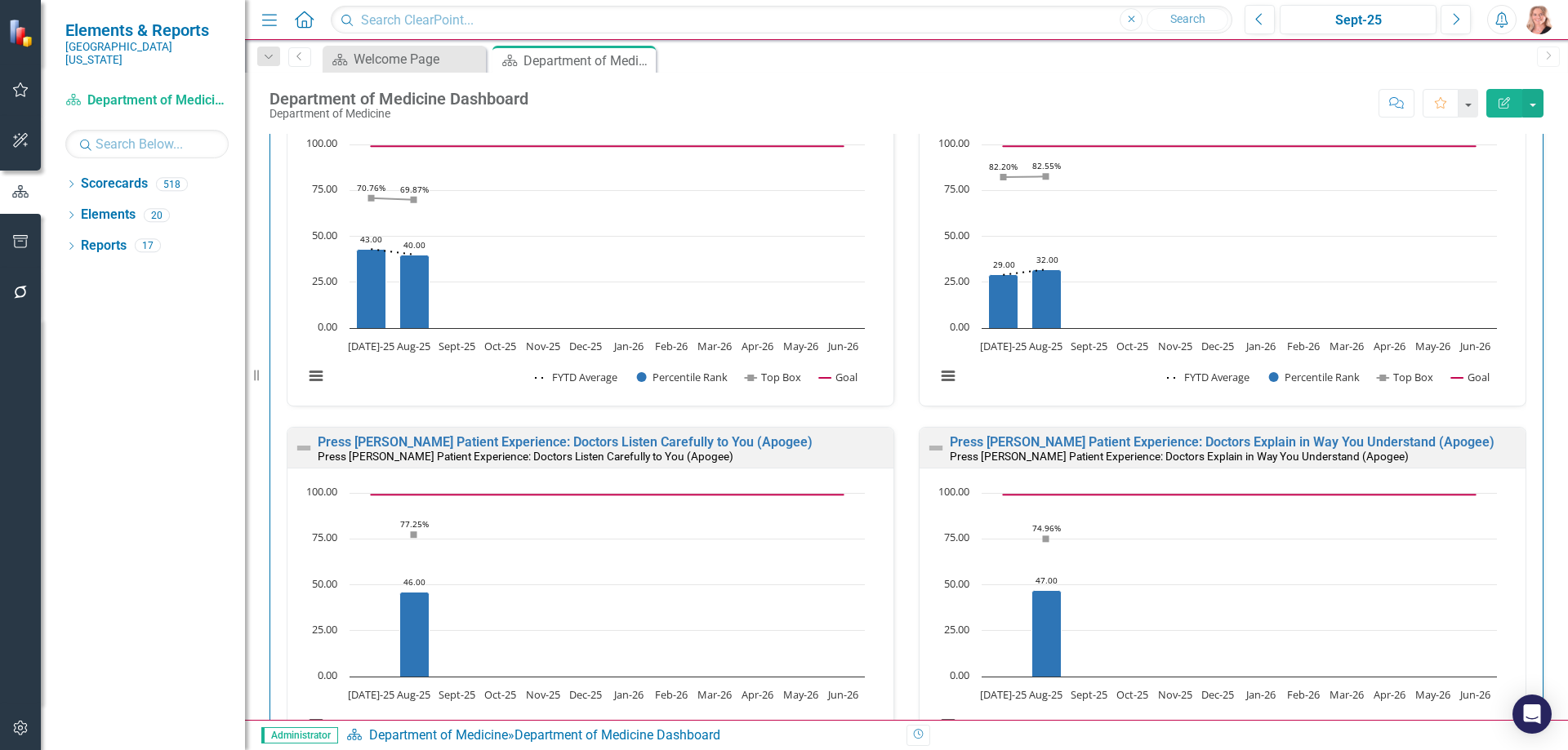
scroll to position [2449, 0]
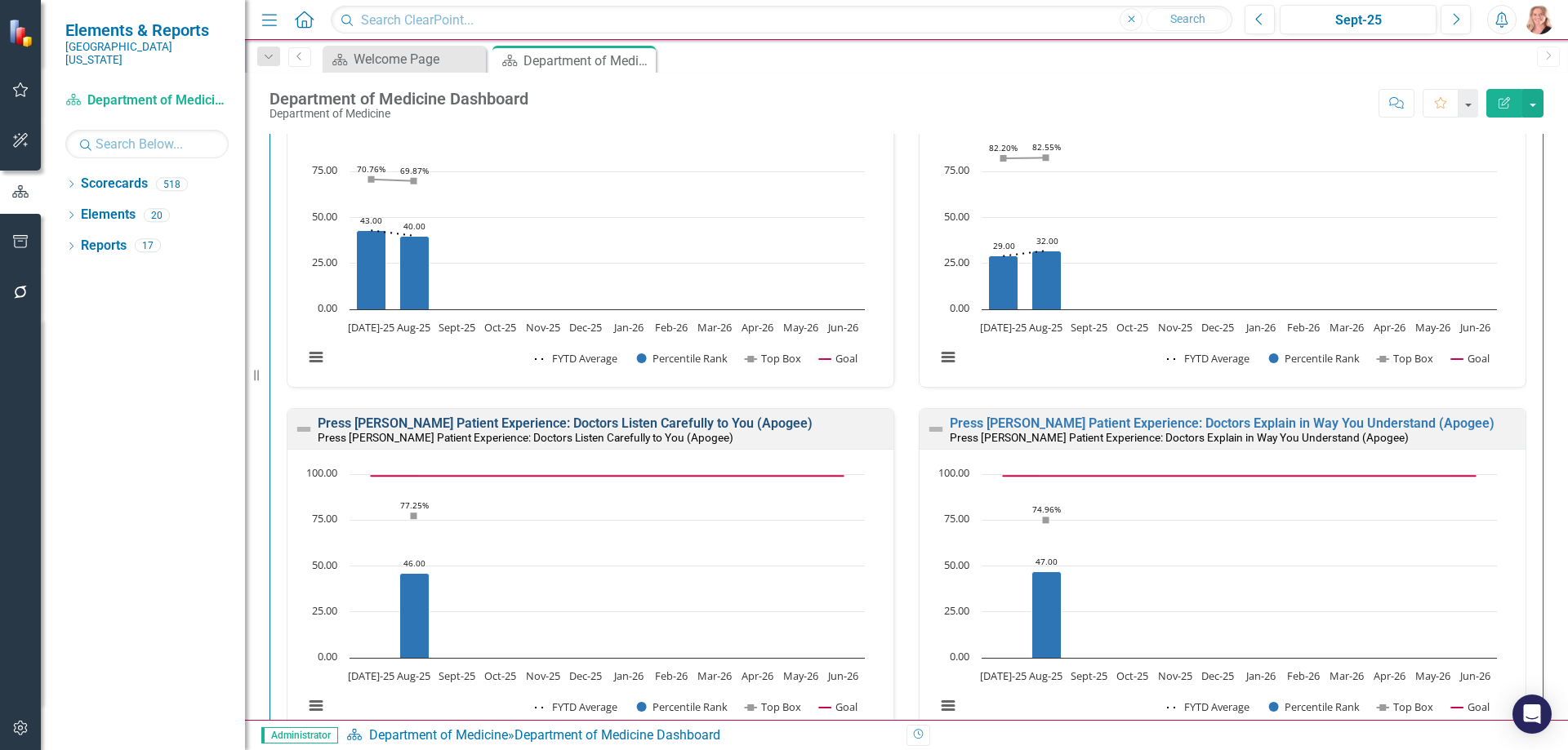
click at [696, 424] on link "Press [PERSON_NAME] Patient Experience: Doctors Listen Carefully to You (Apogee)" at bounding box center [565, 424] width 495 height 16
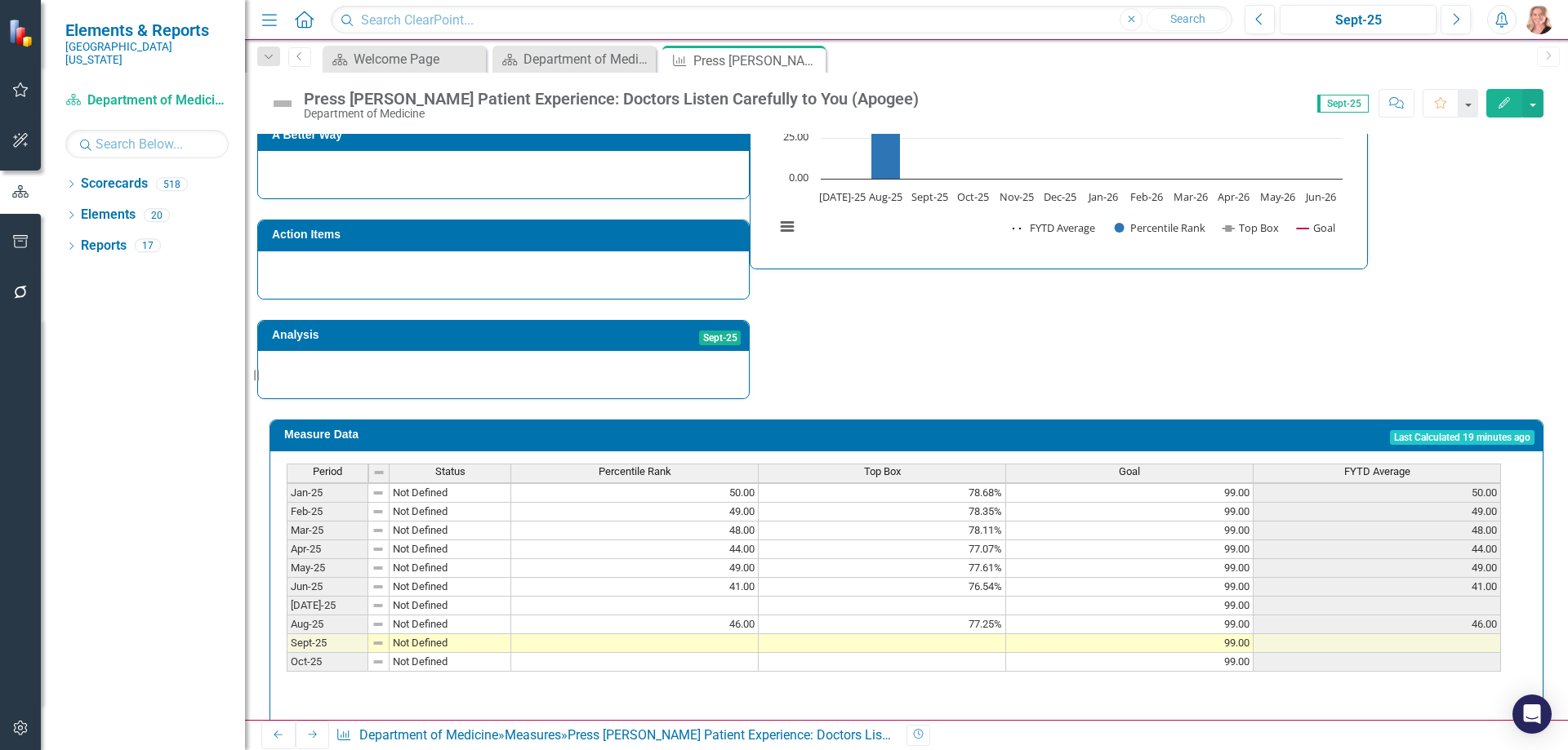
scroll to position [572, 0]
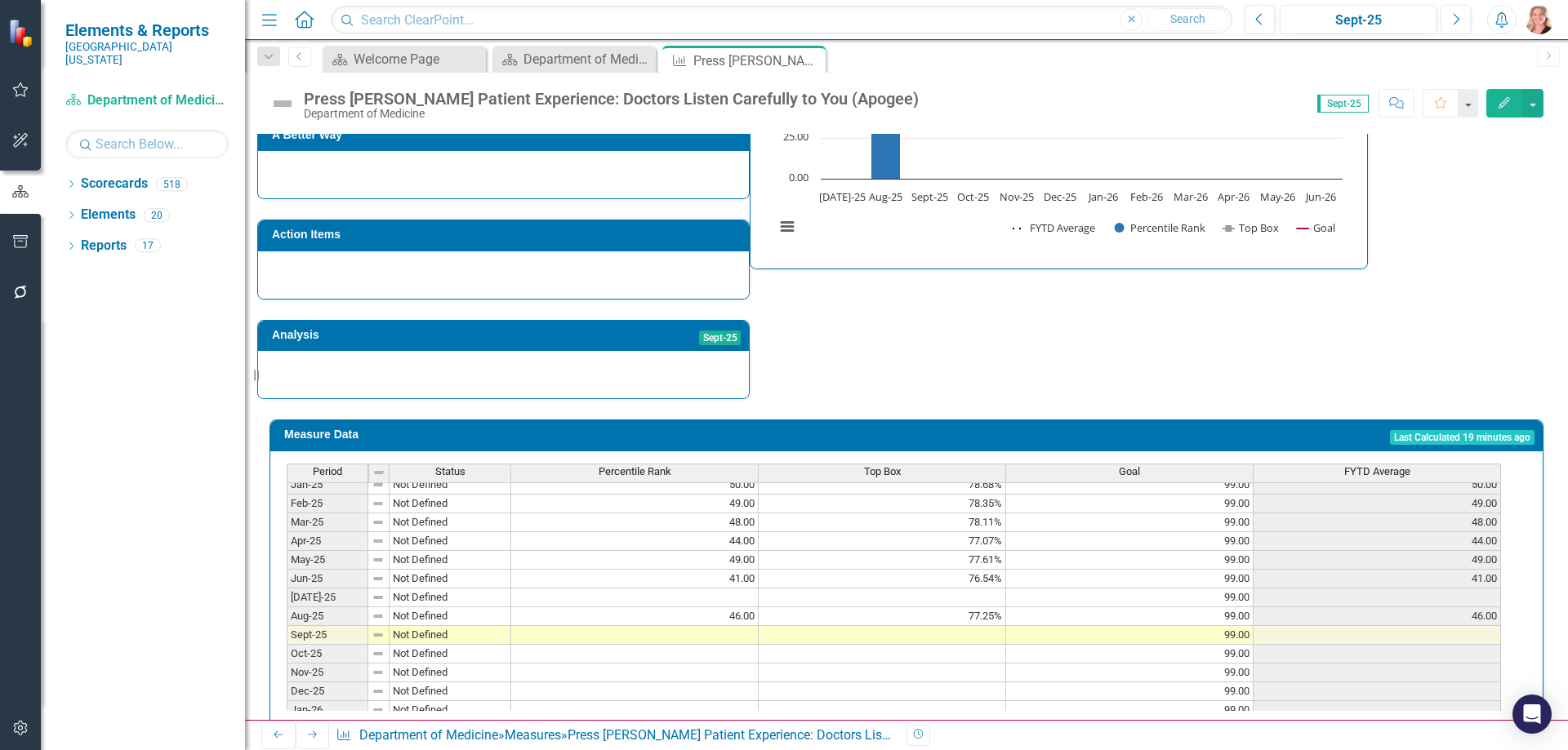
click at [720, 570] on tbody "Jan-24 Not Defined Feb-24 Not Defined Mar-24 Not Defined Apr-24 Not Defined May…" at bounding box center [894, 532] width 1214 height 564
click at [731, 589] on td at bounding box center [634, 598] width 247 height 19
click at [708, 589] on td at bounding box center [634, 598] width 247 height 19
click at [714, 589] on td at bounding box center [634, 598] width 247 height 19
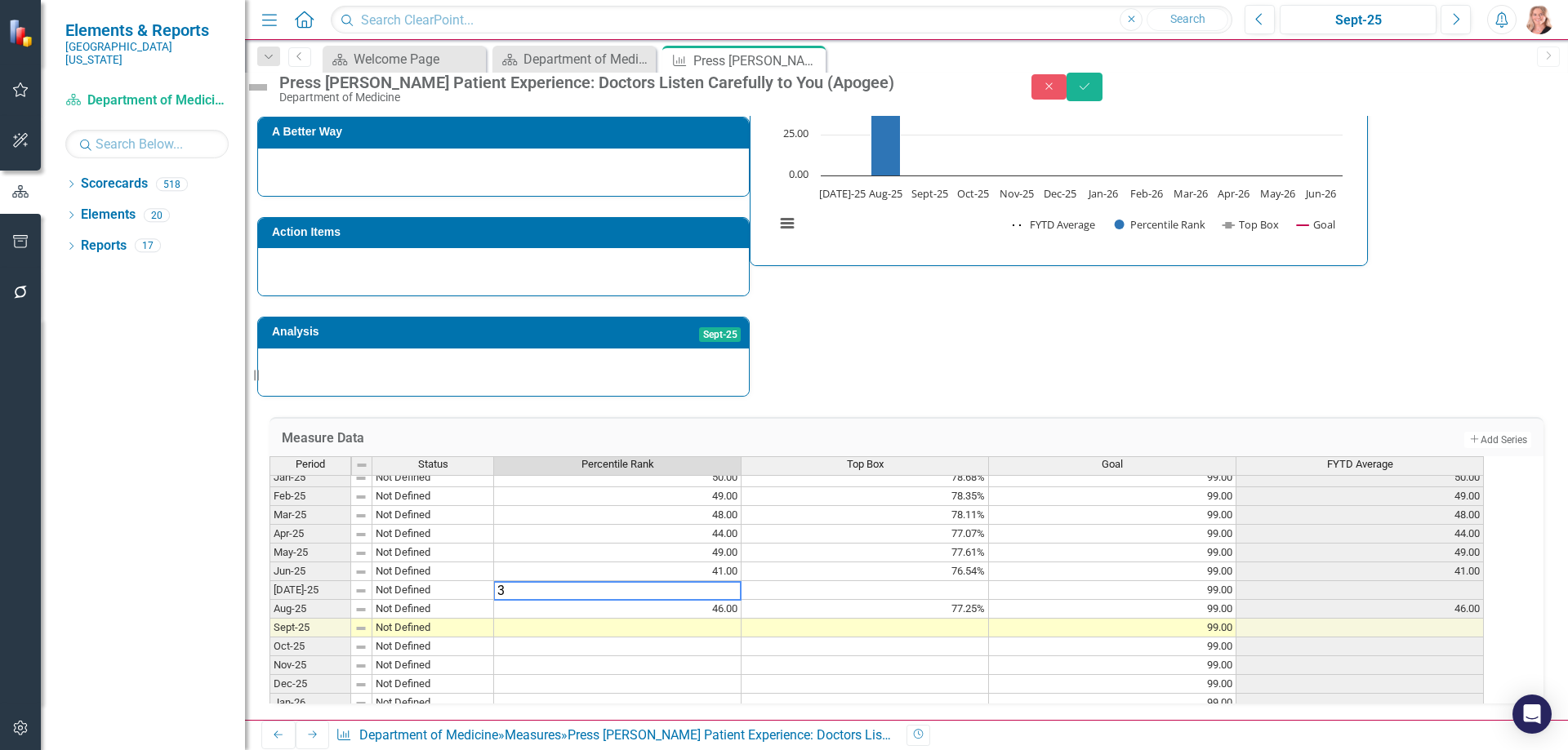
type textarea "38"
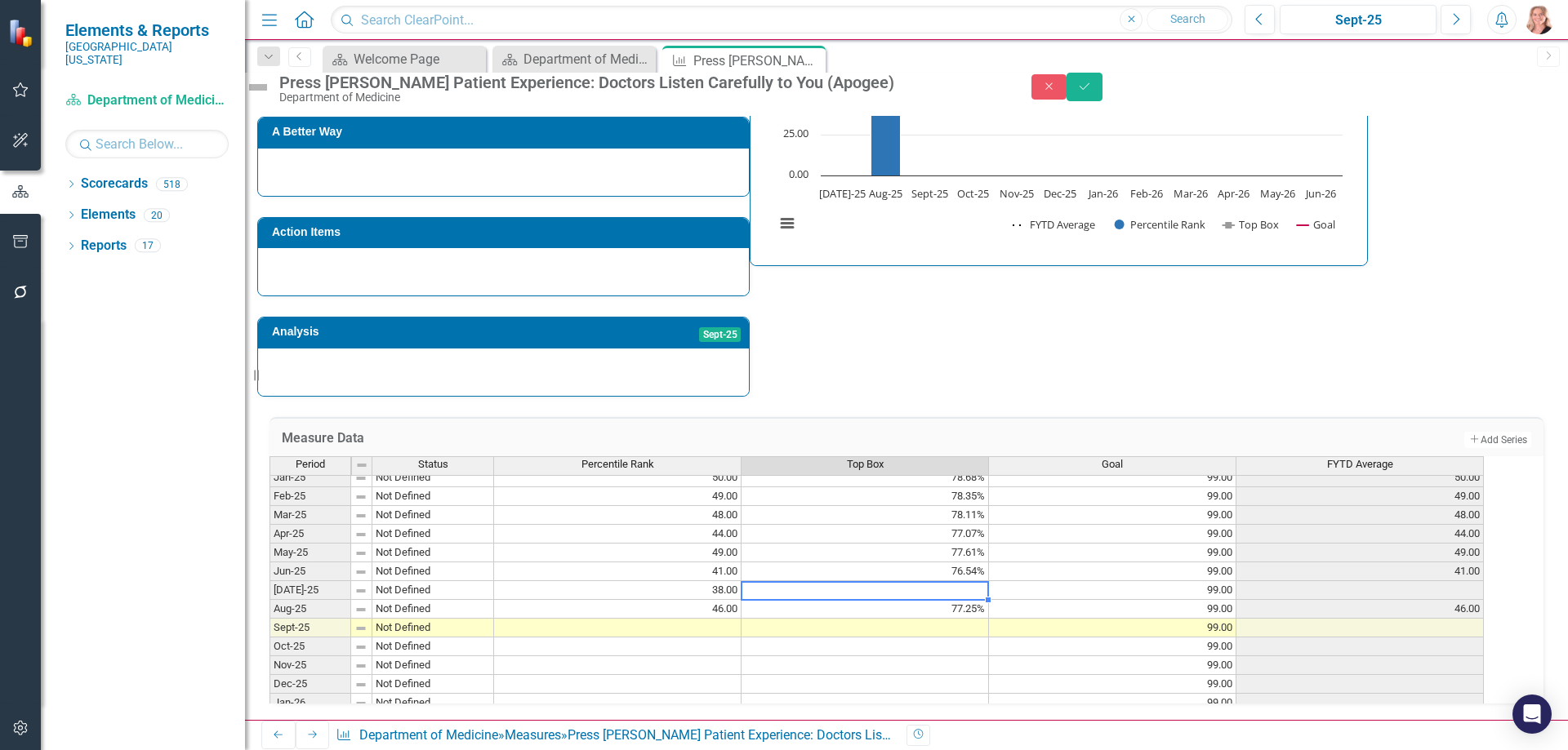
click at [952, 581] on td at bounding box center [864, 590] width 247 height 19
type textarea "76.05"
click at [1102, 101] on button "Save" at bounding box center [1084, 87] width 36 height 29
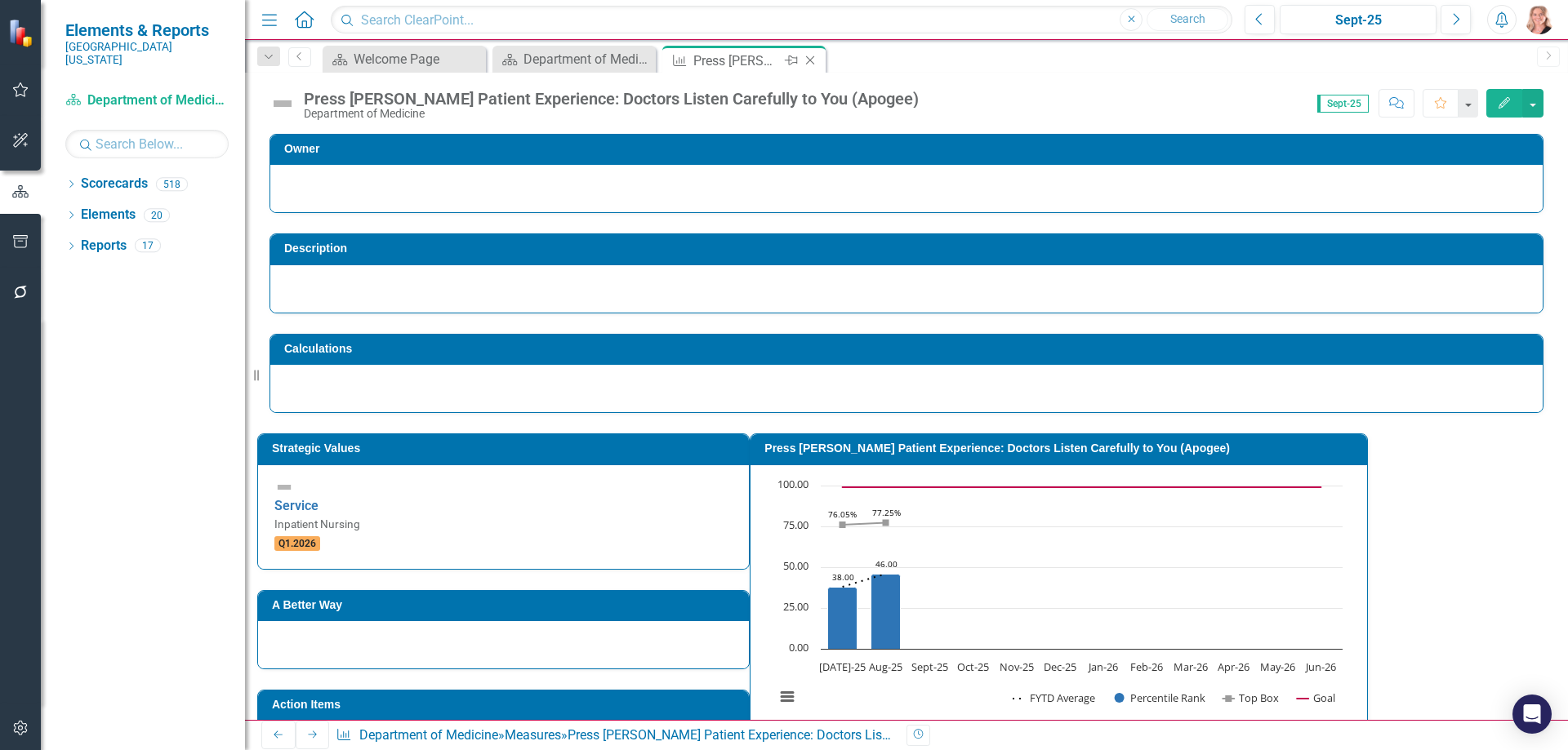
click at [813, 62] on icon "Close" at bounding box center [810, 60] width 16 height 13
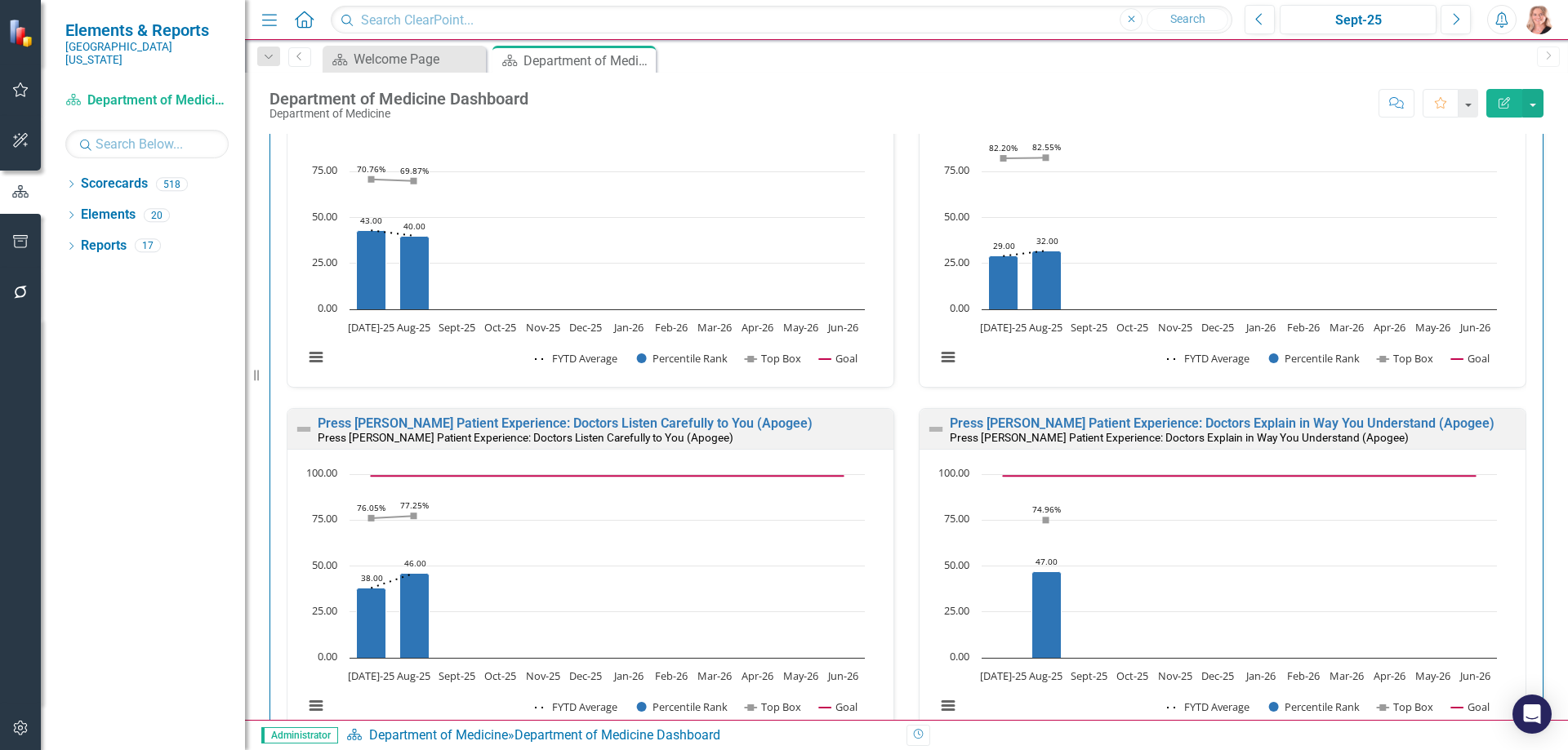
scroll to position [2531, 0]
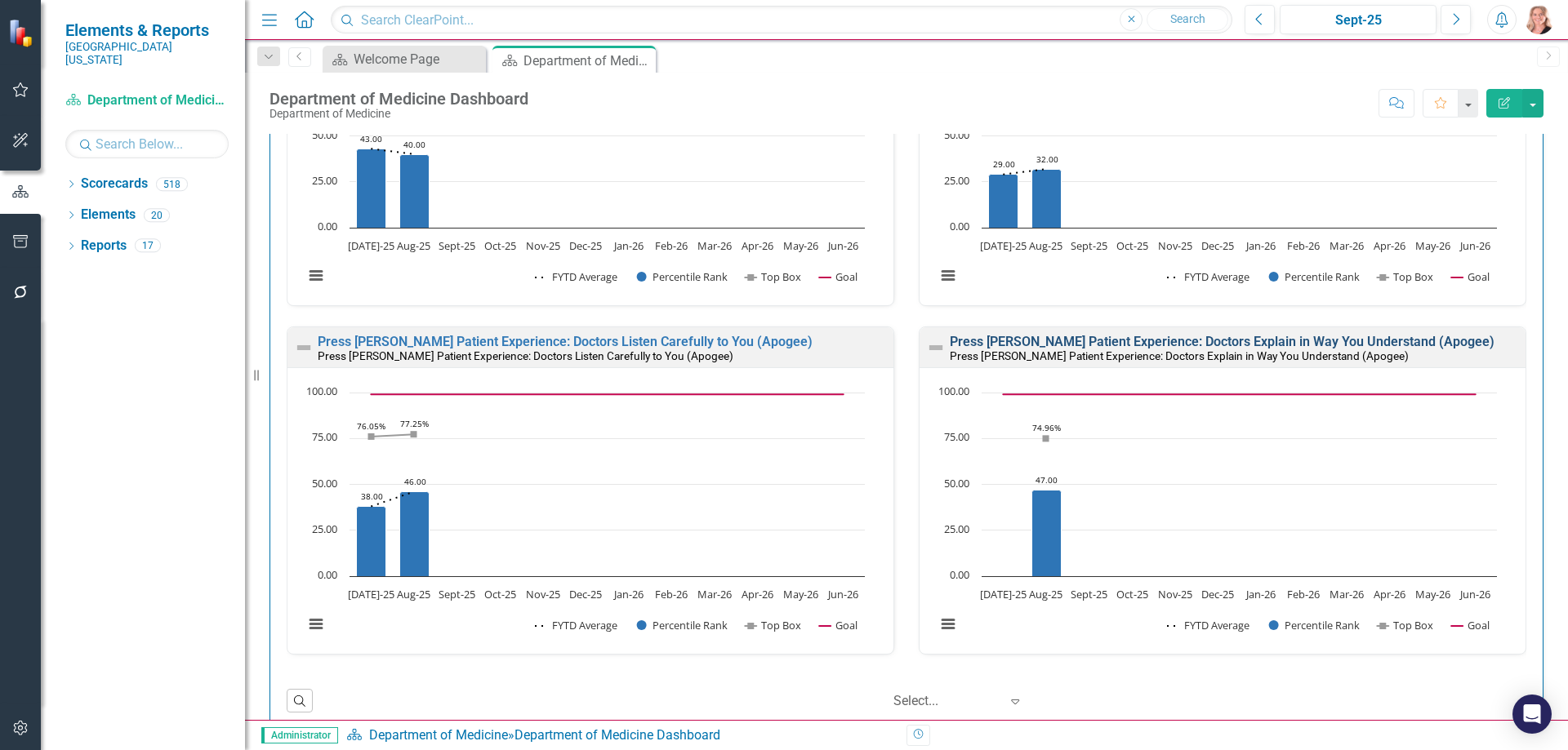
click at [1349, 343] on link "Press [PERSON_NAME] Patient Experience: Doctors Explain in Way You Understand (…" at bounding box center [1222, 342] width 545 height 16
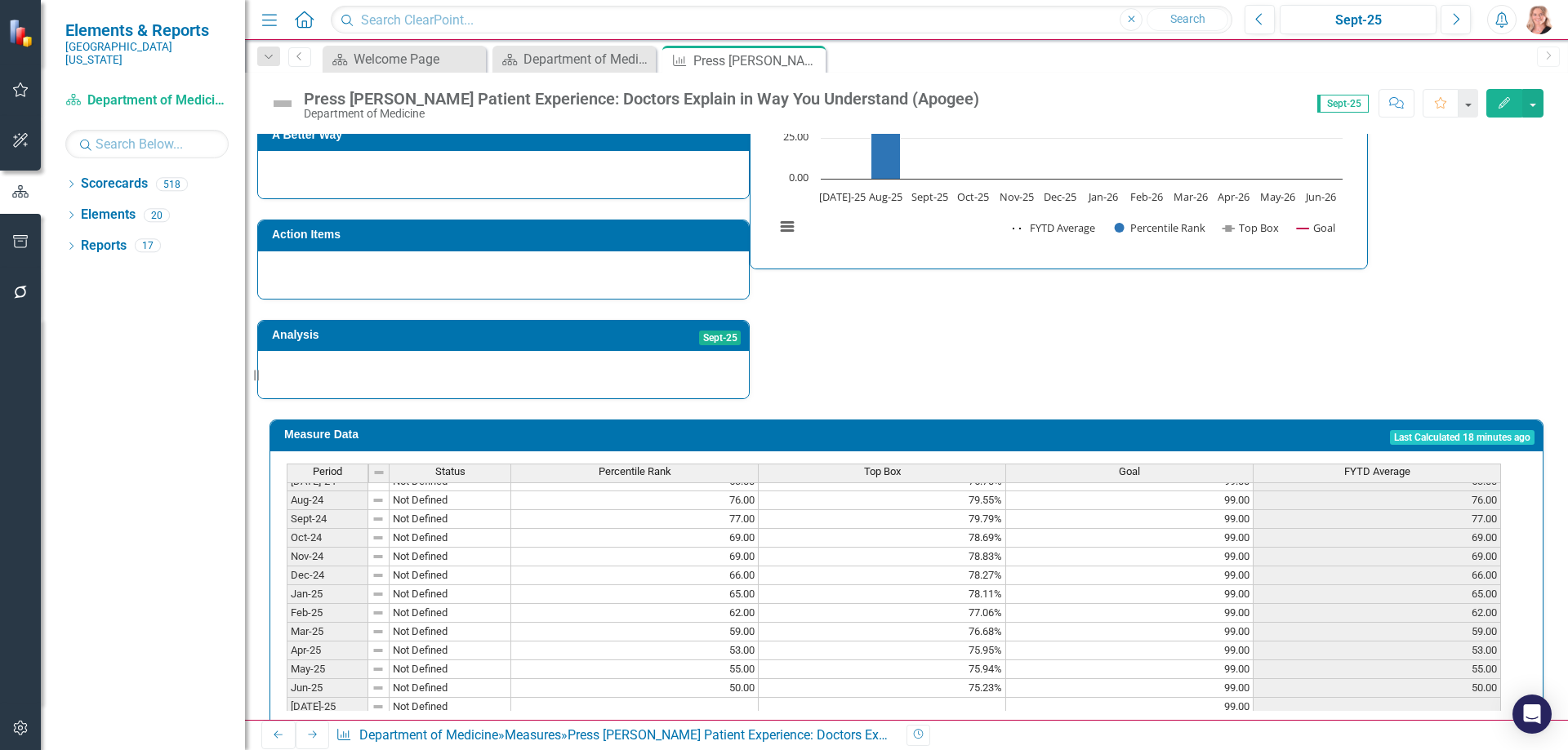
scroll to position [572, 0]
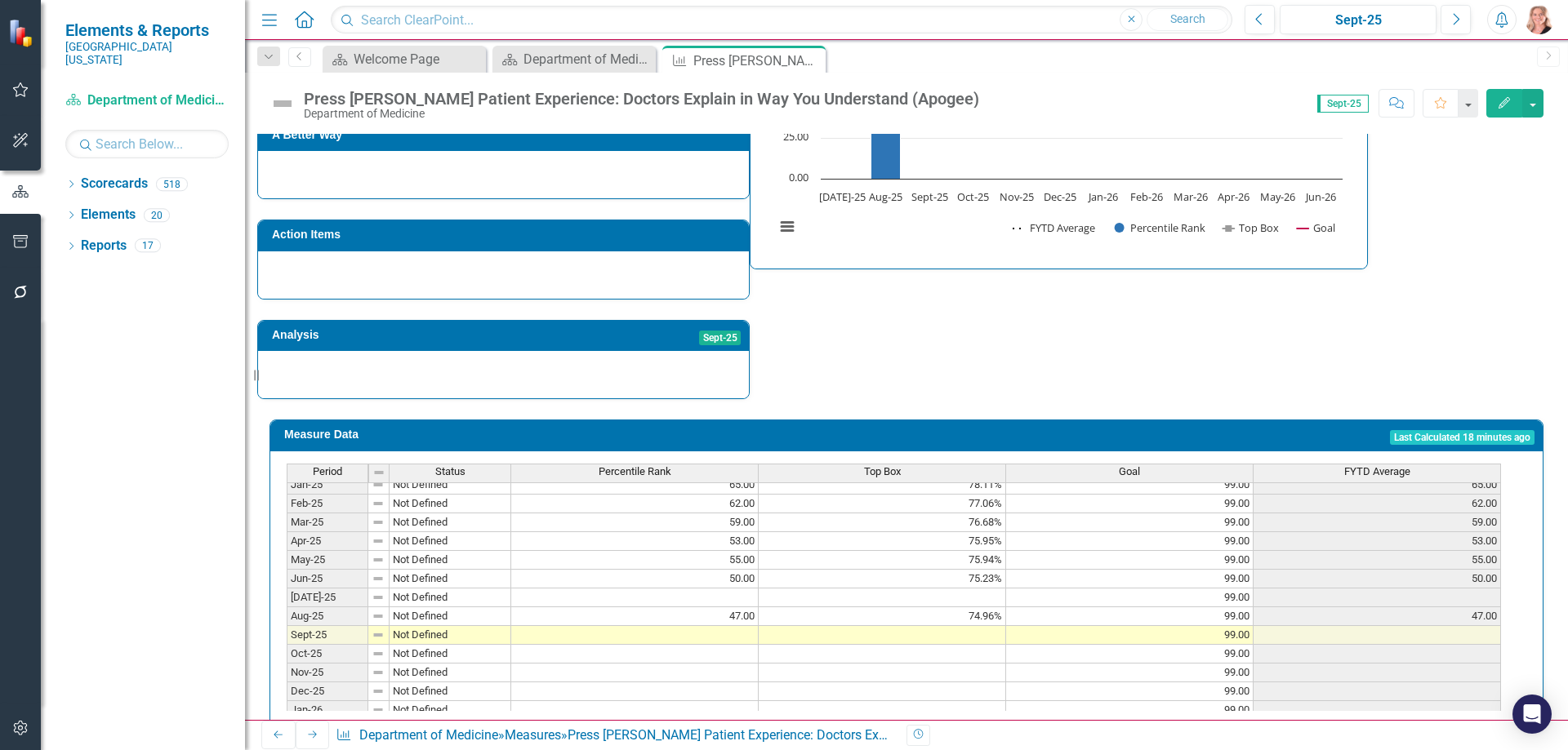
click at [727, 569] on tbody "Sep-23 Not Defined Oct-23 Not Defined Nov-23 Not Defined Dec-23 Not Defined Jan…" at bounding box center [894, 466] width 1214 height 583
type textarea "48"
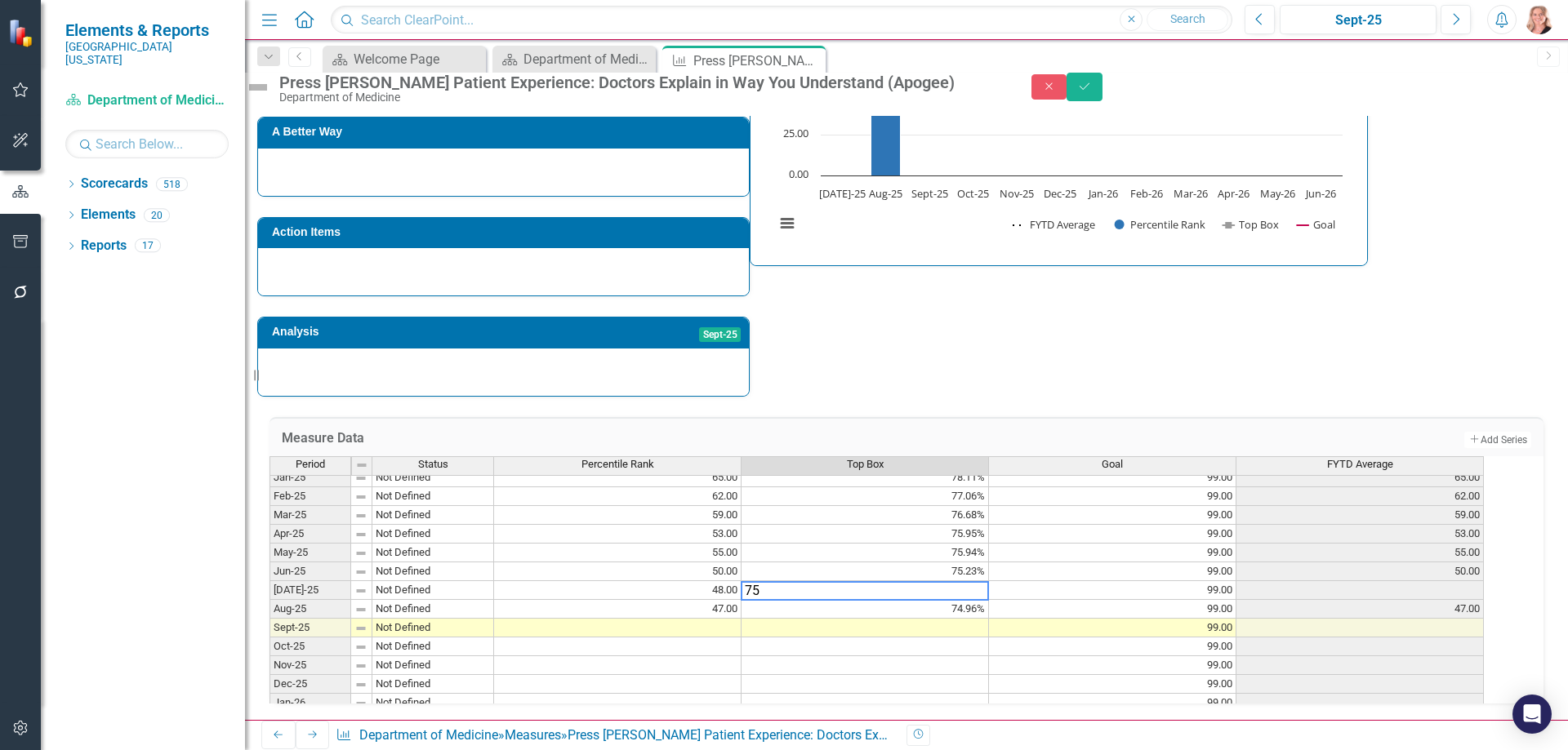
type textarea "75"
click at [1092, 92] on icon "Save" at bounding box center [1084, 86] width 15 height 11
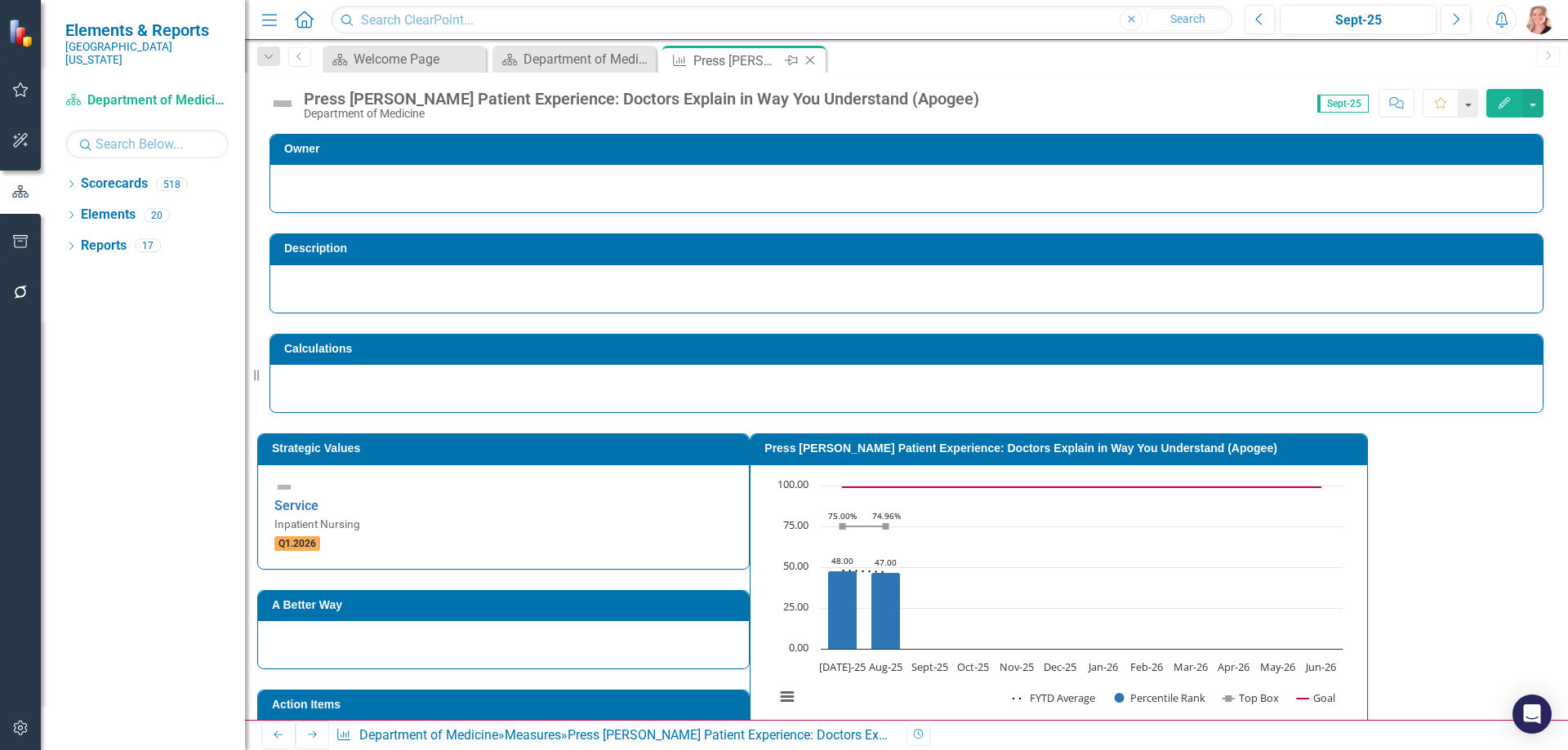
click at [812, 60] on icon "Close" at bounding box center [810, 60] width 16 height 13
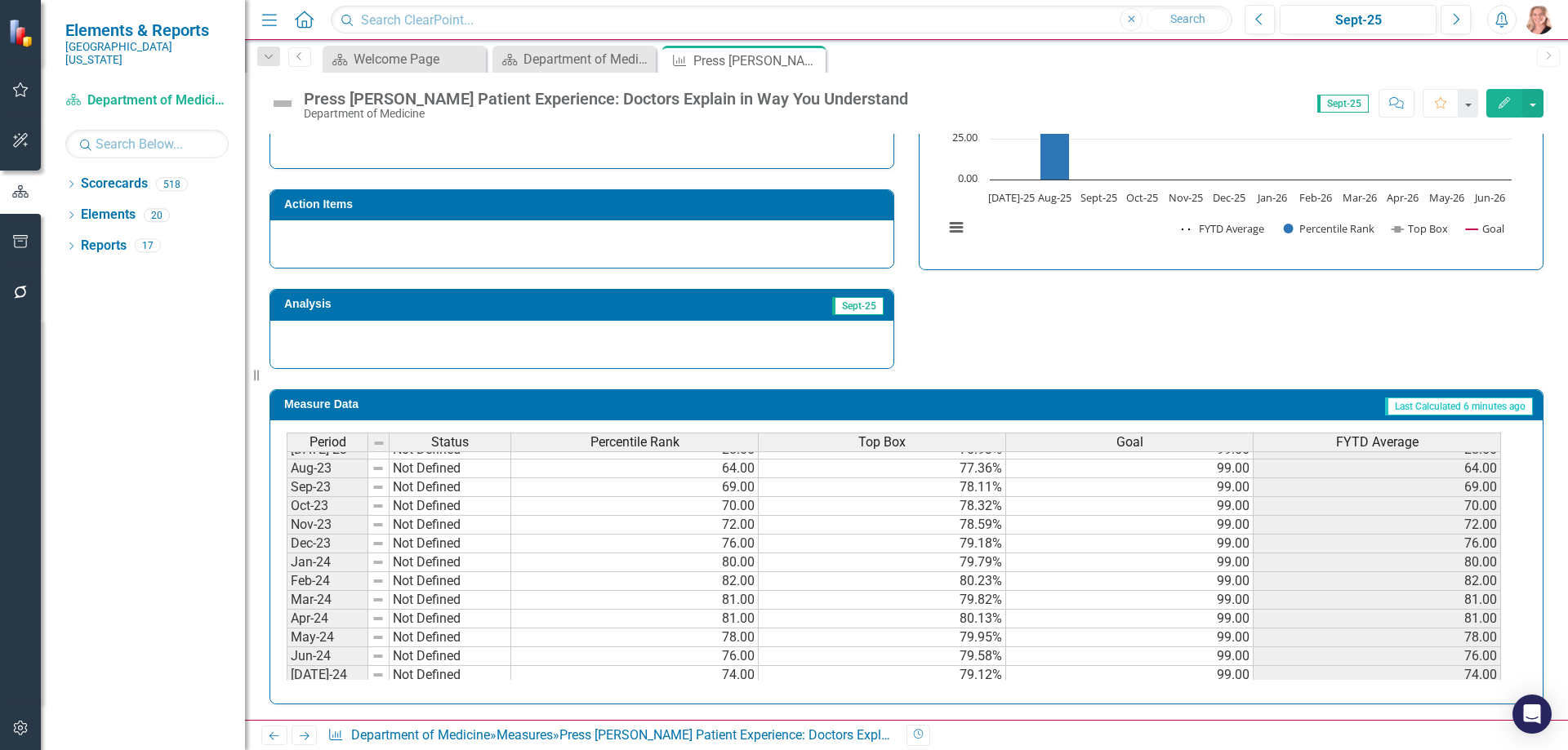
scroll to position [572, 0]
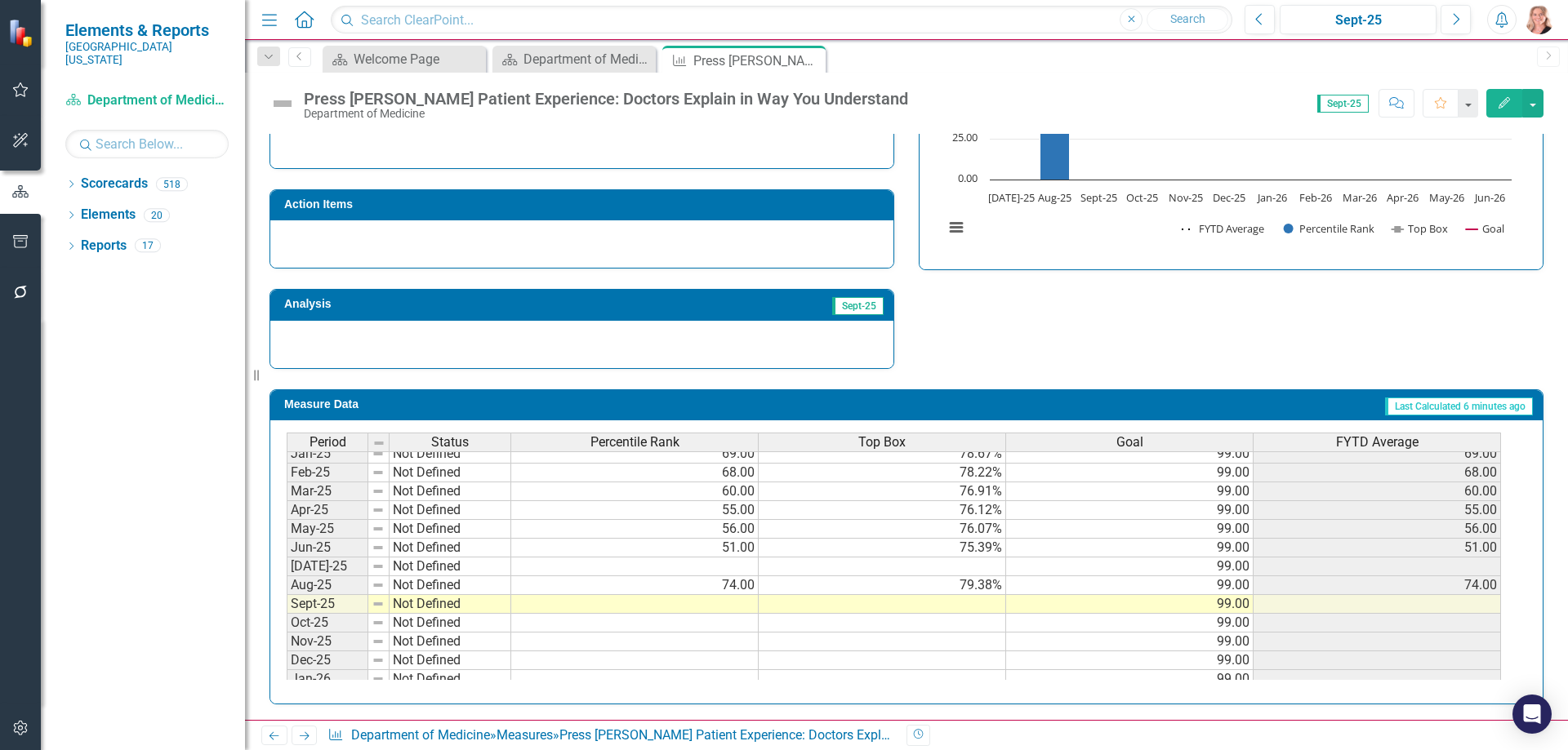
click at [693, 564] on tbody "Nov-23 Not Defined 72.00 78.59% 99.00 72.00 Dec-23 Not Defined 76.00 79.18% 99.…" at bounding box center [894, 482] width 1214 height 602
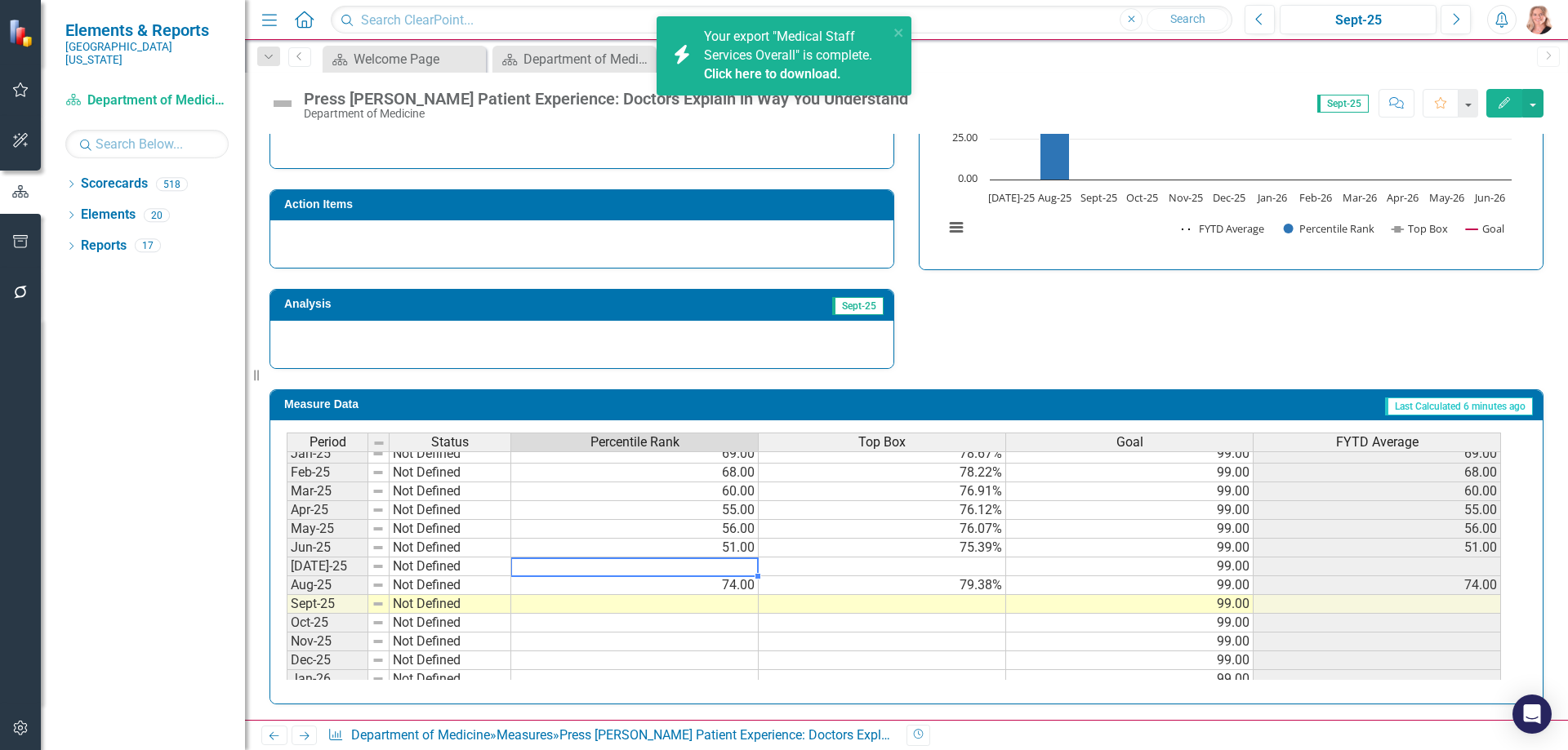
click at [710, 569] on td at bounding box center [634, 567] width 247 height 19
click at [733, 573] on td at bounding box center [634, 567] width 247 height 19
click at [737, 565] on td at bounding box center [634, 567] width 247 height 19
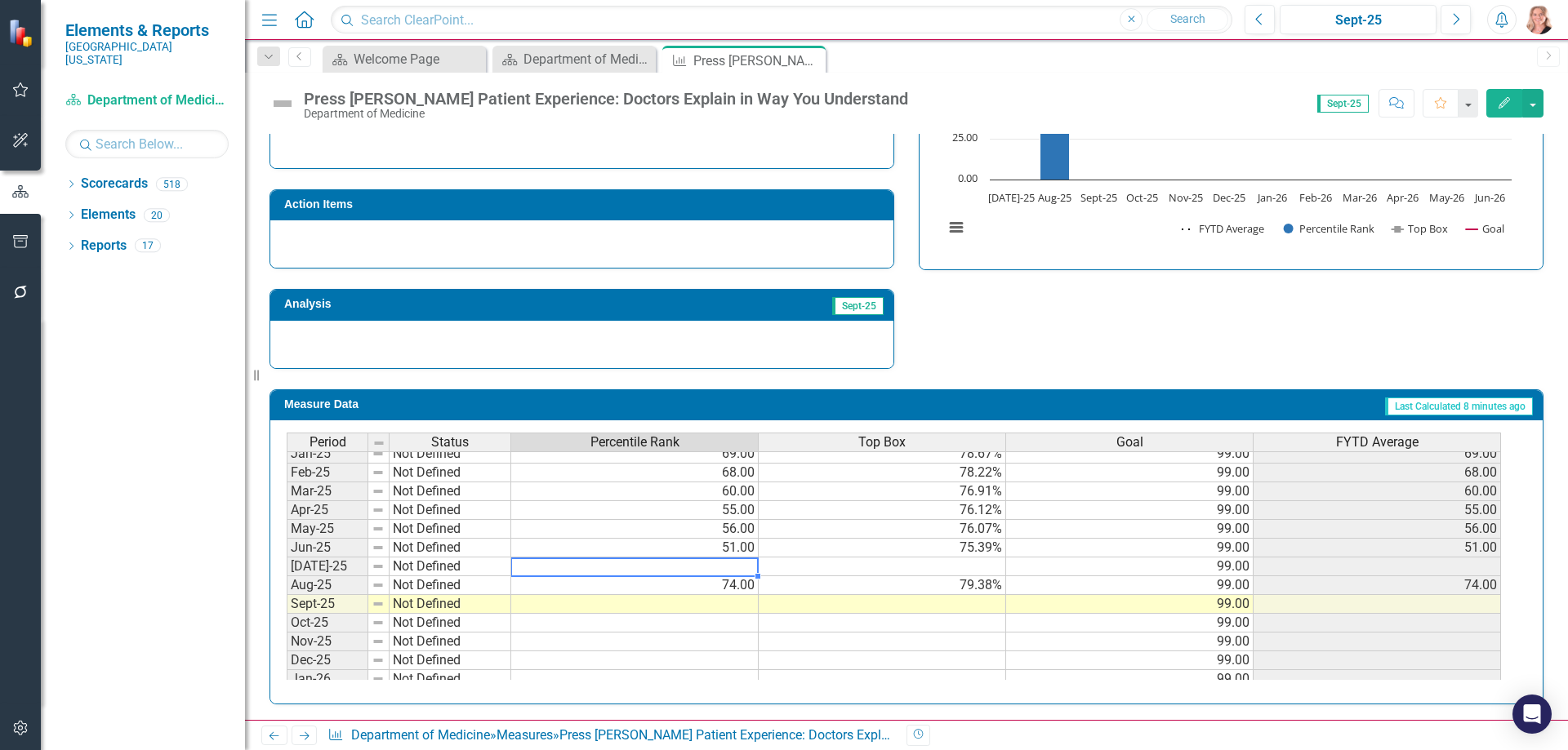
click at [721, 570] on td at bounding box center [634, 567] width 247 height 19
click at [667, 563] on td at bounding box center [634, 567] width 247 height 19
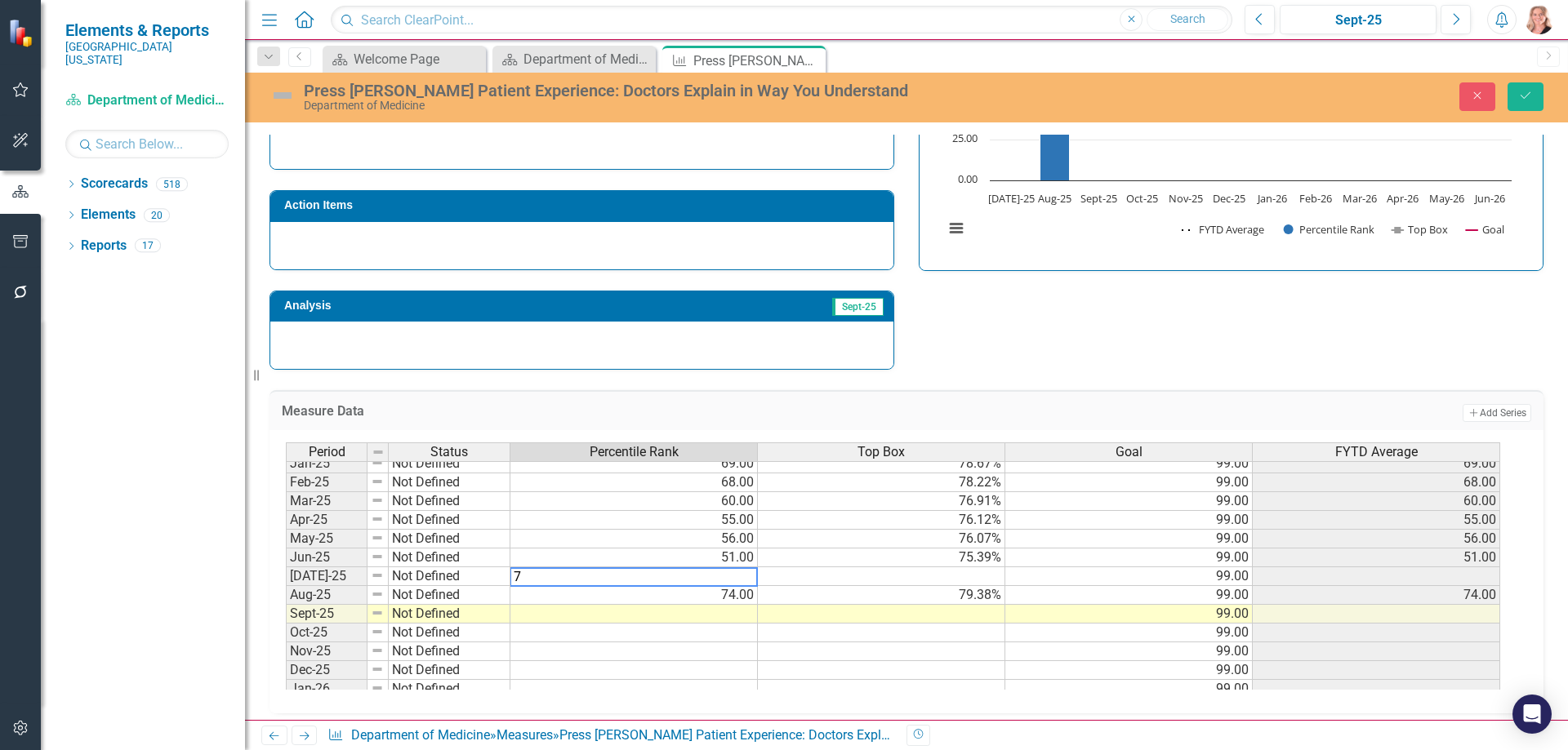
type textarea "74"
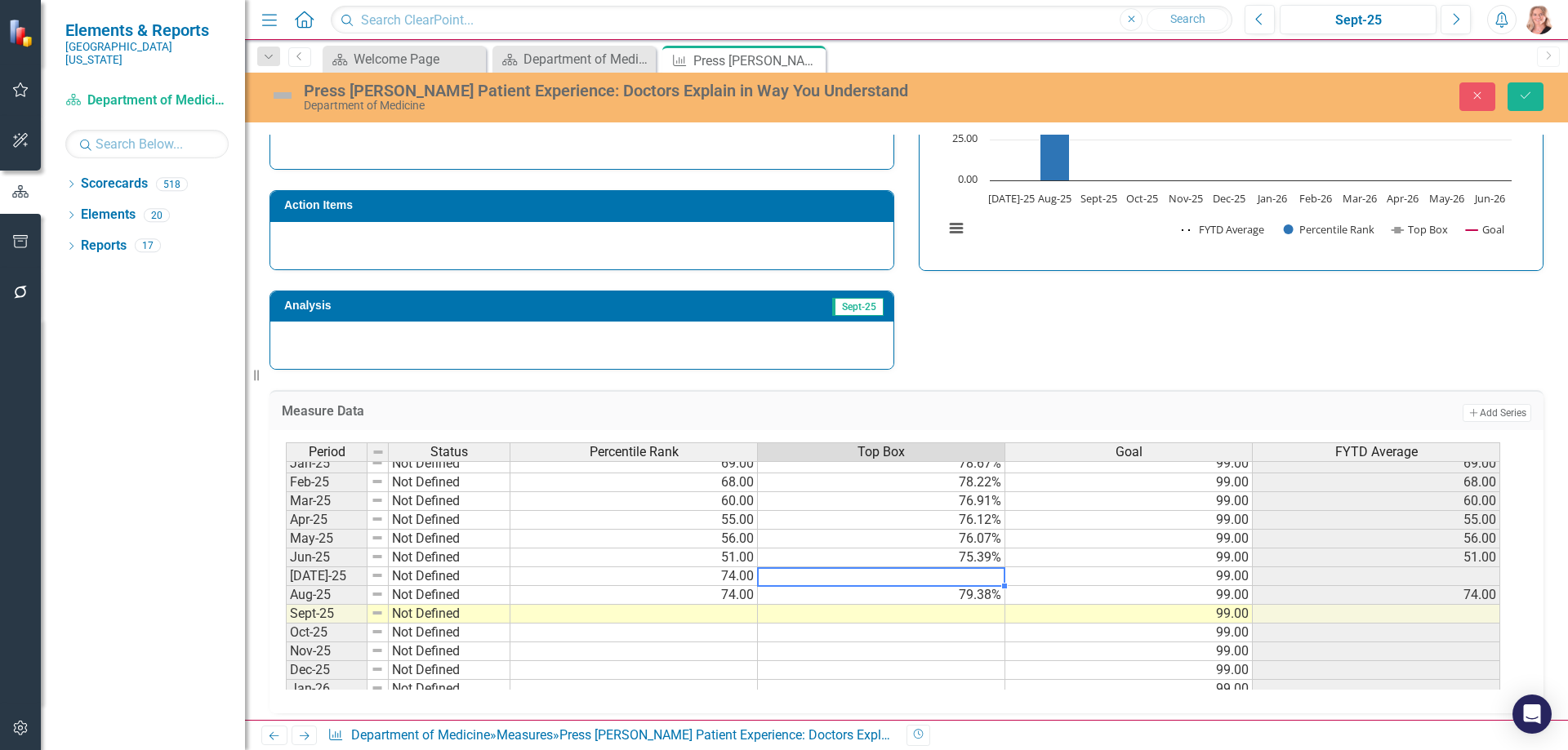
click at [987, 578] on td at bounding box center [881, 576] width 247 height 19
type textarea "79.38"
click at [1524, 95] on icon "Save" at bounding box center [1525, 95] width 15 height 11
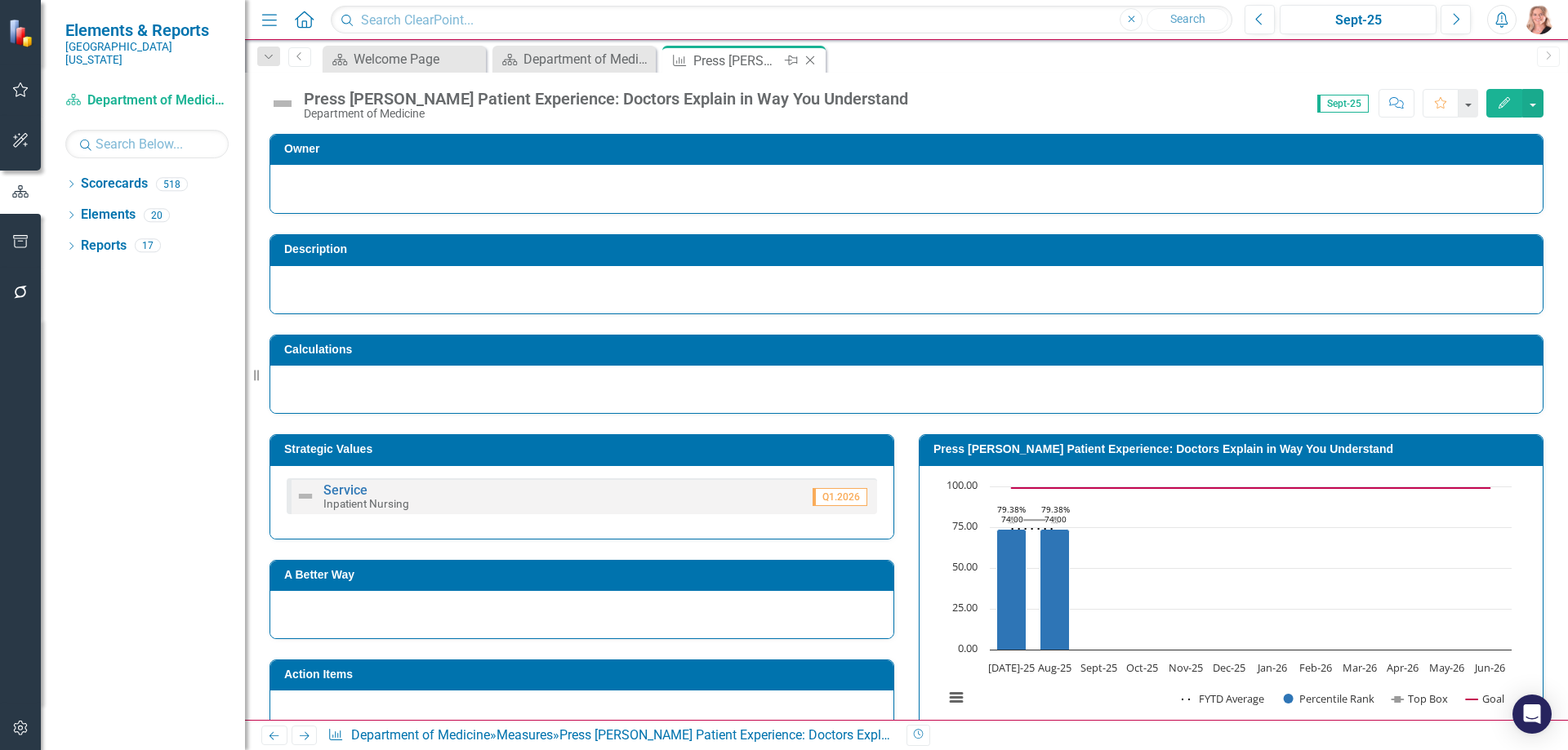
click at [814, 59] on icon "Close" at bounding box center [810, 60] width 16 height 13
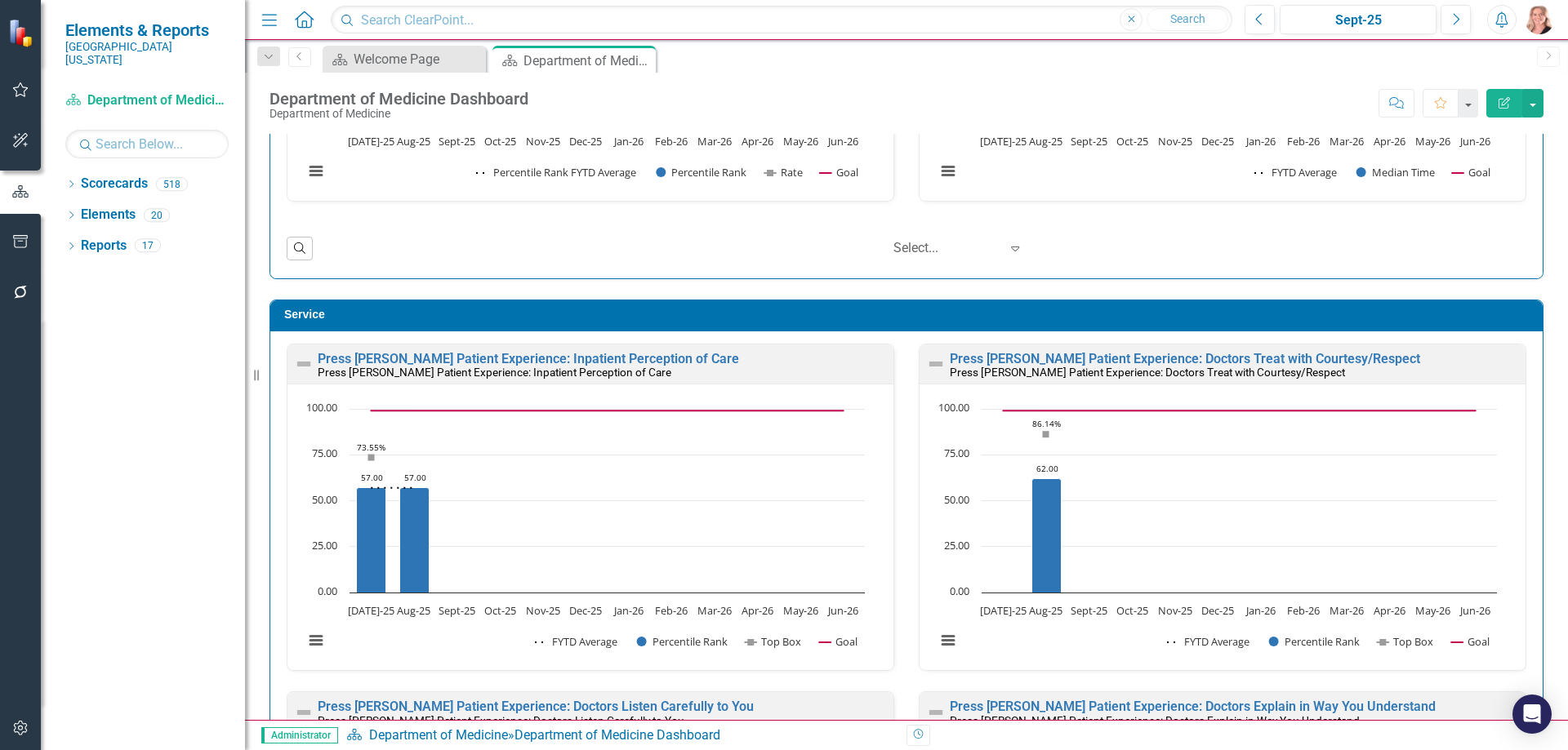
scroll to position [1551, 0]
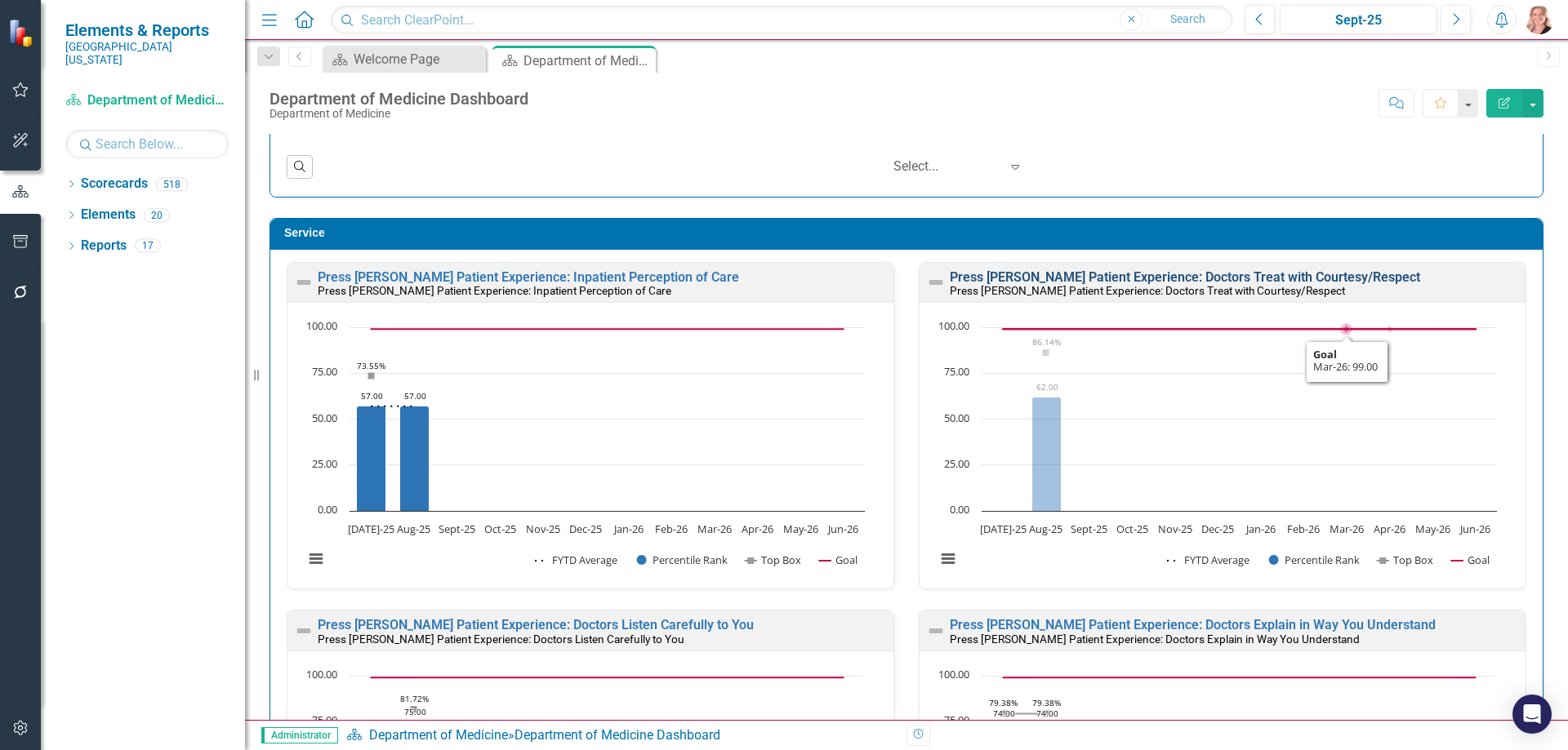
click at [1291, 277] on link "Press [PERSON_NAME] Patient Experience: Doctors Treat with Courtesy/Respect" at bounding box center [1185, 277] width 470 height 16
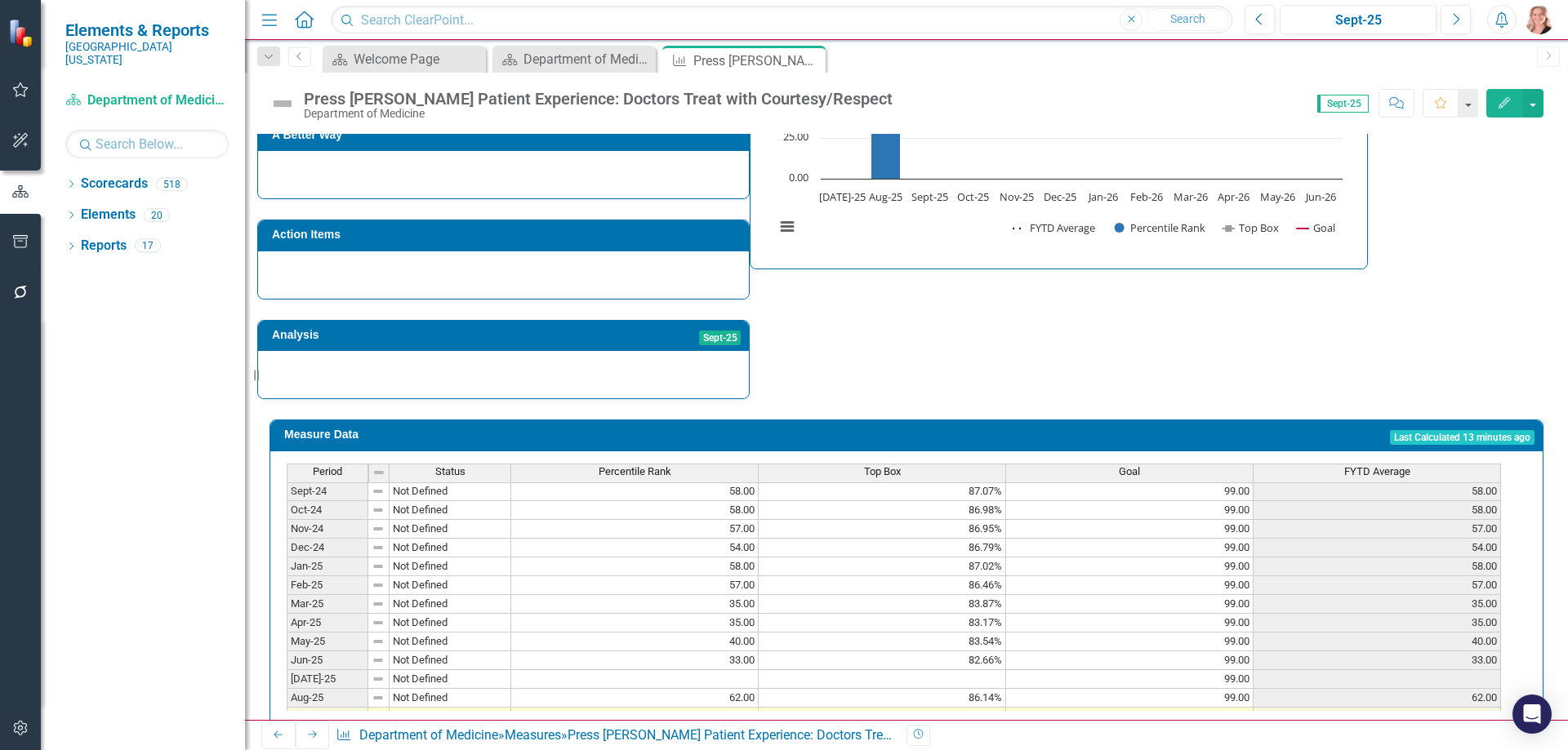
scroll to position [653, 0]
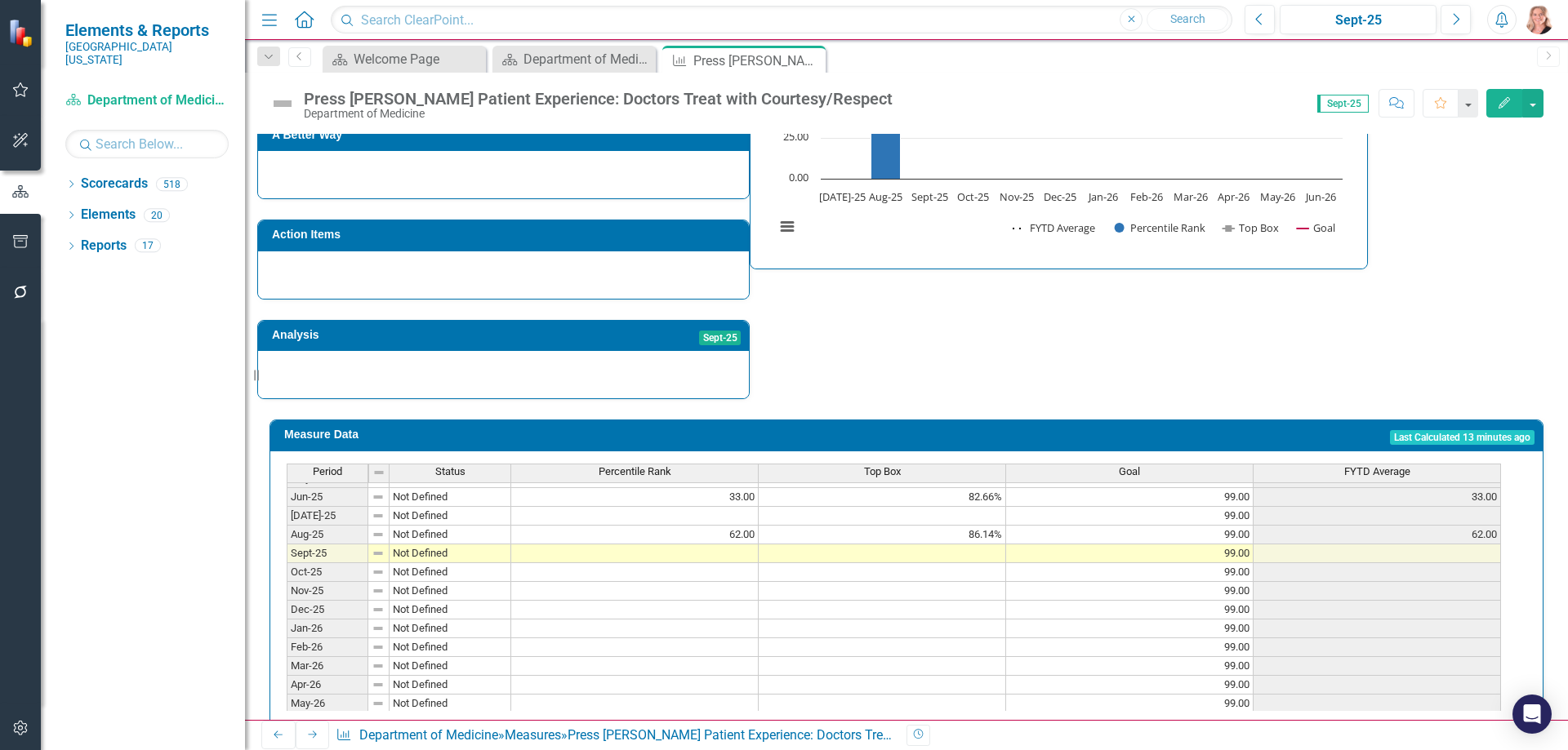
click at [718, 491] on tbody "Dec-23 Not Defined 57.00 86.66% 99.00 57.00 Jan-24 Not Defined 59.00 86.64% 99.…" at bounding box center [894, 440] width 1214 height 583
click at [693, 507] on td at bounding box center [634, 516] width 247 height 19
type textarea "62"
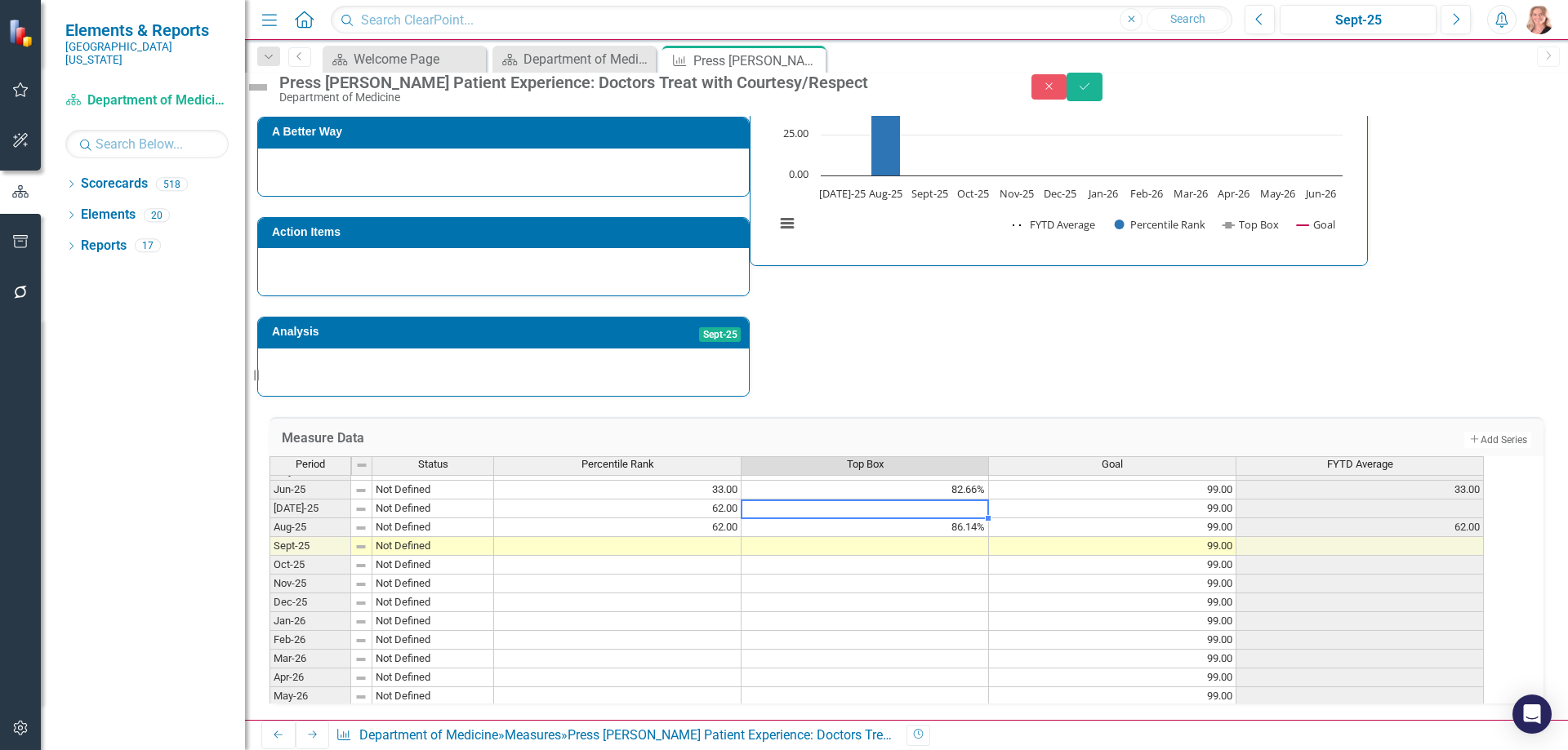
click at [922, 500] on td at bounding box center [864, 509] width 247 height 19
type textarea "86.14"
click at [1102, 97] on button "Save" at bounding box center [1084, 87] width 36 height 29
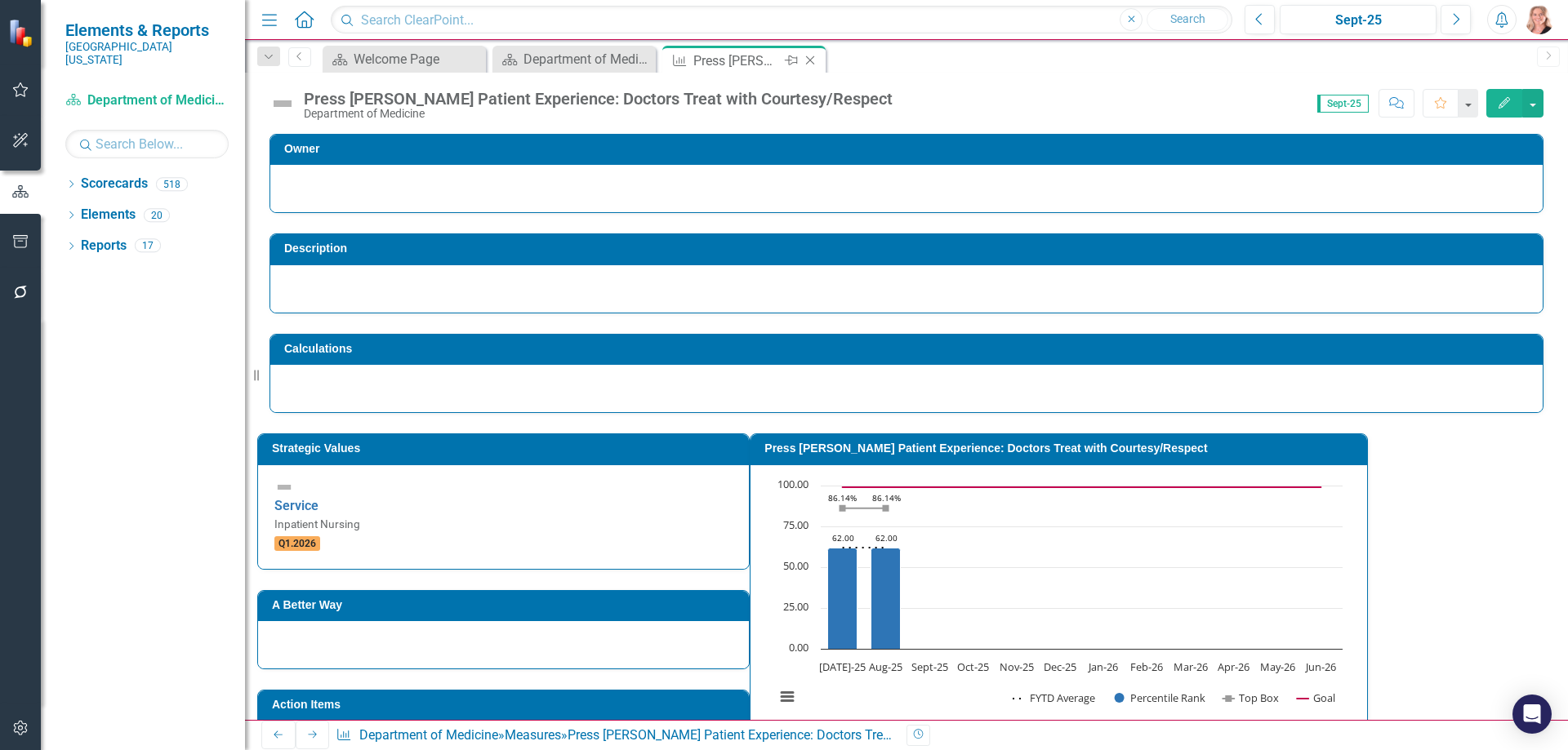
click at [812, 62] on icon "Close" at bounding box center [810, 60] width 16 height 13
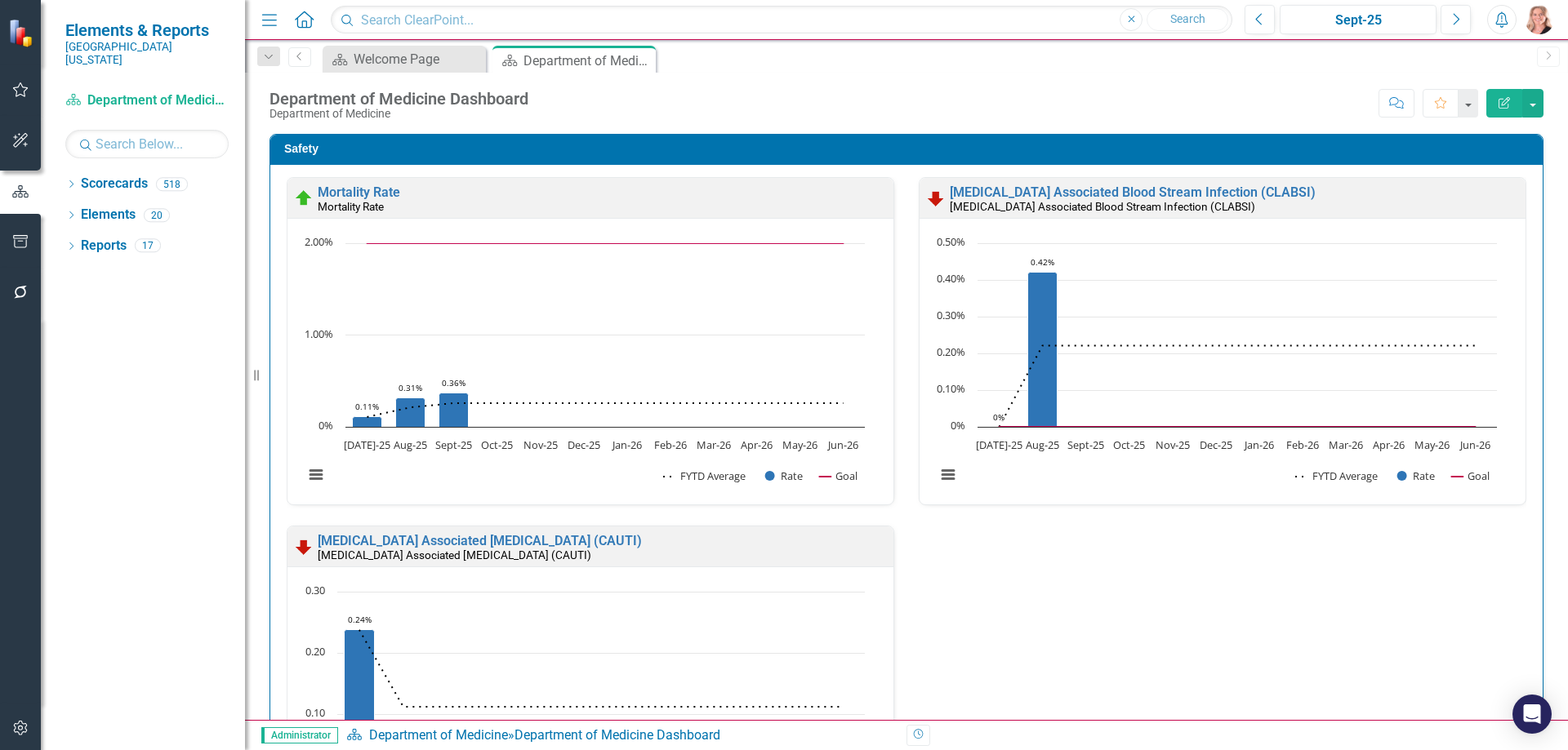
click at [1532, 300] on div "Safety Mortality Rate Mortality Rate Loading... Chart Combination chart with 3 …" at bounding box center [906, 522] width 1298 height 818
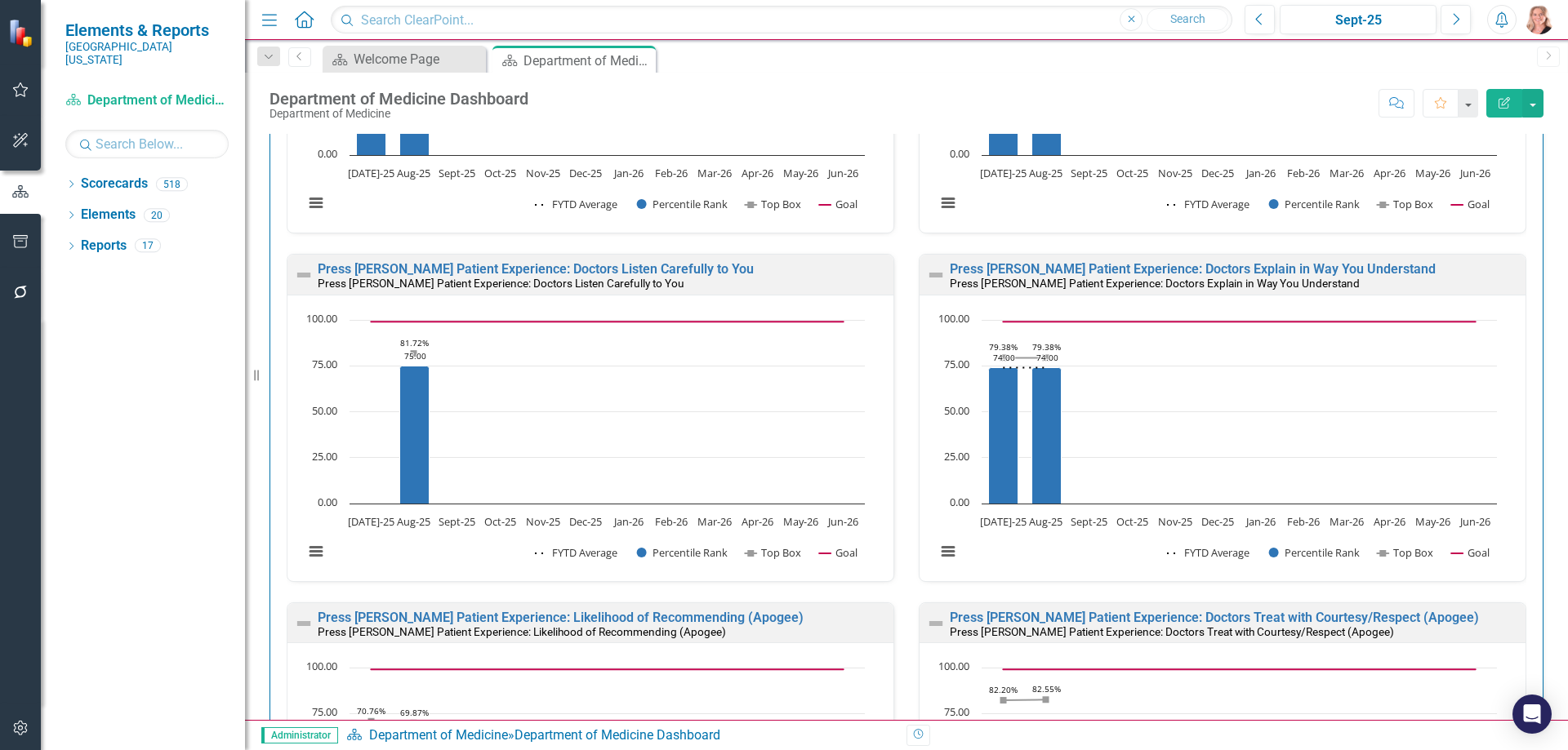
scroll to position [1878, 0]
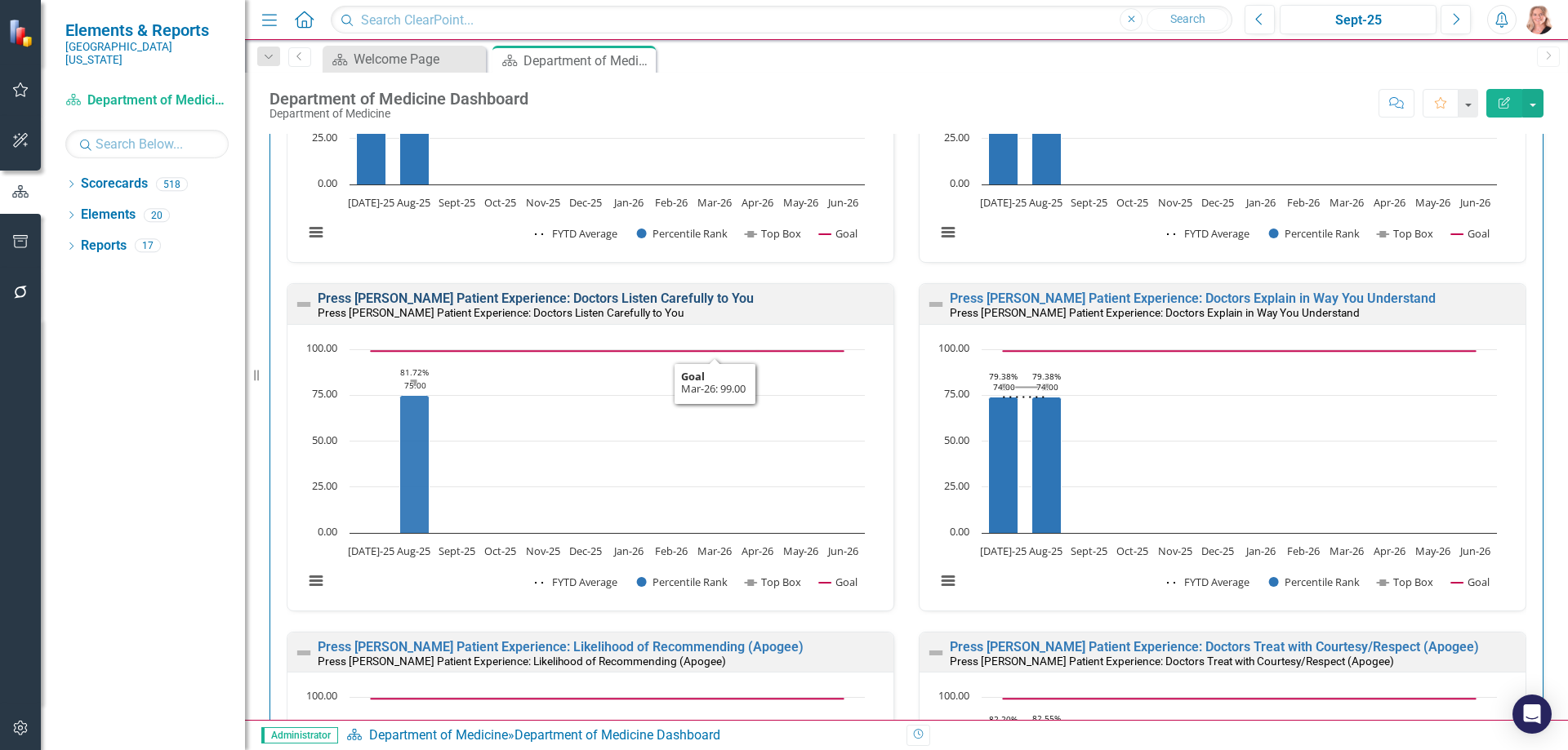
click at [669, 302] on link "Press [PERSON_NAME] Patient Experience: Doctors Listen Carefully to You" at bounding box center [536, 299] width 436 height 16
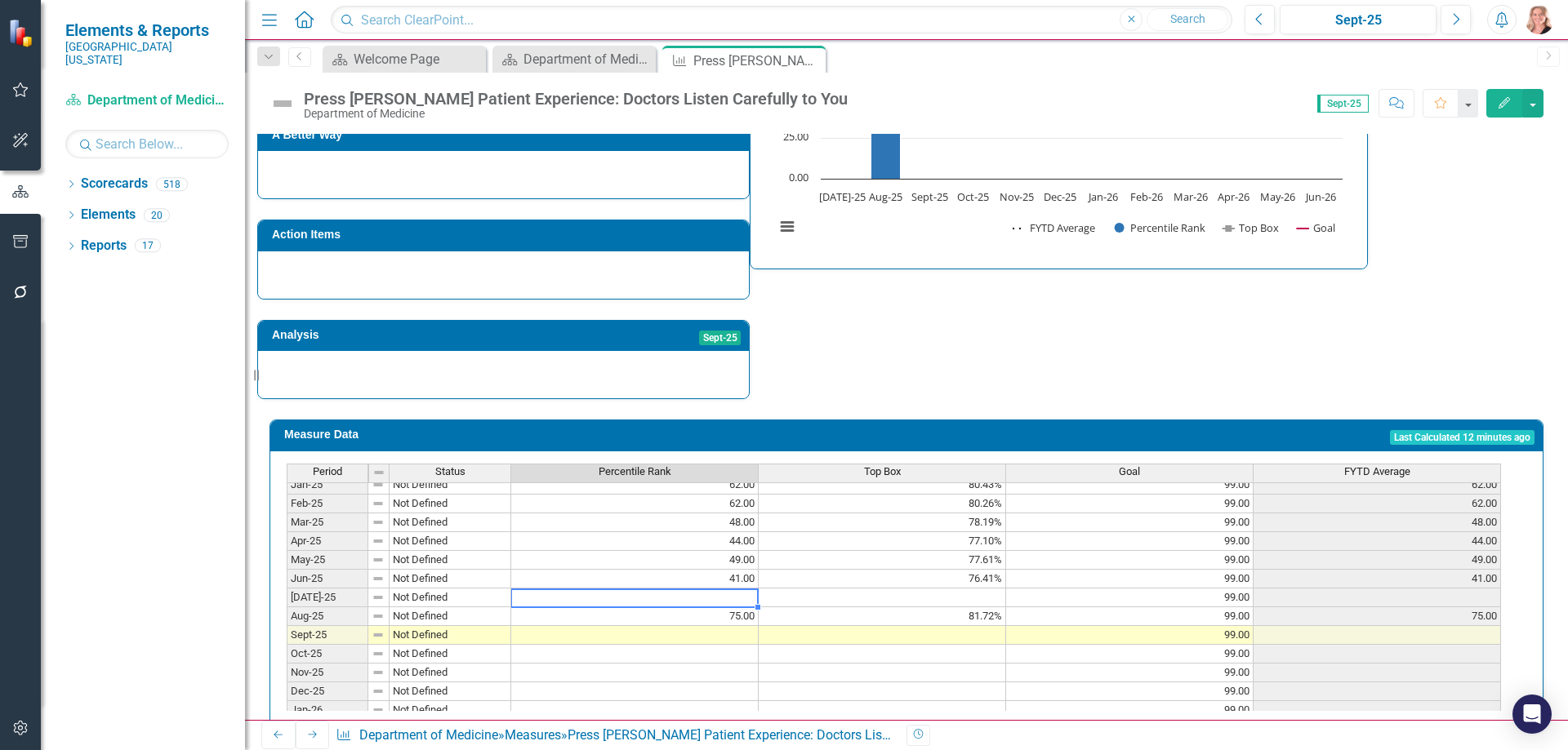
click at [718, 572] on tbody "[DATE]-23 Not Defined 32.00 75.29% 99.00 32.00 Aug-23 Not Defined 67.00 81.02% …" at bounding box center [894, 428] width 1214 height 583
click at [724, 589] on td at bounding box center [634, 598] width 247 height 19
type textarea "70"
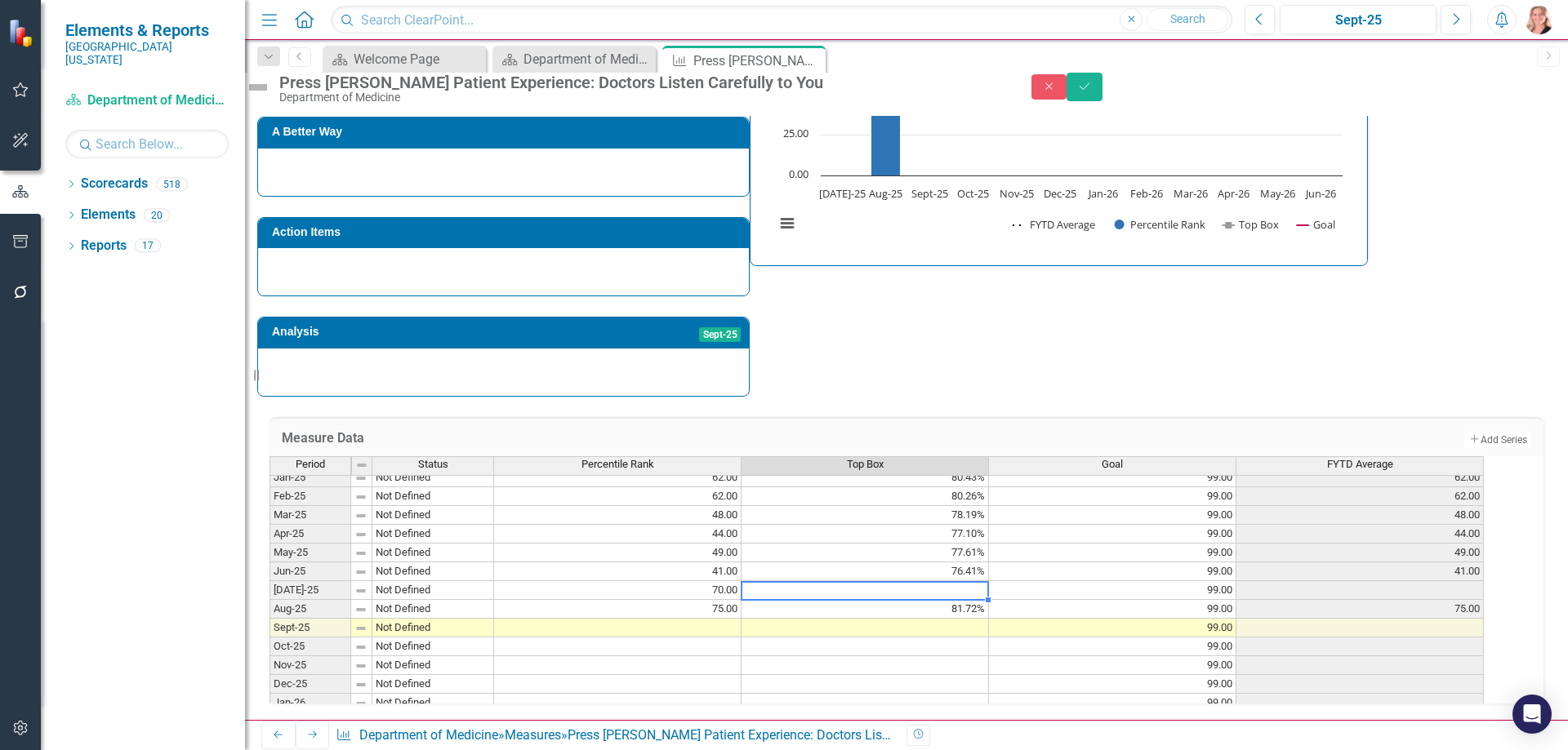
click at [907, 581] on td at bounding box center [864, 590] width 247 height 19
type textarea "80.94"
click at [1092, 92] on icon "Save" at bounding box center [1084, 86] width 15 height 11
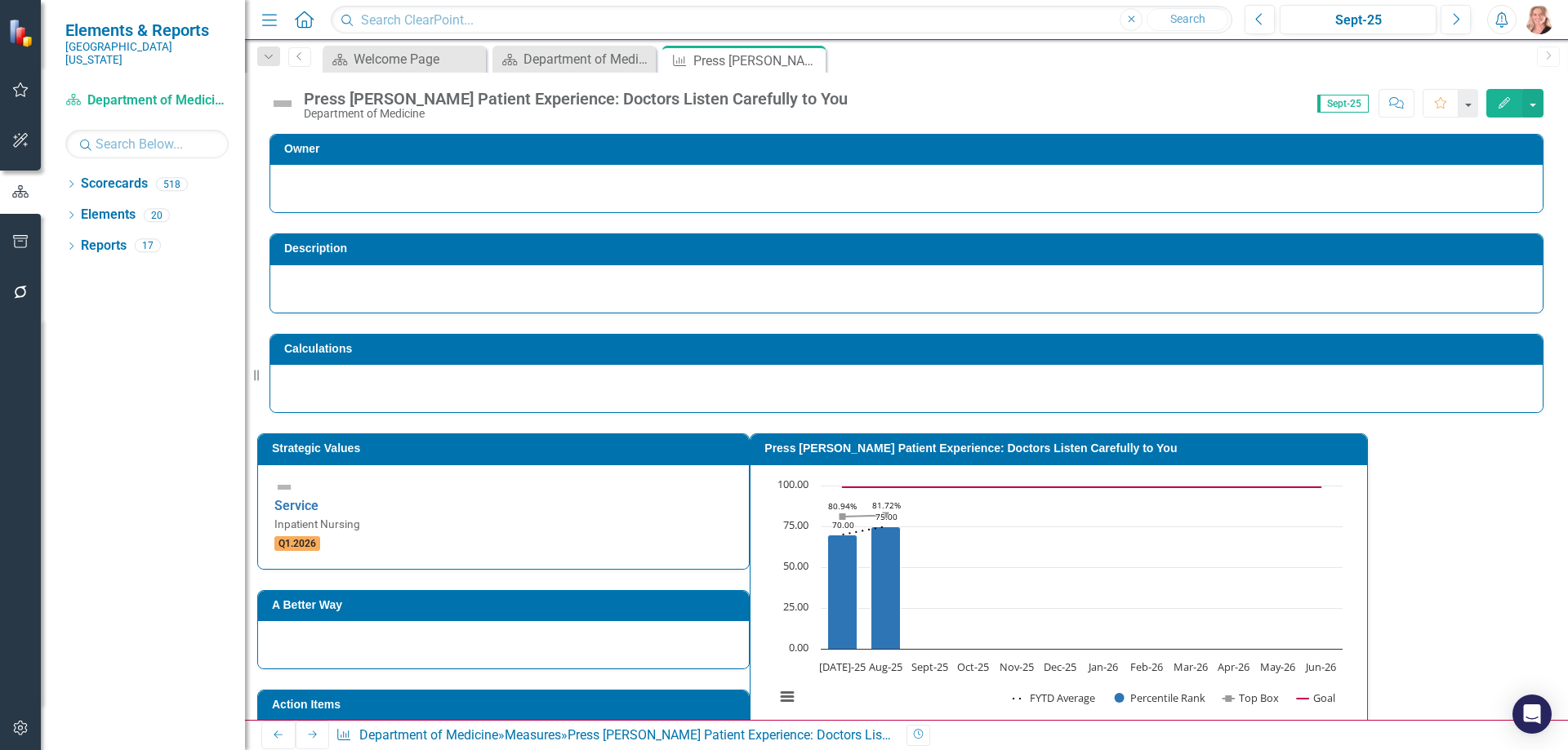
drag, startPoint x: 811, startPoint y: 57, endPoint x: 820, endPoint y: 63, distance: 10.6
click at [0, 0] on icon "Close" at bounding box center [0, 0] width 0 height 0
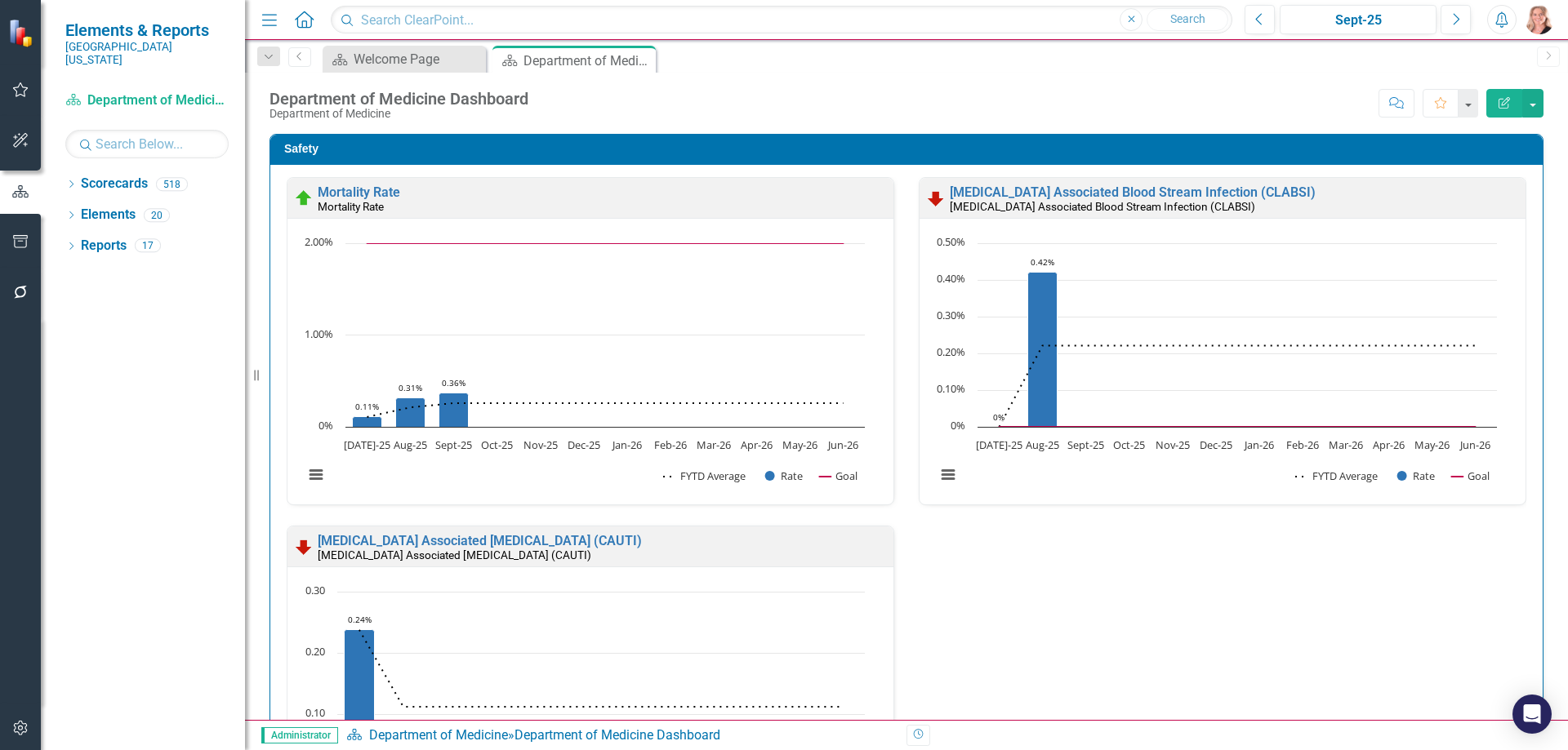
click at [1539, 304] on div "Safety Mortality Rate Mortality Rate Loading... Chart Combination chart with 3 …" at bounding box center [906, 522] width 1298 height 818
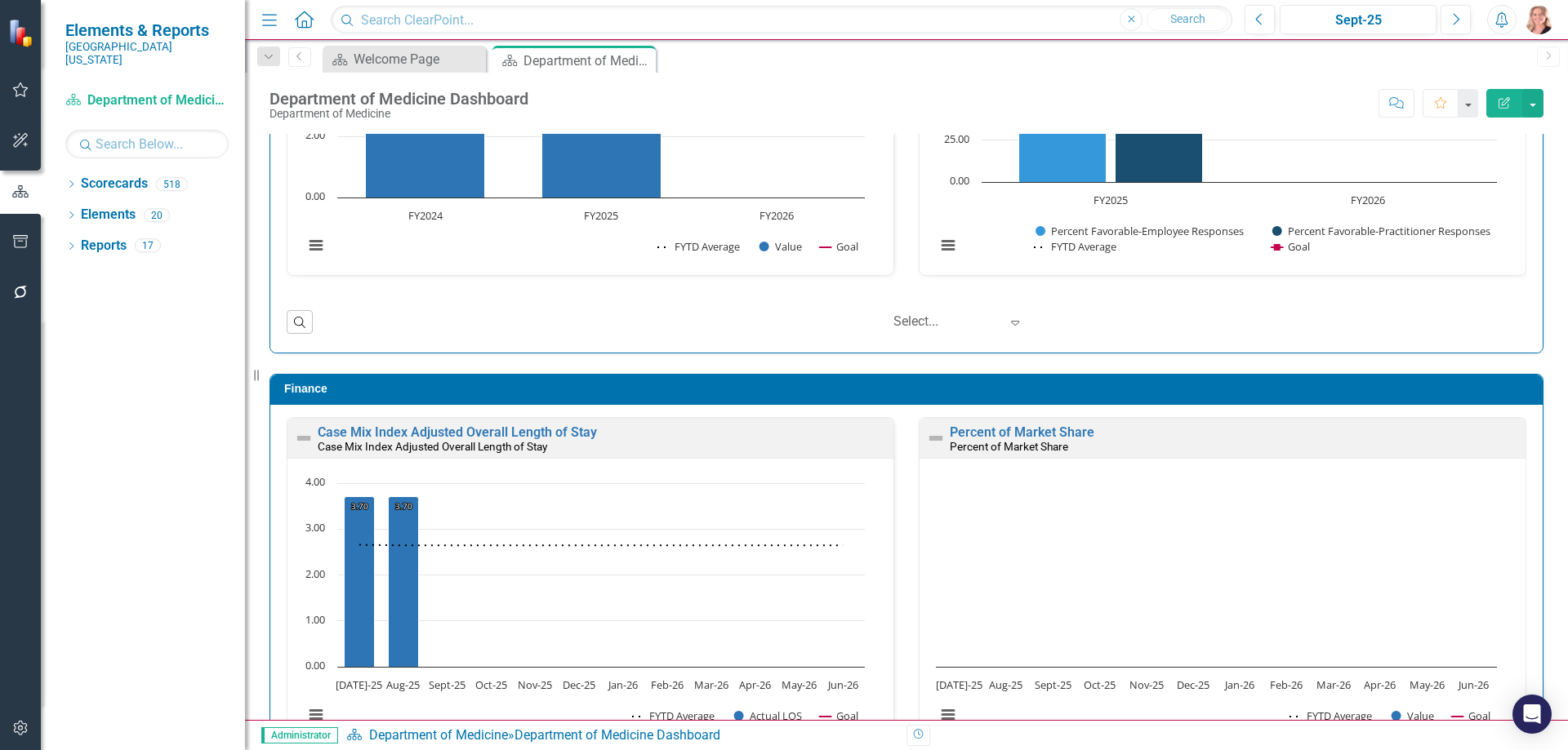
scroll to position [3499, 0]
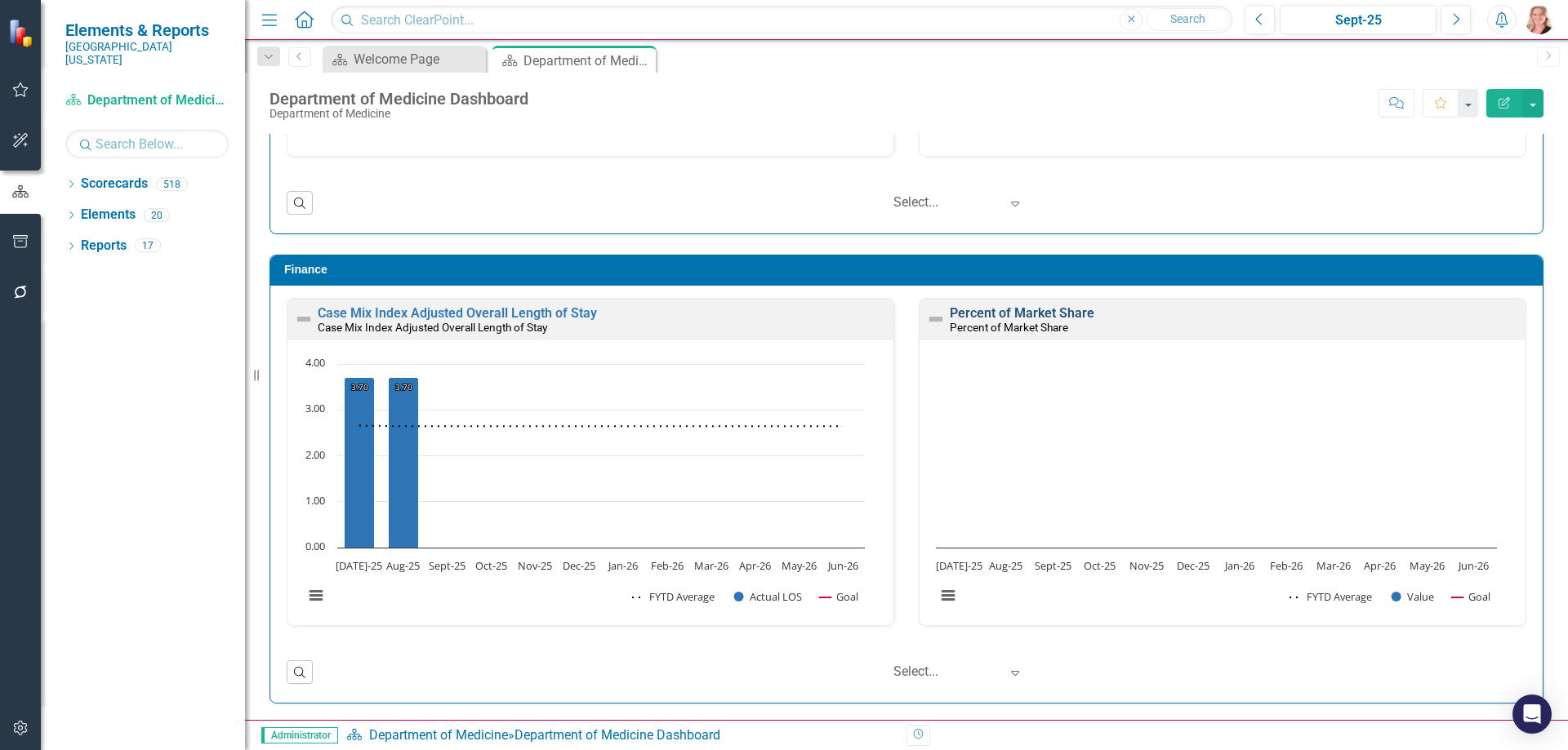
click at [1012, 310] on link "Percent of Market Share" at bounding box center [1022, 313] width 145 height 16
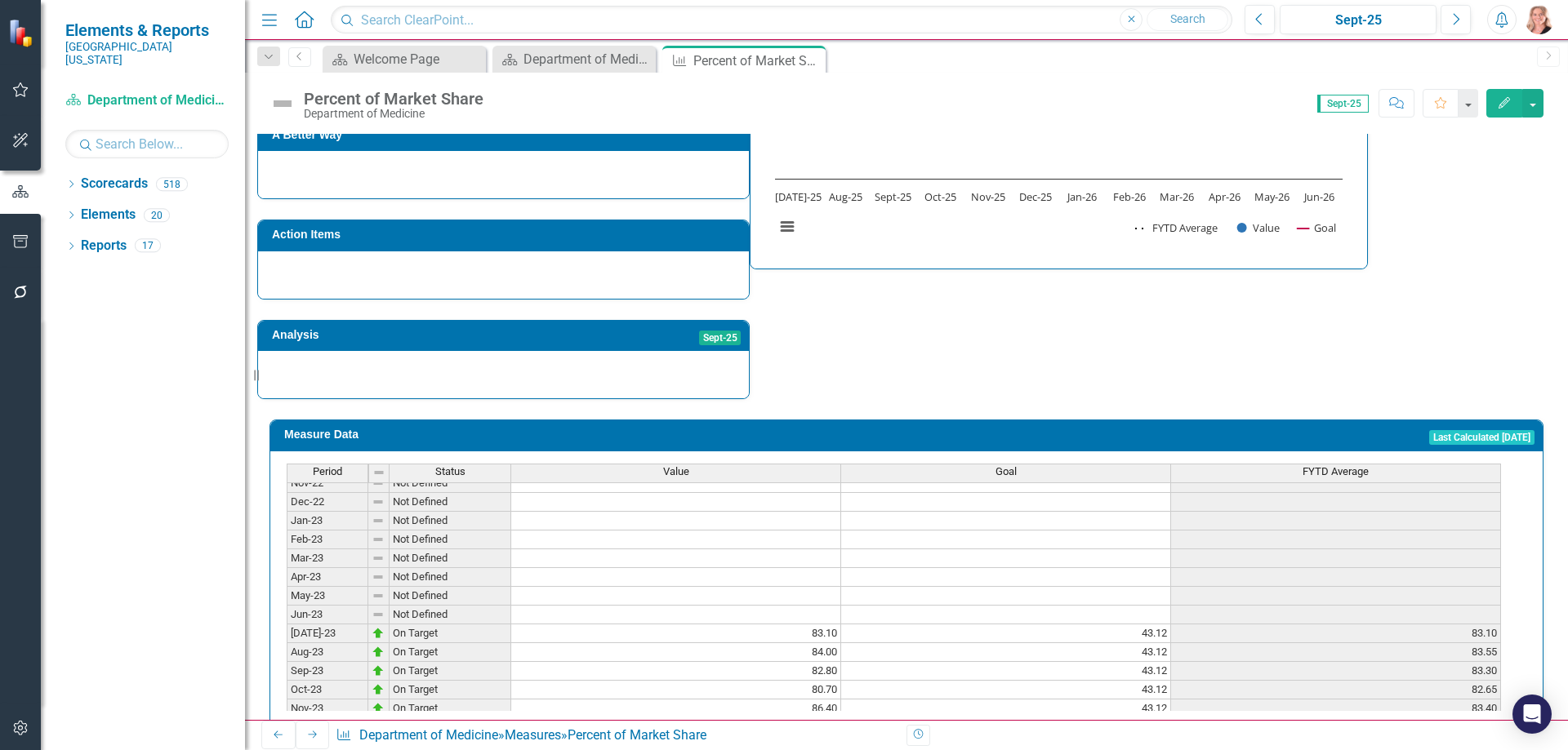
scroll to position [389, 0]
